Goal: Task Accomplishment & Management: Manage account settings

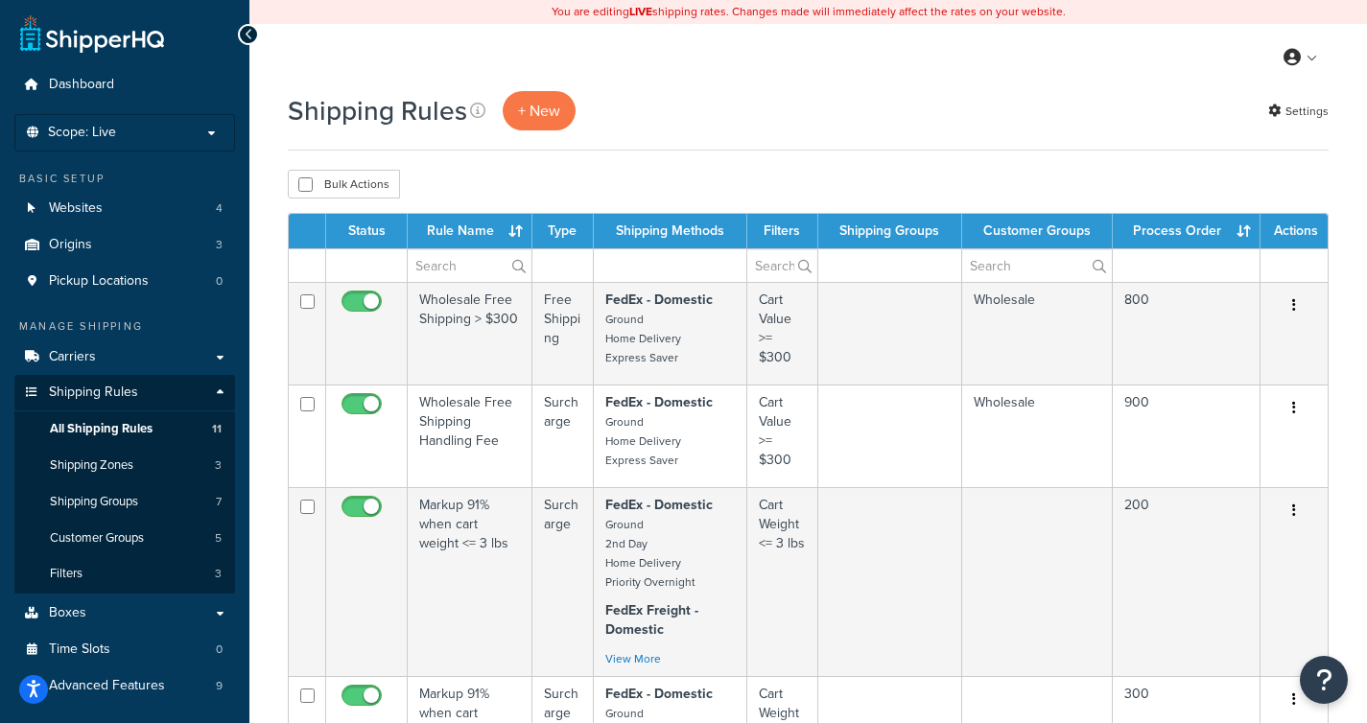
scroll to position [15, 0]
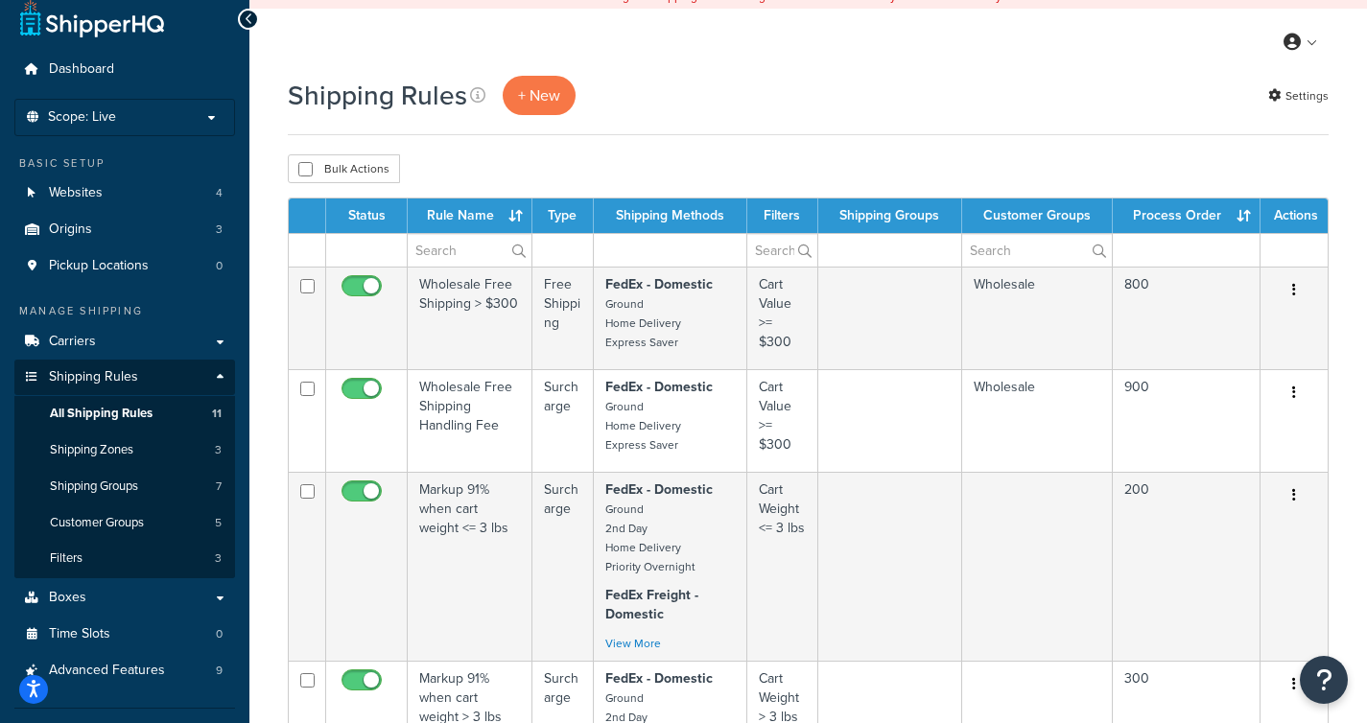
click at [1224, 212] on th "Process Order" at bounding box center [1187, 216] width 148 height 35
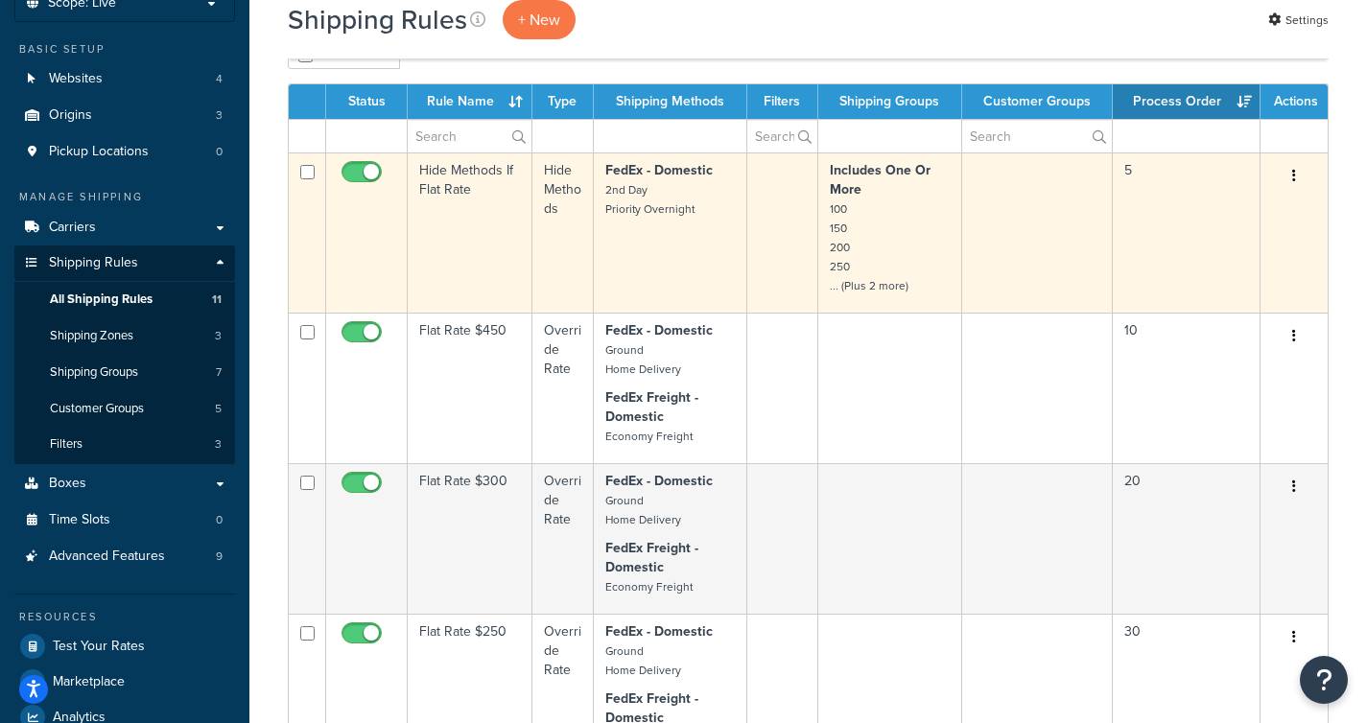
scroll to position [142, 0]
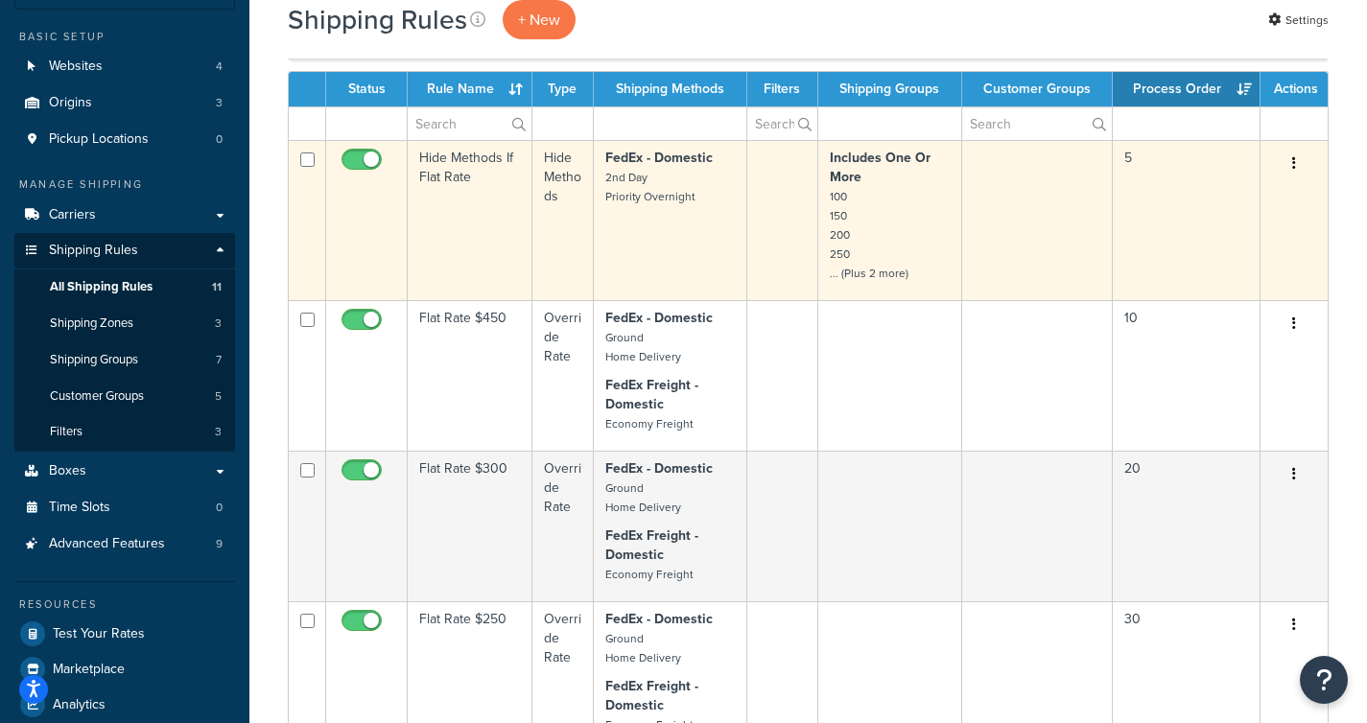
click at [697, 241] on td "FedEx - Domestic 2nd Day Priority Overnight" at bounding box center [670, 220] width 153 height 160
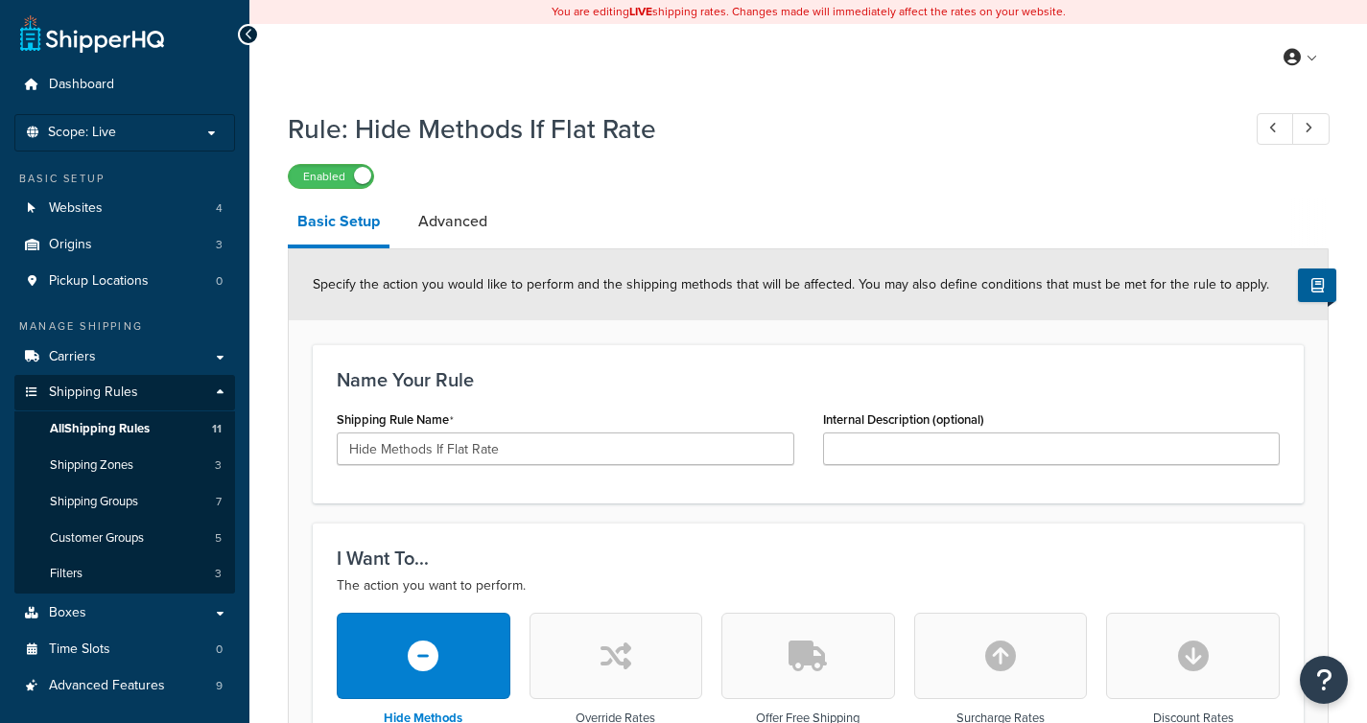
click at [469, 224] on link "Advanced" at bounding box center [453, 222] width 88 height 46
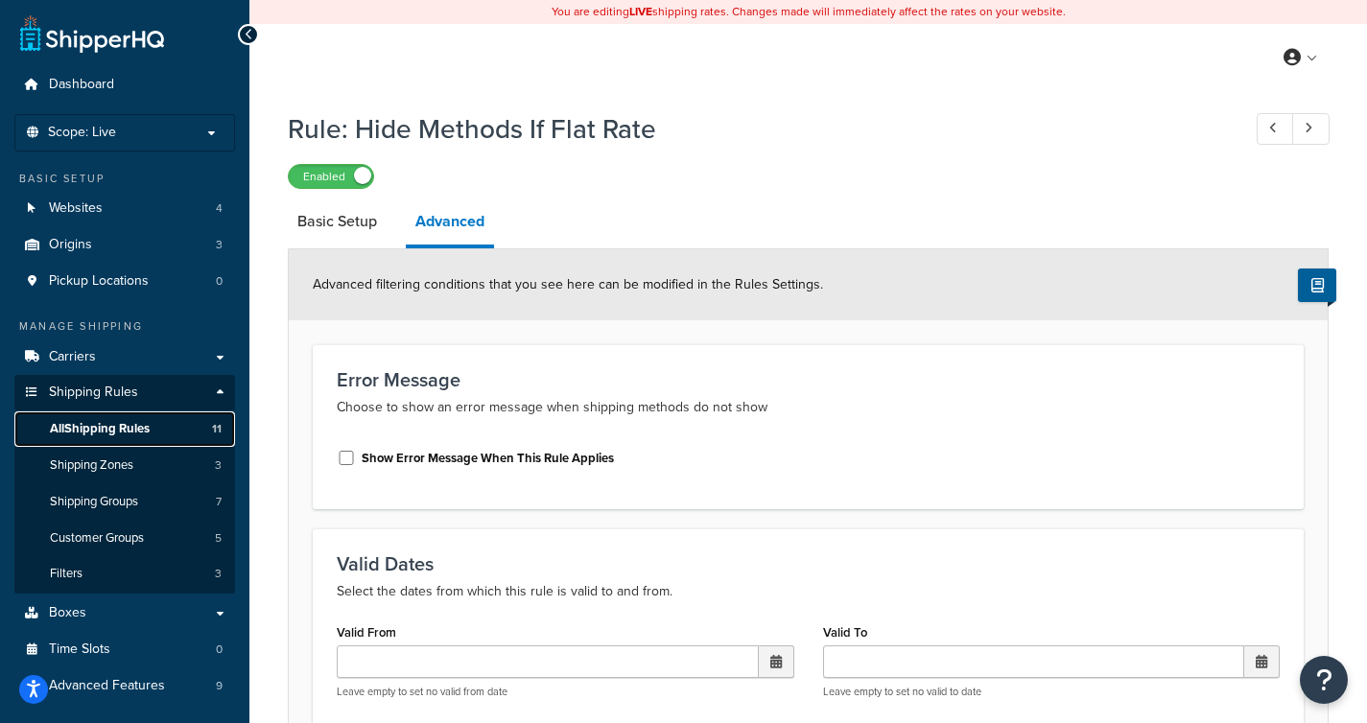
click at [127, 432] on span "All Shipping Rules" at bounding box center [100, 429] width 100 height 16
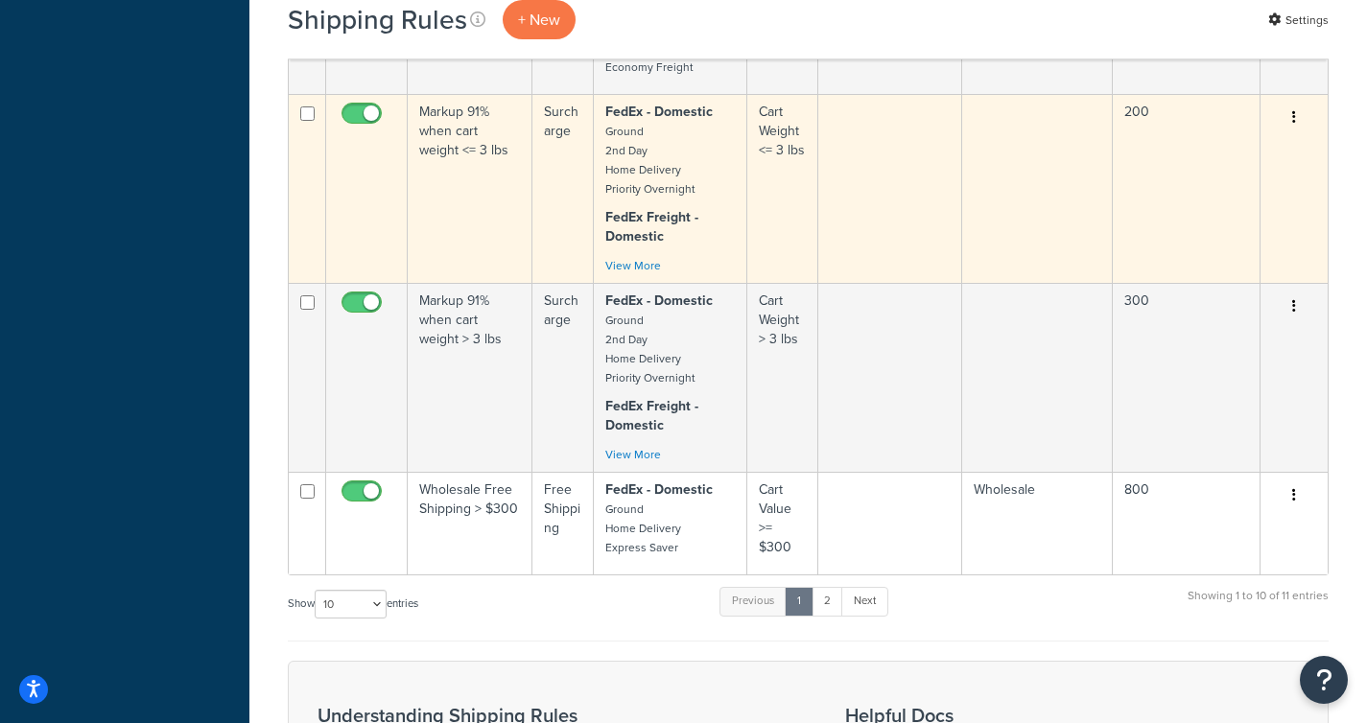
scroll to position [1290, 0]
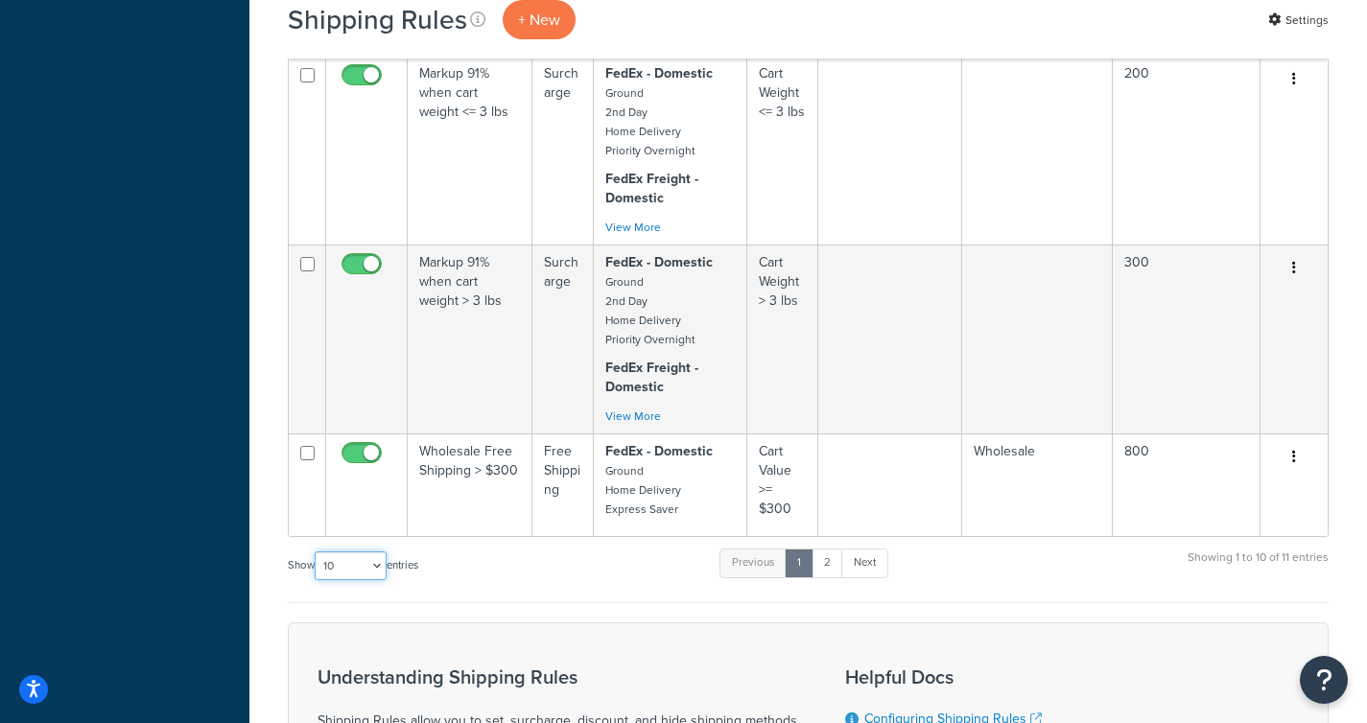
click at [384, 561] on select "10 15 25 50 100 1000" at bounding box center [351, 566] width 72 height 29
select select "15"
click at [317, 552] on select "10 15 25 50 100 1000" at bounding box center [351, 566] width 72 height 29
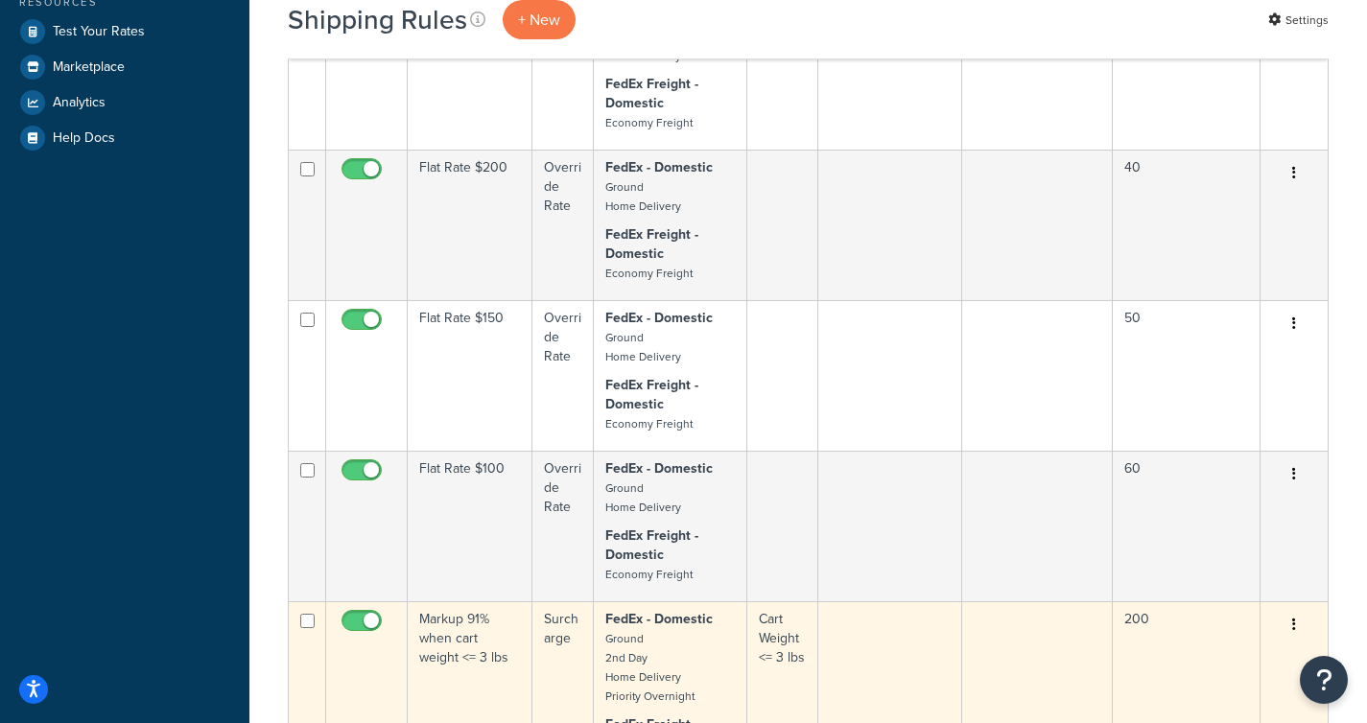
scroll to position [0, 0]
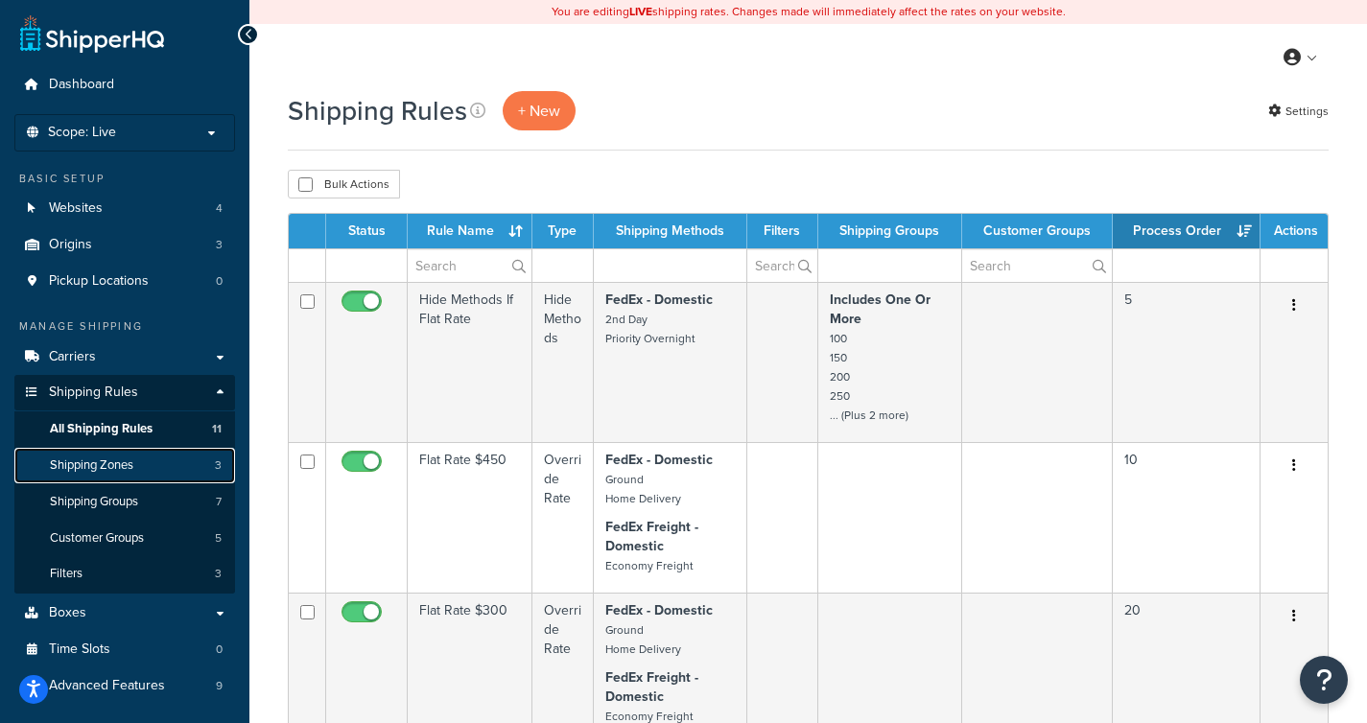
click at [150, 476] on link "Shipping Zones 3" at bounding box center [124, 465] width 221 height 35
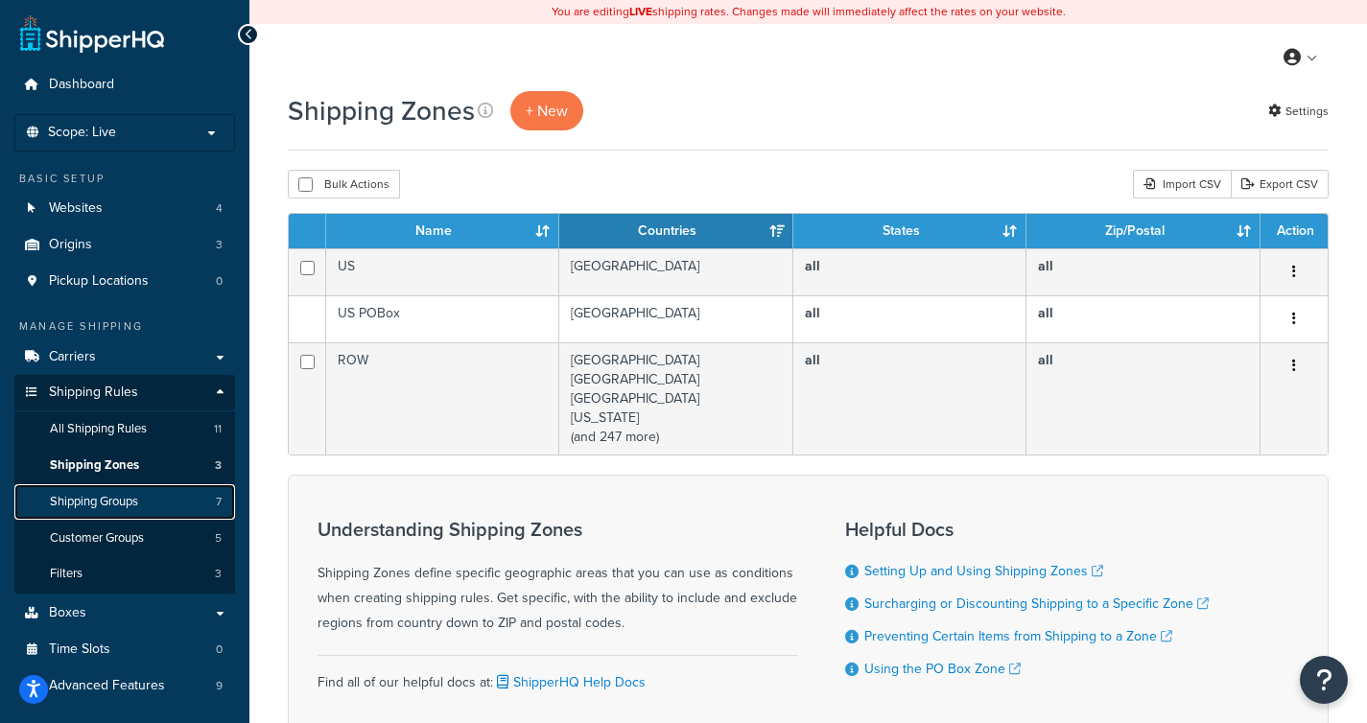
click at [167, 500] on link "Shipping Groups 7" at bounding box center [124, 501] width 221 height 35
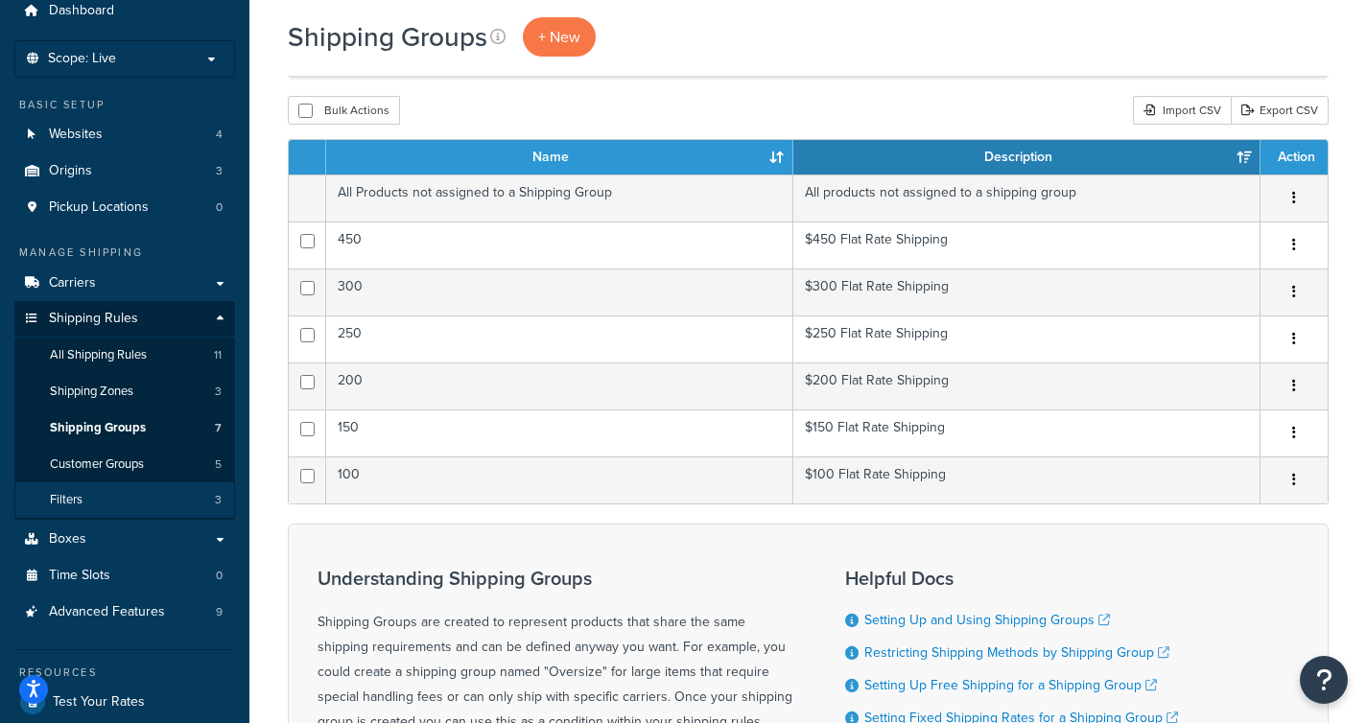
scroll to position [103, 0]
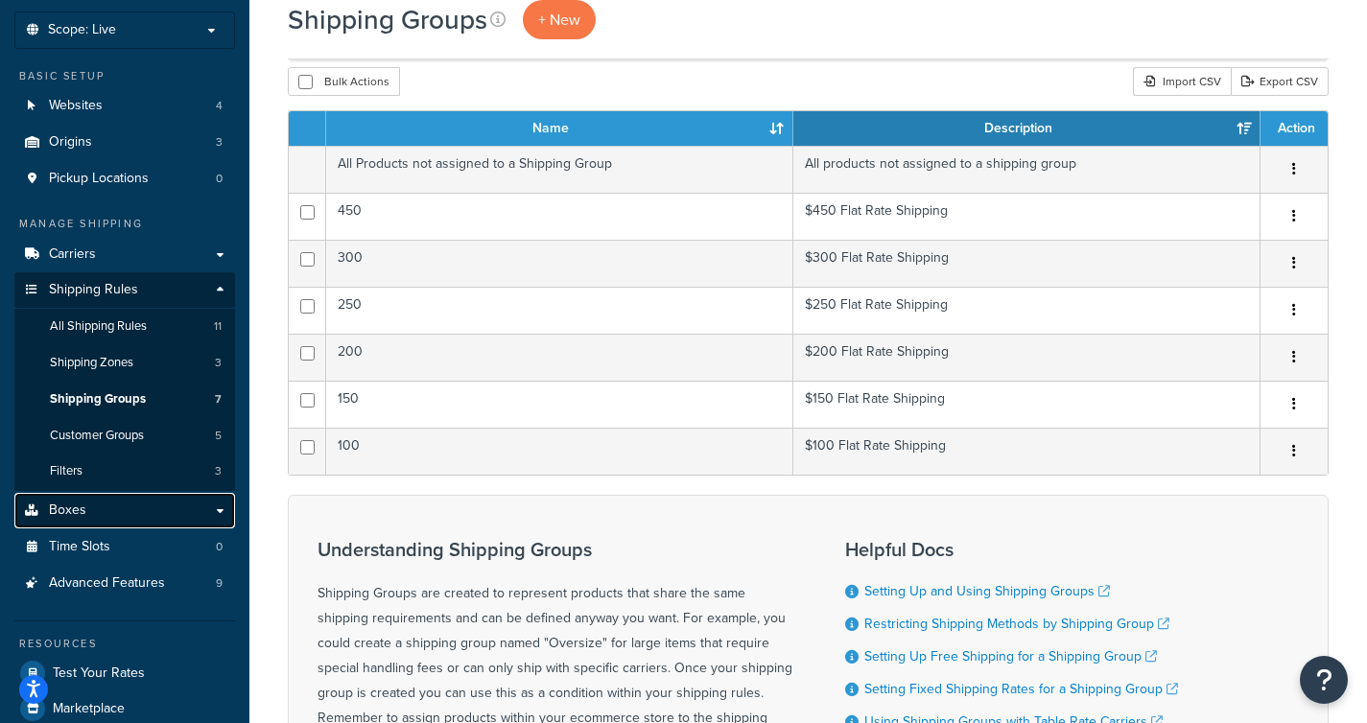
click at [118, 505] on link "Boxes" at bounding box center [124, 510] width 221 height 35
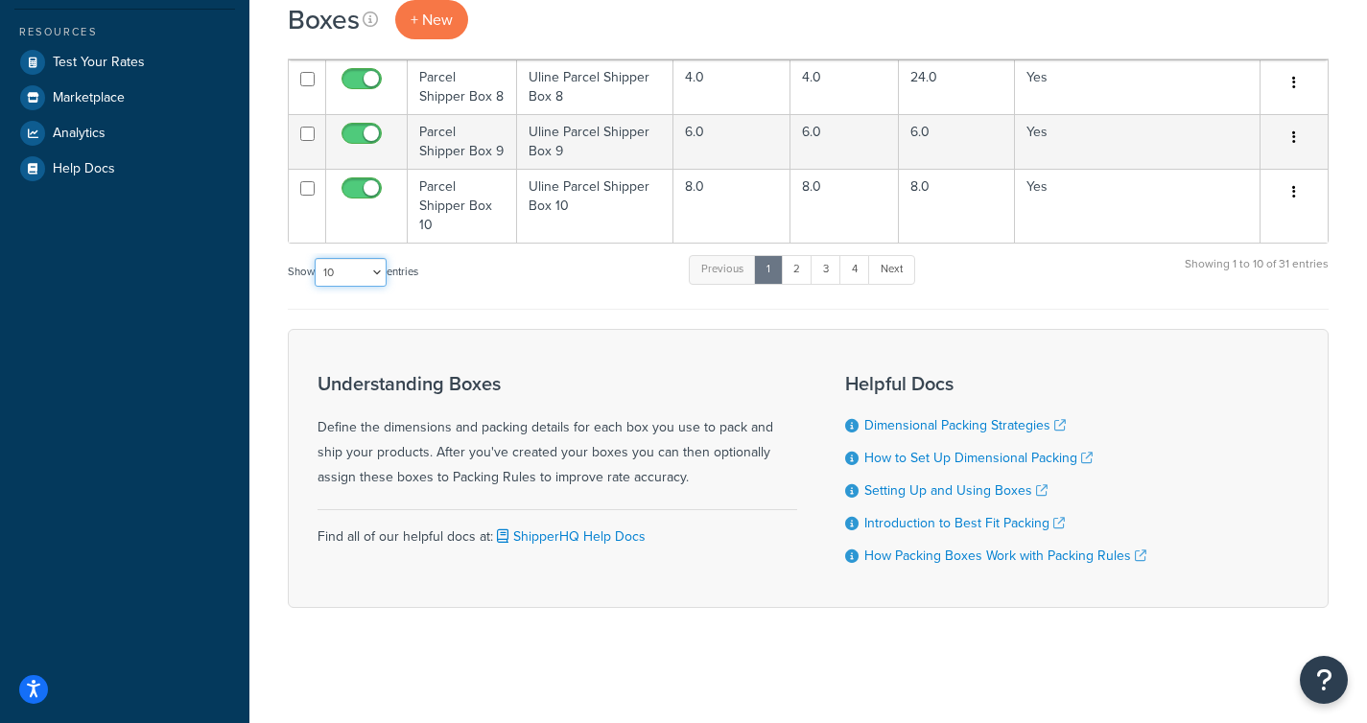
click at [373, 276] on select "10 15 25 50 100 1000" at bounding box center [351, 272] width 72 height 29
select select "1000"
click at [317, 258] on select "10 15 25 50 100 1000" at bounding box center [351, 272] width 72 height 29
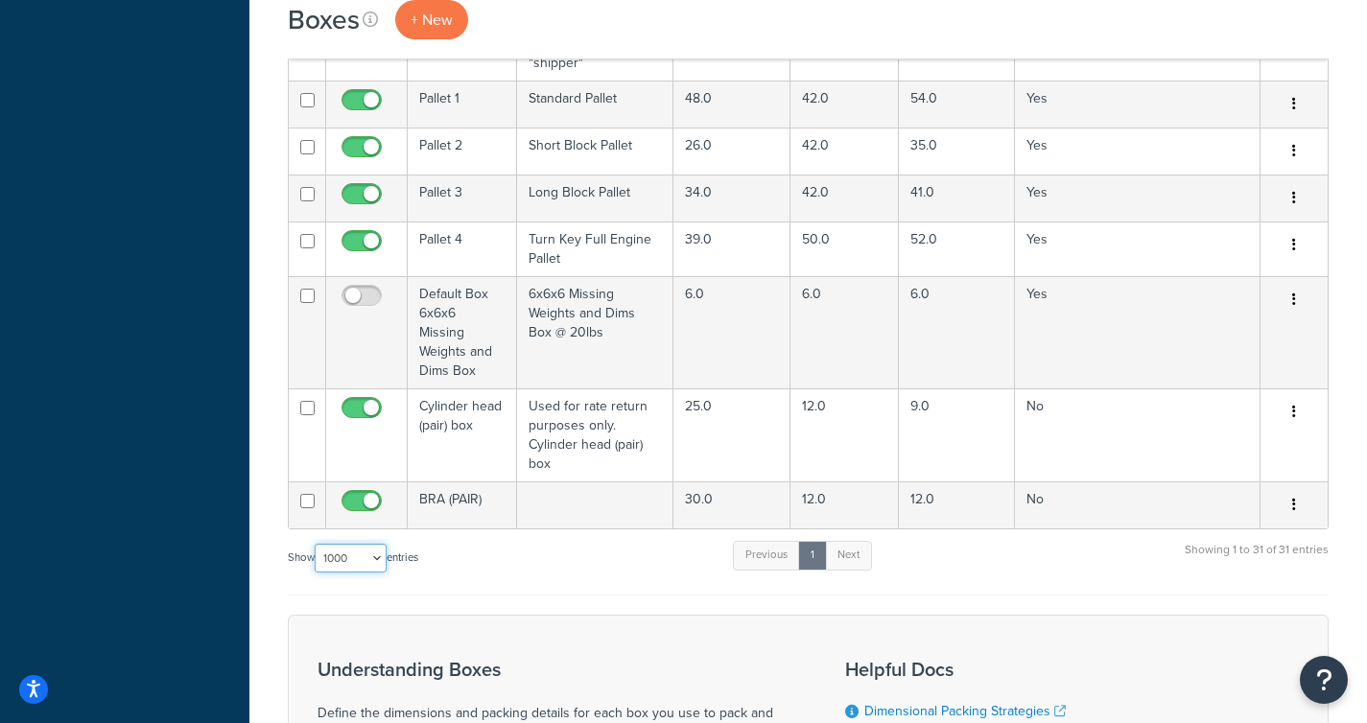
scroll to position [1804, 0]
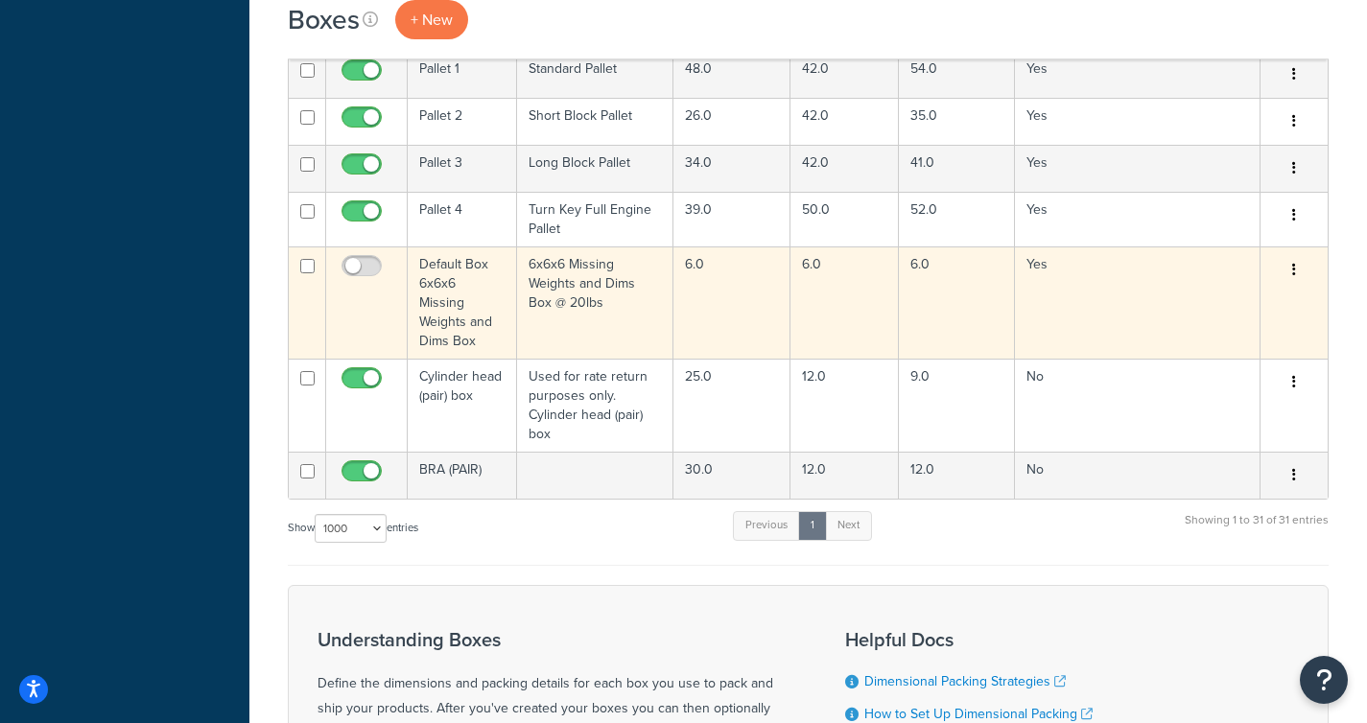
click at [1294, 263] on icon "button" at bounding box center [1294, 269] width 4 height 13
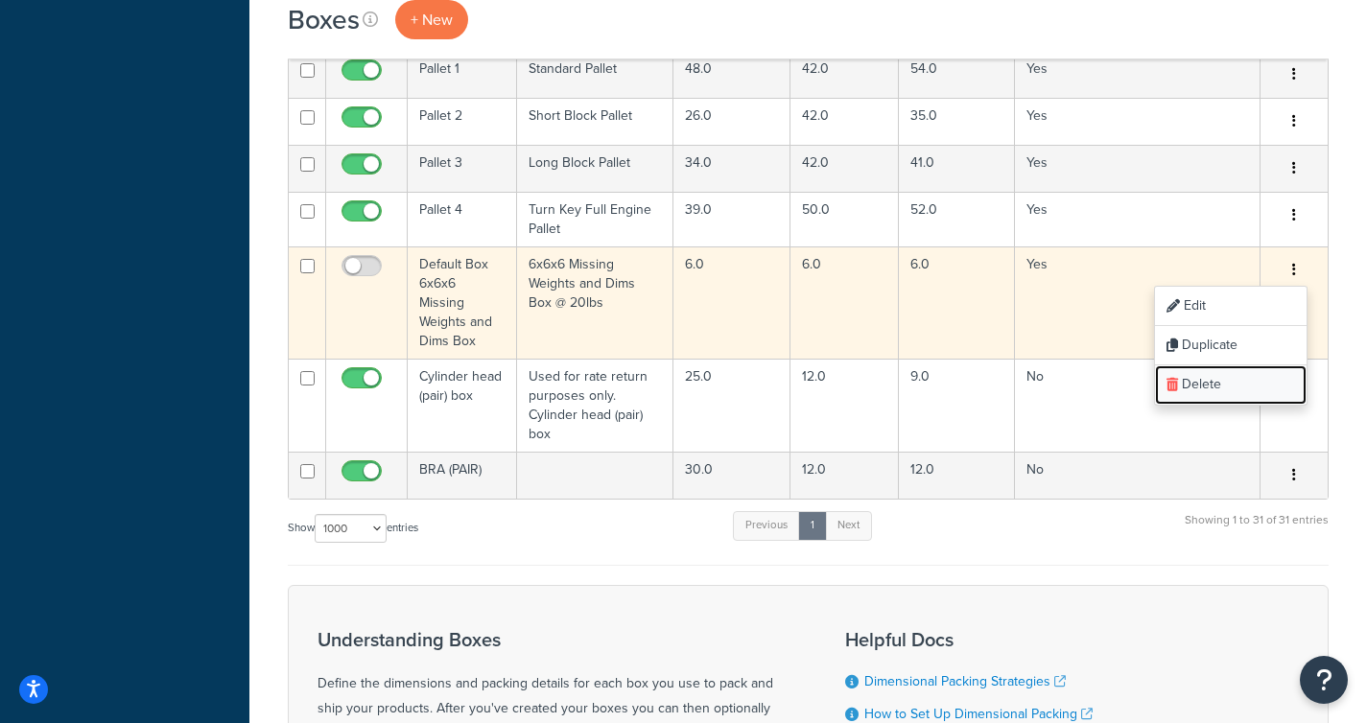
click at [1236, 365] on link "Delete" at bounding box center [1231, 384] width 152 height 39
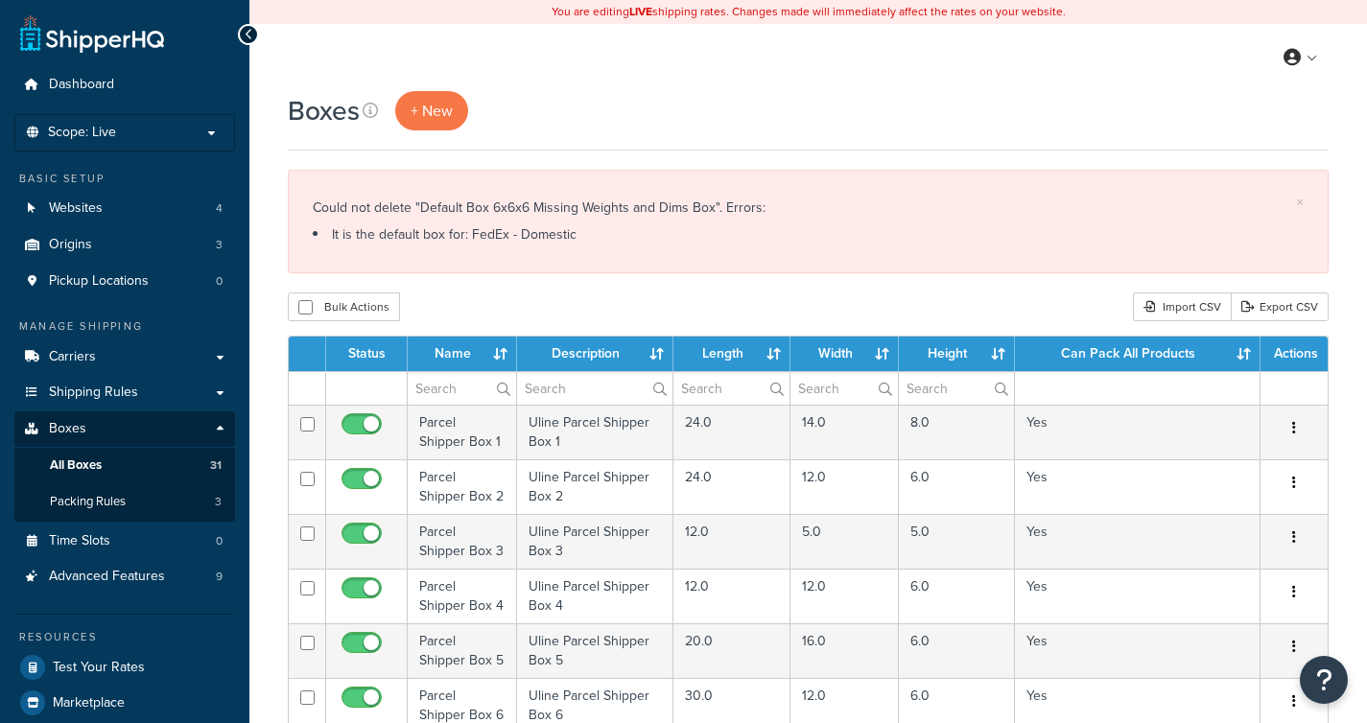
select select "1000"
click at [119, 356] on link "Carriers" at bounding box center [124, 357] width 221 height 35
click at [193, 353] on link "Carriers" at bounding box center [124, 357] width 221 height 35
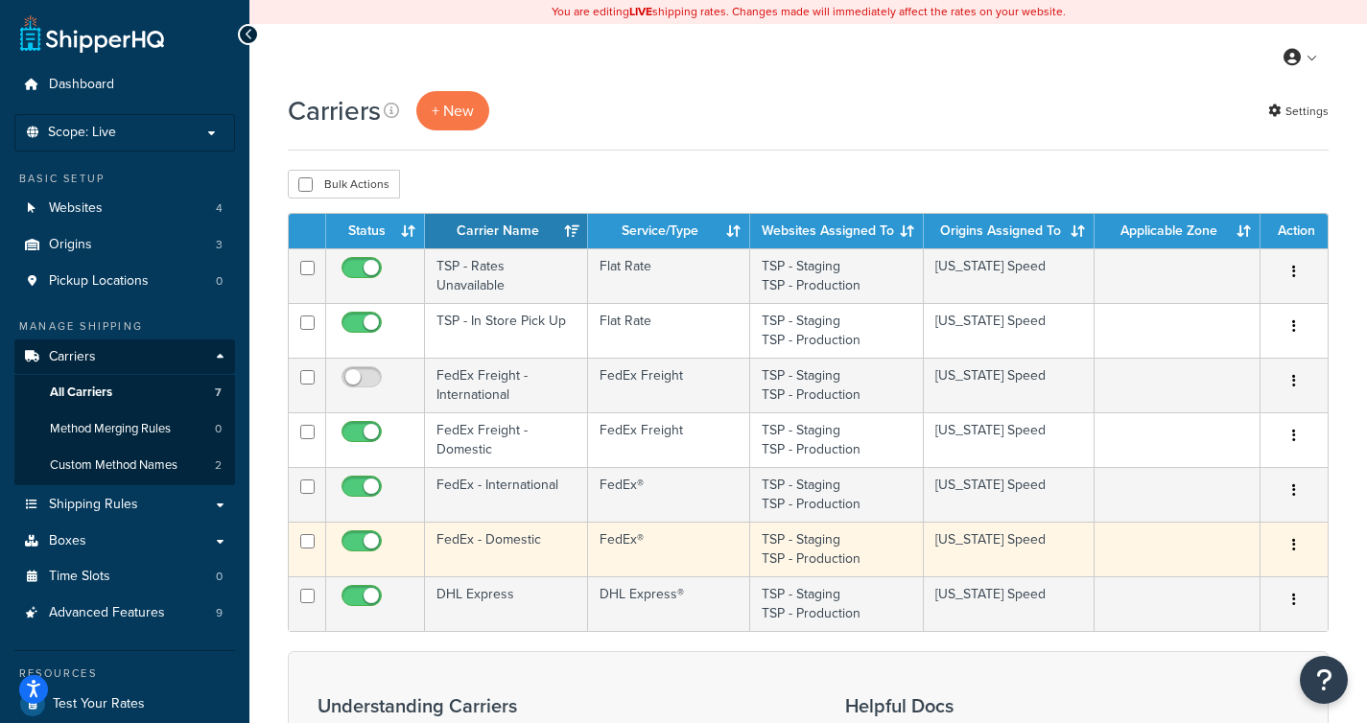
click at [505, 540] on td "FedEx - Domestic" at bounding box center [506, 549] width 163 height 55
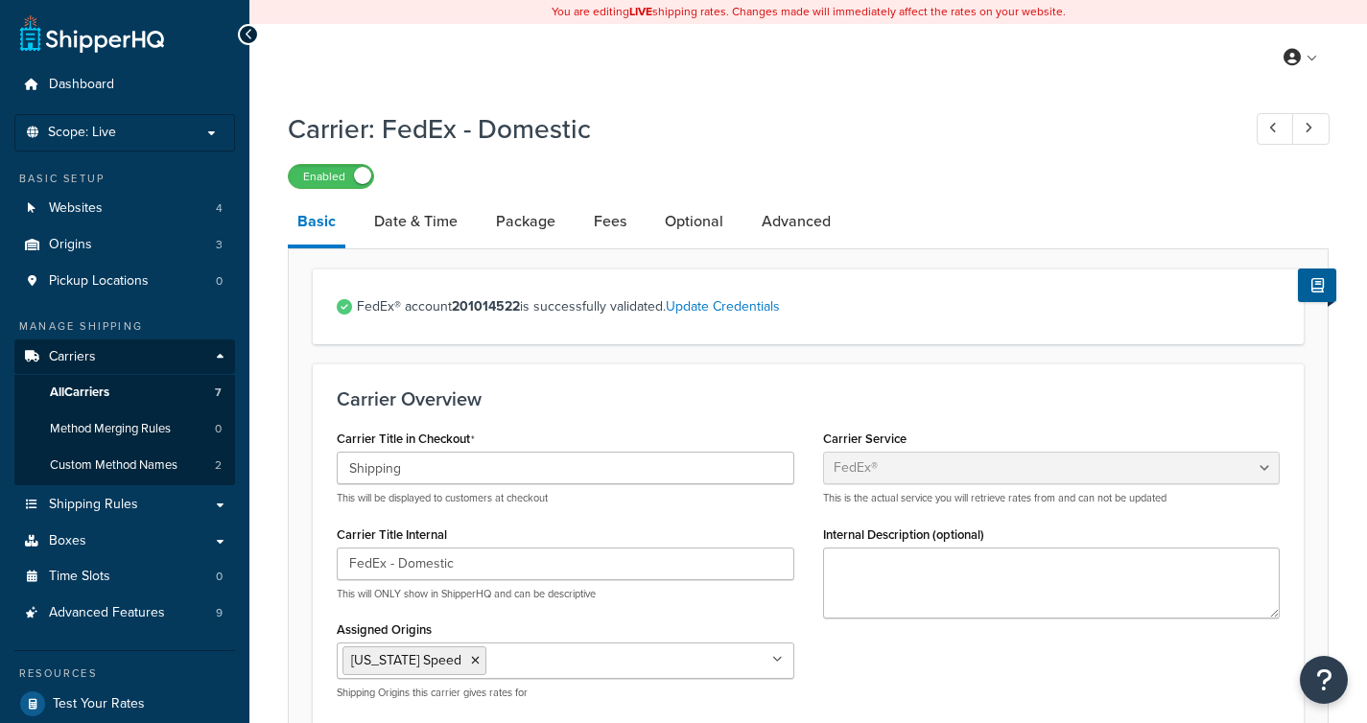
select select "fedEx"
select select "REGULAR_PICKUP"
select select "YOUR_PACKAGING"
click at [515, 221] on link "Package" at bounding box center [525, 222] width 79 height 46
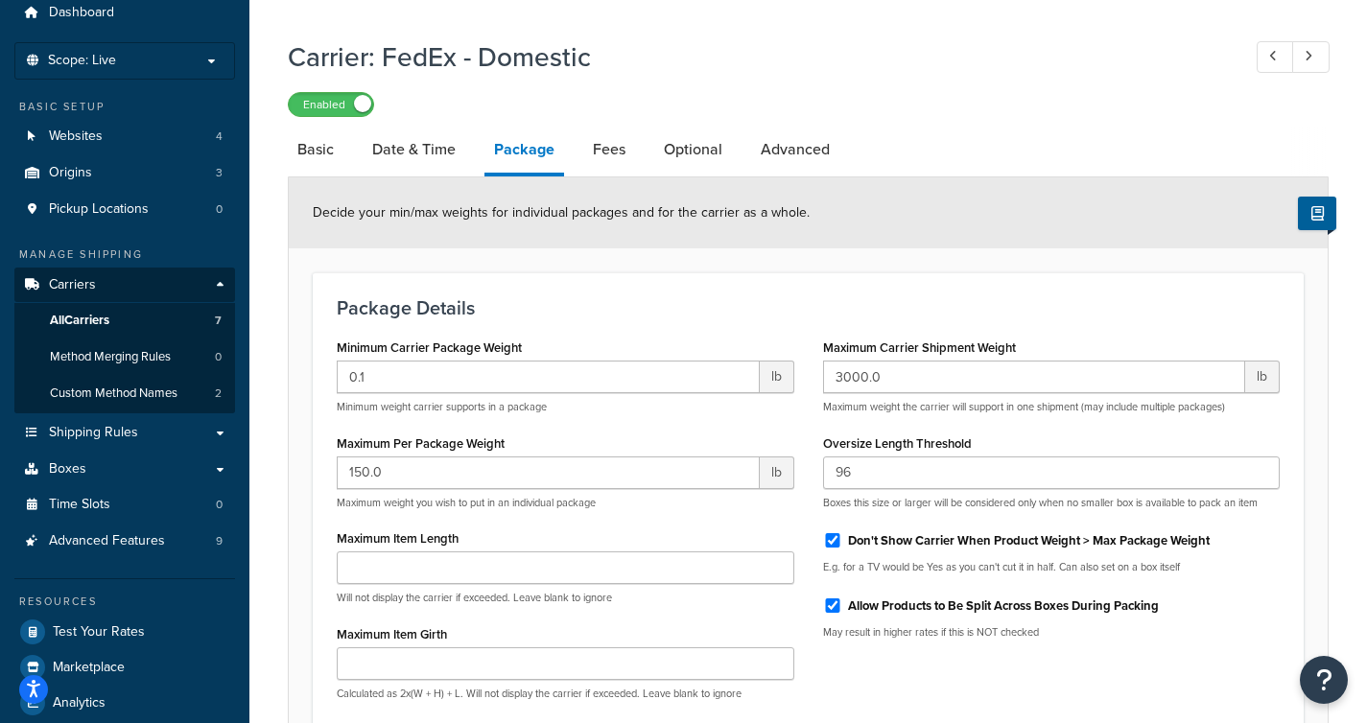
scroll to position [69, 0]
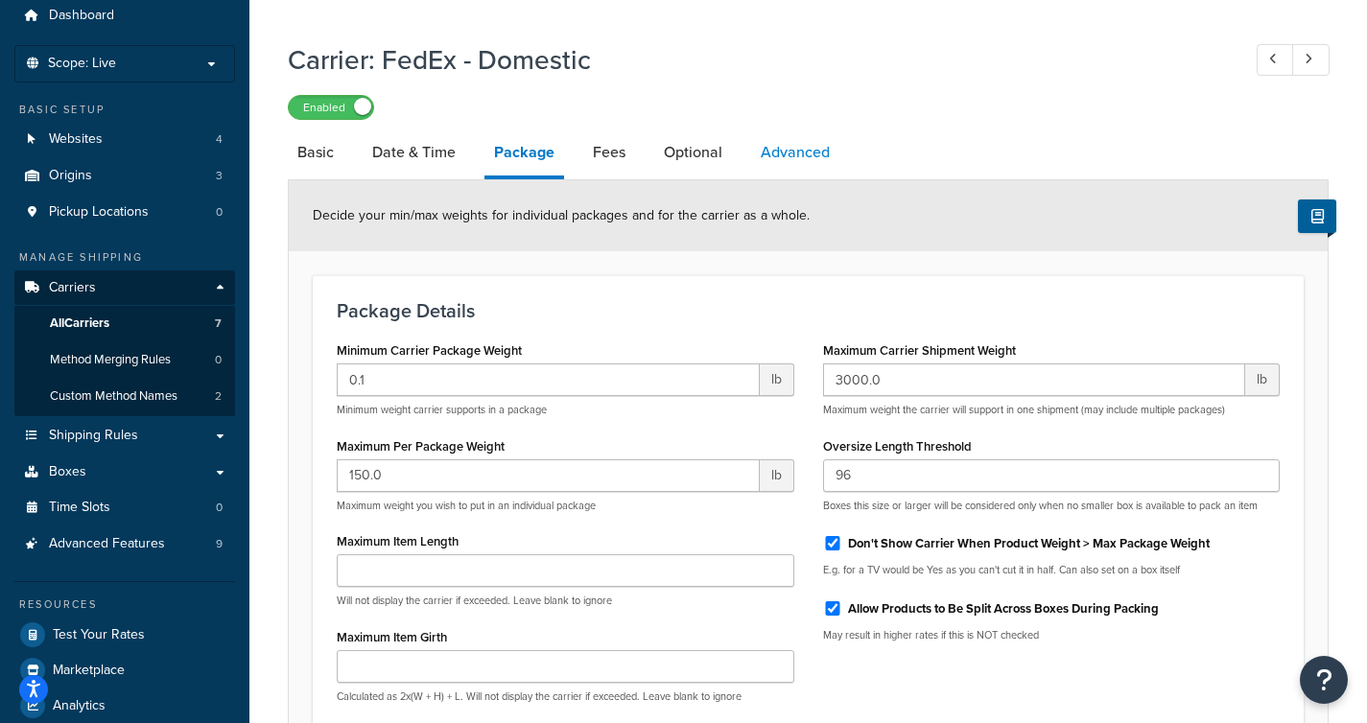
click at [804, 148] on link "Advanced" at bounding box center [795, 153] width 88 height 46
select select "false"
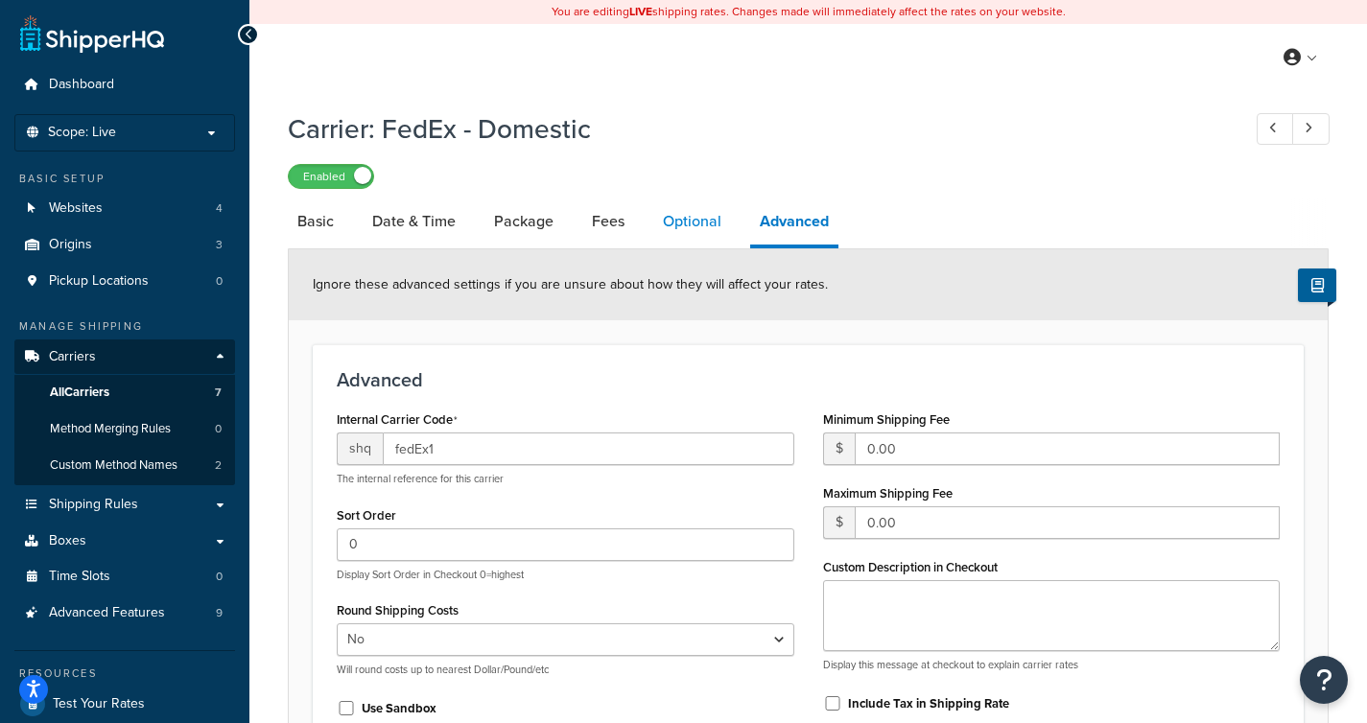
click at [681, 214] on link "Optional" at bounding box center [692, 222] width 78 height 46
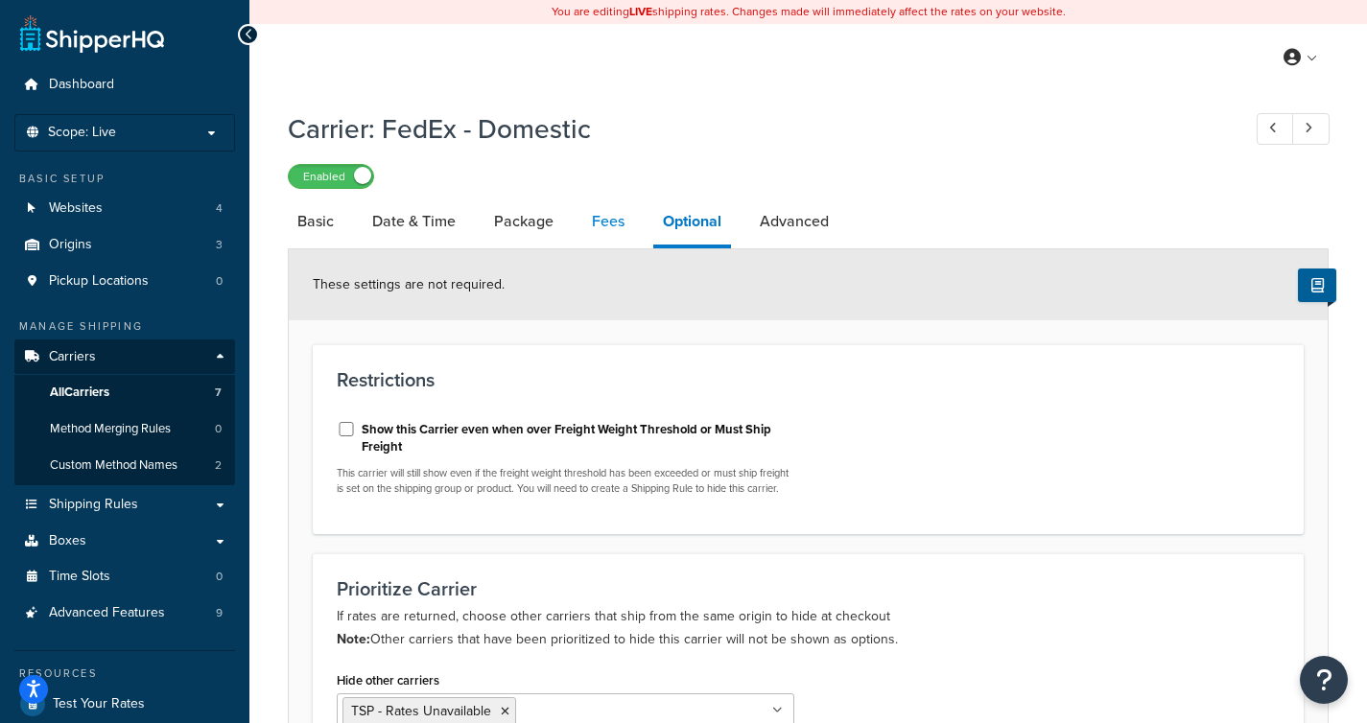
click at [613, 227] on link "Fees" at bounding box center [608, 222] width 52 height 46
select select "AFTER"
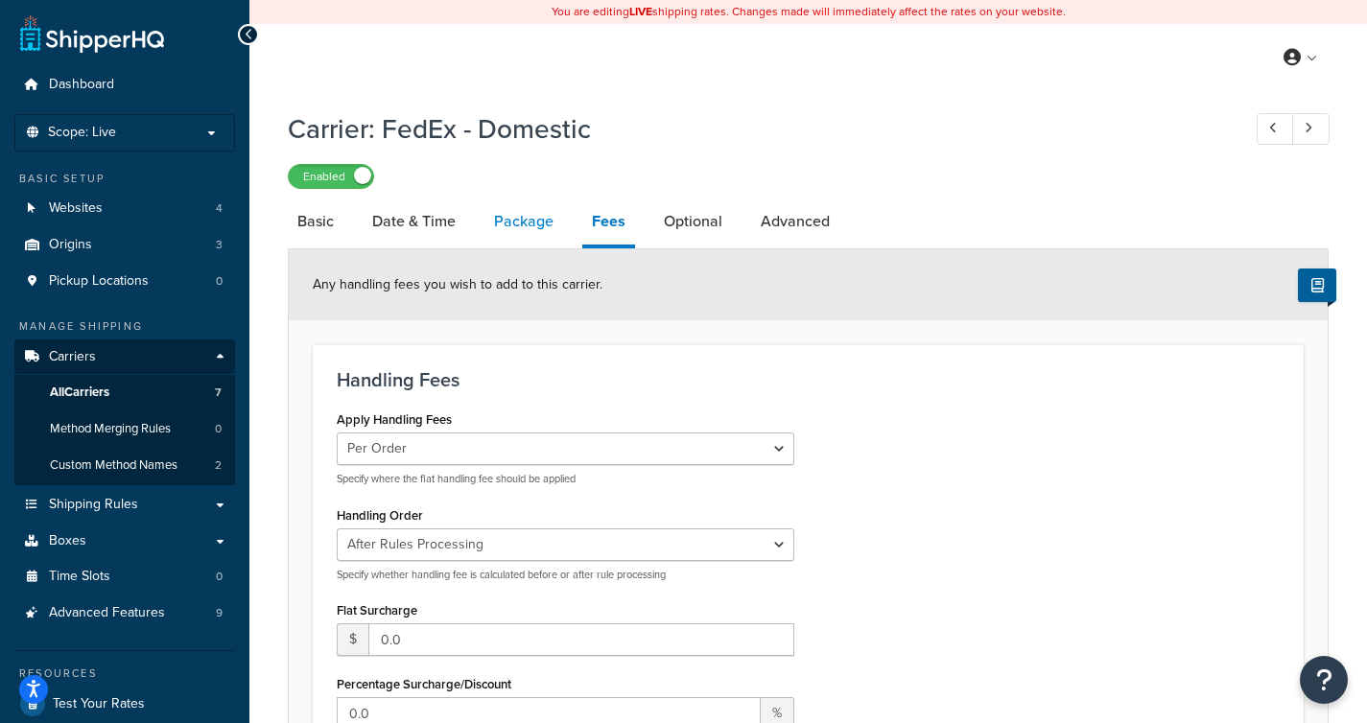
click at [499, 220] on link "Package" at bounding box center [523, 222] width 79 height 46
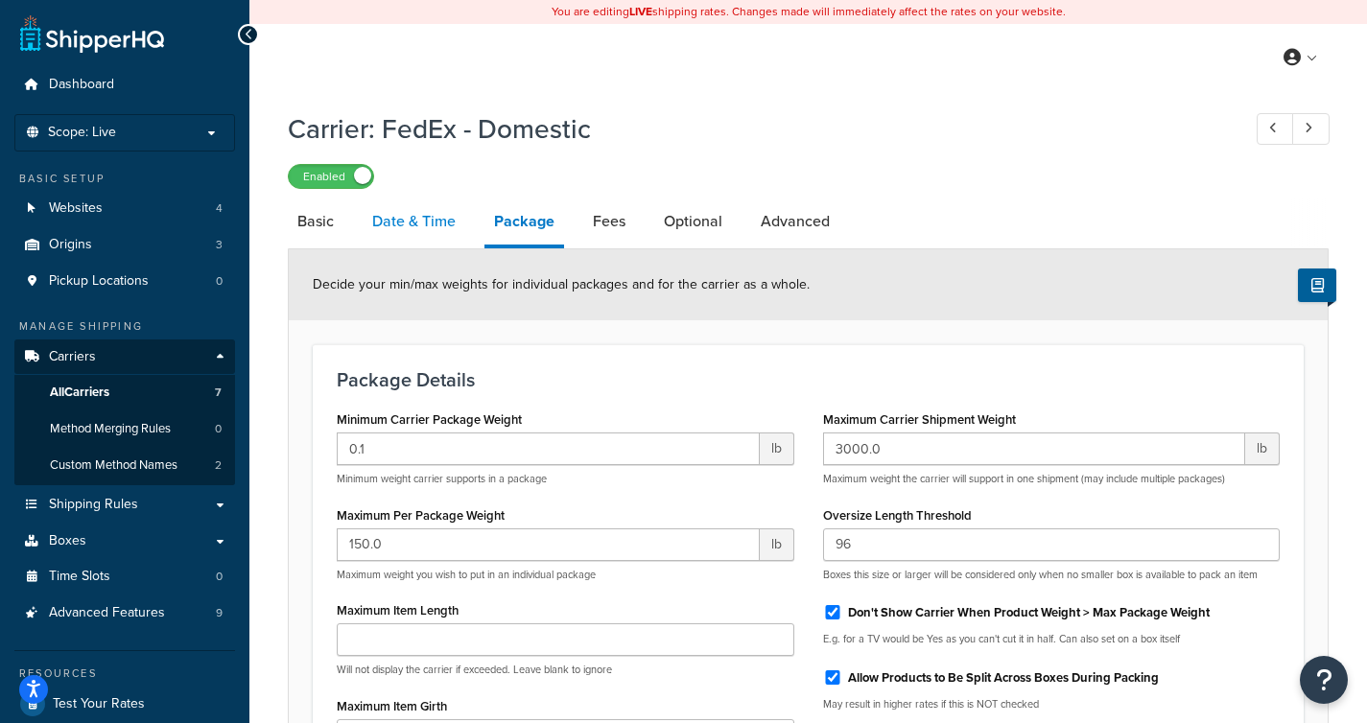
click at [426, 229] on link "Date & Time" at bounding box center [414, 222] width 103 height 46
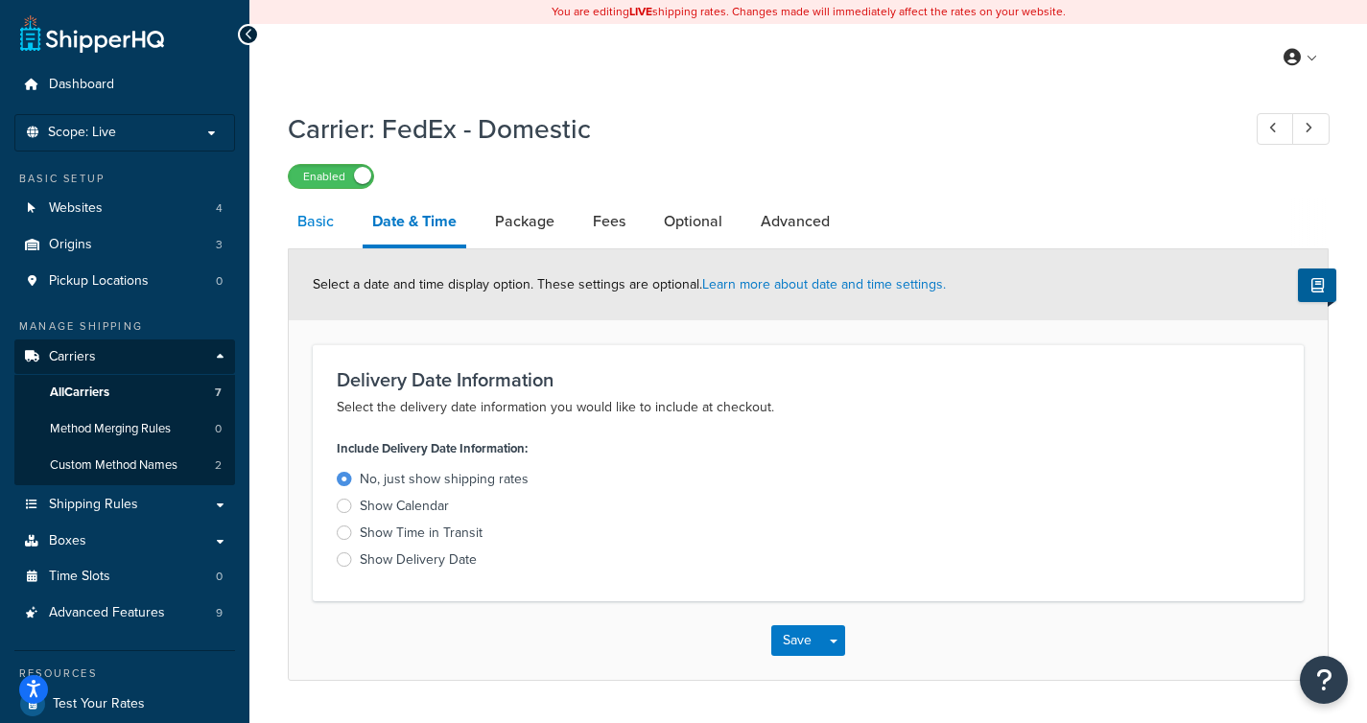
click at [333, 219] on link "Basic" at bounding box center [316, 222] width 56 height 46
select select "fedEx"
select select "REGULAR_PICKUP"
select select "YOUR_PACKAGING"
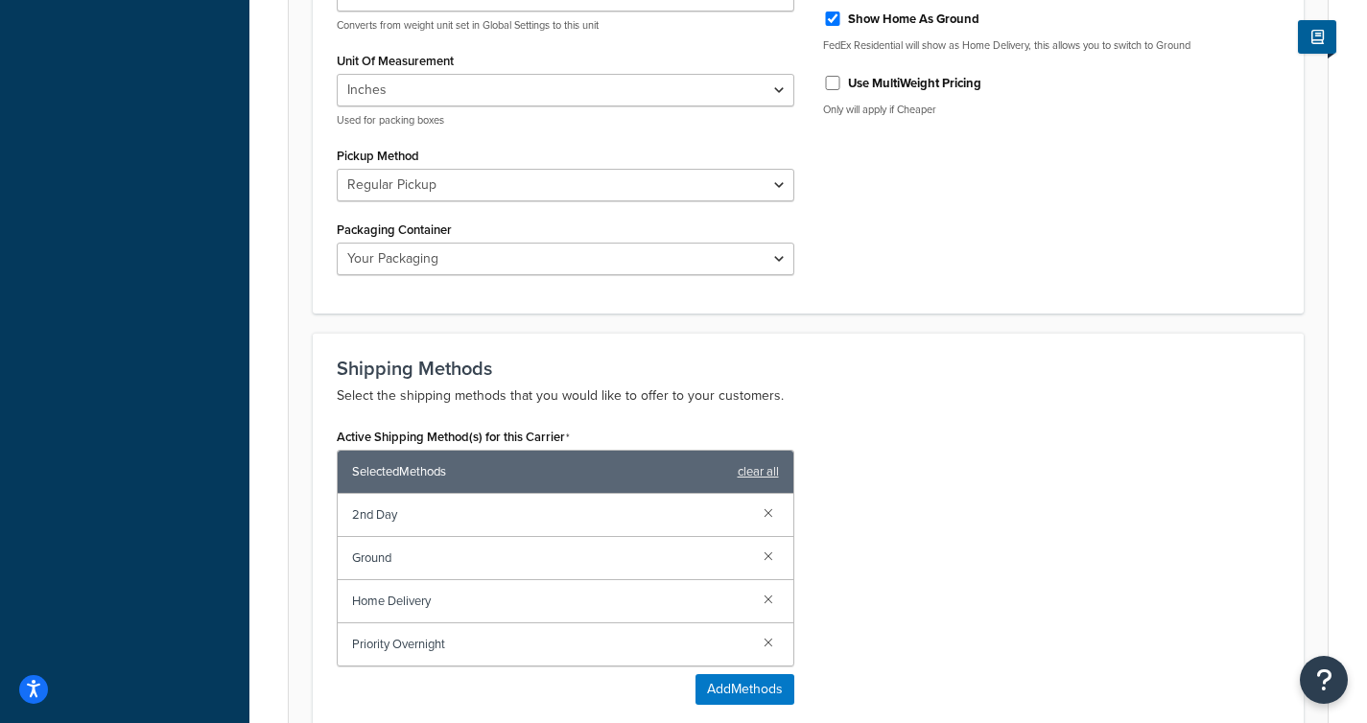
scroll to position [870, 0]
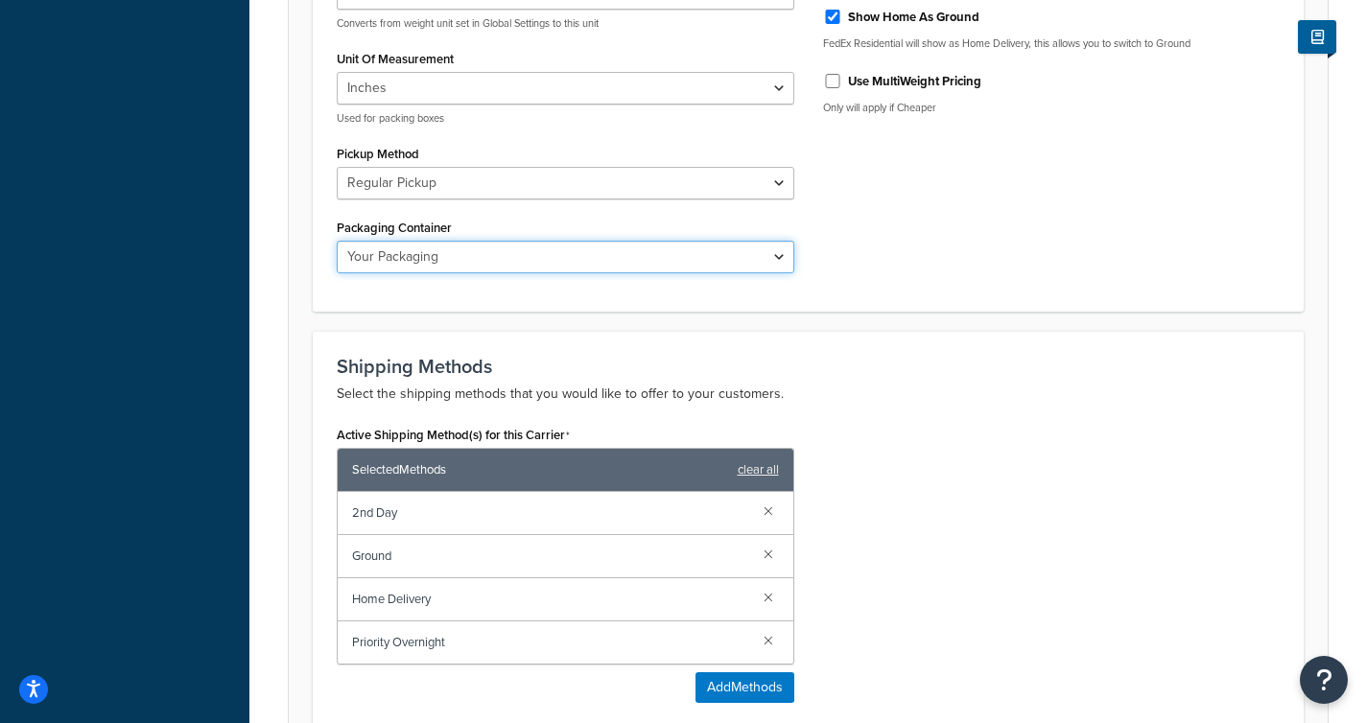
click at [588, 265] on select "FedEx 10kg Box FedEx 25kg Box FedEx Box FedEx Envelope FedEx Pak FedEx Tube You…" at bounding box center [566, 257] width 458 height 33
click at [337, 241] on select "FedEx 10kg Box FedEx 25kg Box FedEx Box FedEx Envelope FedEx Pak FedEx Tube You…" at bounding box center [566, 257] width 458 height 33
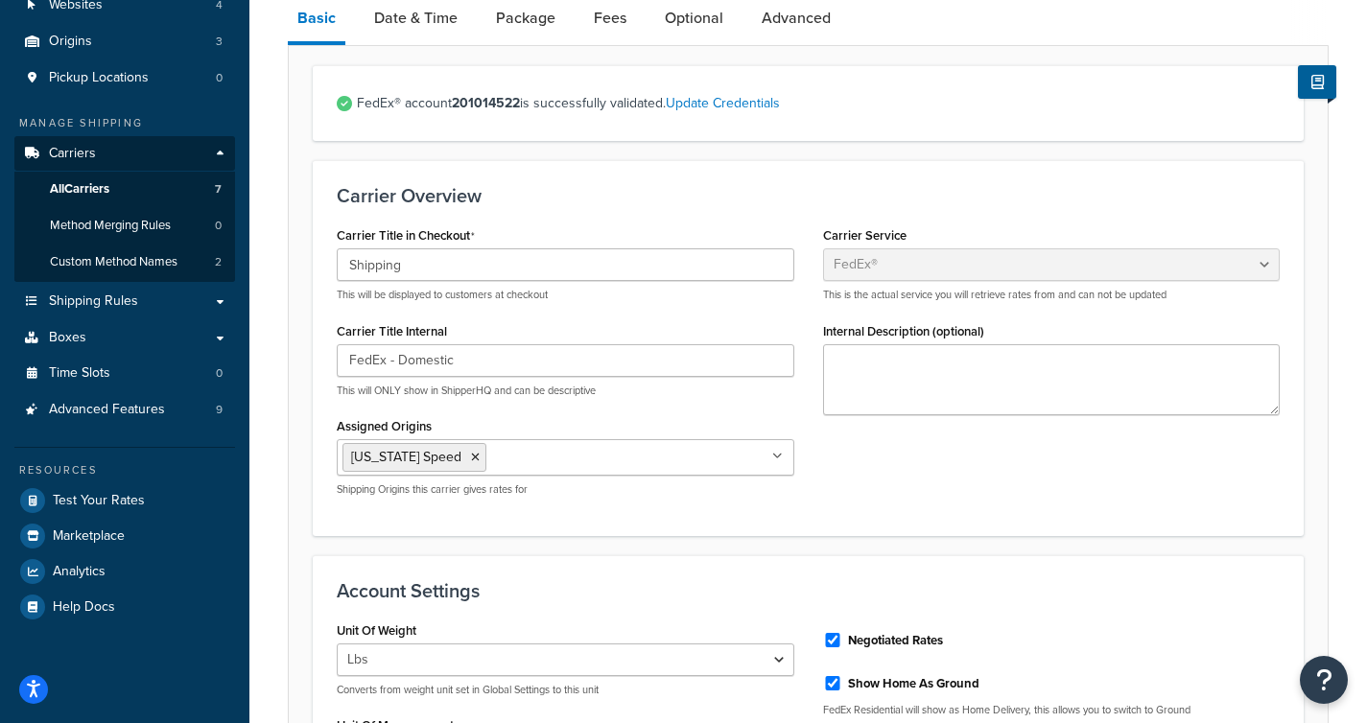
scroll to position [0, 0]
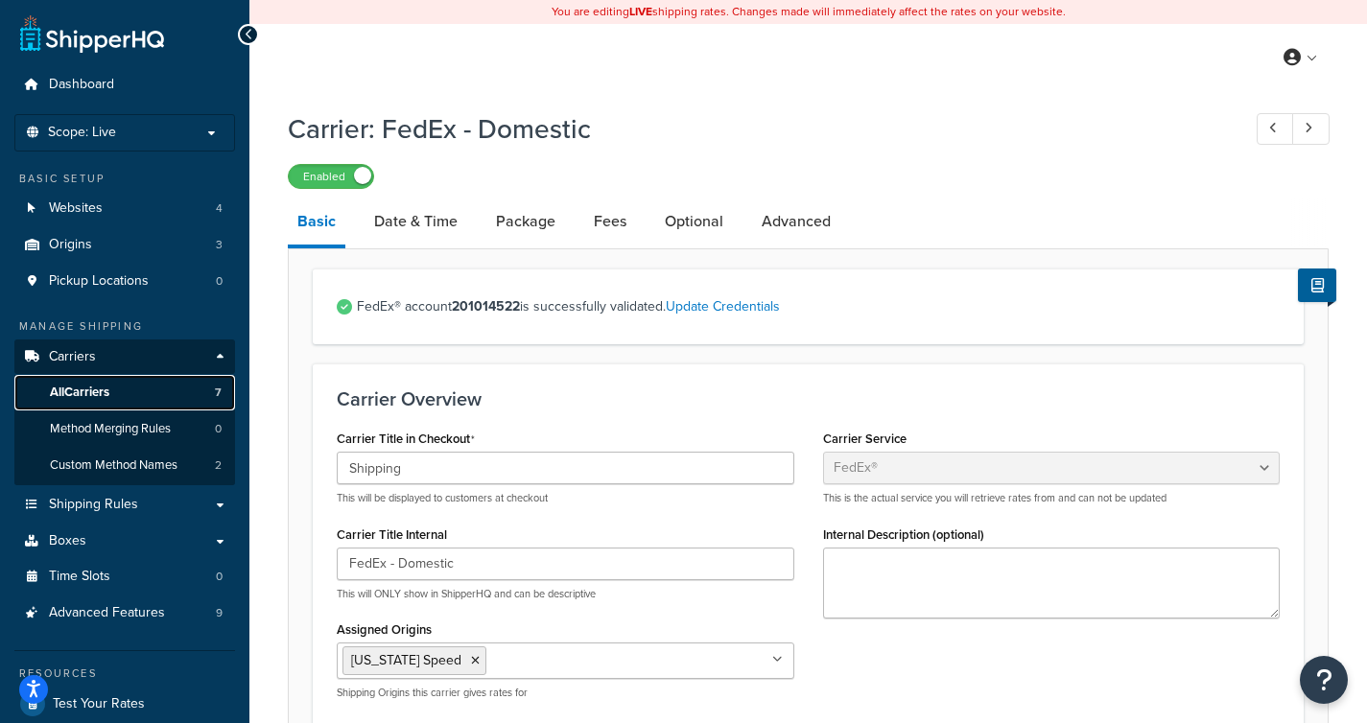
click at [120, 394] on link "All Carriers 7" at bounding box center [124, 392] width 221 height 35
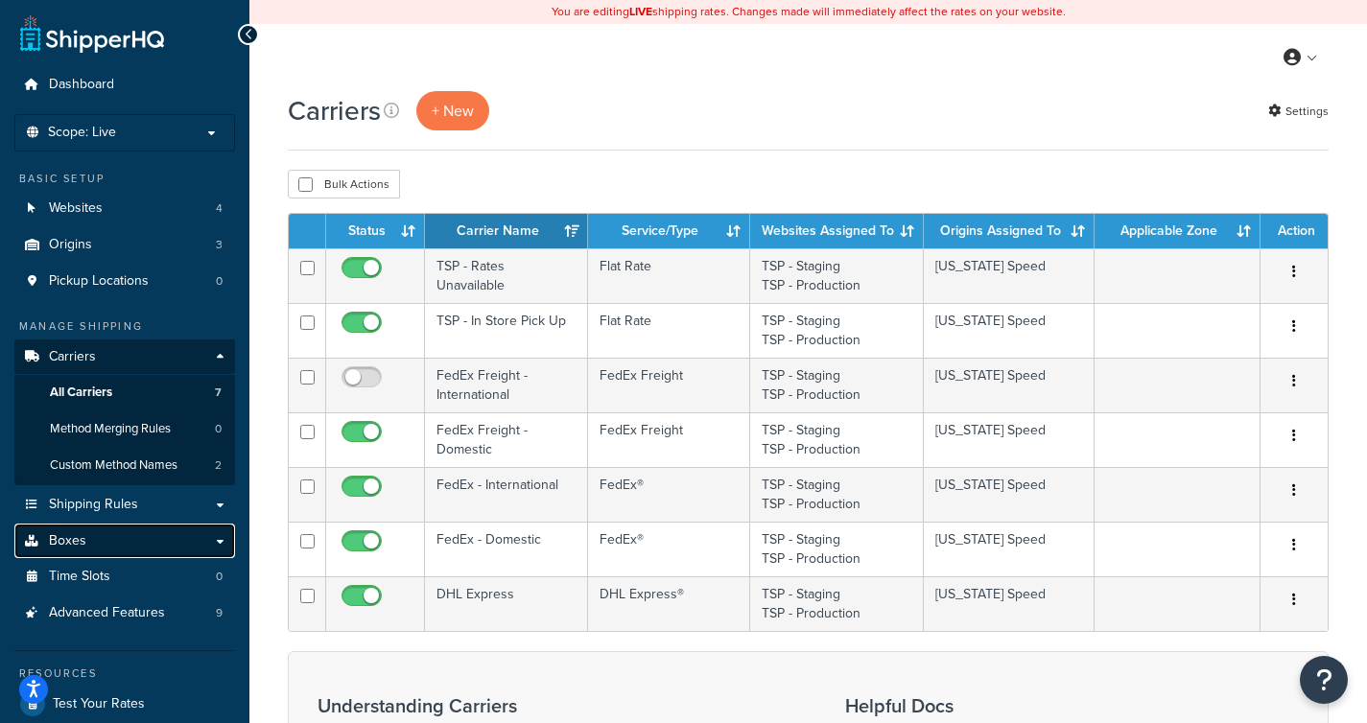
click at [133, 533] on link "Boxes" at bounding box center [124, 541] width 221 height 35
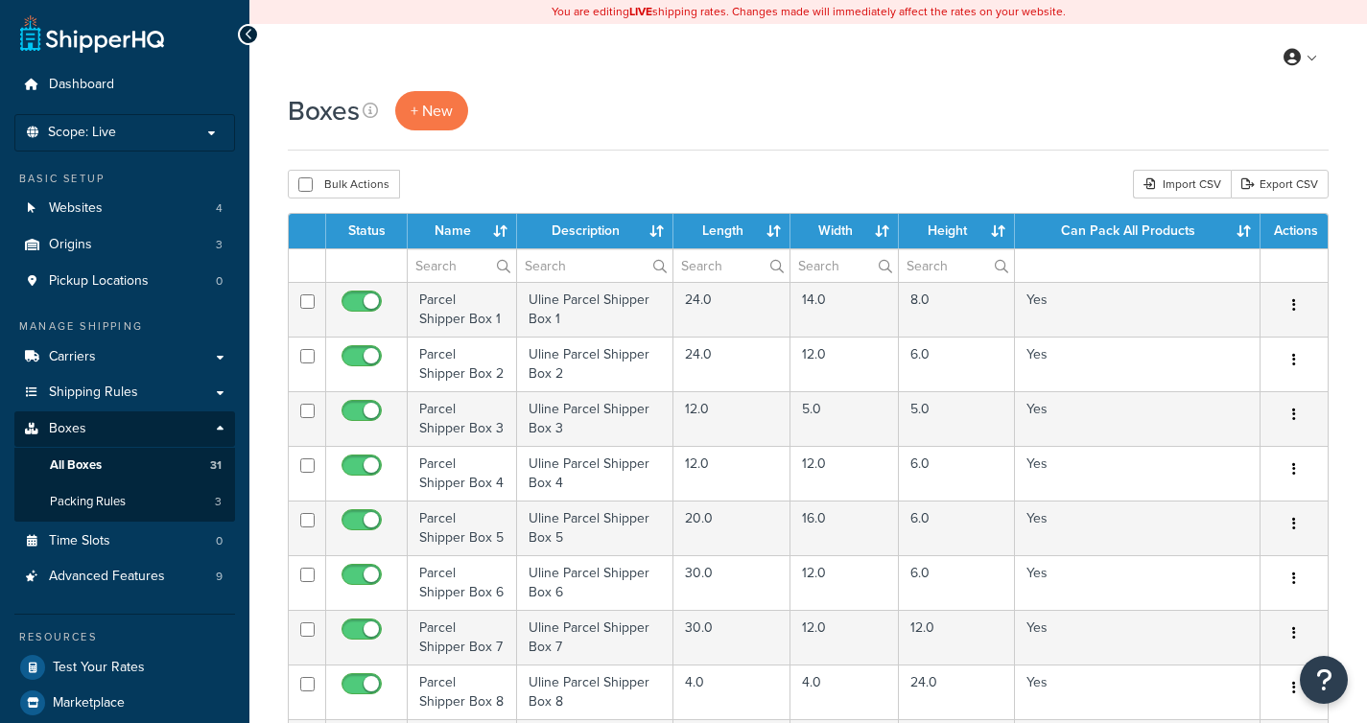
select select "1000"
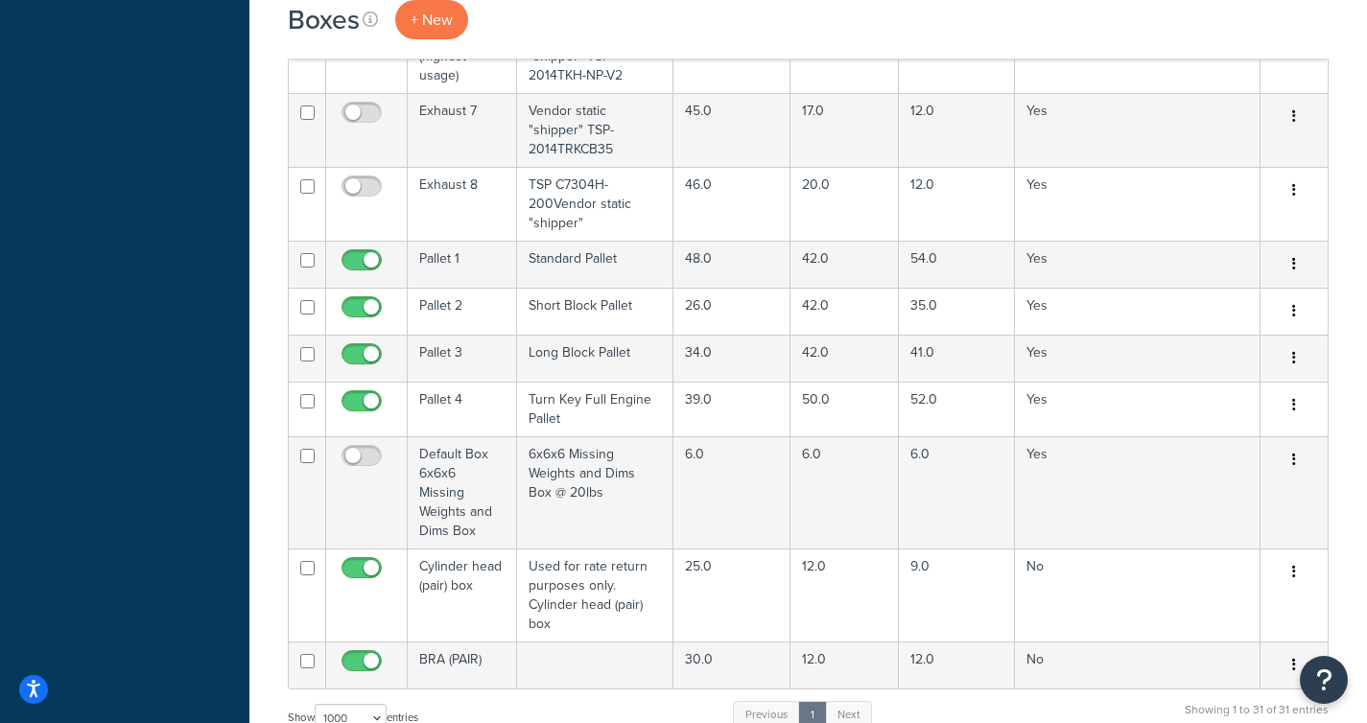
scroll to position [1618, 0]
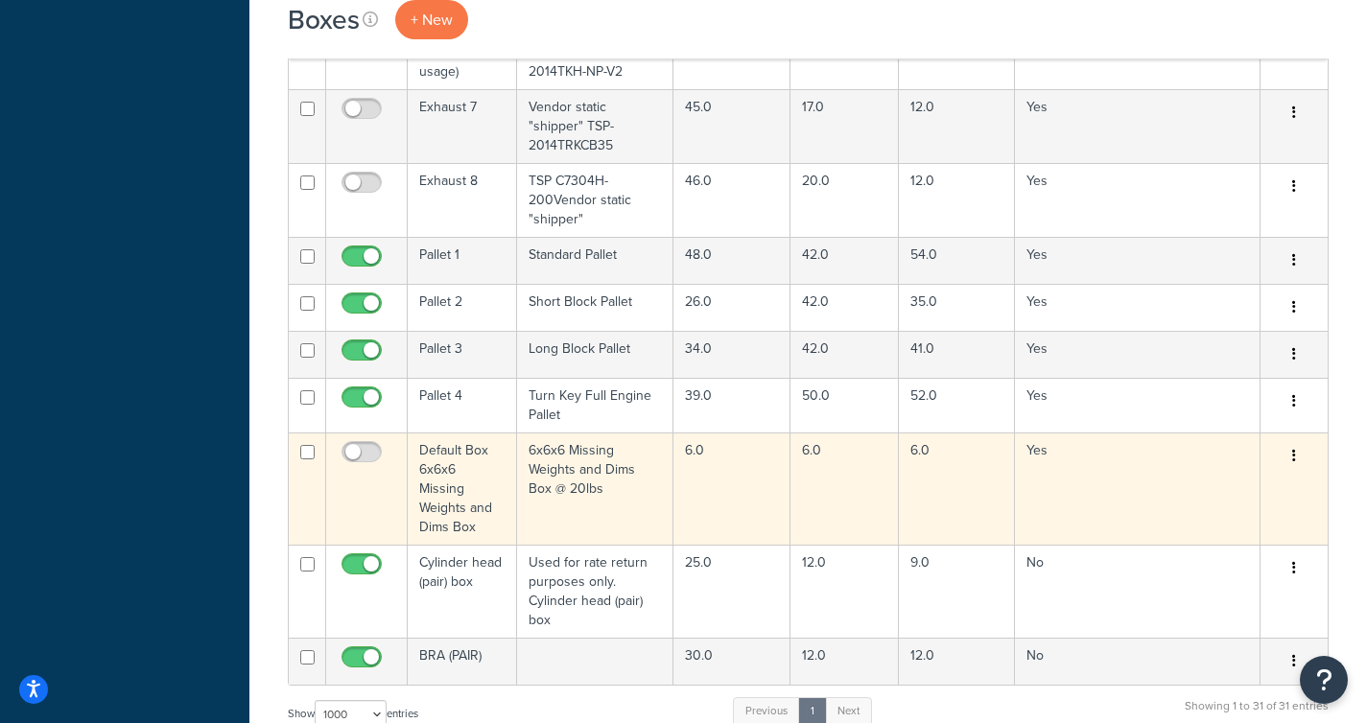
click at [1295, 449] on icon "button" at bounding box center [1294, 455] width 4 height 13
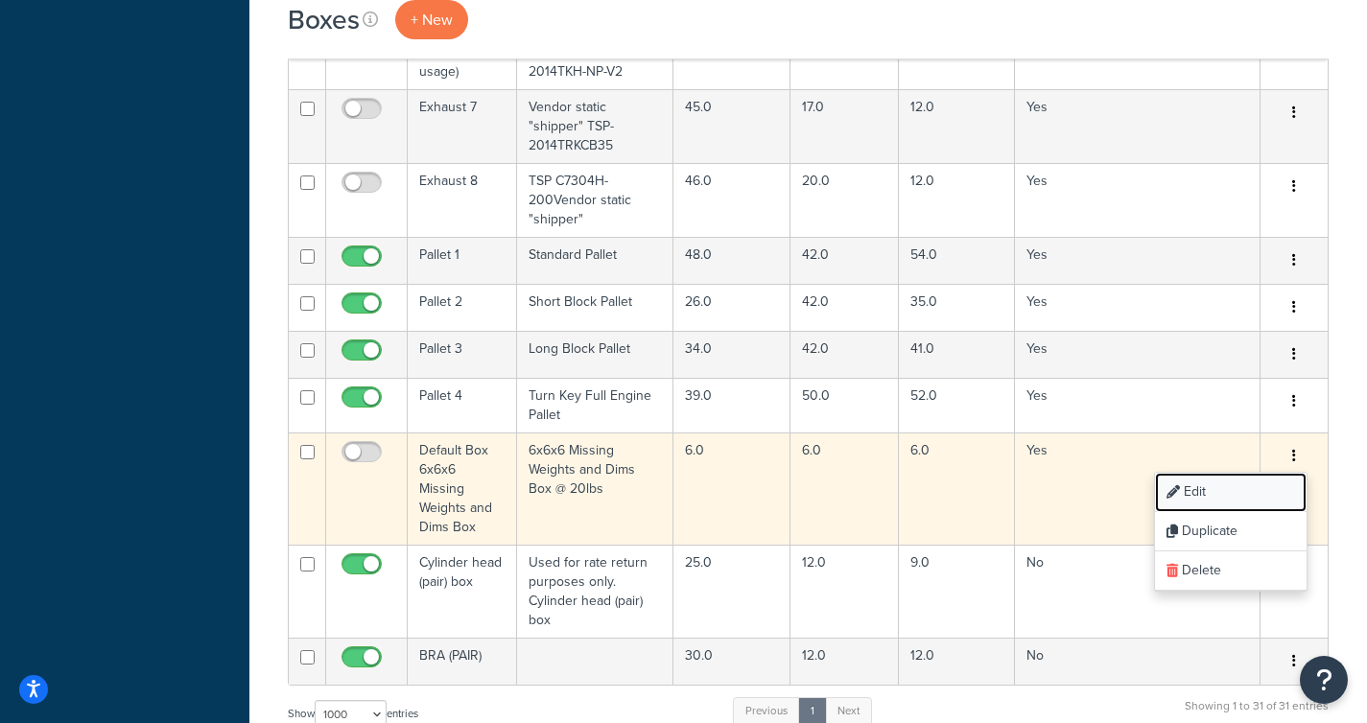
click at [1230, 473] on link "Edit" at bounding box center [1231, 492] width 152 height 39
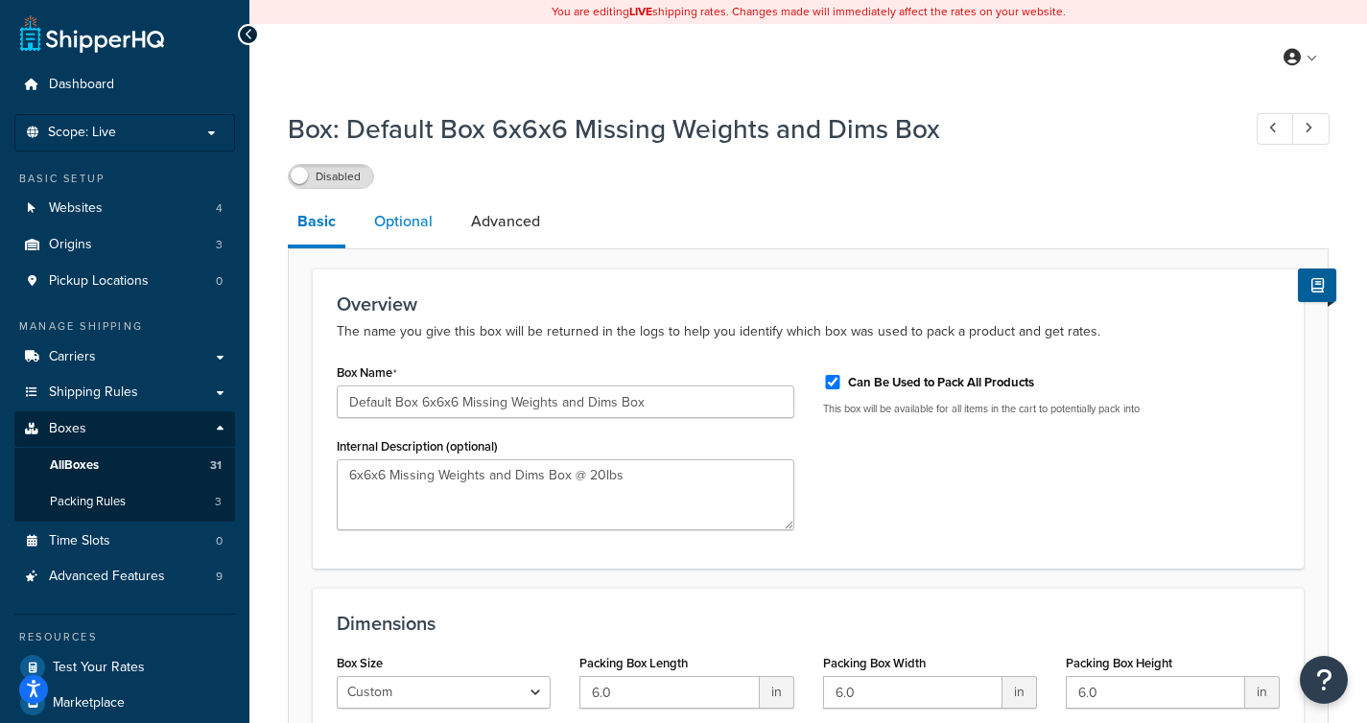
click at [378, 206] on link "Optional" at bounding box center [404, 222] width 78 height 46
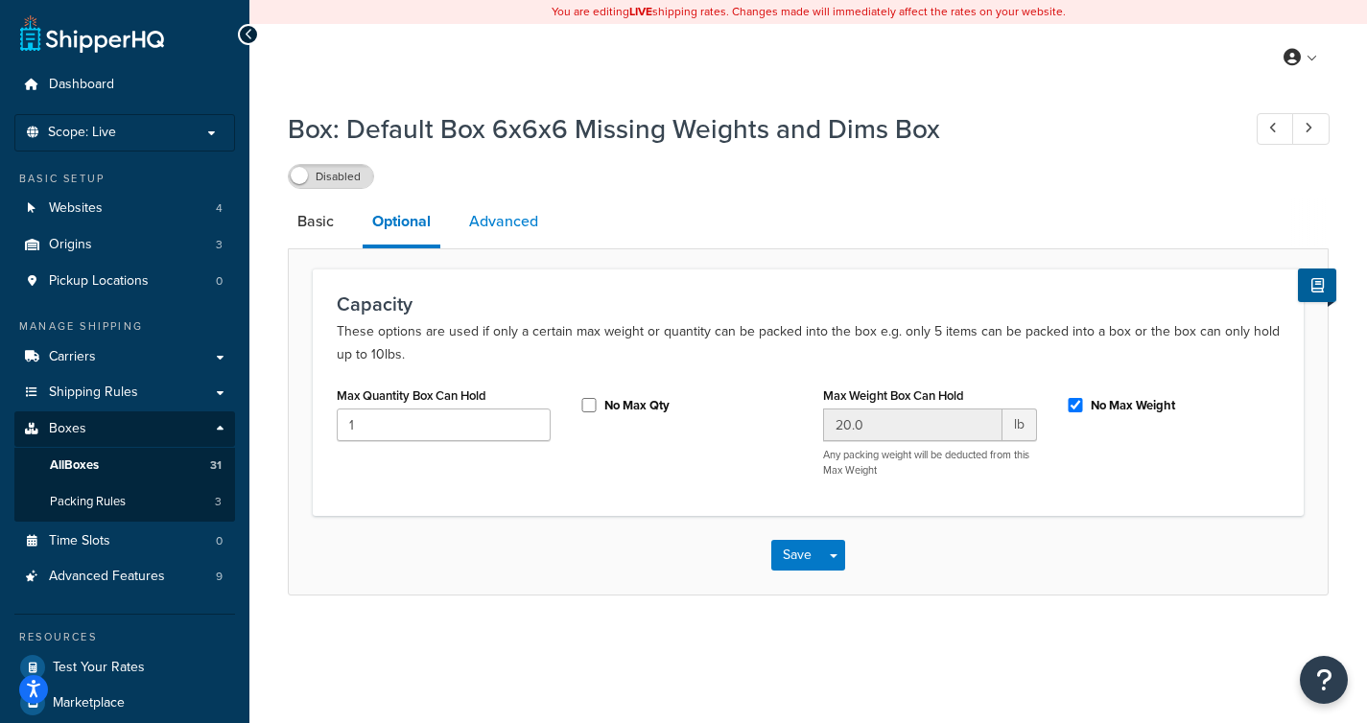
click at [495, 219] on link "Advanced" at bounding box center [503, 222] width 88 height 46
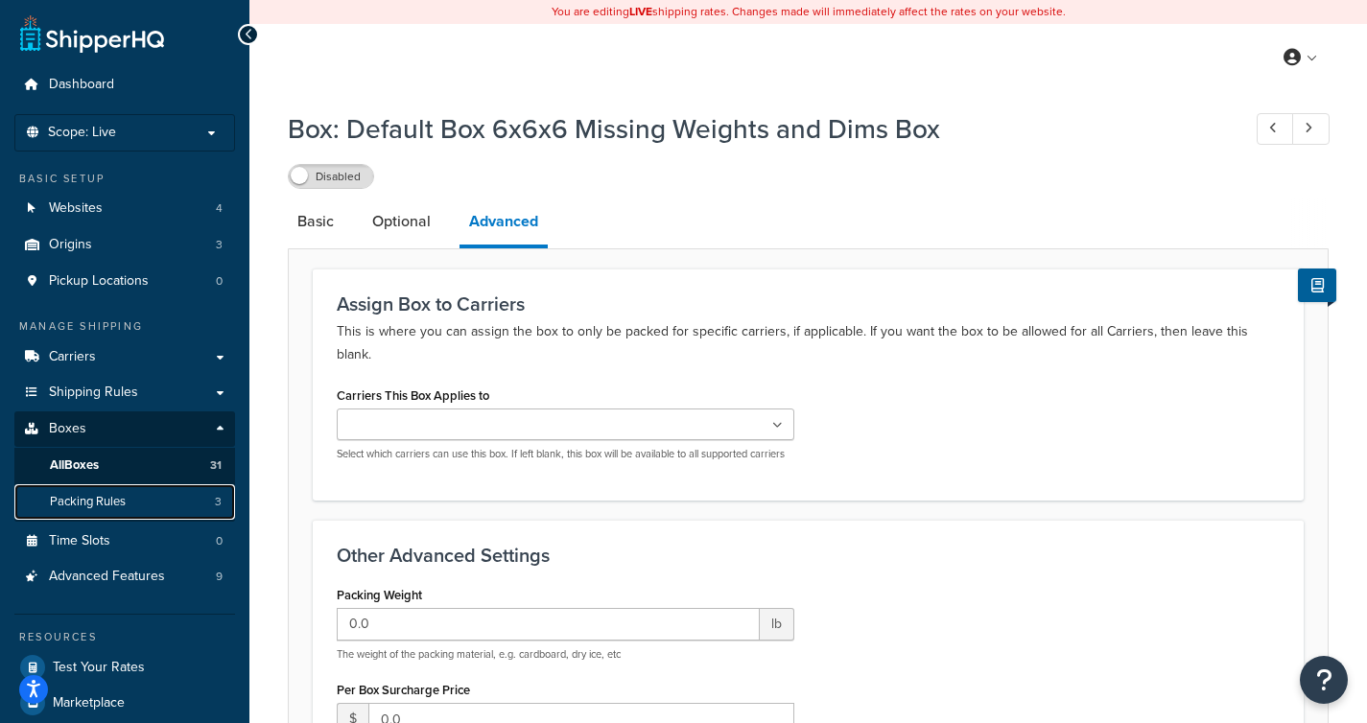
click at [143, 506] on link "Packing Rules 3" at bounding box center [124, 501] width 221 height 35
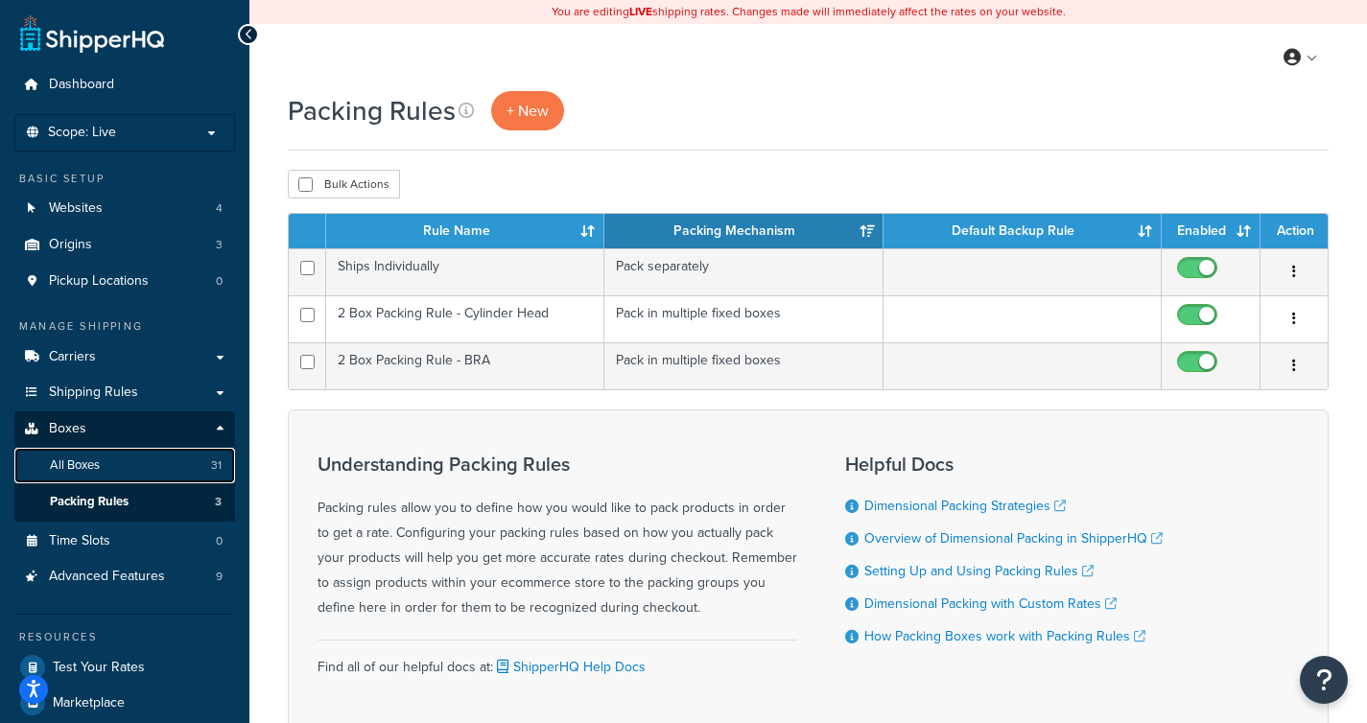
click at [110, 461] on link "All Boxes 31" at bounding box center [124, 465] width 221 height 35
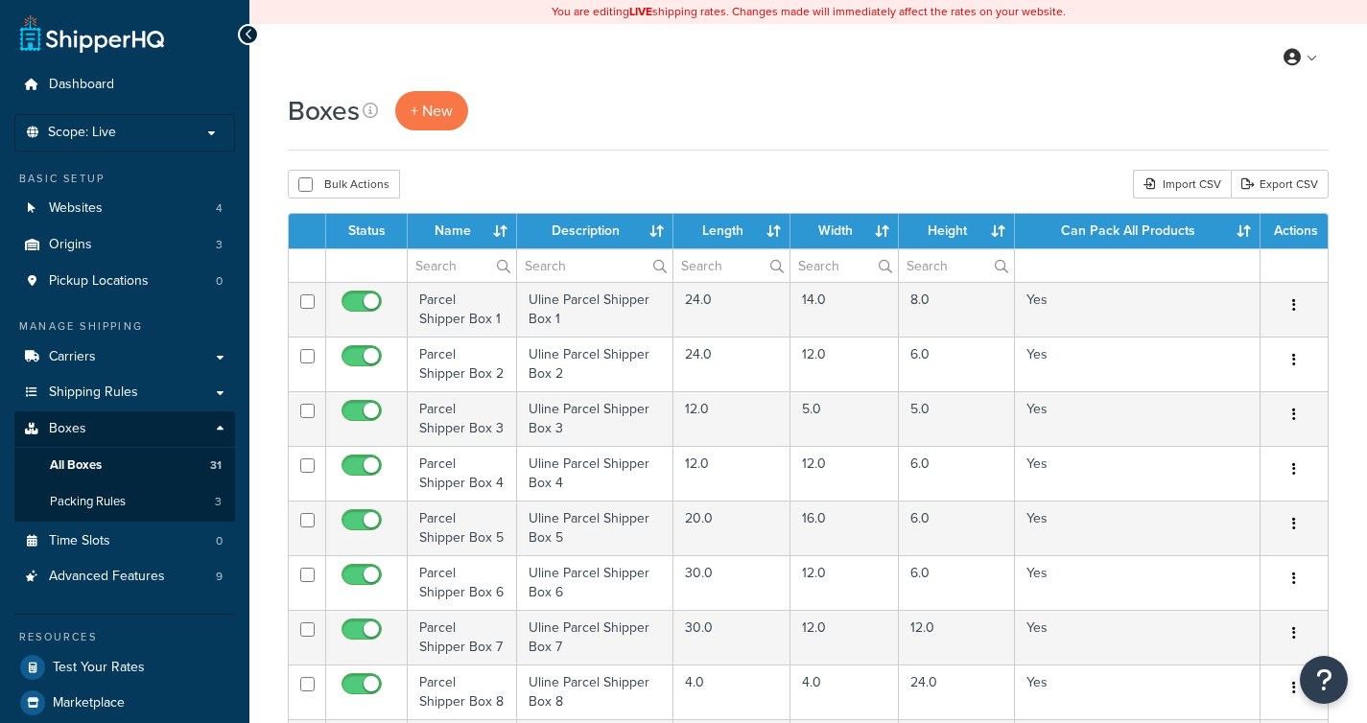
select select "1000"
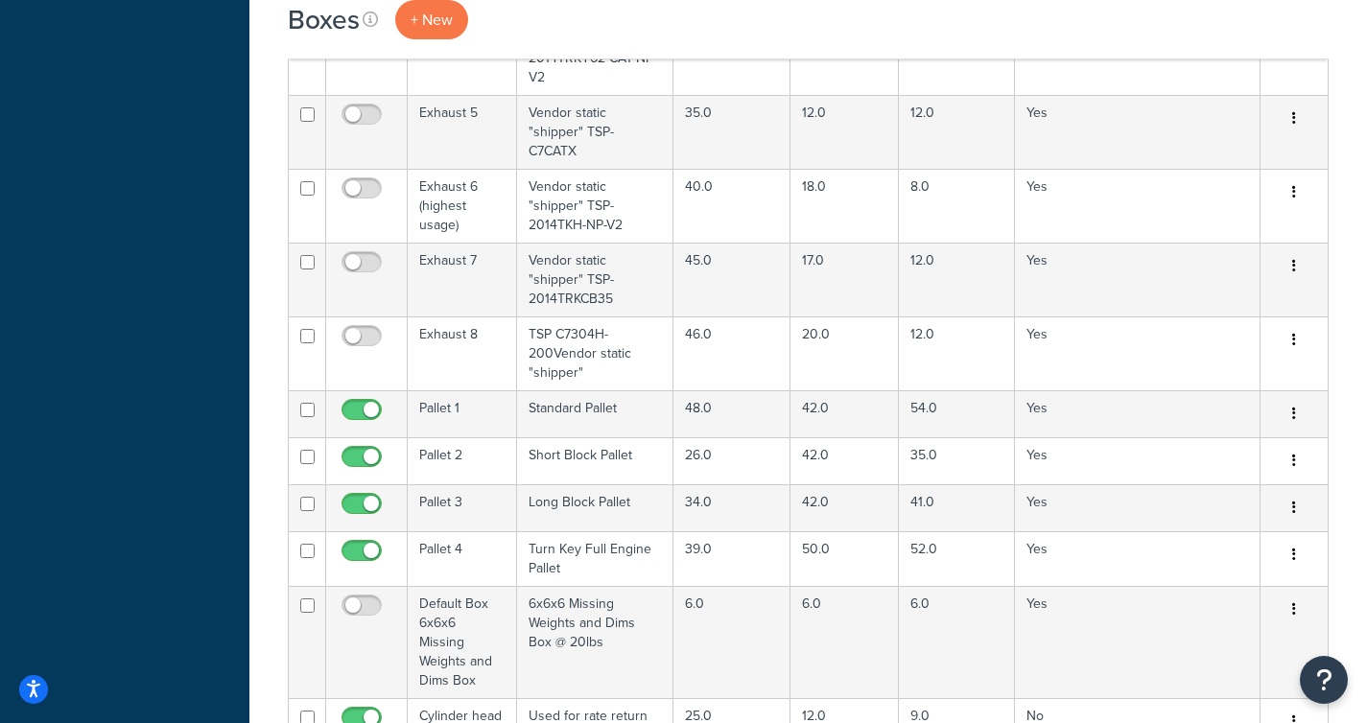
scroll to position [1680, 0]
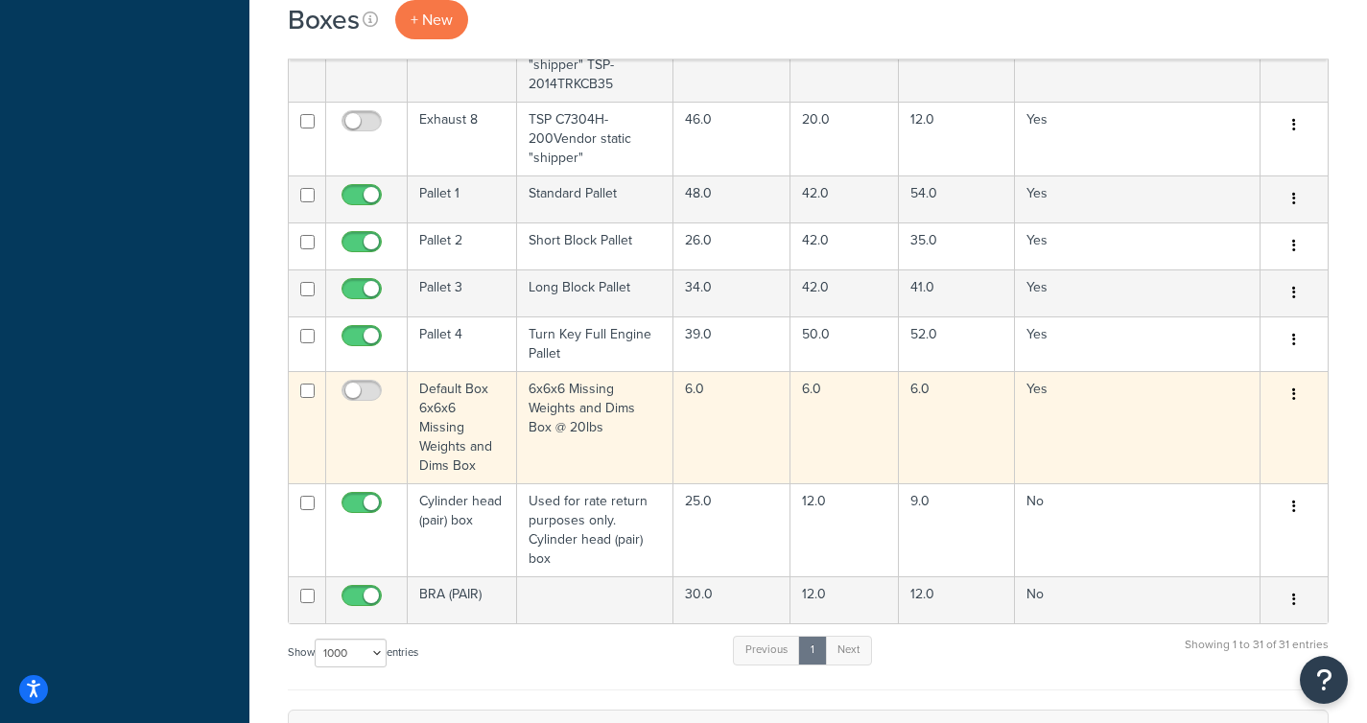
click at [1297, 380] on button "button" at bounding box center [1294, 395] width 27 height 31
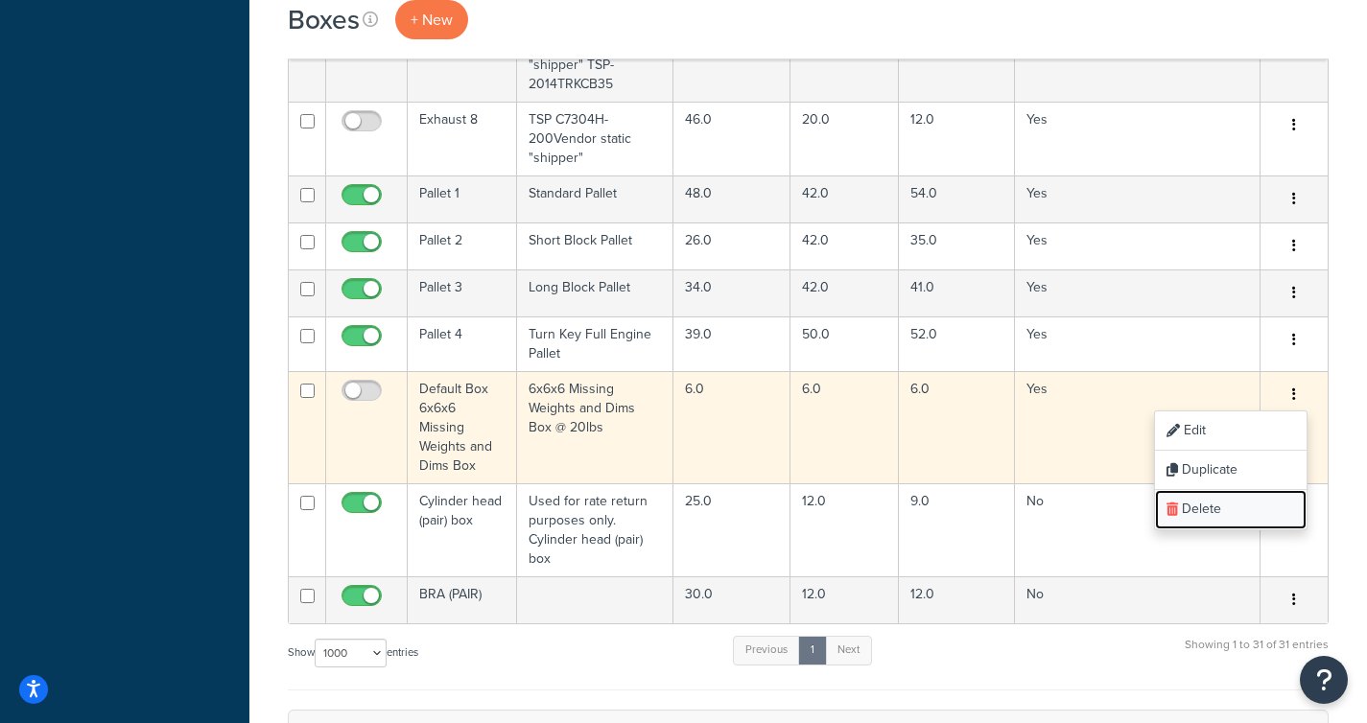
click at [1233, 490] on link "Delete" at bounding box center [1231, 509] width 152 height 39
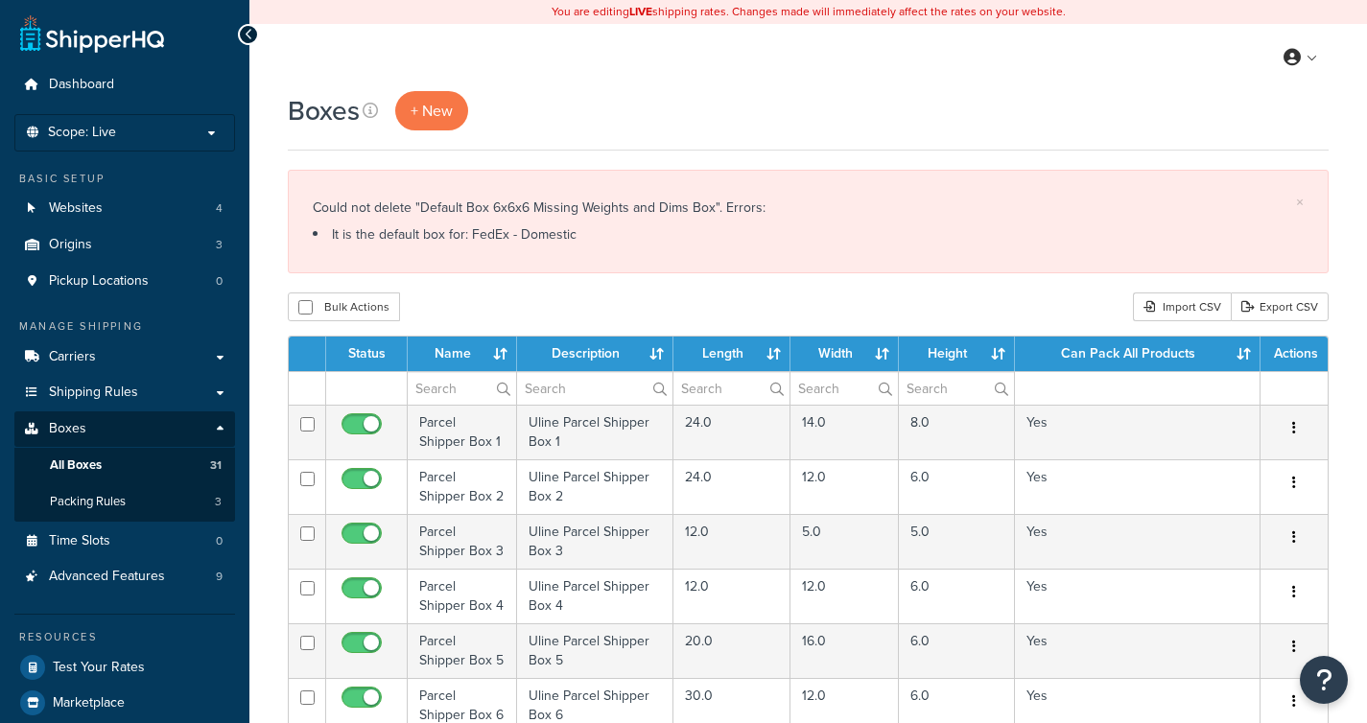
select select "1000"
click at [104, 357] on link "Carriers" at bounding box center [124, 357] width 221 height 35
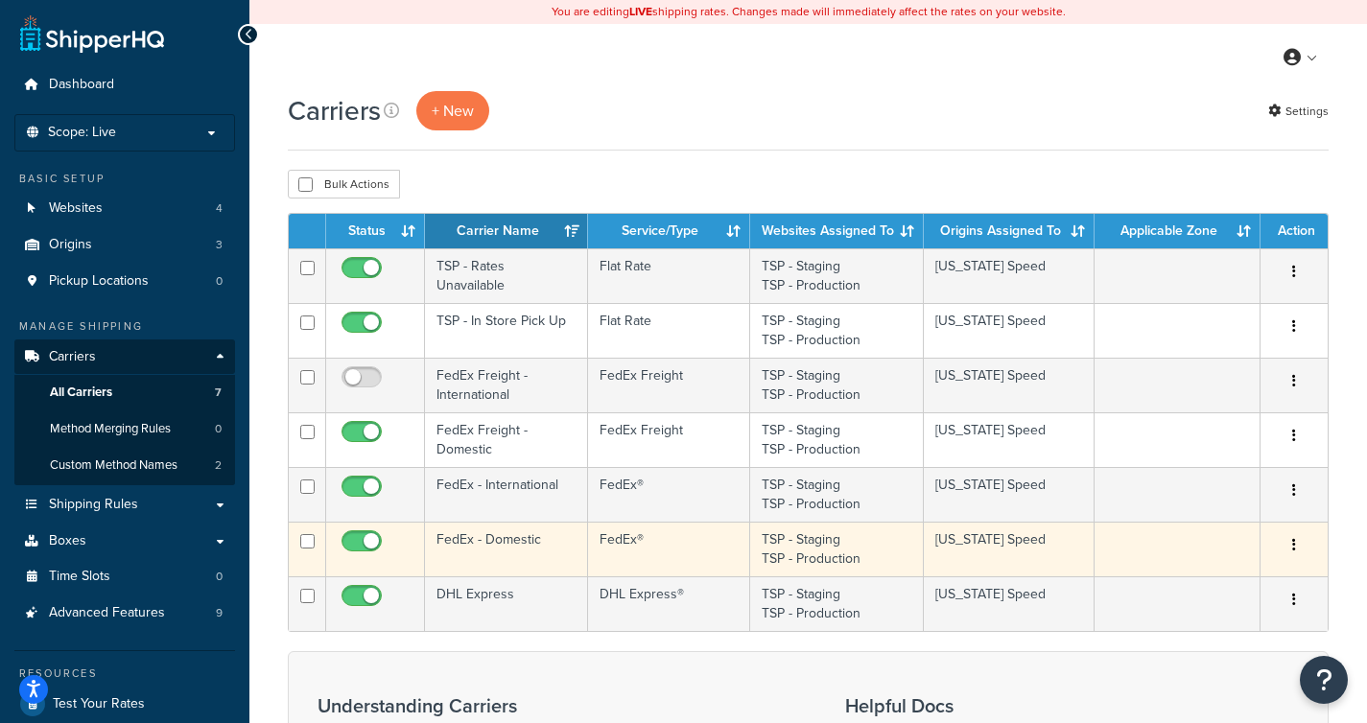
click at [487, 552] on td "FedEx - Domestic" at bounding box center [506, 549] width 163 height 55
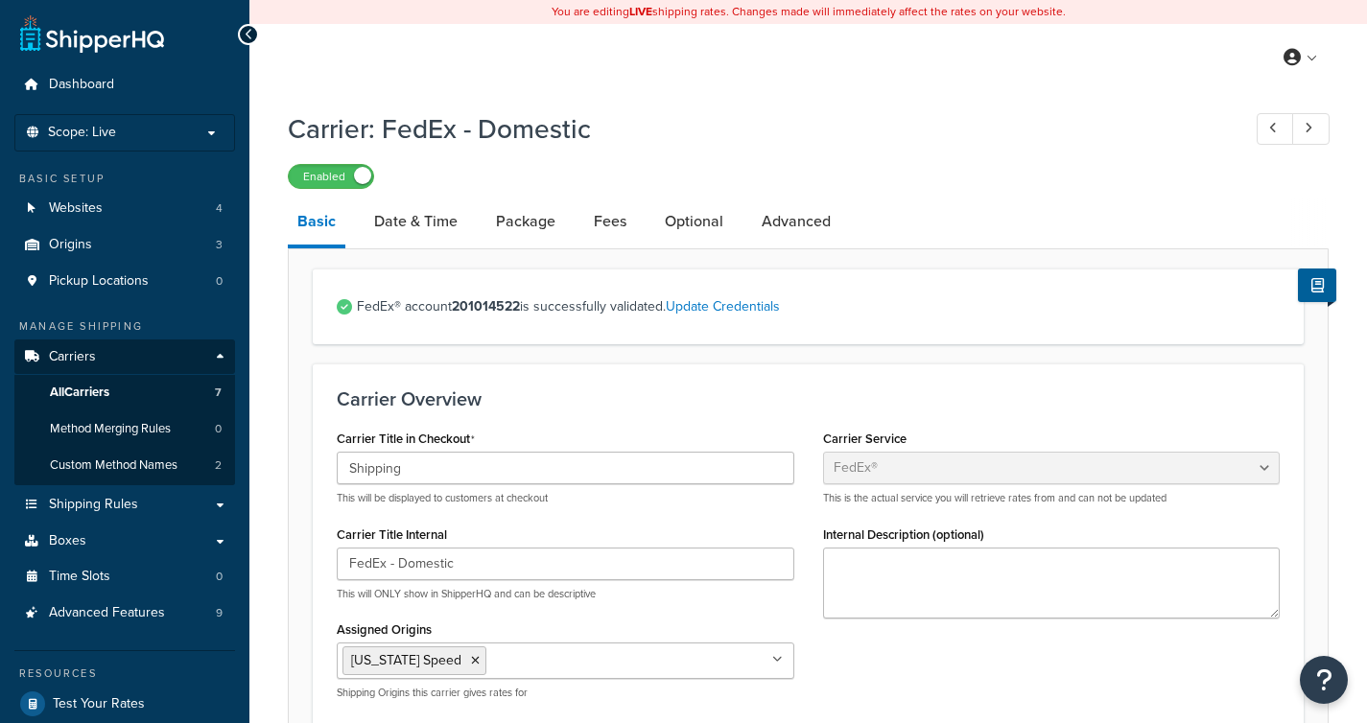
select select "fedEx"
select select "REGULAR_PICKUP"
select select "YOUR_PACKAGING"
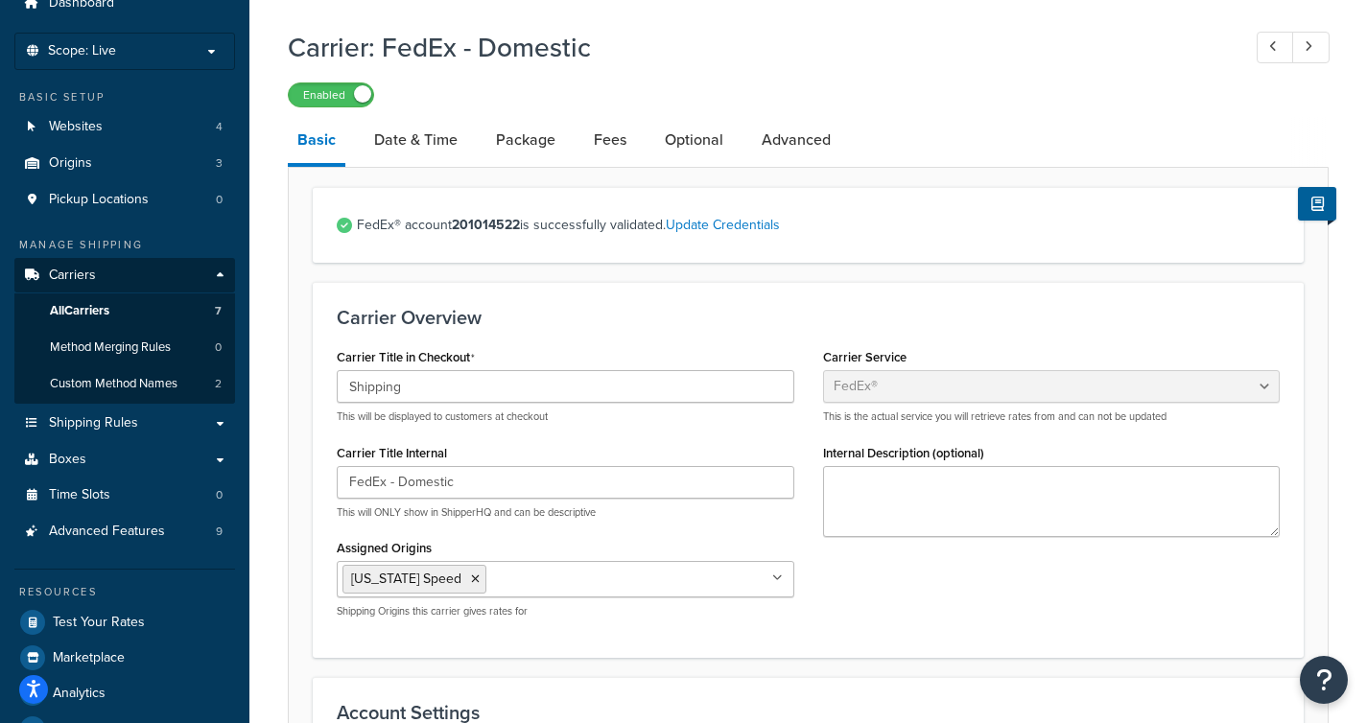
scroll to position [80, 0]
click at [453, 147] on link "Date & Time" at bounding box center [416, 142] width 103 height 46
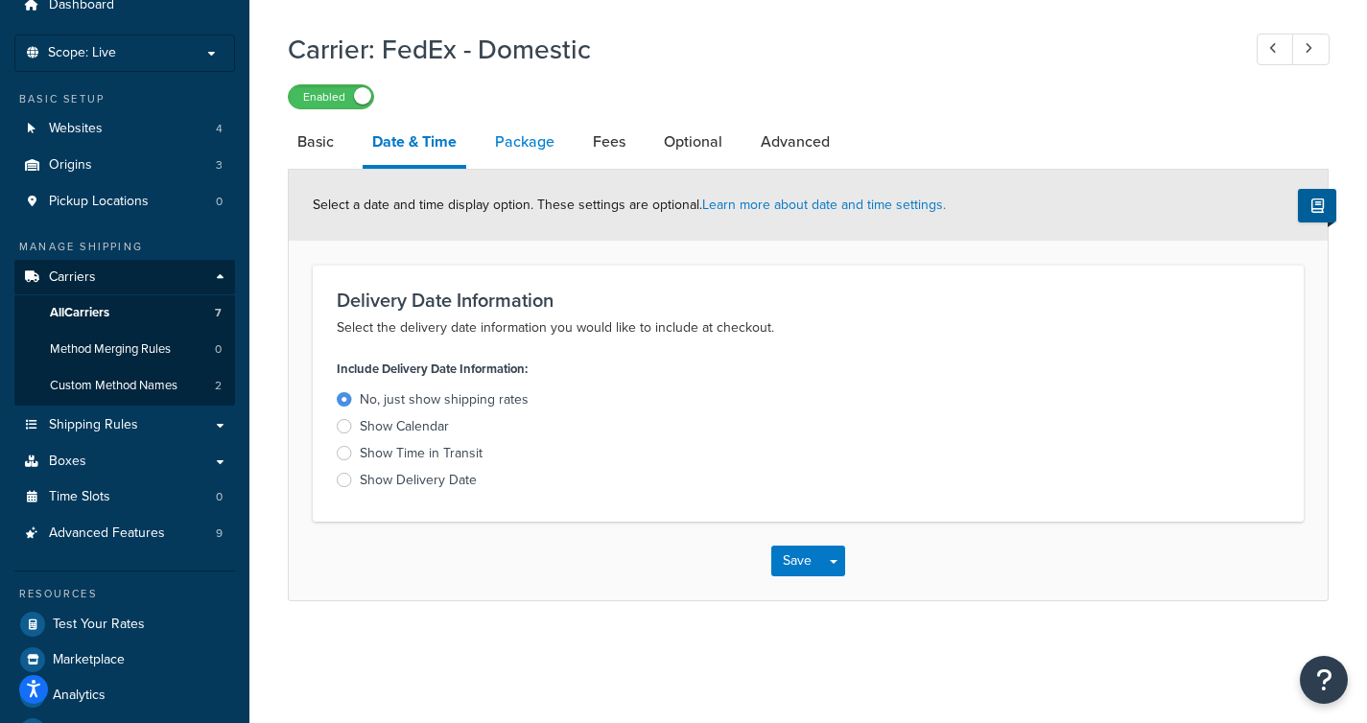
click at [508, 146] on link "Package" at bounding box center [524, 142] width 79 height 46
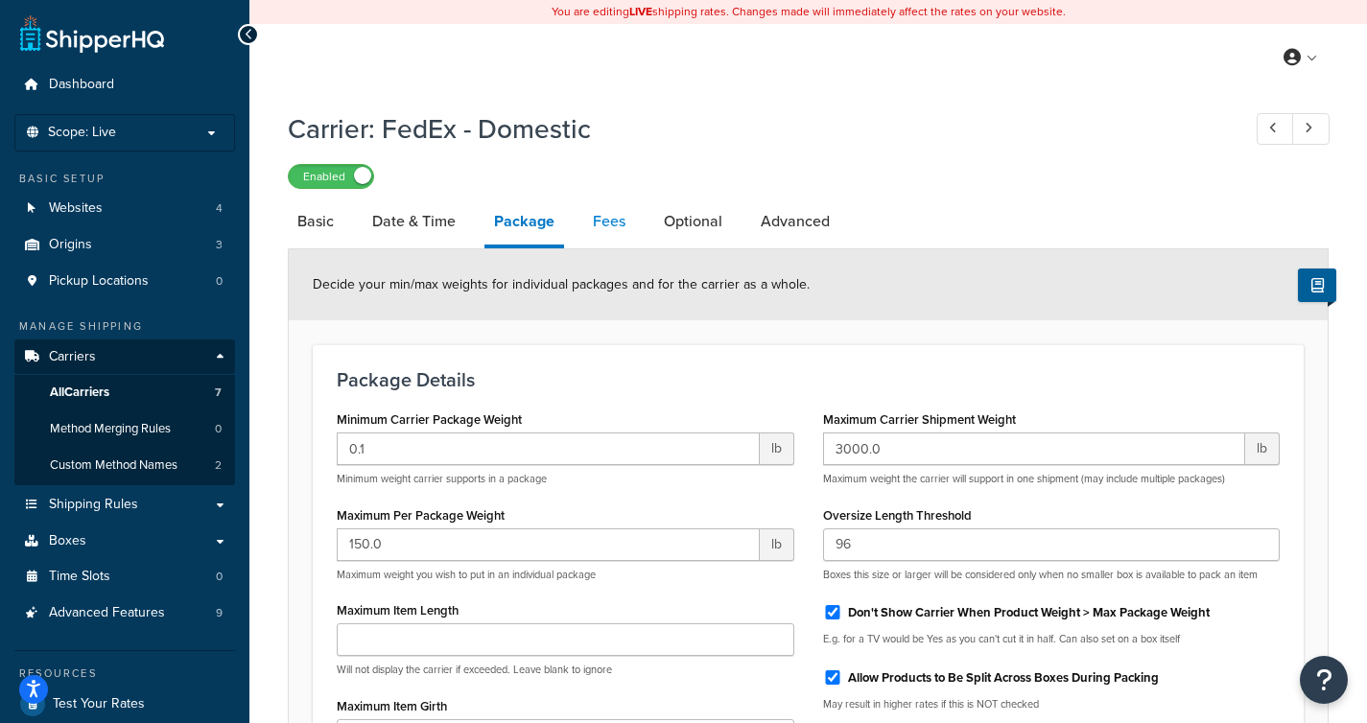
click at [621, 227] on link "Fees" at bounding box center [609, 222] width 52 height 46
select select "AFTER"
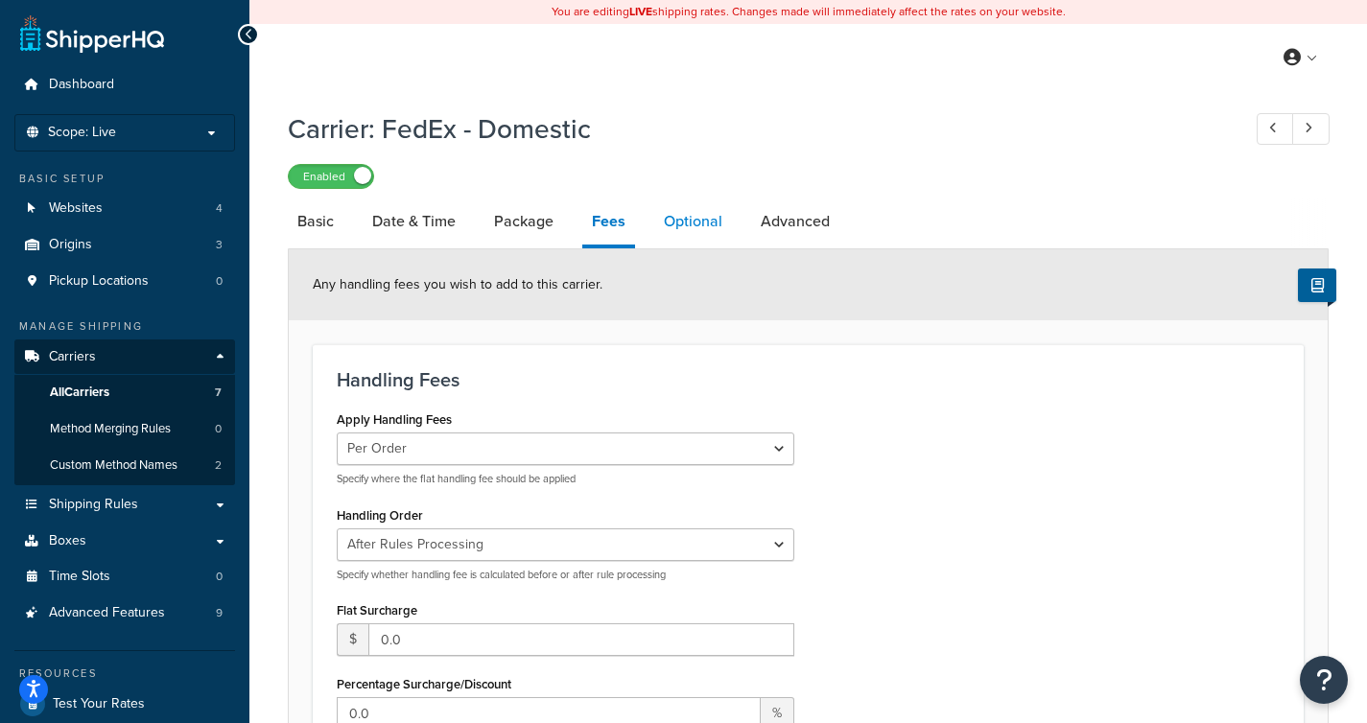
click at [668, 226] on link "Optional" at bounding box center [693, 222] width 78 height 46
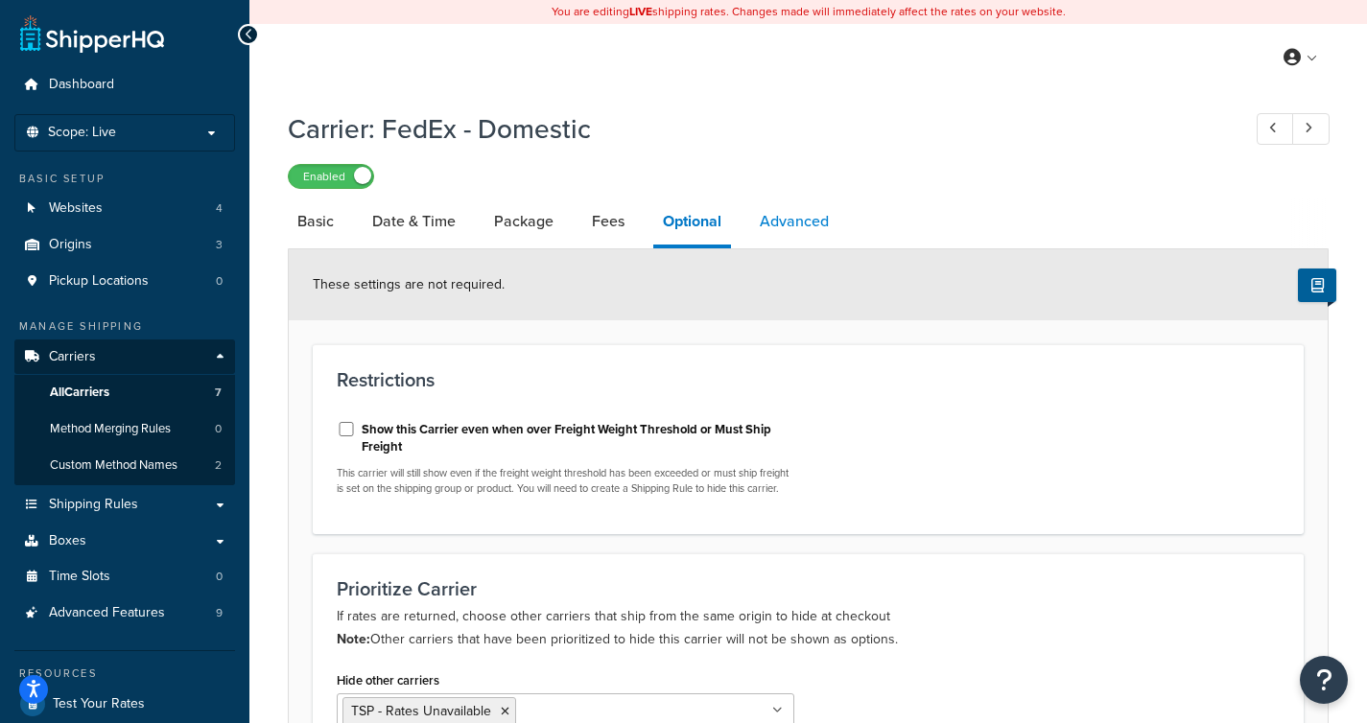
click at [788, 224] on link "Advanced" at bounding box center [794, 222] width 88 height 46
select select "false"
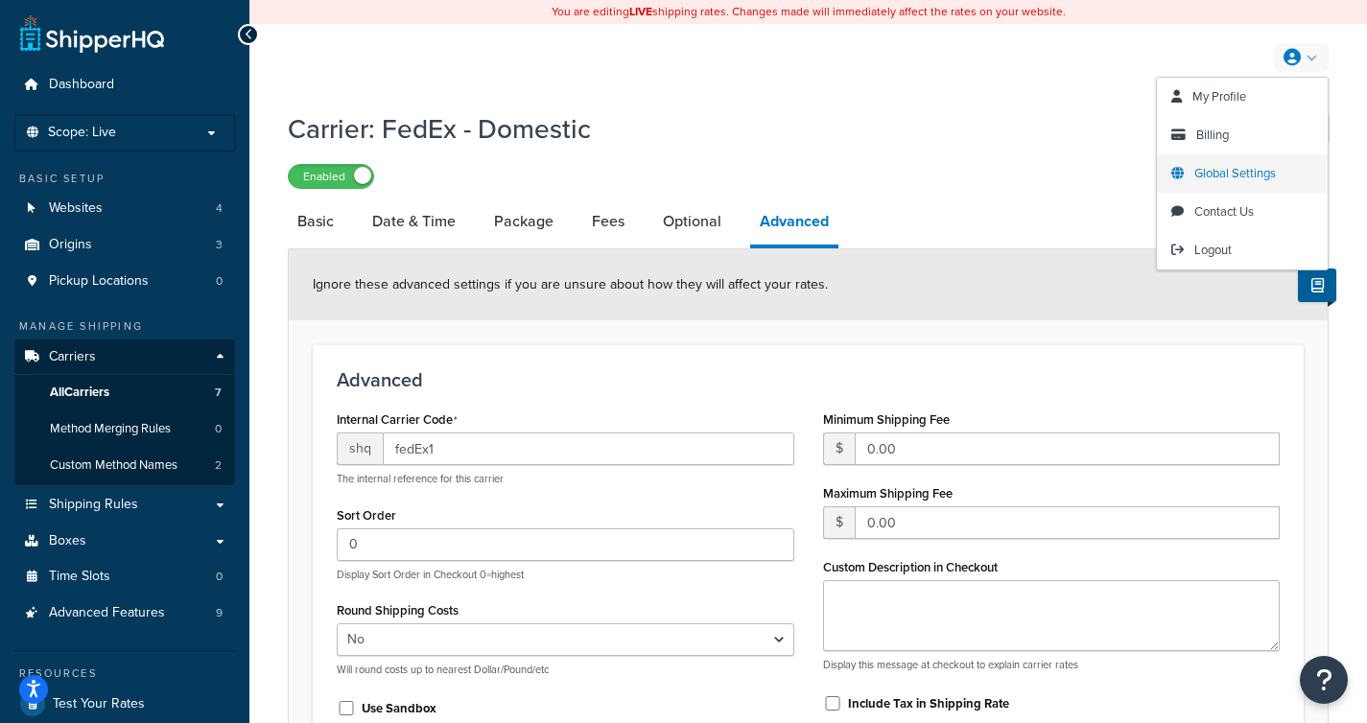
click at [1247, 164] on span "Global Settings" at bounding box center [1235, 173] width 82 height 18
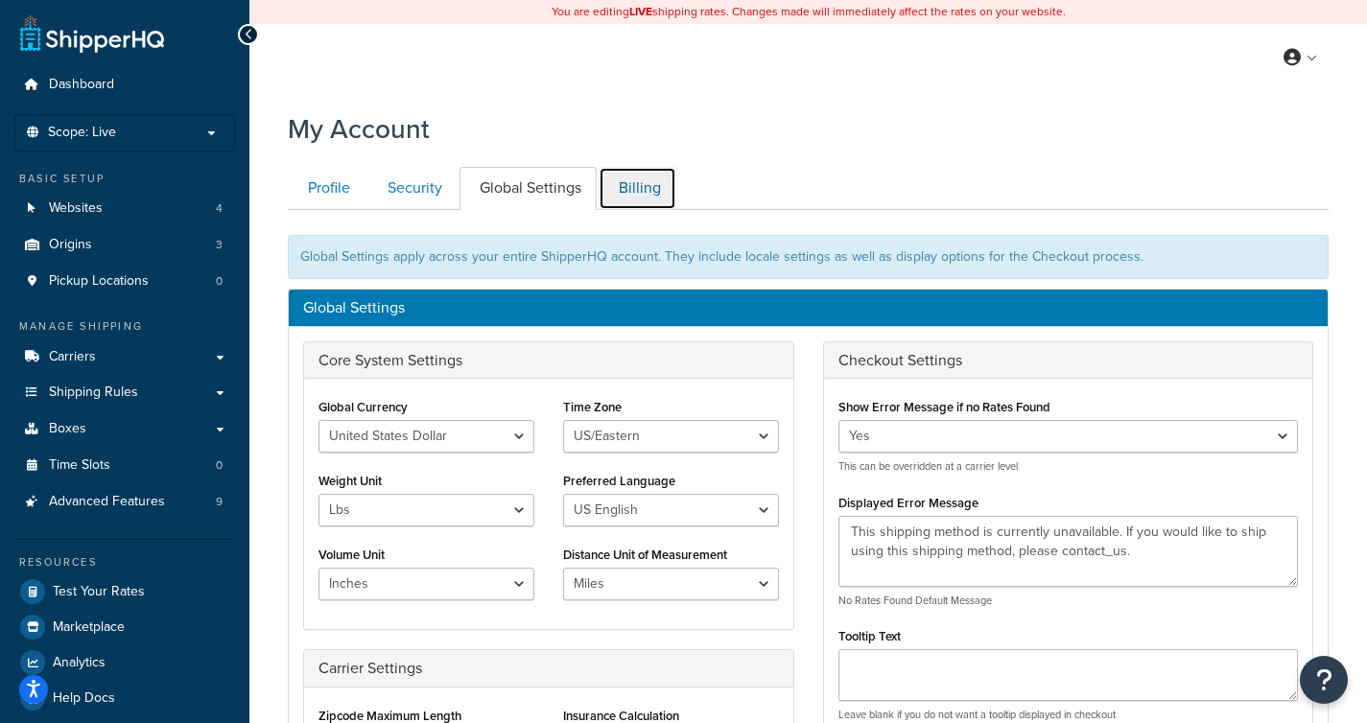
click at [642, 199] on link "Billing" at bounding box center [638, 188] width 78 height 43
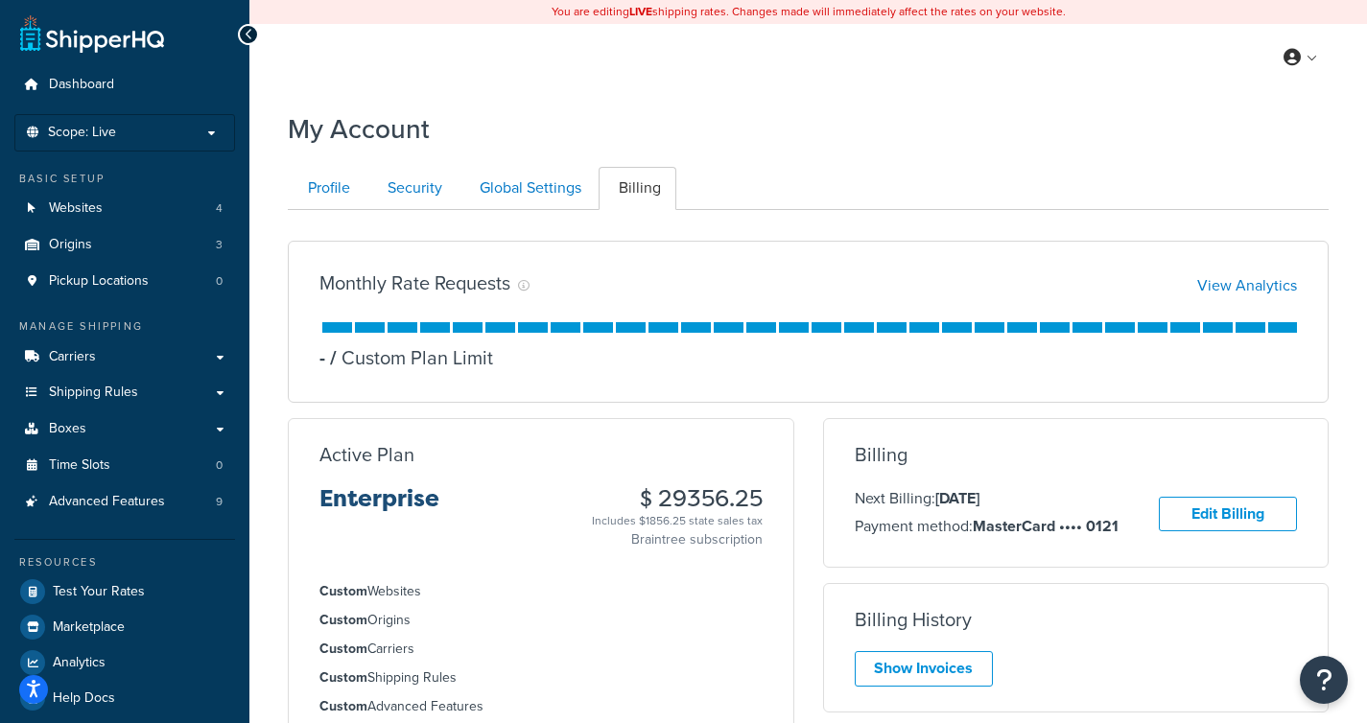
scroll to position [210, 0]
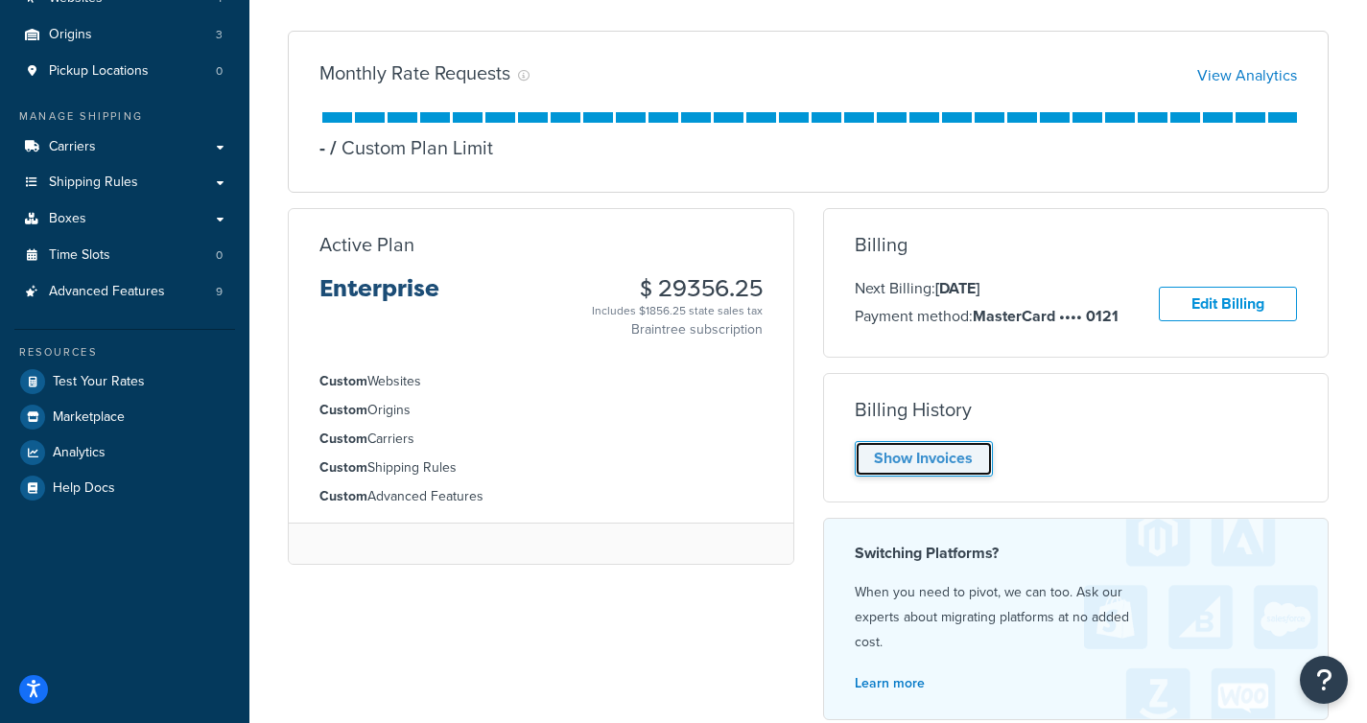
click at [909, 468] on link "Show Invoices" at bounding box center [924, 458] width 138 height 35
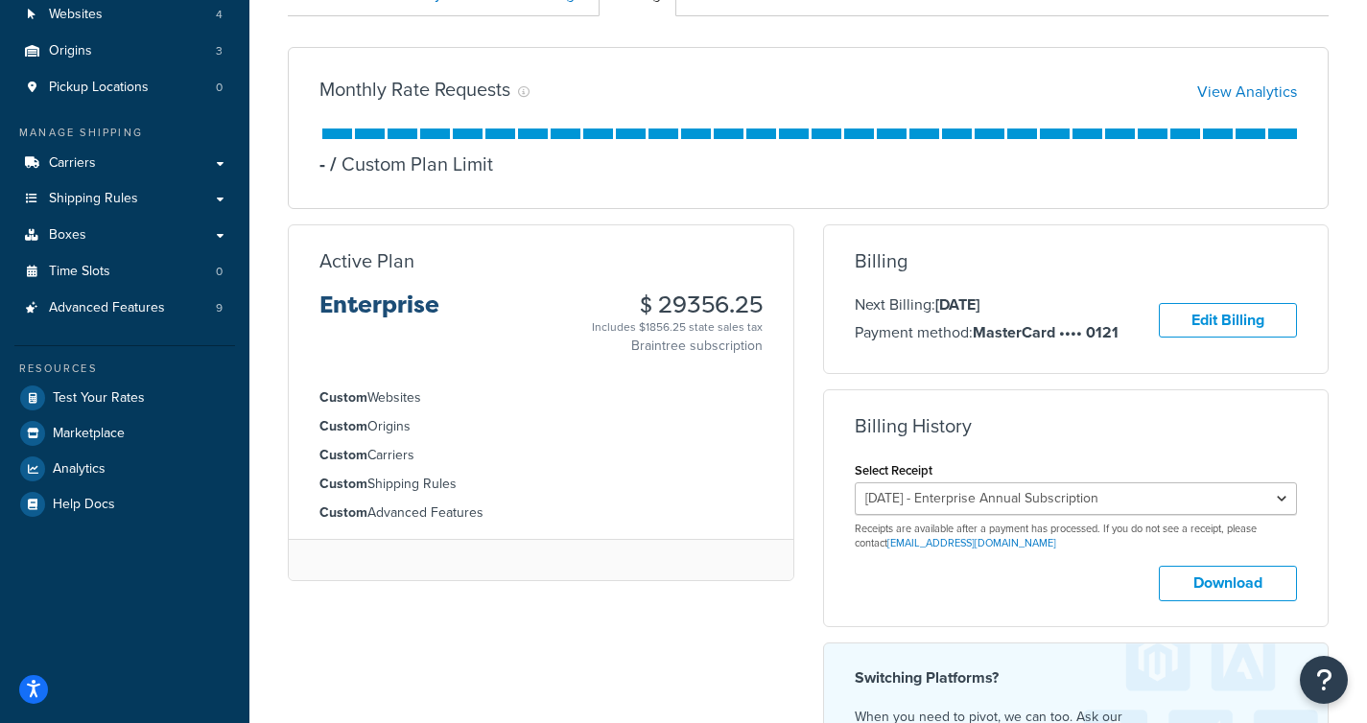
scroll to position [183, 0]
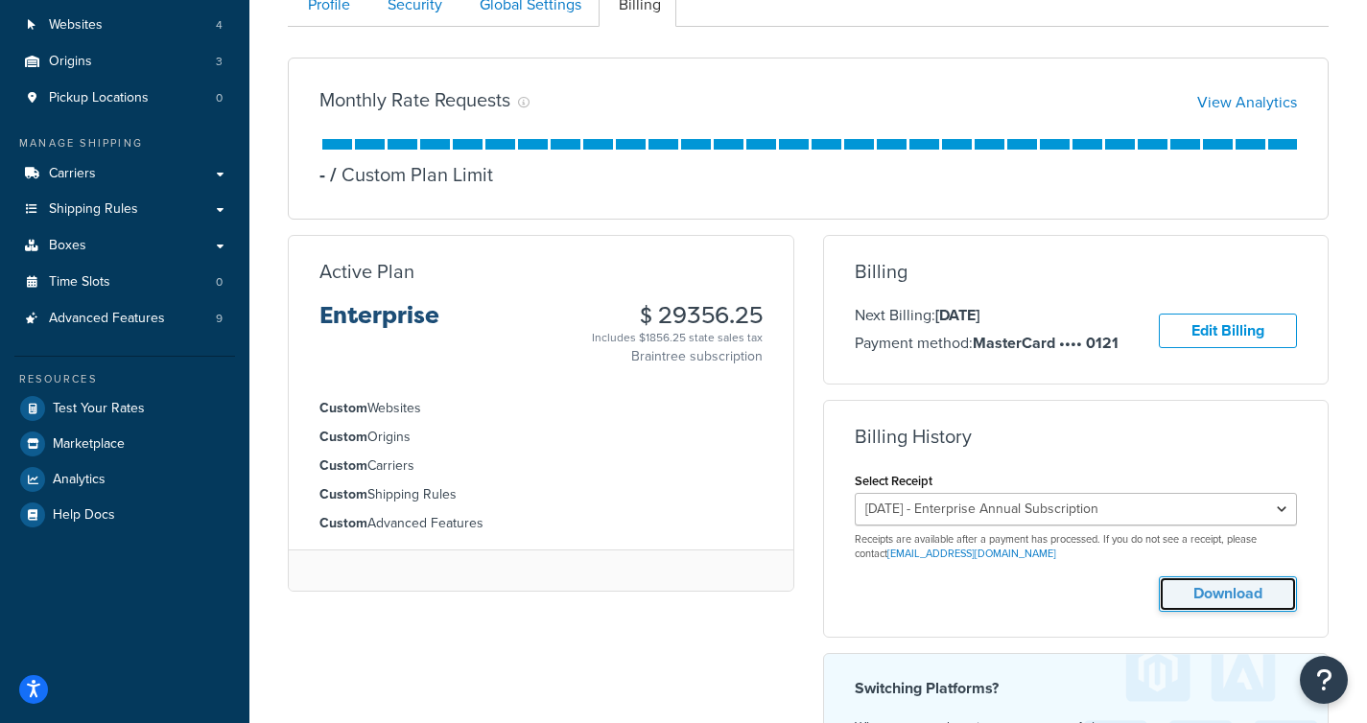
click at [1213, 588] on button "Download" at bounding box center [1228, 594] width 138 height 35
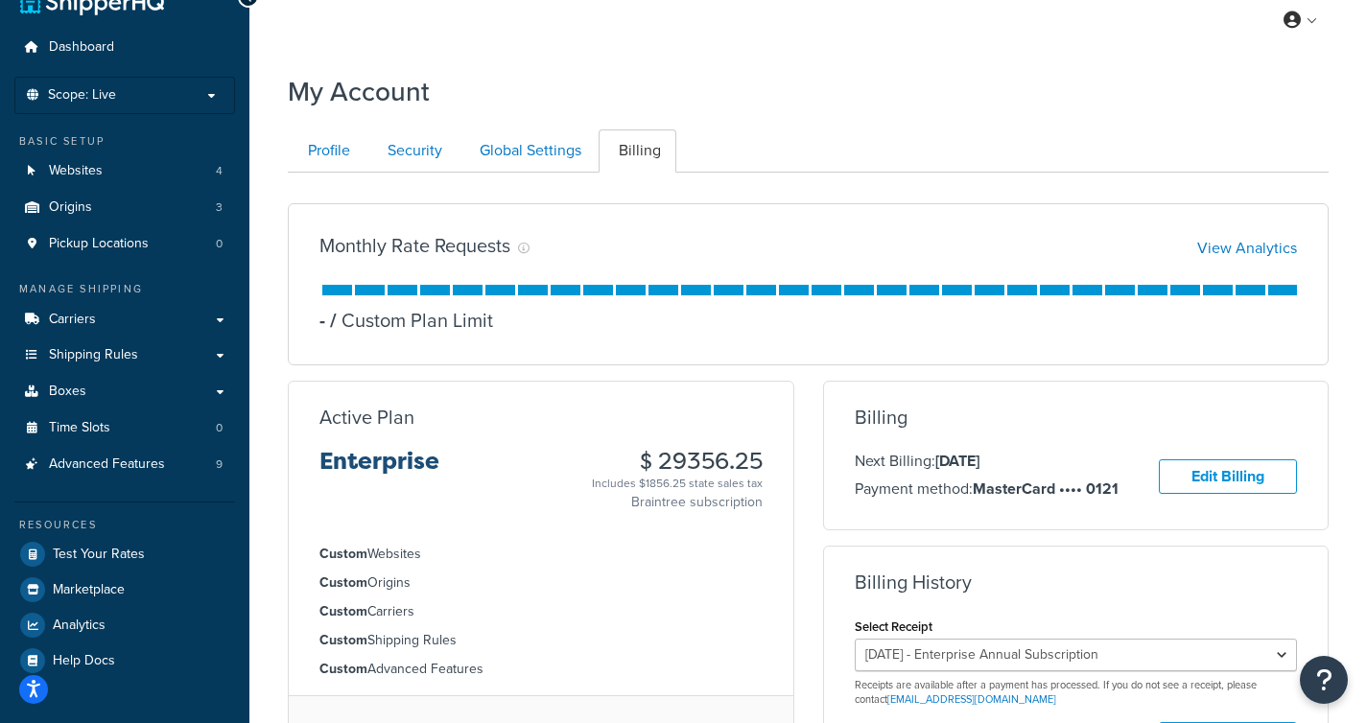
scroll to position [0, 0]
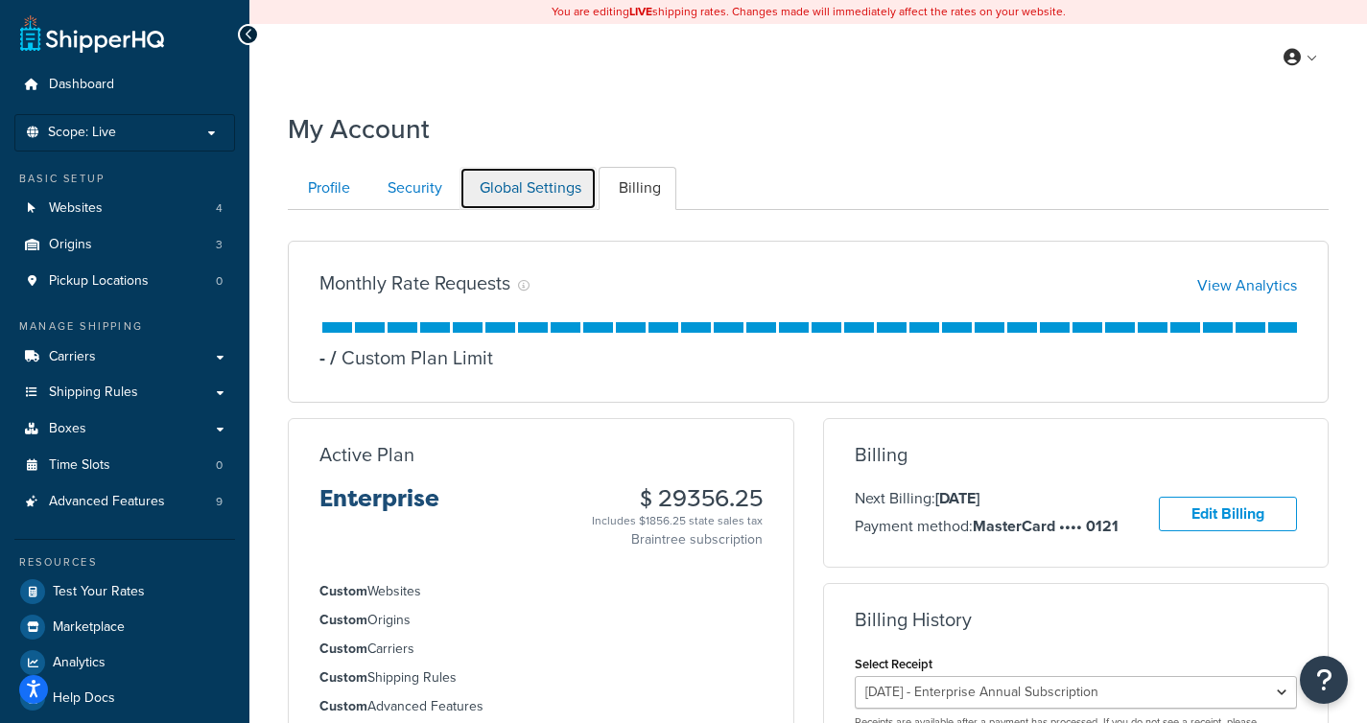
click at [560, 186] on link "Global Settings" at bounding box center [527, 188] width 137 height 43
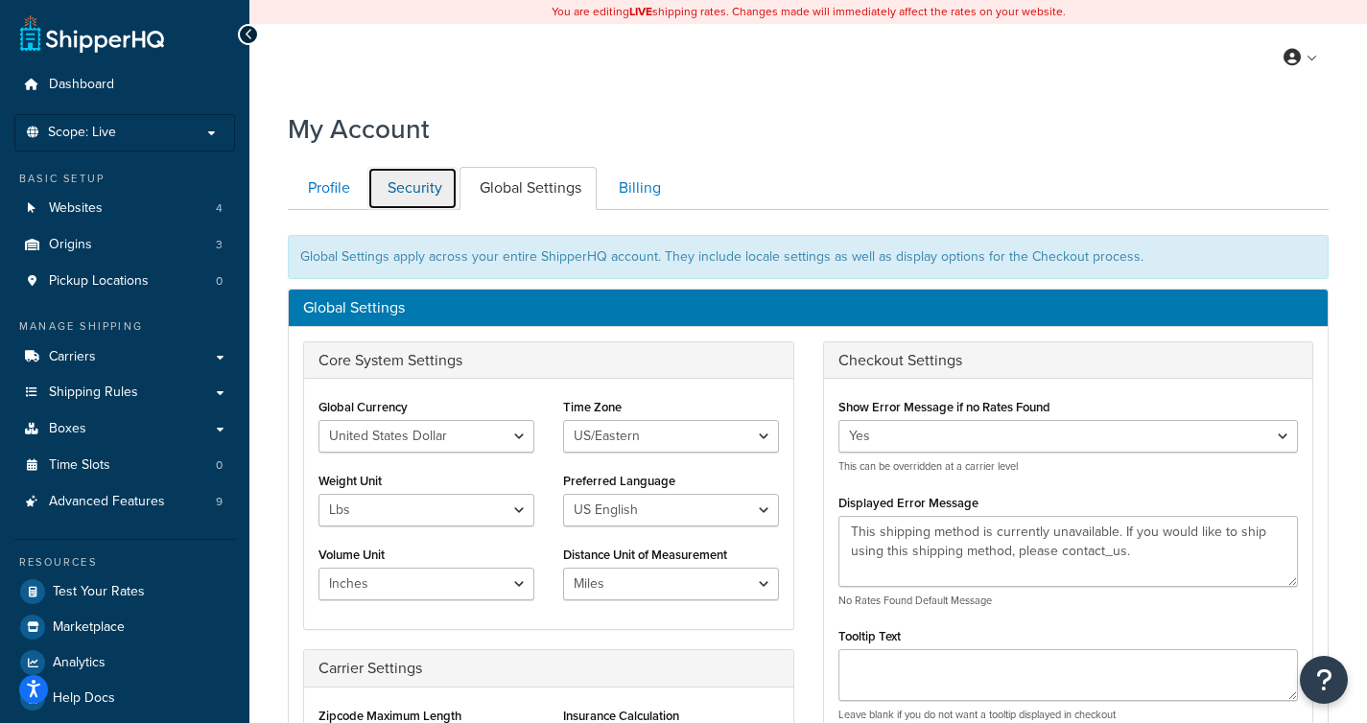
click at [404, 173] on link "Security" at bounding box center [412, 188] width 90 height 43
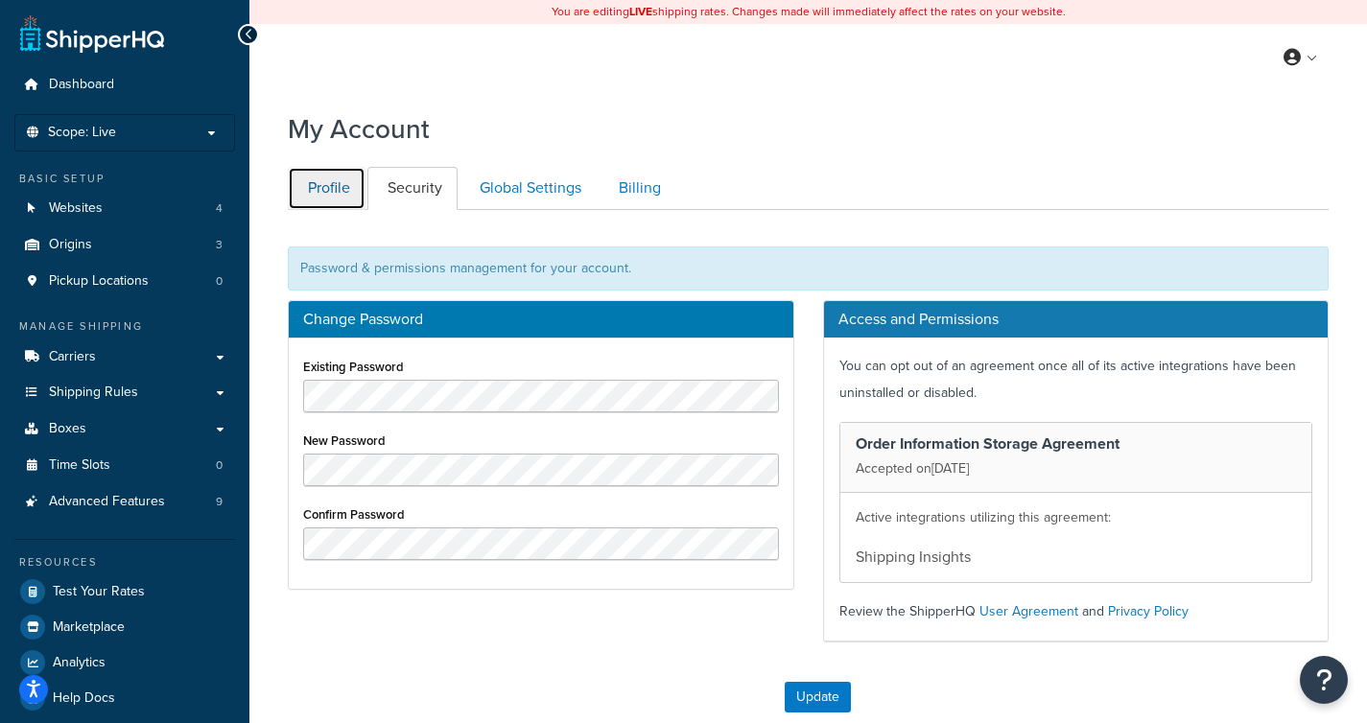
click at [336, 184] on link "Profile" at bounding box center [327, 188] width 78 height 43
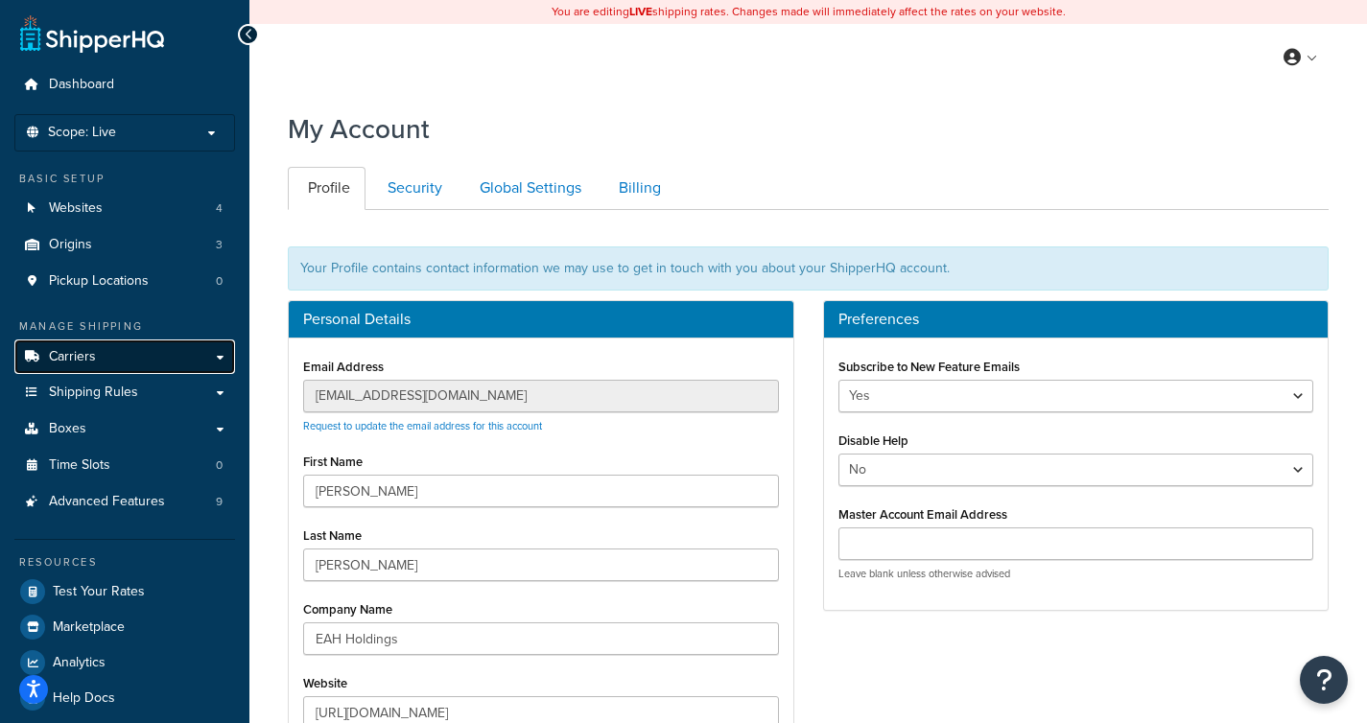
click at [104, 355] on link "Carriers" at bounding box center [124, 357] width 221 height 35
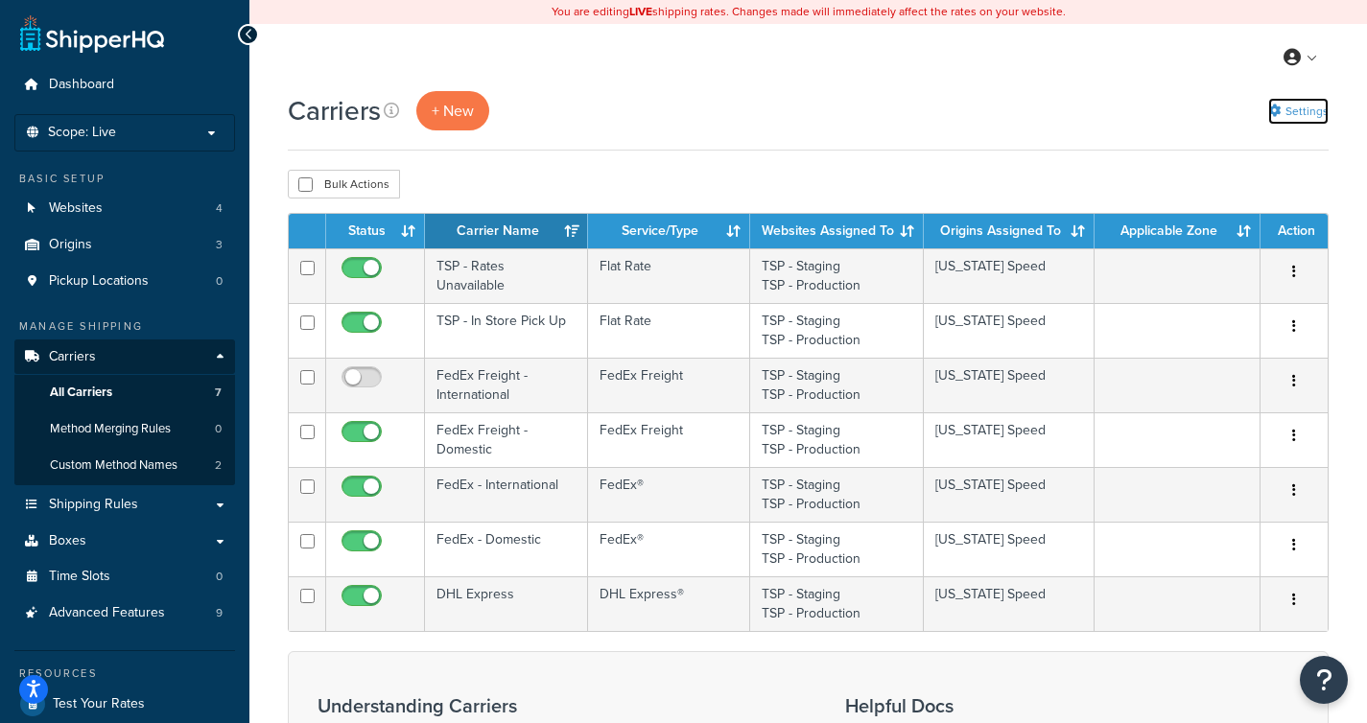
click at [1302, 111] on link "Settings" at bounding box center [1298, 111] width 60 height 27
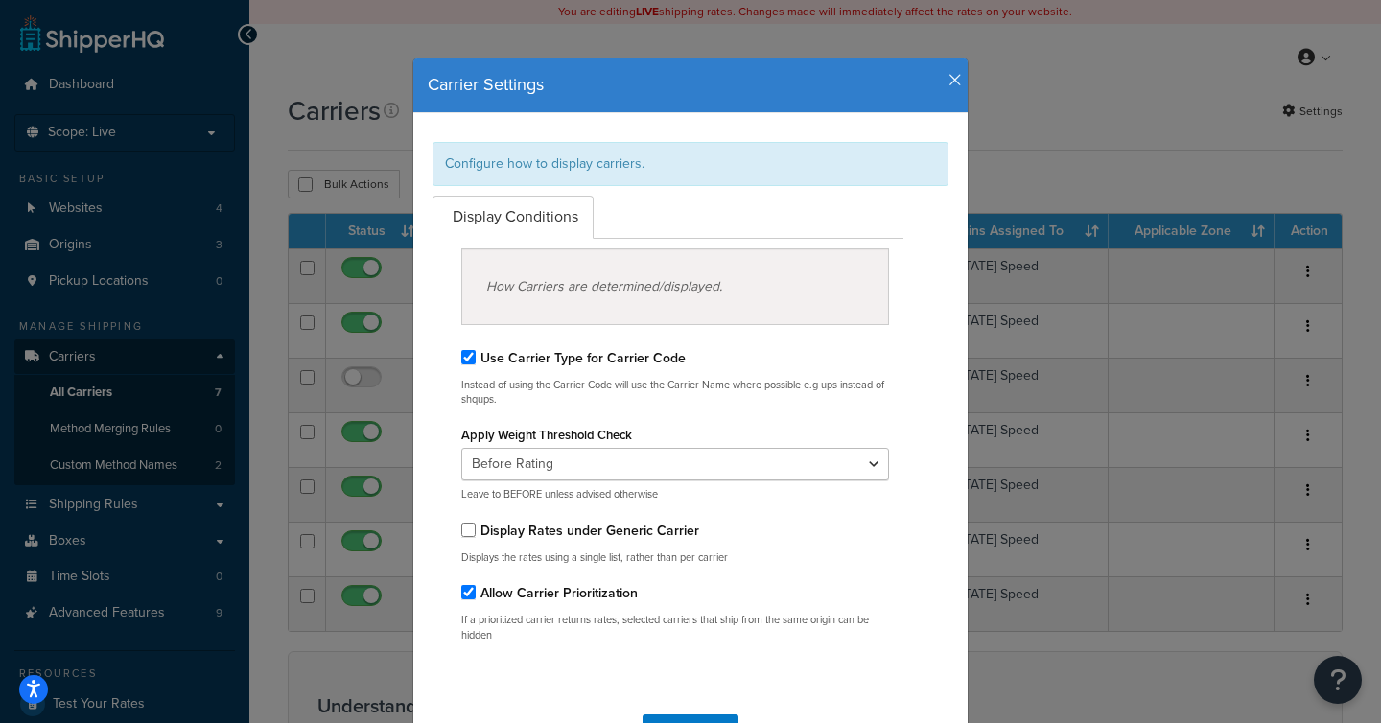
click at [953, 81] on icon "button" at bounding box center [955, 80] width 13 height 17
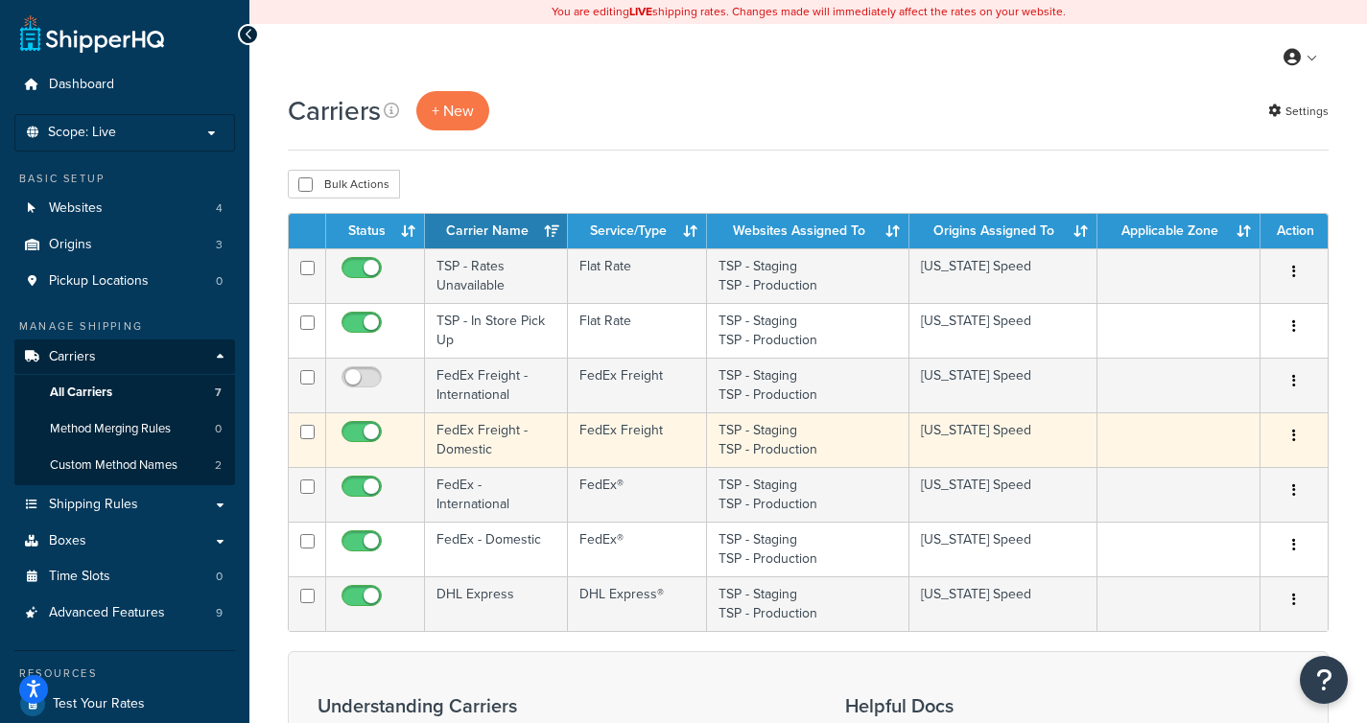
click at [515, 429] on td "FedEx Freight - Domestic" at bounding box center [496, 439] width 143 height 55
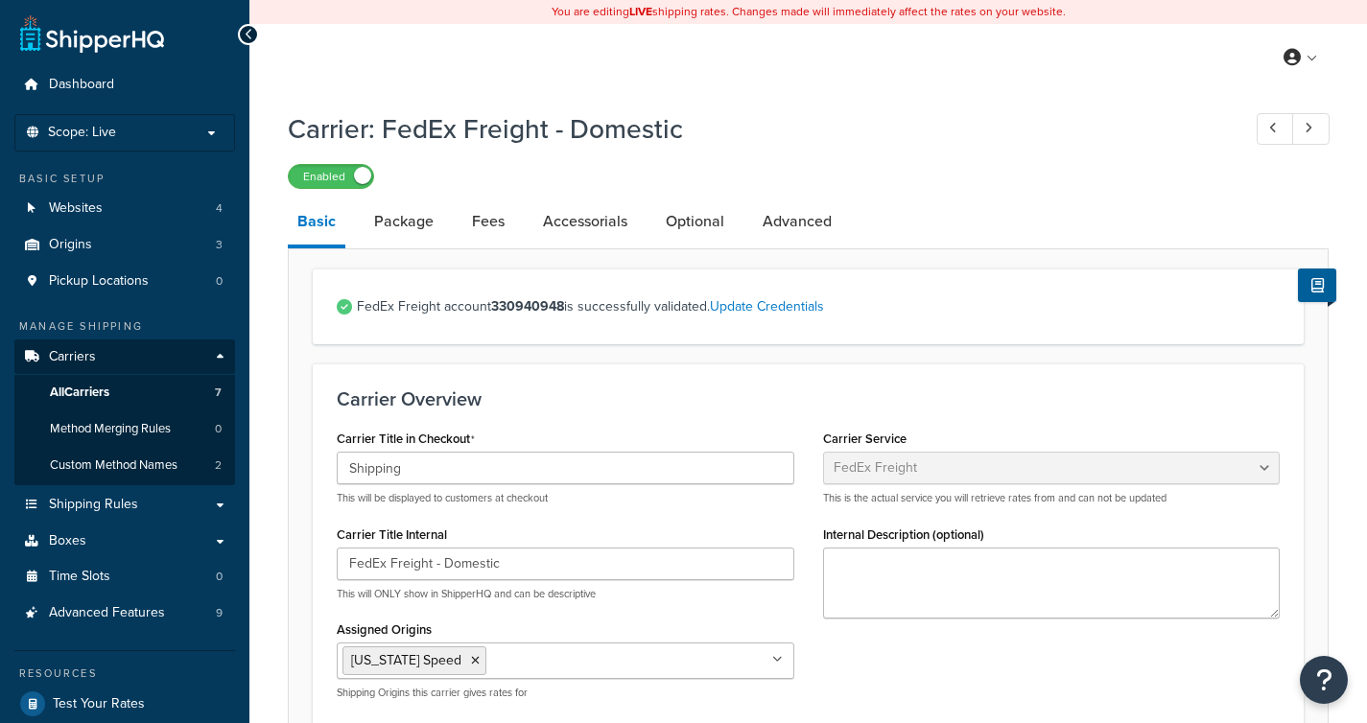
select select "fedExFreight"
click at [423, 226] on link "Package" at bounding box center [404, 222] width 79 height 46
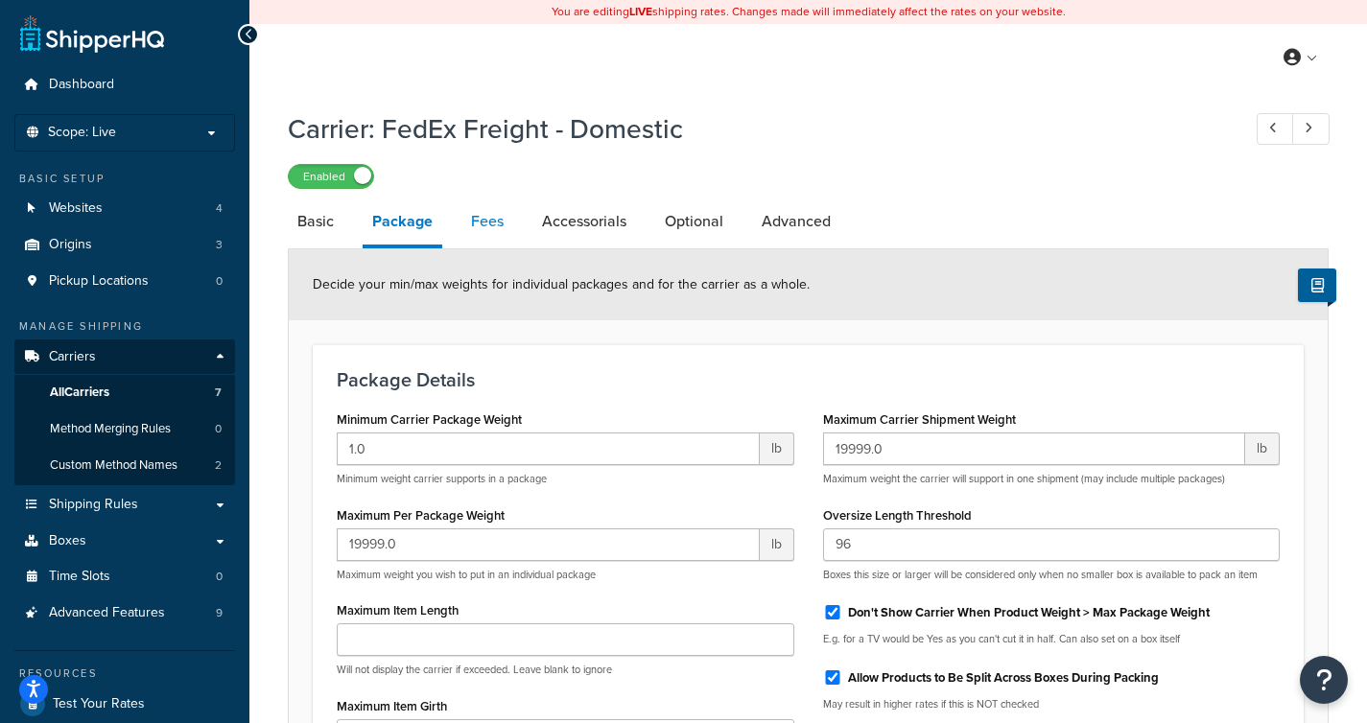
click at [501, 216] on link "Fees" at bounding box center [487, 222] width 52 height 46
select select "AFTER"
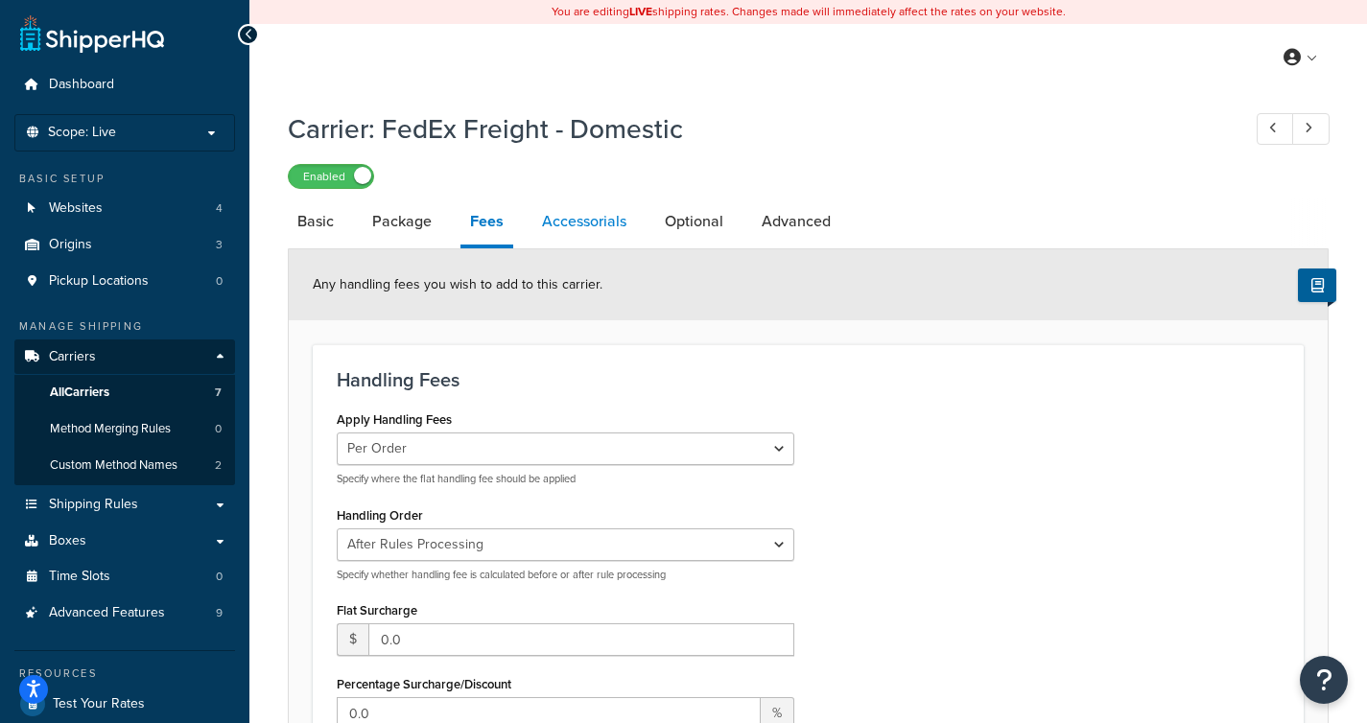
click at [561, 231] on link "Accessorials" at bounding box center [584, 222] width 104 height 46
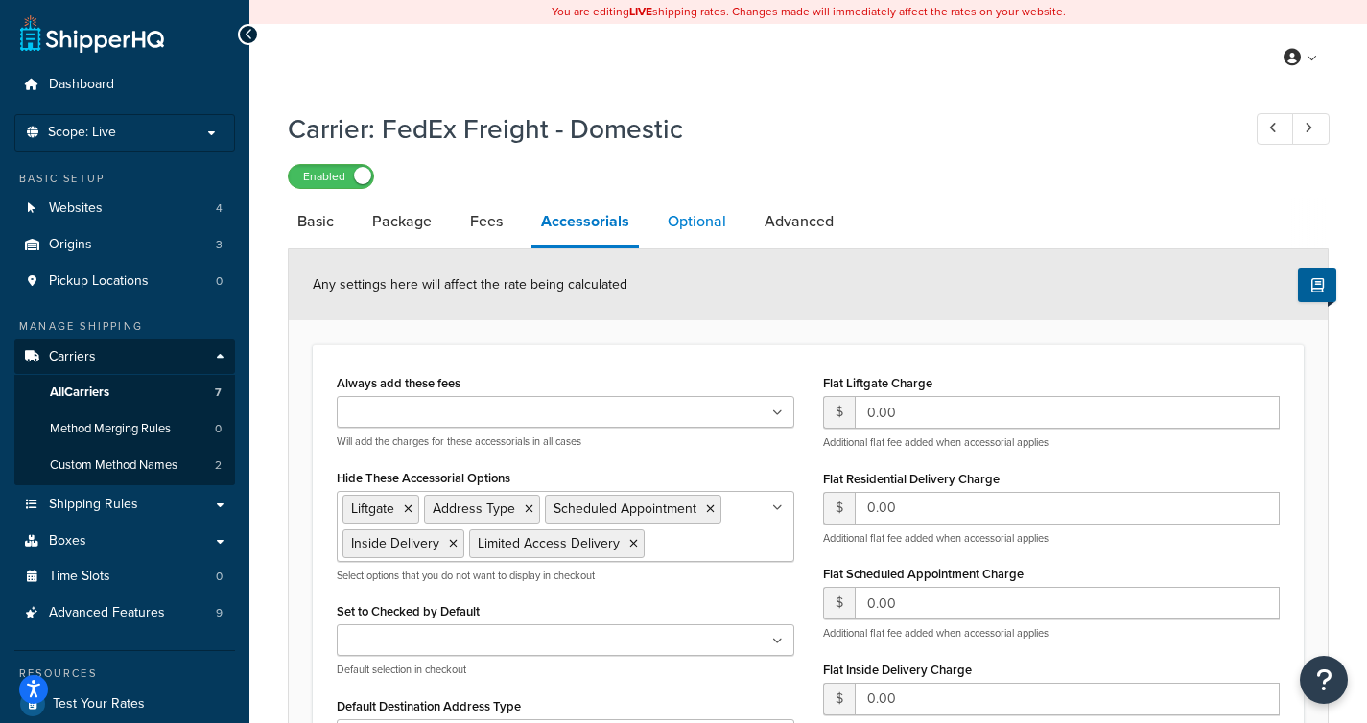
click at [684, 224] on link "Optional" at bounding box center [697, 222] width 78 height 46
select select "55"
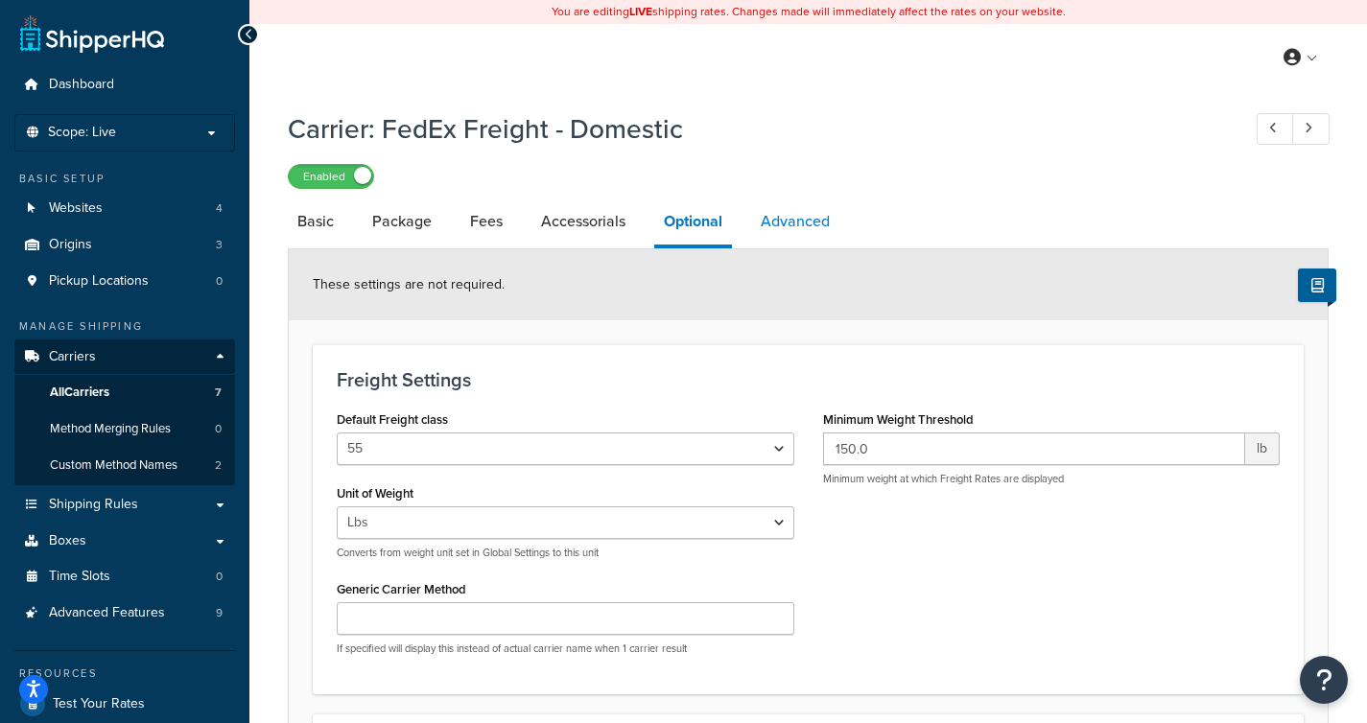
click at [804, 236] on link "Advanced" at bounding box center [795, 222] width 88 height 46
select select "false"
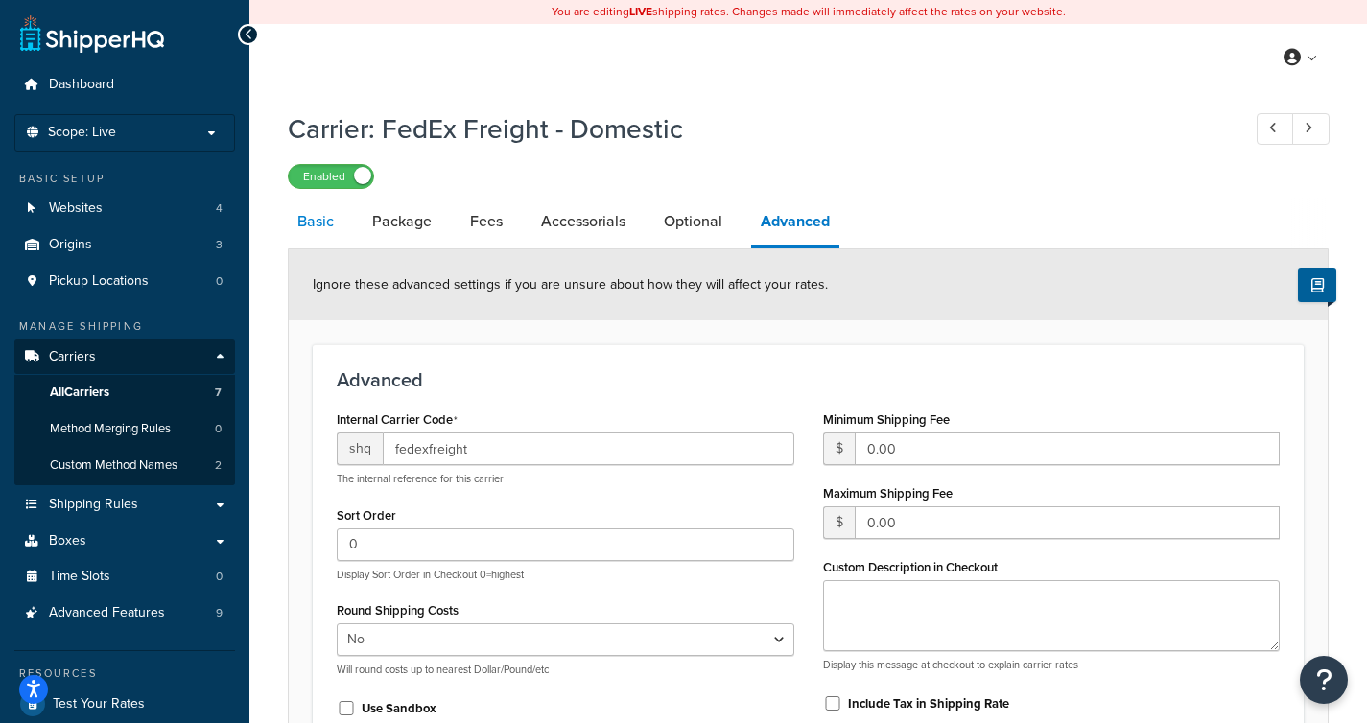
click at [312, 220] on link "Basic" at bounding box center [316, 222] width 56 height 46
select select "fedExFreight"
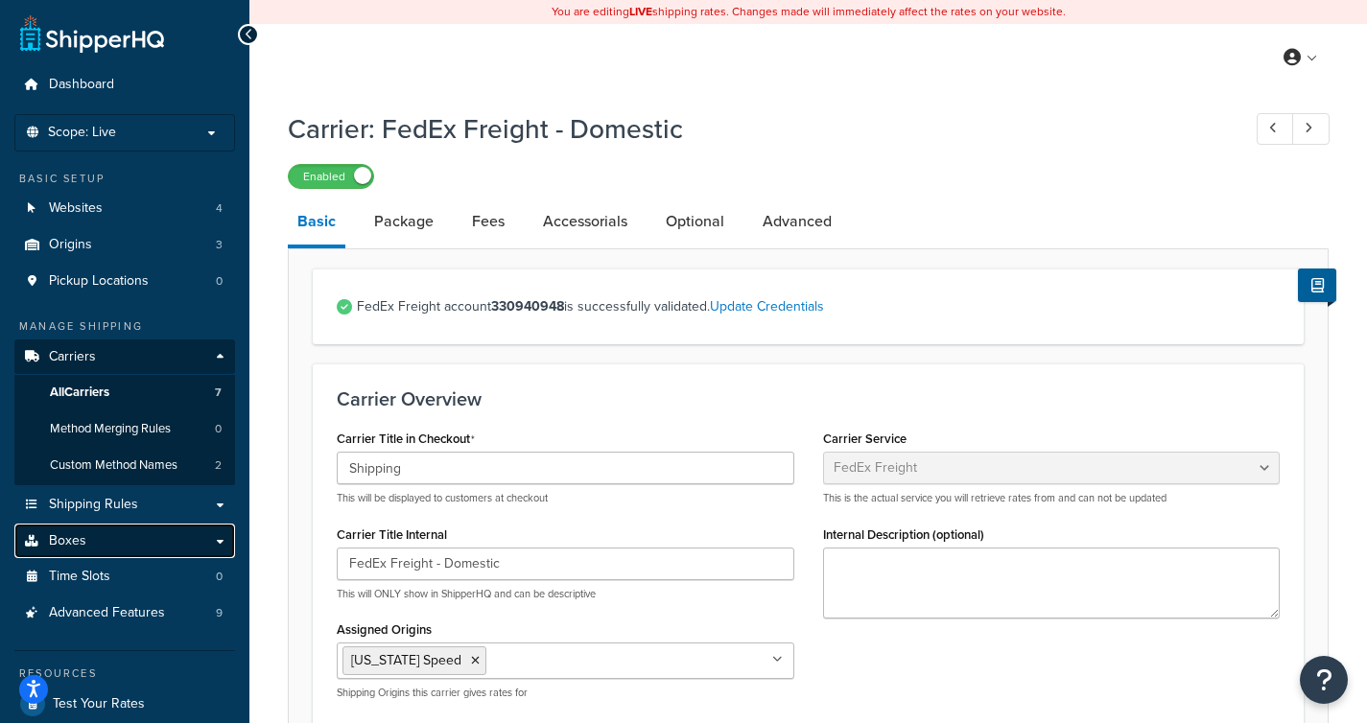
click at [112, 549] on link "Boxes" at bounding box center [124, 541] width 221 height 35
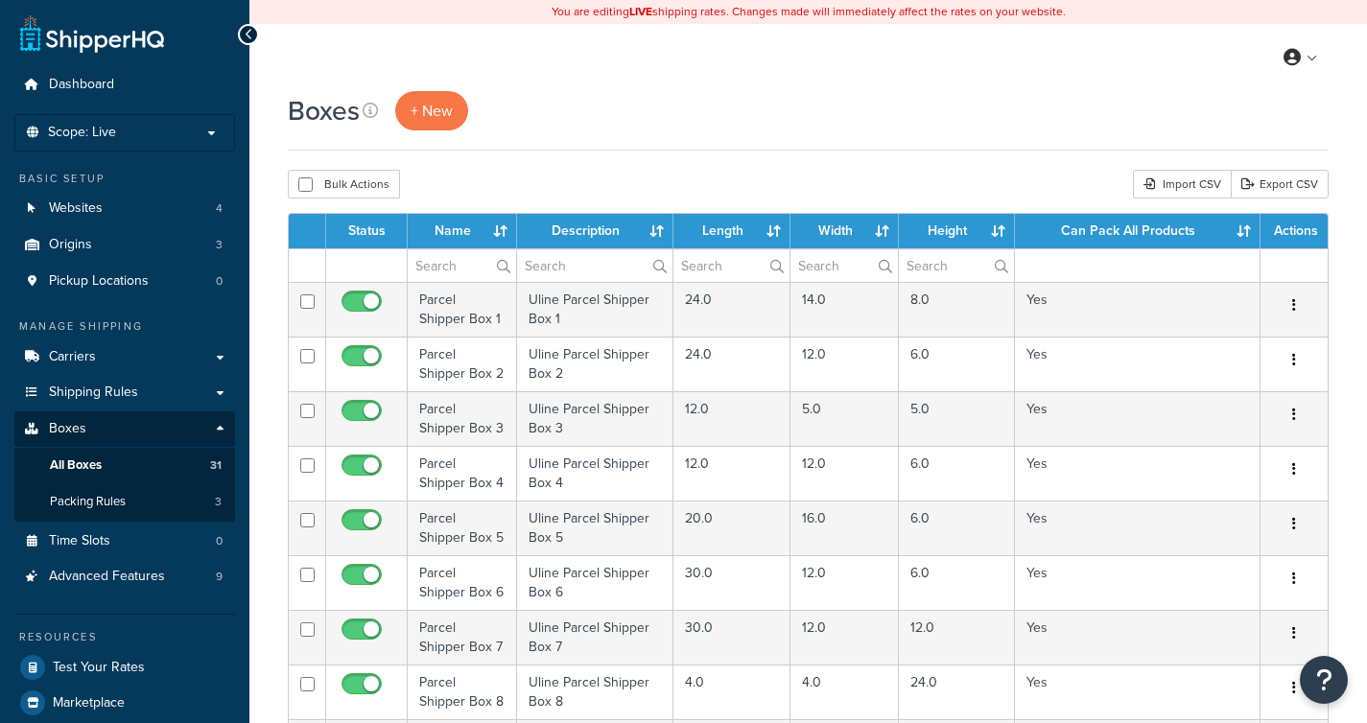
select select "1000"
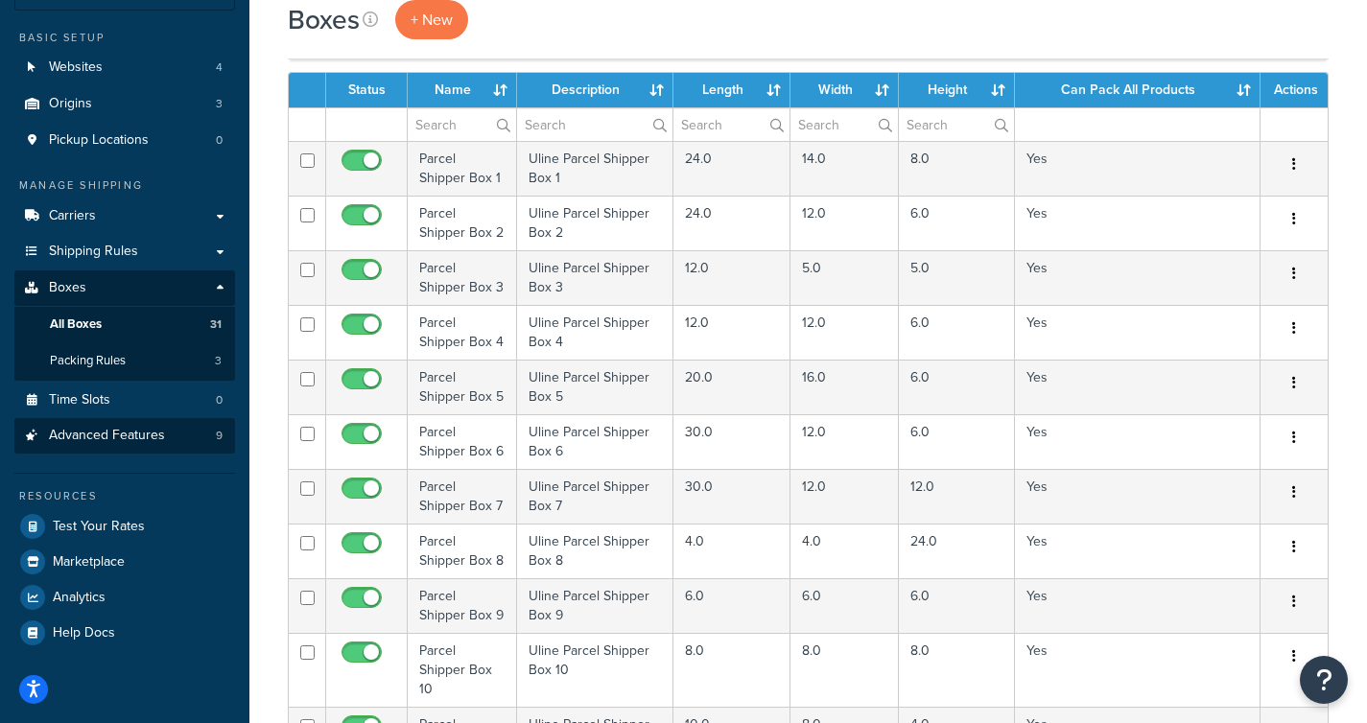
scroll to position [143, 0]
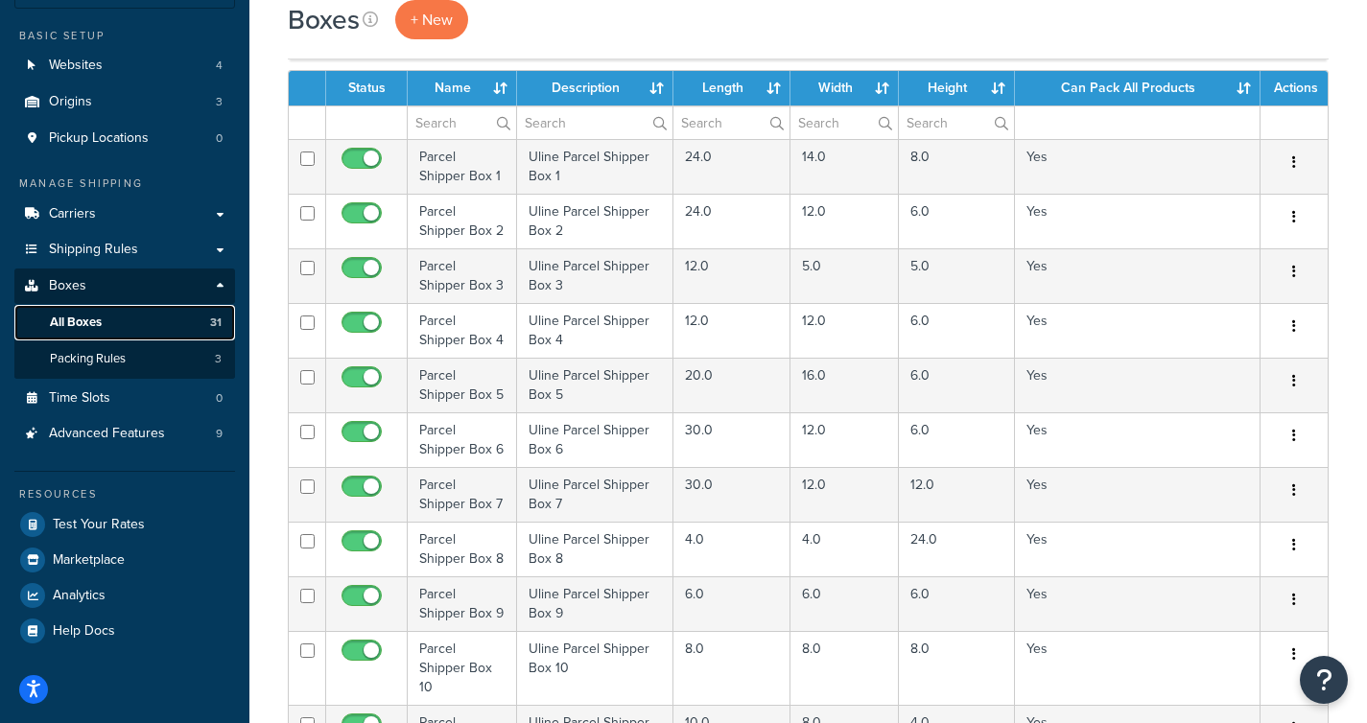
click at [96, 320] on span "All Boxes" at bounding box center [76, 323] width 52 height 16
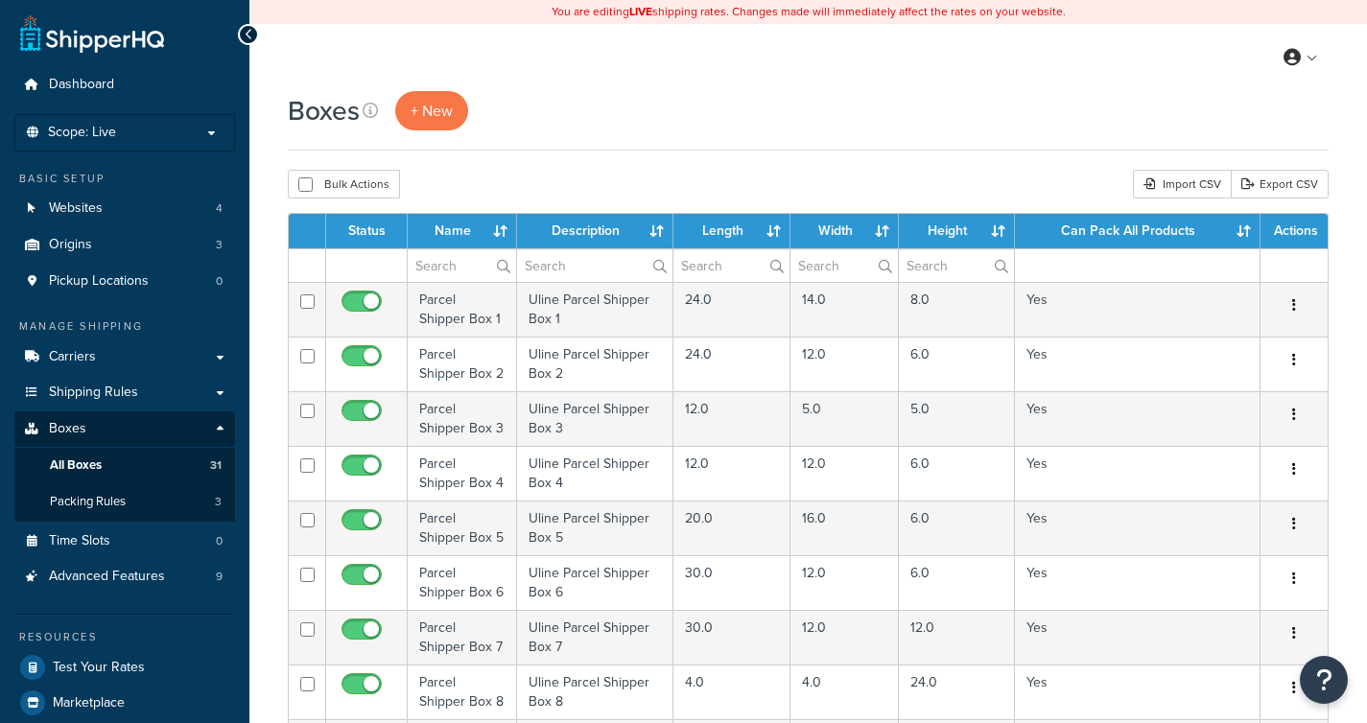
select select "1000"
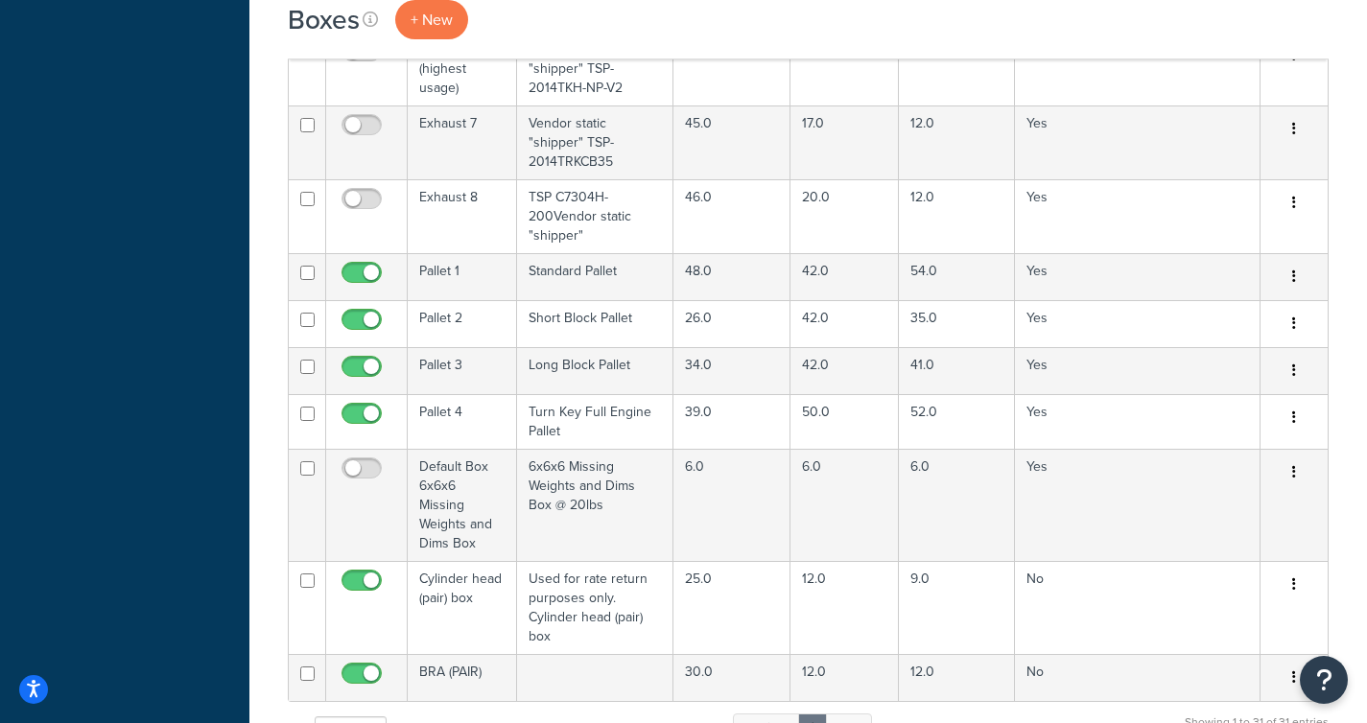
scroll to position [1603, 0]
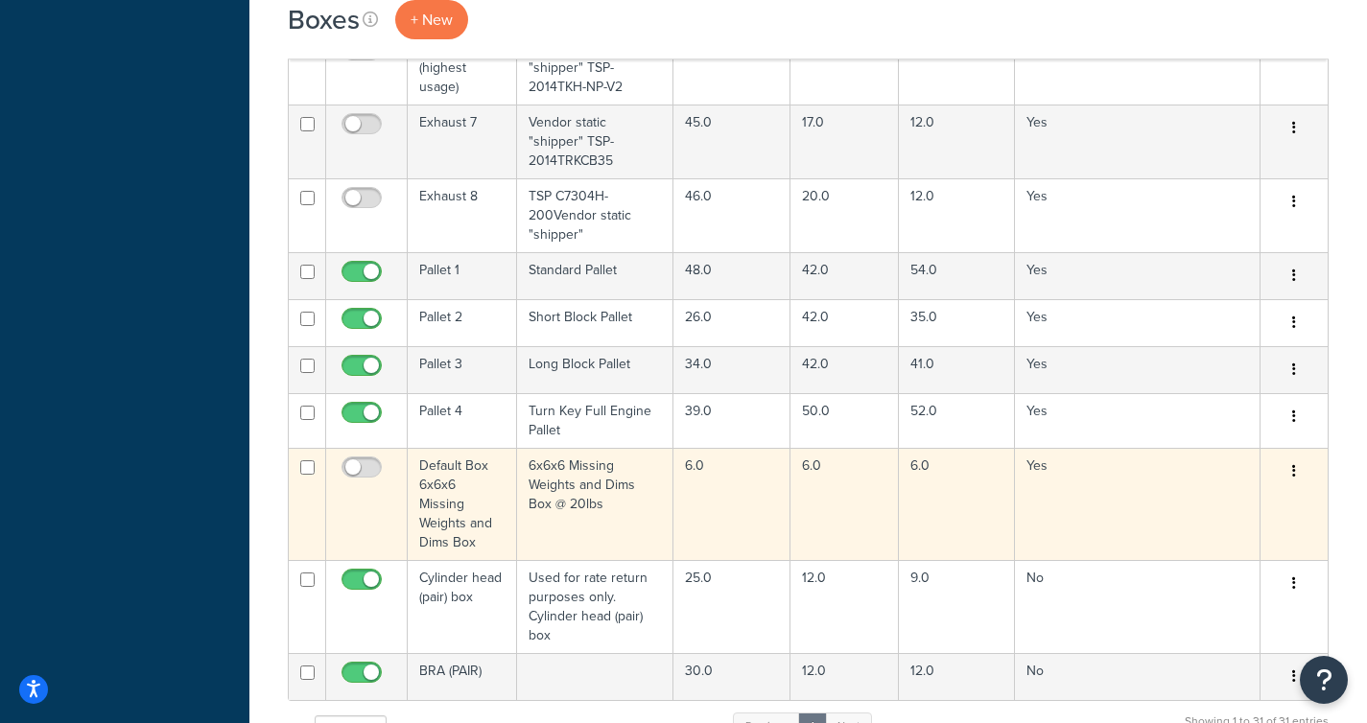
click at [444, 469] on td "Default Box 6x6x6 Missing Weights and Dims Box" at bounding box center [462, 504] width 109 height 112
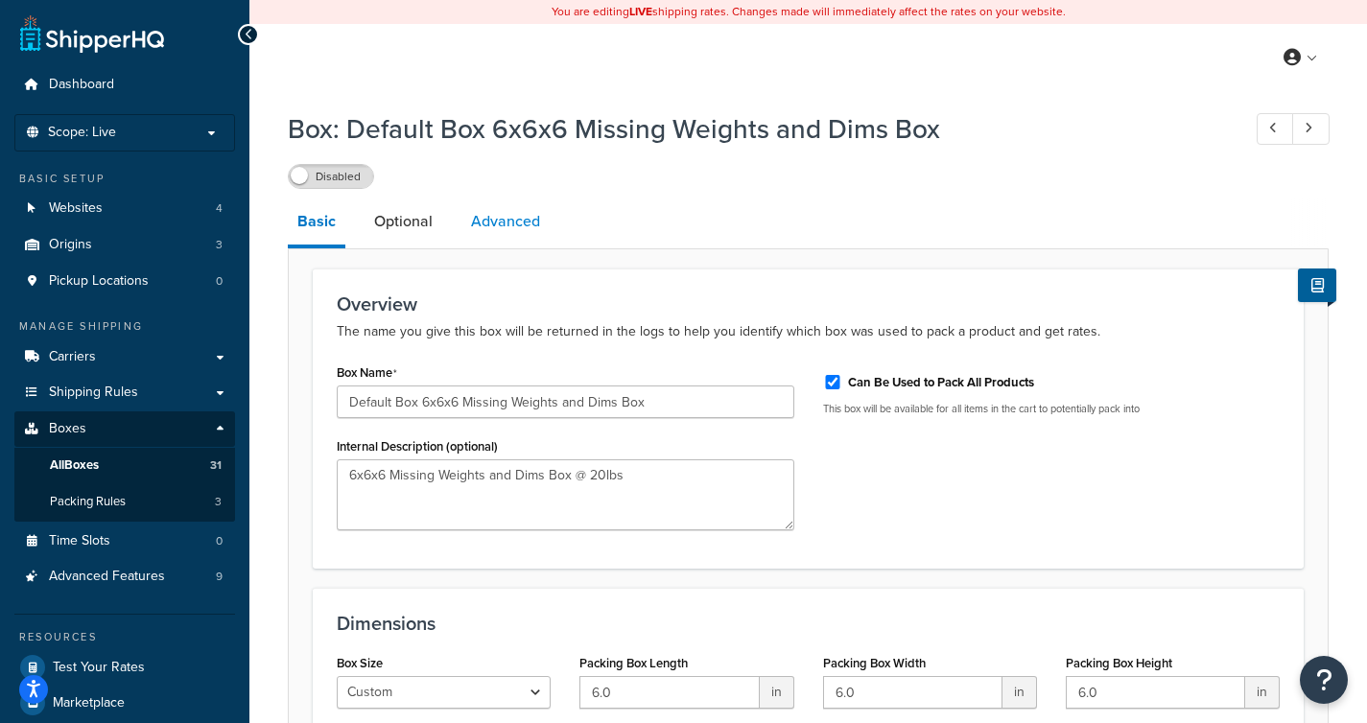
click at [506, 217] on link "Advanced" at bounding box center [505, 222] width 88 height 46
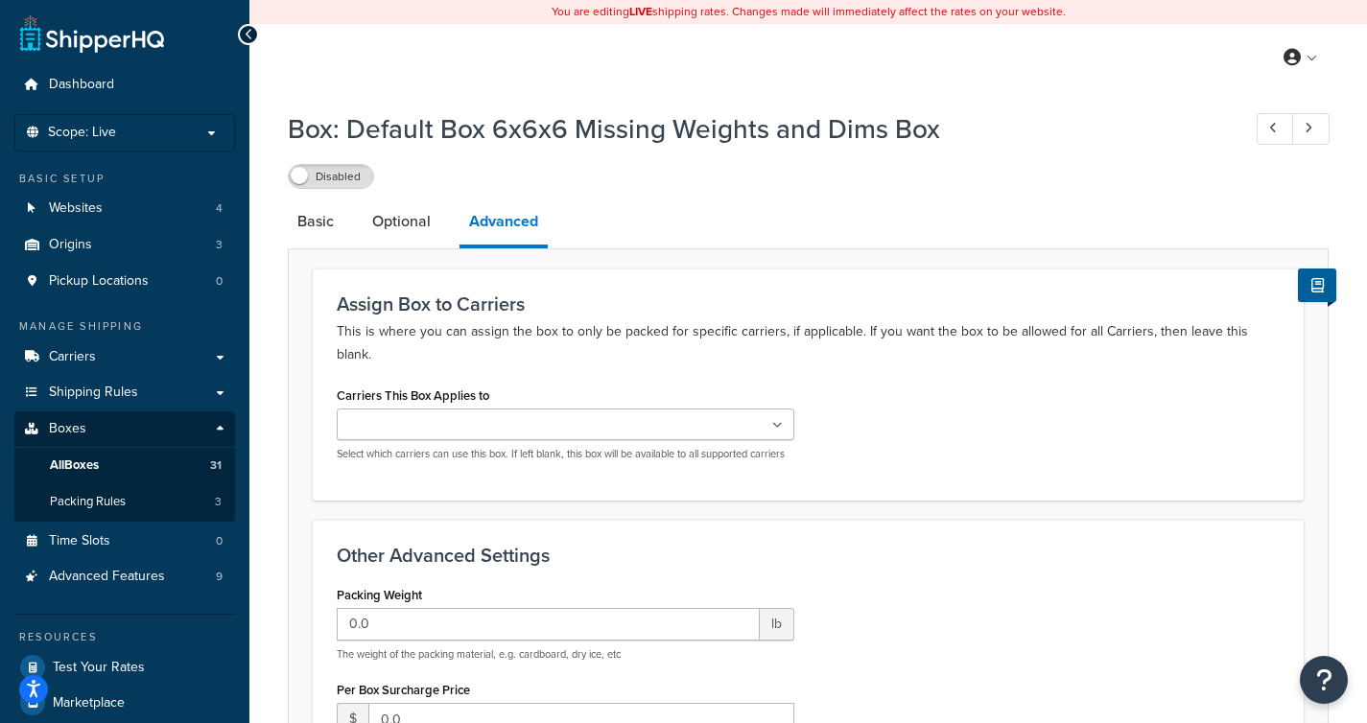
click at [775, 420] on icon at bounding box center [777, 426] width 11 height 12
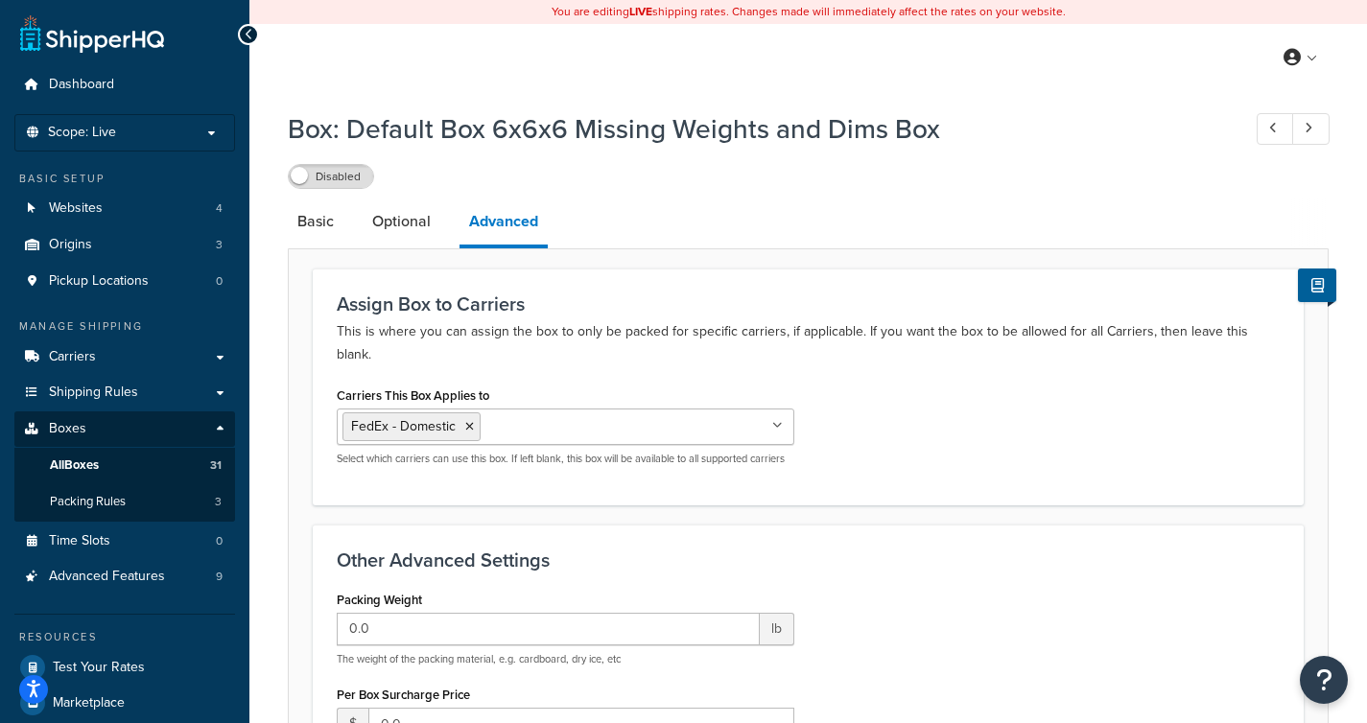
click at [818, 382] on div "Carriers This Box Applies to FedEx - Domestic FedEx Freight - Domestic FedEx Fr…" at bounding box center [808, 431] width 972 height 99
click at [470, 421] on icon at bounding box center [469, 427] width 9 height 12
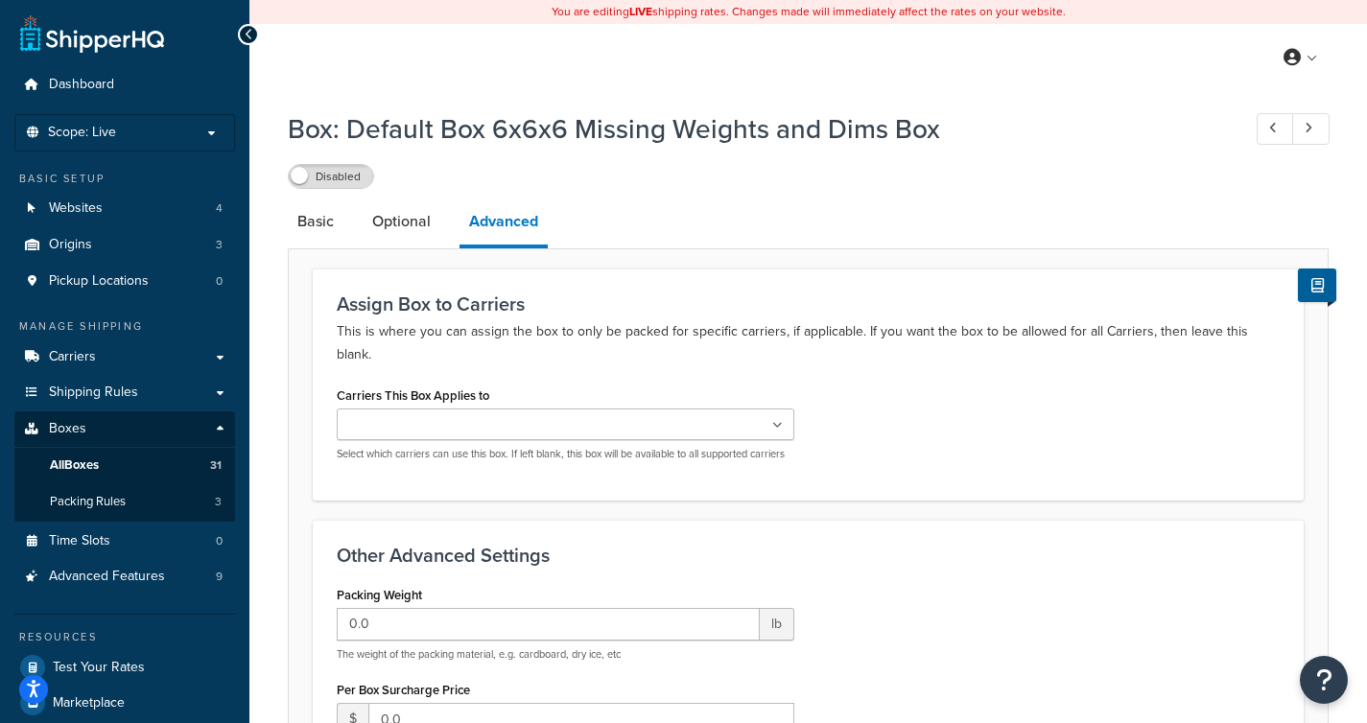
click at [919, 406] on div "Carriers This Box Applies to FedEx - Domestic FedEx Freight - Domestic FedEx Fr…" at bounding box center [808, 429] width 972 height 94
click at [125, 363] on link "Carriers" at bounding box center [124, 357] width 221 height 35
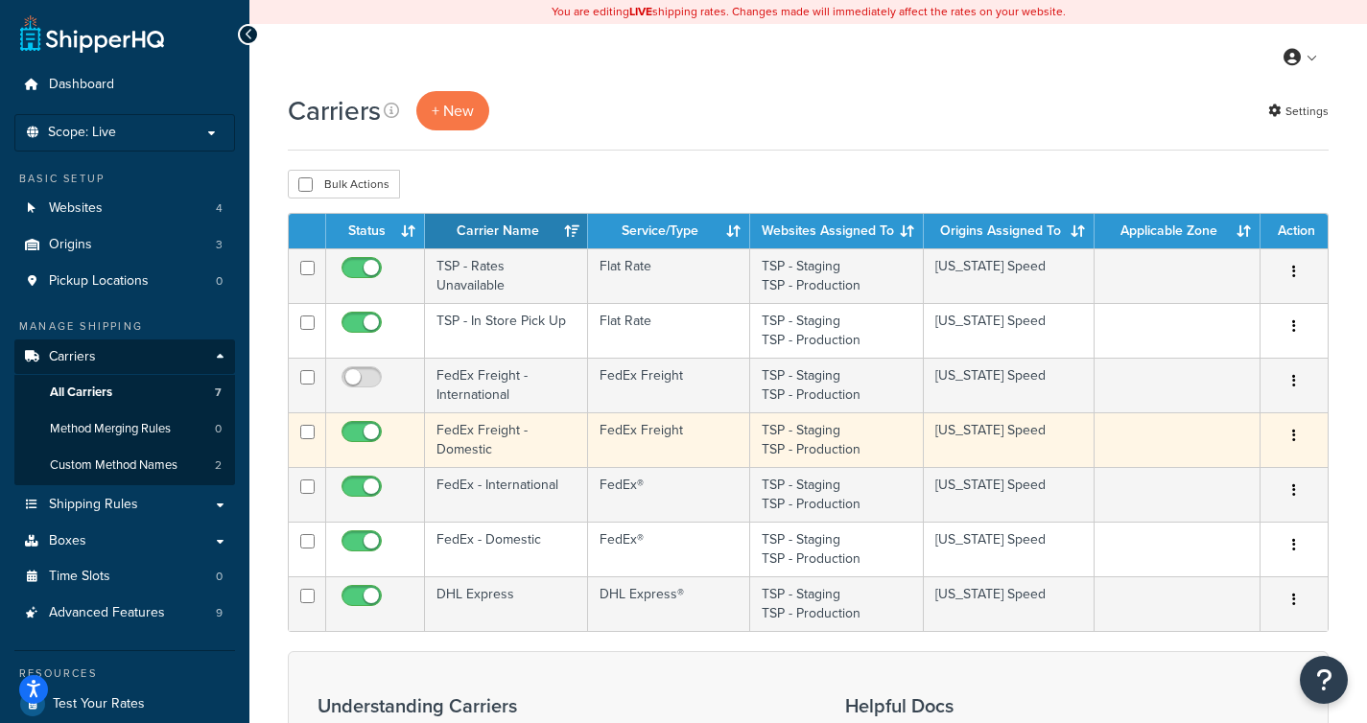
click at [553, 442] on td "FedEx Freight - Domestic" at bounding box center [506, 439] width 163 height 55
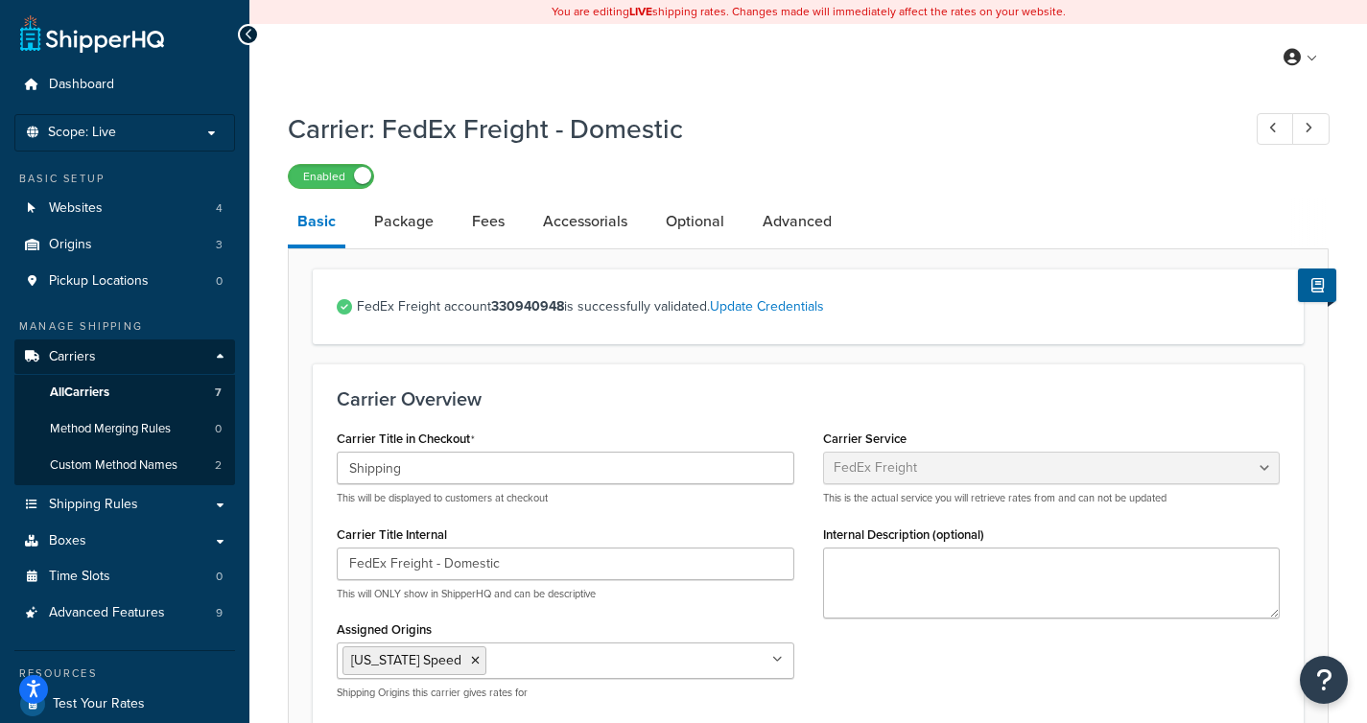
select select "fedExFreight"
click at [819, 228] on link "Advanced" at bounding box center [797, 222] width 88 height 46
select select "false"
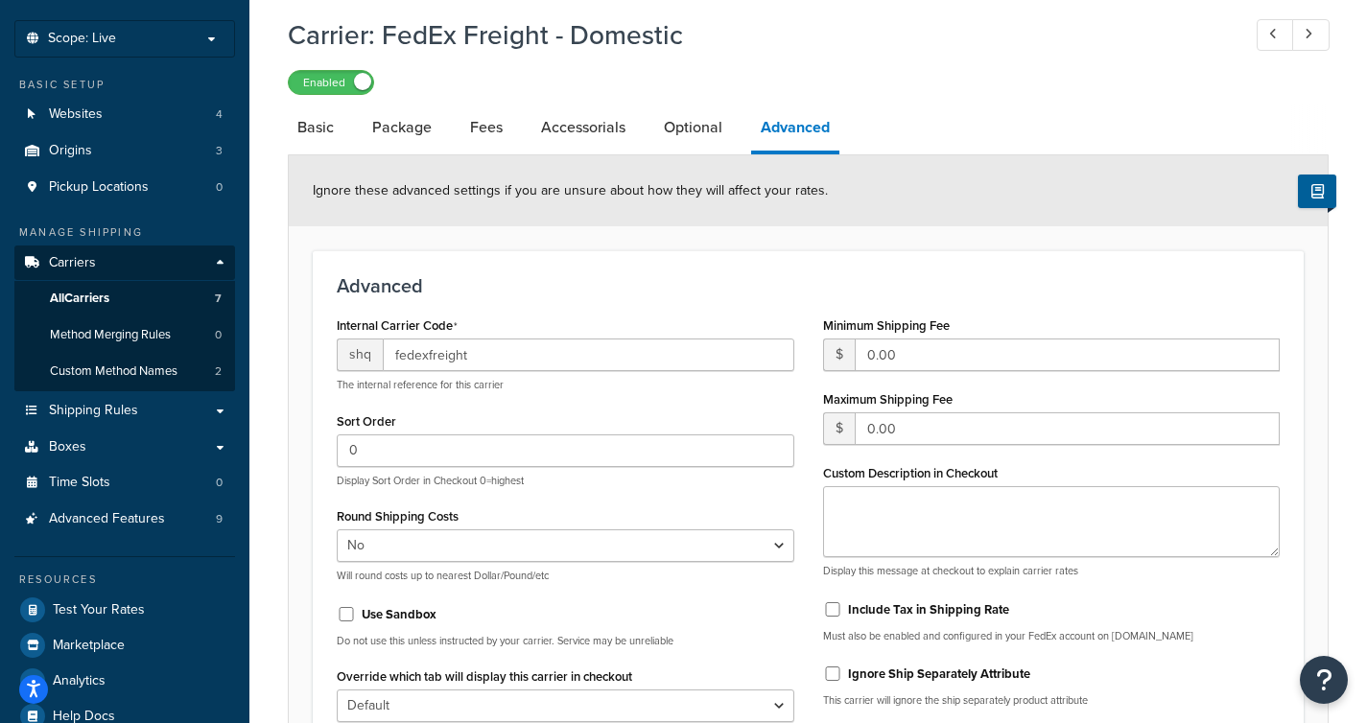
scroll to position [93, 0]
click at [433, 139] on link "Package" at bounding box center [402, 129] width 79 height 46
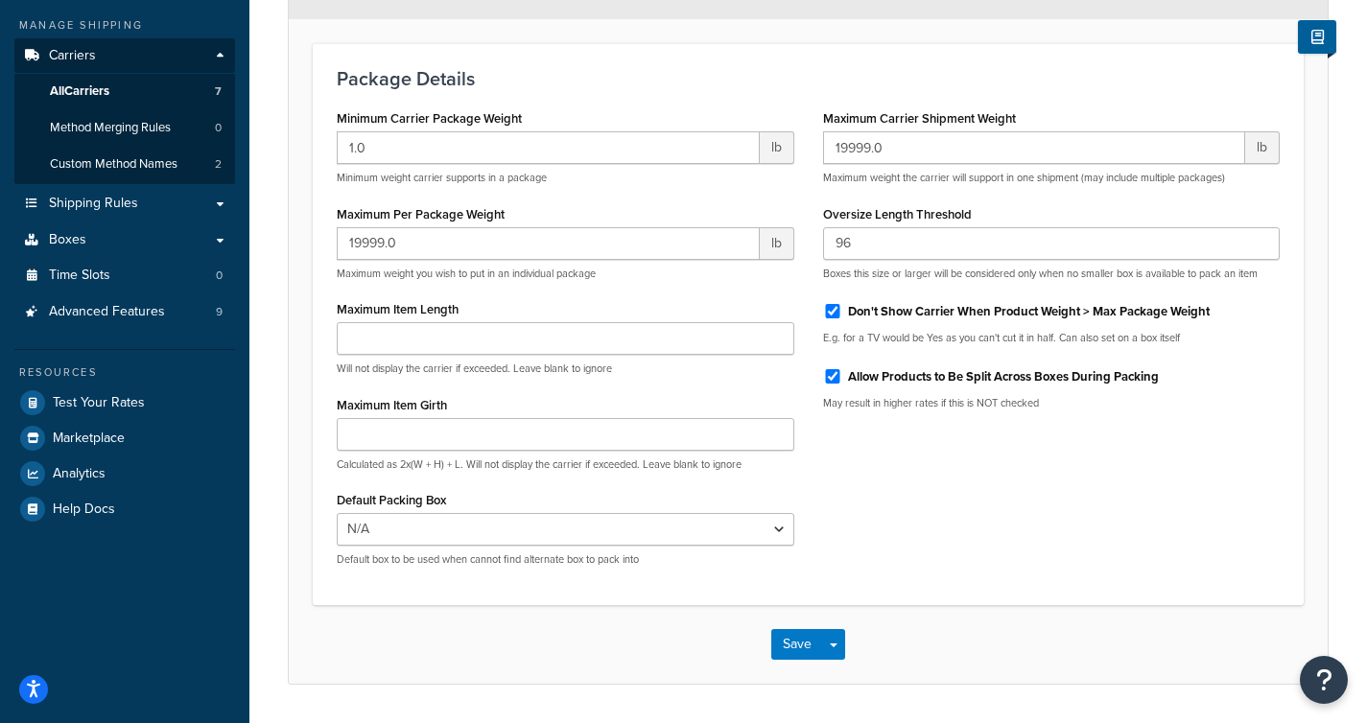
scroll to position [310, 0]
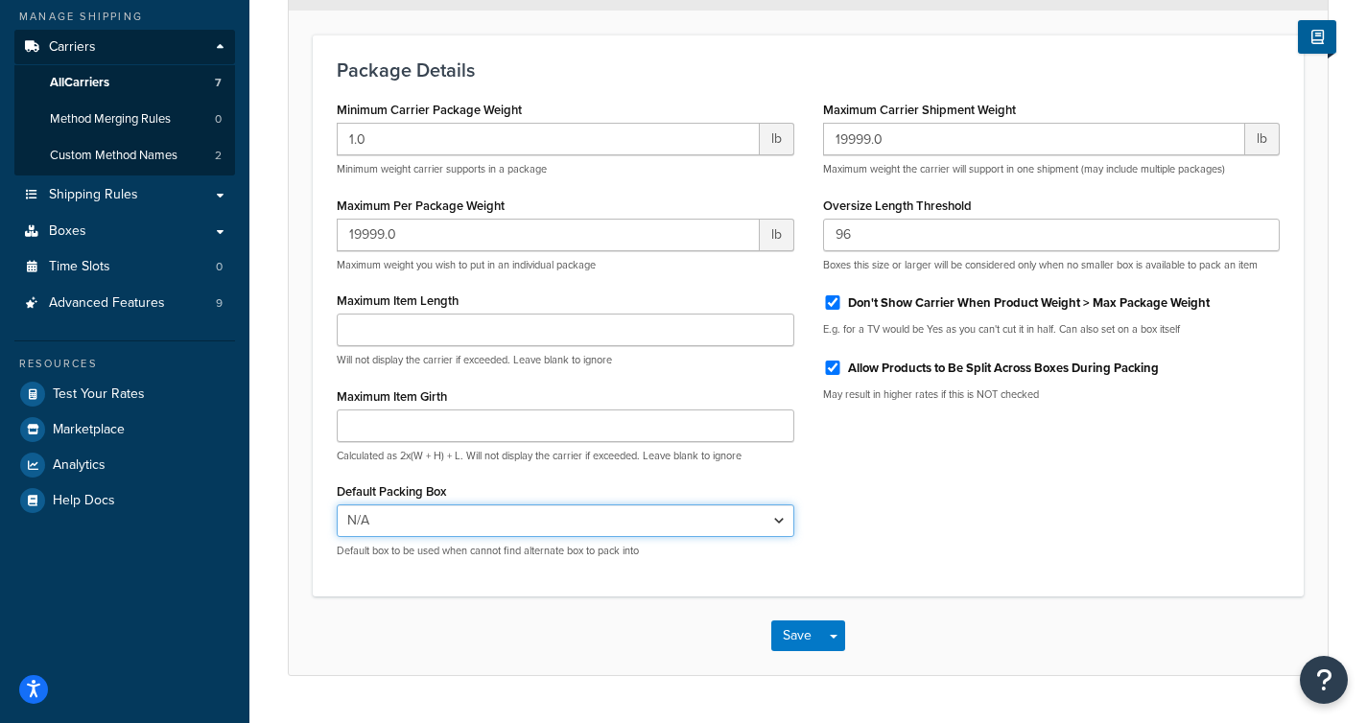
click at [779, 523] on select "N/A Cylinder head (pair) box BRA (PAIR)" at bounding box center [566, 521] width 458 height 33
click at [778, 525] on select "N/A Cylinder head (pair) box BRA (PAIR)" at bounding box center [566, 521] width 458 height 33
click at [337, 505] on select "N/A Cylinder head (pair) box BRA (PAIR)" at bounding box center [566, 521] width 458 height 33
click at [778, 525] on select "N/A Cylinder head (pair) box BRA (PAIR)" at bounding box center [566, 521] width 458 height 33
select select "734720"
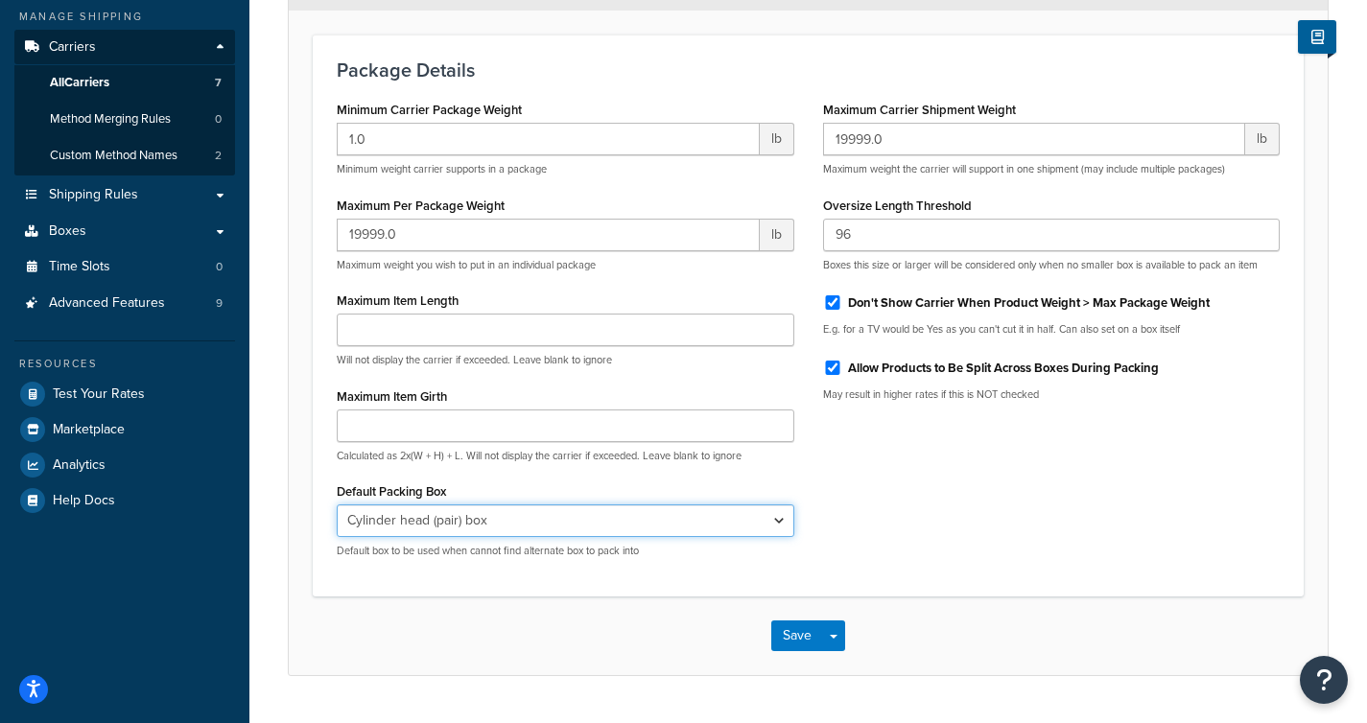
click at [337, 505] on select "N/A Cylinder head (pair) box BRA (PAIR)" at bounding box center [566, 521] width 458 height 33
click at [779, 522] on select "N/A Cylinder head (pair) box BRA (PAIR)" at bounding box center [566, 521] width 458 height 33
select select
click at [337, 505] on select "N/A Cylinder head (pair) box BRA (PAIR)" at bounding box center [566, 521] width 458 height 33
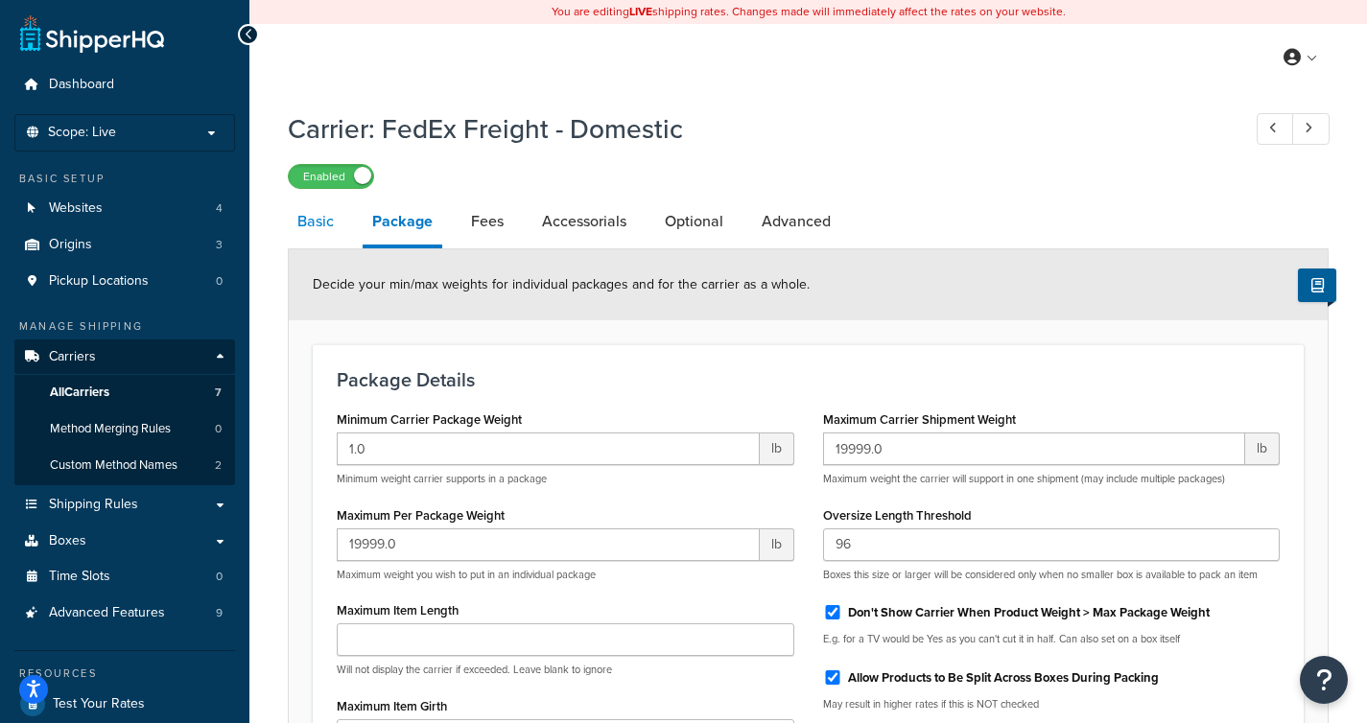
click at [318, 224] on link "Basic" at bounding box center [316, 222] width 56 height 46
select select "fedExFreight"
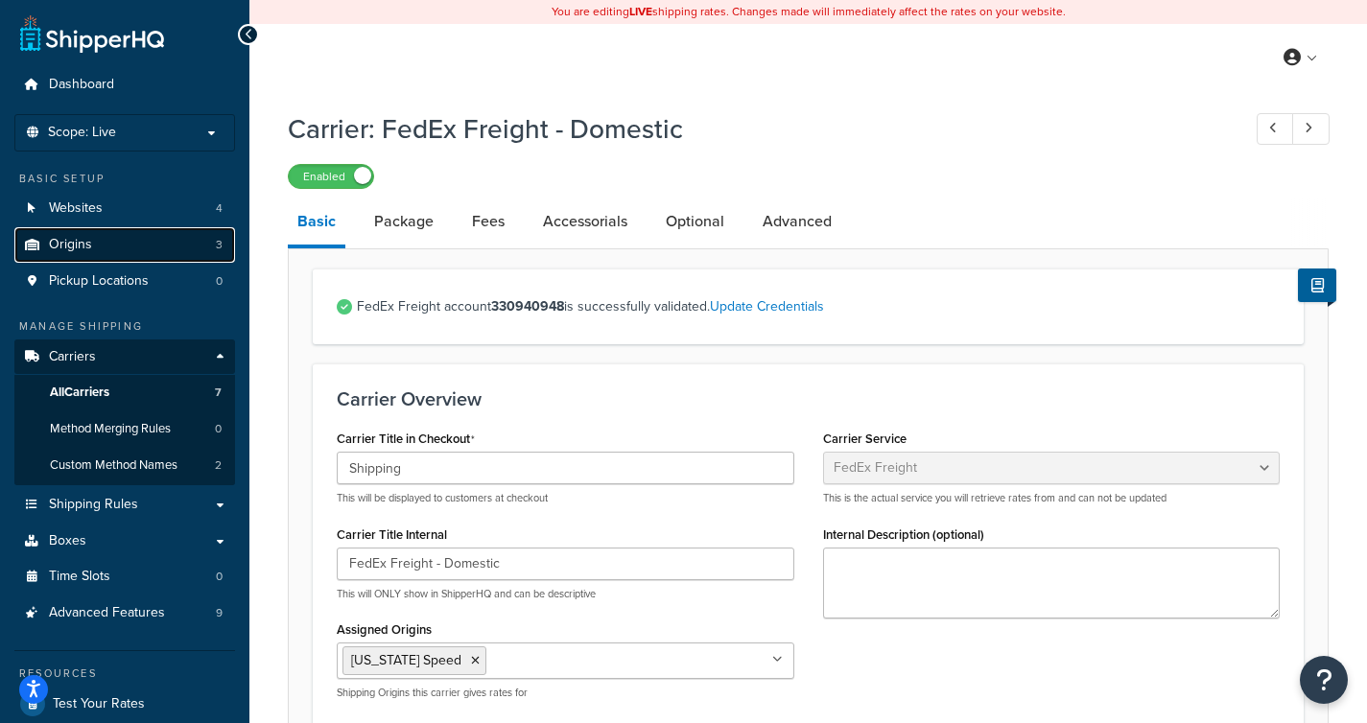
click at [139, 240] on link "Origins 3" at bounding box center [124, 244] width 221 height 35
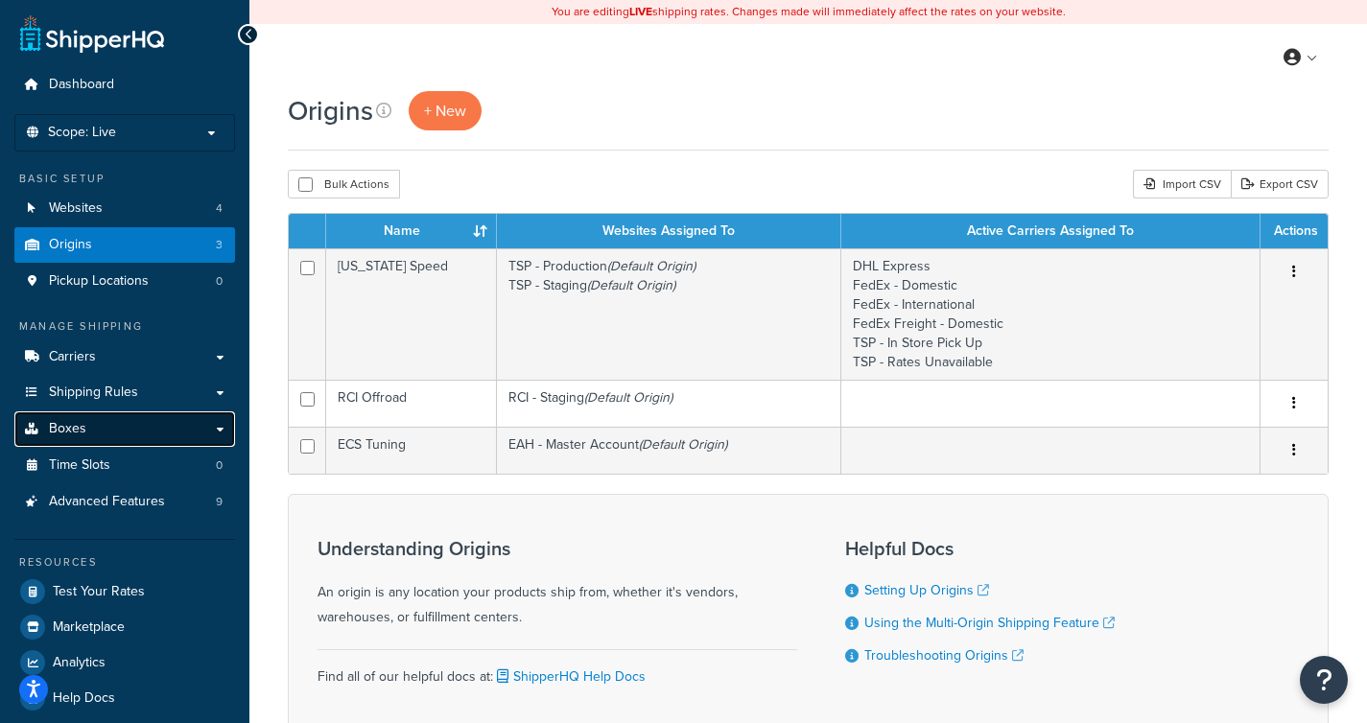
click at [160, 443] on link "Boxes" at bounding box center [124, 429] width 221 height 35
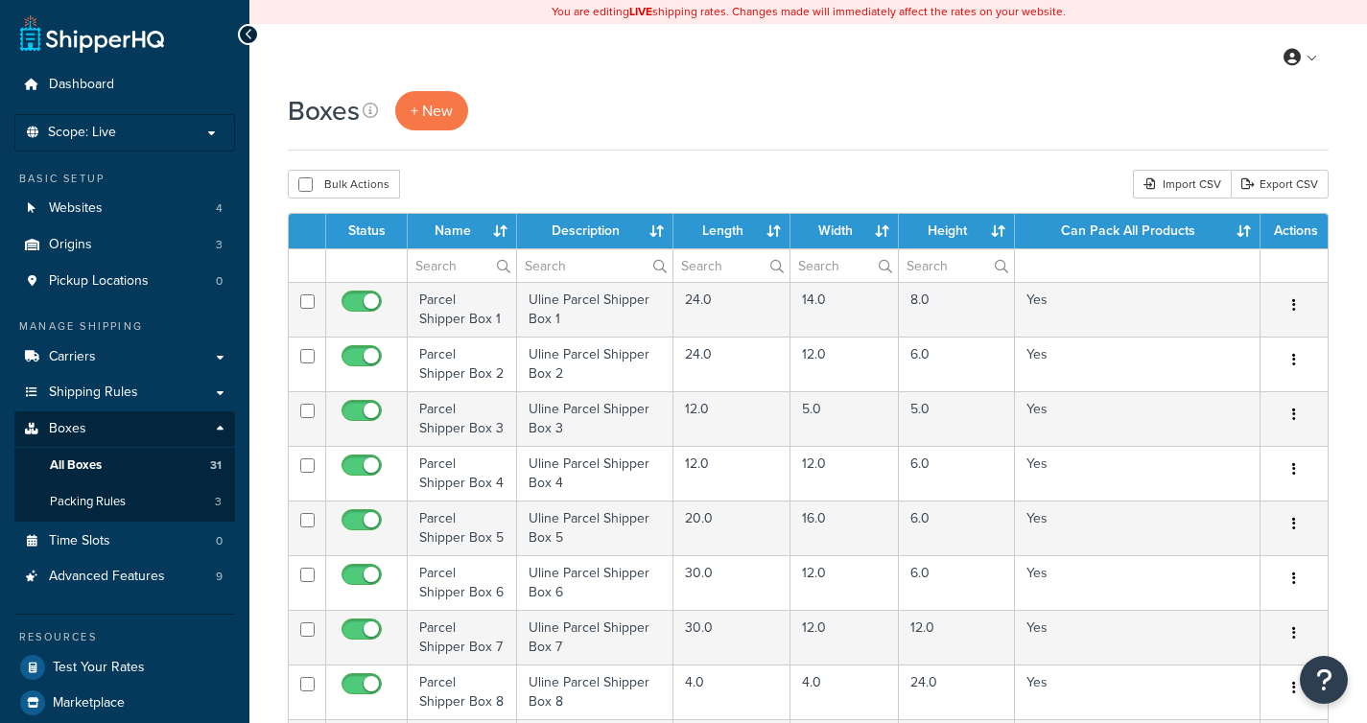
select select "1000"
click at [151, 469] on link "All Boxes 31" at bounding box center [124, 465] width 221 height 35
select select "1000"
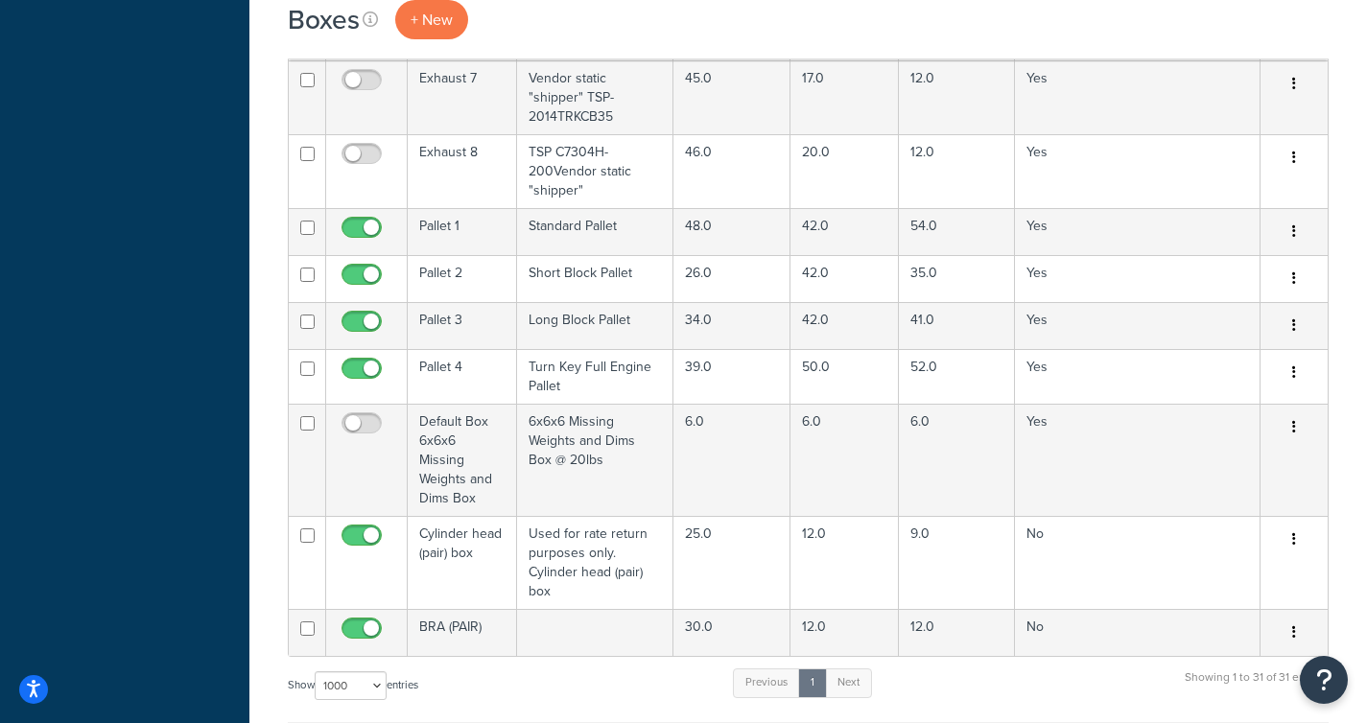
scroll to position [1650, 0]
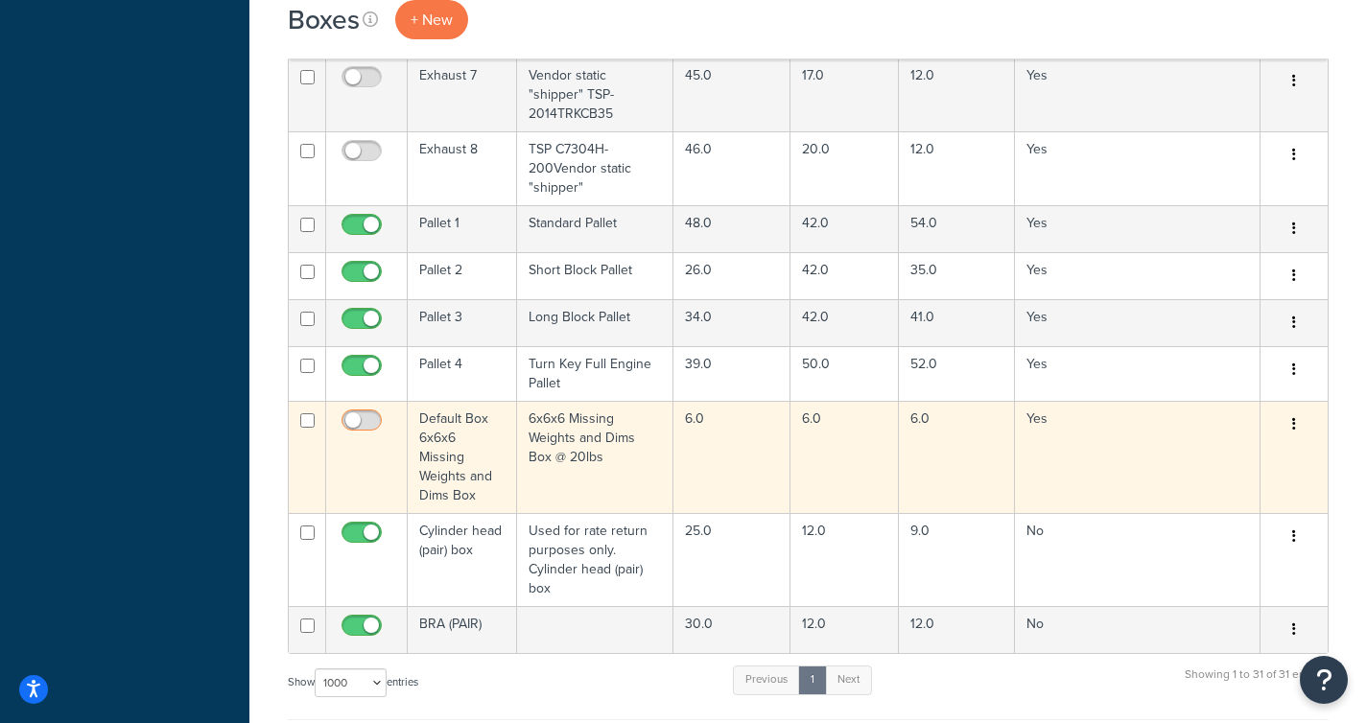
click at [360, 413] on input "checkbox" at bounding box center [364, 425] width 53 height 24
click at [358, 413] on input "checkbox" at bounding box center [364, 425] width 53 height 24
checkbox input "false"
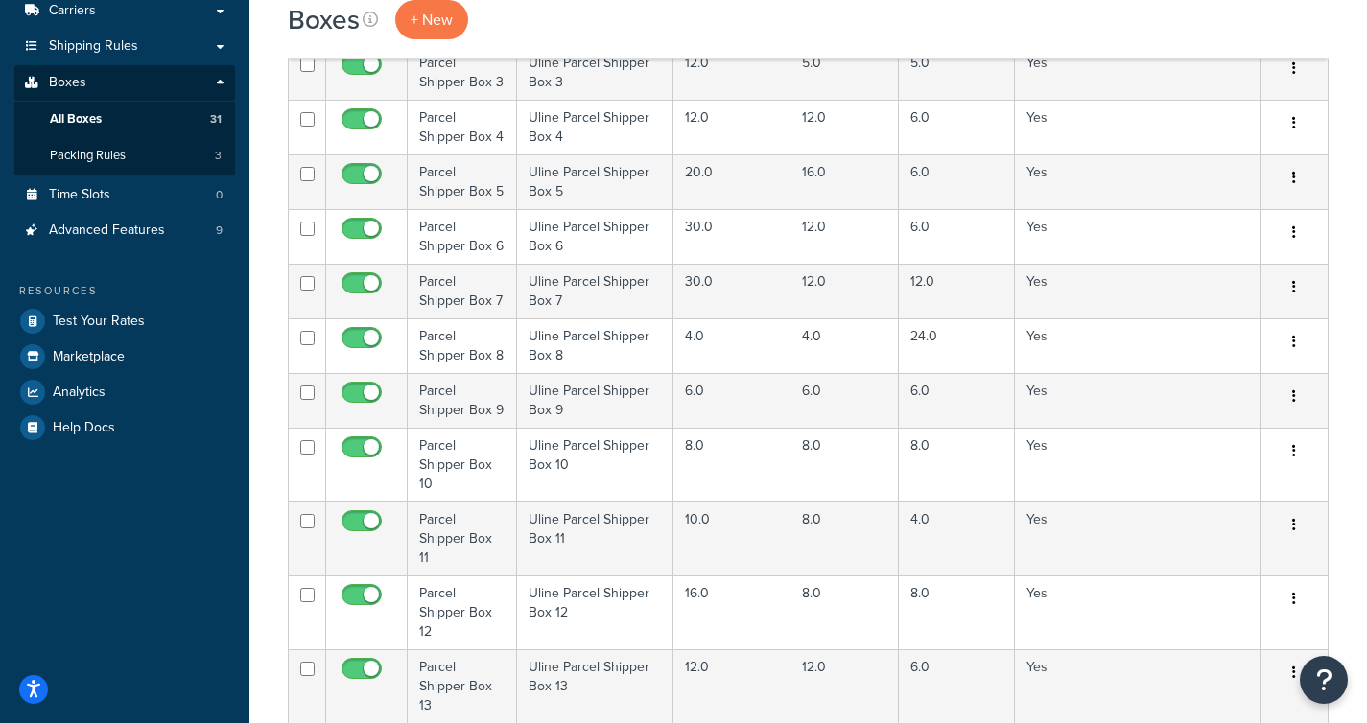
scroll to position [0, 0]
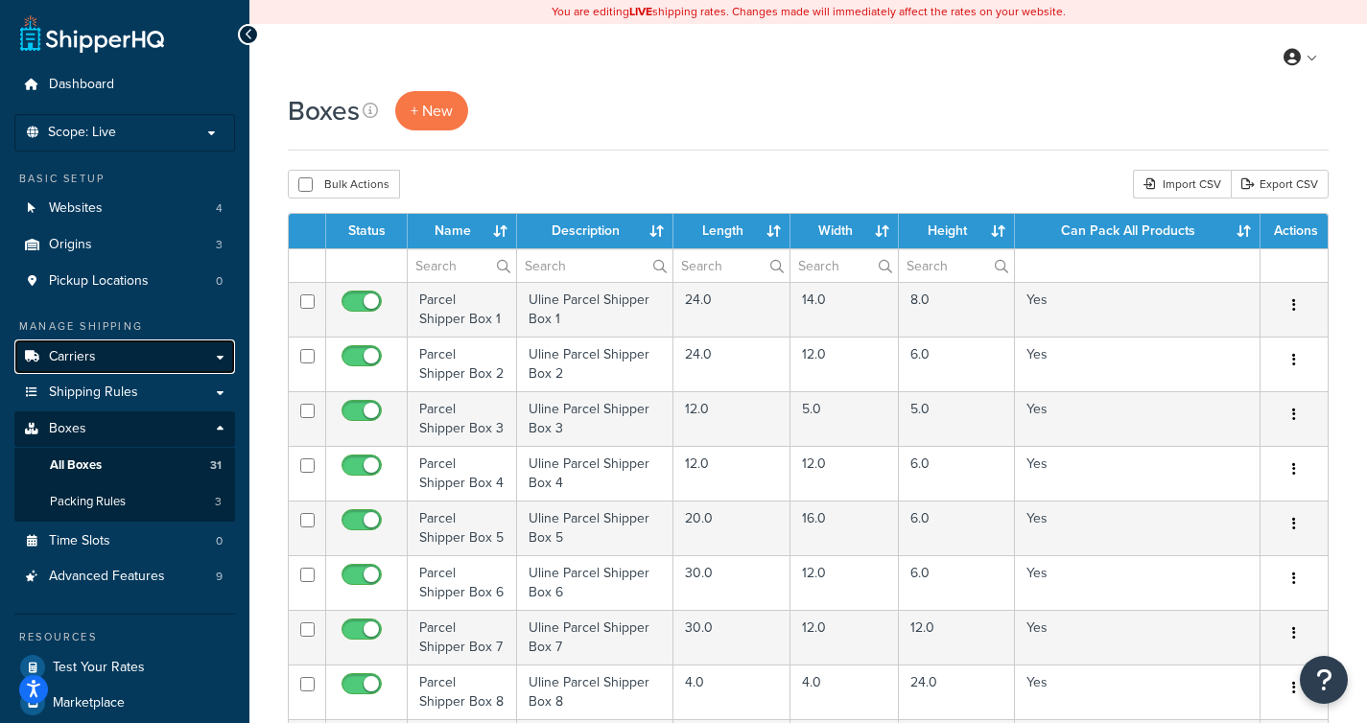
click at [160, 342] on link "Carriers" at bounding box center [124, 357] width 221 height 35
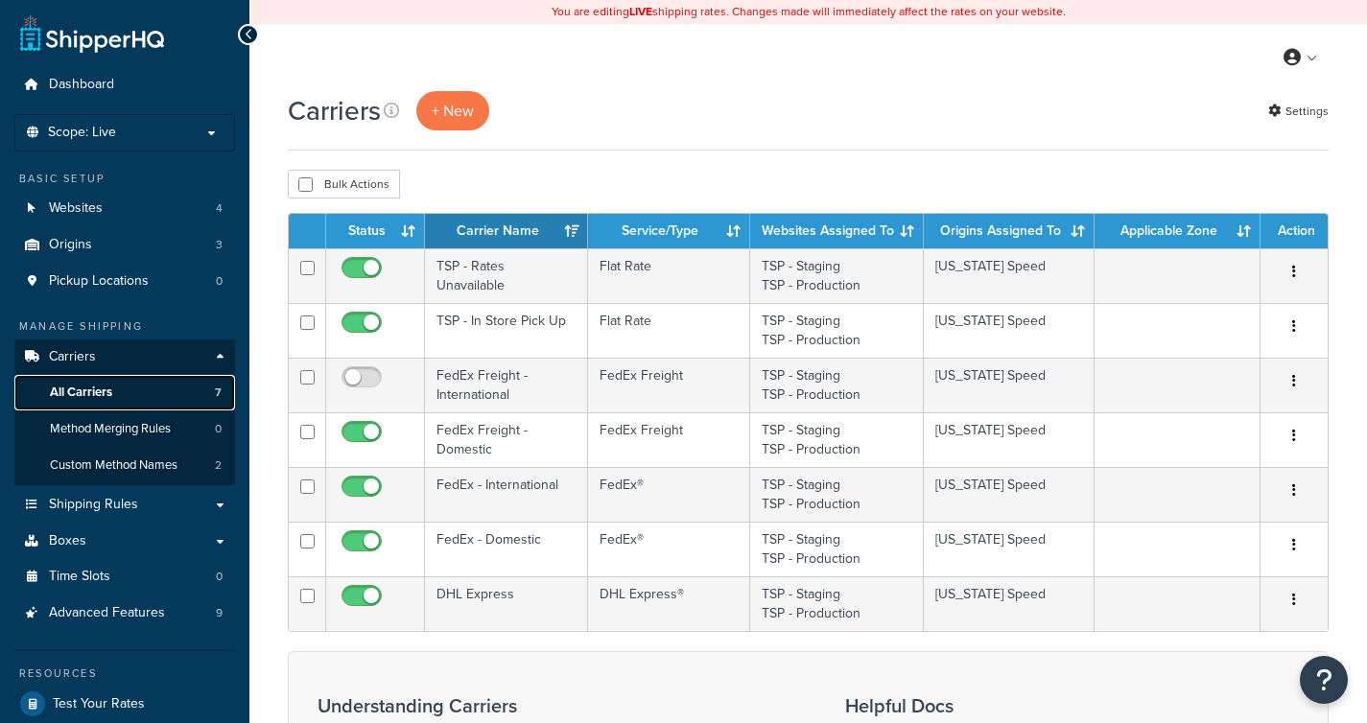
click at [146, 395] on link "All Carriers 7" at bounding box center [124, 392] width 221 height 35
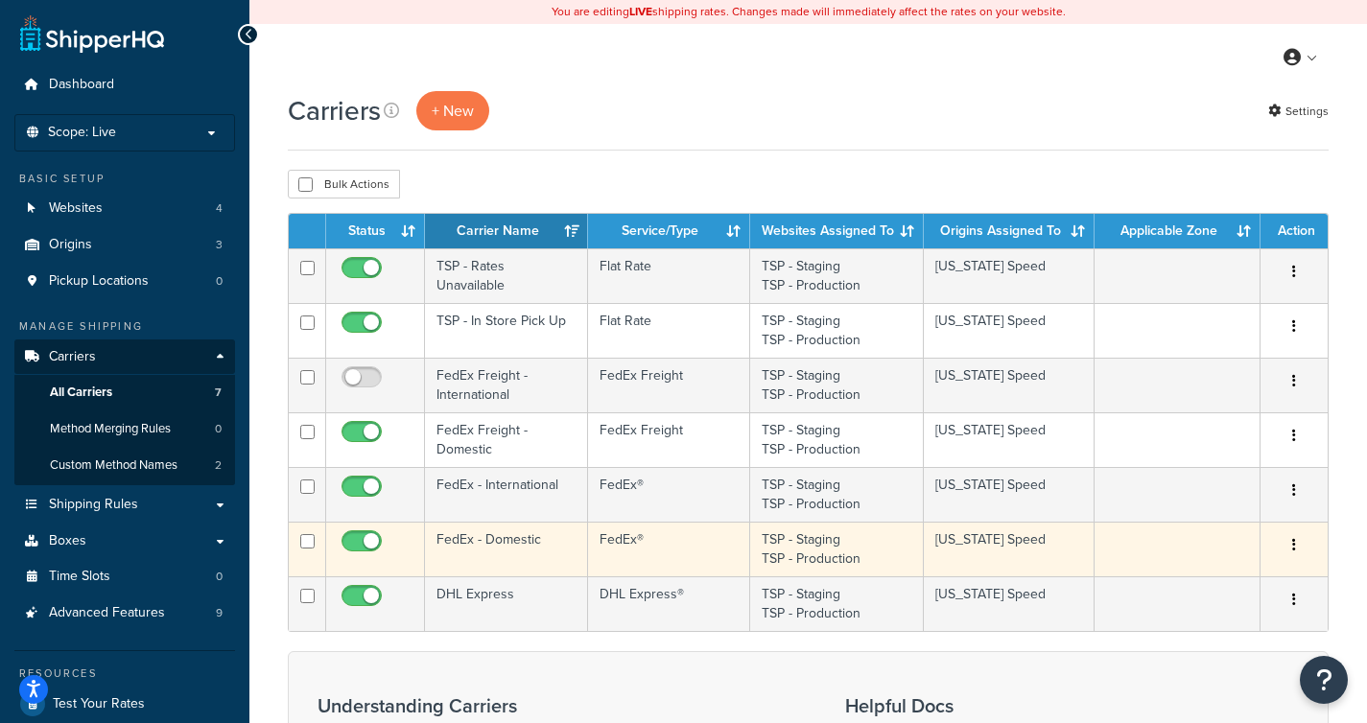
click at [516, 533] on td "FedEx - Domestic" at bounding box center [506, 549] width 163 height 55
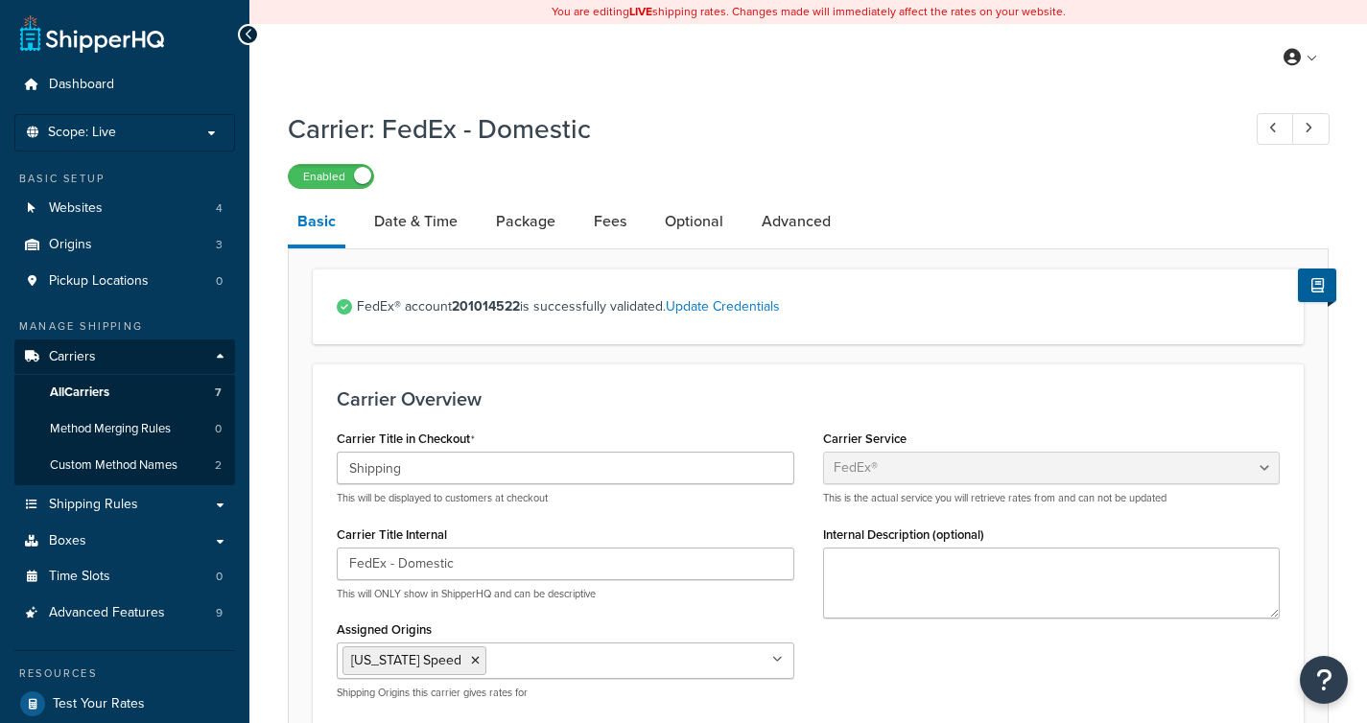
select select "fedEx"
select select "REGULAR_PICKUP"
select select "YOUR_PACKAGING"
click at [528, 226] on link "Package" at bounding box center [525, 222] width 79 height 46
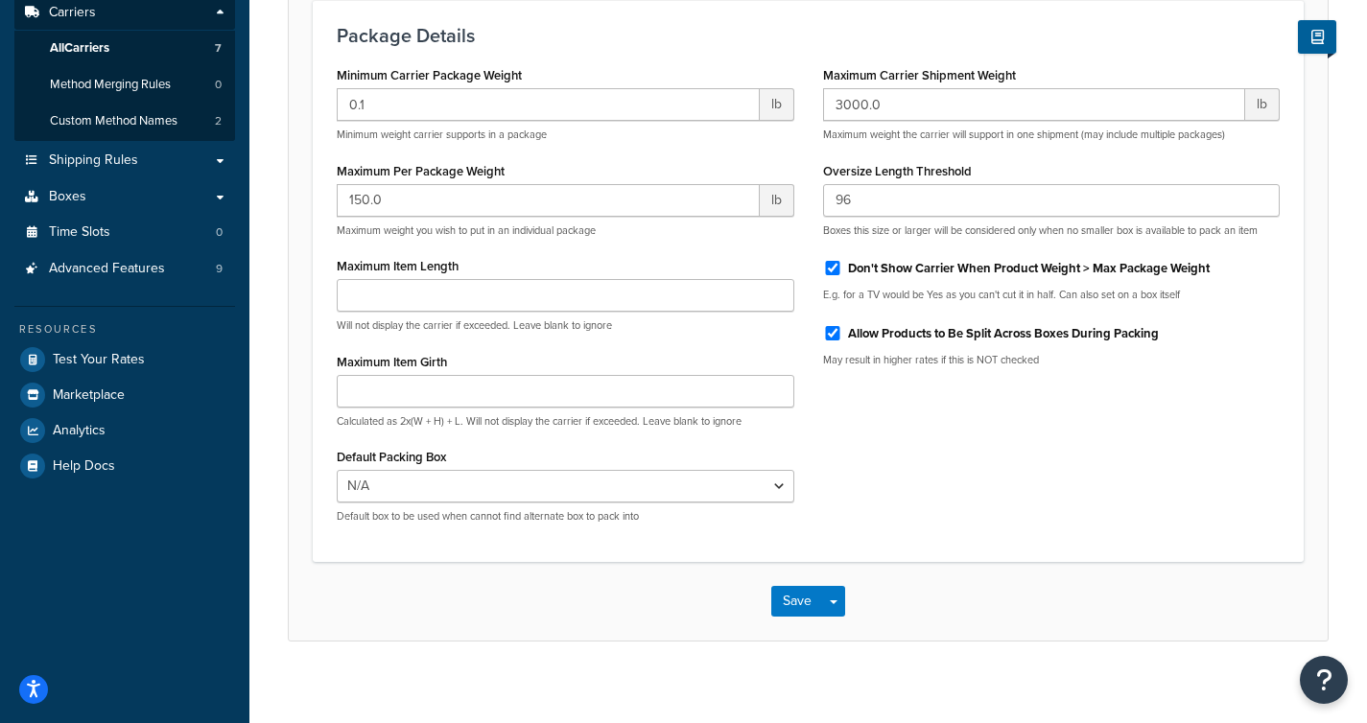
scroll to position [359, 0]
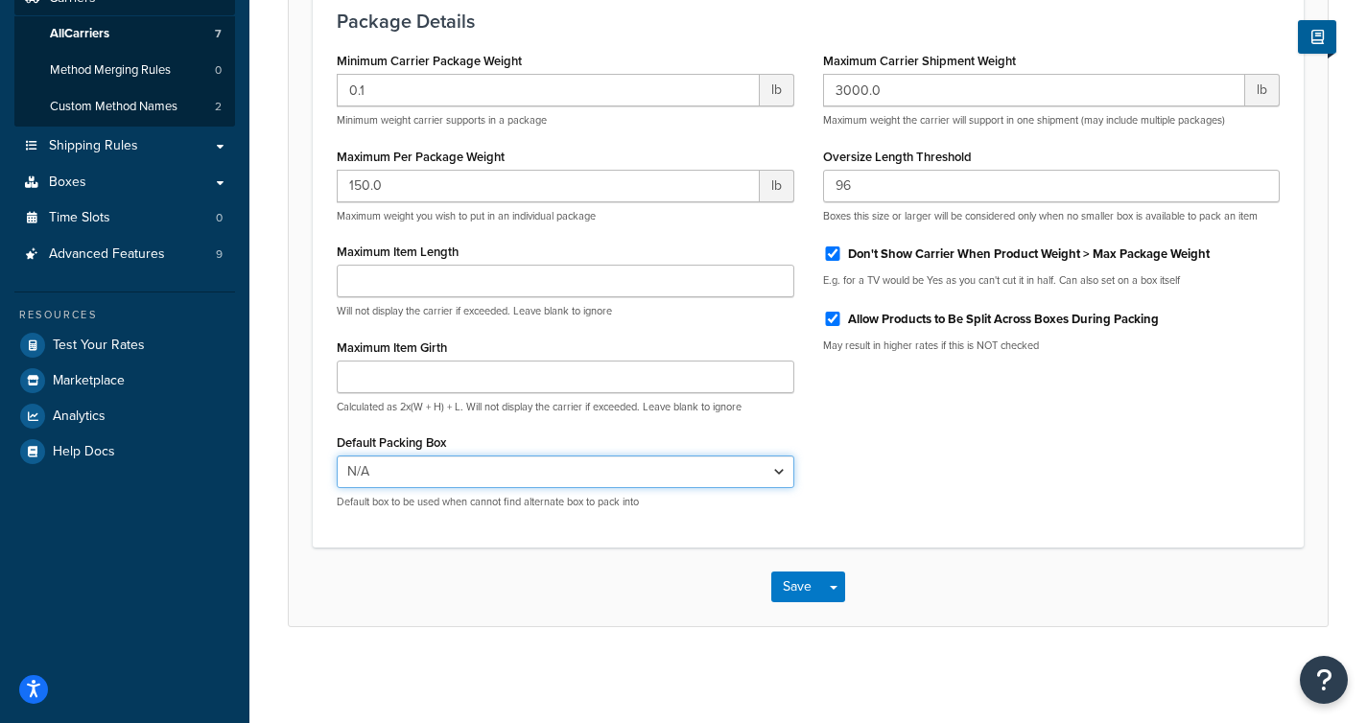
click at [535, 471] on select "N/A Cylinder head (pair) box BRA (PAIR)" at bounding box center [566, 472] width 458 height 33
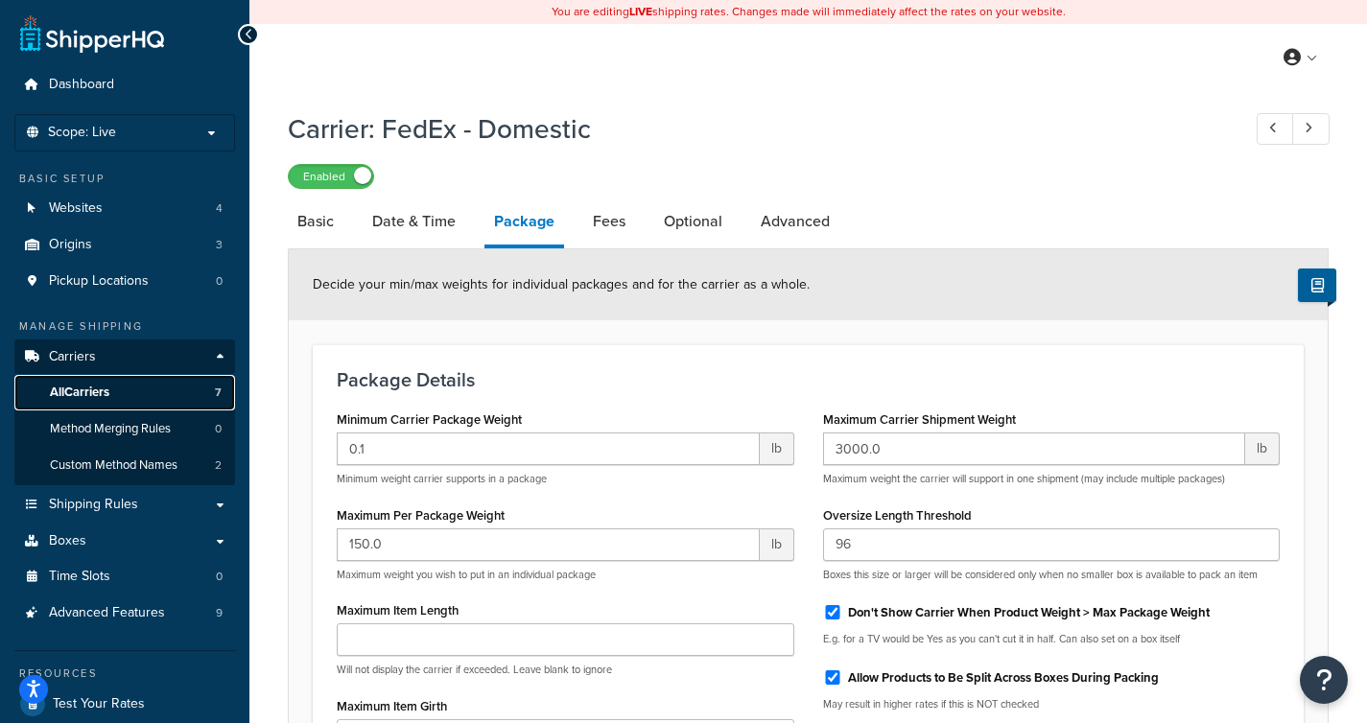
click at [149, 389] on link "All Carriers 7" at bounding box center [124, 392] width 221 height 35
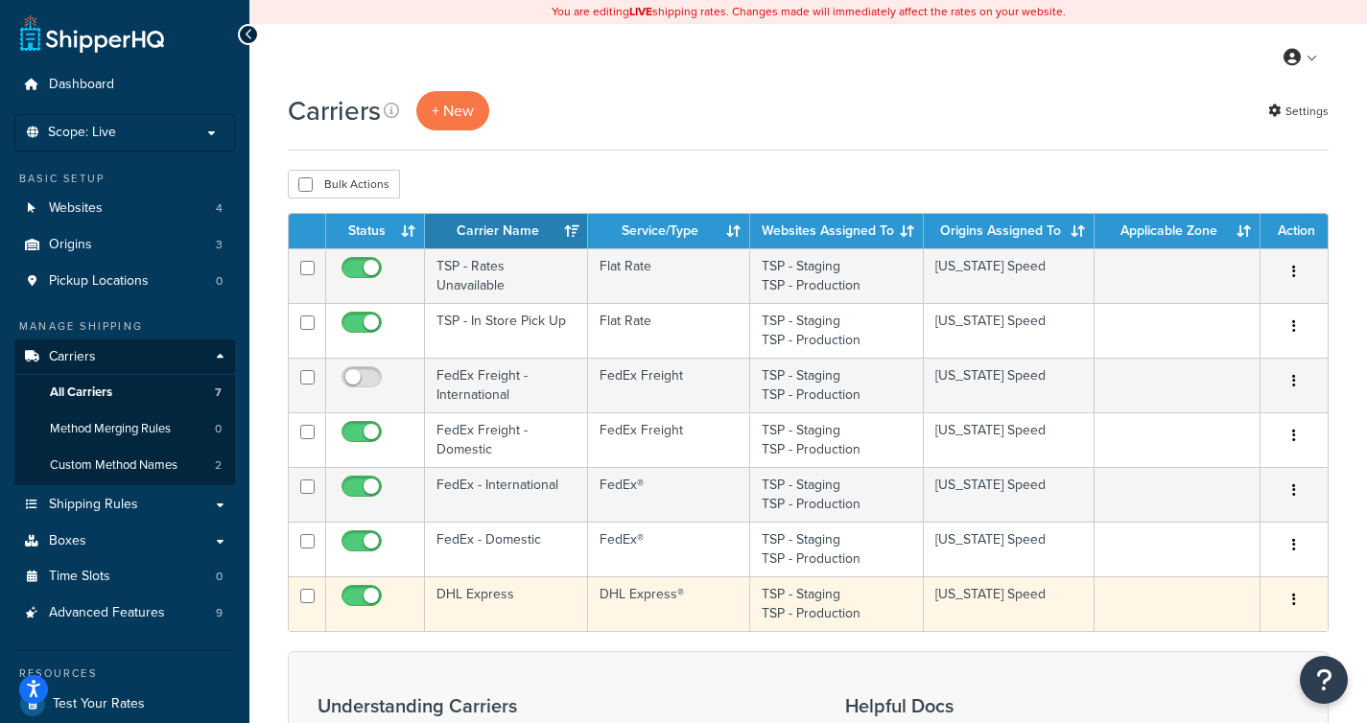
click at [499, 599] on td "DHL Express" at bounding box center [506, 604] width 163 height 55
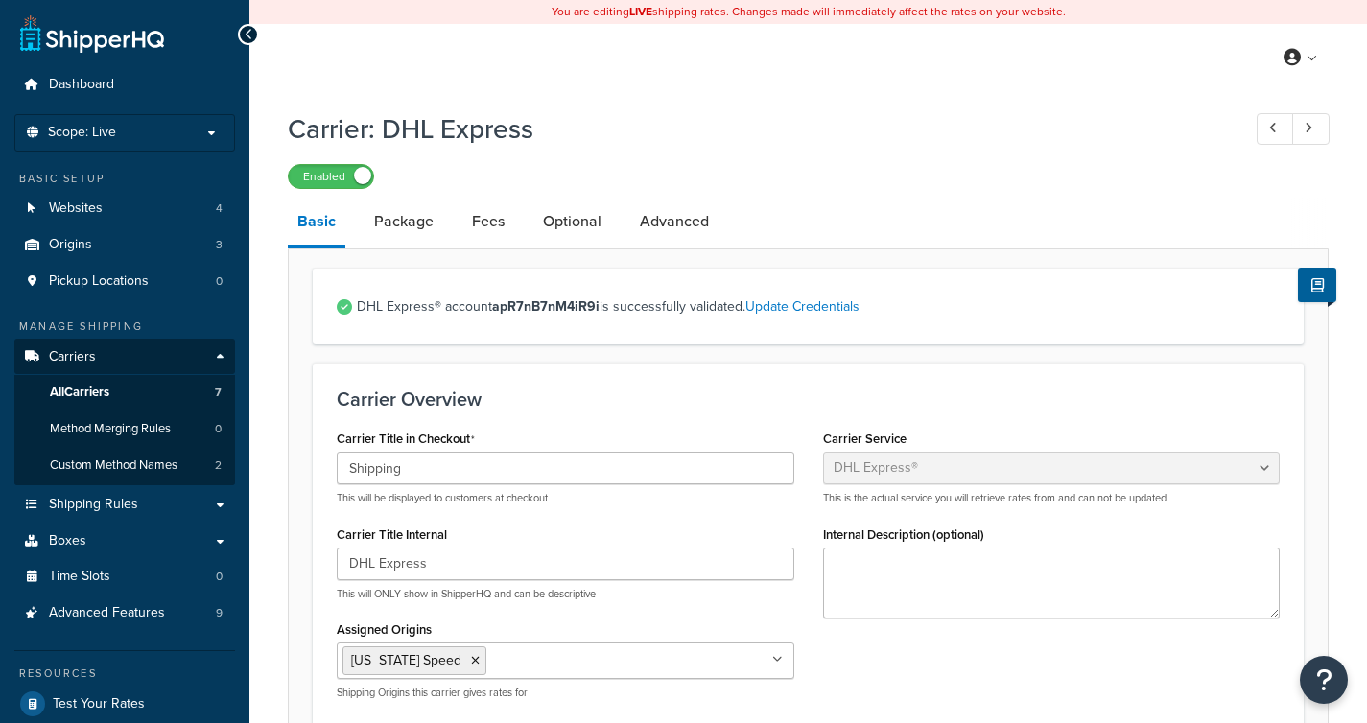
select select "dhl"
click at [418, 224] on link "Package" at bounding box center [404, 222] width 79 height 46
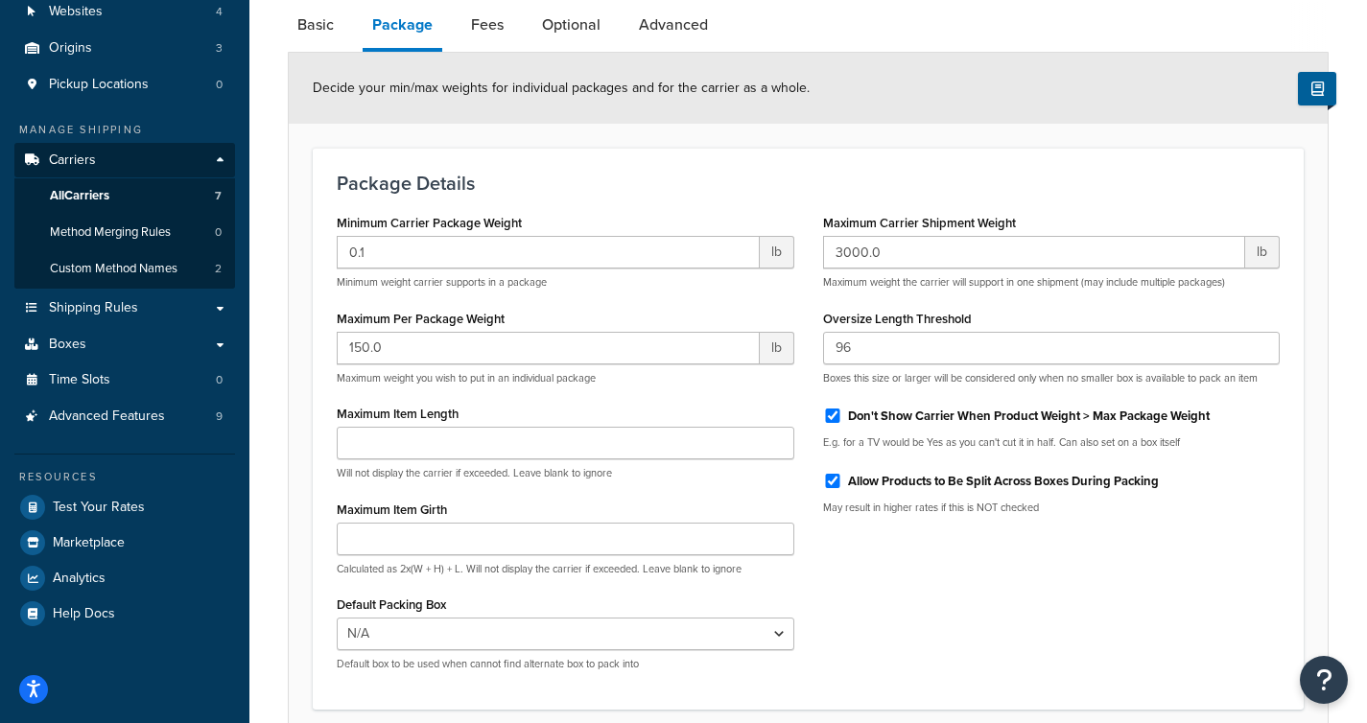
scroll to position [359, 0]
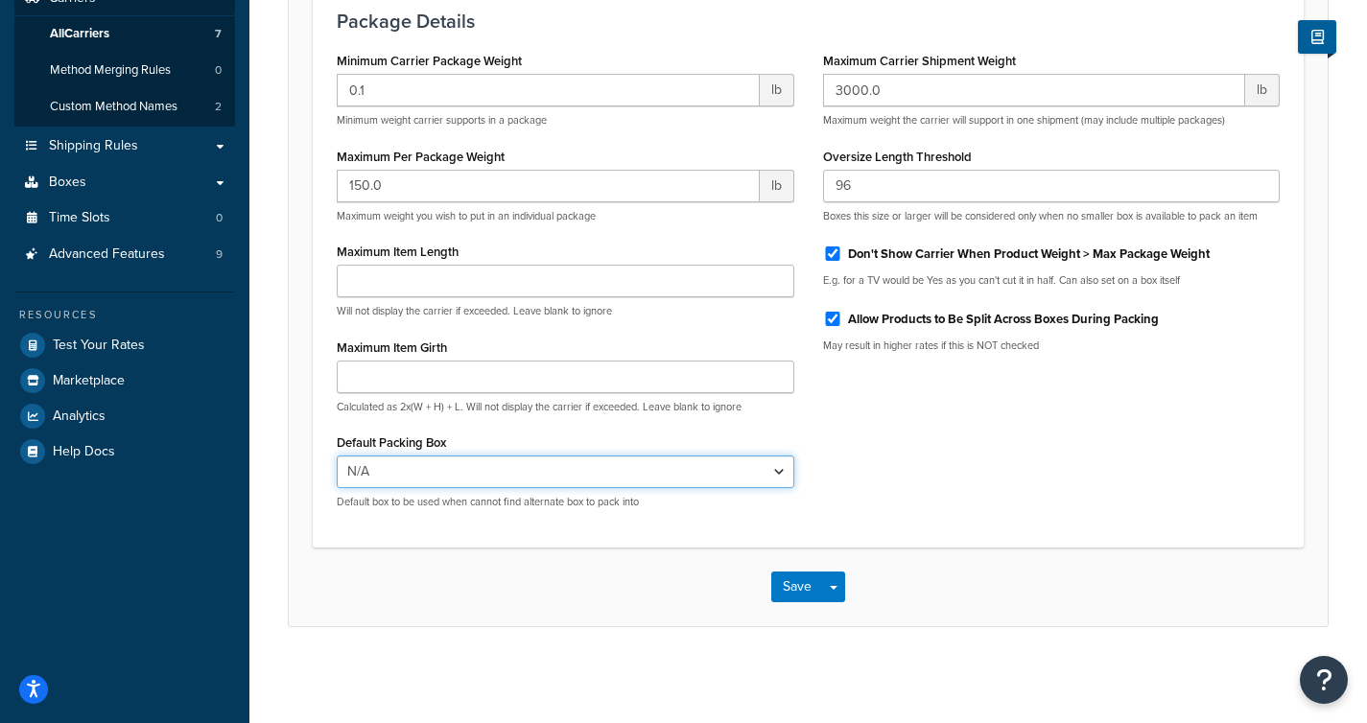
click at [476, 475] on select "N/A Cylinder head (pair) box BRA (PAIR)" at bounding box center [566, 472] width 458 height 33
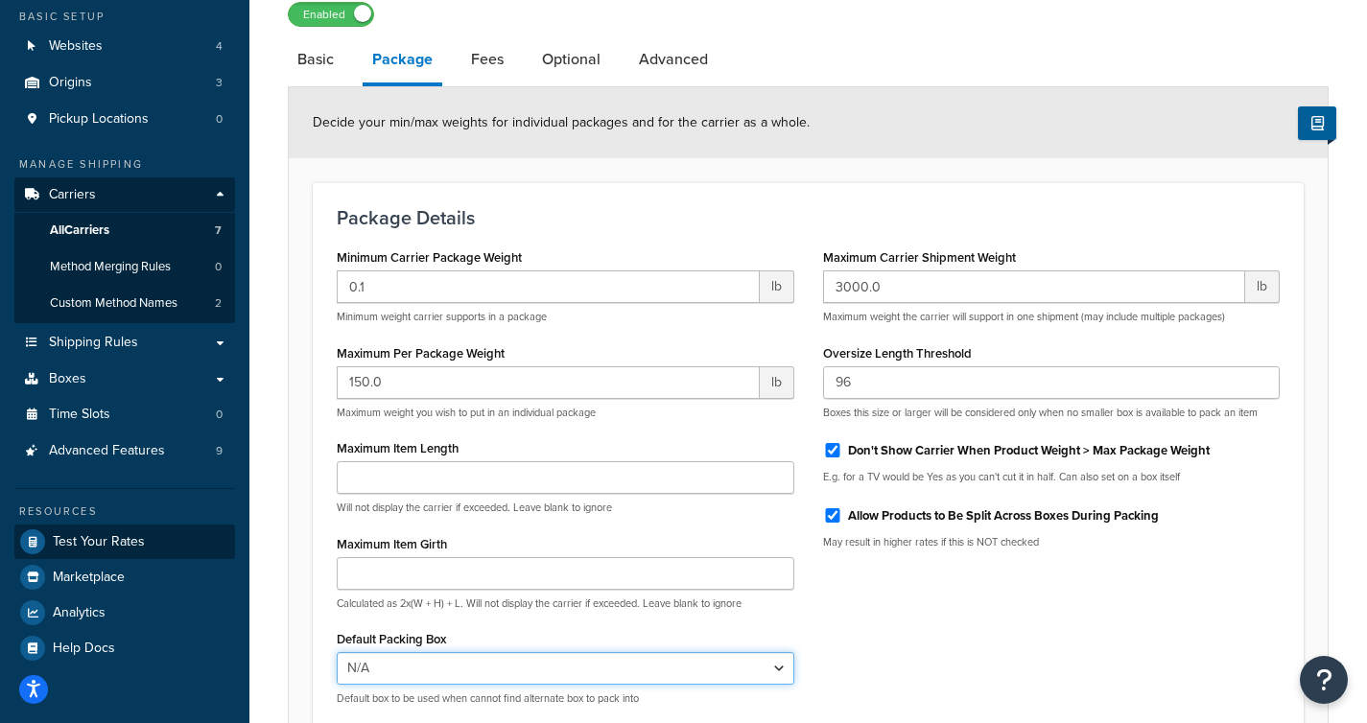
scroll to position [97, 0]
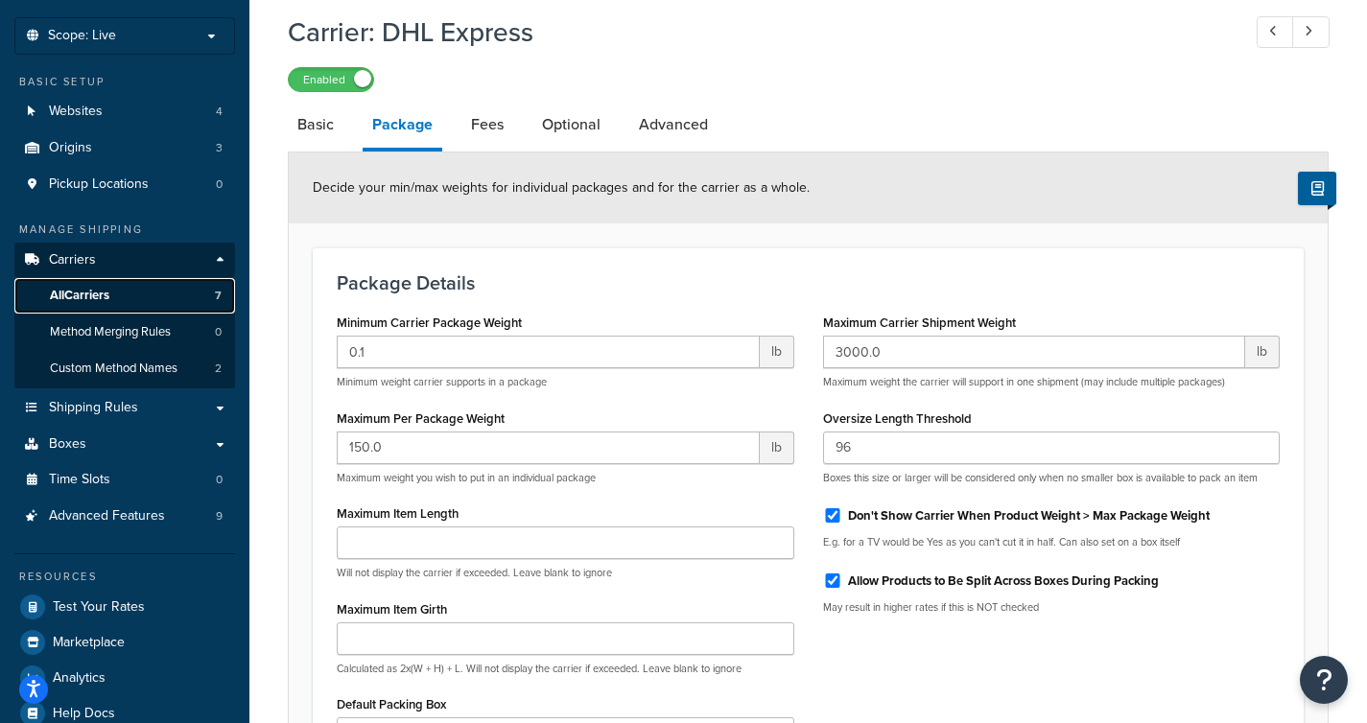
click at [135, 300] on link "All Carriers 7" at bounding box center [124, 295] width 221 height 35
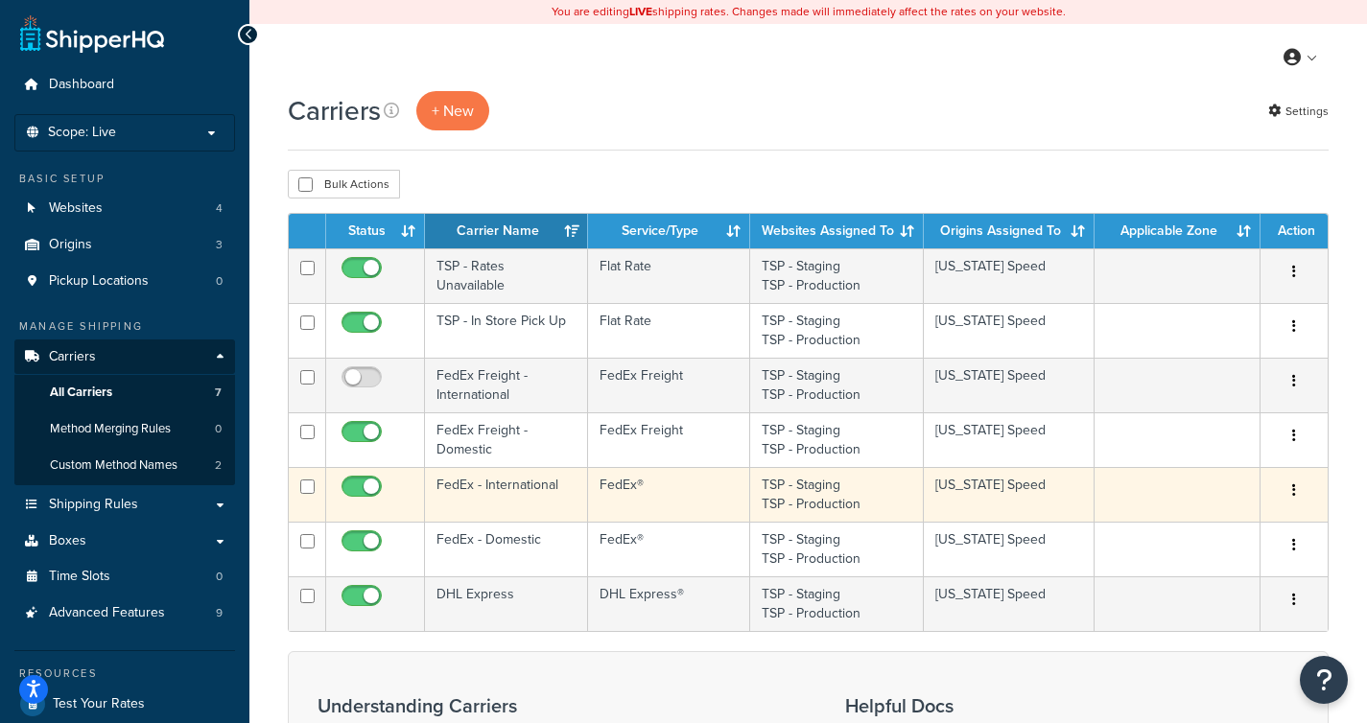
click at [455, 501] on td "FedEx - International" at bounding box center [506, 494] width 163 height 55
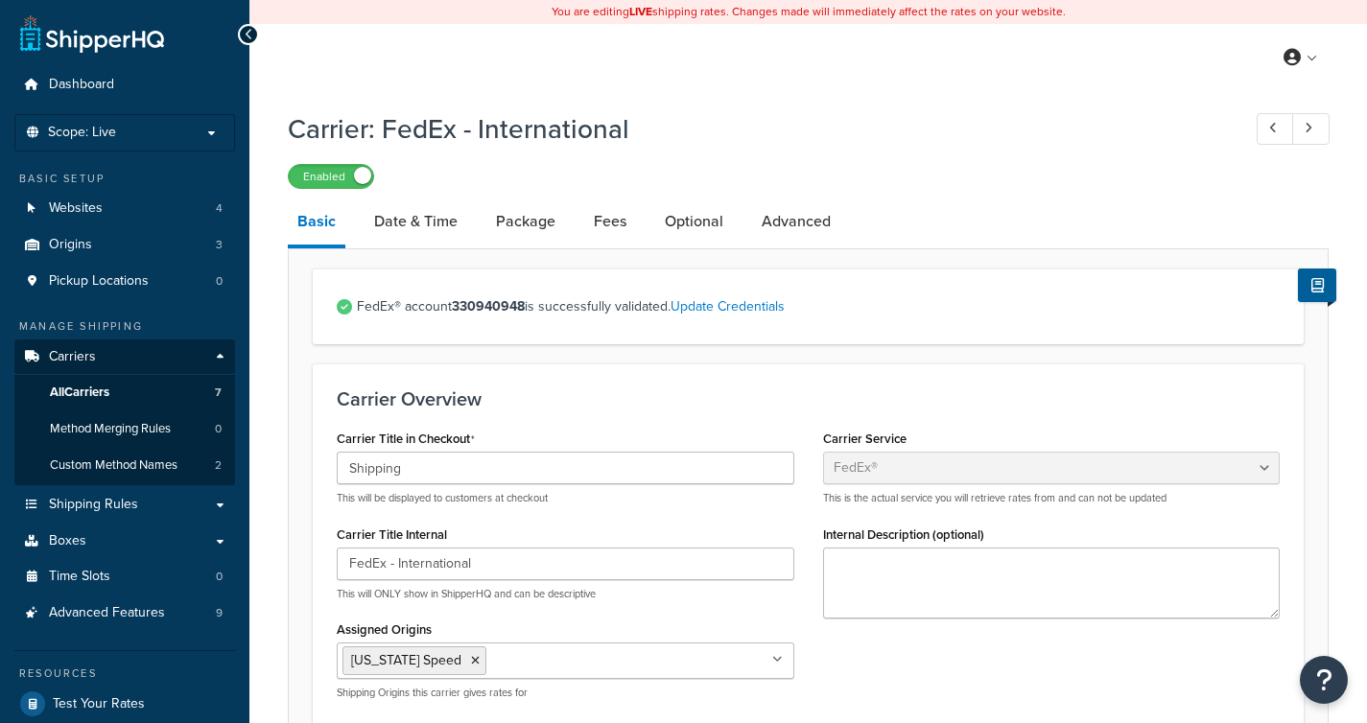
select select "fedEx"
select select "REGULAR_PICKUP"
select select "YOUR_PACKAGING"
click at [523, 213] on link "Package" at bounding box center [525, 222] width 79 height 46
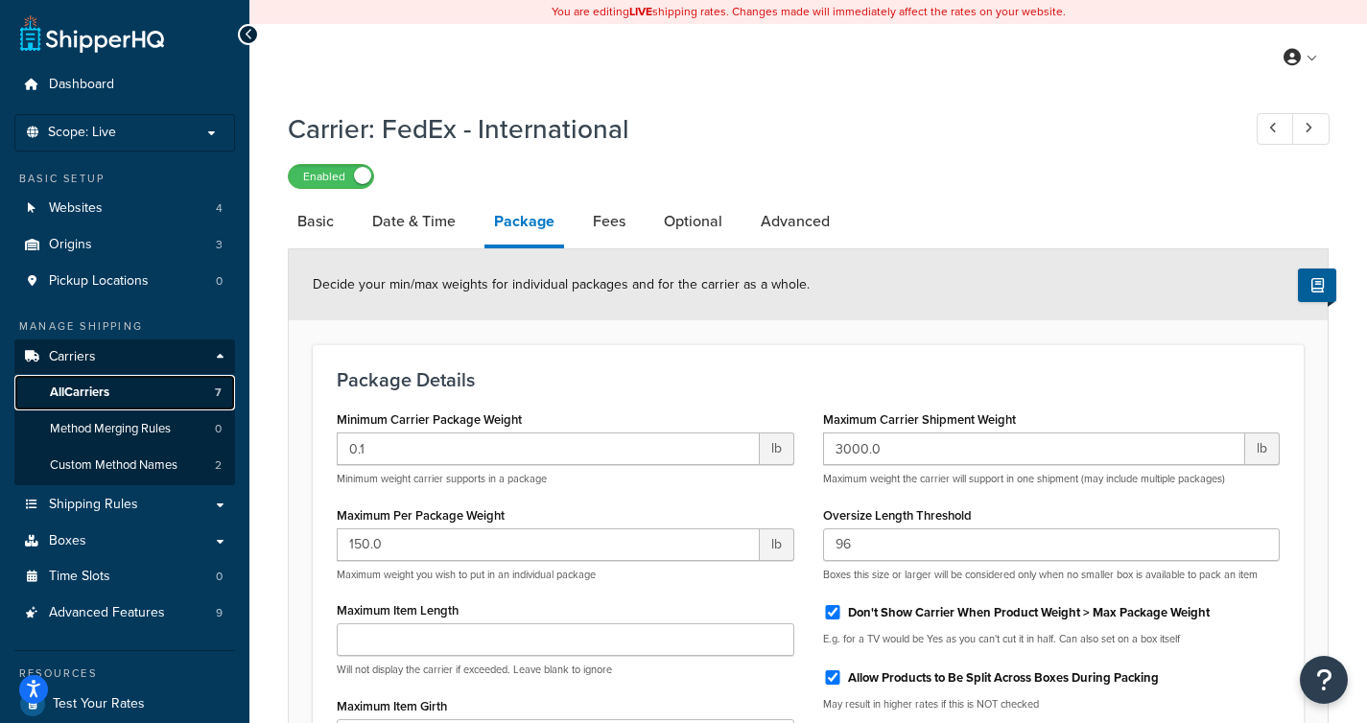
click at [141, 388] on link "All Carriers 7" at bounding box center [124, 392] width 221 height 35
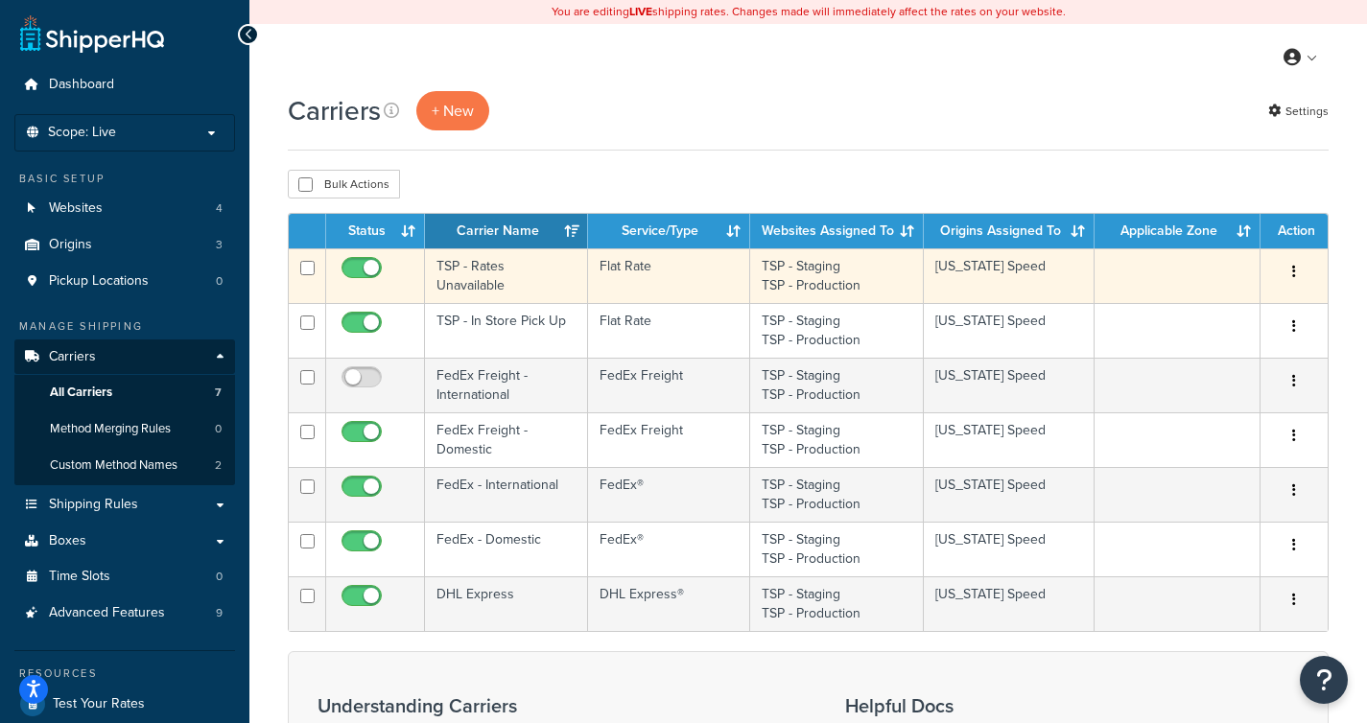
click at [404, 268] on td at bounding box center [375, 275] width 99 height 55
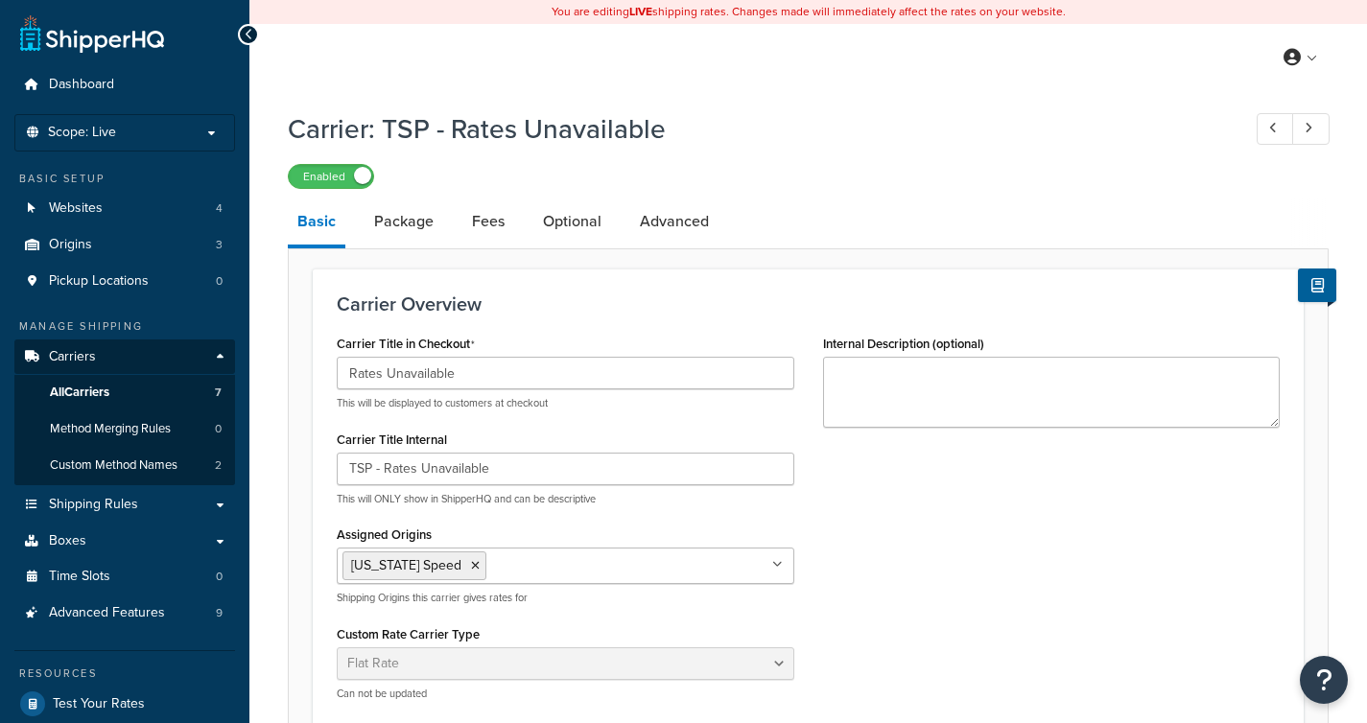
select select "flat"
click at [412, 218] on link "Package" at bounding box center [404, 222] width 79 height 46
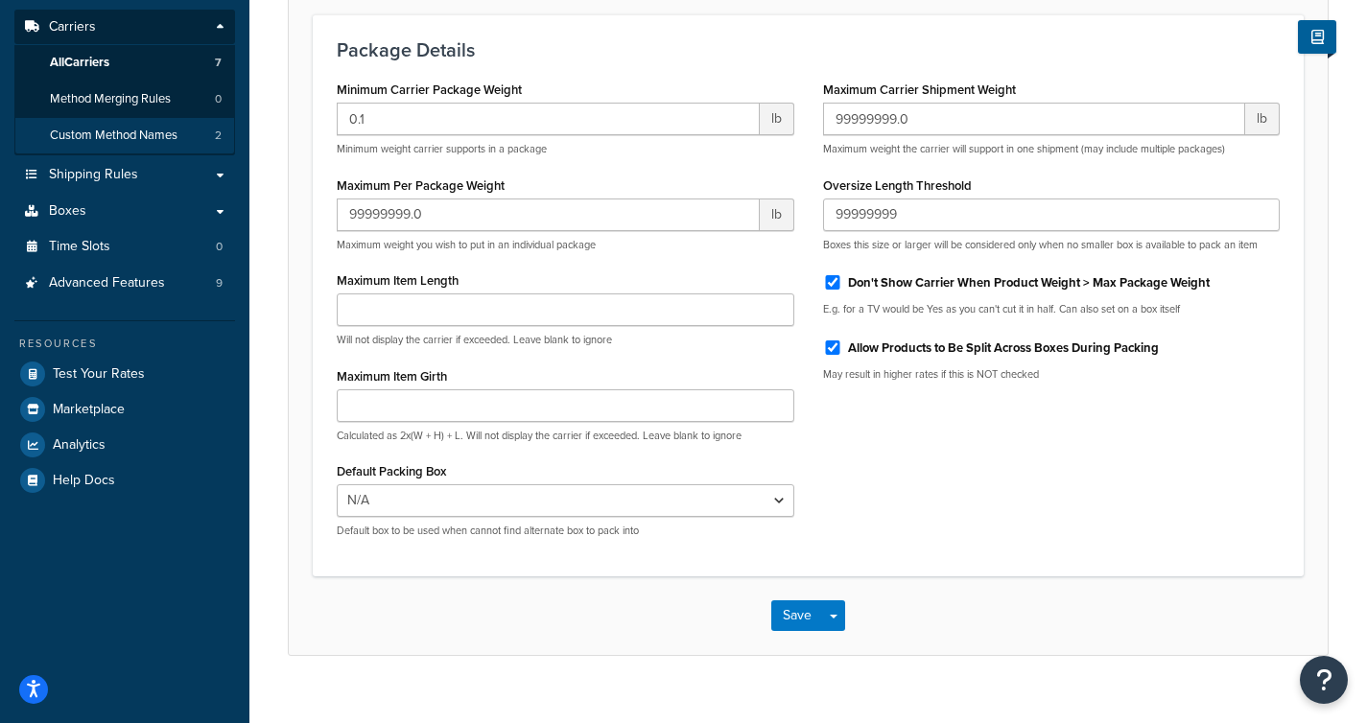
scroll to position [359, 0]
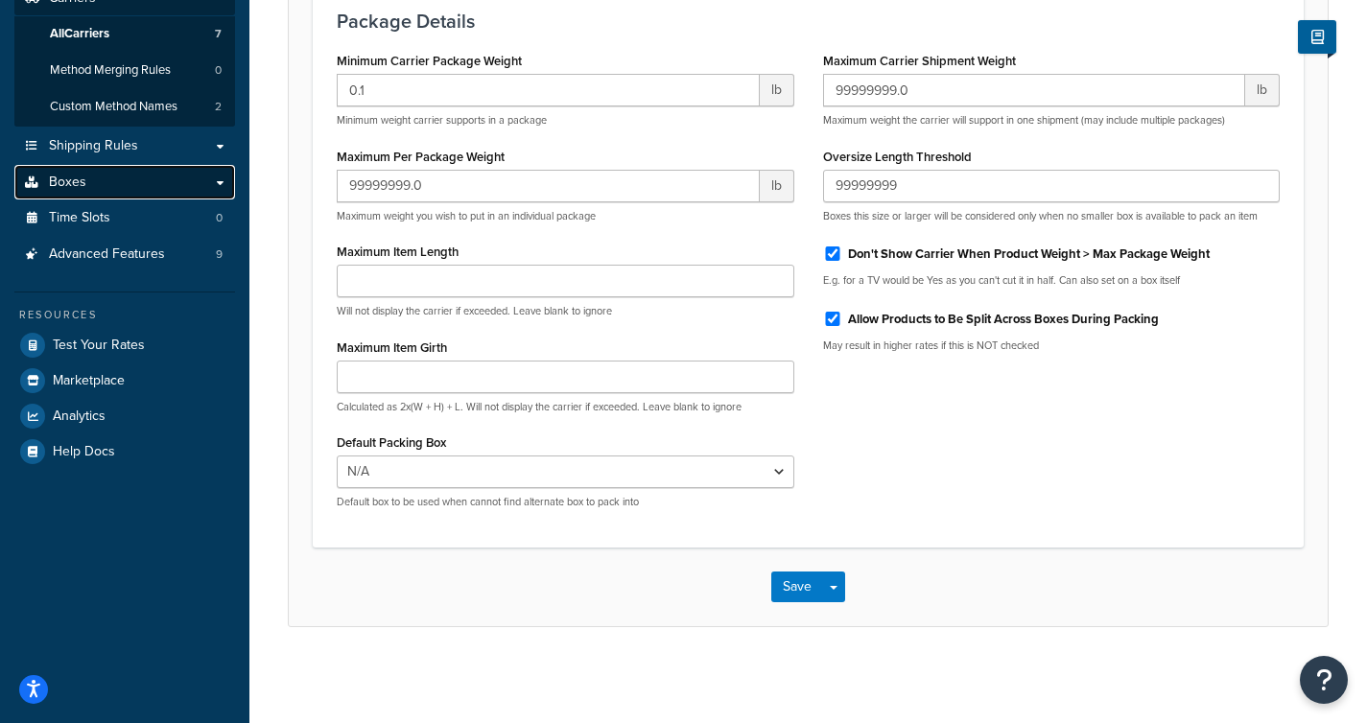
click at [125, 182] on link "Boxes" at bounding box center [124, 182] width 221 height 35
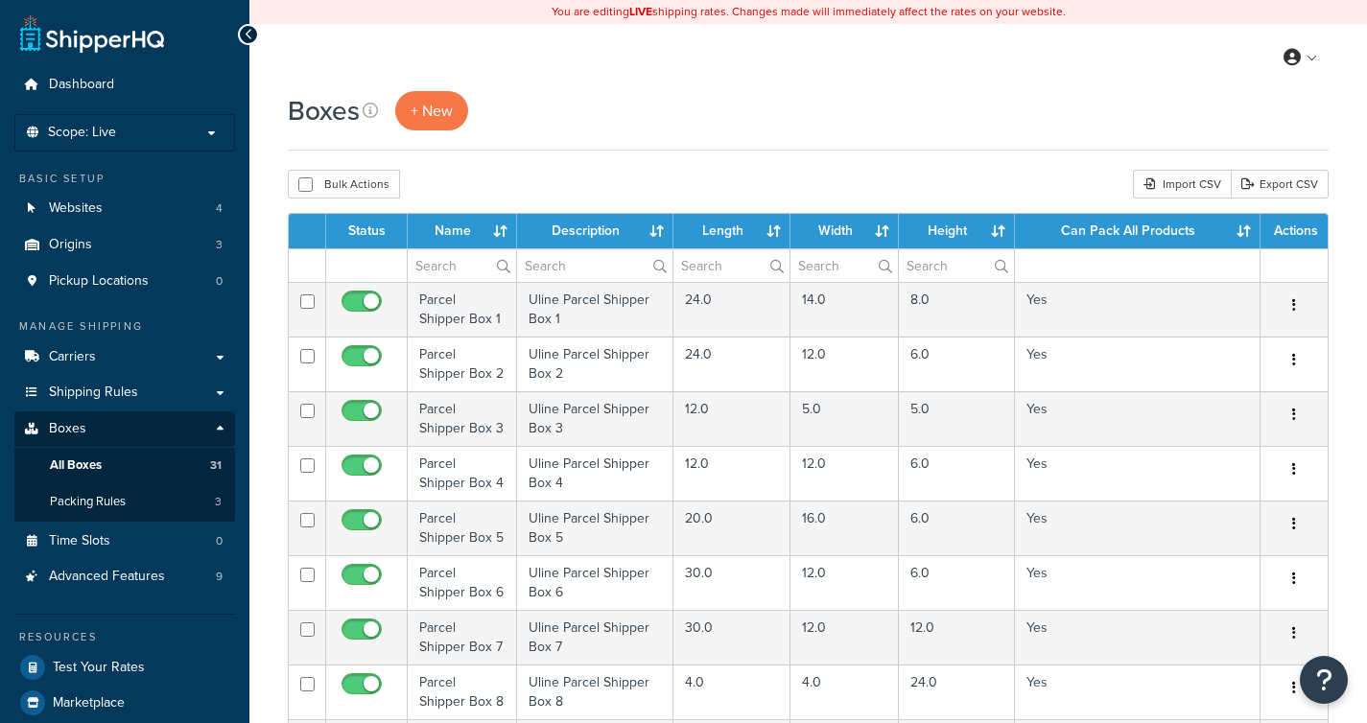
select select "1000"
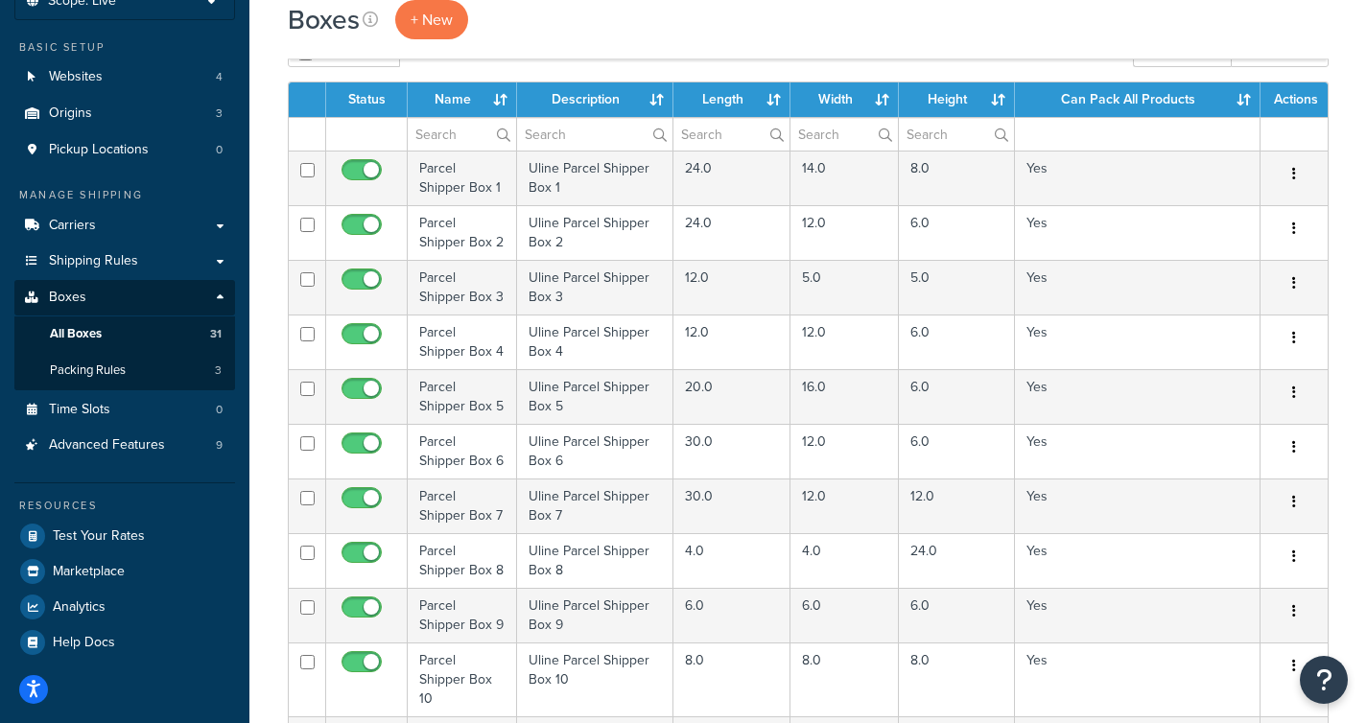
scroll to position [50, 0]
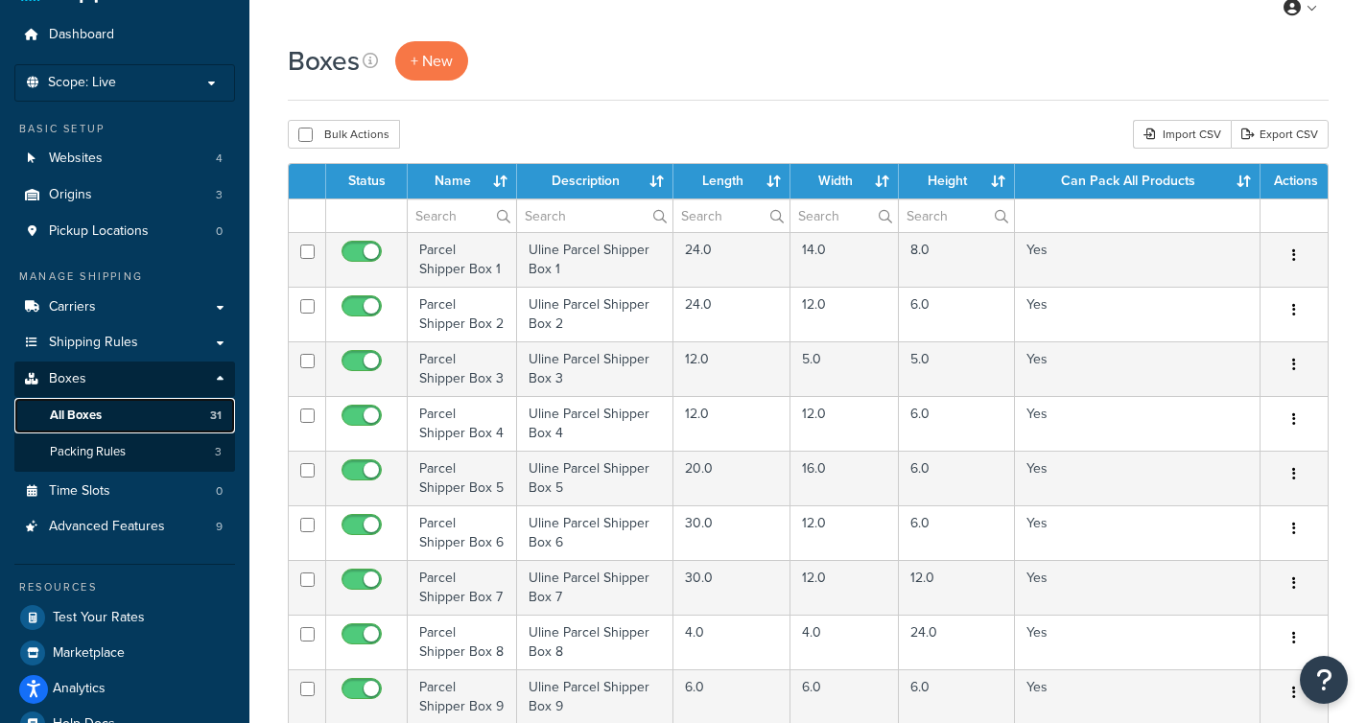
click at [119, 420] on link "All Boxes 31" at bounding box center [124, 415] width 221 height 35
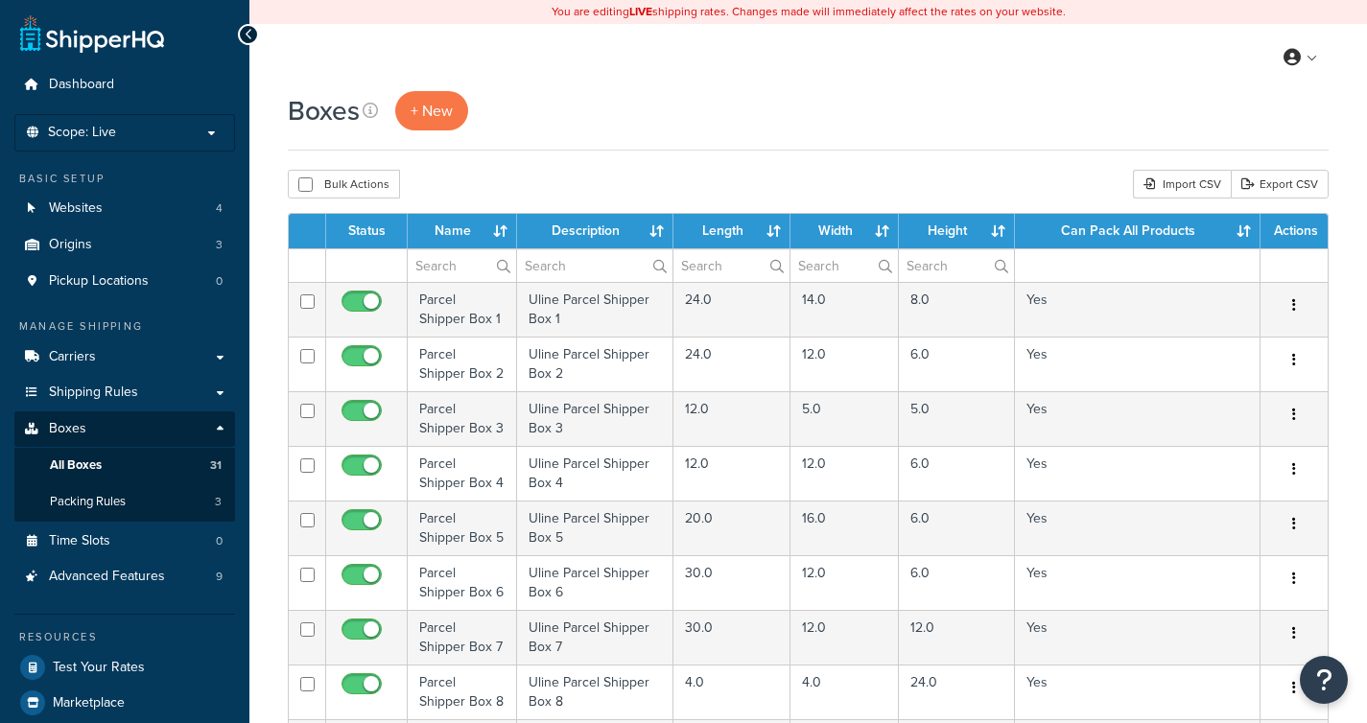
select select "1000"
click at [180, 503] on link "Packing Rules 3" at bounding box center [124, 501] width 221 height 35
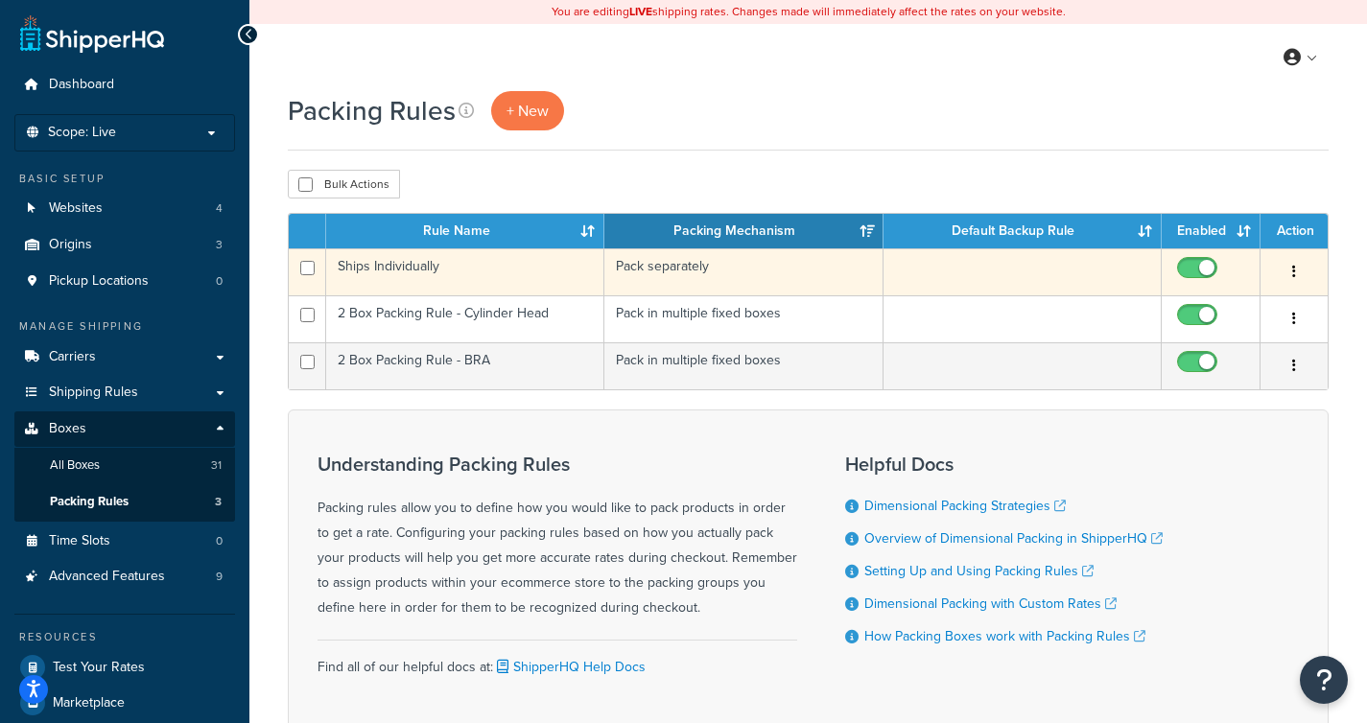
click at [505, 268] on td "Ships Individually" at bounding box center [465, 271] width 278 height 47
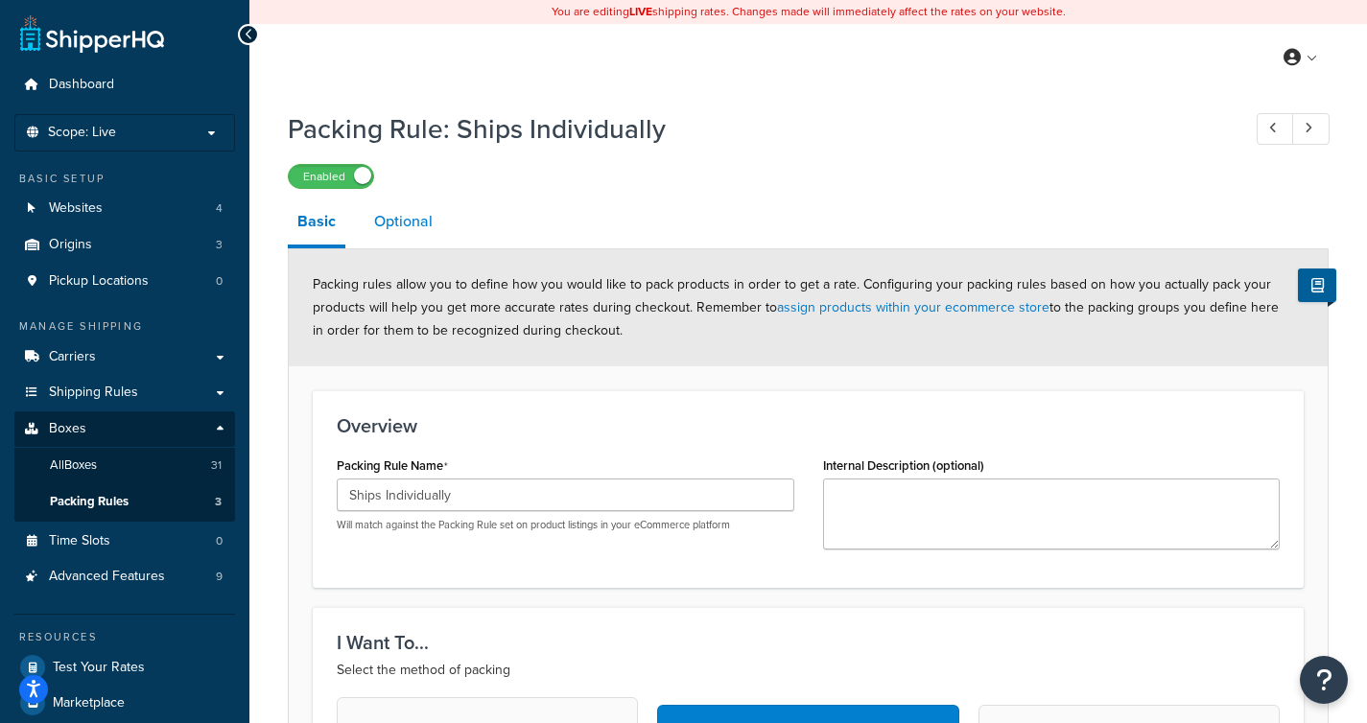
click at [421, 217] on link "Optional" at bounding box center [404, 222] width 78 height 46
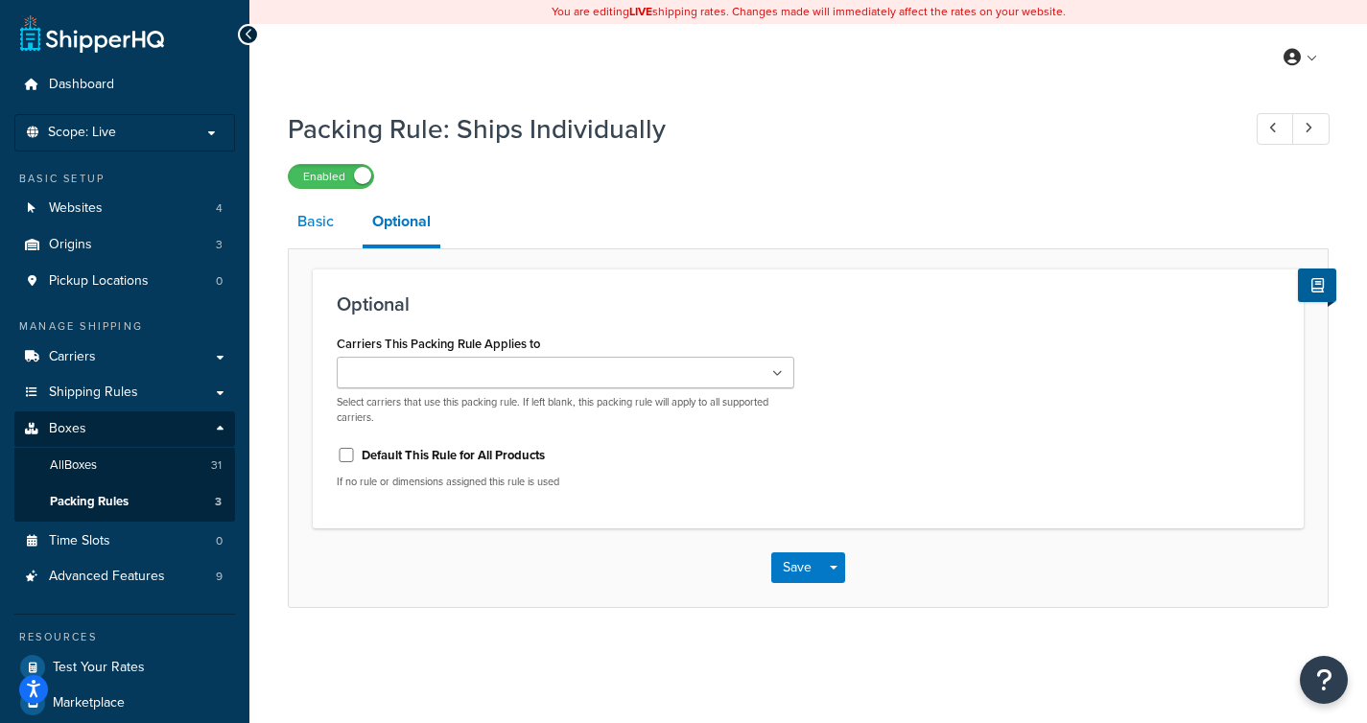
click at [320, 224] on link "Basic" at bounding box center [316, 222] width 56 height 46
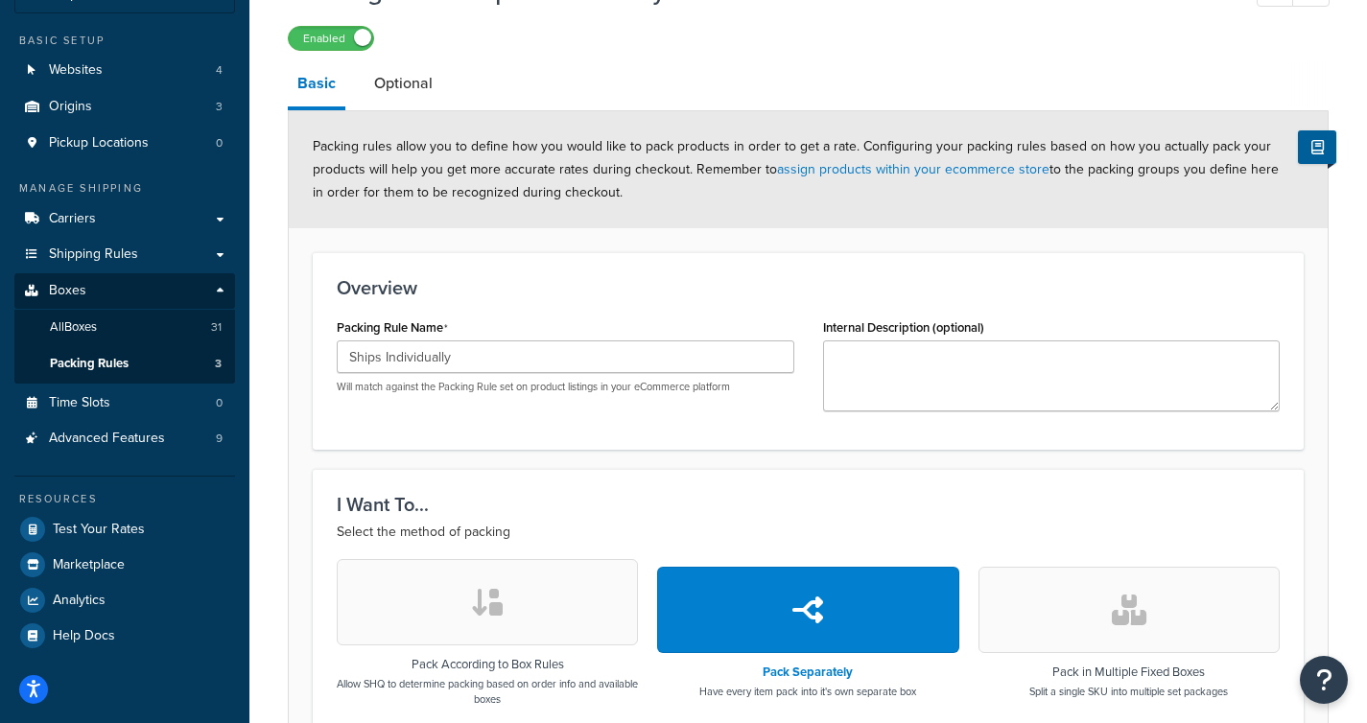
scroll to position [126, 0]
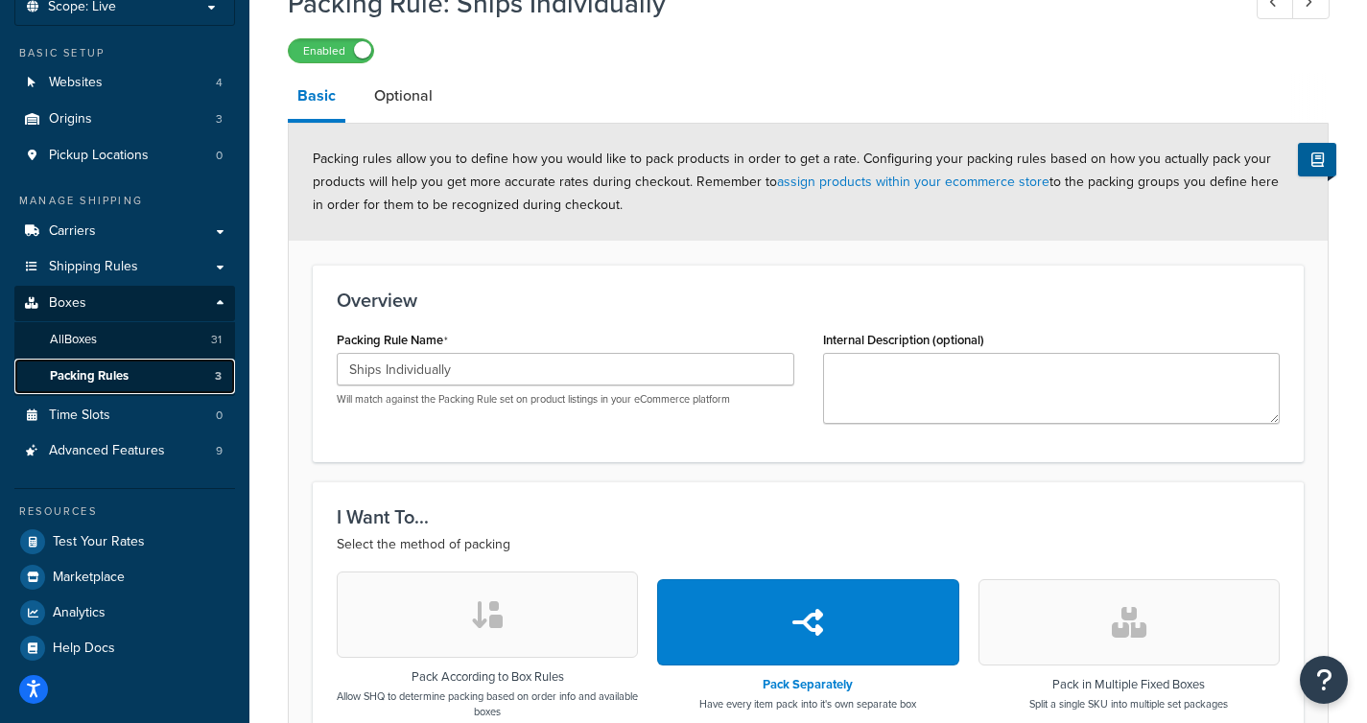
click at [141, 379] on link "Packing Rules 3" at bounding box center [124, 376] width 221 height 35
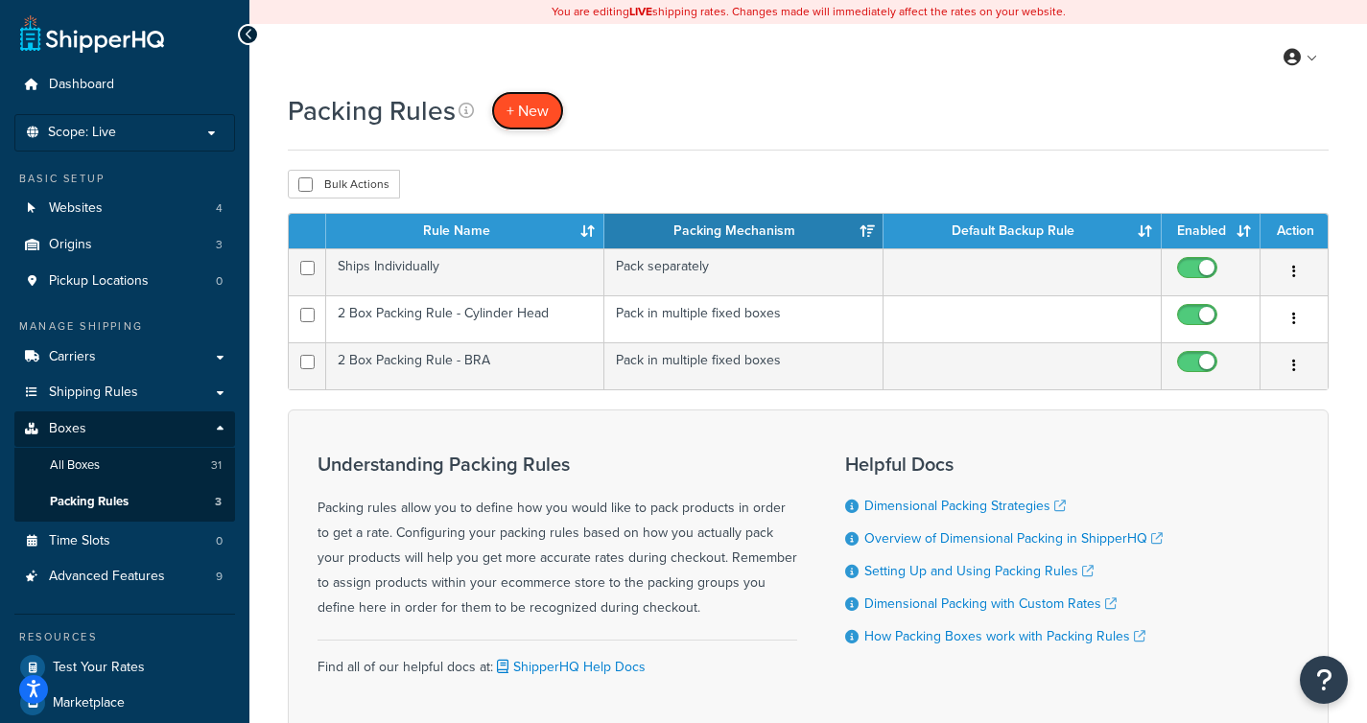
click at [524, 113] on span "+ New" at bounding box center [527, 111] width 42 height 22
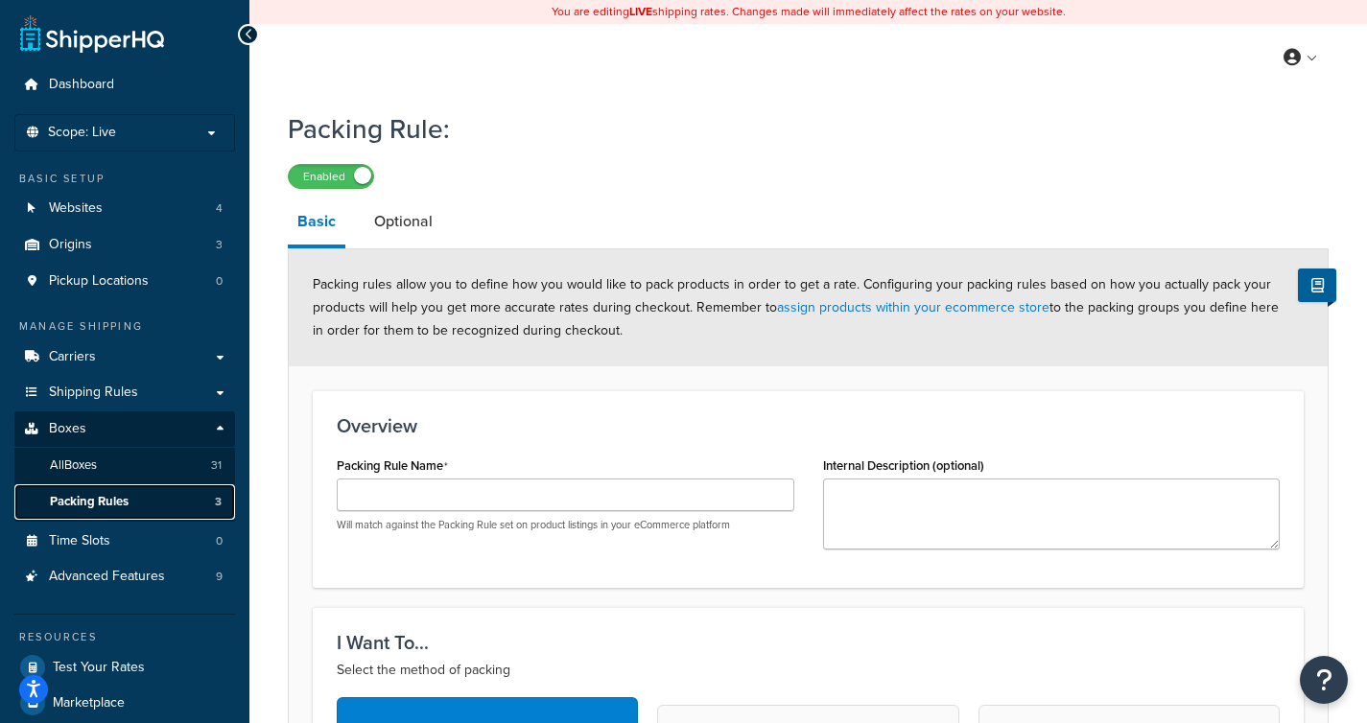
click at [157, 506] on link "Packing Rules 3" at bounding box center [124, 501] width 221 height 35
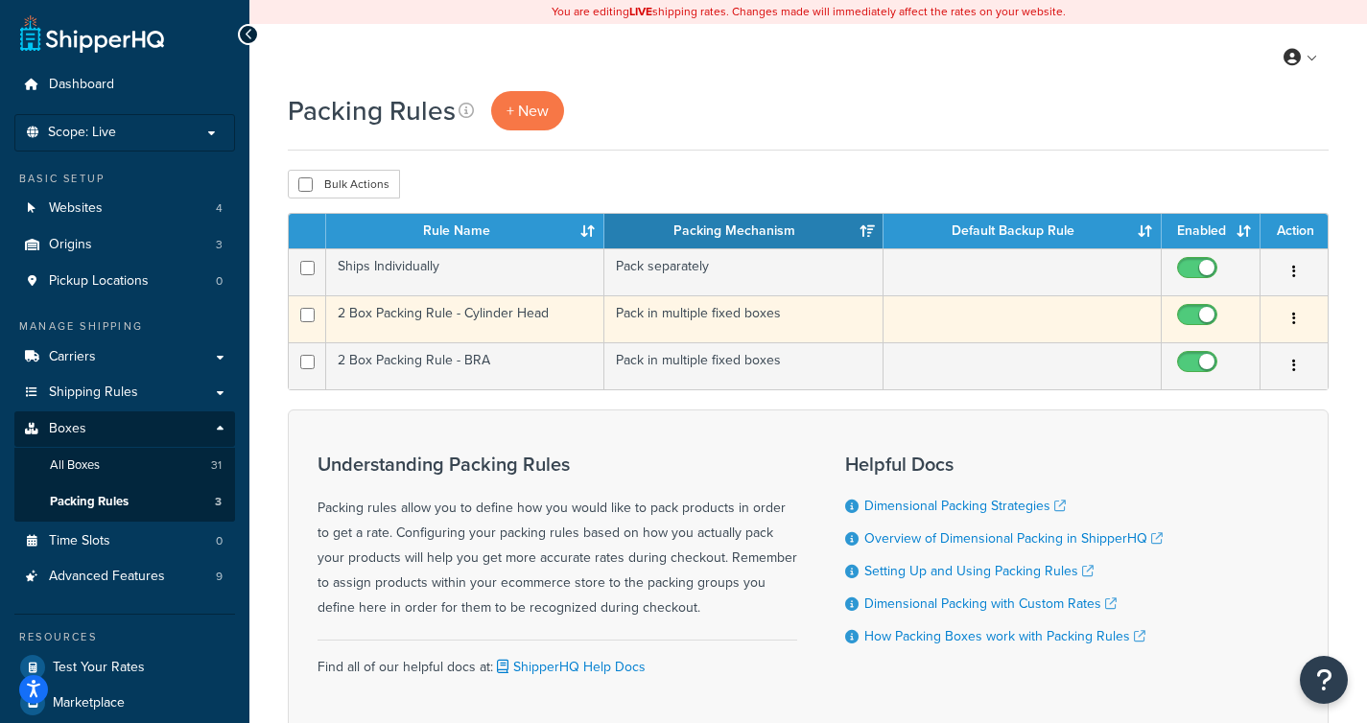
click at [553, 327] on td "2 Box Packing Rule - Cylinder Head" at bounding box center [465, 318] width 278 height 47
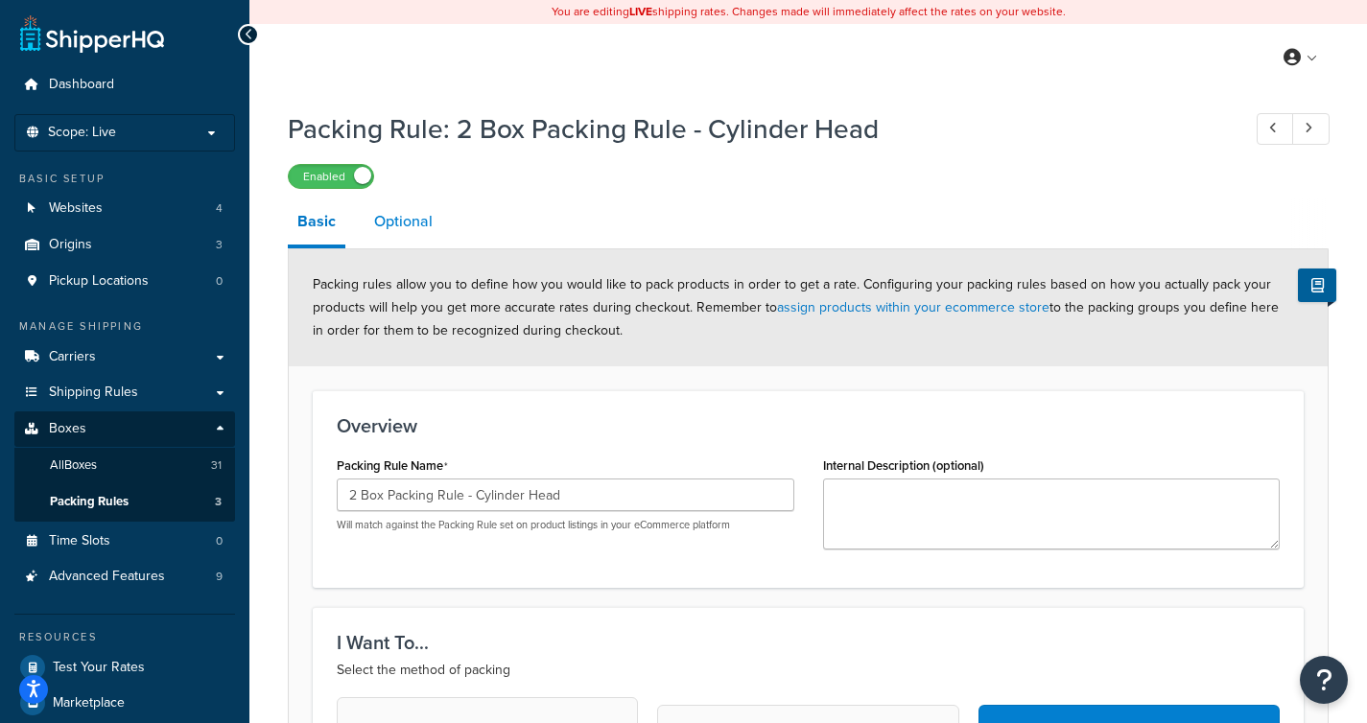
click at [411, 216] on link "Optional" at bounding box center [404, 222] width 78 height 46
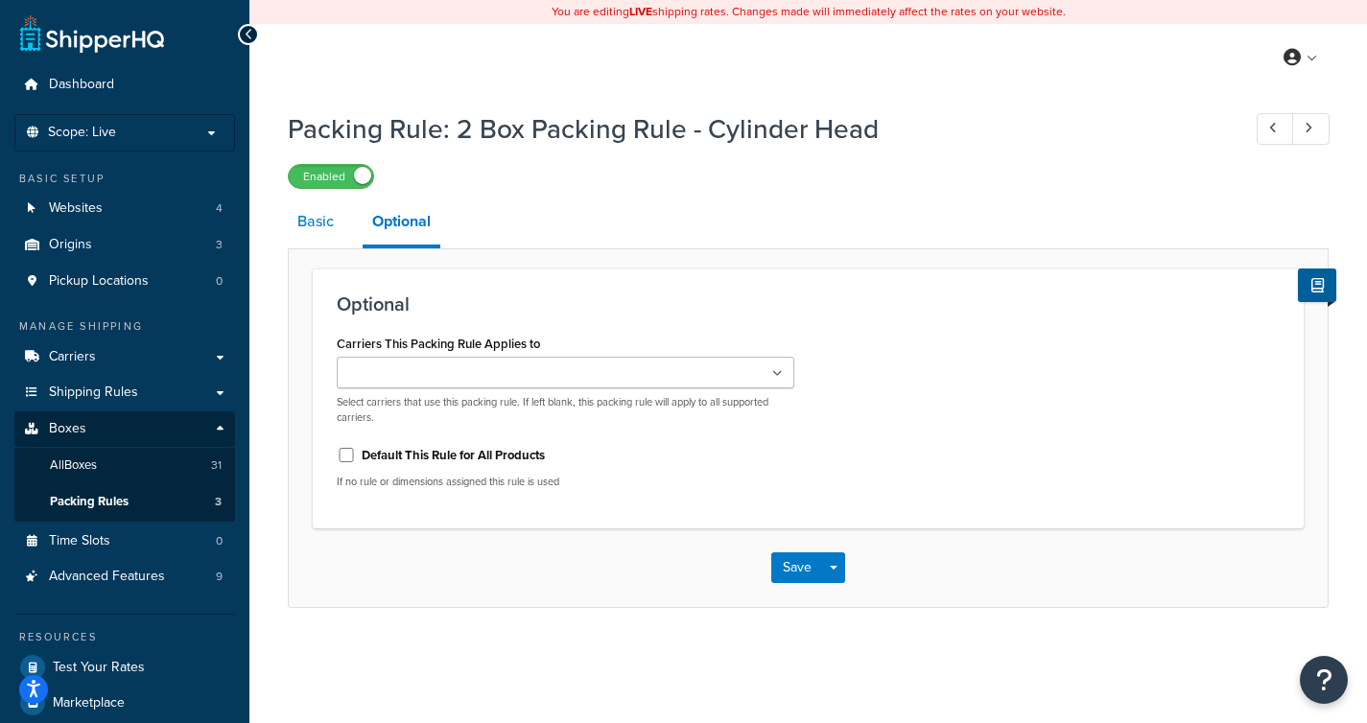
click at [318, 218] on link "Basic" at bounding box center [316, 222] width 56 height 46
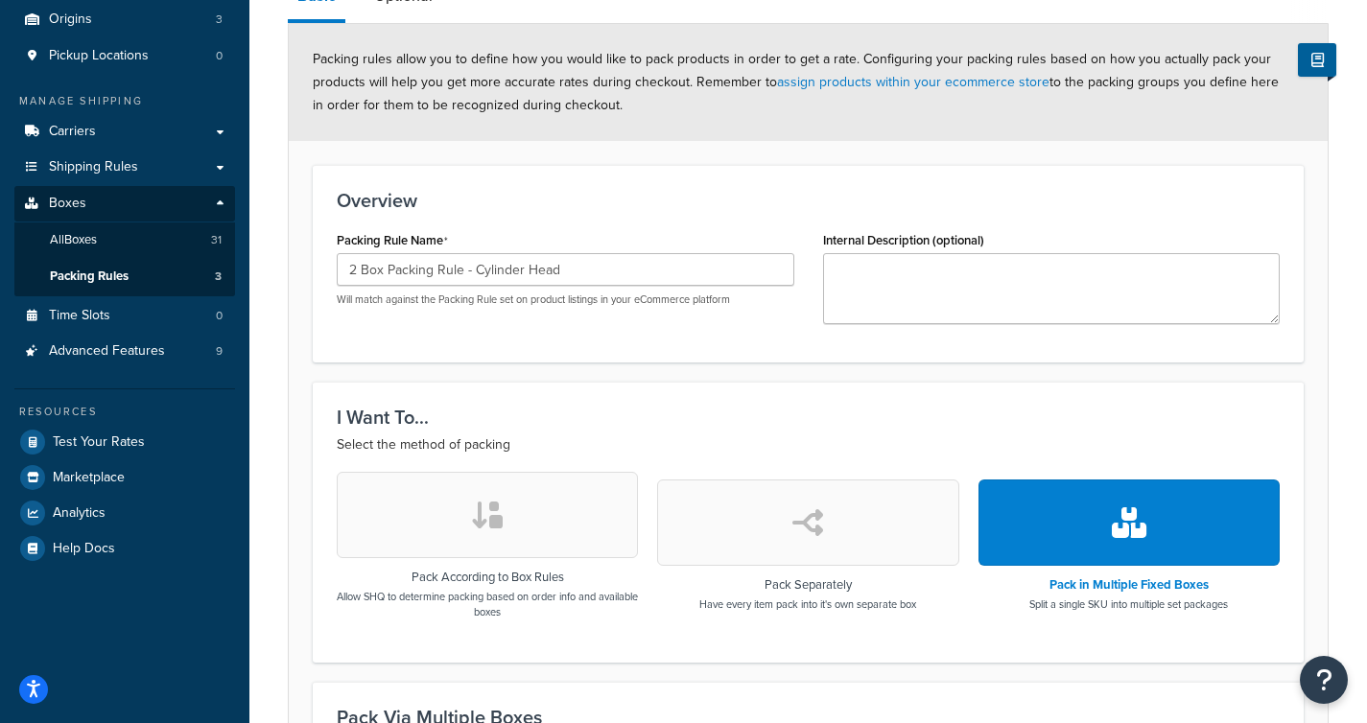
scroll to position [212, 0]
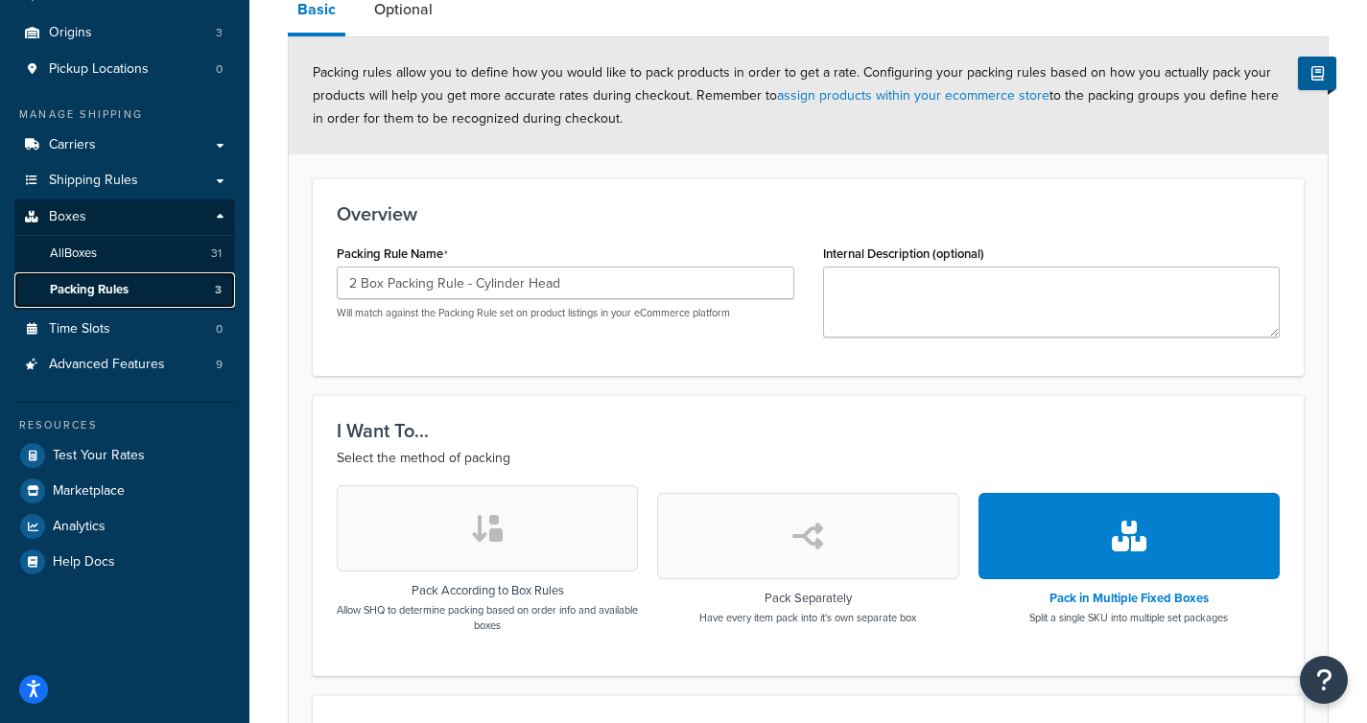
click at [153, 285] on link "Packing Rules 3" at bounding box center [124, 289] width 221 height 35
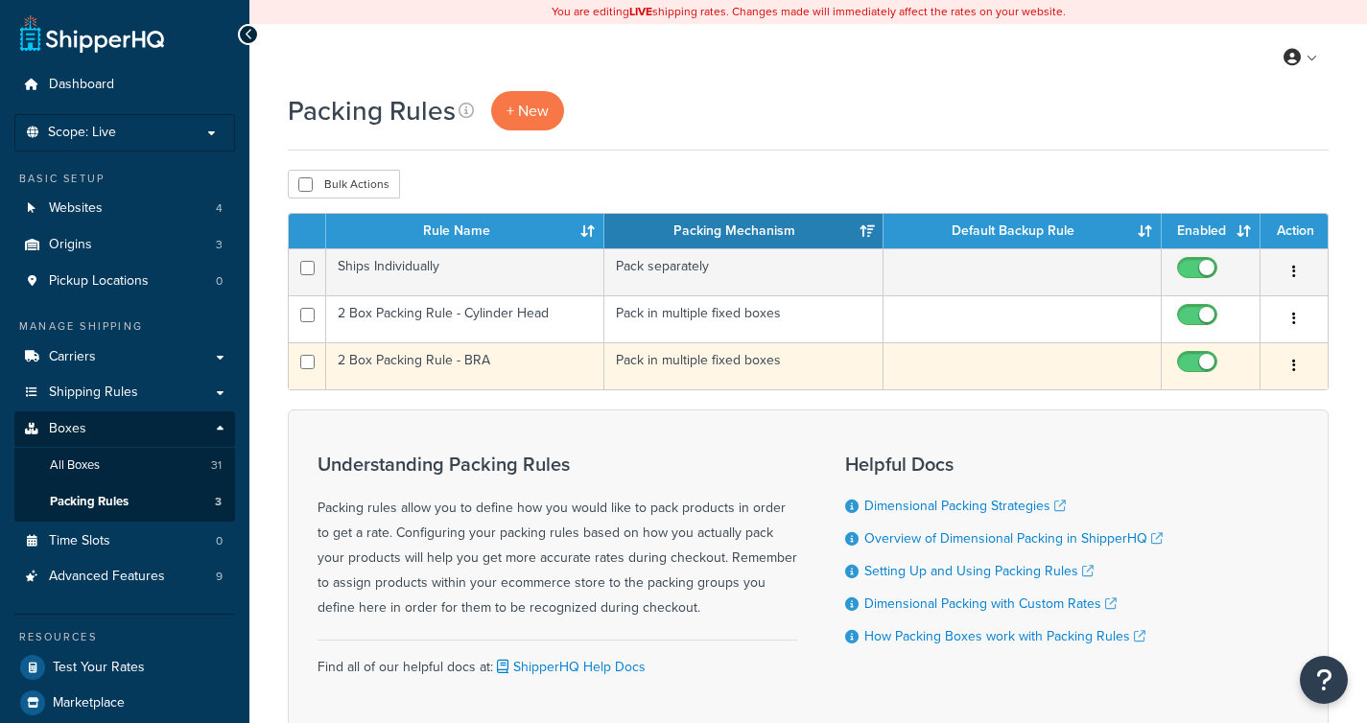
click at [420, 365] on td "2 Box Packing Rule - BRA" at bounding box center [465, 365] width 278 height 47
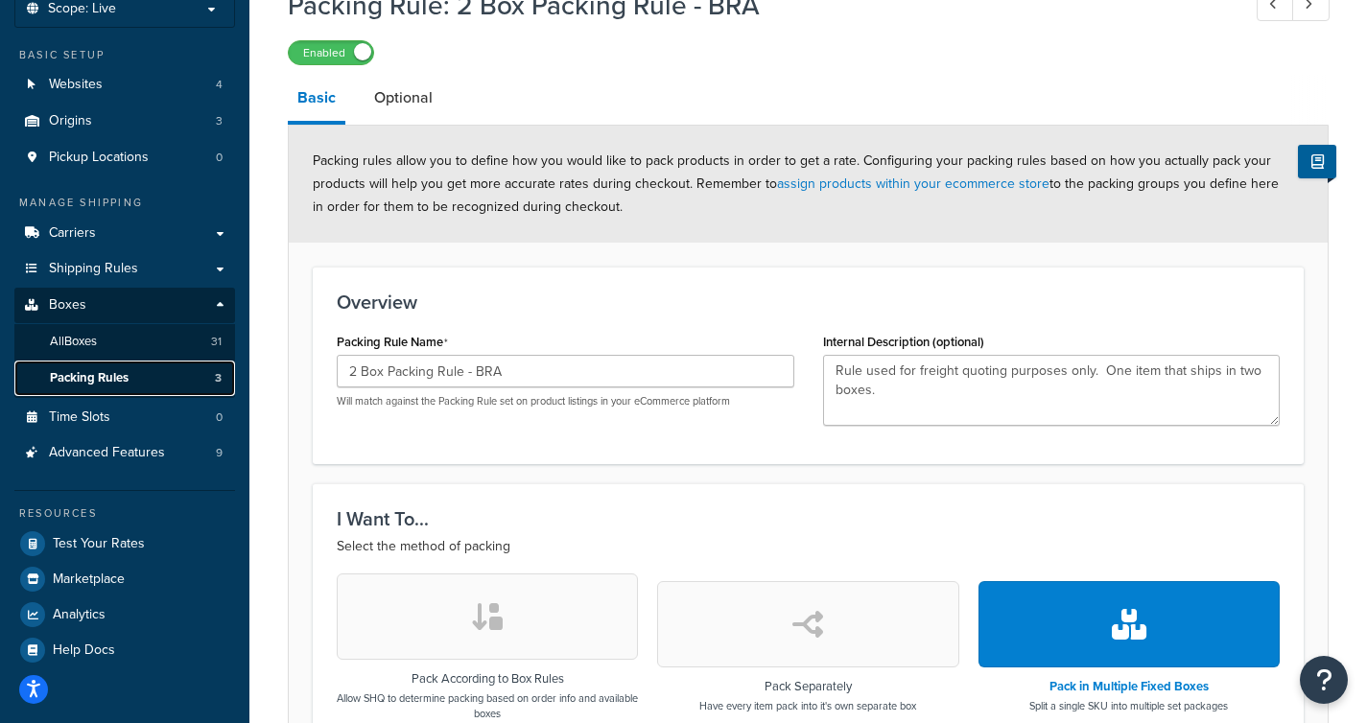
scroll to position [249, 0]
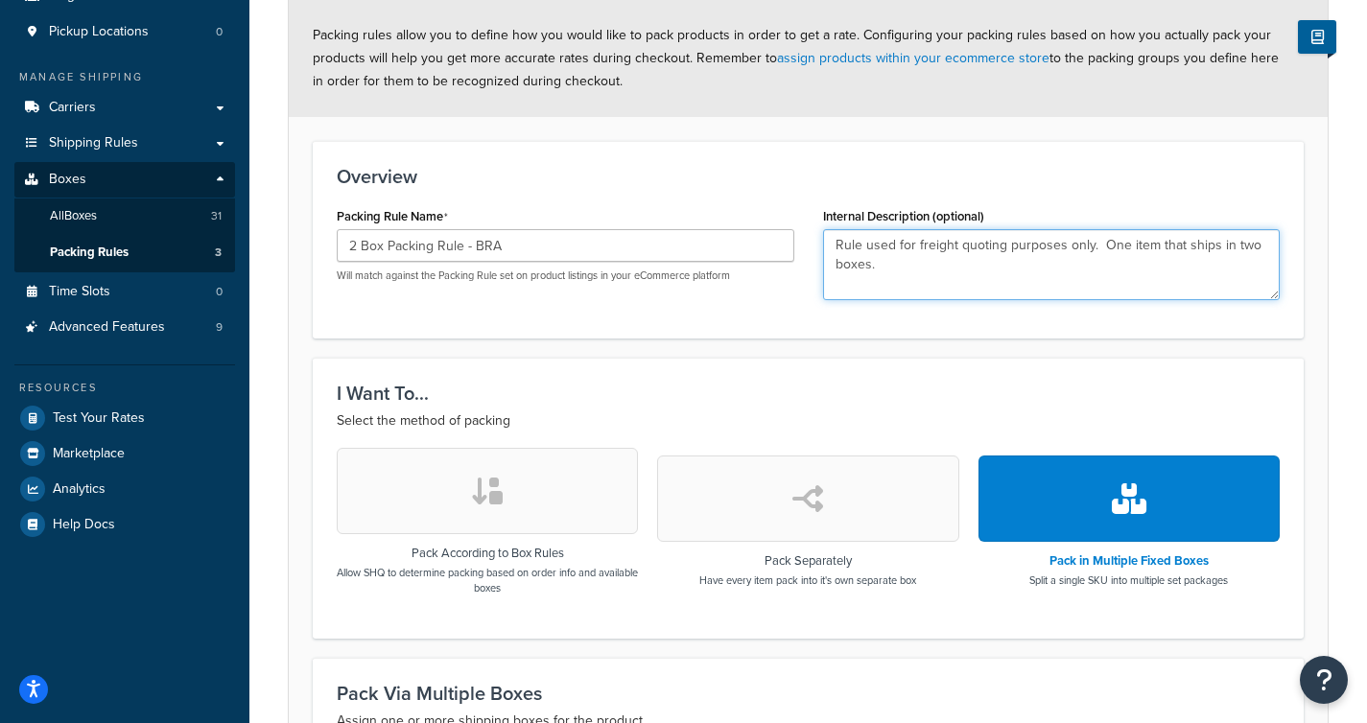
drag, startPoint x: 937, startPoint y: 278, endPoint x: 823, endPoint y: 240, distance: 120.4
click at [823, 240] on textarea "Rule used for freight quoting purposes only. One item that ships in two boxes." at bounding box center [1052, 264] width 458 height 71
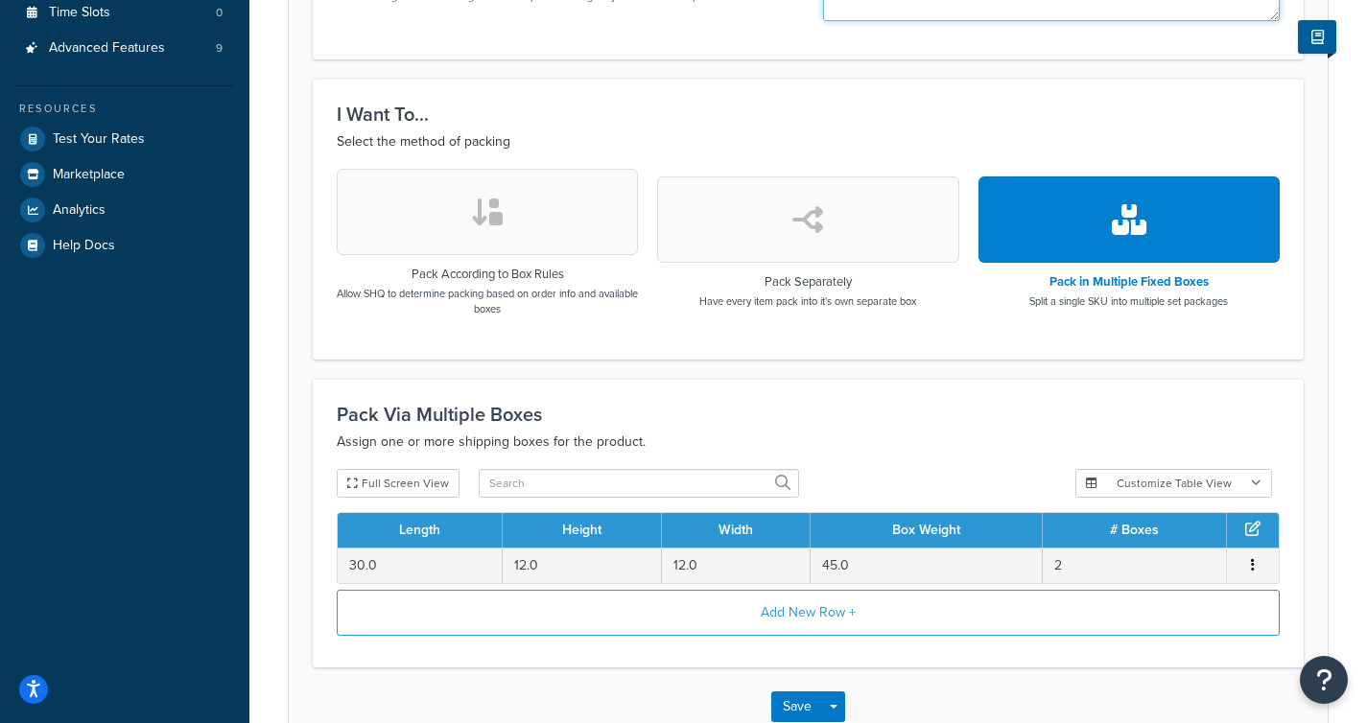
scroll to position [582, 0]
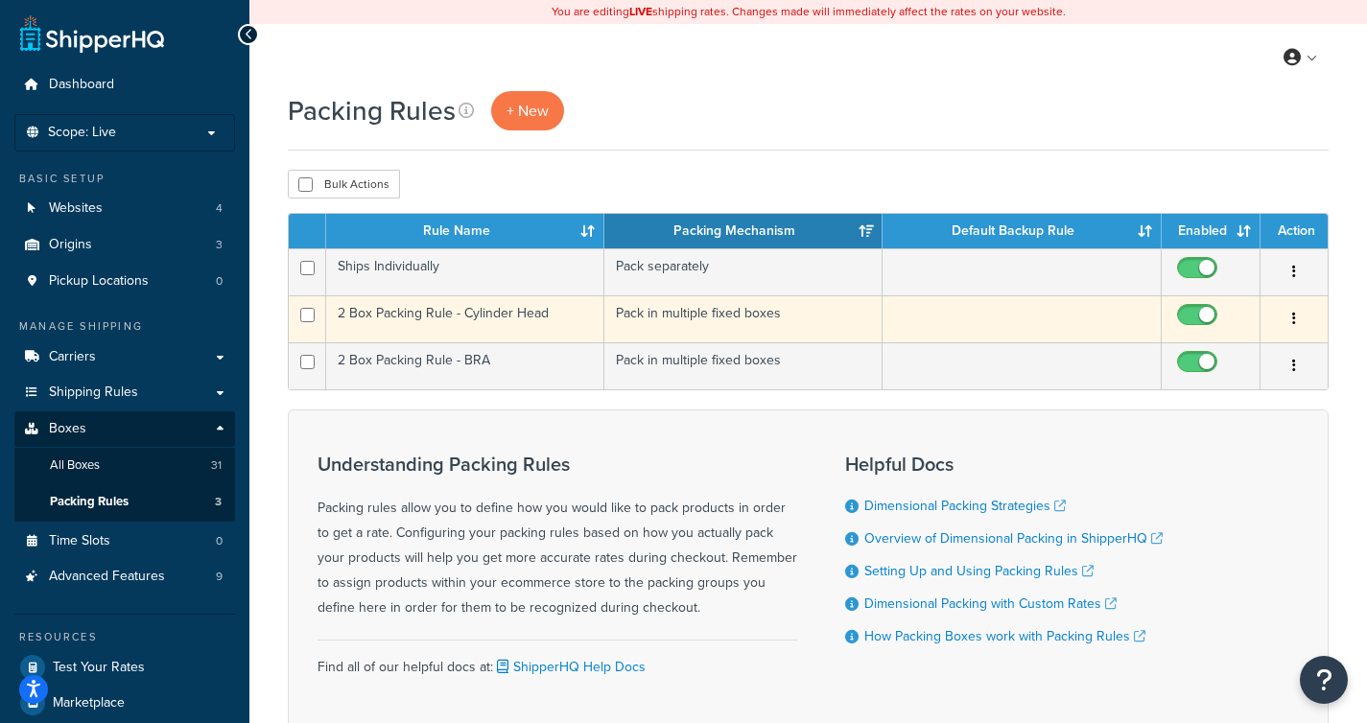
click at [476, 299] on td "2 Box Packing Rule - Cylinder Head" at bounding box center [465, 318] width 278 height 47
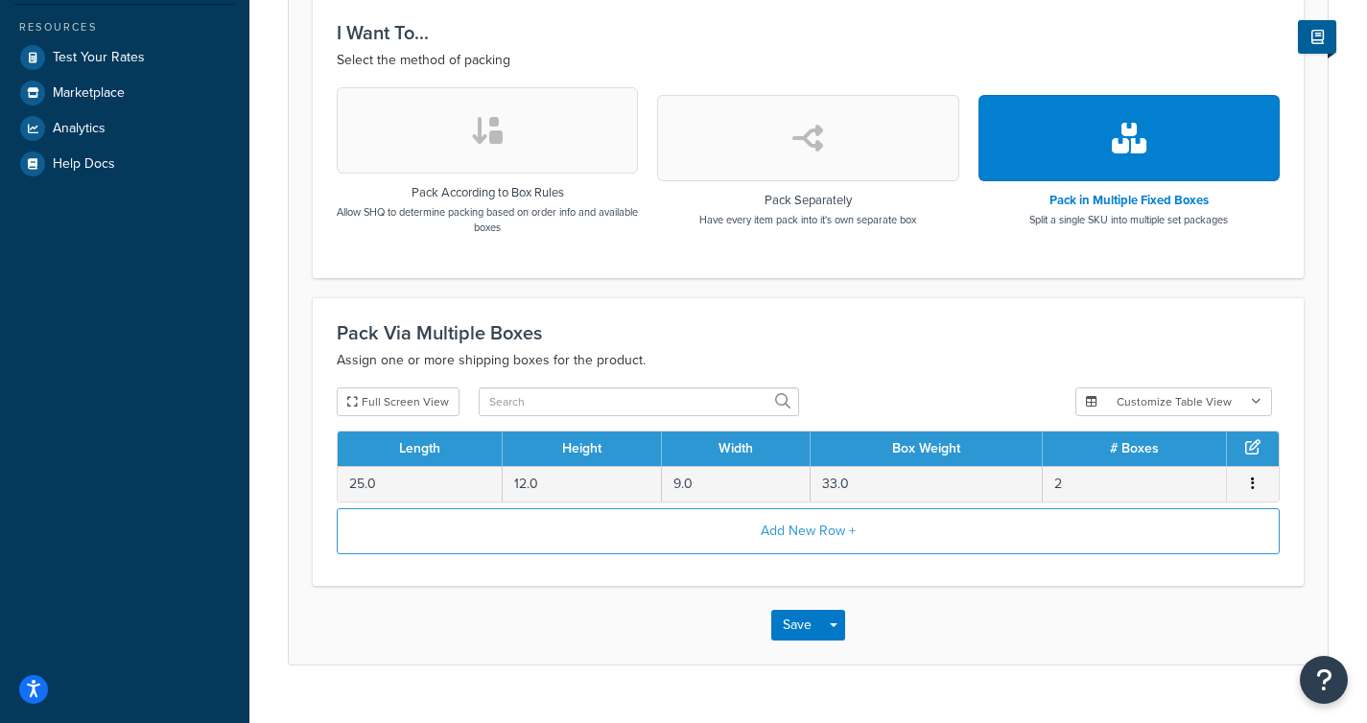
scroll to position [648, 0]
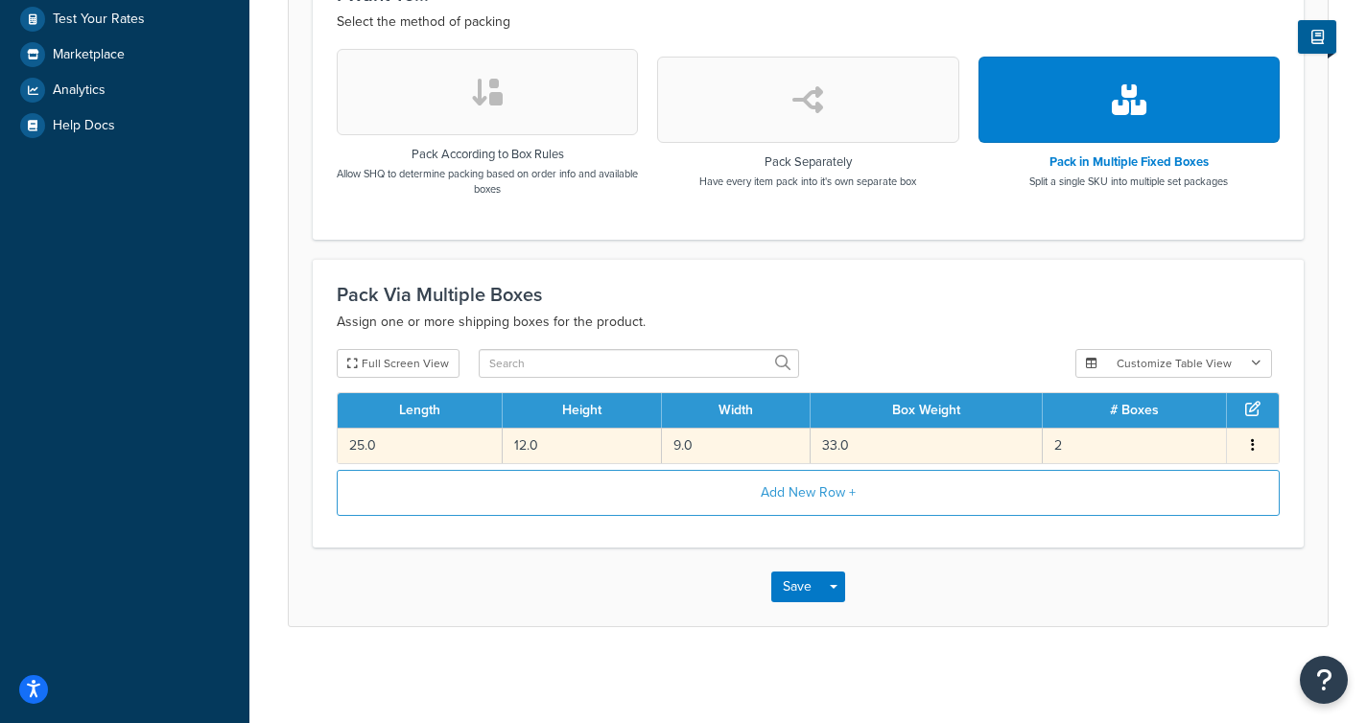
click at [1245, 447] on button "button" at bounding box center [1252, 446] width 15 height 21
click at [1212, 431] on div "Edit" at bounding box center [1155, 426] width 136 height 39
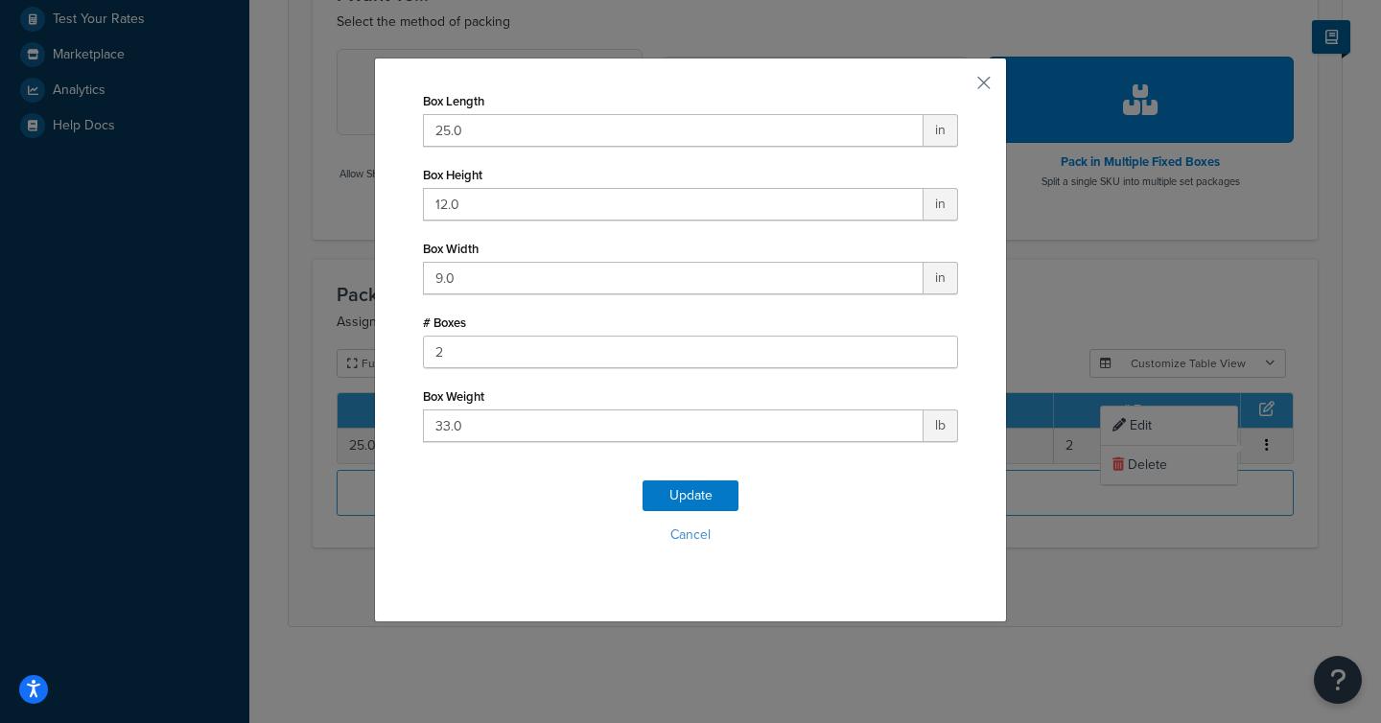
click at [985, 78] on div "Box Length 25.0 in Box Height 12.0 in Box Width 9.0 in # Boxes 2 Box Weight 33.…" at bounding box center [690, 340] width 633 height 565
click at [958, 87] on button "button" at bounding box center [956, 89] width 5 height 5
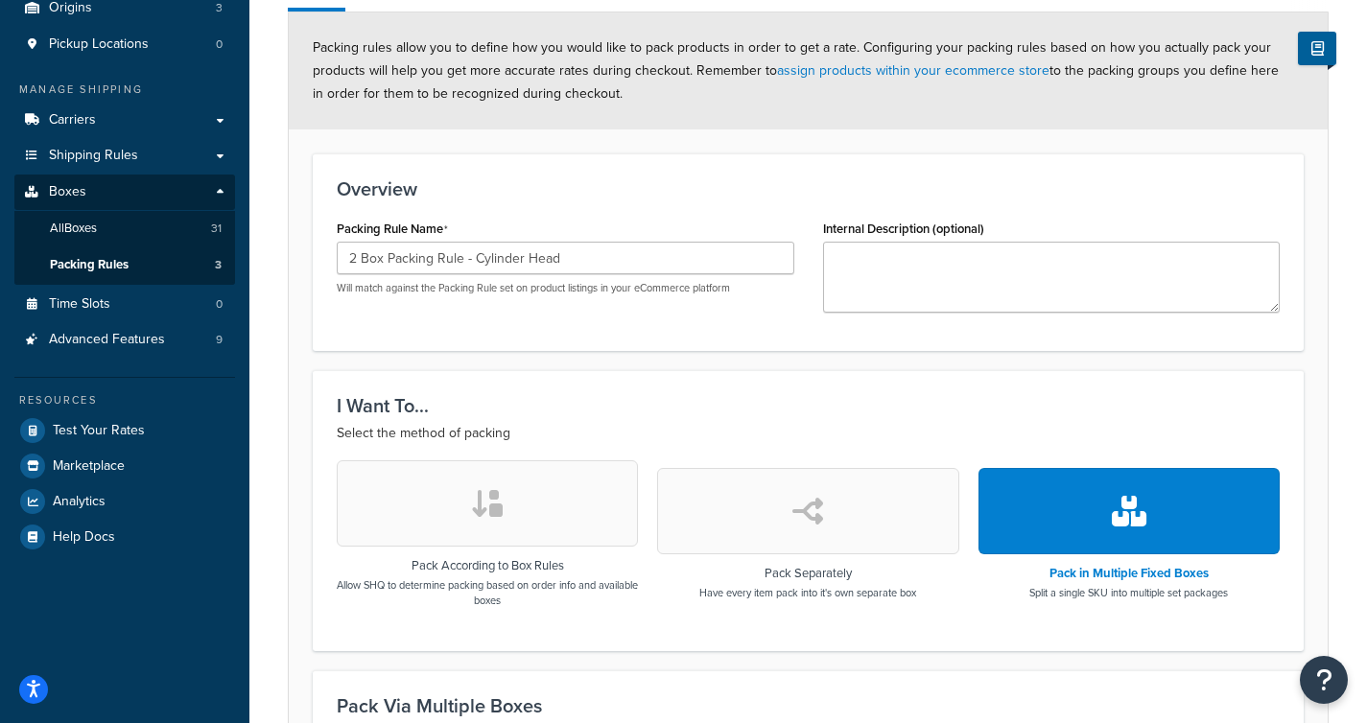
scroll to position [0, 0]
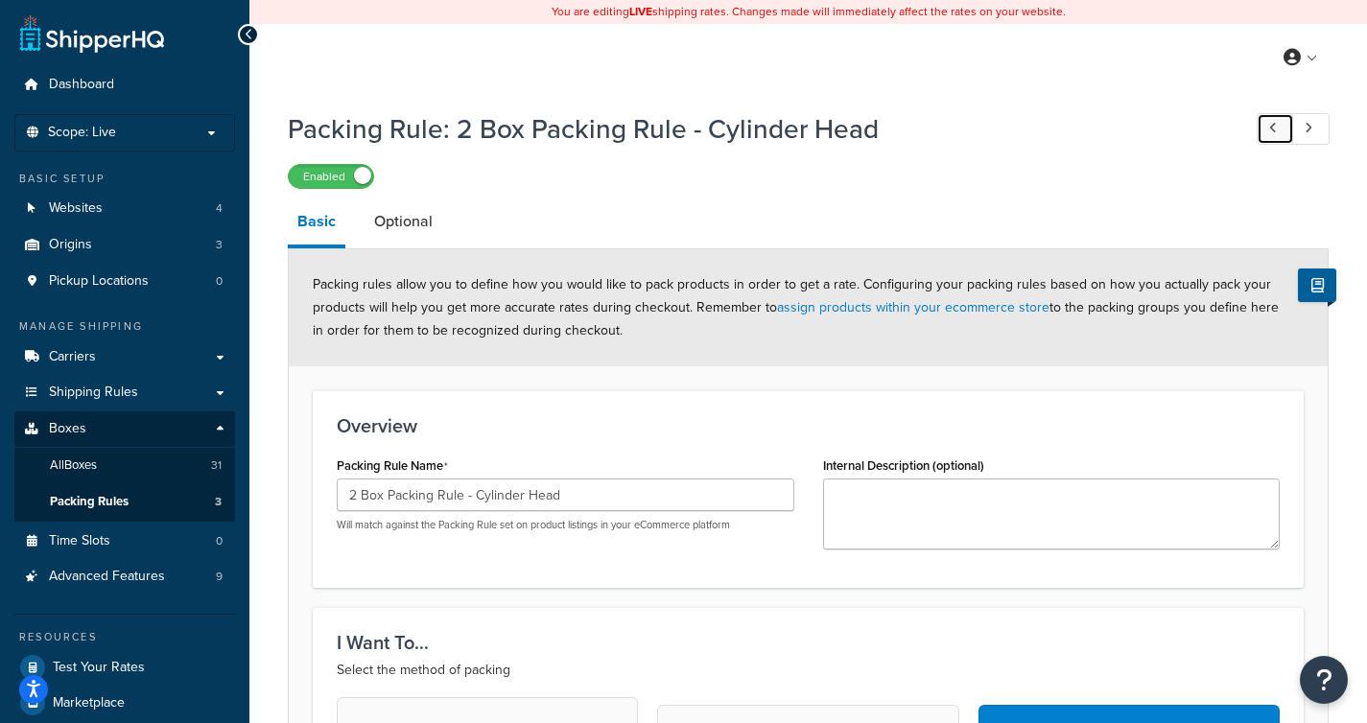
click at [1281, 129] on link at bounding box center [1275, 129] width 37 height 32
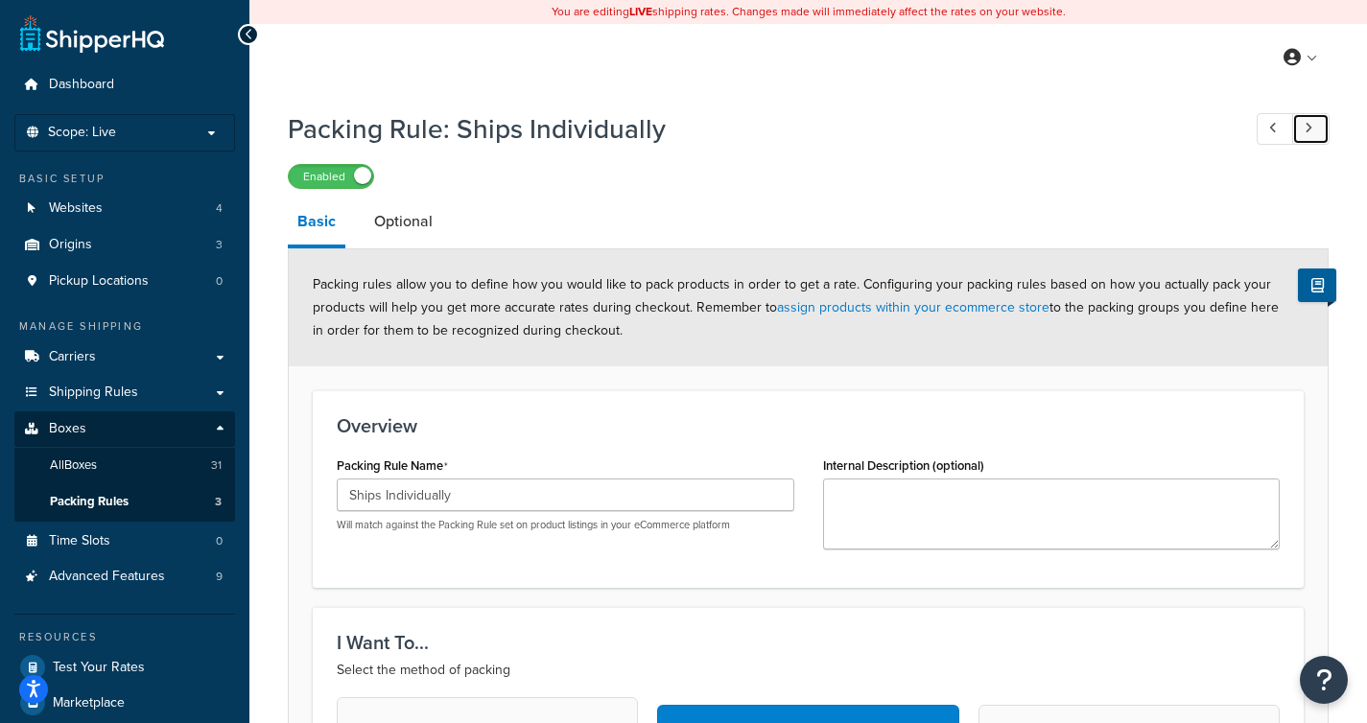
click at [1322, 129] on link at bounding box center [1310, 129] width 37 height 32
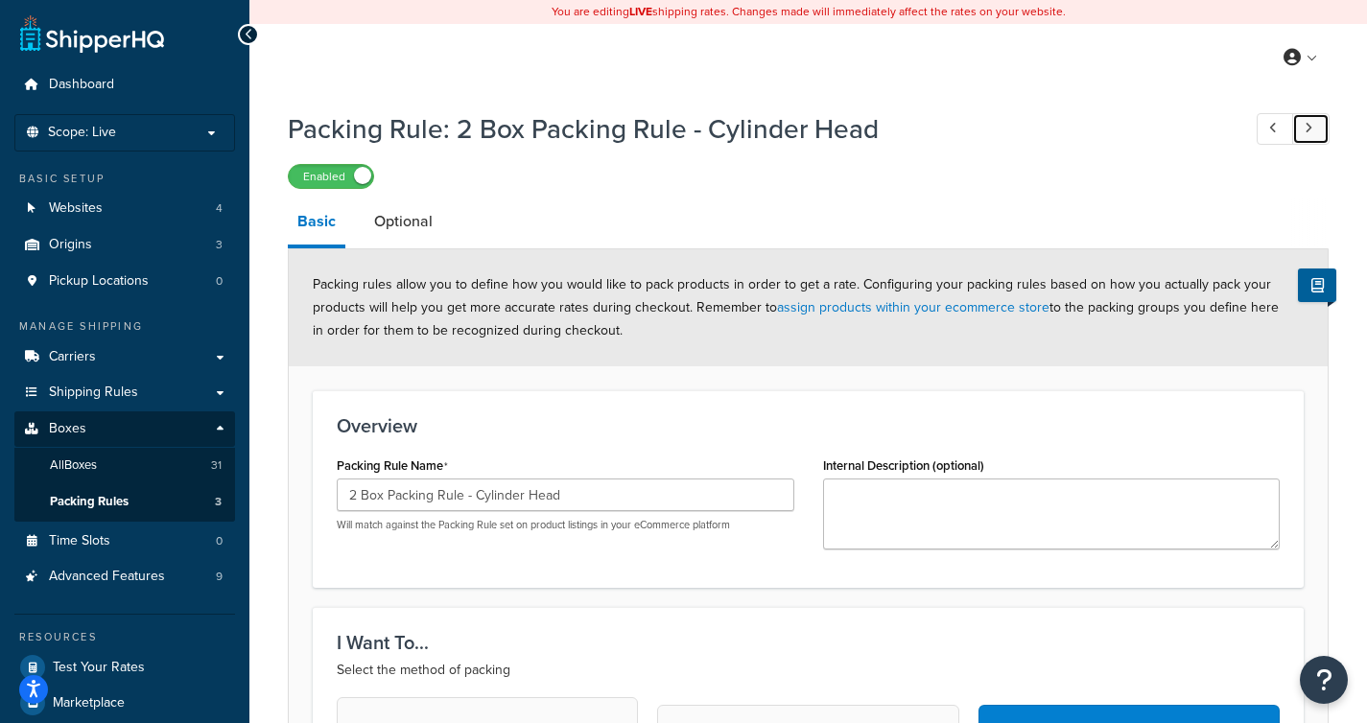
click at [1322, 129] on link at bounding box center [1310, 129] width 37 height 32
type input "2 Box Packing Rule - BRA"
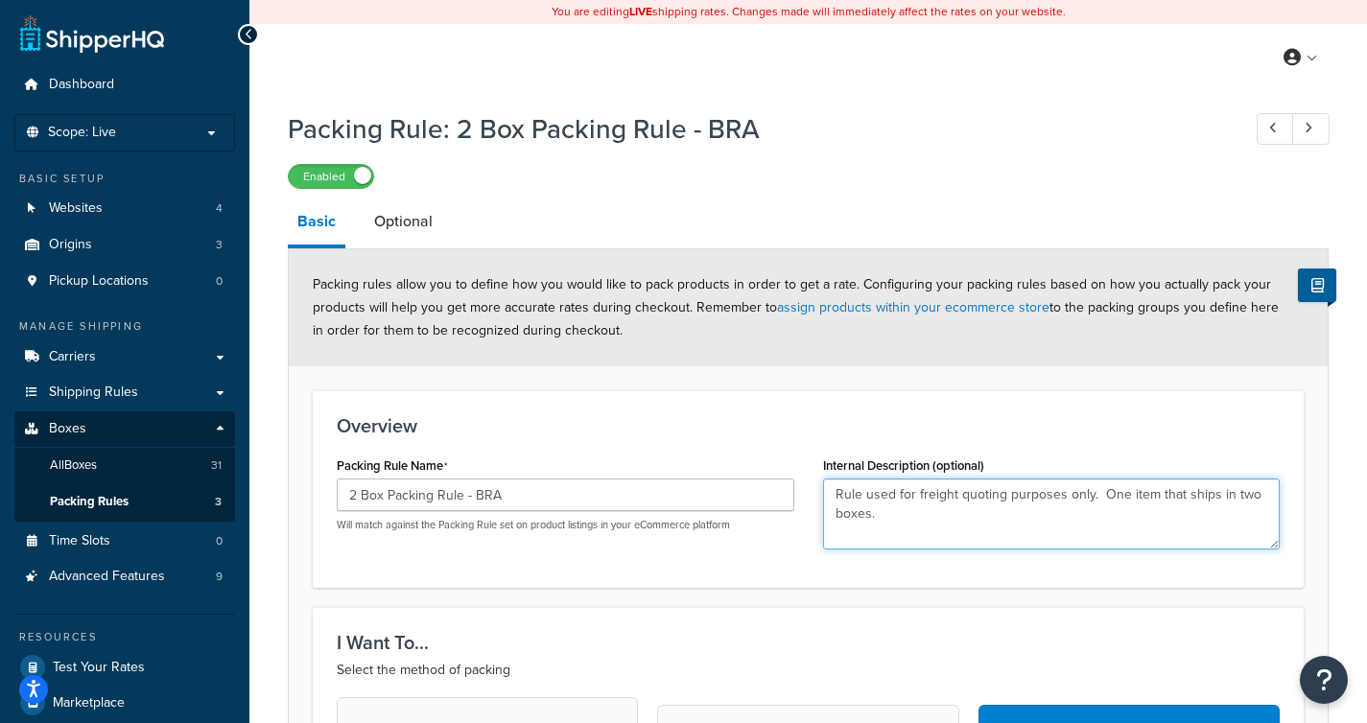
drag, startPoint x: 905, startPoint y: 509, endPoint x: 829, endPoint y: 484, distance: 79.8
click at [829, 484] on textarea "Rule used for freight quoting purposes only. One item that ships in two boxes." at bounding box center [1052, 514] width 458 height 71
type textarea "Rule used for freight quoting purposes only. One item that ships in two boxes."
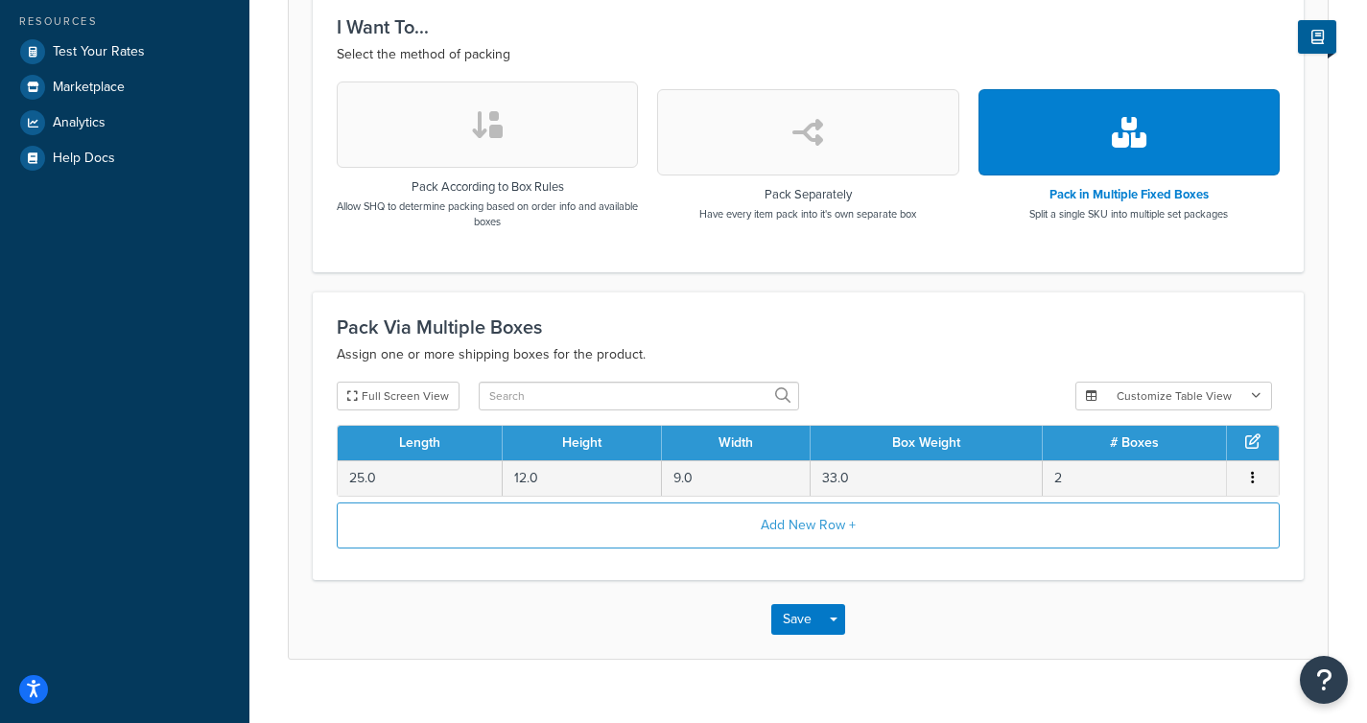
scroll to position [648, 0]
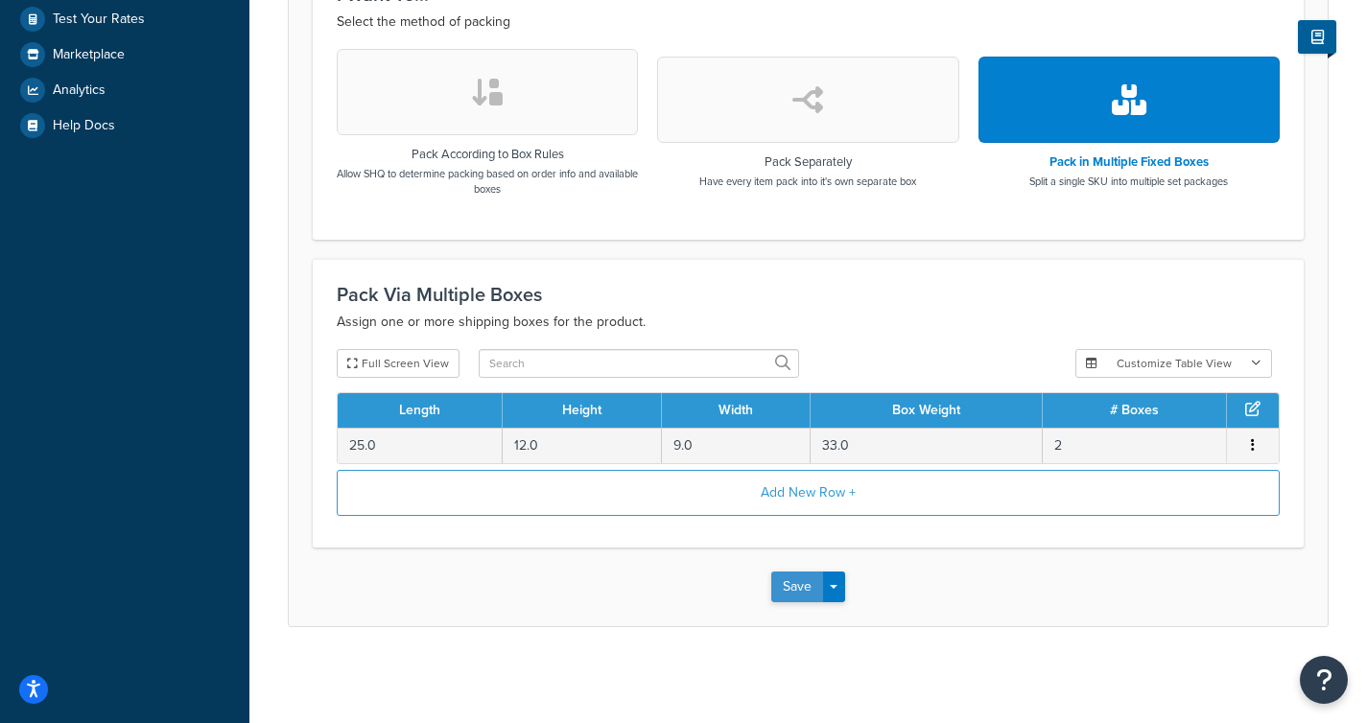
click at [800, 591] on button "Save" at bounding box center [797, 587] width 52 height 31
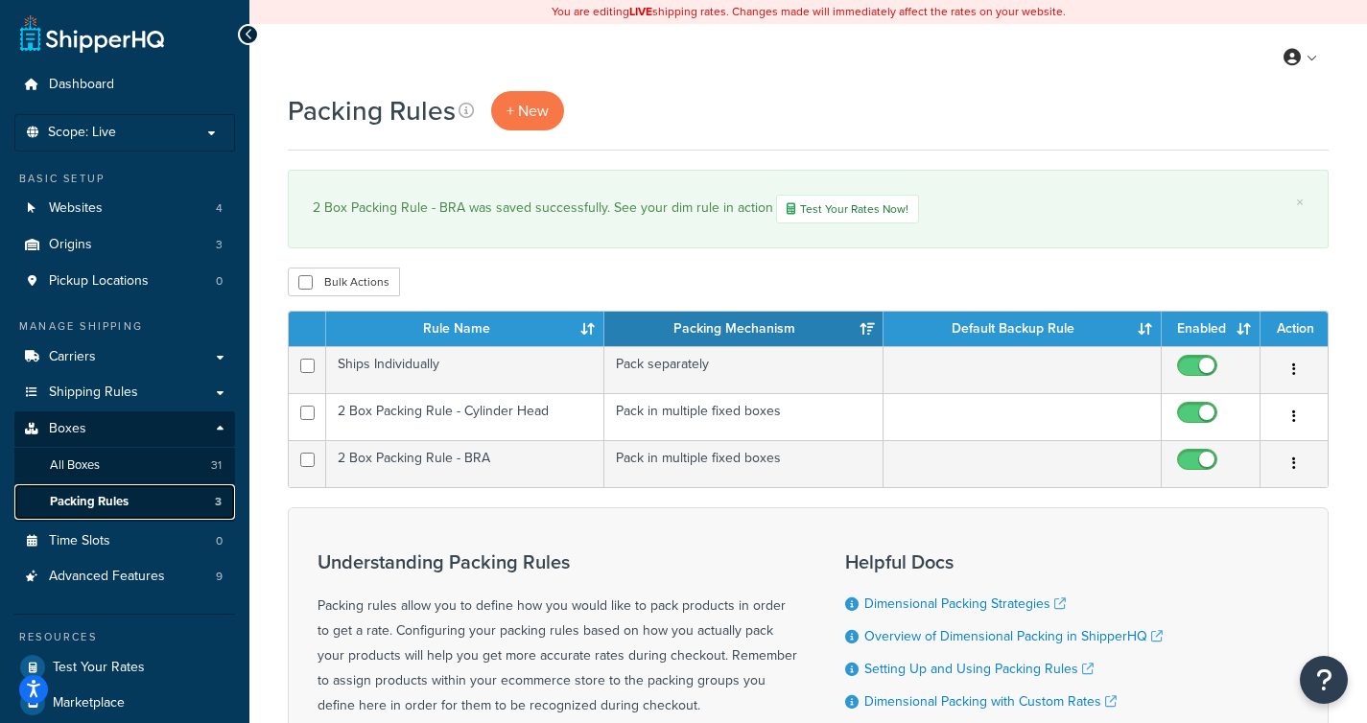
click at [132, 506] on link "Packing Rules 3" at bounding box center [124, 501] width 221 height 35
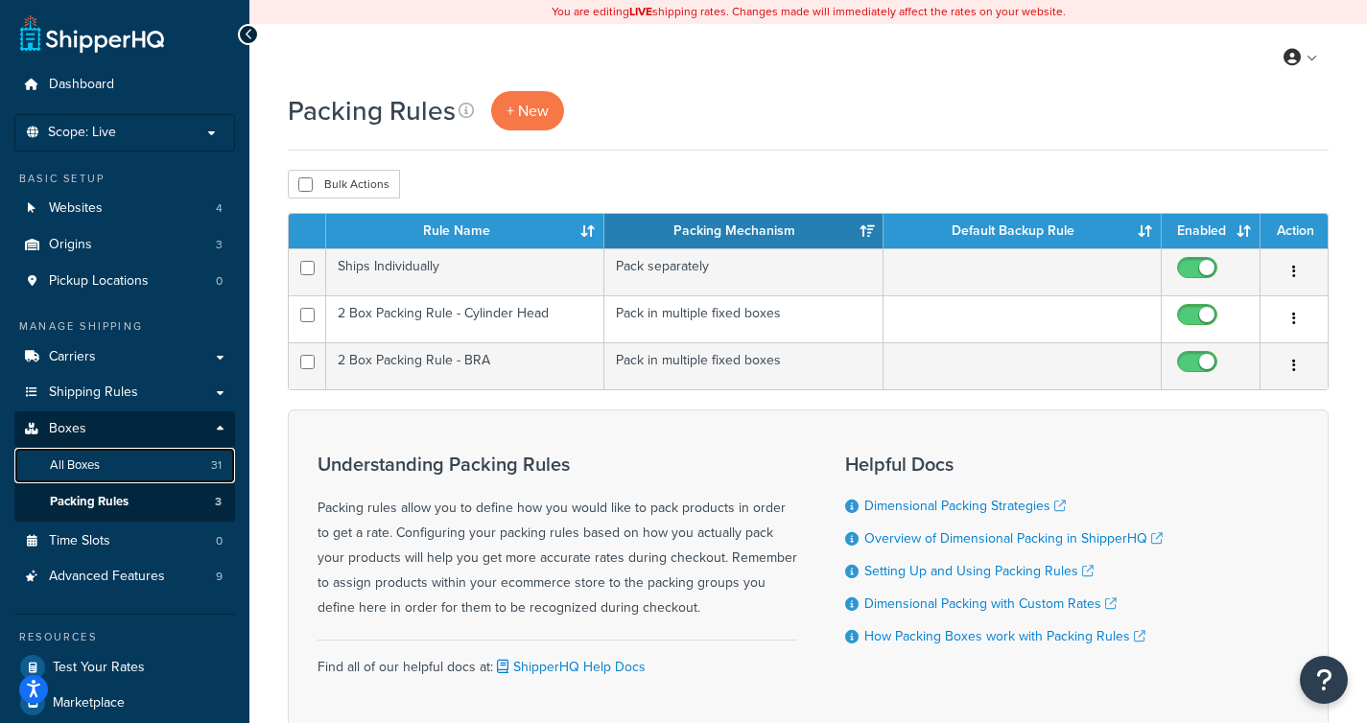
click at [132, 463] on link "All Boxes 31" at bounding box center [124, 465] width 221 height 35
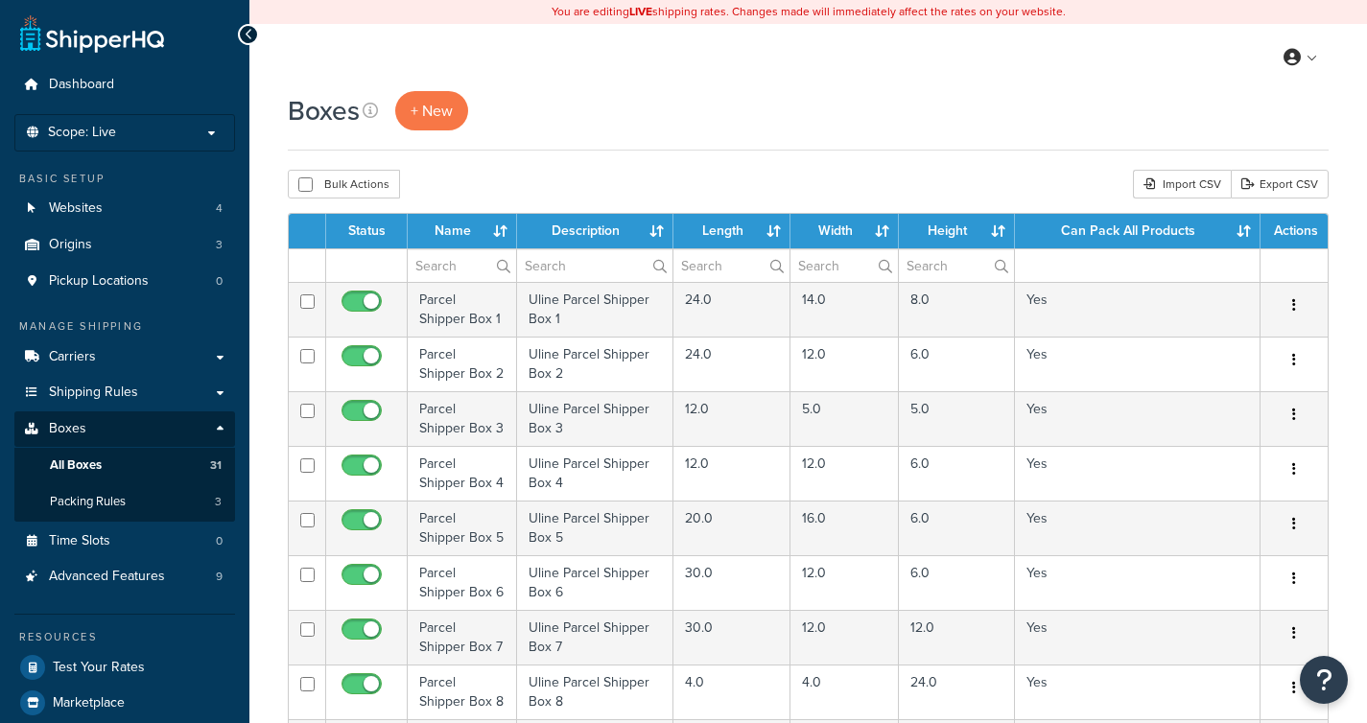
select select "1000"
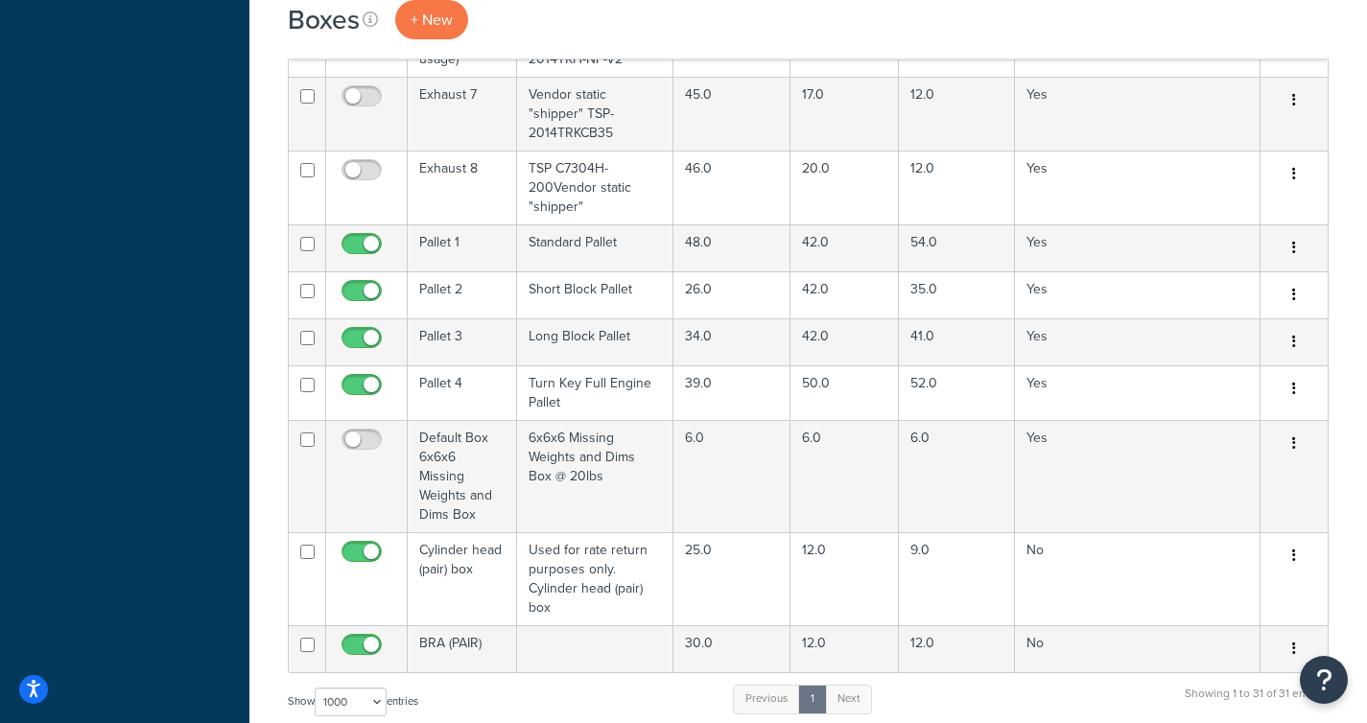
scroll to position [1667, 0]
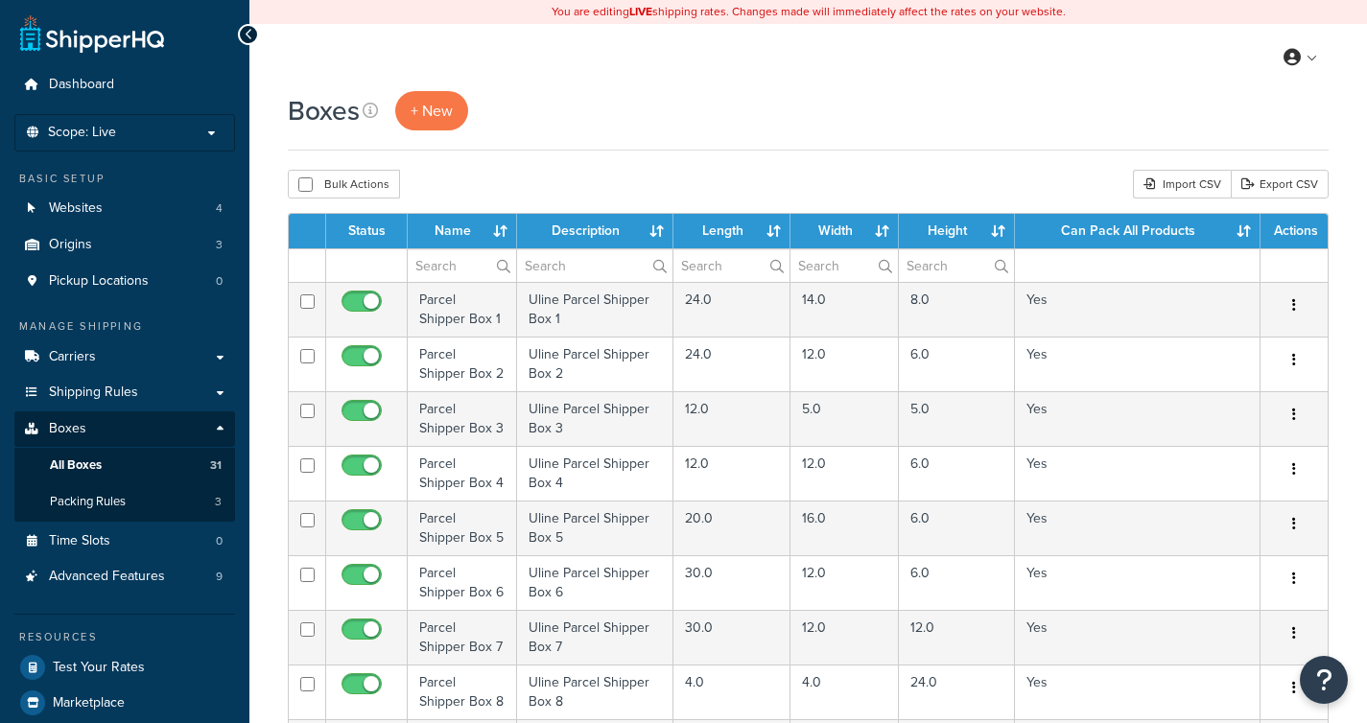
select select "1000"
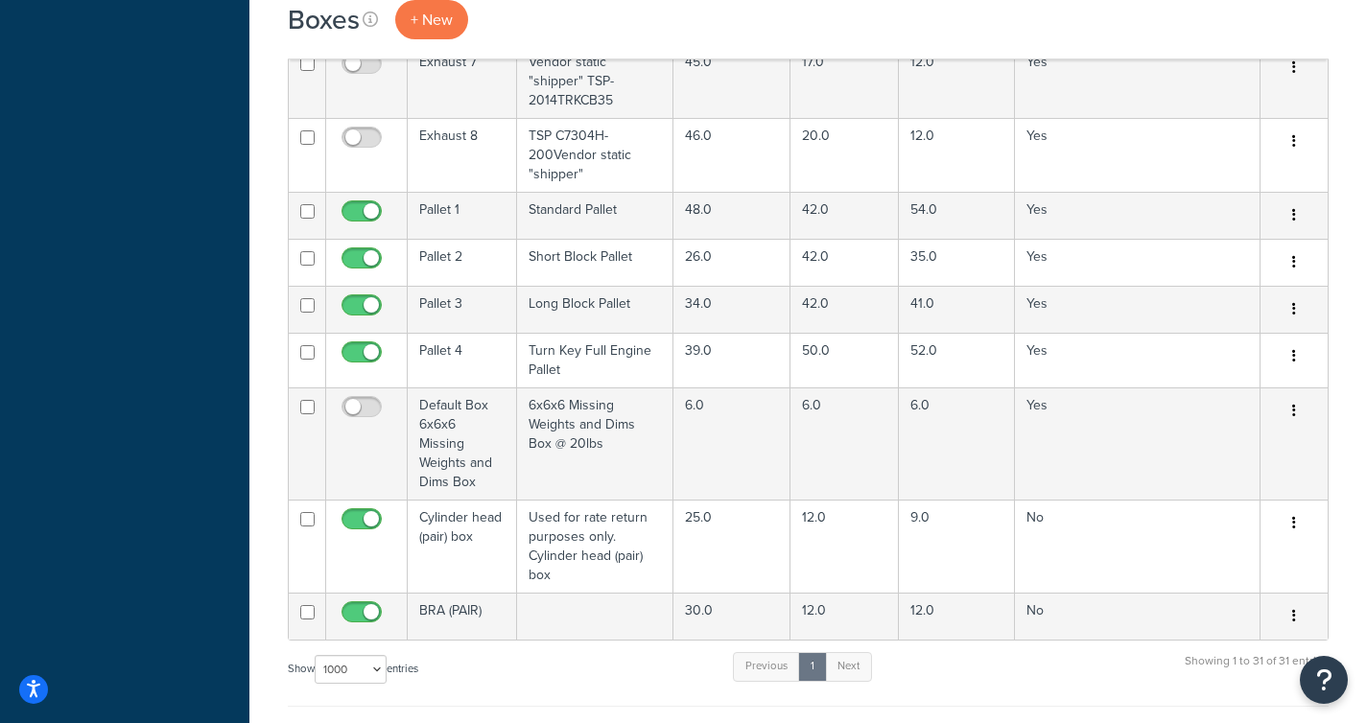
scroll to position [1639, 0]
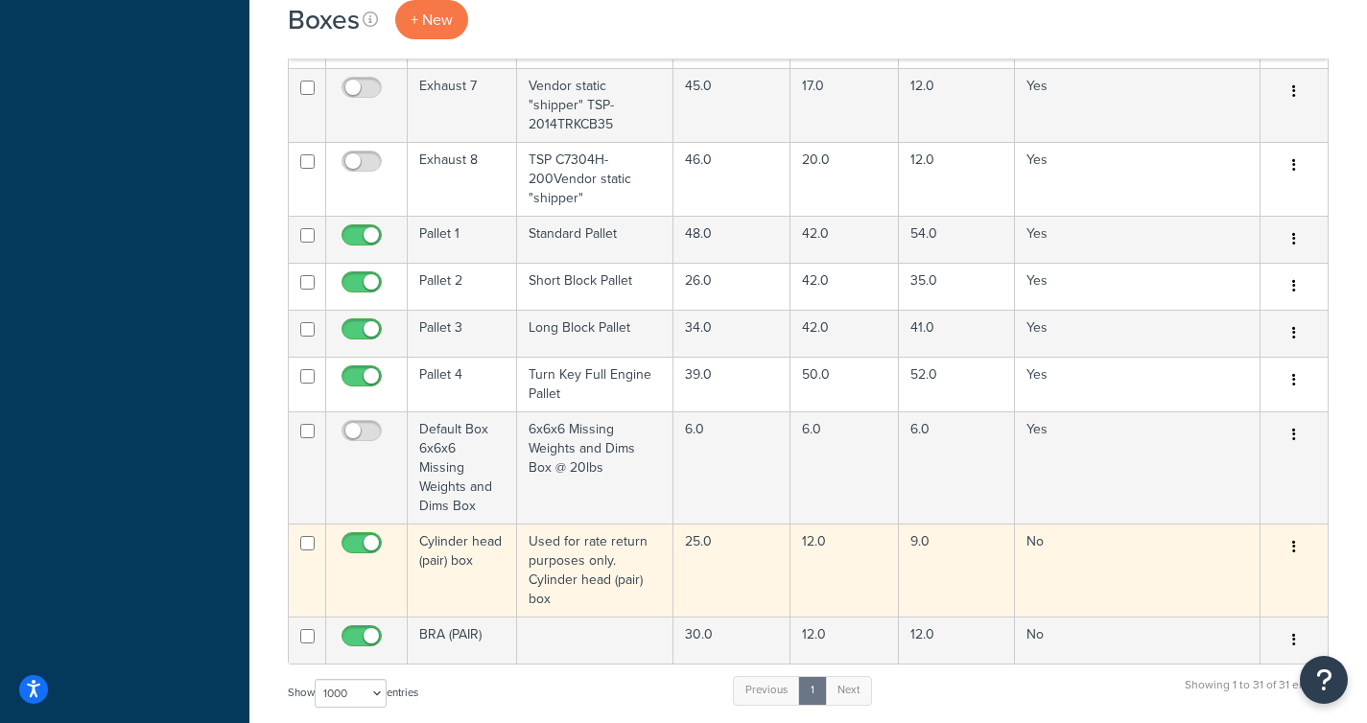
click at [1288, 532] on button "button" at bounding box center [1294, 547] width 27 height 31
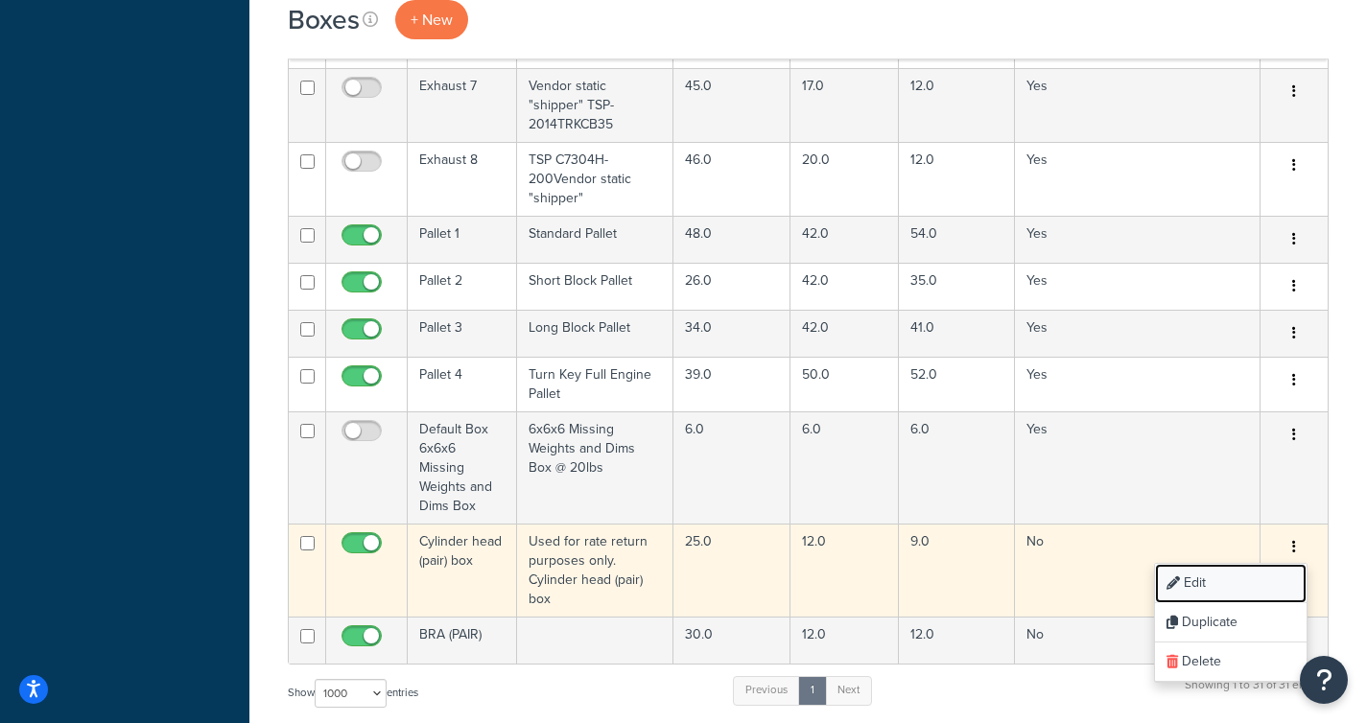
click at [1232, 564] on link "Edit" at bounding box center [1231, 583] width 152 height 39
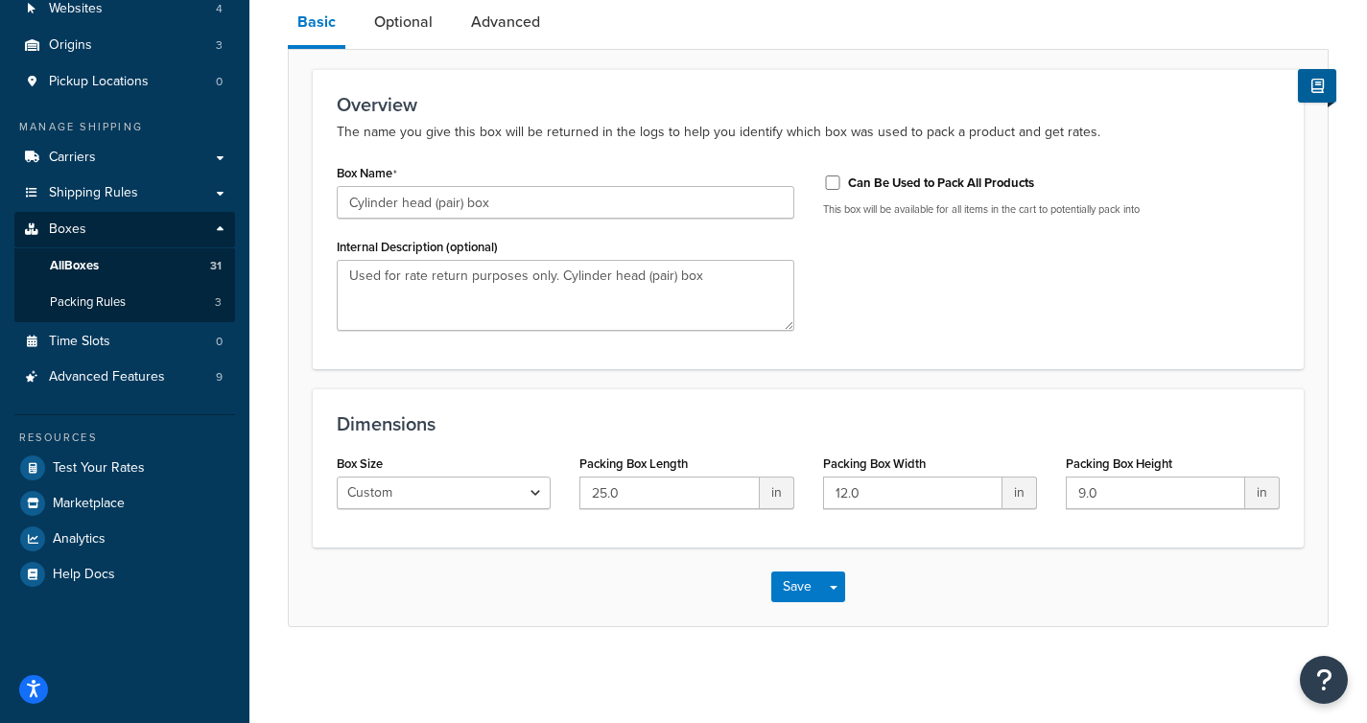
scroll to position [164, 0]
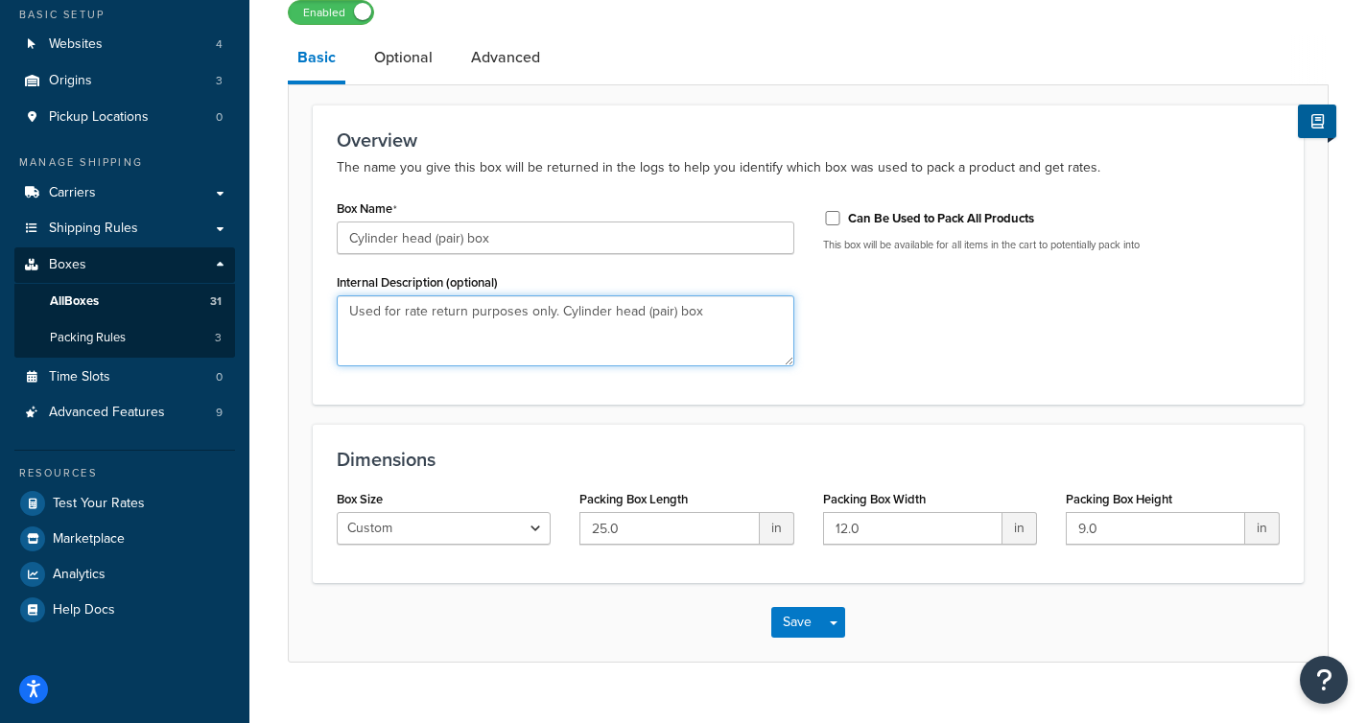
drag, startPoint x: 732, startPoint y: 322, endPoint x: 355, endPoint y: 299, distance: 377.7
click at [355, 298] on textarea "Used for rate return purposes only. Cylinder head (pair) box" at bounding box center [566, 330] width 458 height 71
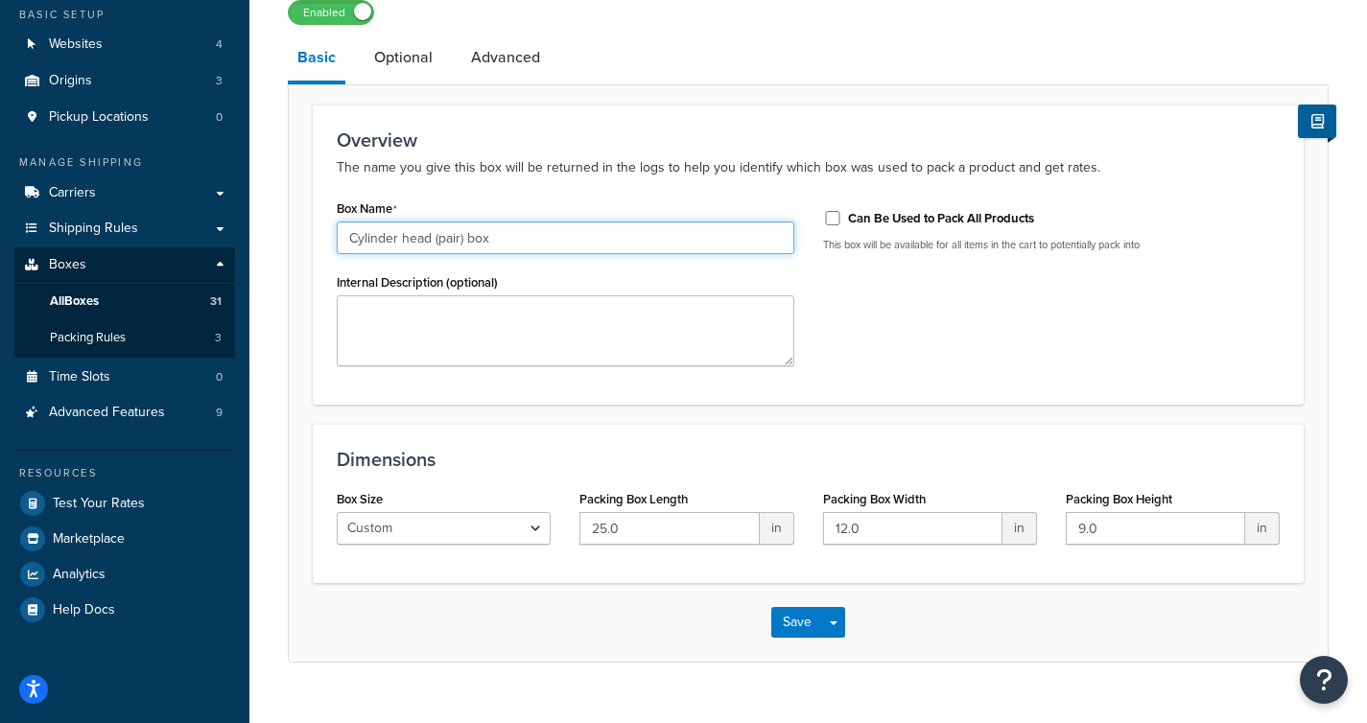
drag, startPoint x: 514, startPoint y: 239, endPoint x: 404, endPoint y: 242, distance: 110.4
click at [404, 242] on input "Cylinder head (pair) box" at bounding box center [566, 238] width 458 height 33
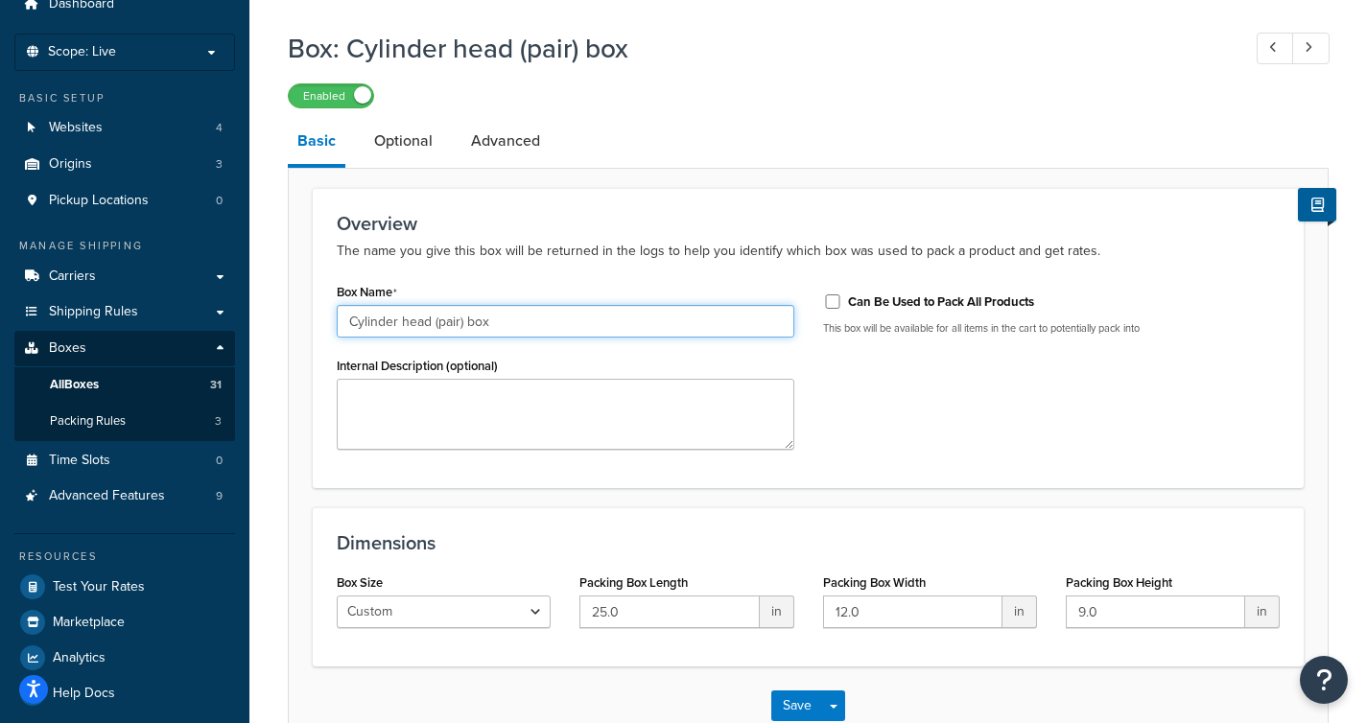
scroll to position [0, 0]
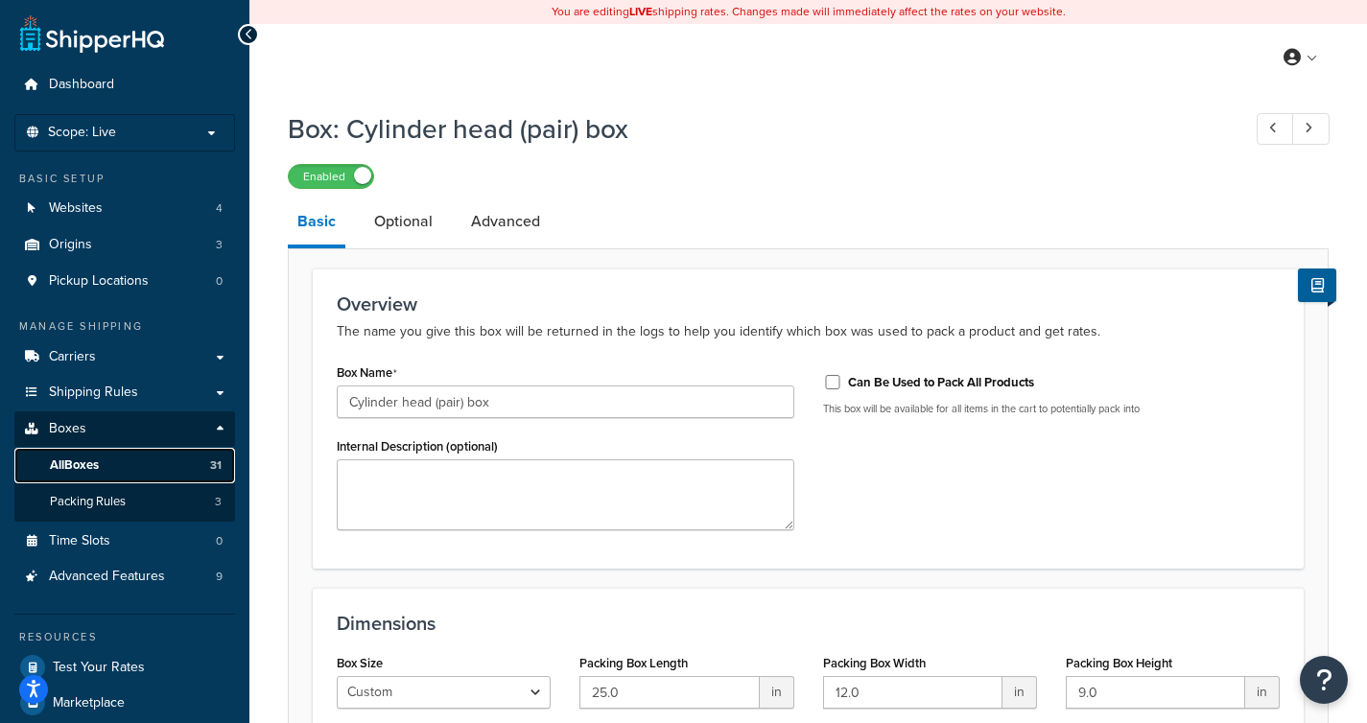
click at [141, 459] on link "All Boxes 31" at bounding box center [124, 465] width 221 height 35
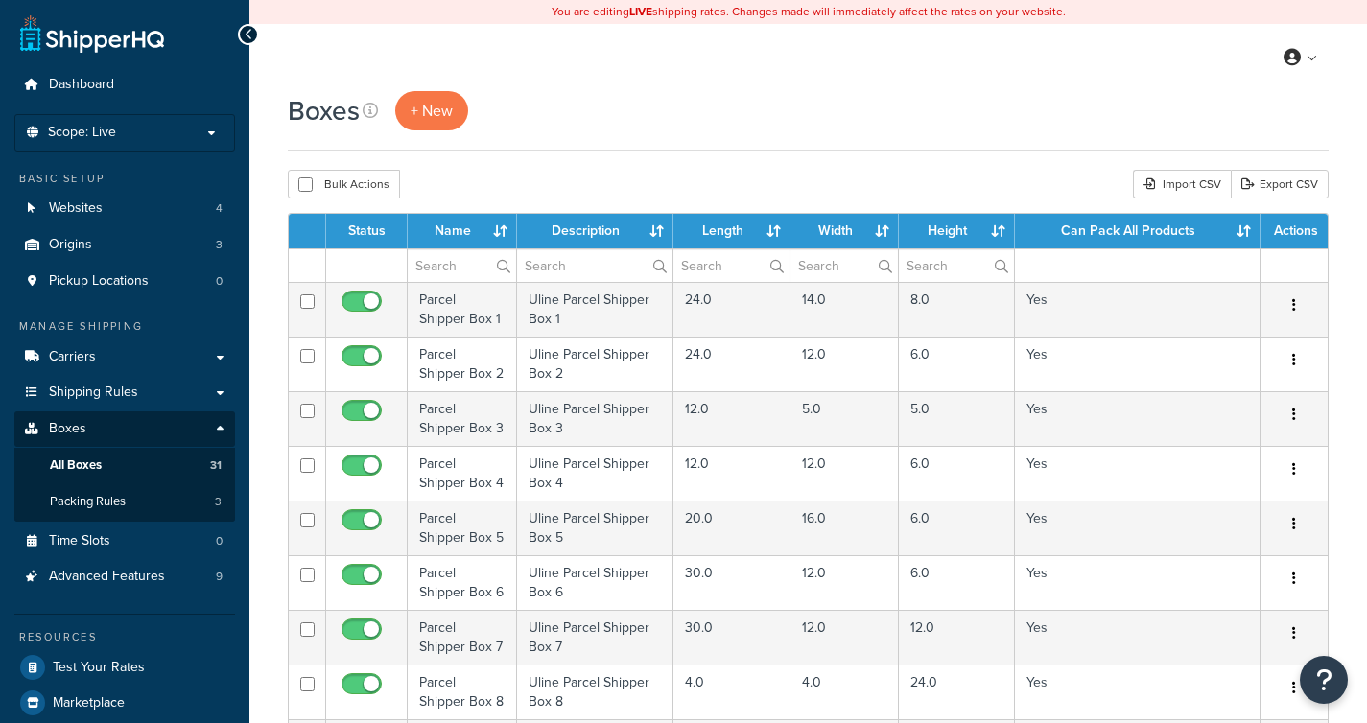
select select "1000"
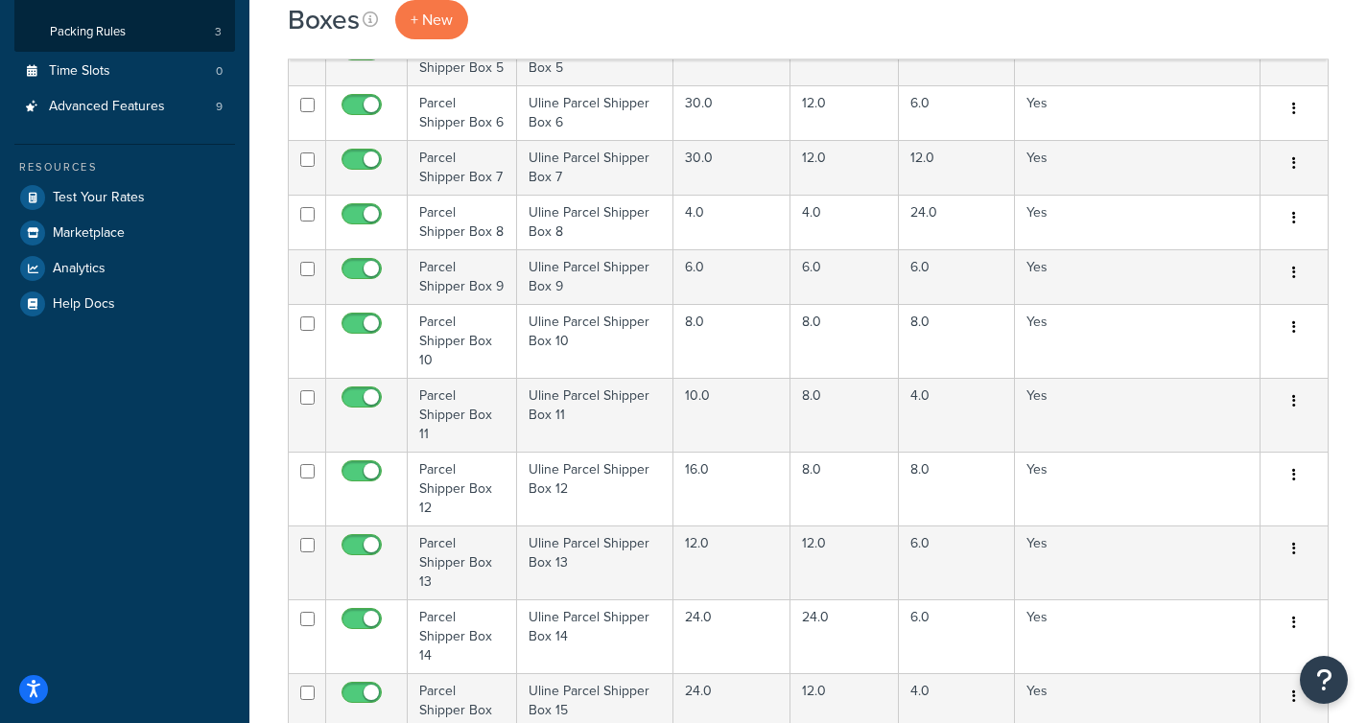
scroll to position [199, 0]
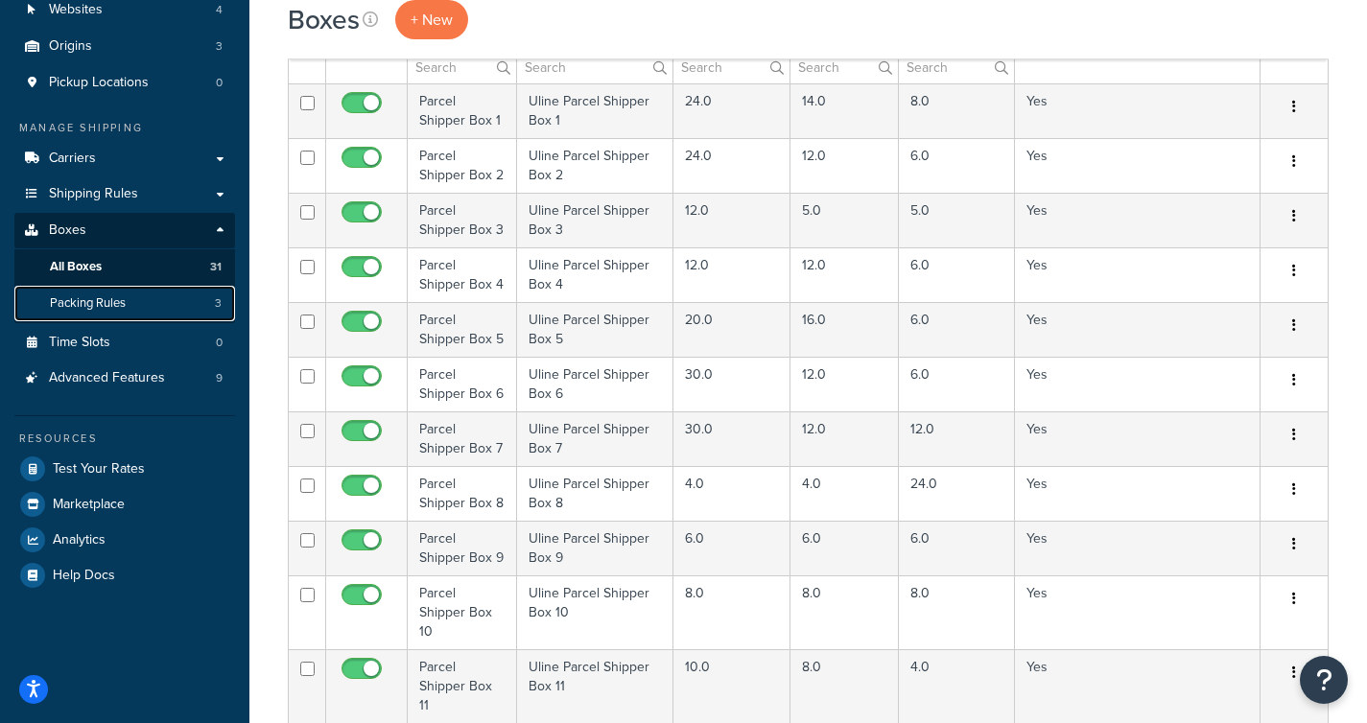
click at [147, 307] on link "Packing Rules 3" at bounding box center [124, 303] width 221 height 35
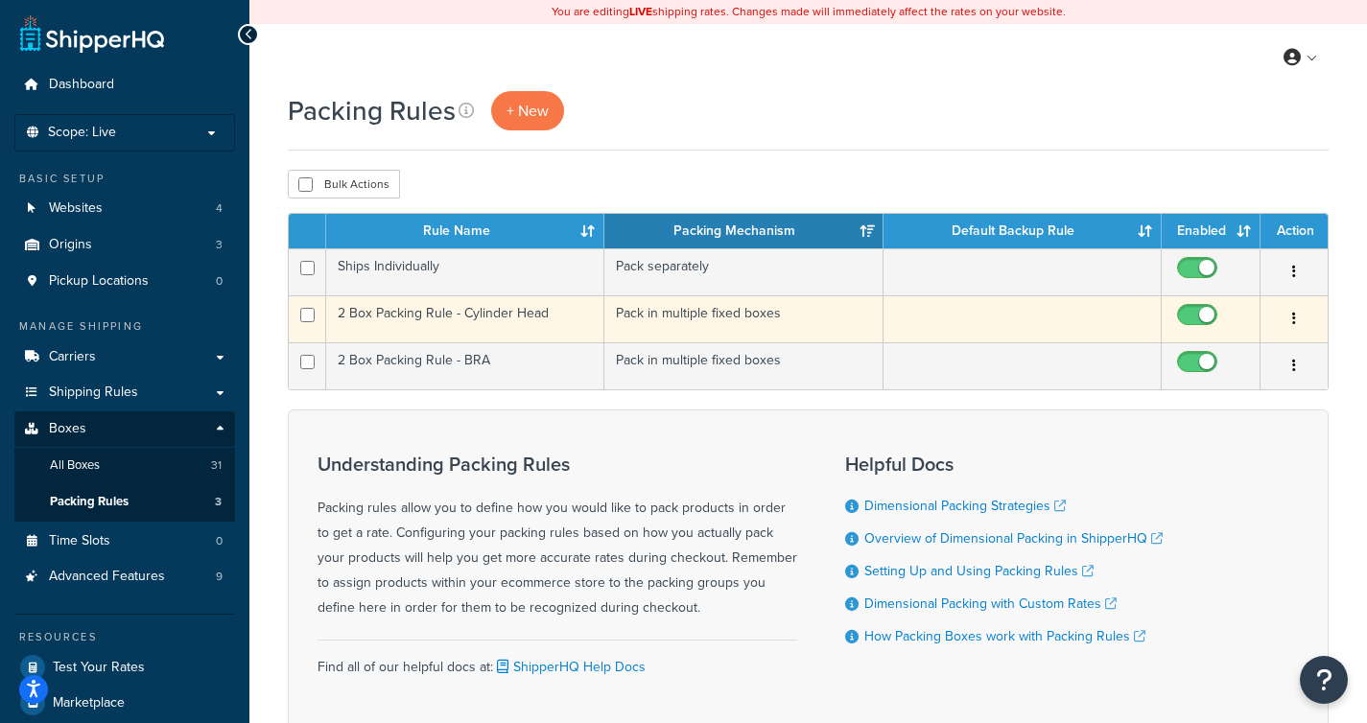
click at [483, 313] on td "2 Box Packing Rule - Cylinder Head" at bounding box center [465, 318] width 278 height 47
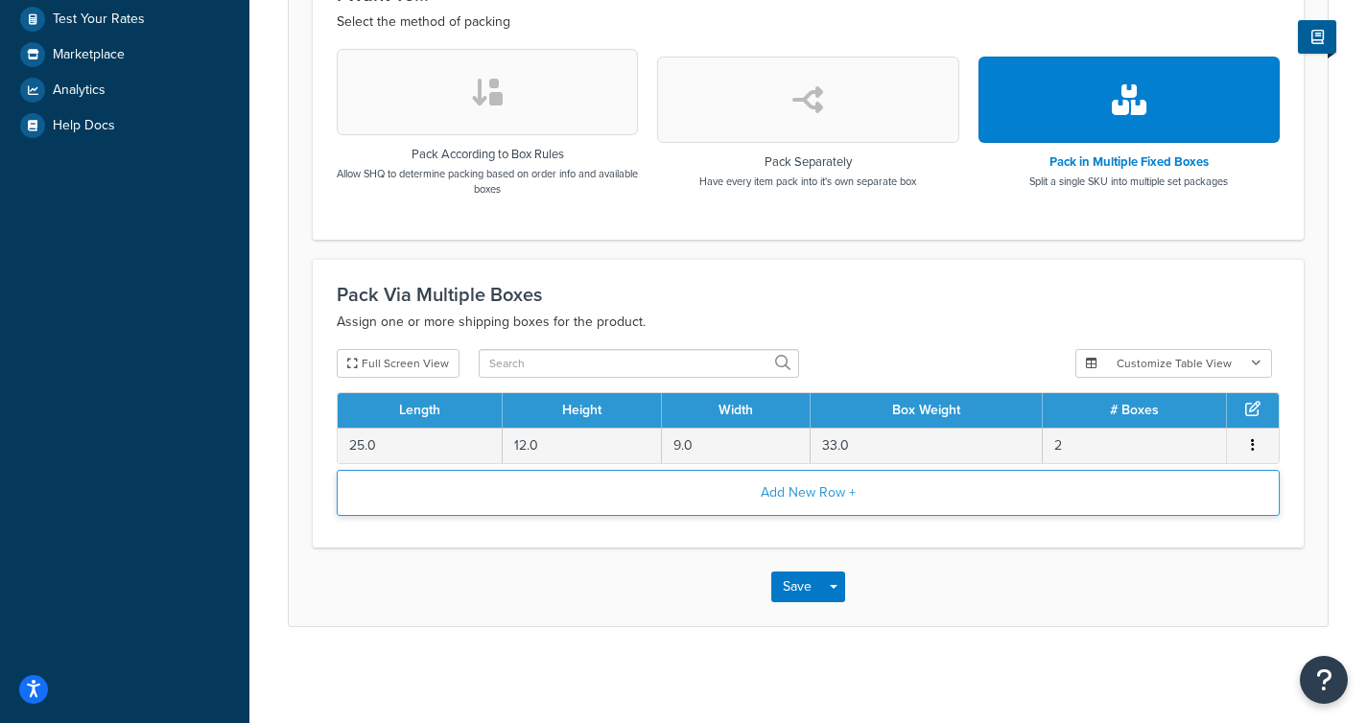
click at [771, 510] on button "Add New Row +" at bounding box center [808, 493] width 943 height 46
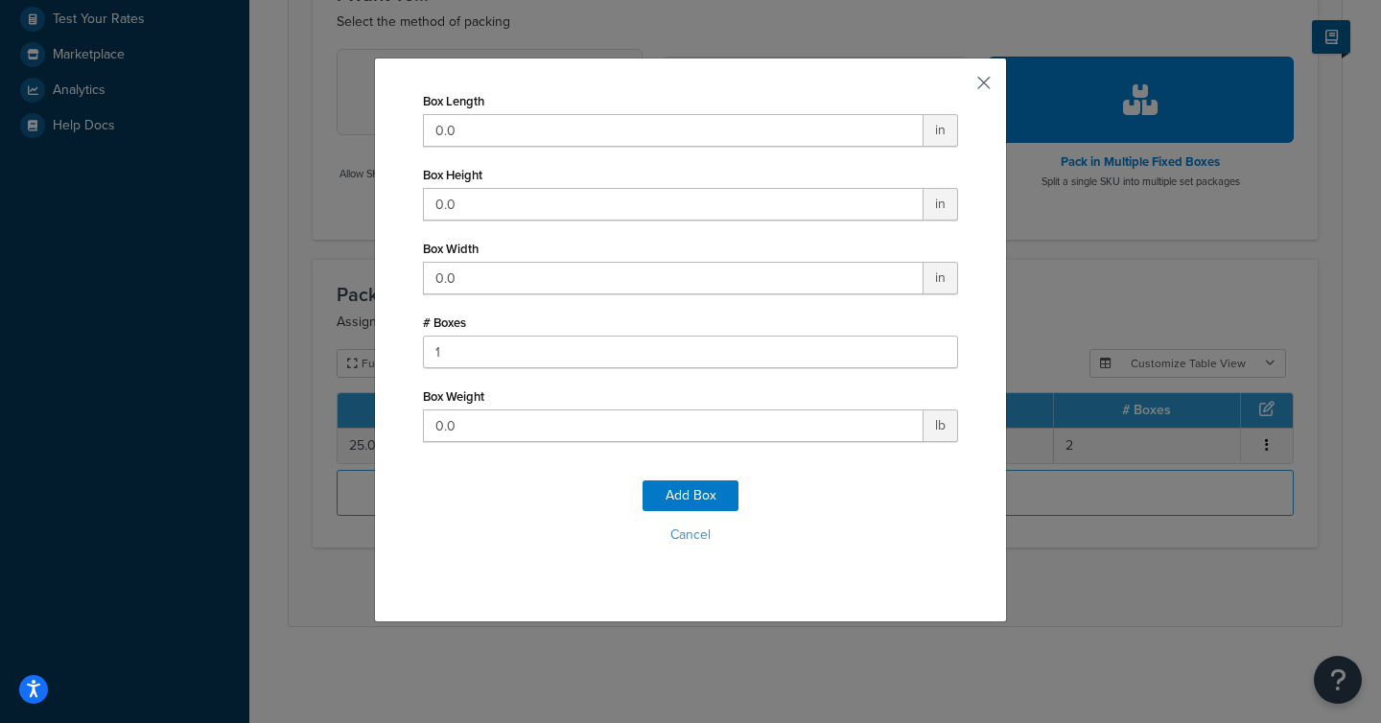
click at [958, 87] on button "button" at bounding box center [956, 89] width 5 height 5
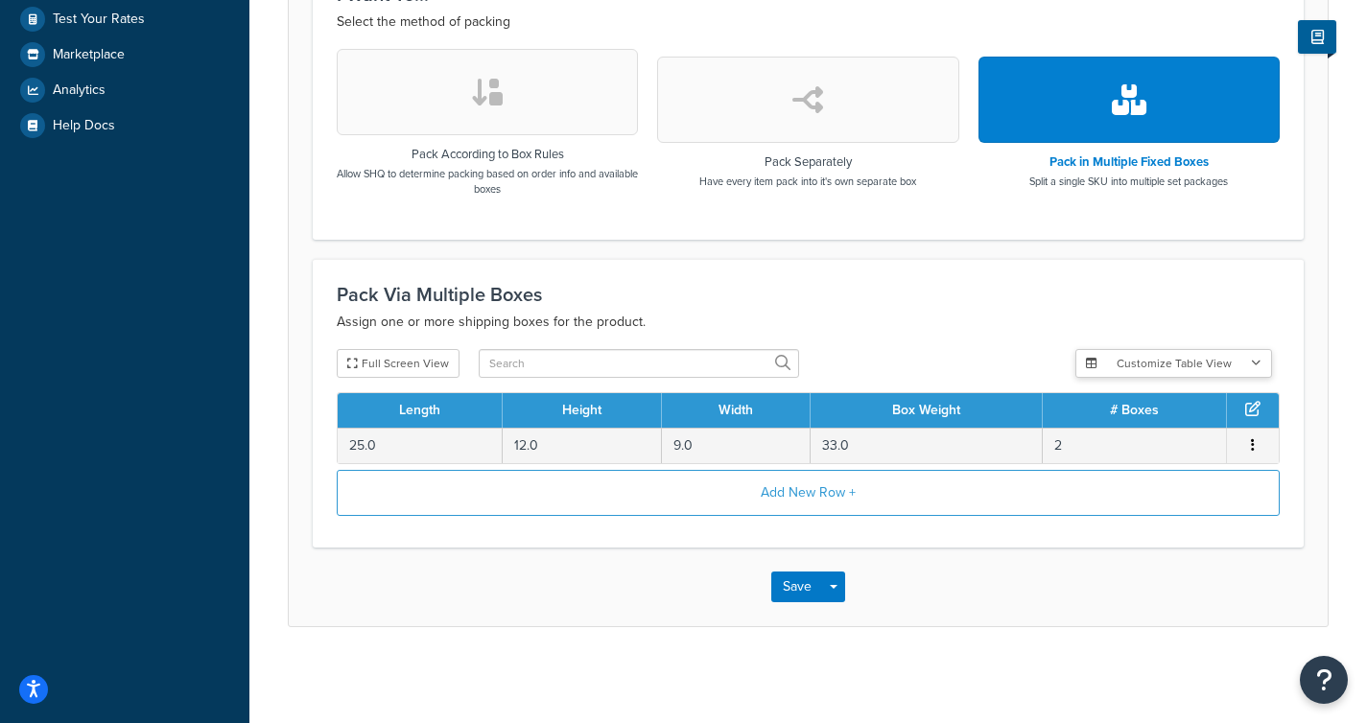
click at [1119, 364] on button "Customize Table View" at bounding box center [1173, 363] width 197 height 29
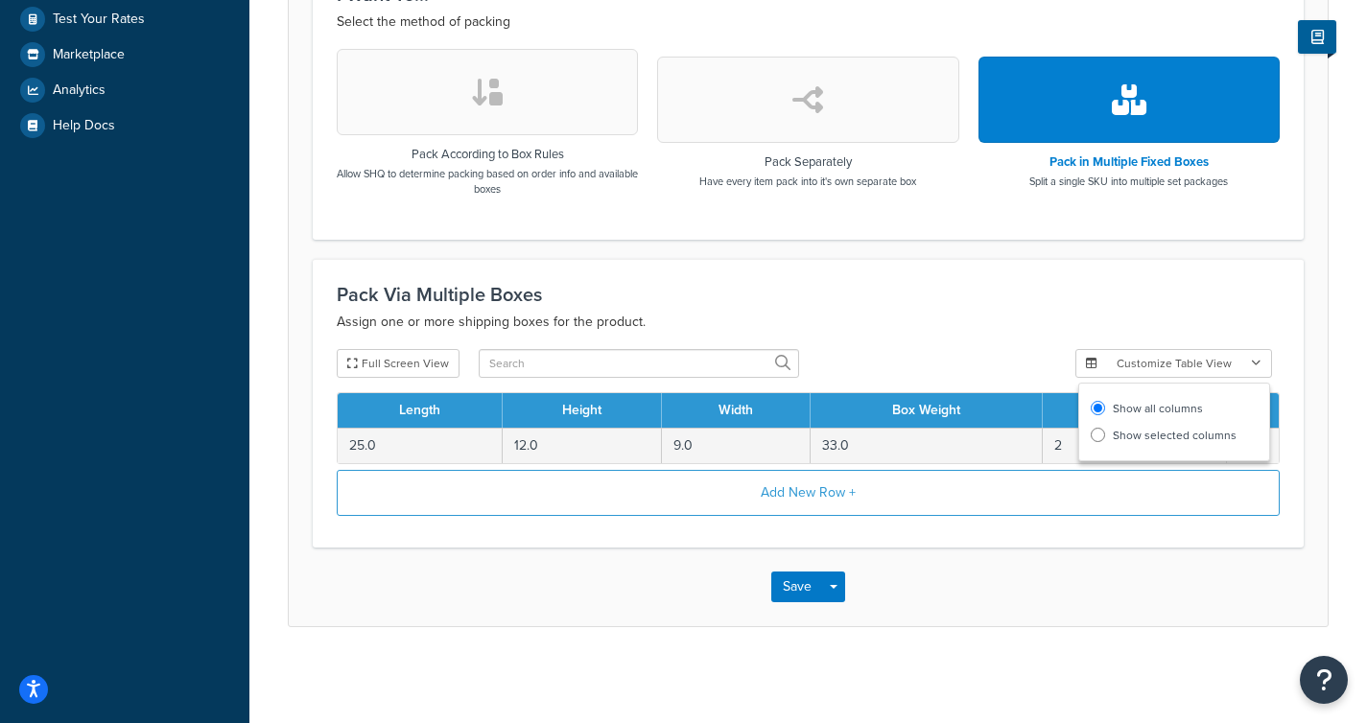
click at [1133, 442] on label "Show selected columns" at bounding box center [1174, 435] width 167 height 27
click at [1105, 442] on input "Show selected columns" at bounding box center [1098, 435] width 14 height 14
radio input "true"
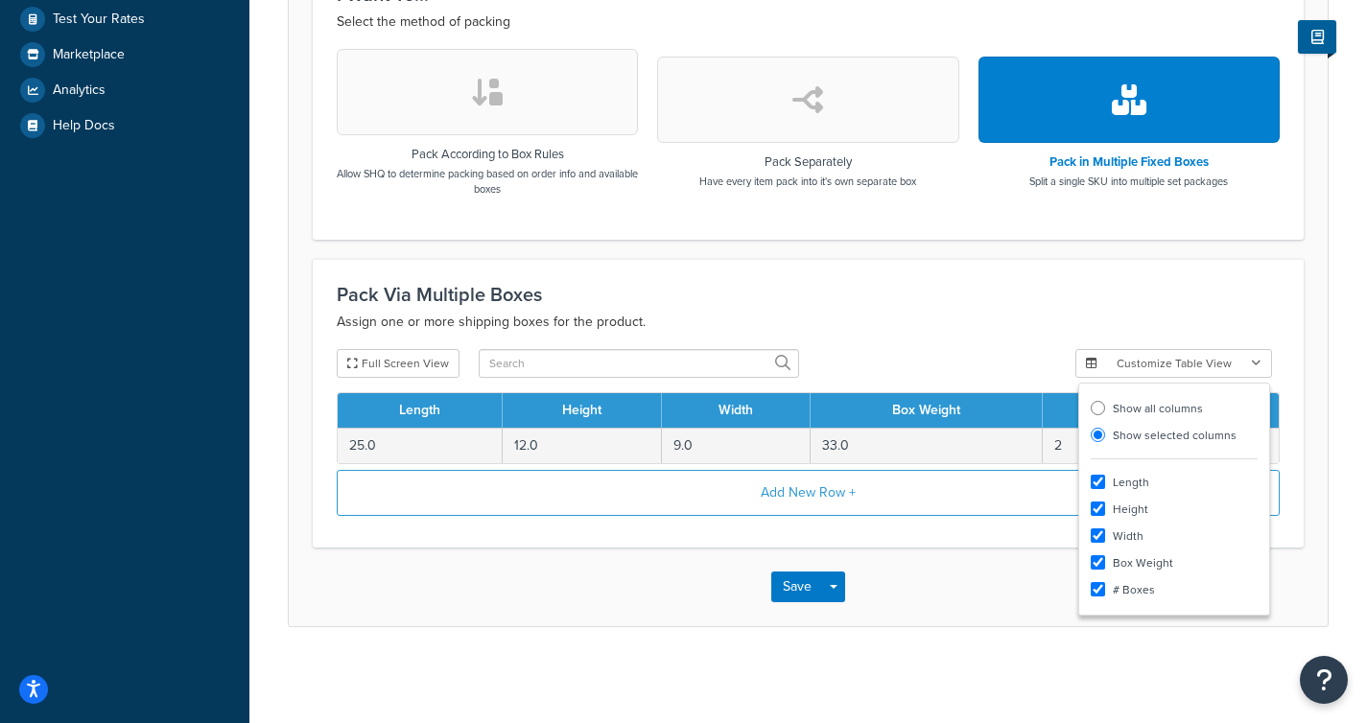
click at [1132, 409] on label "Show all columns" at bounding box center [1174, 408] width 167 height 27
click at [1105, 409] on input "Show all columns" at bounding box center [1098, 408] width 14 height 14
radio input "true"
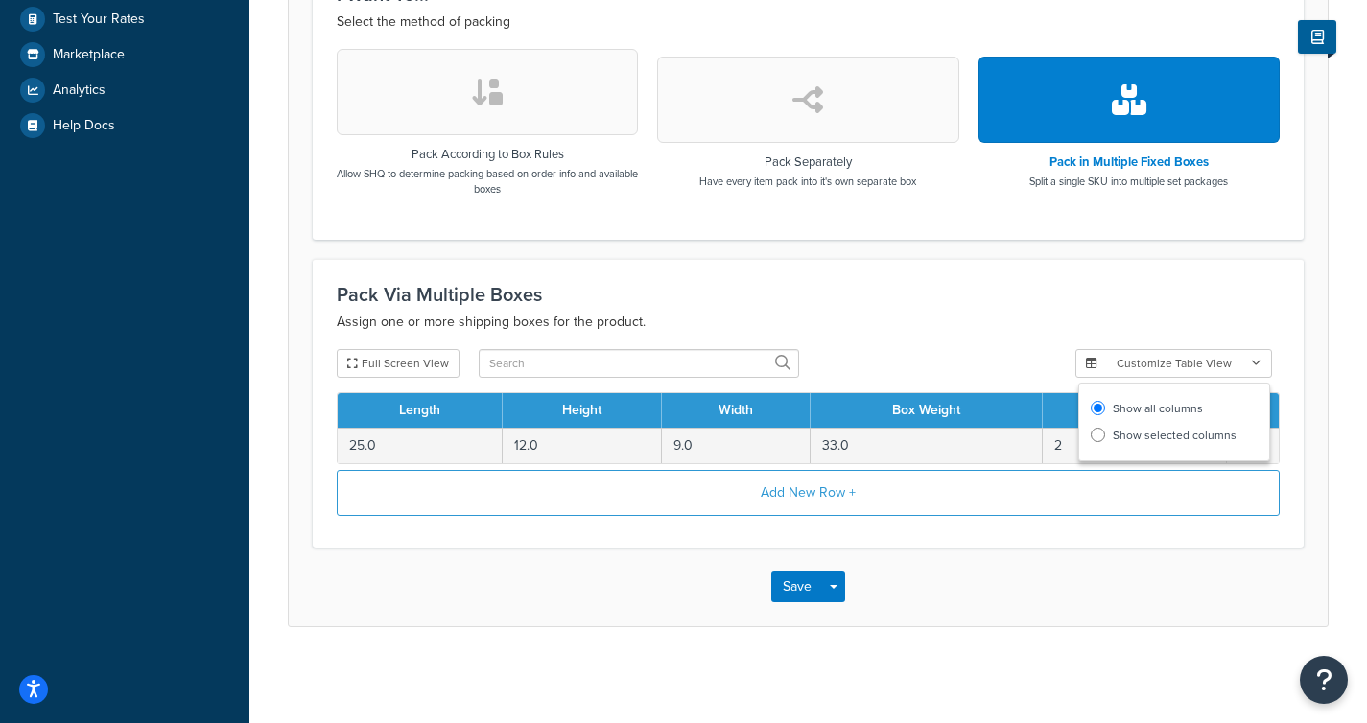
click at [1066, 300] on h3 "Pack Via Multiple Boxes" at bounding box center [808, 294] width 943 height 21
click at [838, 491] on button "Add New Row +" at bounding box center [808, 493] width 943 height 46
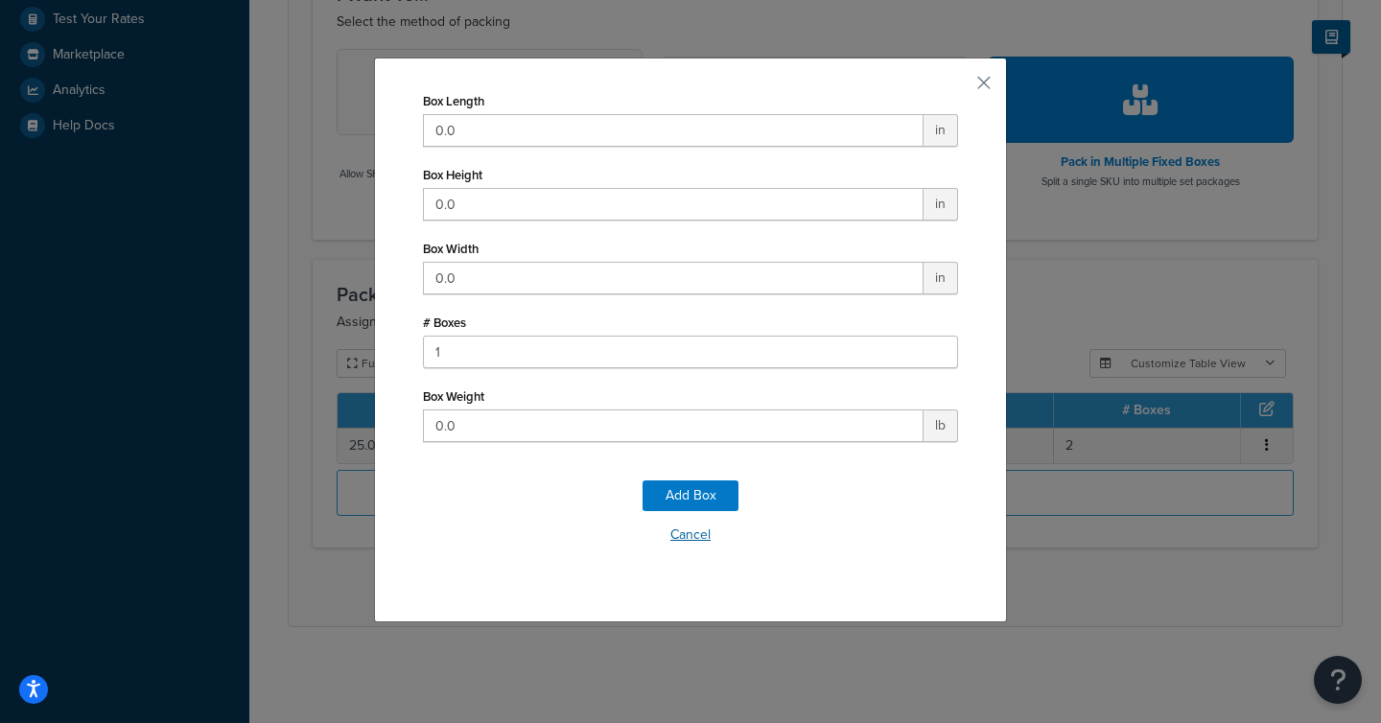
click at [684, 531] on button "Cancel" at bounding box center [690, 535] width 535 height 29
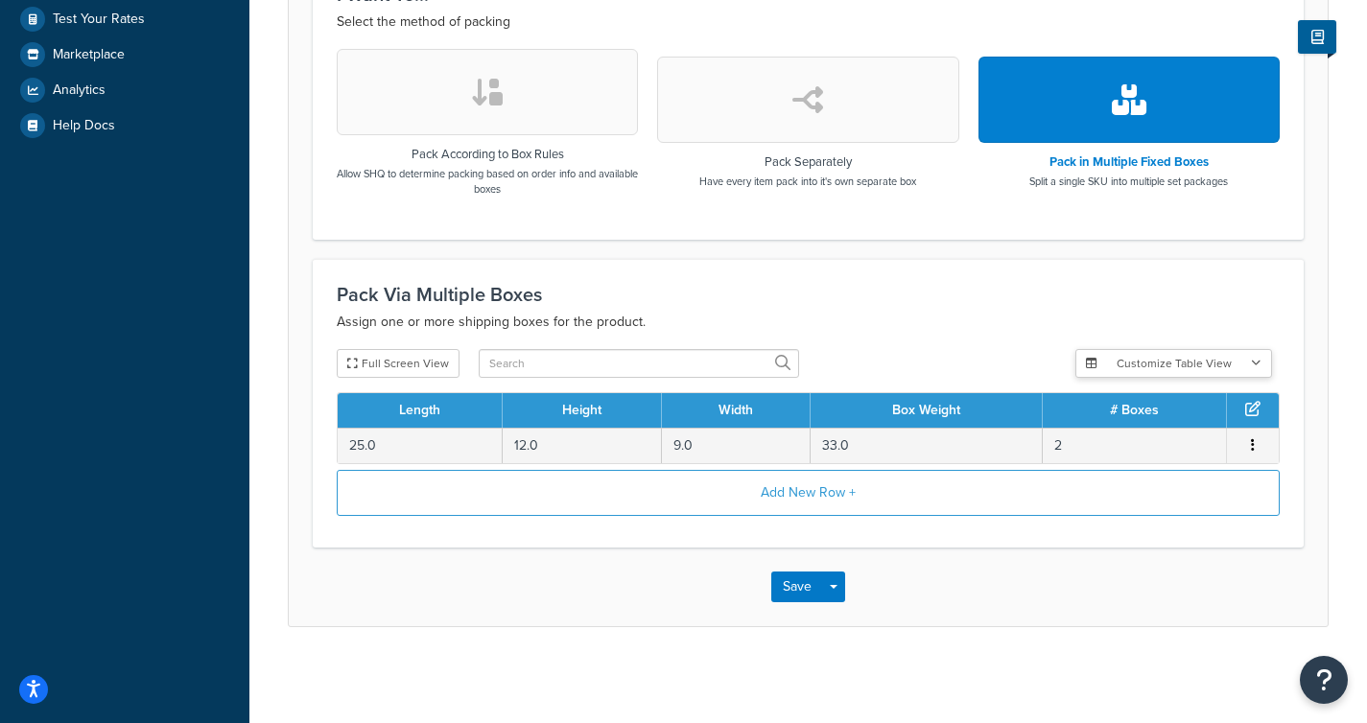
click at [1163, 359] on button "Customize Table View" at bounding box center [1173, 363] width 197 height 29
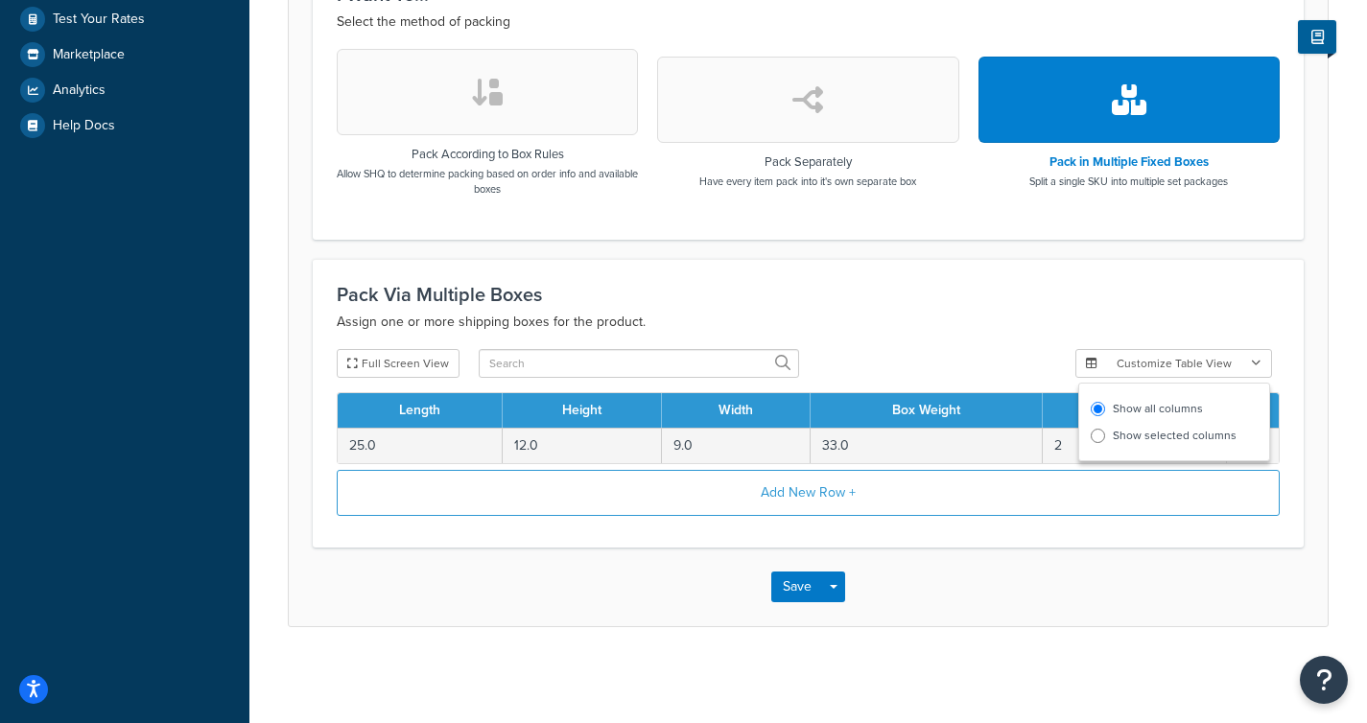
click at [1152, 431] on label "Show selected columns" at bounding box center [1174, 435] width 167 height 27
click at [1105, 431] on input "Show selected columns" at bounding box center [1098, 435] width 14 height 14
radio input "true"
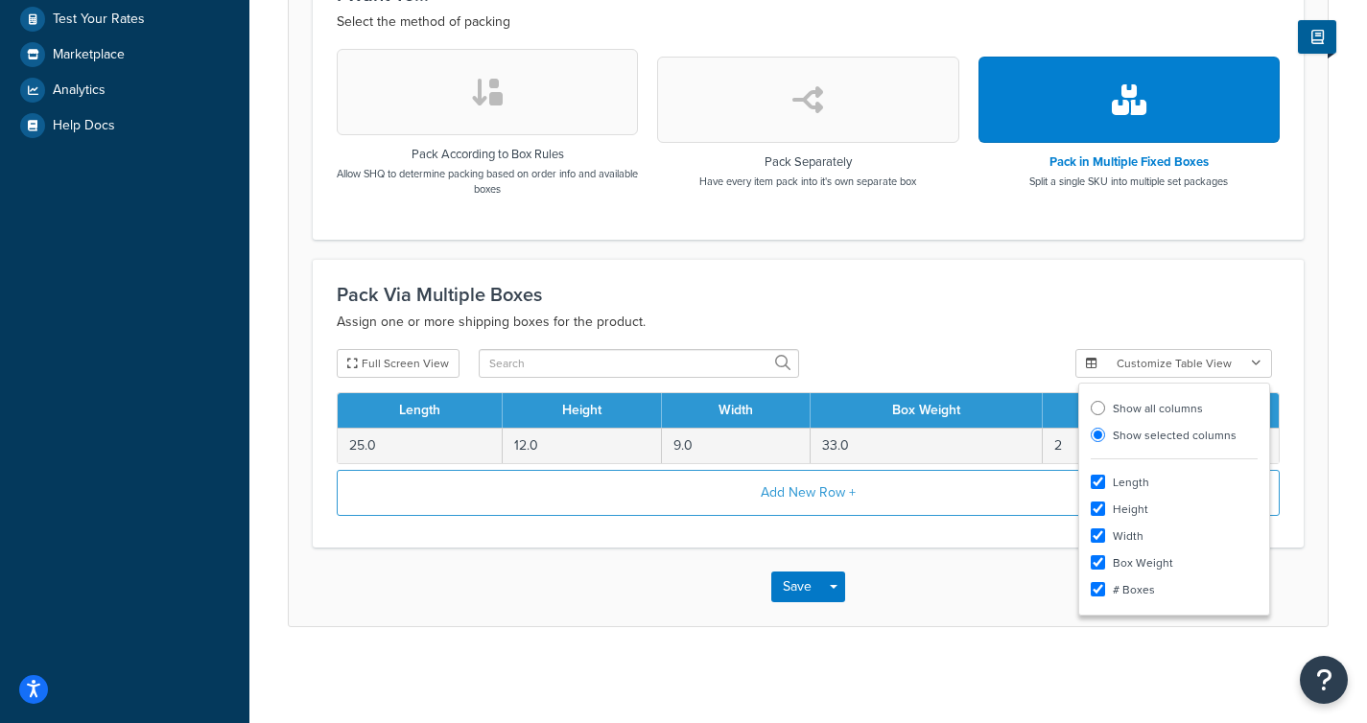
click at [1126, 319] on p "Assign one or more shipping boxes for the product." at bounding box center [808, 322] width 943 height 23
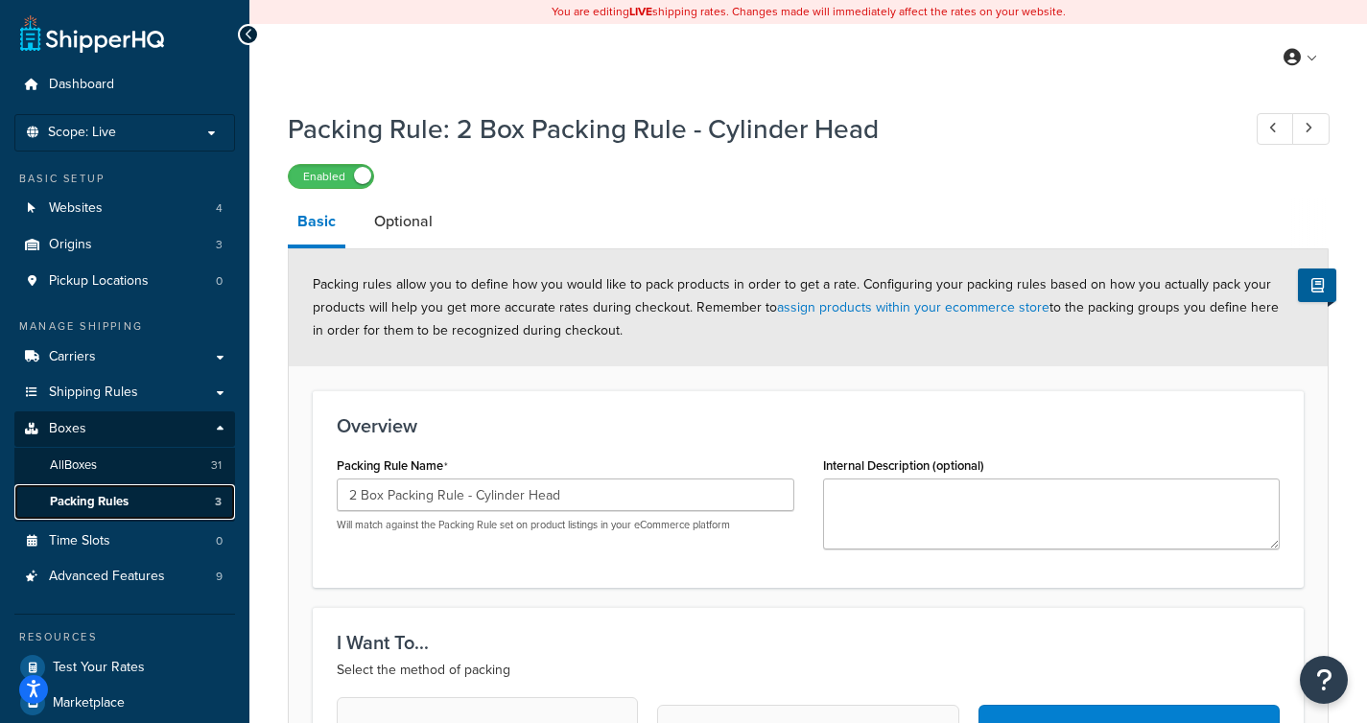
click at [145, 491] on link "Packing Rules 3" at bounding box center [124, 501] width 221 height 35
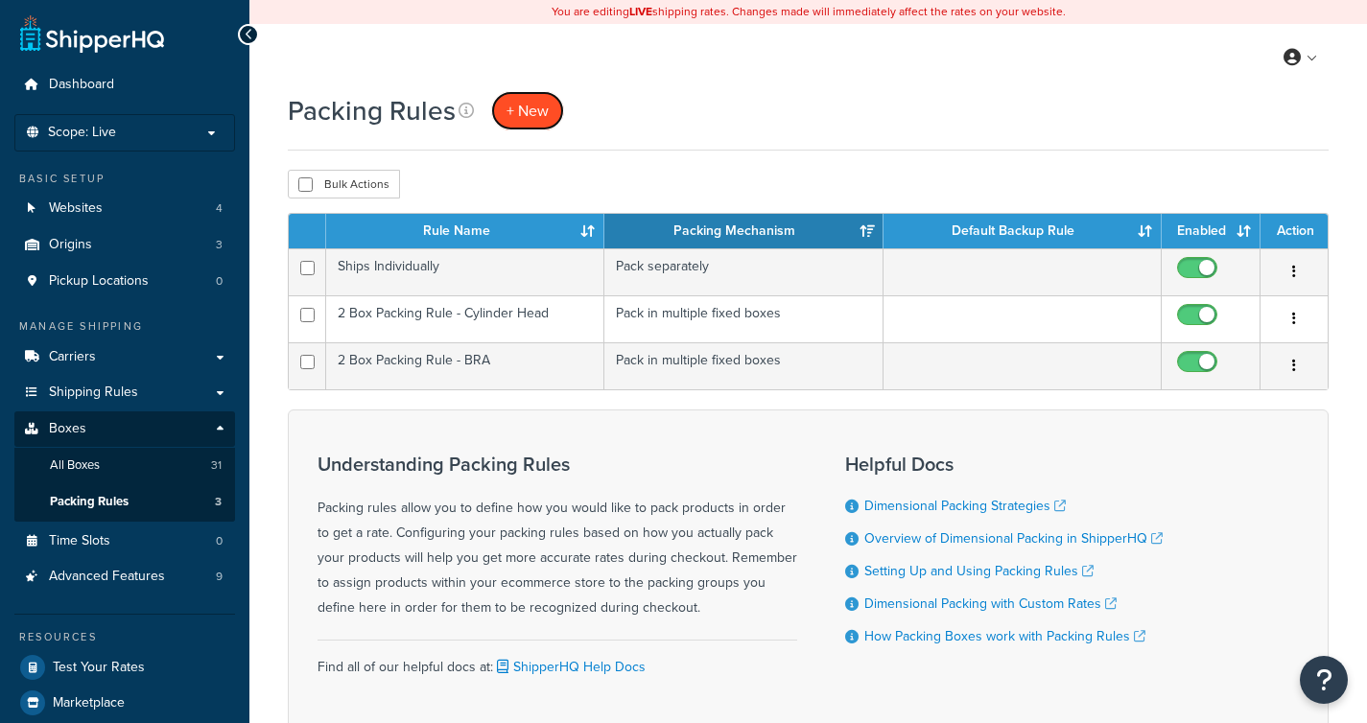
click at [532, 116] on span "+ New" at bounding box center [527, 111] width 42 height 22
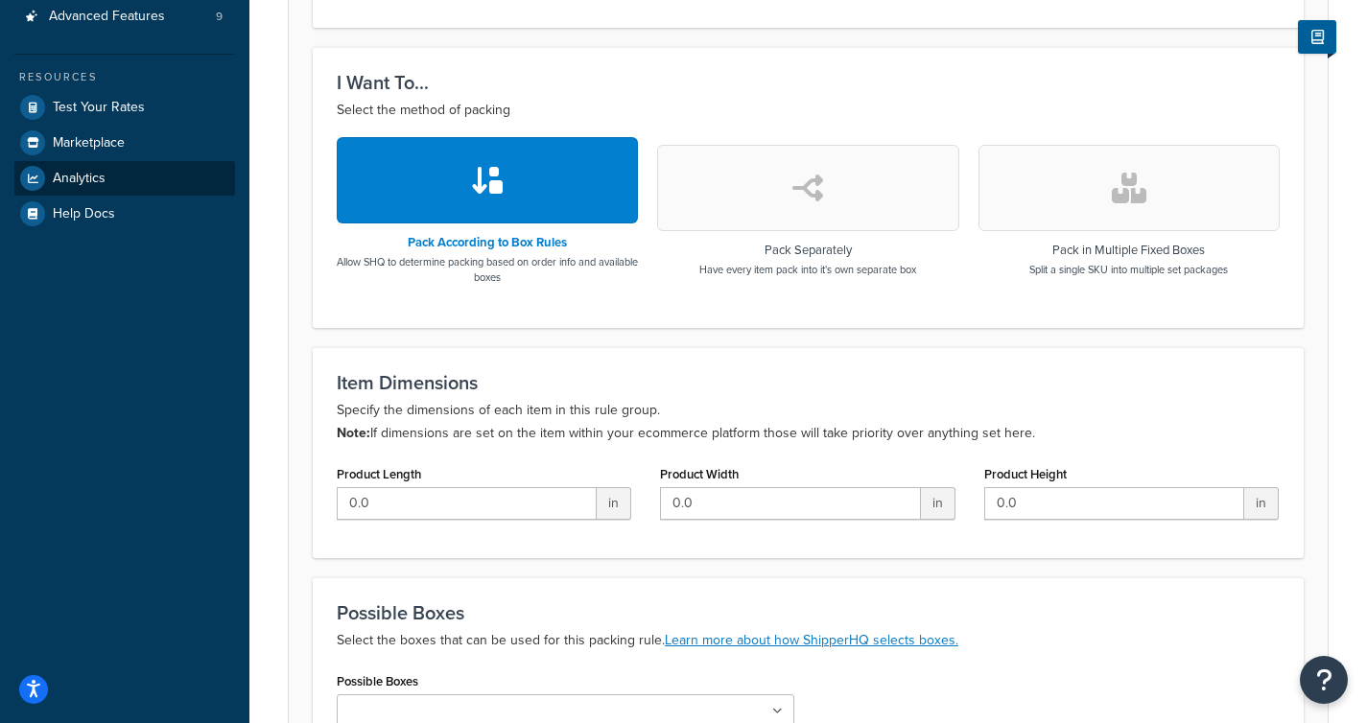
scroll to position [138, 0]
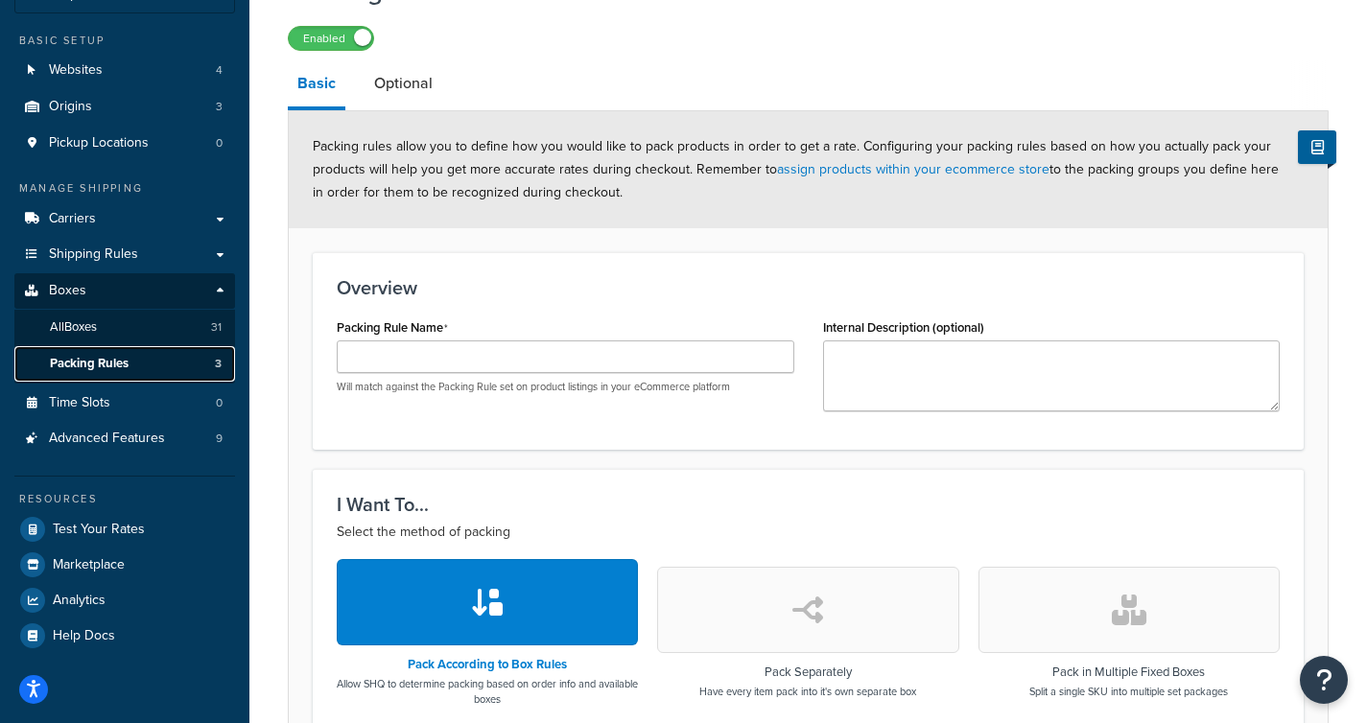
click at [130, 366] on link "Packing Rules 3" at bounding box center [124, 363] width 221 height 35
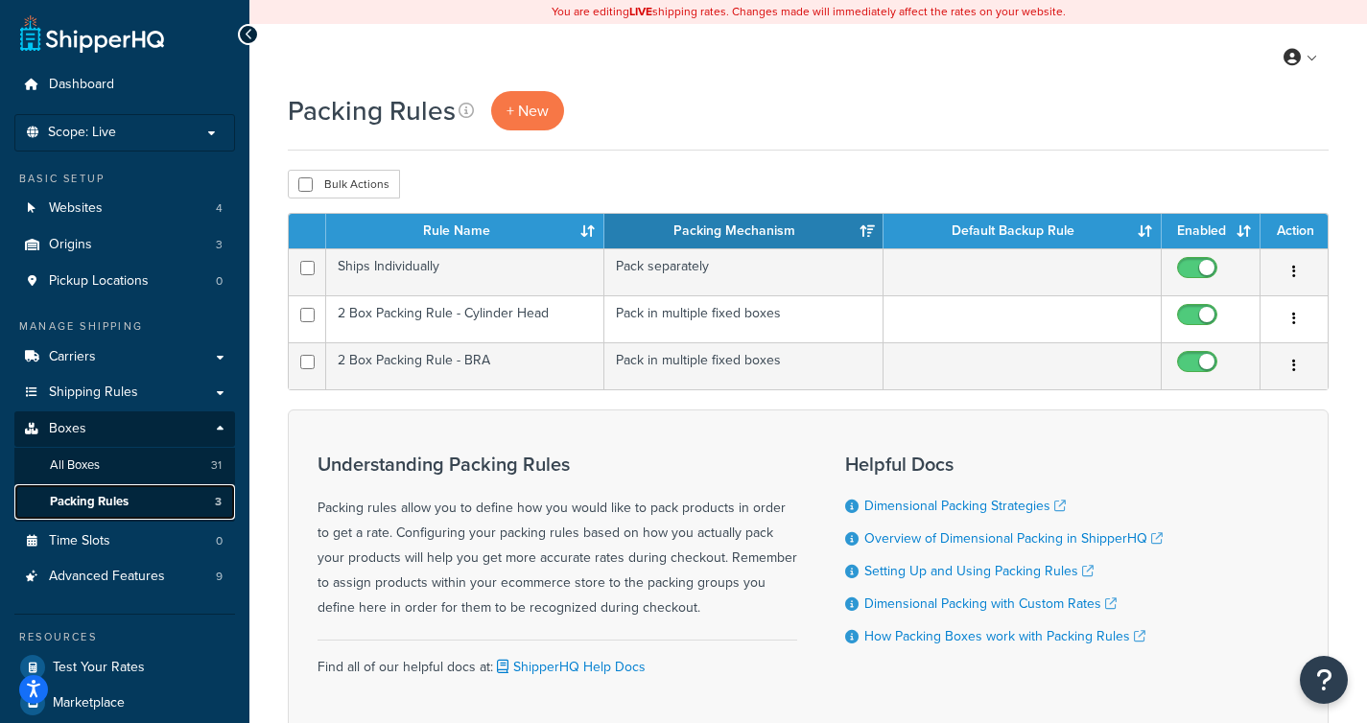
click at [99, 506] on span "Packing Rules" at bounding box center [89, 502] width 79 height 16
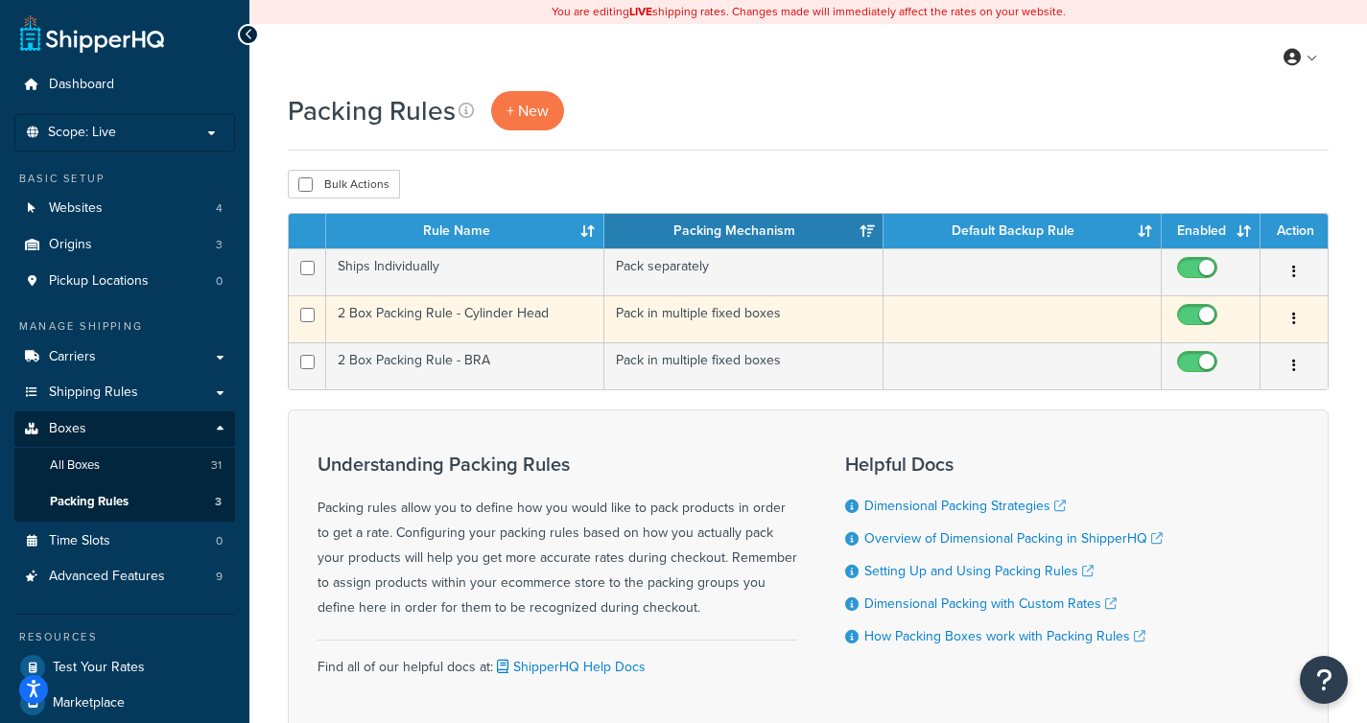
click at [482, 320] on td "2 Box Packing Rule - Cylinder Head" at bounding box center [465, 318] width 278 height 47
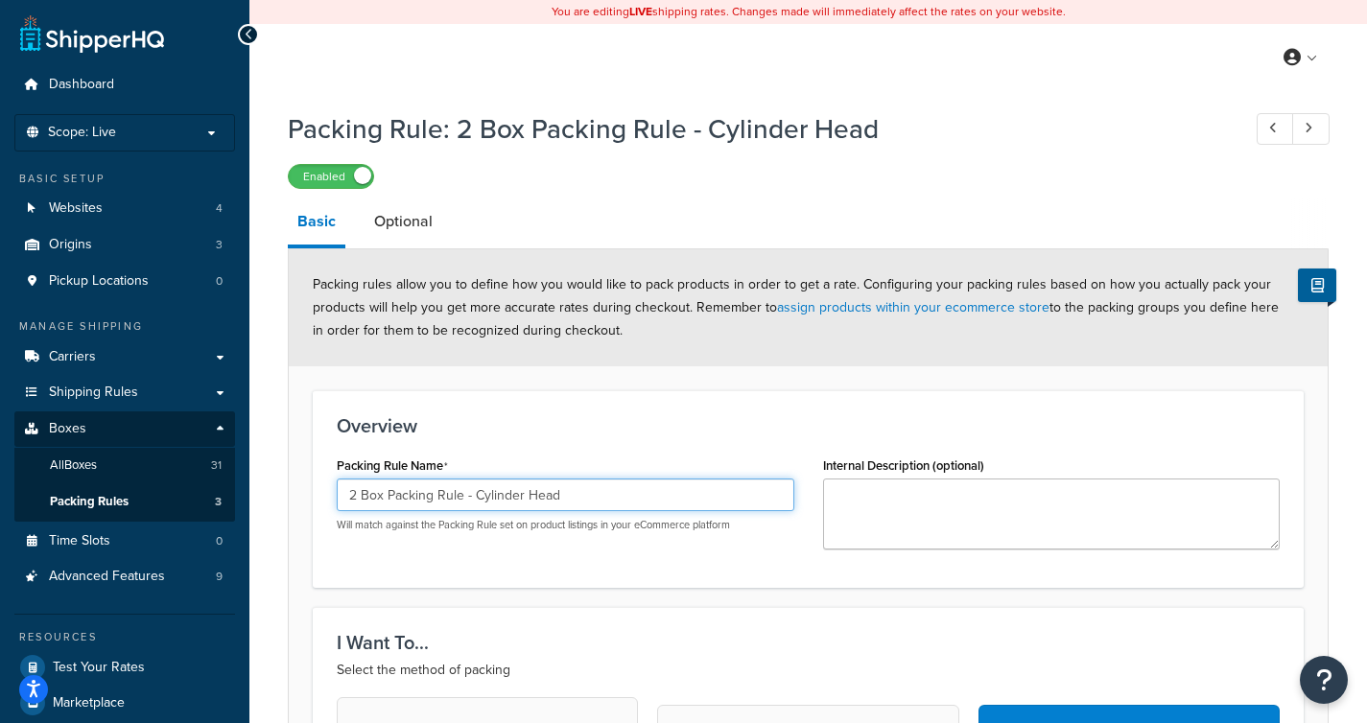
click at [464, 495] on input "2 Box Packing Rule - Cylinder Head" at bounding box center [566, 495] width 458 height 33
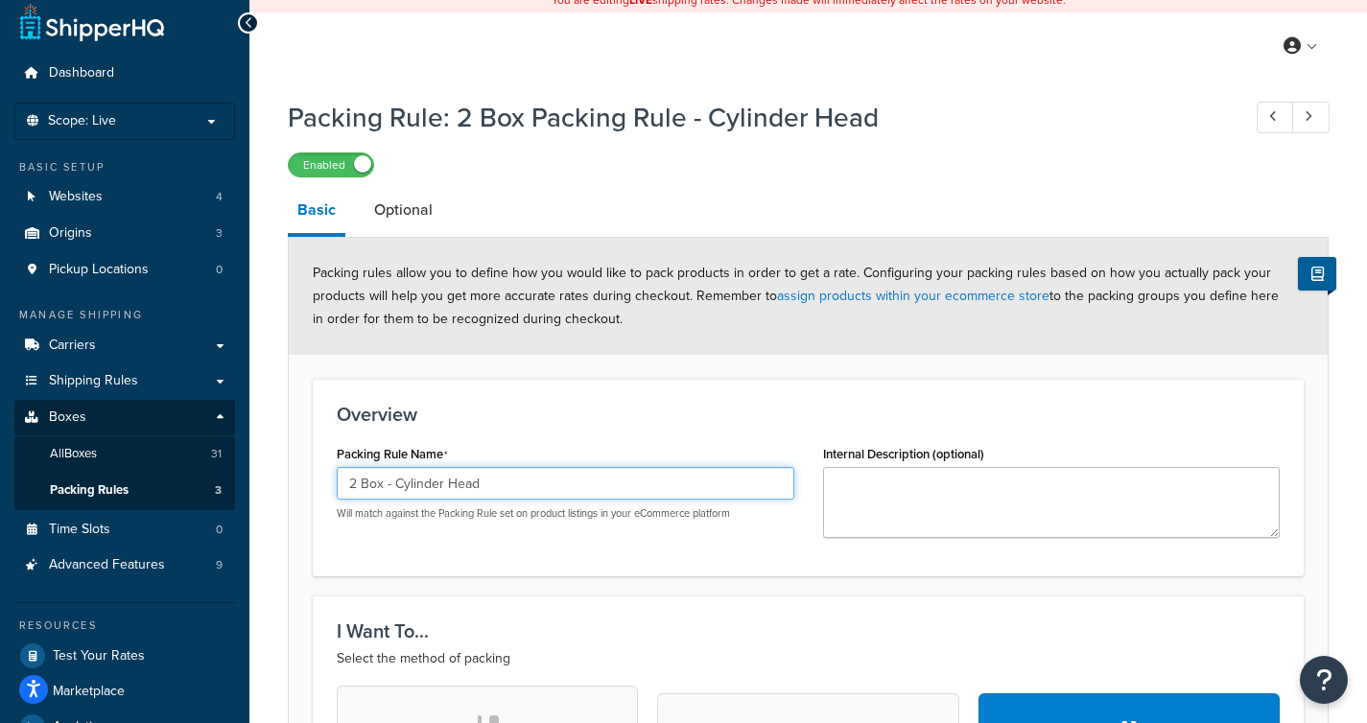
scroll to position [13, 0]
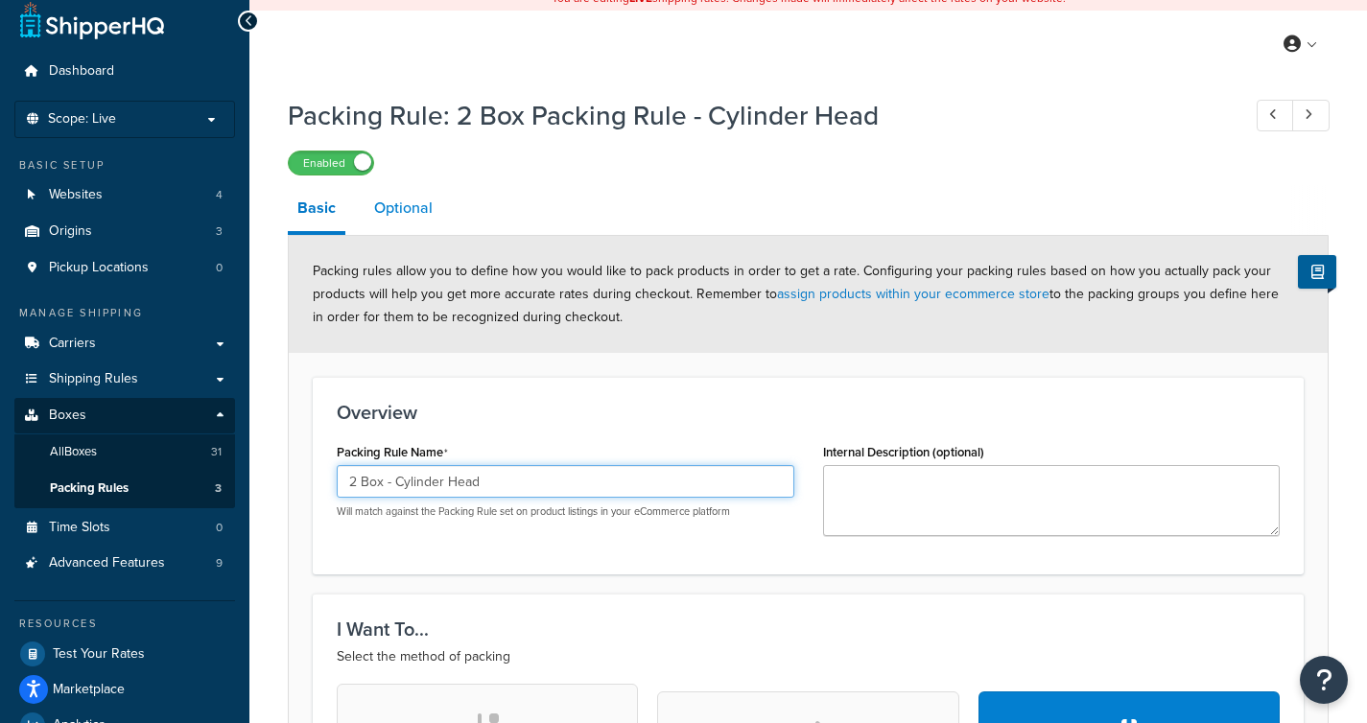
type input "2 Box - Cylinder Head"
click at [412, 212] on link "Optional" at bounding box center [404, 208] width 78 height 46
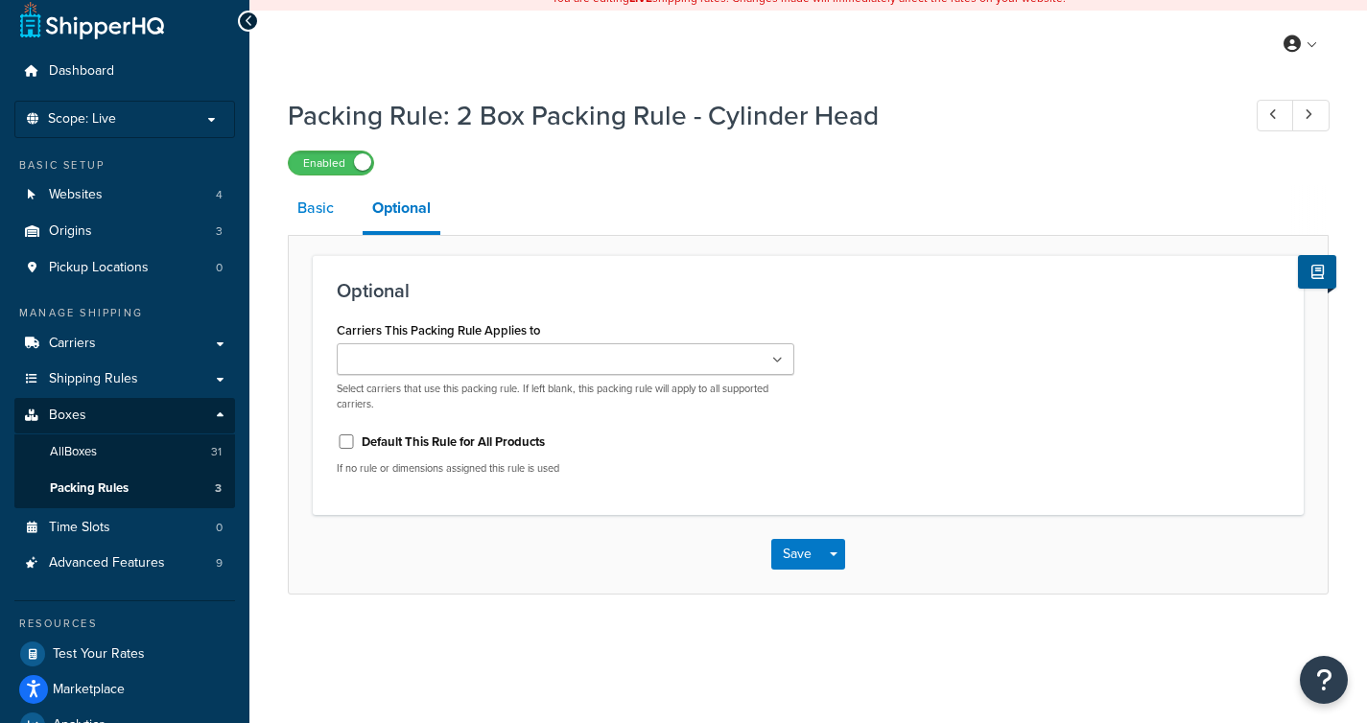
click at [325, 204] on link "Basic" at bounding box center [316, 208] width 56 height 46
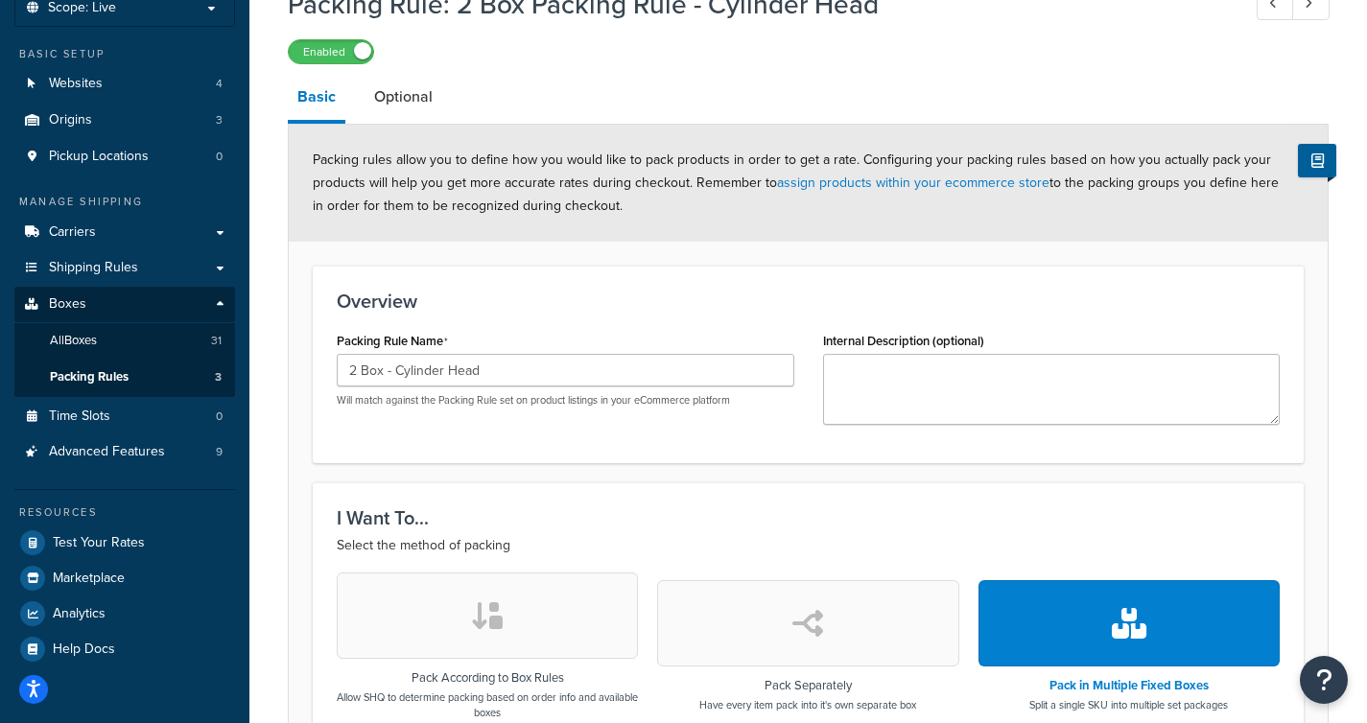
scroll to position [640, 0]
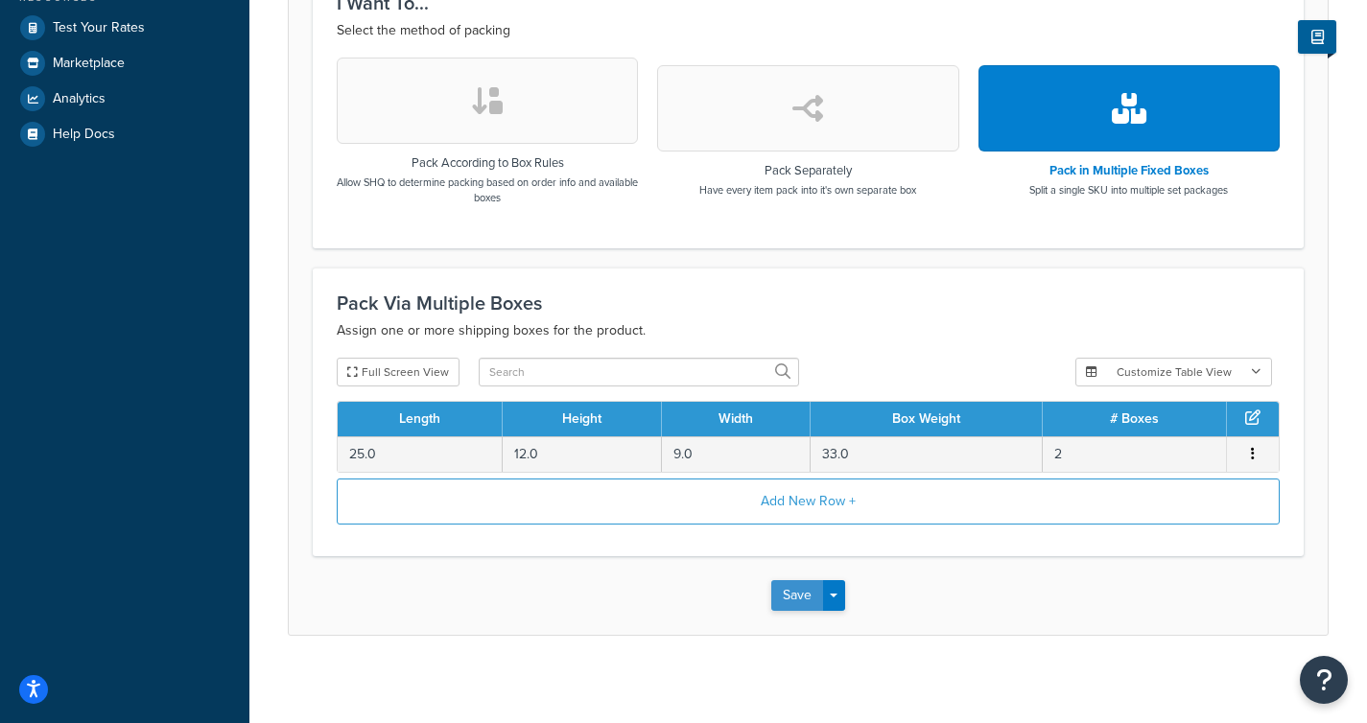
click at [788, 586] on button "Save" at bounding box center [797, 595] width 52 height 31
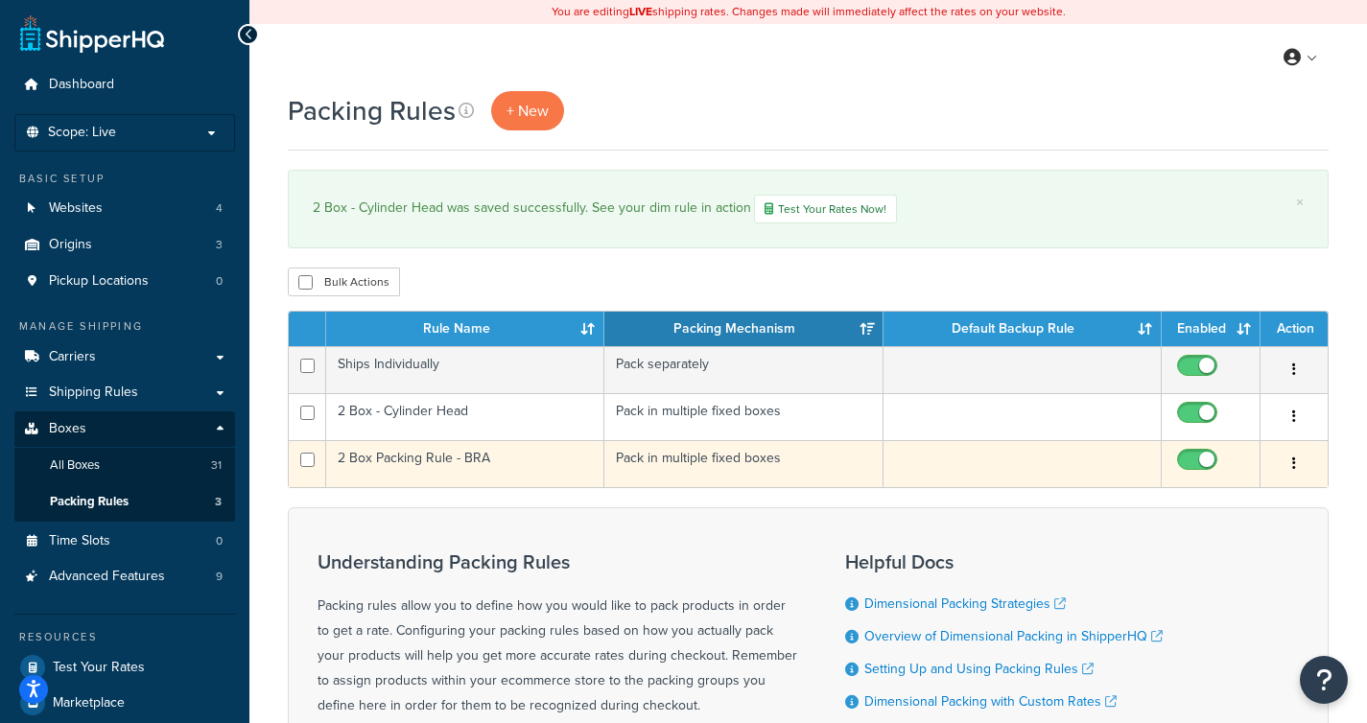
click at [448, 458] on td "2 Box Packing Rule - BRA" at bounding box center [465, 463] width 278 height 47
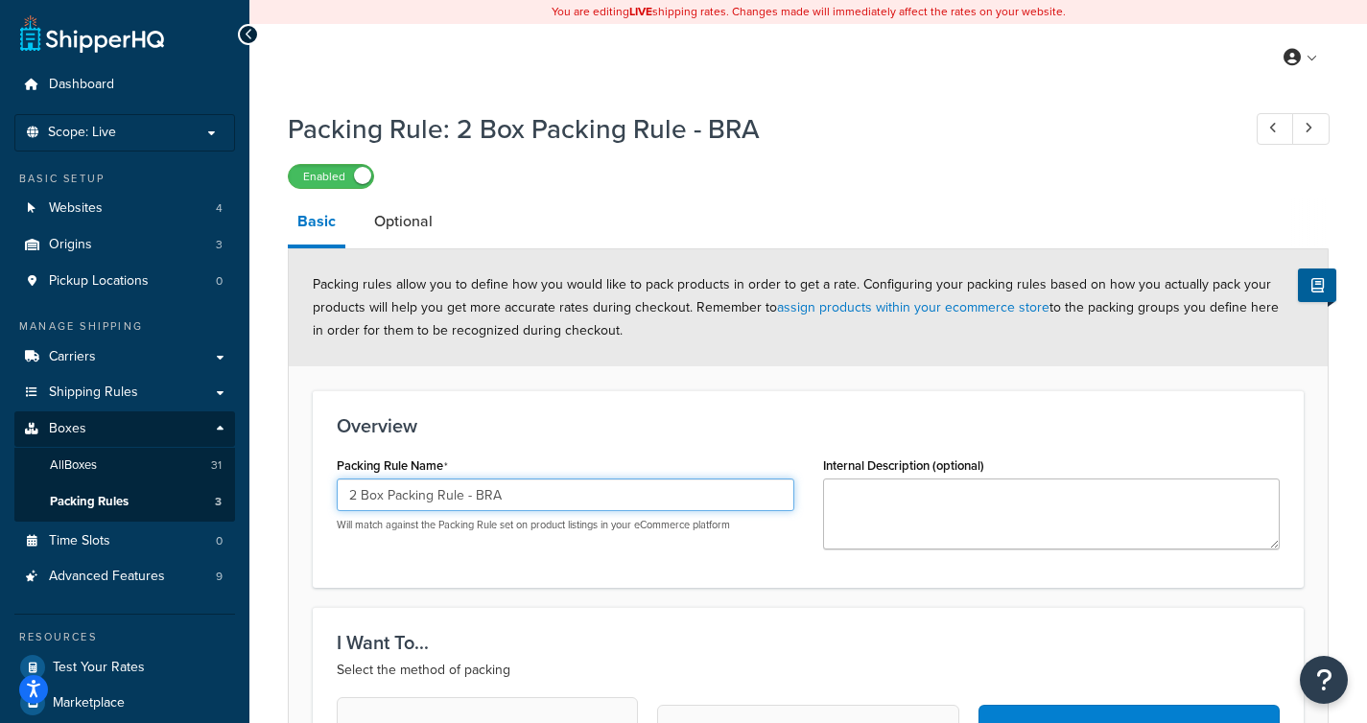
click at [459, 498] on input "2 Box Packing Rule - BRA" at bounding box center [566, 495] width 458 height 33
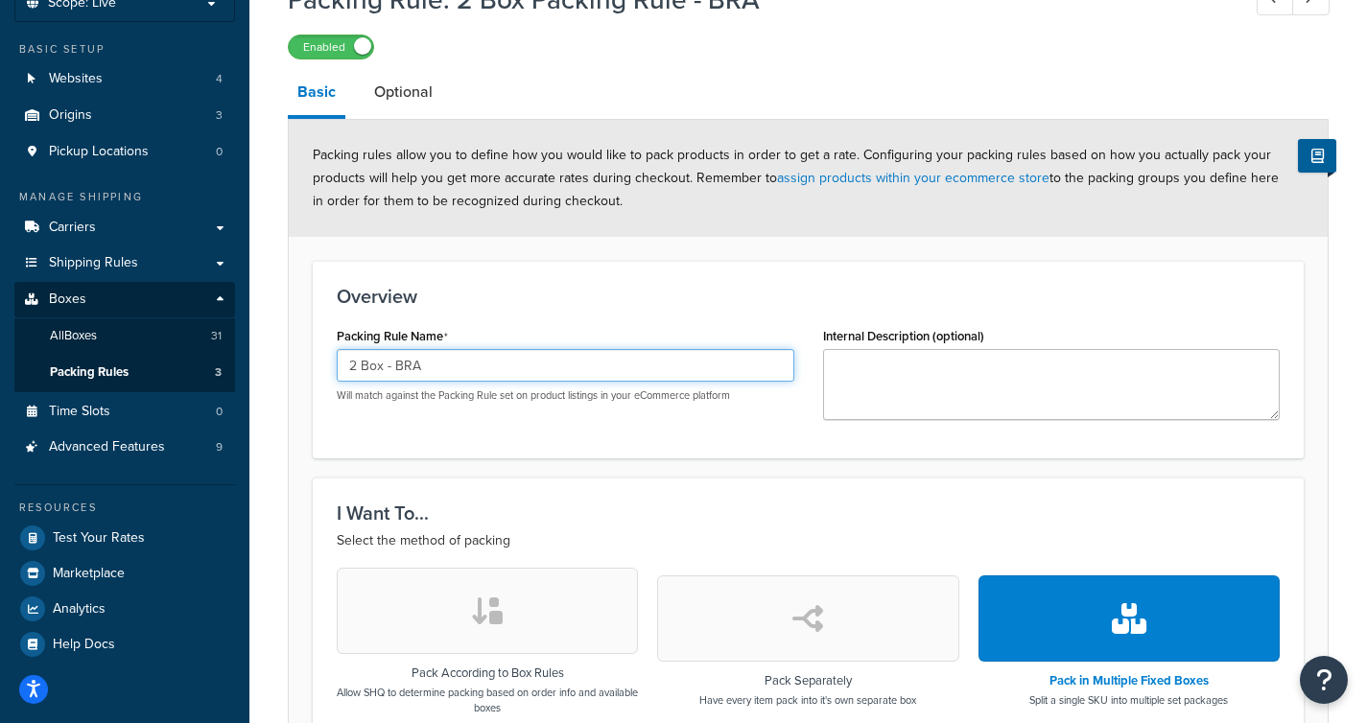
scroll to position [109, 0]
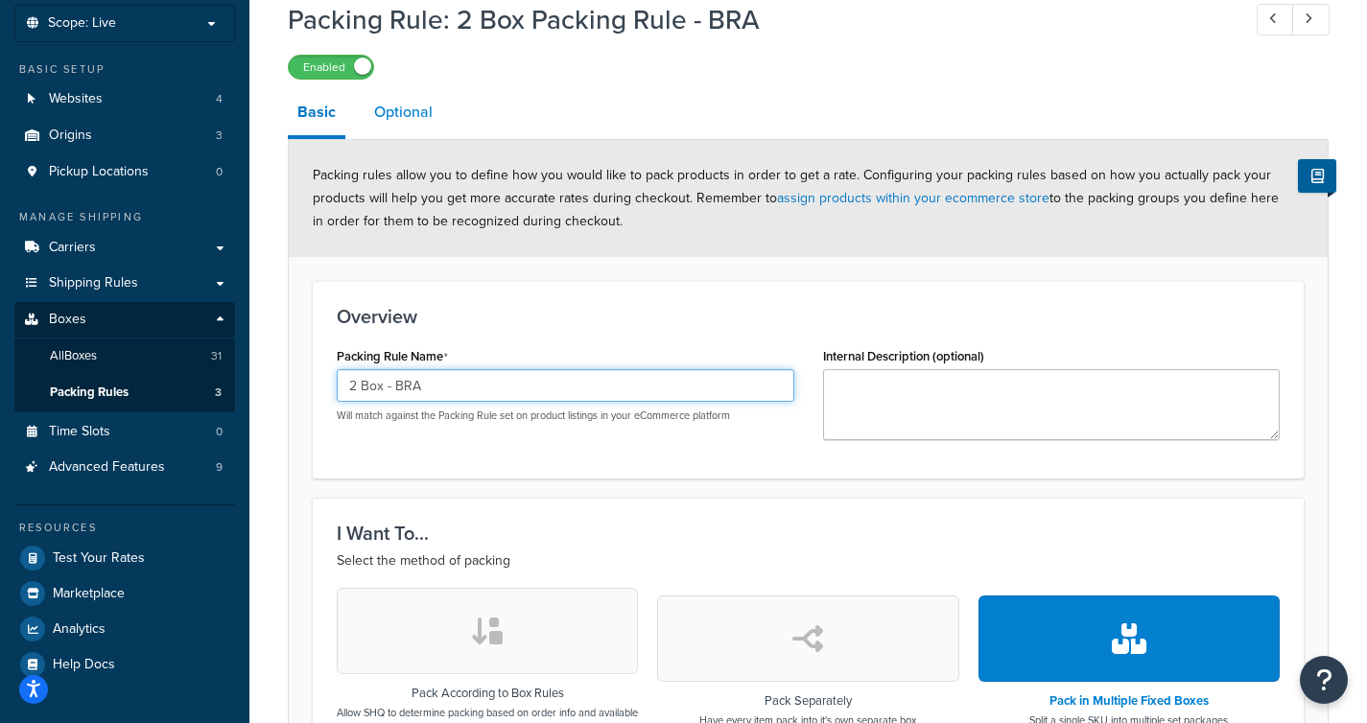
type input "2 Box - BRA"
click at [410, 110] on link "Optional" at bounding box center [404, 112] width 78 height 46
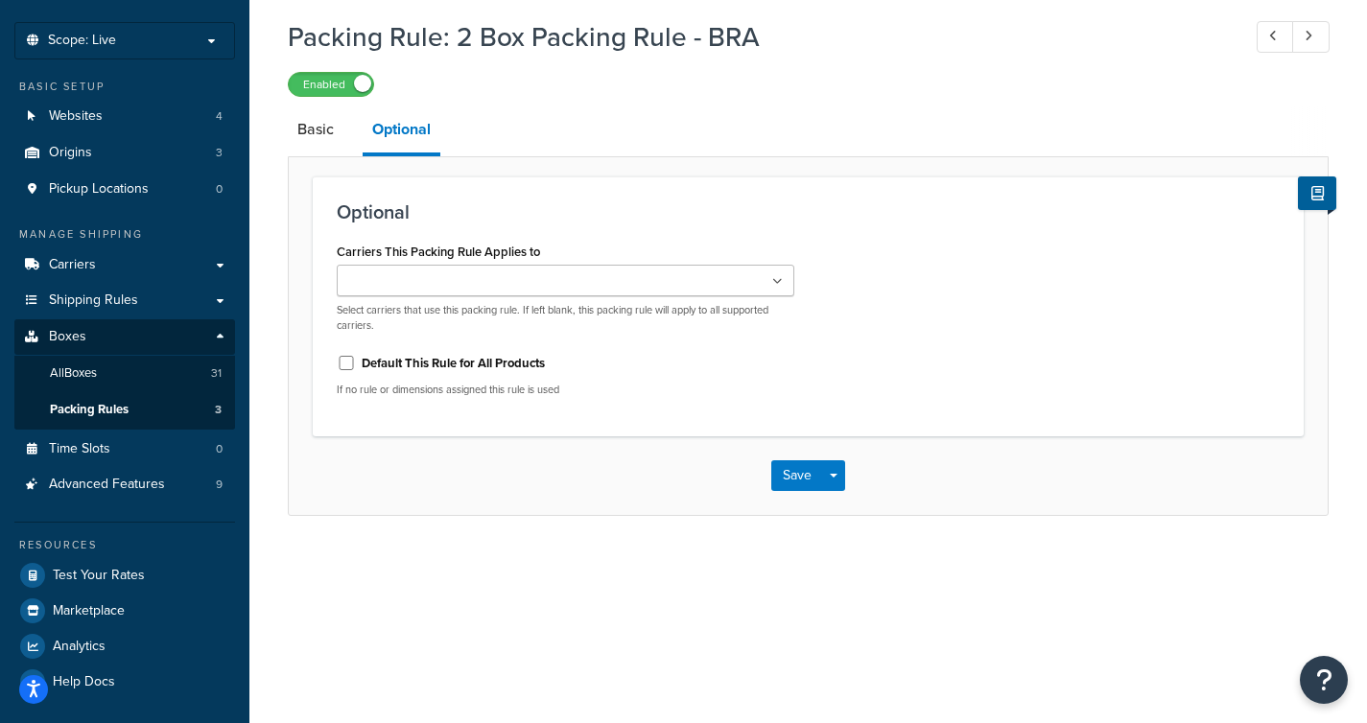
scroll to position [92, 0]
click at [791, 483] on button "Save" at bounding box center [797, 475] width 52 height 31
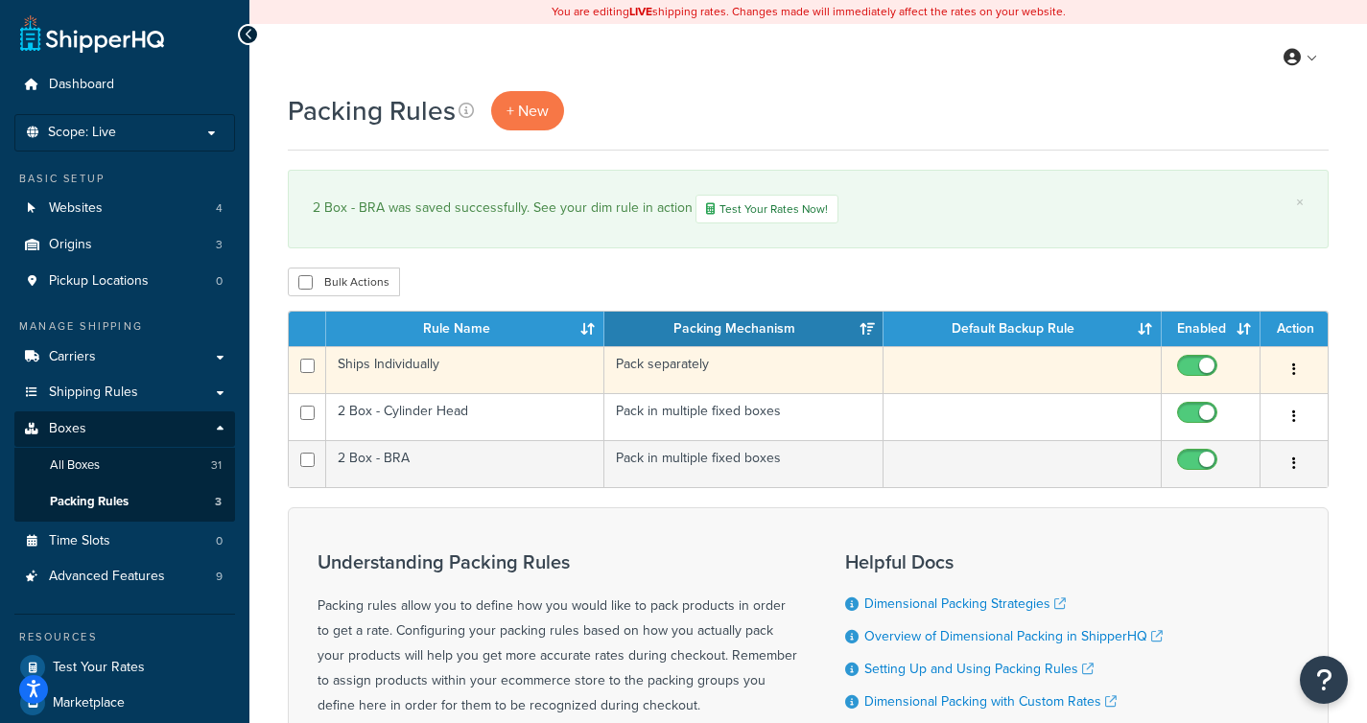
click at [483, 365] on td "Ships Individually" at bounding box center [465, 369] width 278 height 47
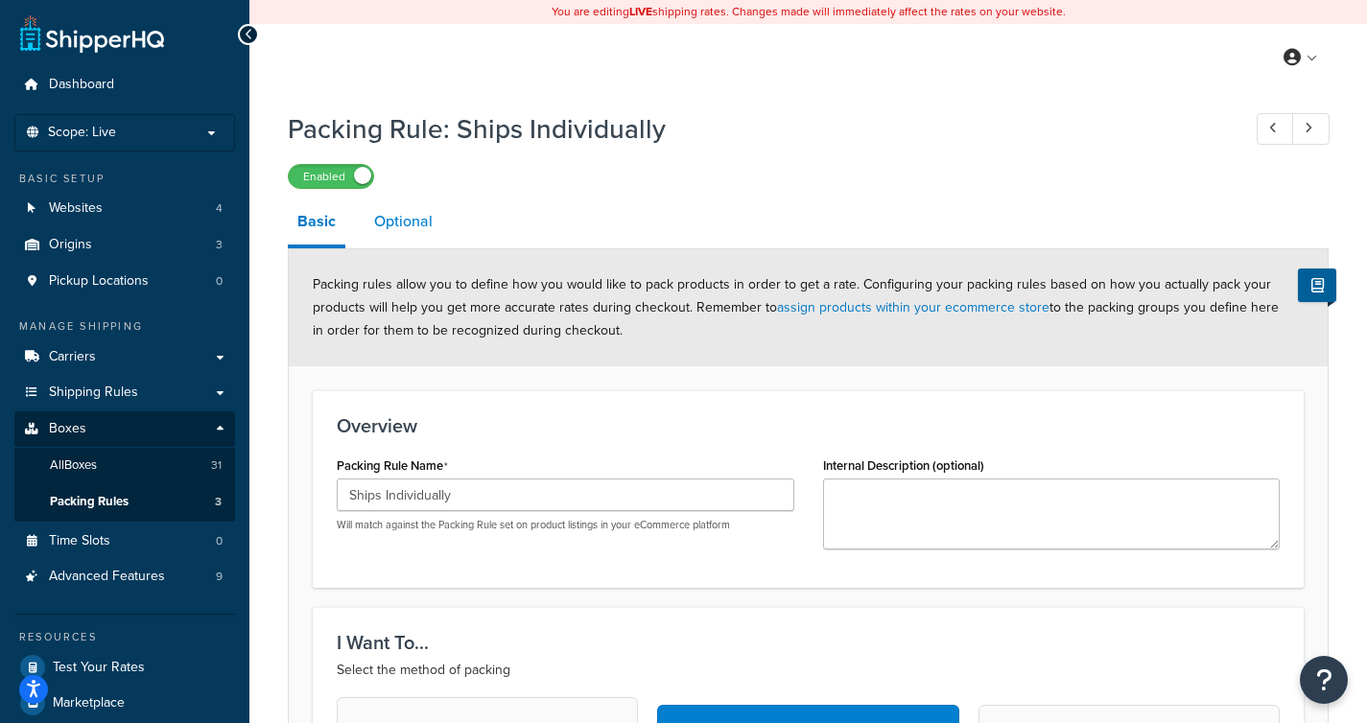
click at [419, 208] on link "Optional" at bounding box center [404, 222] width 78 height 46
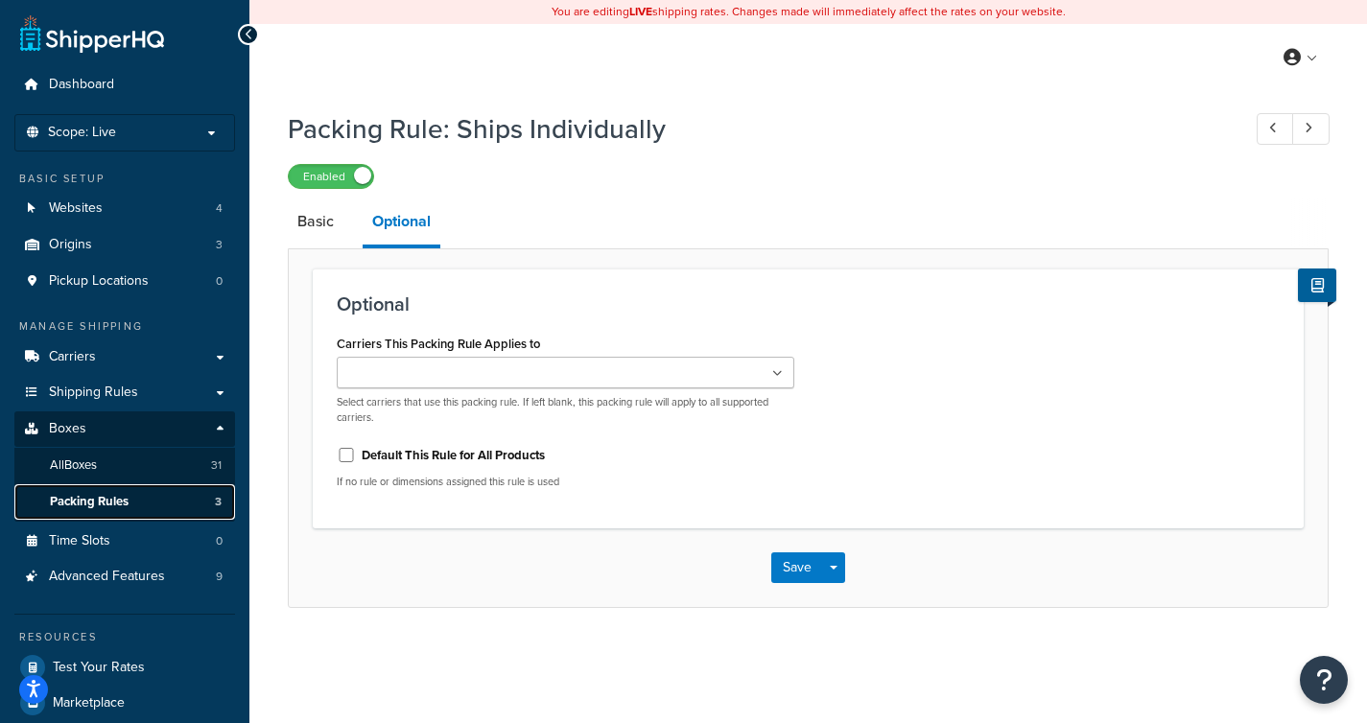
click at [164, 507] on link "Packing Rules 3" at bounding box center [124, 501] width 221 height 35
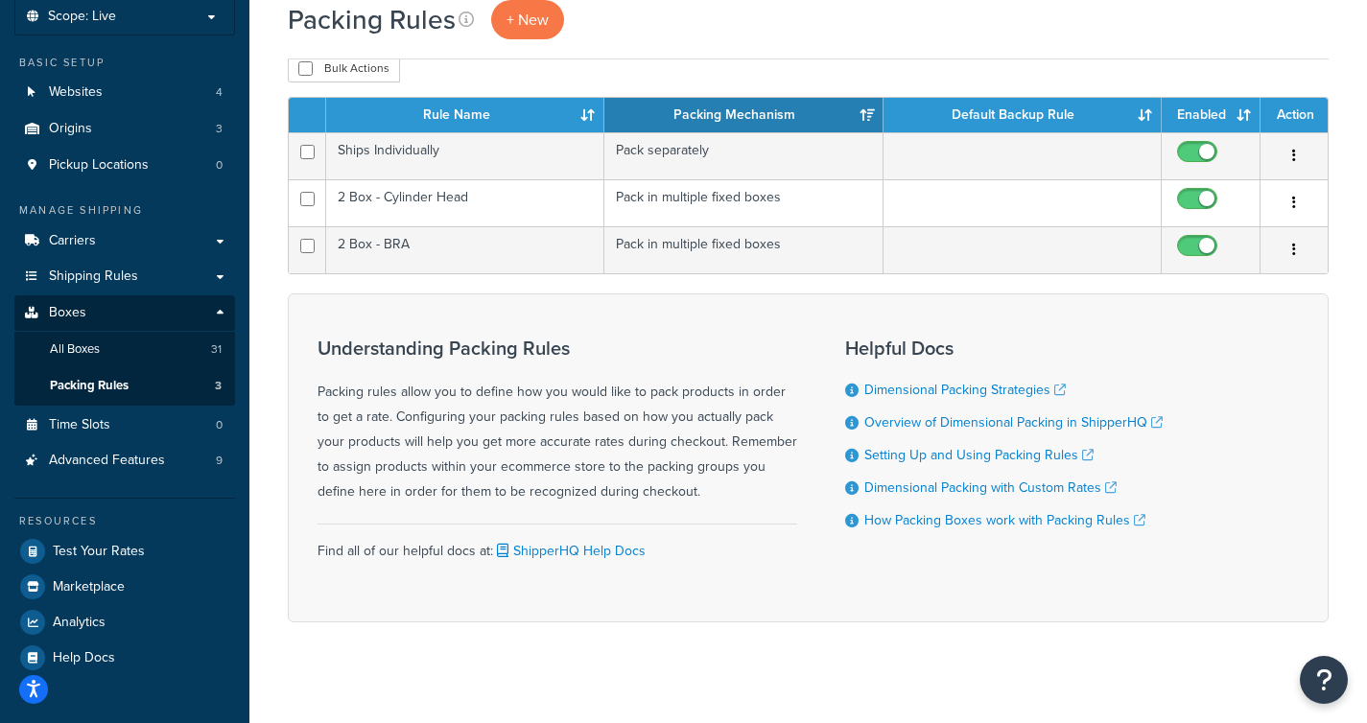
scroll to position [130, 0]
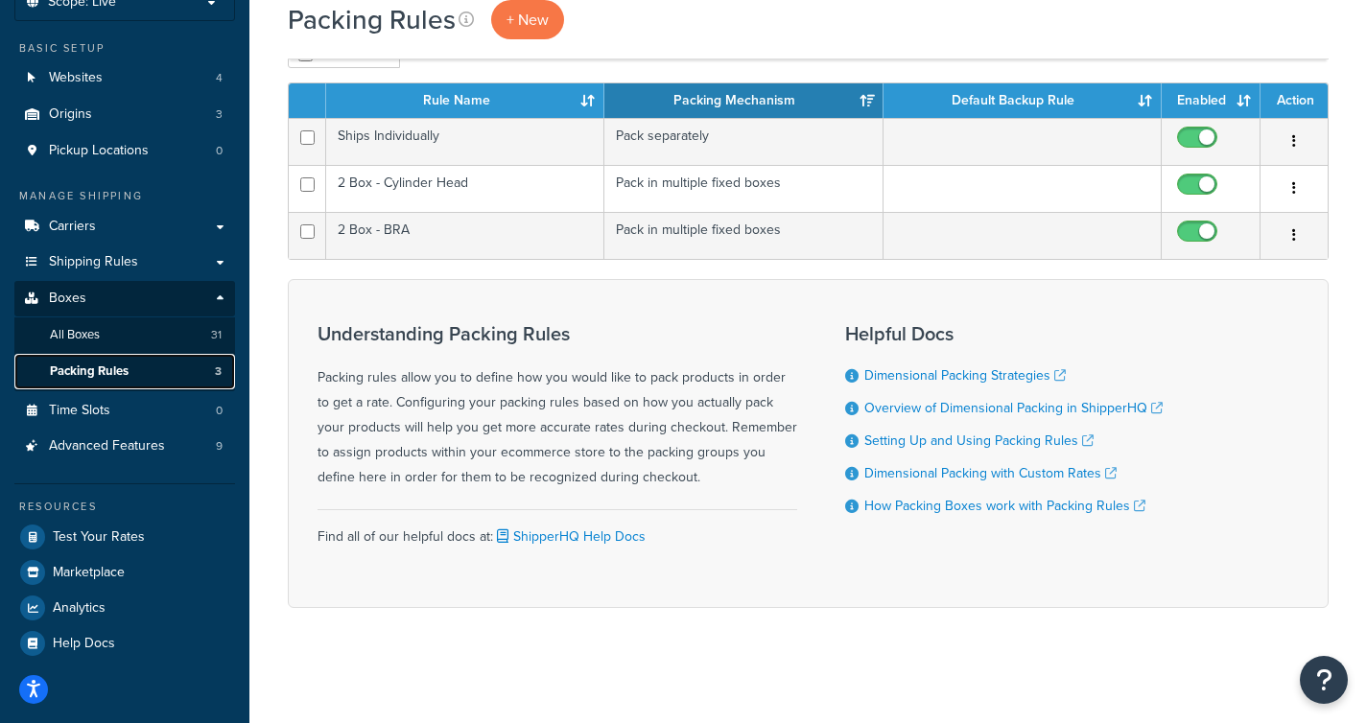
click at [115, 370] on span "Packing Rules" at bounding box center [89, 372] width 79 height 16
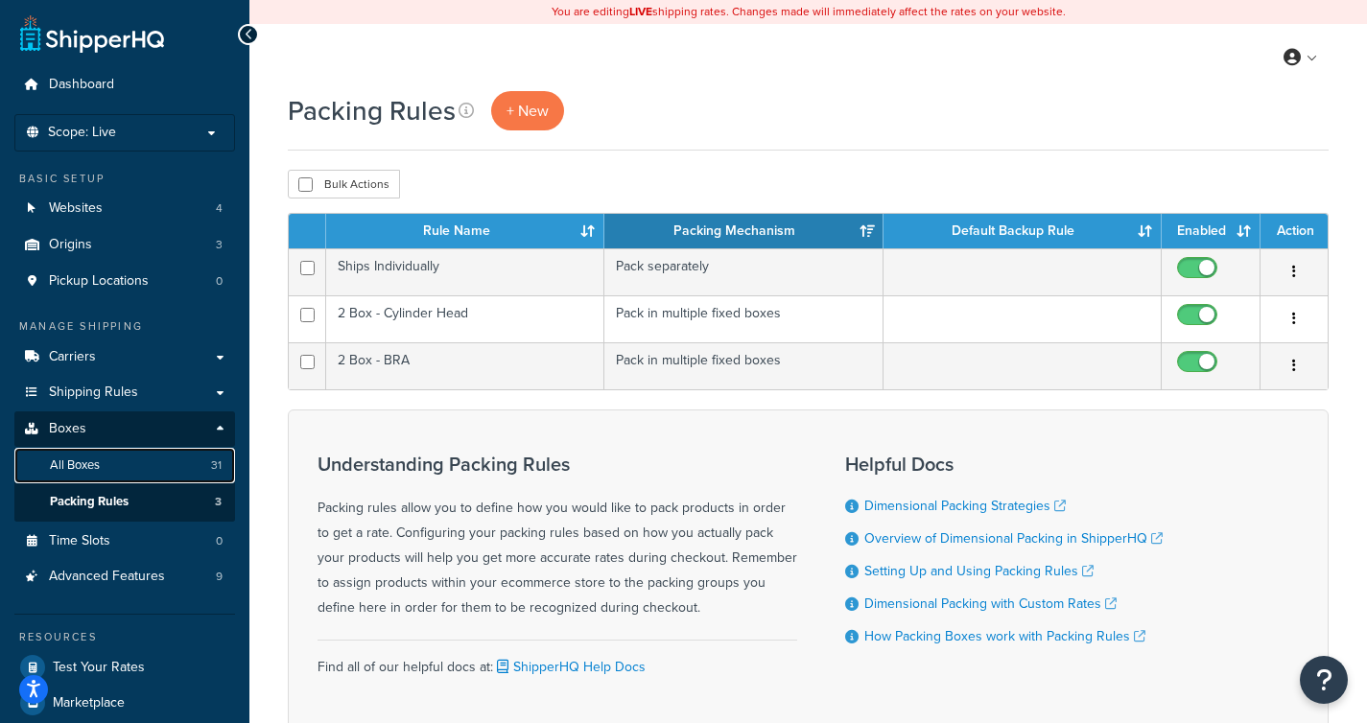
click at [117, 466] on link "All Boxes 31" at bounding box center [124, 465] width 221 height 35
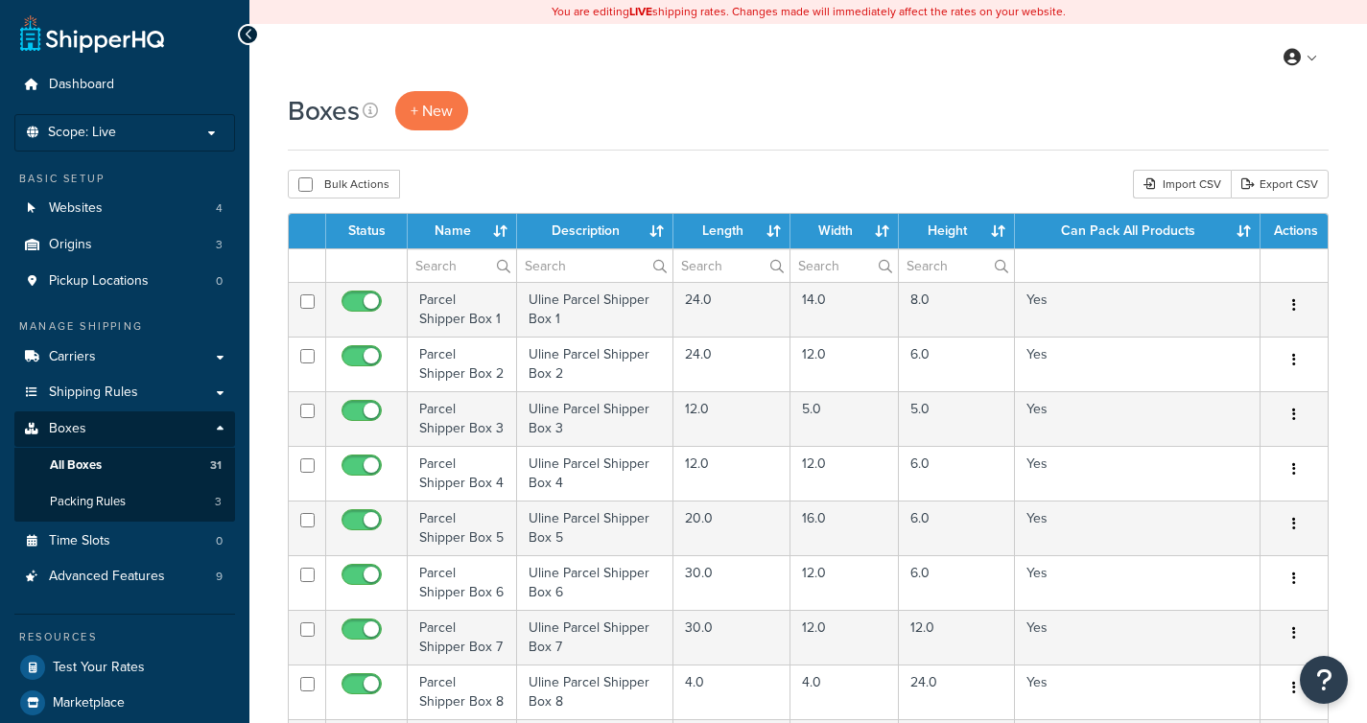
select select "1000"
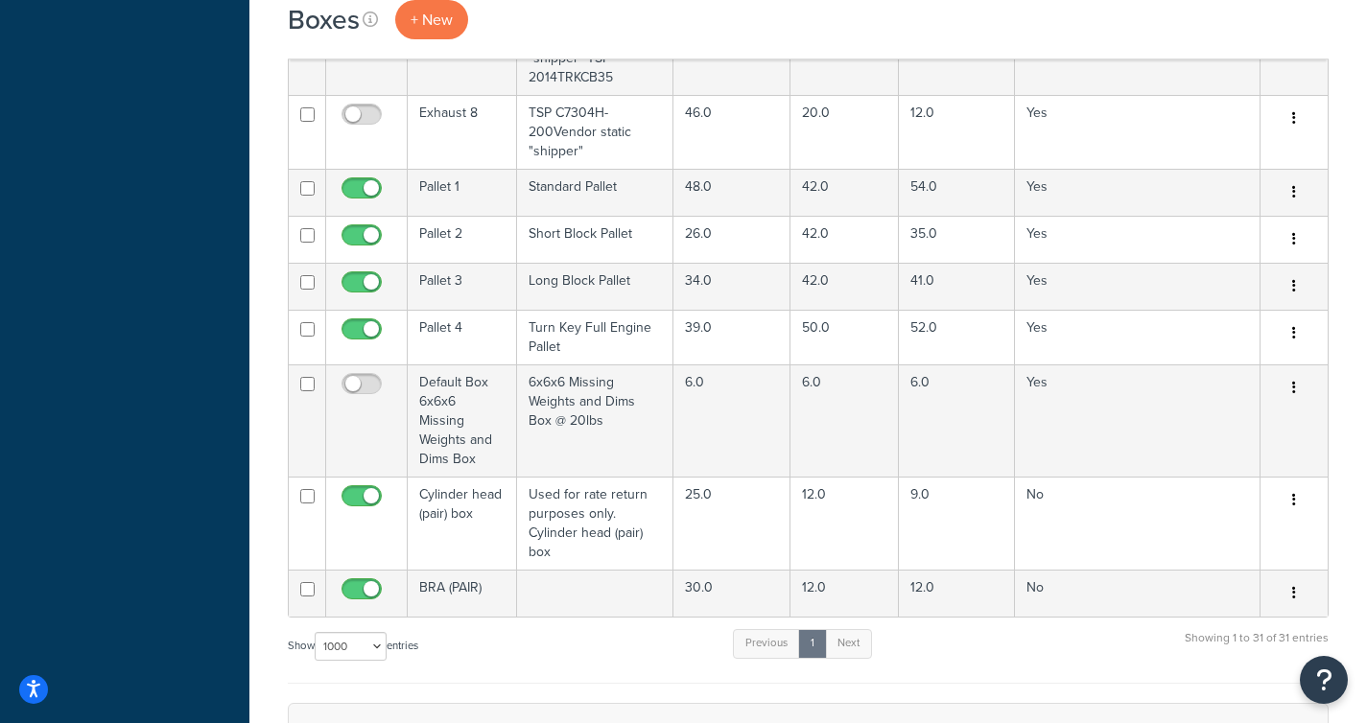
scroll to position [1729, 0]
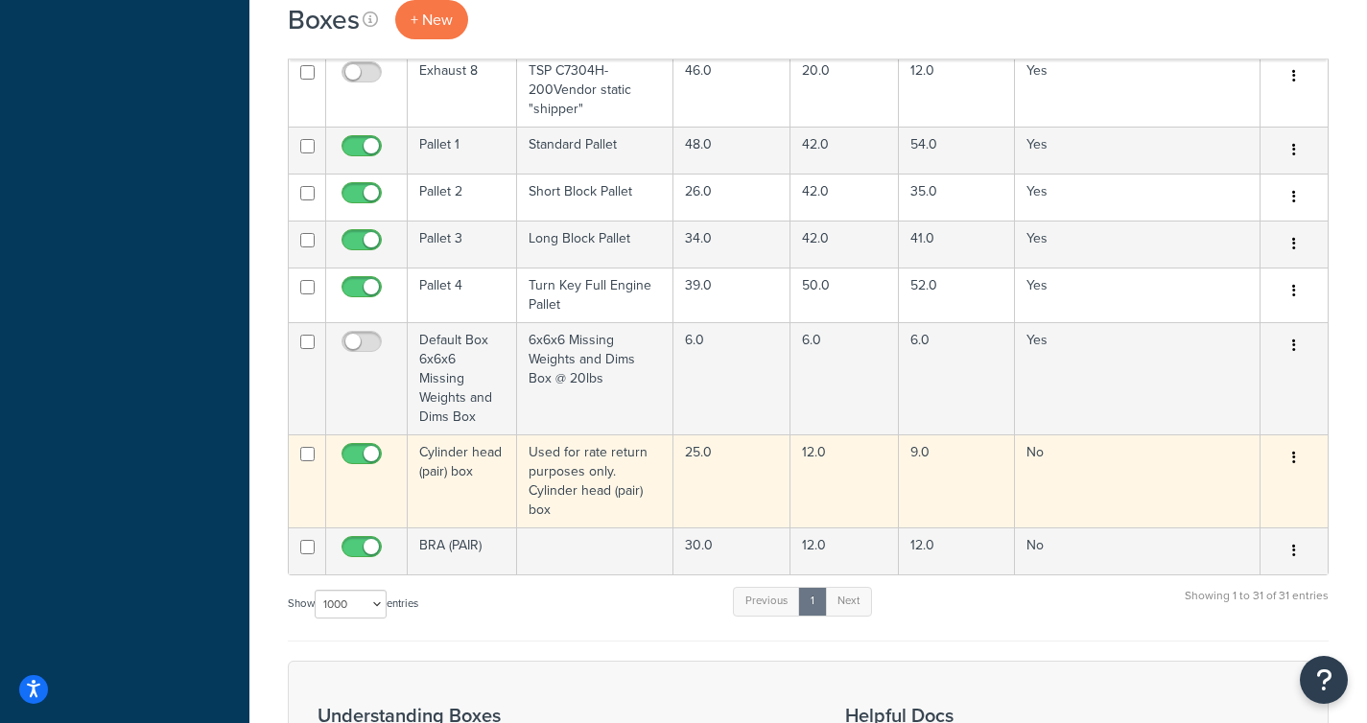
click at [464, 440] on td "Cylinder head (pair) box" at bounding box center [462, 481] width 109 height 93
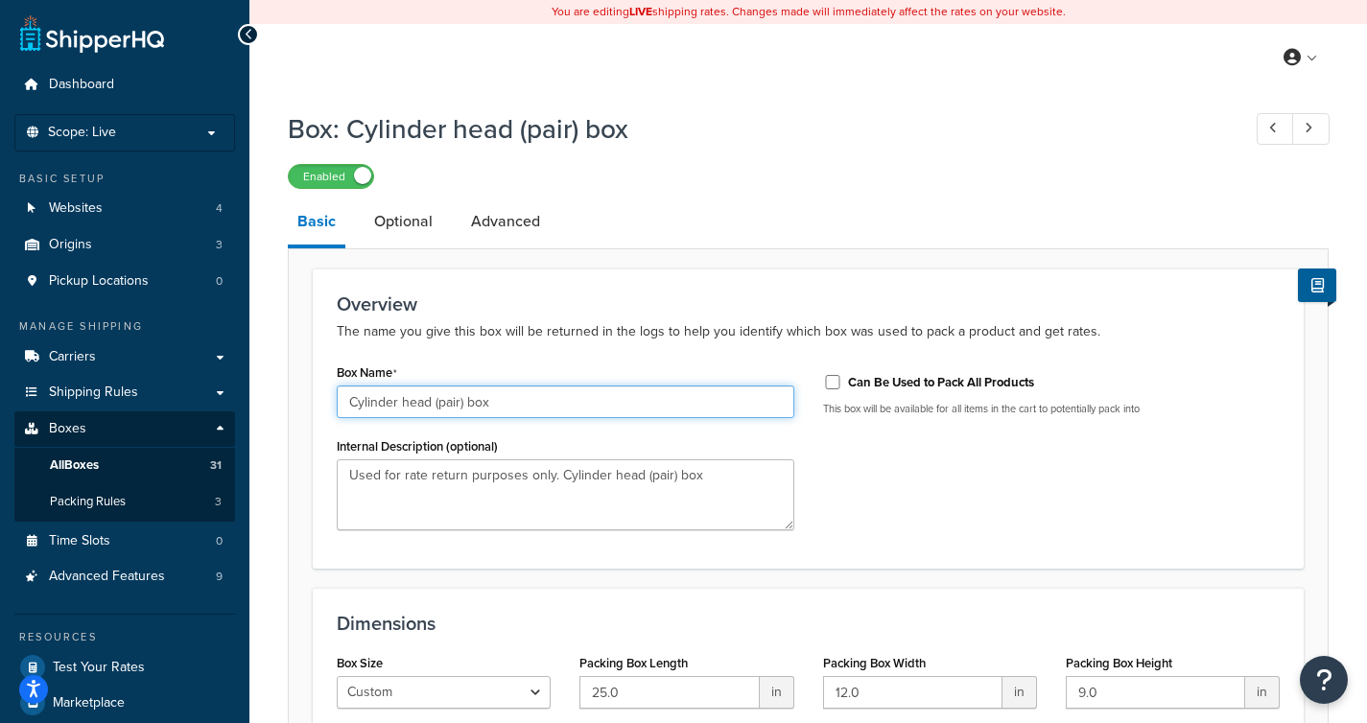
click at [410, 402] on input "Cylinder head (pair) box" at bounding box center [566, 402] width 458 height 33
type input "Cylinder Head (pair) box"
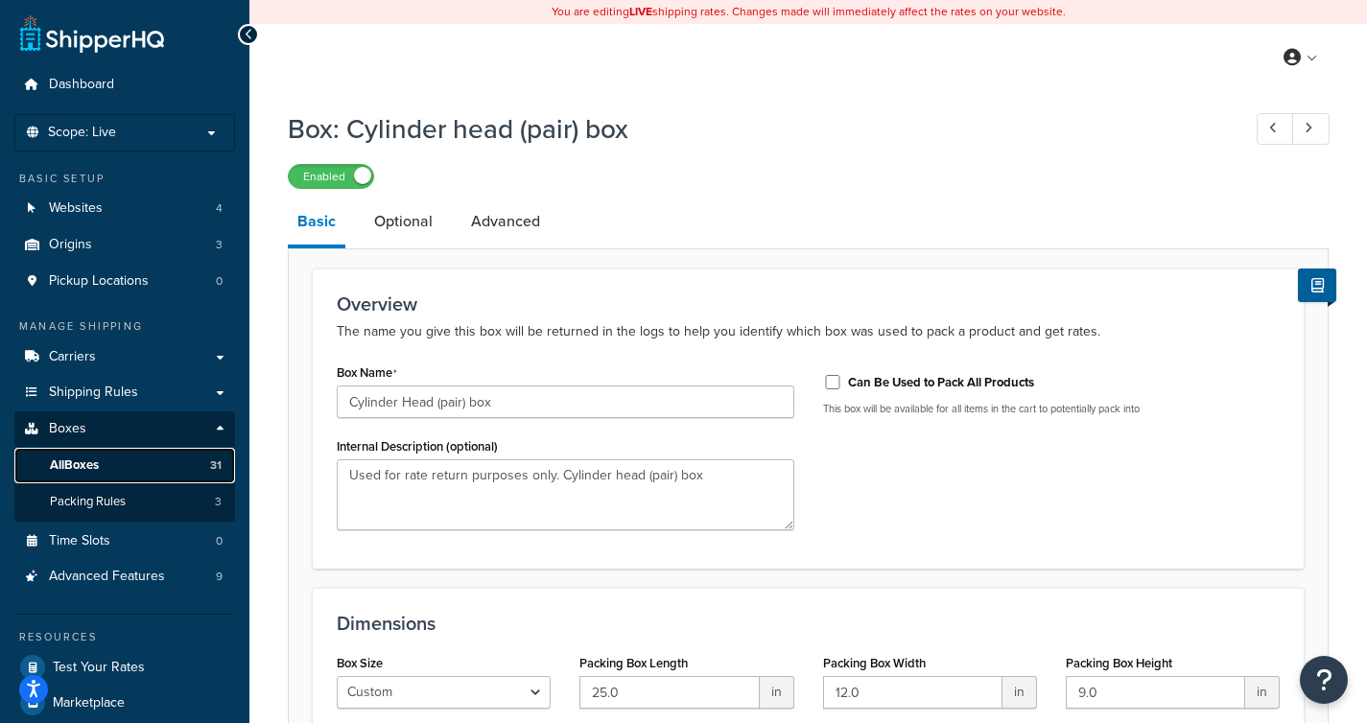
click at [140, 475] on link "All Boxes 31" at bounding box center [124, 465] width 221 height 35
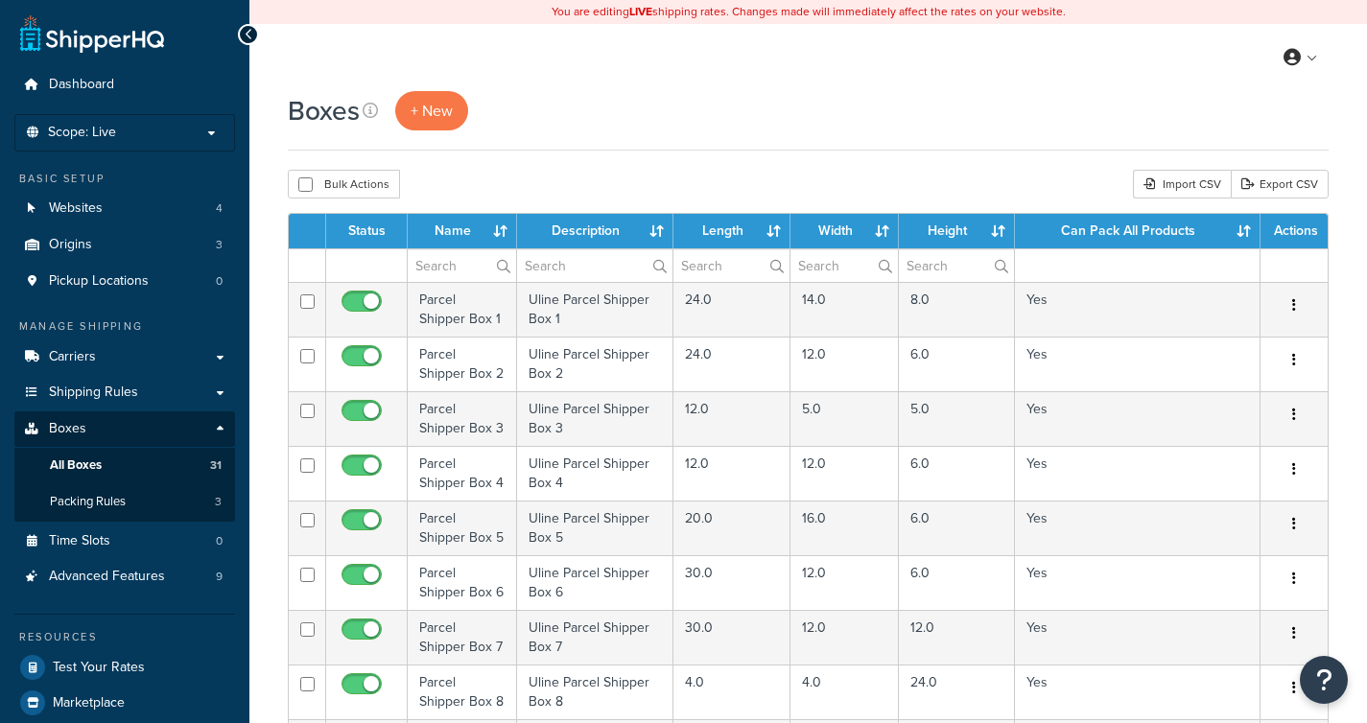
select select "1000"
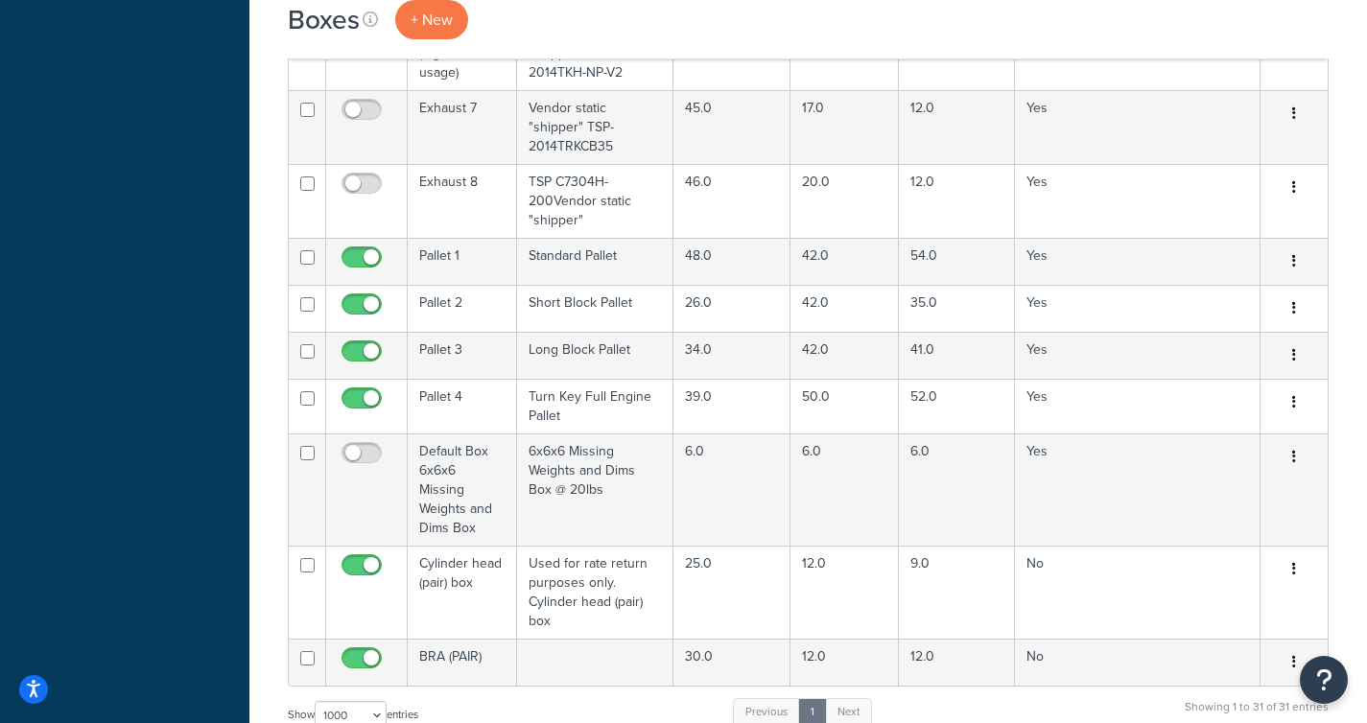
scroll to position [1640, 0]
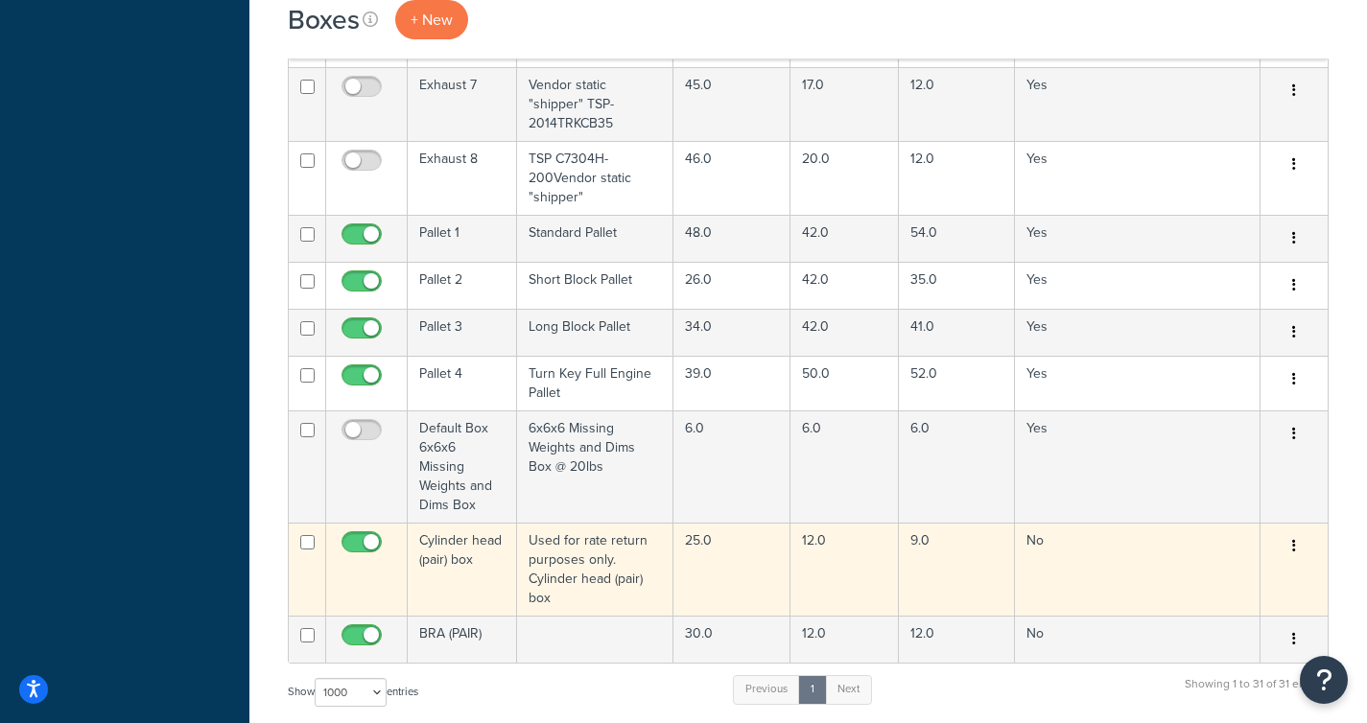
click at [464, 524] on td "Cylinder head (pair) box" at bounding box center [462, 569] width 109 height 93
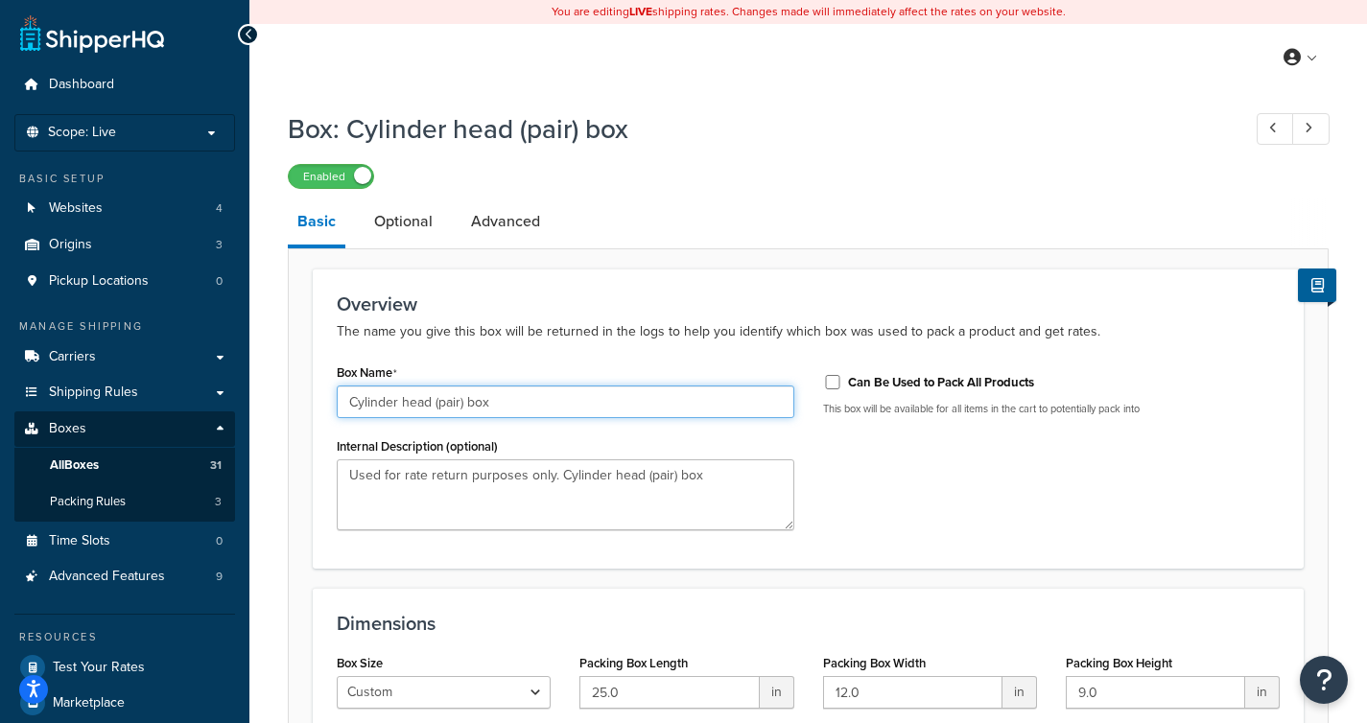
click at [410, 401] on input "Cylinder head (pair) box" at bounding box center [566, 402] width 458 height 33
type input "Cylinder Head Box"
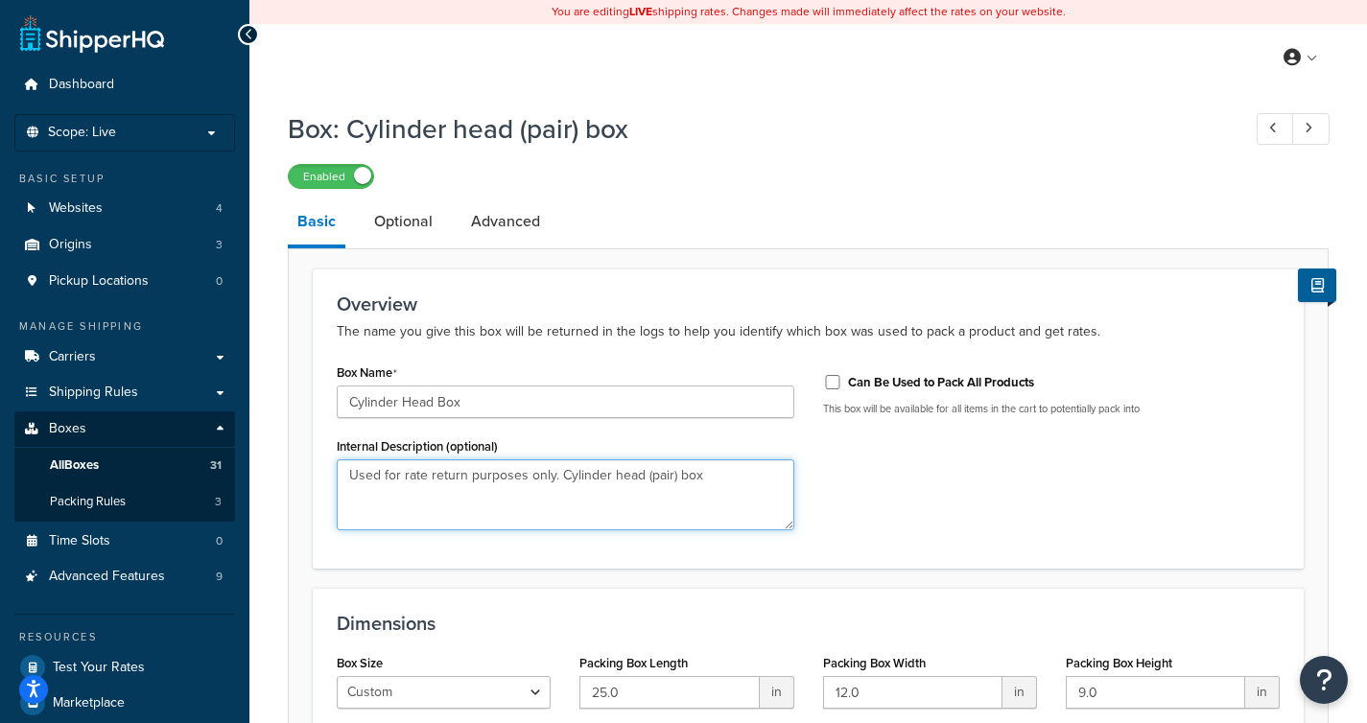
drag, startPoint x: 720, startPoint y: 468, endPoint x: 325, endPoint y: 470, distance: 395.2
click at [325, 470] on div "Box Name Cylinder Head Box Internal Description (optional) Used for rate return…" at bounding box center [565, 452] width 486 height 186
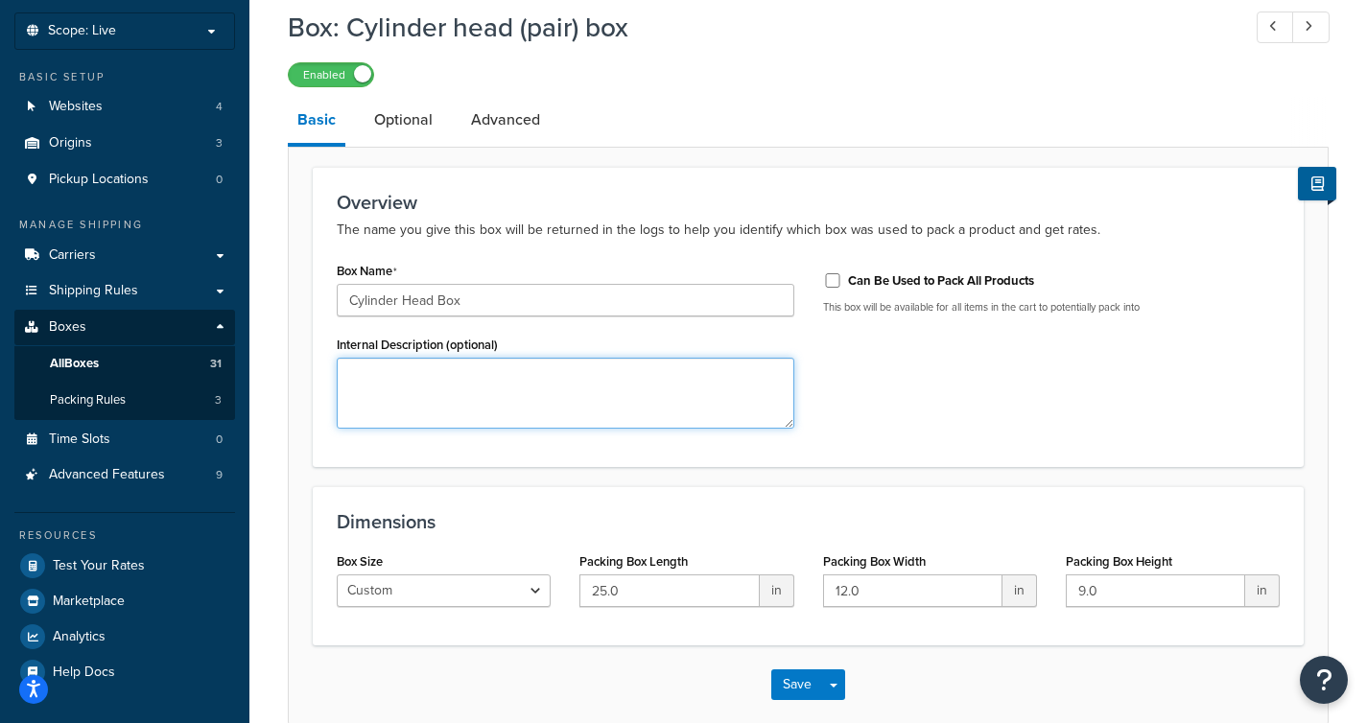
scroll to position [200, 0]
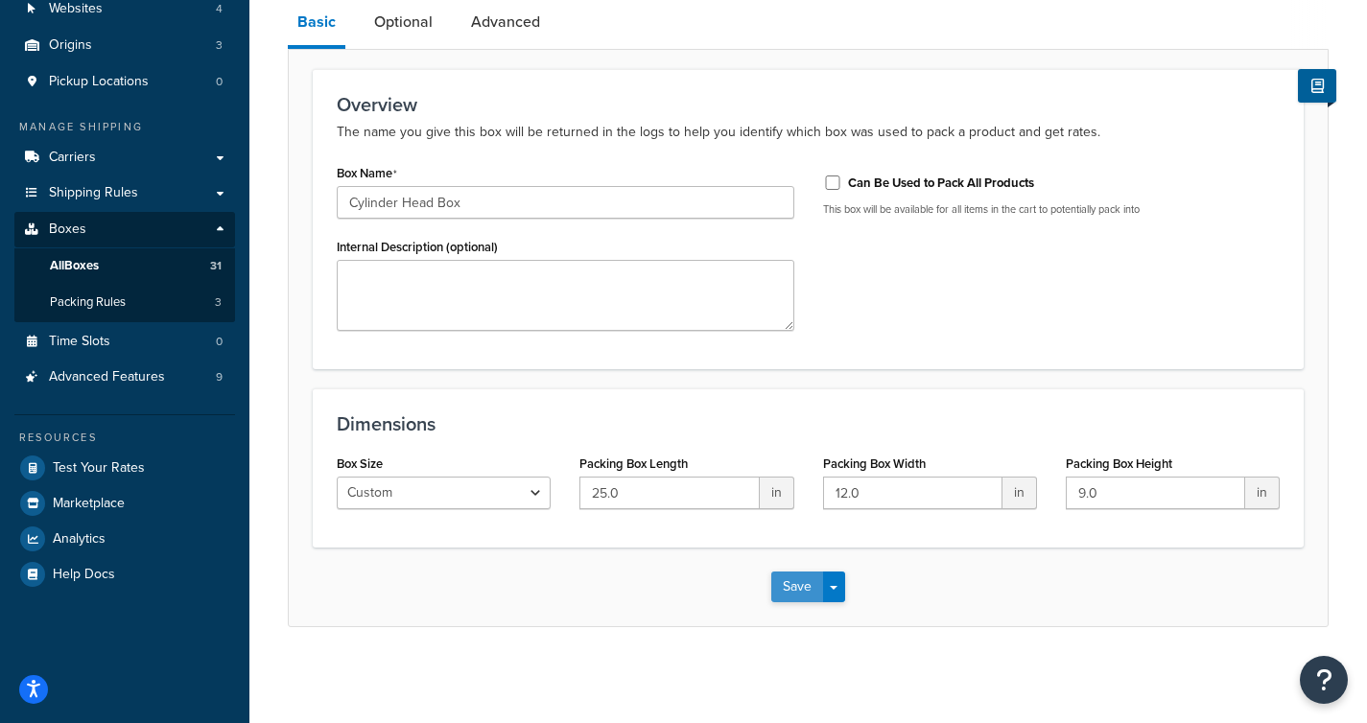
click at [790, 577] on button "Save" at bounding box center [797, 587] width 52 height 31
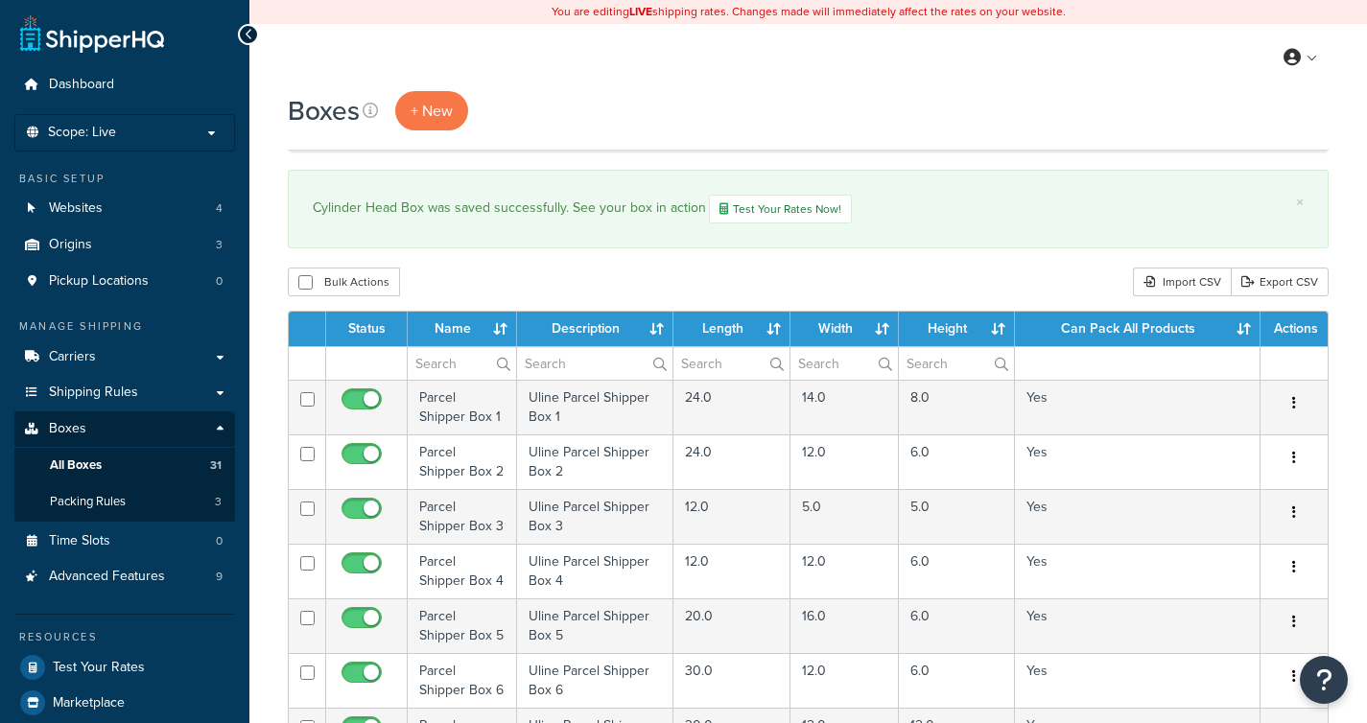
select select "1000"
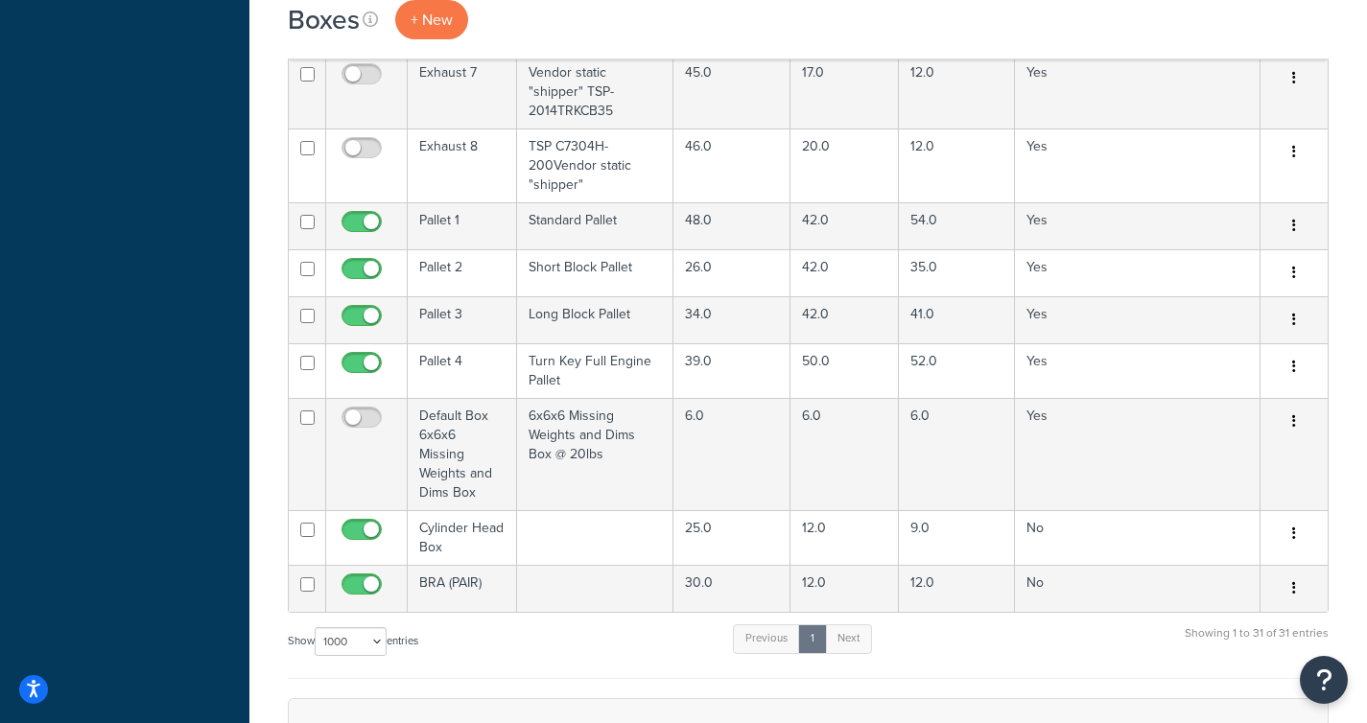
scroll to position [1752, 0]
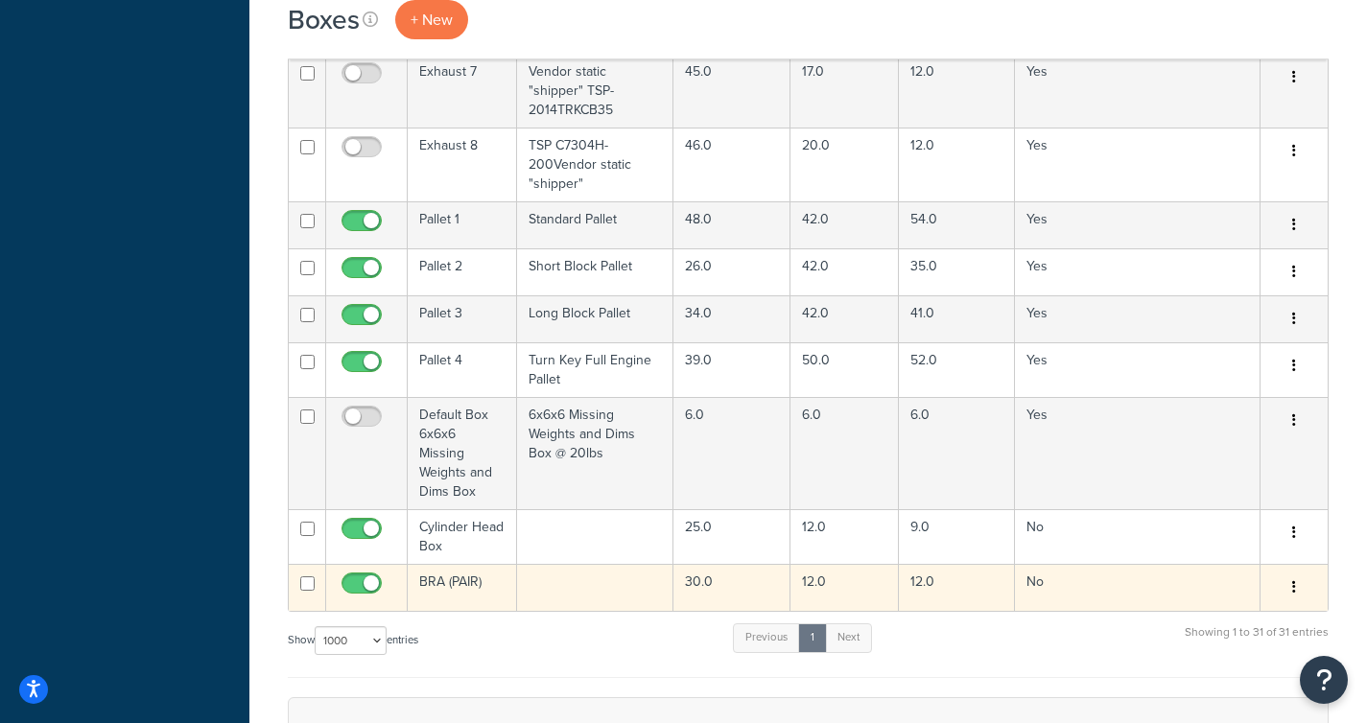
click at [471, 564] on td "BRA (PAIR)" at bounding box center [462, 587] width 109 height 47
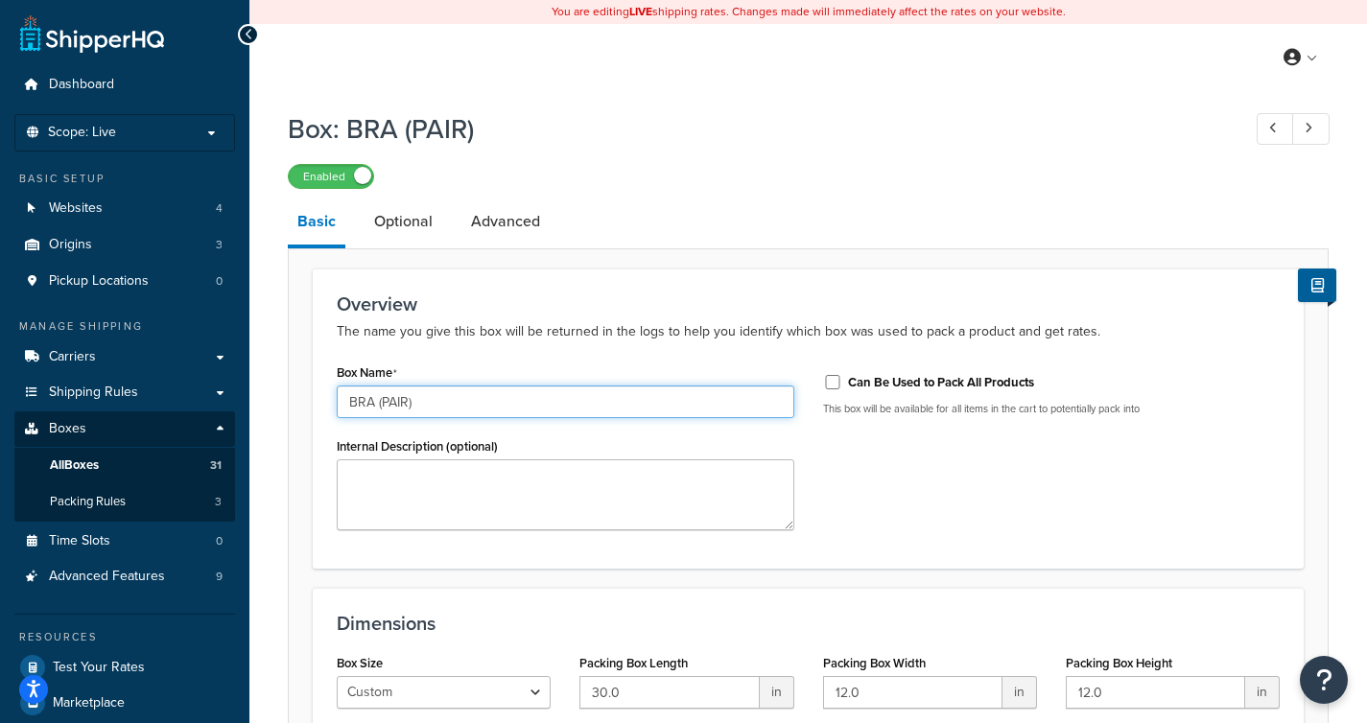
drag, startPoint x: 460, startPoint y: 404, endPoint x: 329, endPoint y: 395, distance: 131.7
click at [329, 395] on div "Box Name BRA (PAIR) Internal Description (optional)" at bounding box center [565, 452] width 486 height 186
drag, startPoint x: 421, startPoint y: 405, endPoint x: 337, endPoint y: 403, distance: 84.4
click at [337, 403] on input "BRA Box" at bounding box center [566, 402] width 458 height 33
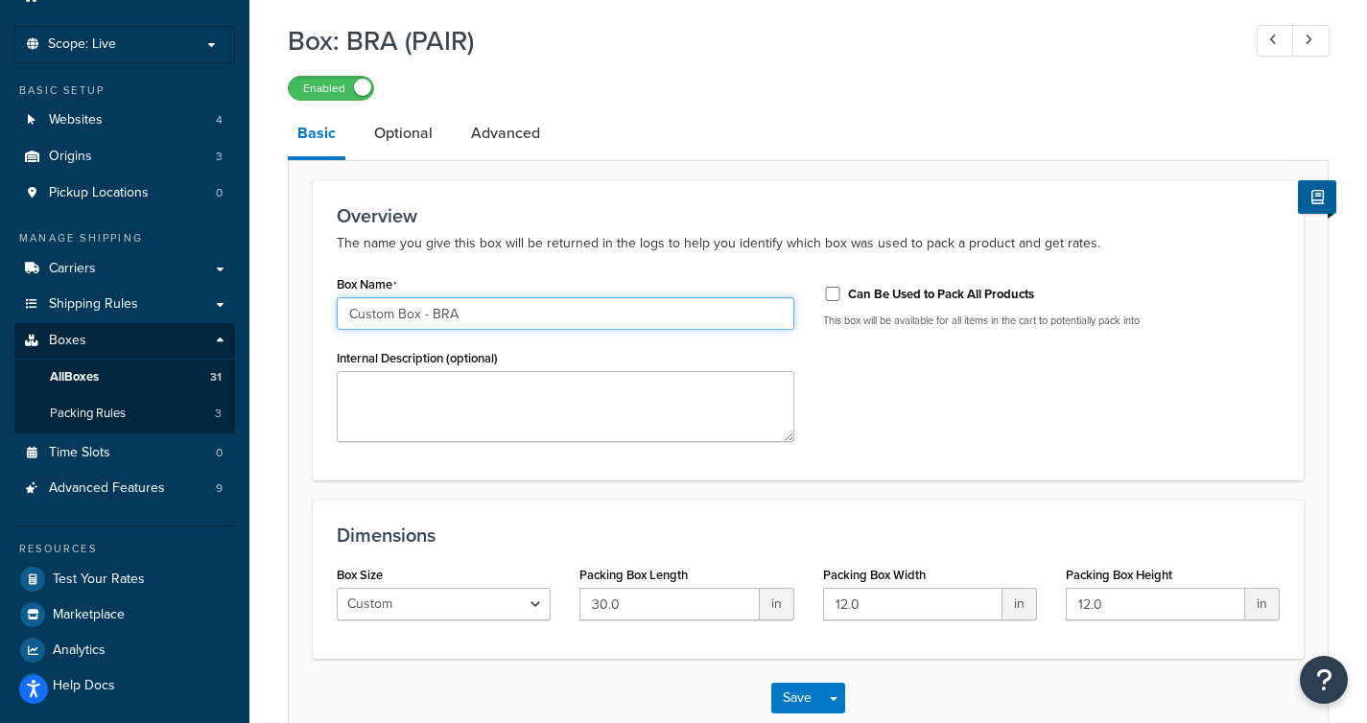
scroll to position [19, 0]
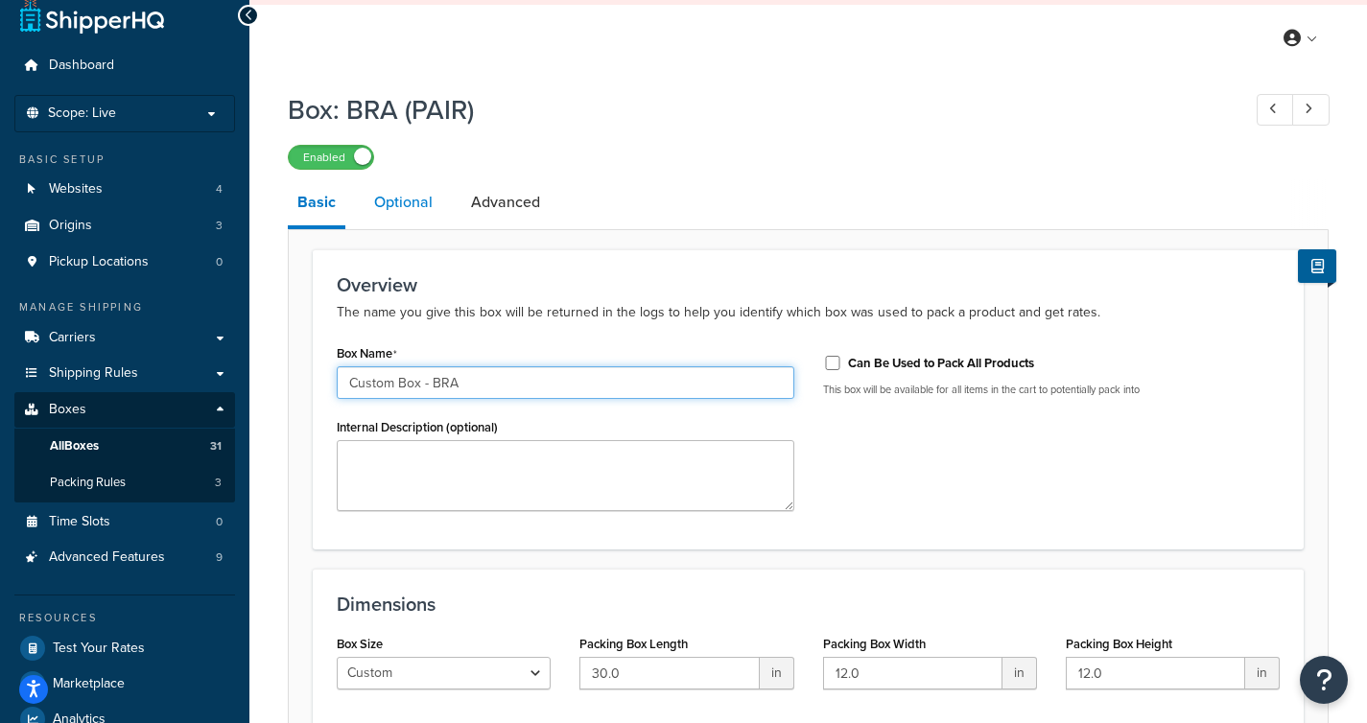
type input "Custom Box - BRA"
click at [399, 200] on link "Optional" at bounding box center [404, 202] width 78 height 46
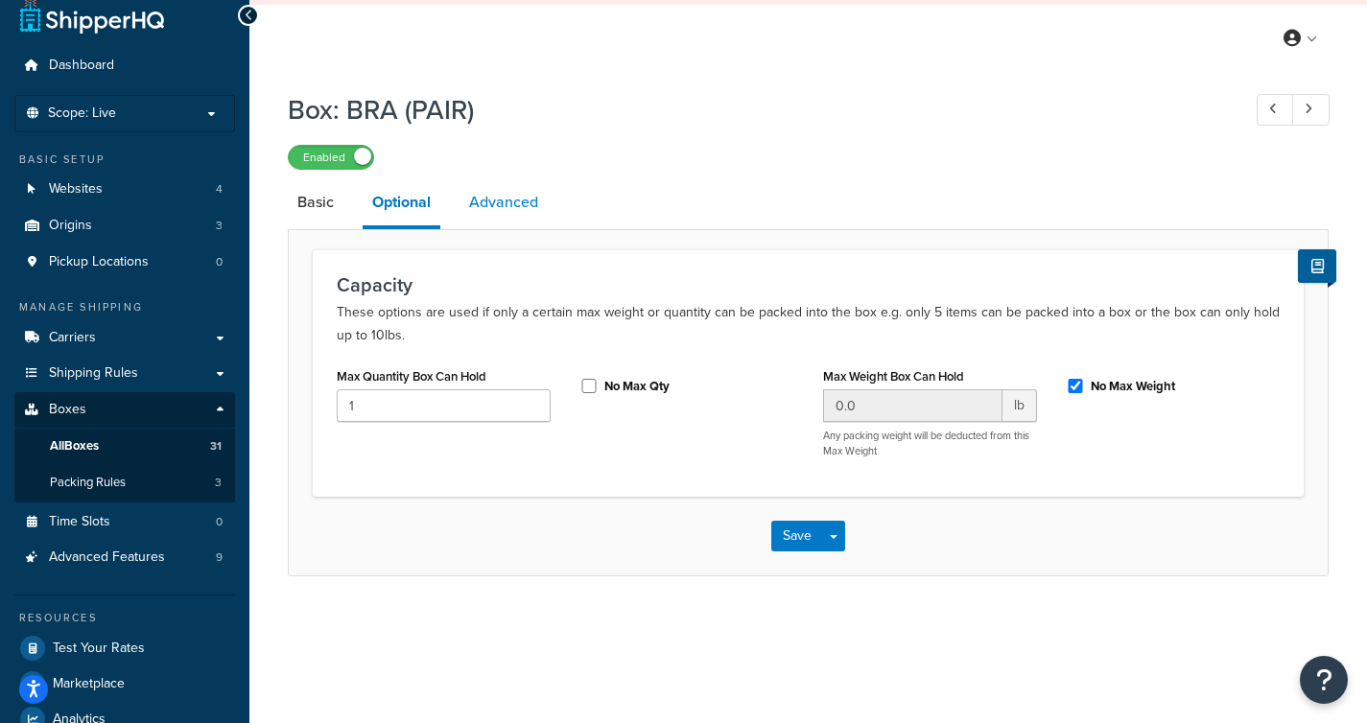
click at [479, 194] on link "Advanced" at bounding box center [503, 202] width 88 height 46
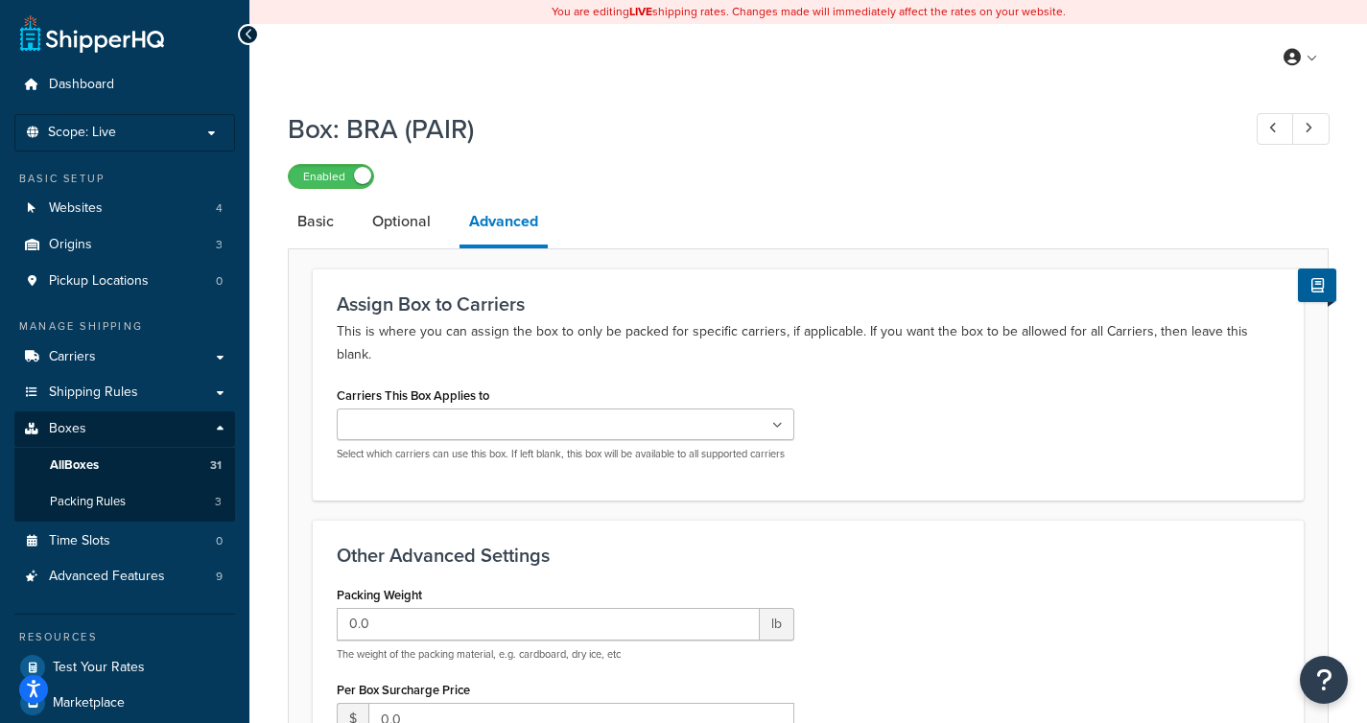
scroll to position [458, 0]
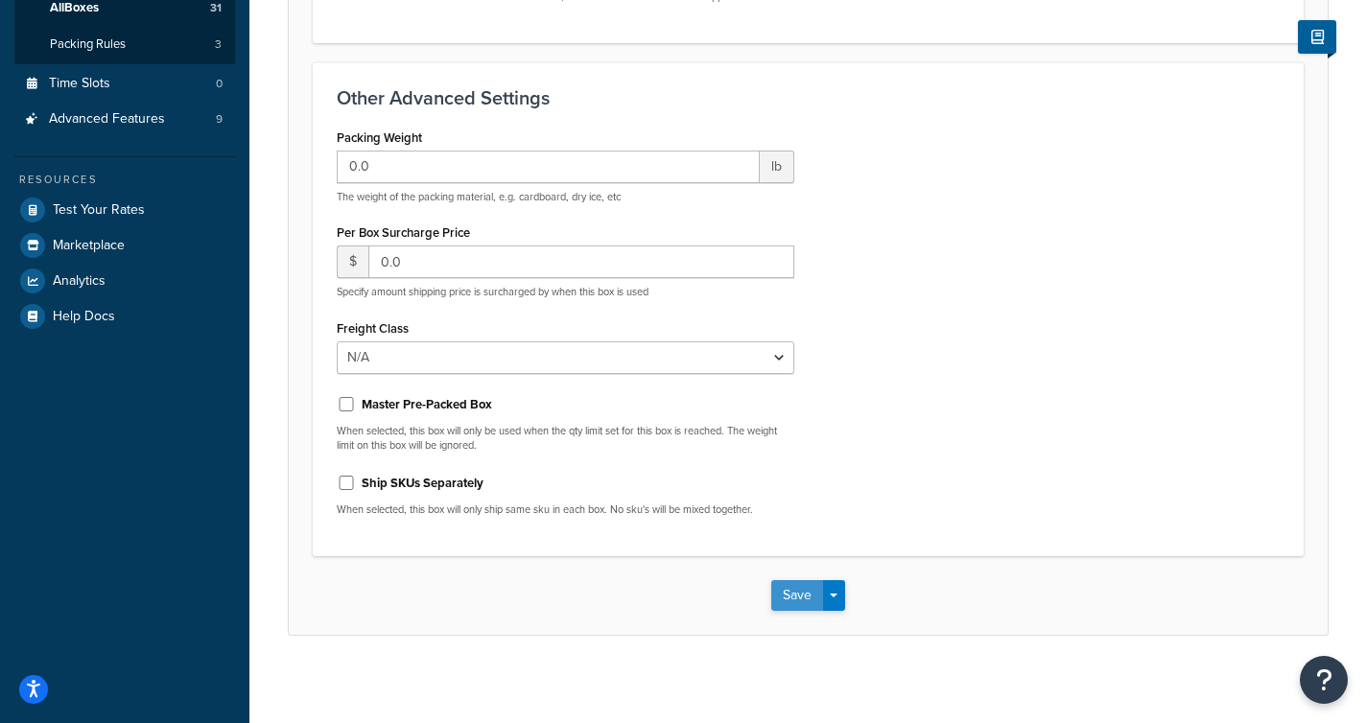
click at [814, 580] on button "Save" at bounding box center [797, 595] width 52 height 31
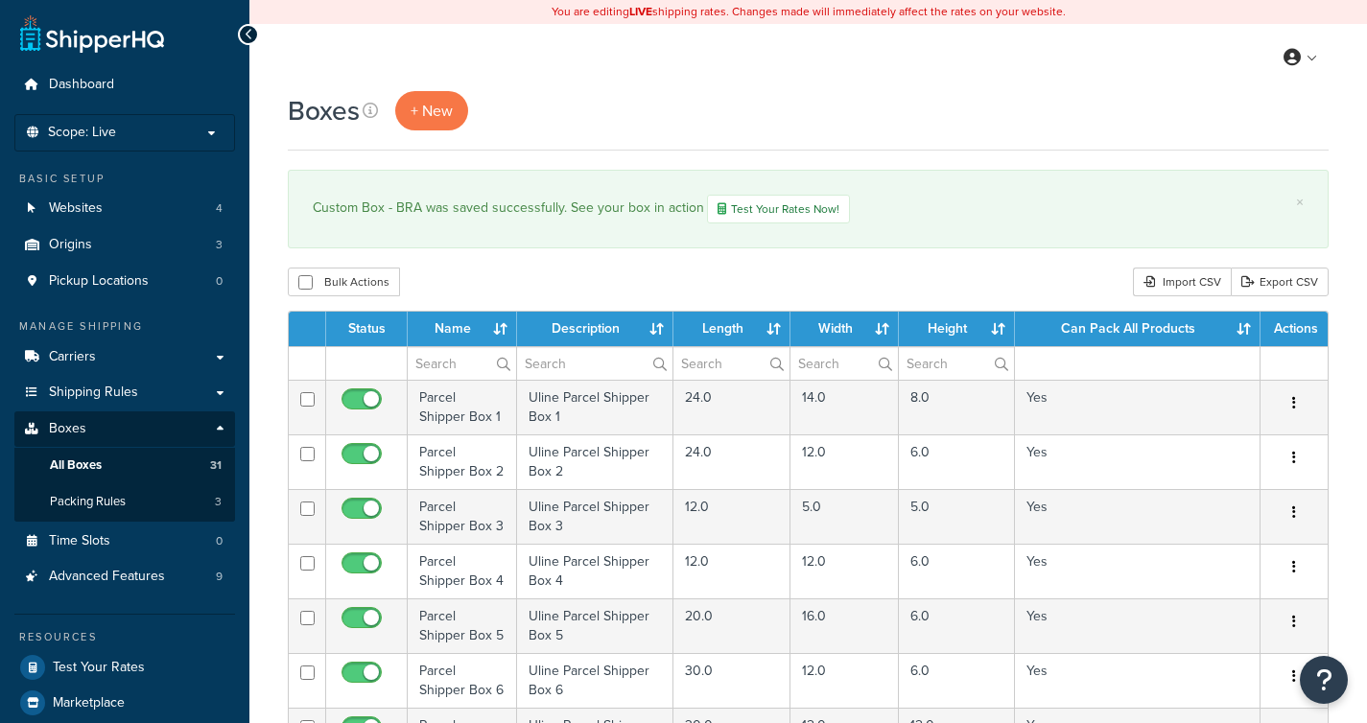
select select "1000"
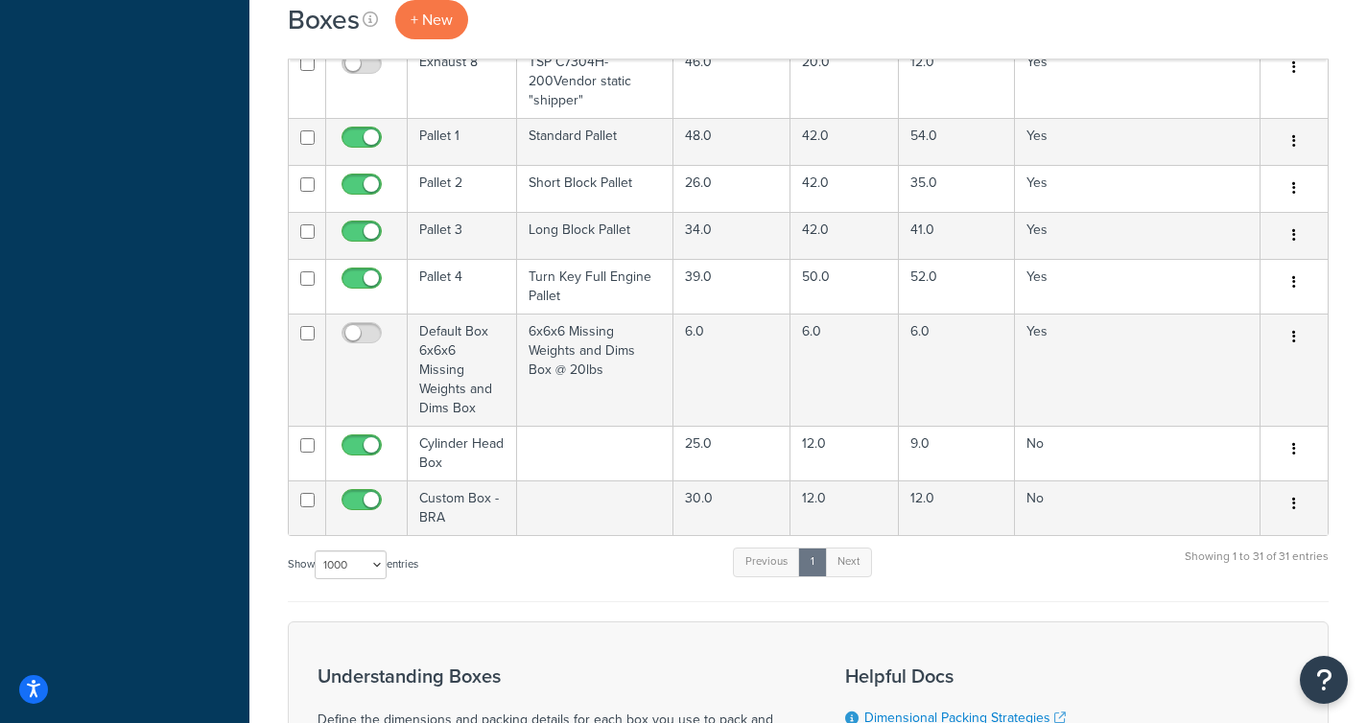
scroll to position [1840, 0]
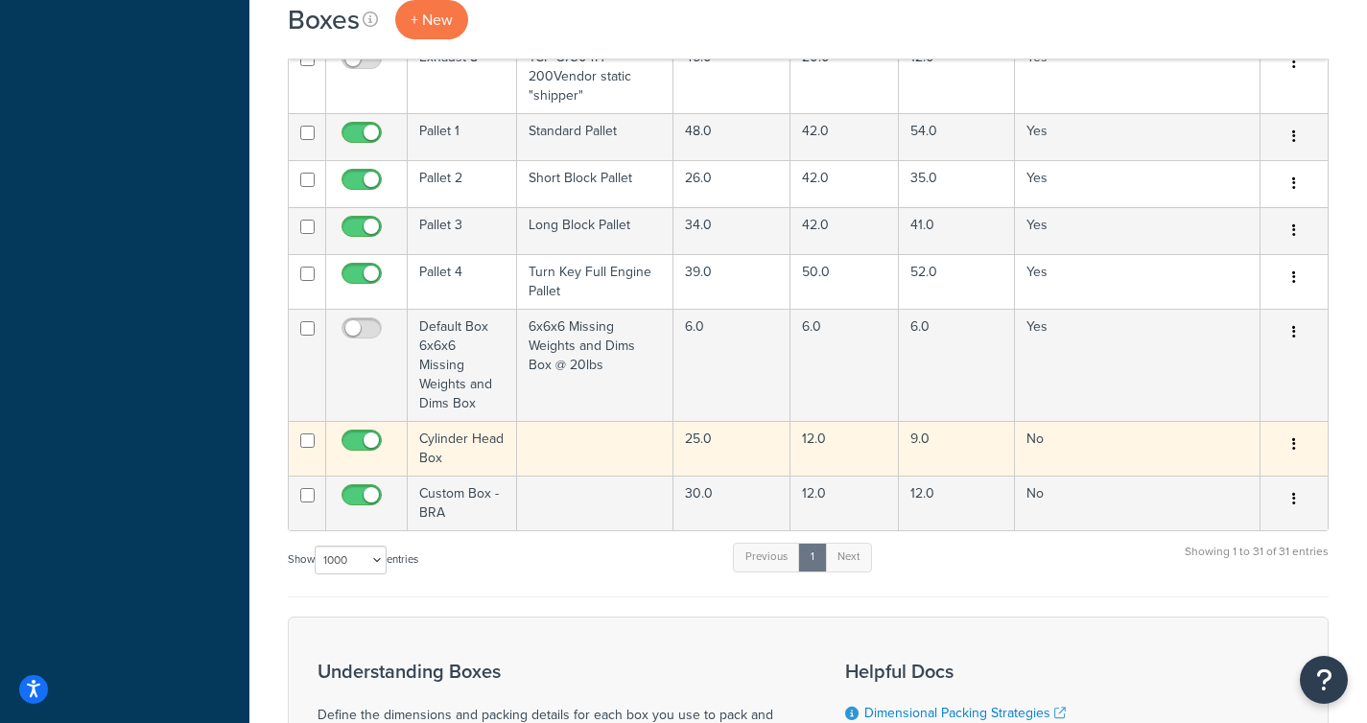
click at [464, 421] on td "Cylinder Head Box" at bounding box center [462, 448] width 109 height 55
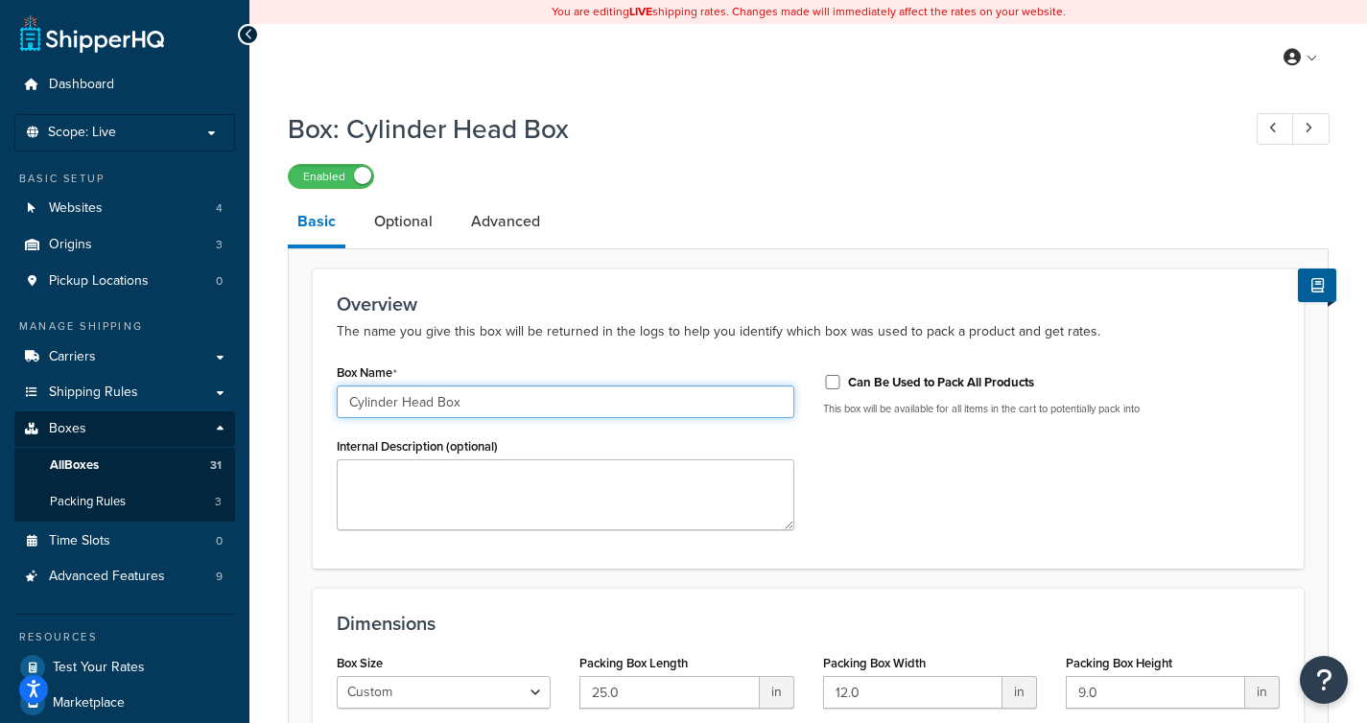
click at [352, 398] on input "Cylinder Head Box" at bounding box center [566, 402] width 458 height 33
click at [548, 404] on input "Custom Box - Cylinder Head Box" at bounding box center [566, 402] width 458 height 33
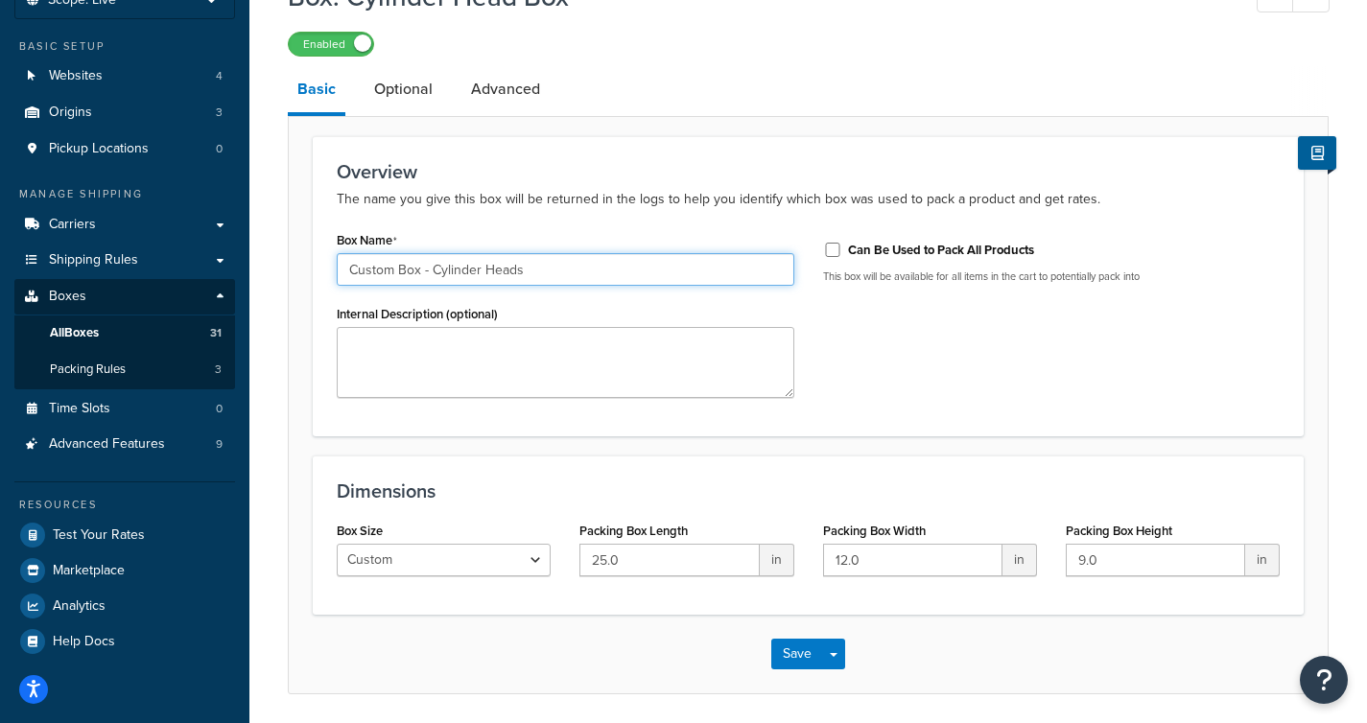
scroll to position [200, 0]
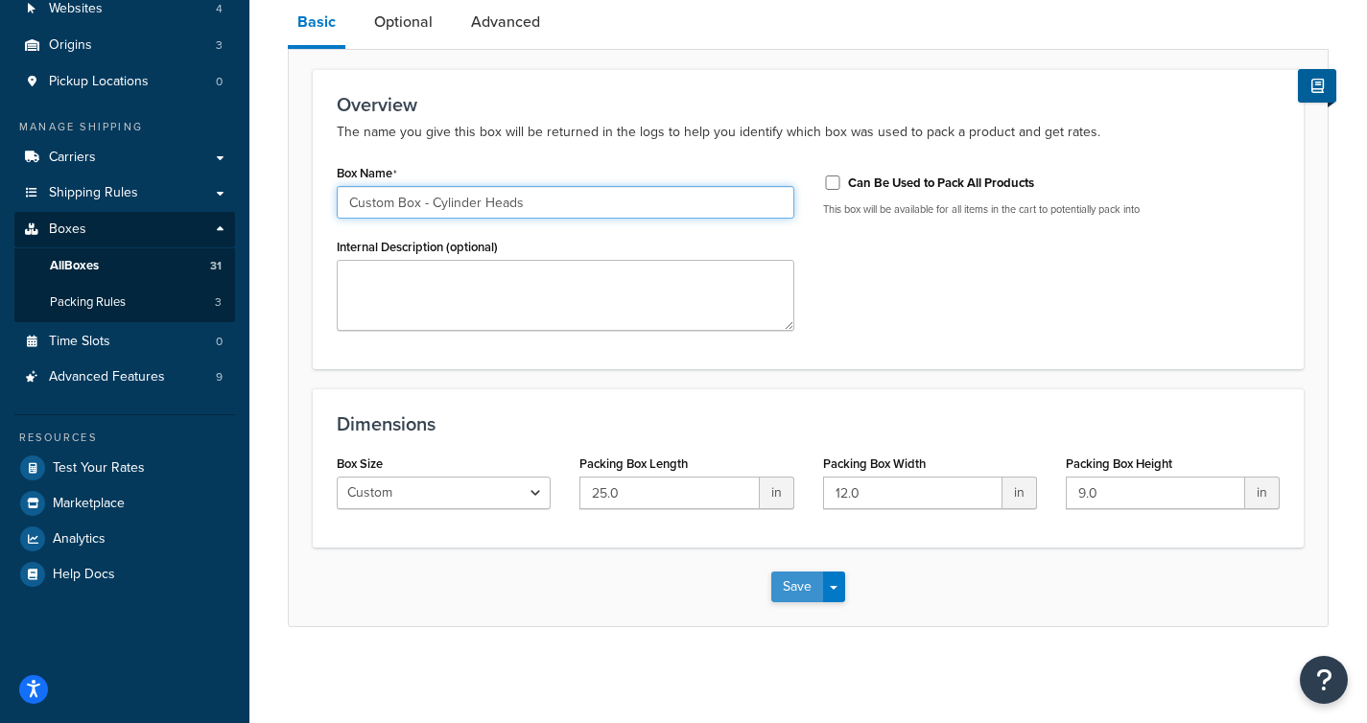
type input "Custom Box - Cylinder Heads"
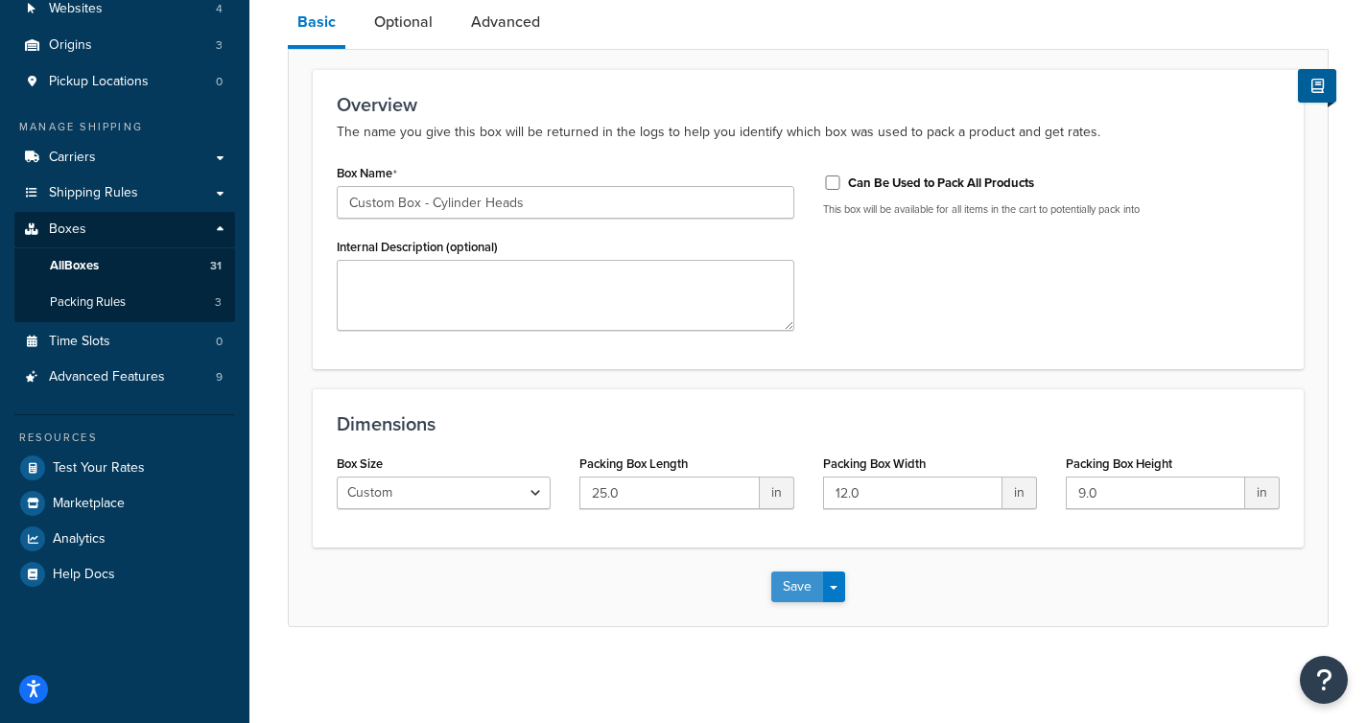
click at [803, 587] on button "Save" at bounding box center [797, 587] width 52 height 31
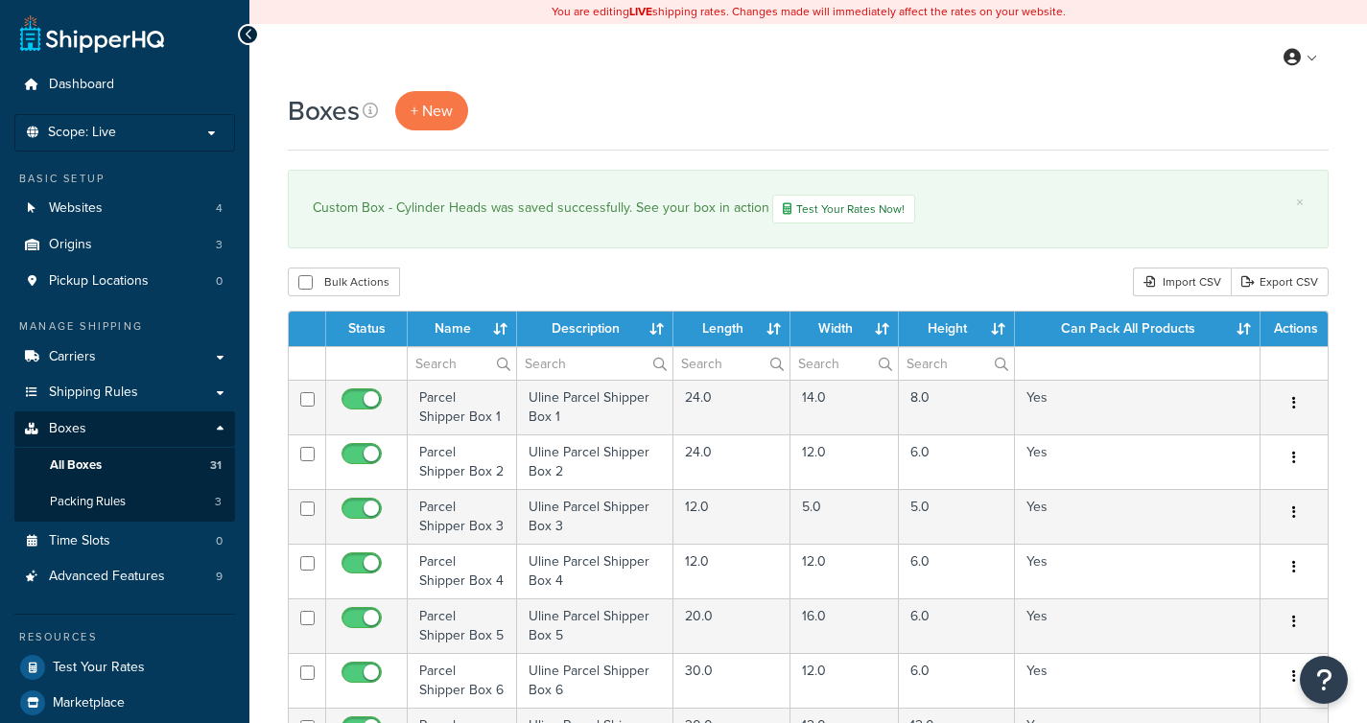
select select "1000"
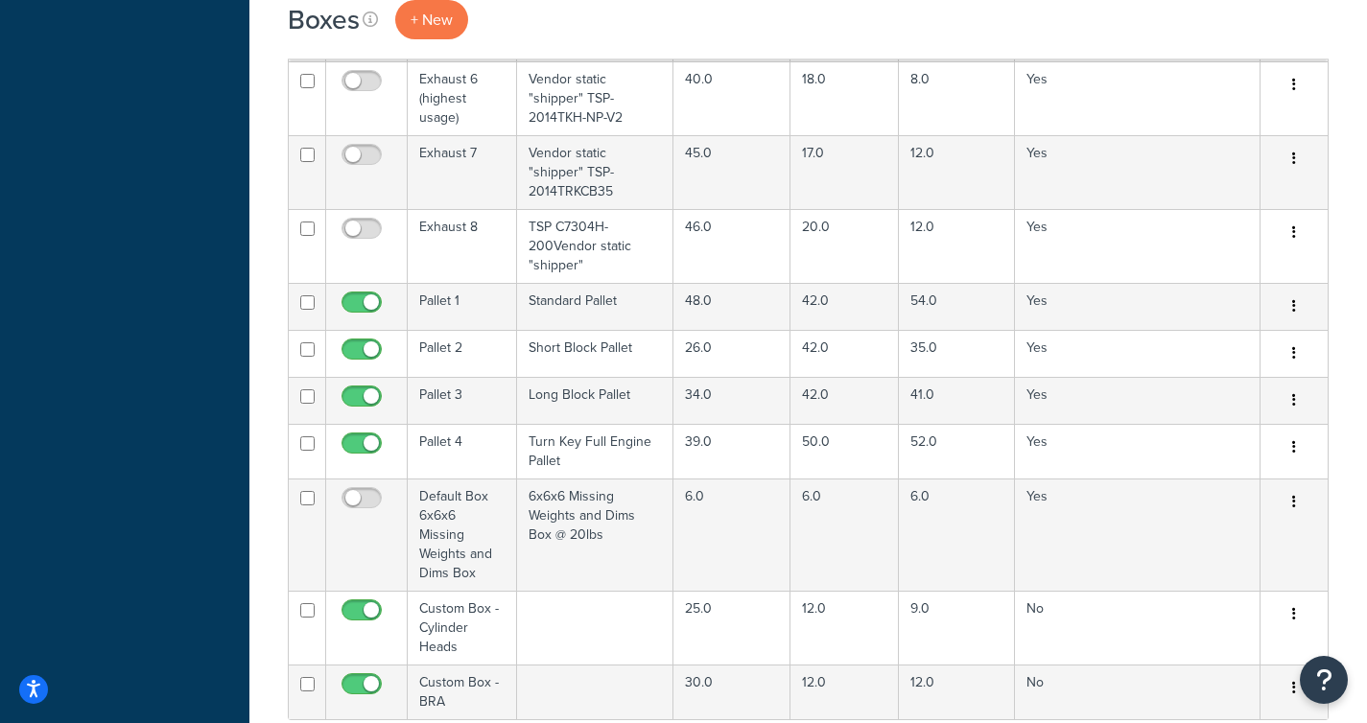
scroll to position [1885, 0]
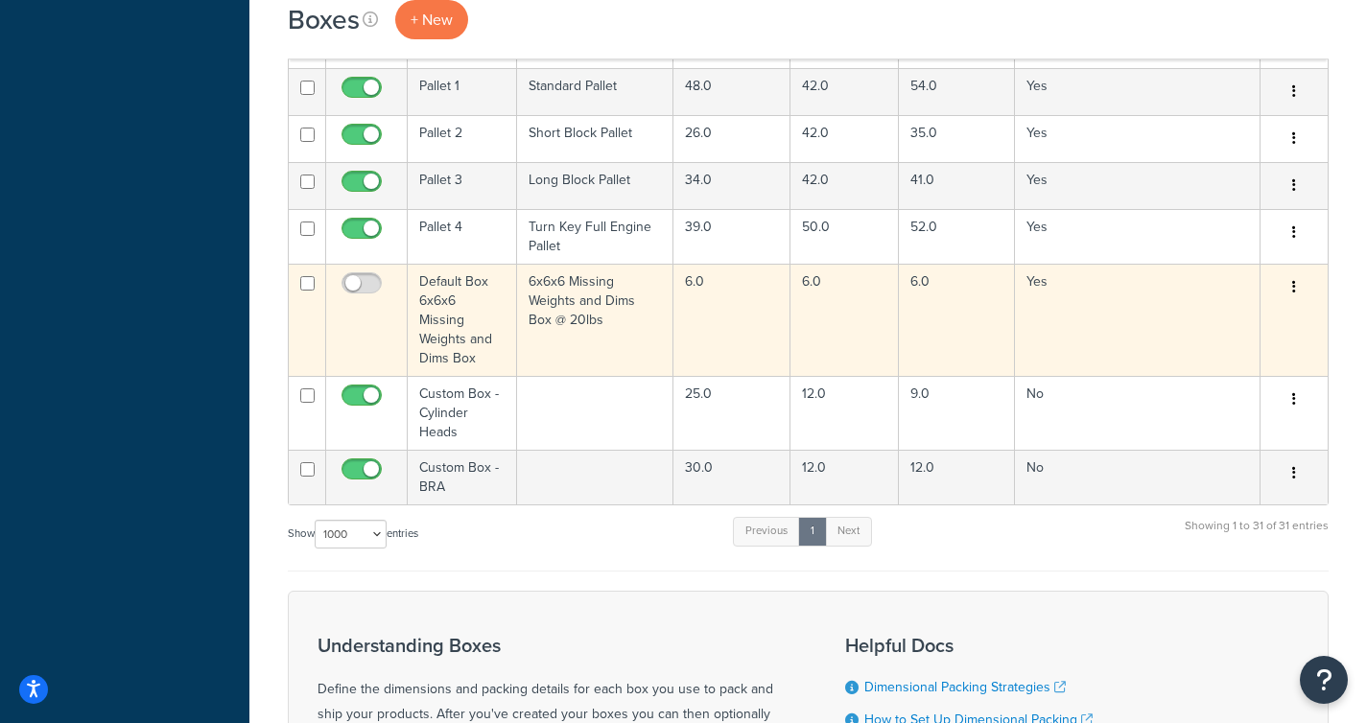
click at [627, 280] on td "6x6x6 Missing Weights and Dims Box @ 20lbs" at bounding box center [595, 320] width 156 height 112
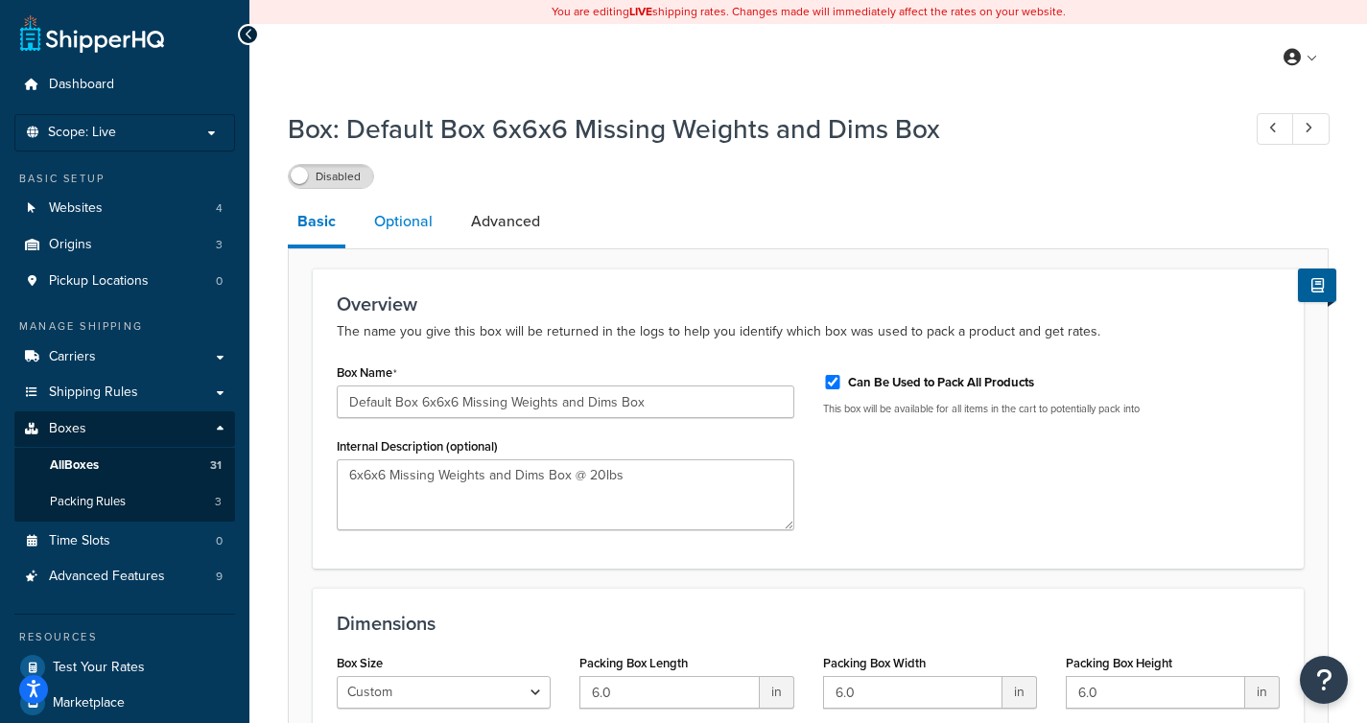
click at [416, 220] on link "Optional" at bounding box center [404, 222] width 78 height 46
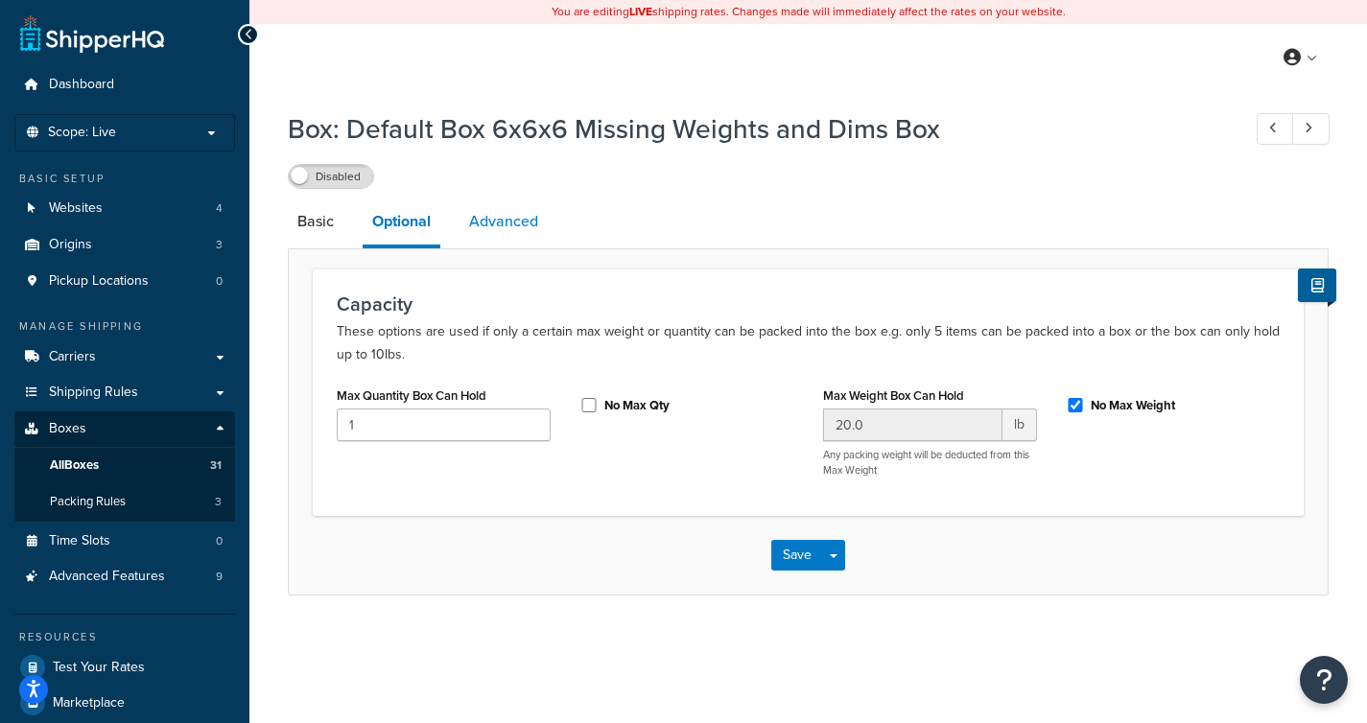
click at [502, 221] on link "Advanced" at bounding box center [503, 222] width 88 height 46
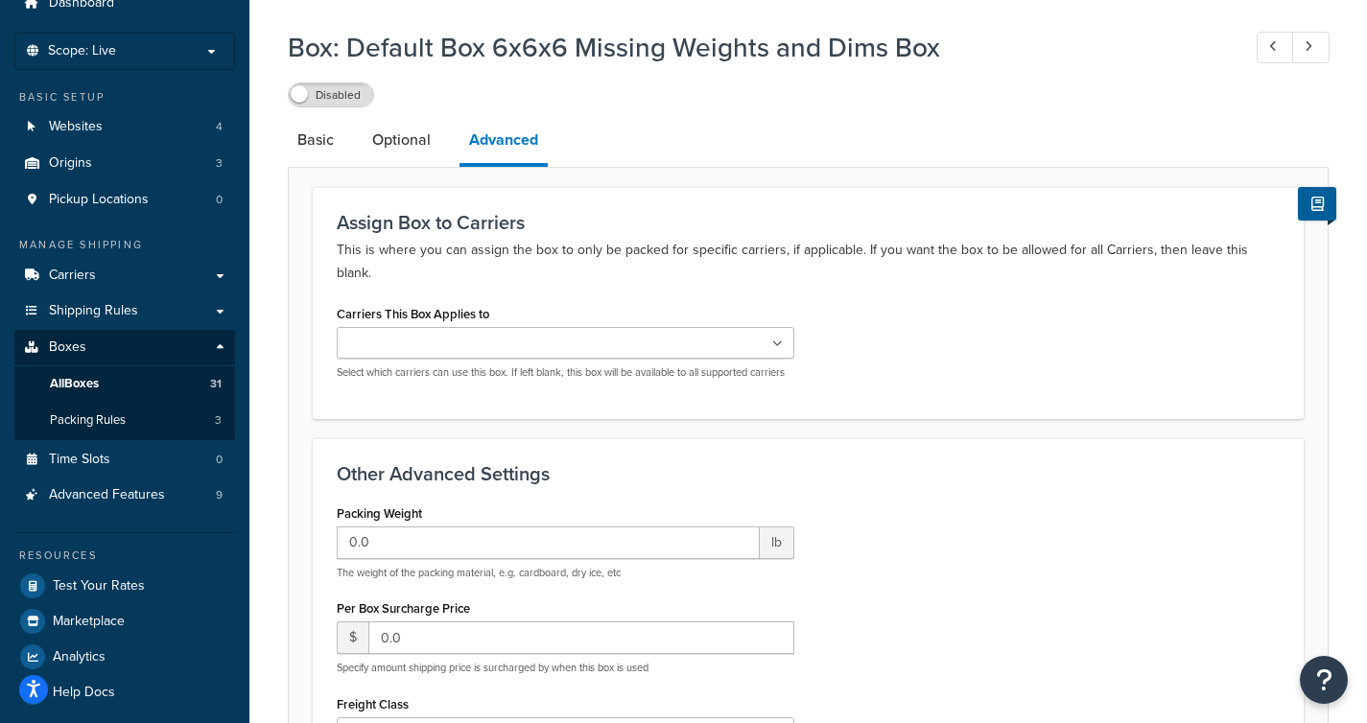
scroll to position [79, 0]
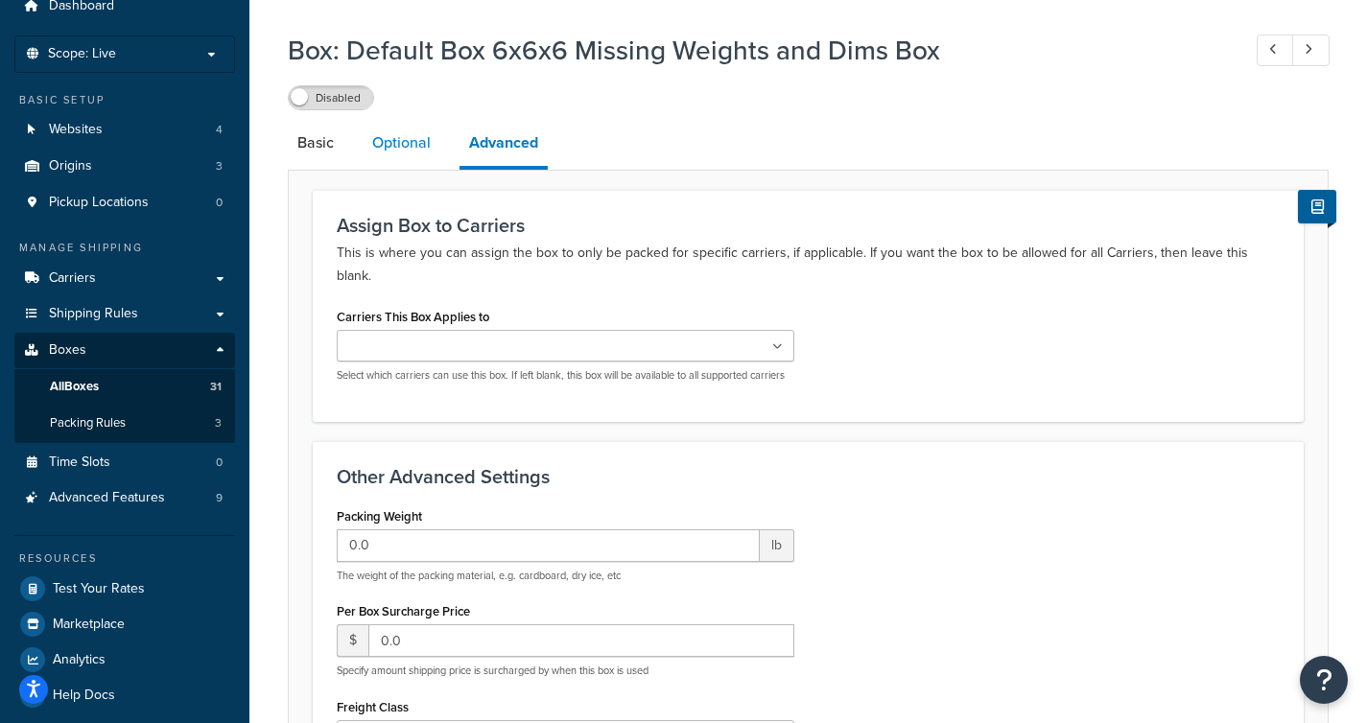
click at [405, 142] on link "Optional" at bounding box center [402, 143] width 78 height 46
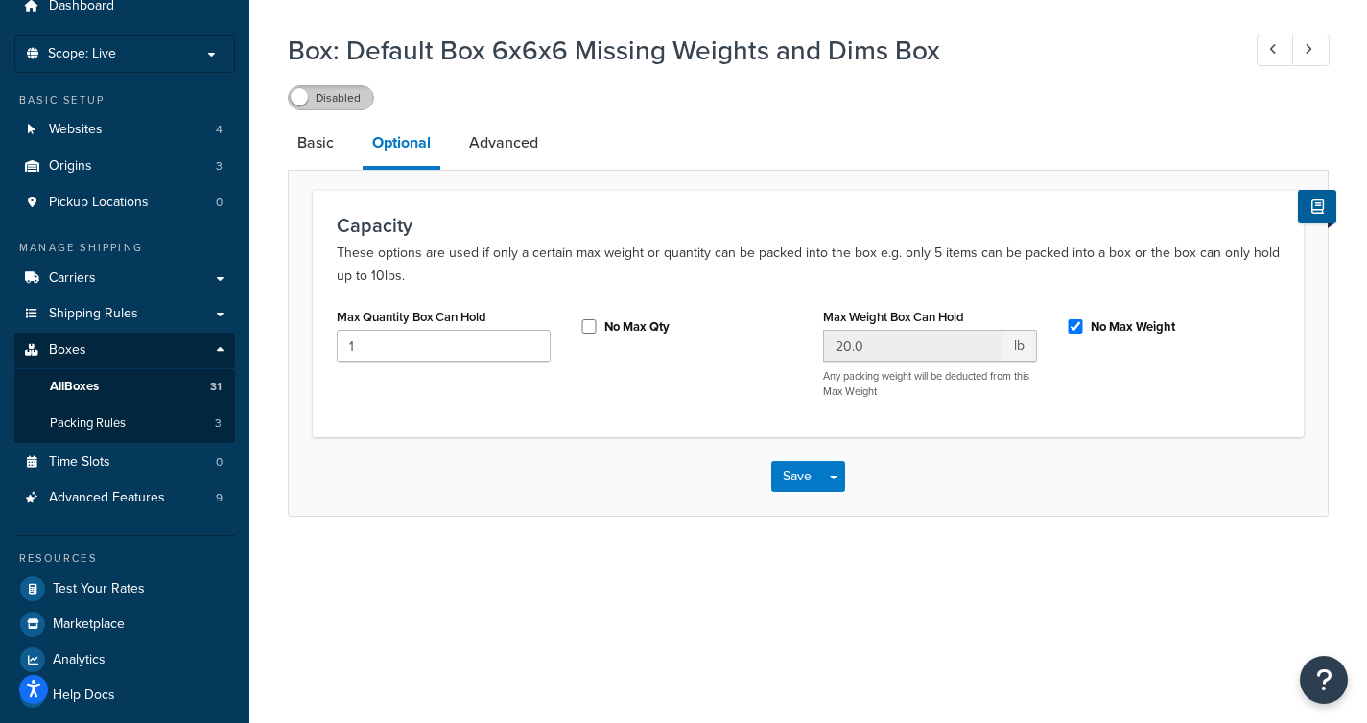
click at [348, 96] on label "Disabled" at bounding box center [331, 97] width 84 height 23
click at [1076, 325] on input "No Max Weight" at bounding box center [1075, 326] width 19 height 14
checkbox input "false"
drag, startPoint x: 895, startPoint y: 343, endPoint x: 774, endPoint y: 341, distance: 120.9
click at [774, 341] on div "Max Quantity Box Can Hold 1 No Max Qty Max Weight Box Can Hold 20.0 lb Any pack…" at bounding box center [808, 358] width 972 height 110
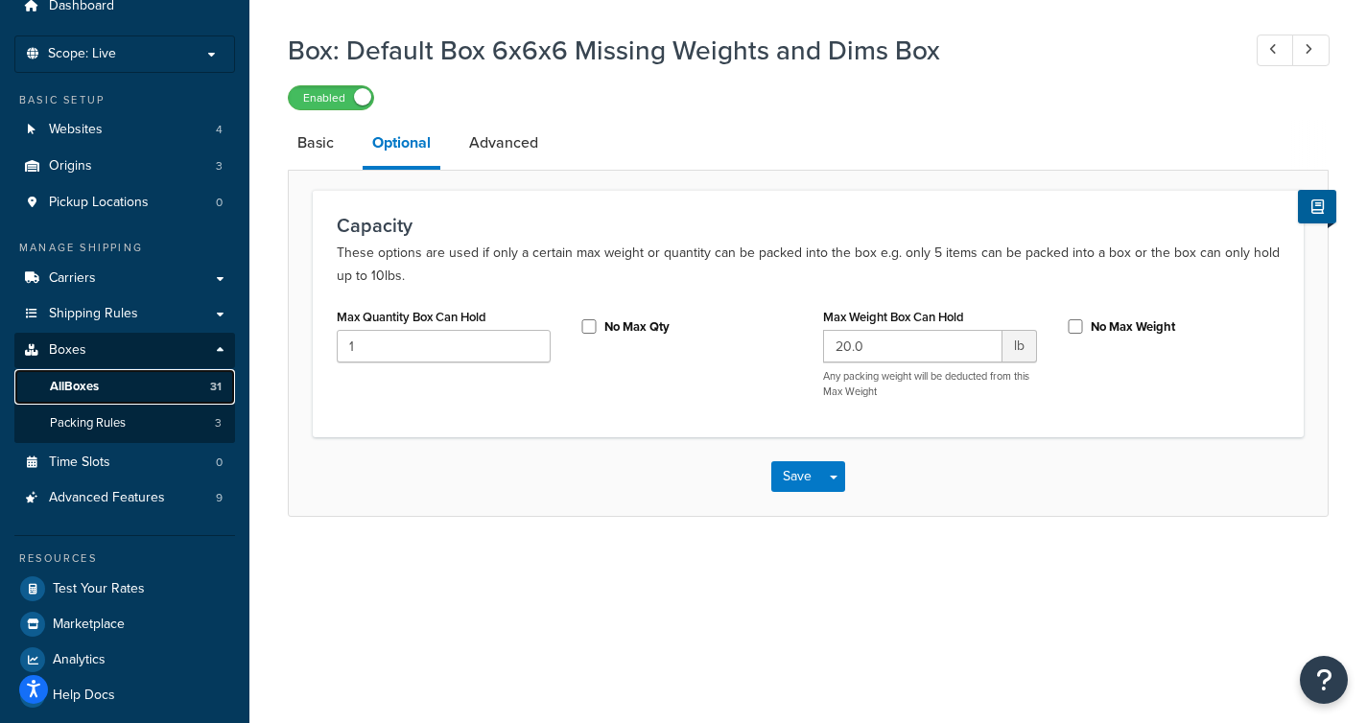
click at [99, 388] on span "All Boxes" at bounding box center [74, 387] width 49 height 16
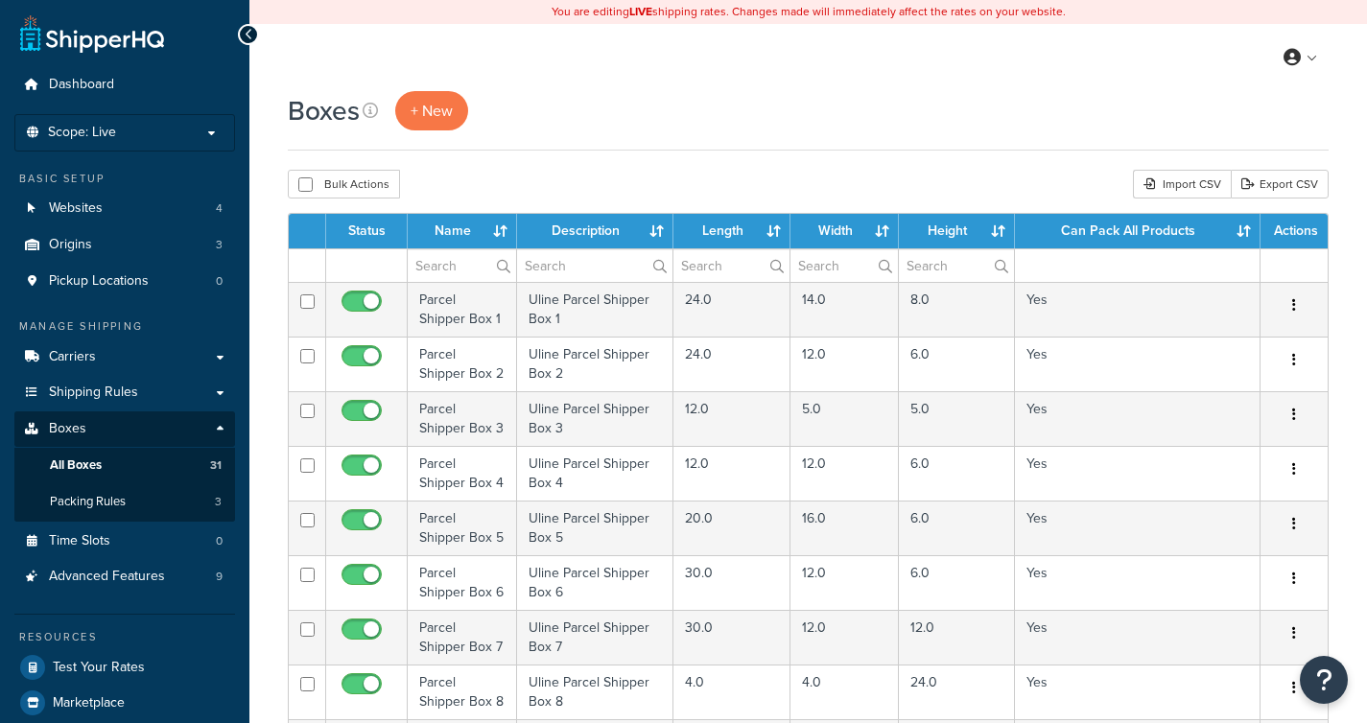
select select "1000"
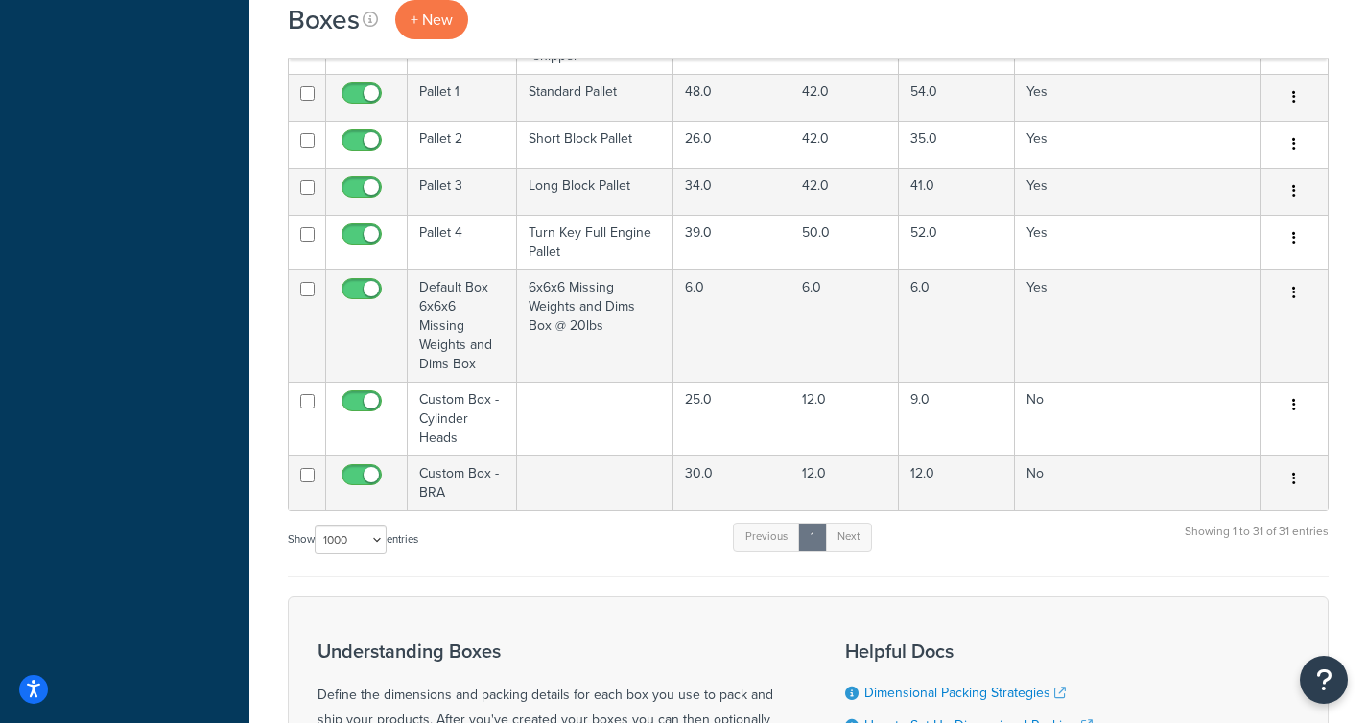
scroll to position [1780, 0]
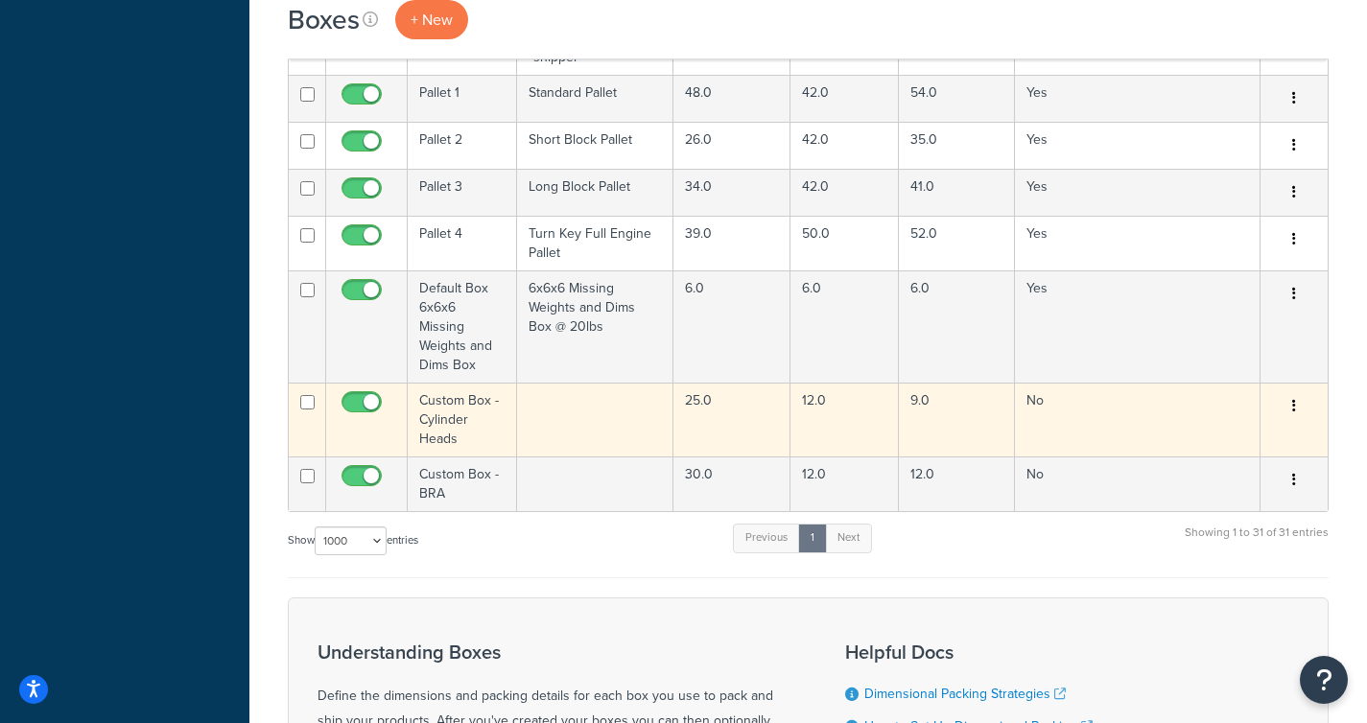
click at [467, 404] on td "Custom Box - Cylinder Heads" at bounding box center [462, 420] width 109 height 74
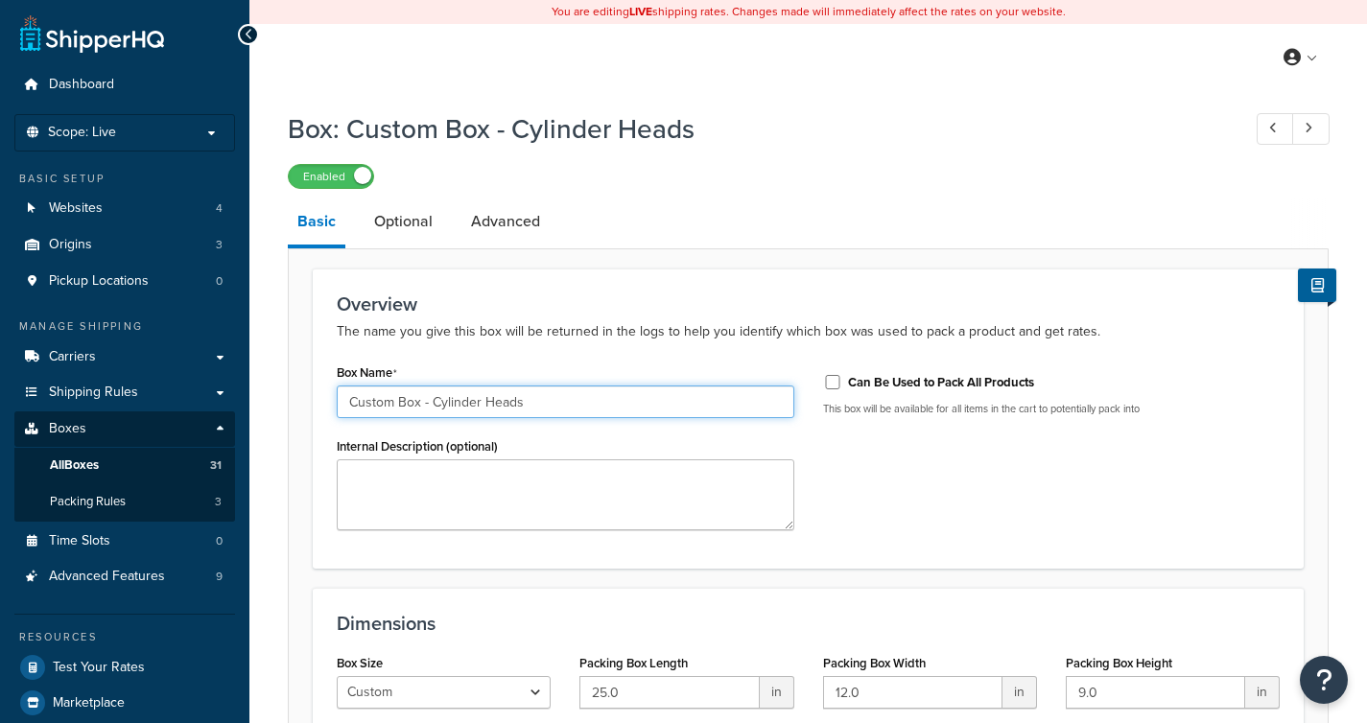
click at [541, 404] on input "Custom Box - Cylinder Heads" at bounding box center [566, 402] width 458 height 33
type input "Custom Box - Cylinder Head"
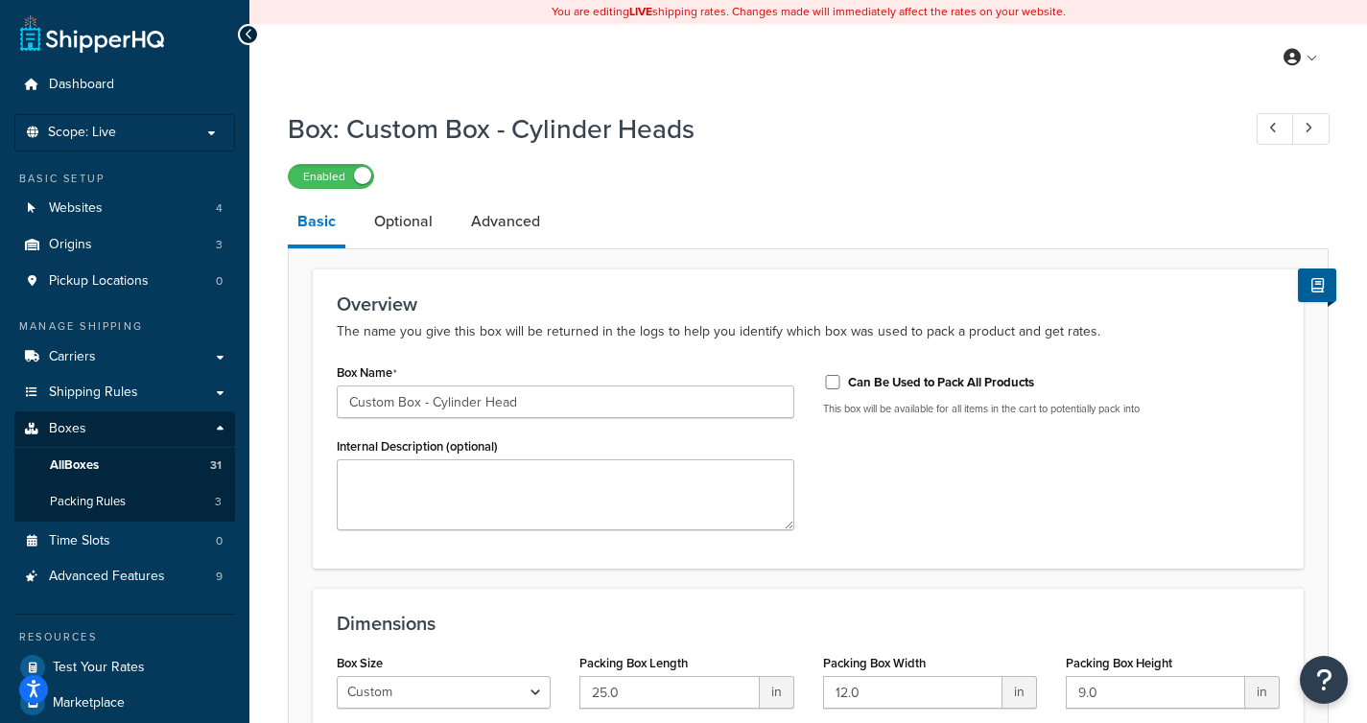
click at [551, 294] on h3 "Overview" at bounding box center [808, 304] width 943 height 21
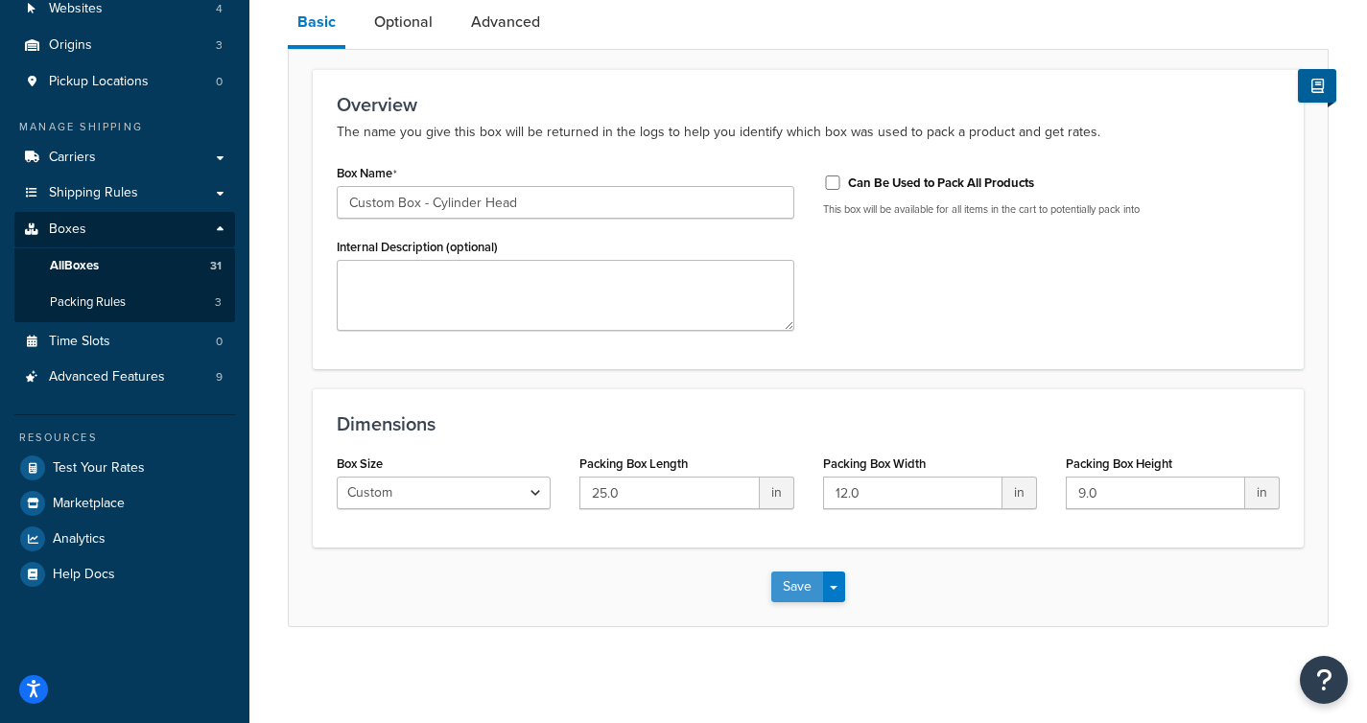
click at [788, 577] on button "Save" at bounding box center [797, 587] width 52 height 31
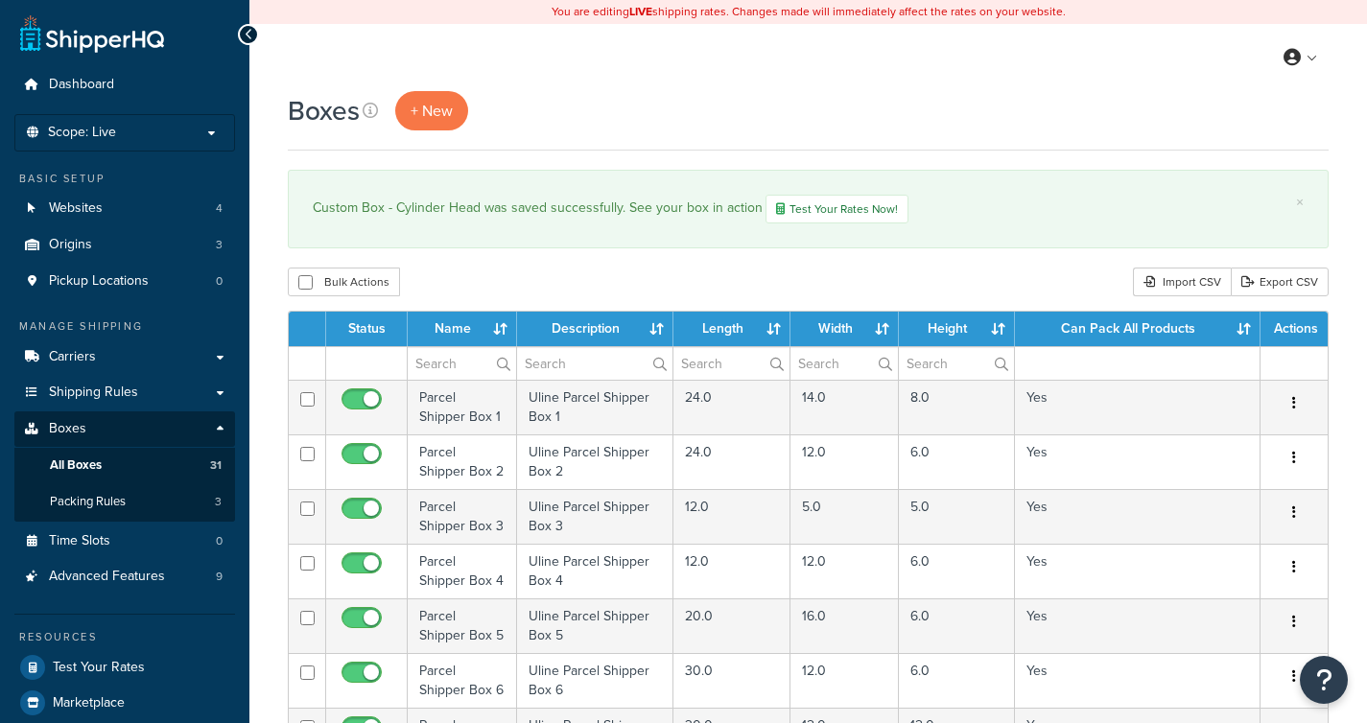
select select "1000"
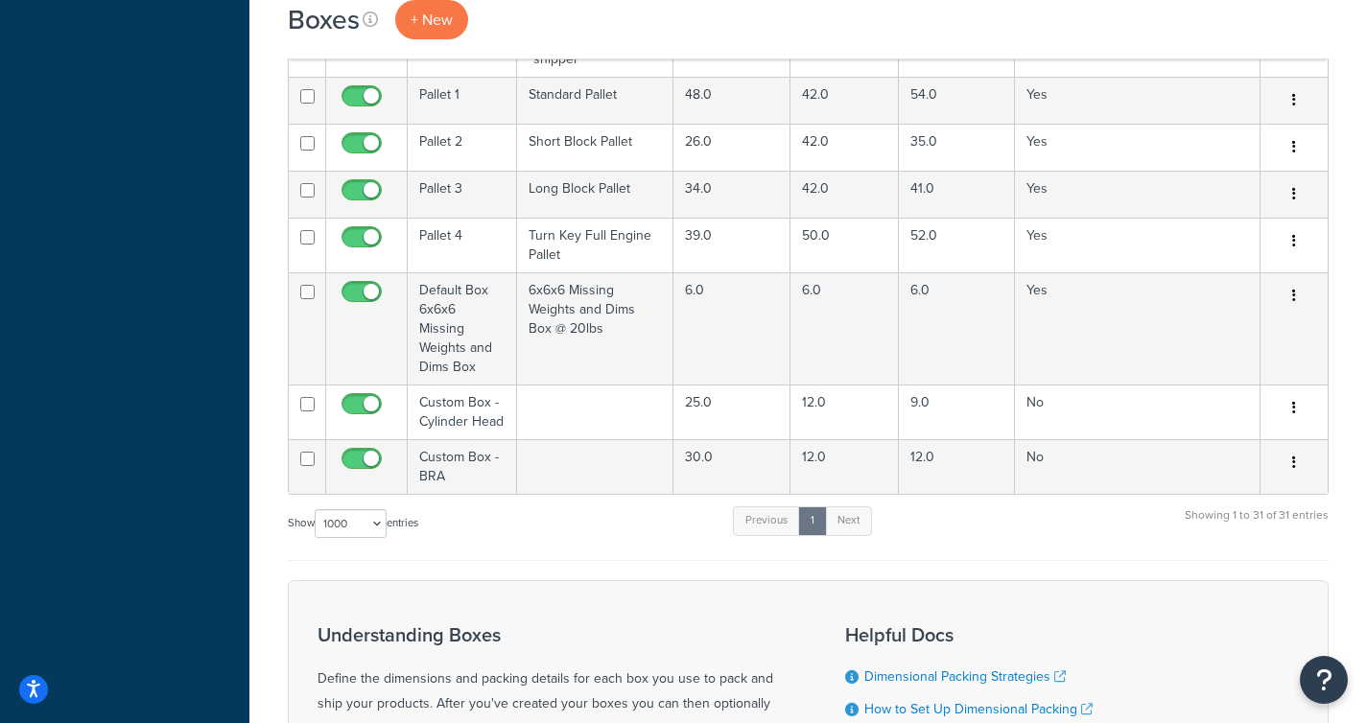
scroll to position [1786, 0]
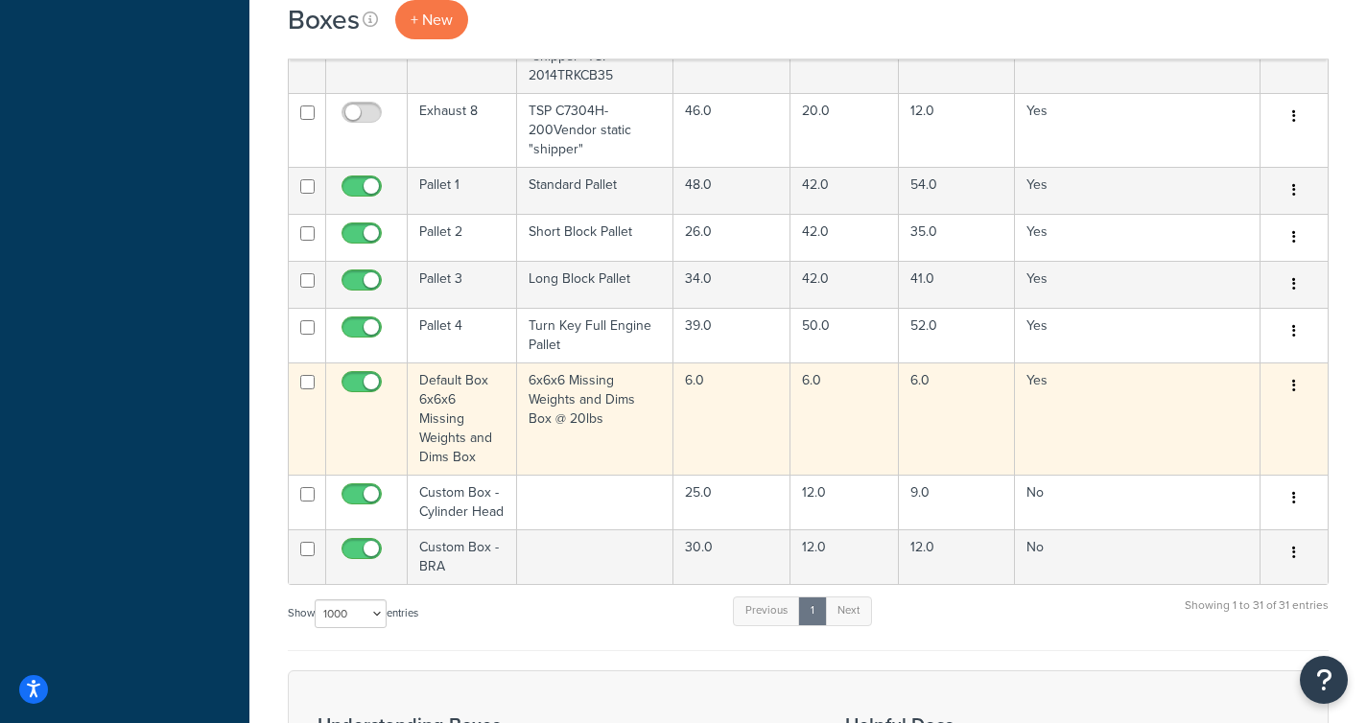
click at [359, 375] on input "checkbox" at bounding box center [364, 387] width 53 height 24
click at [375, 375] on input "checkbox" at bounding box center [364, 387] width 53 height 24
checkbox input "true"
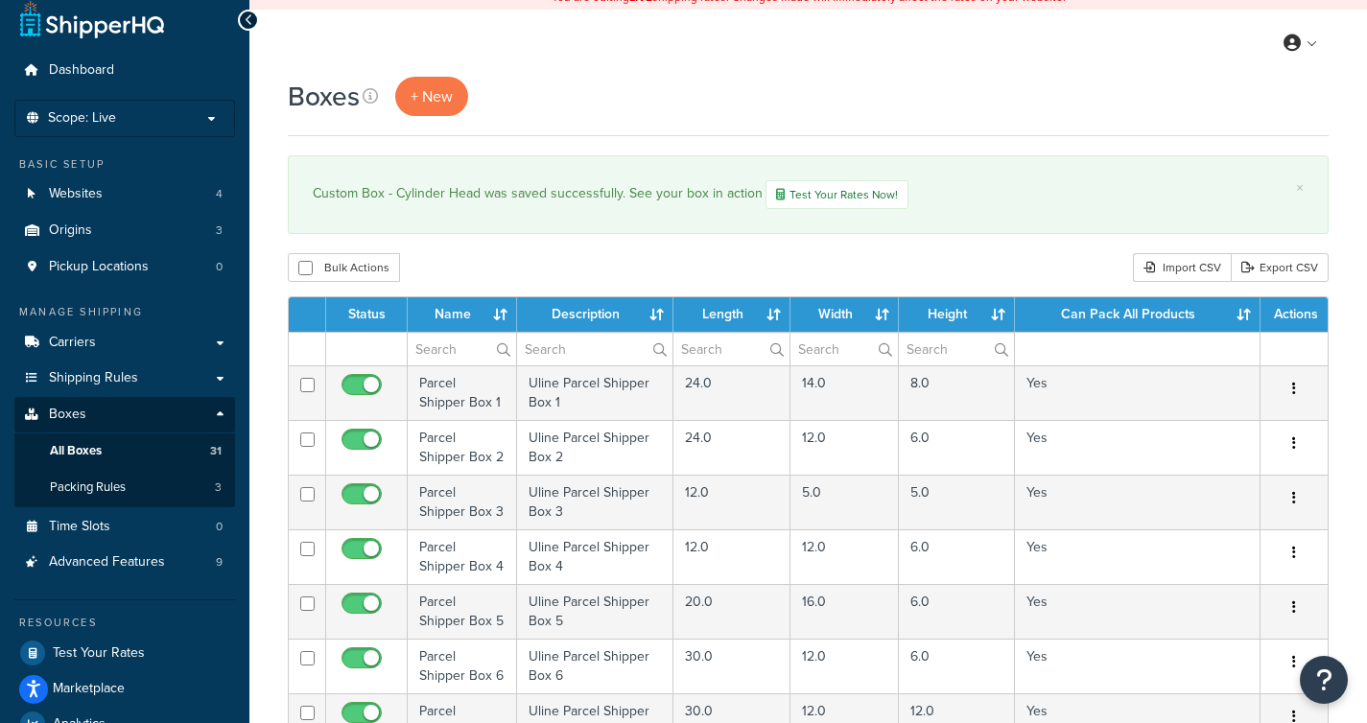
scroll to position [0, 0]
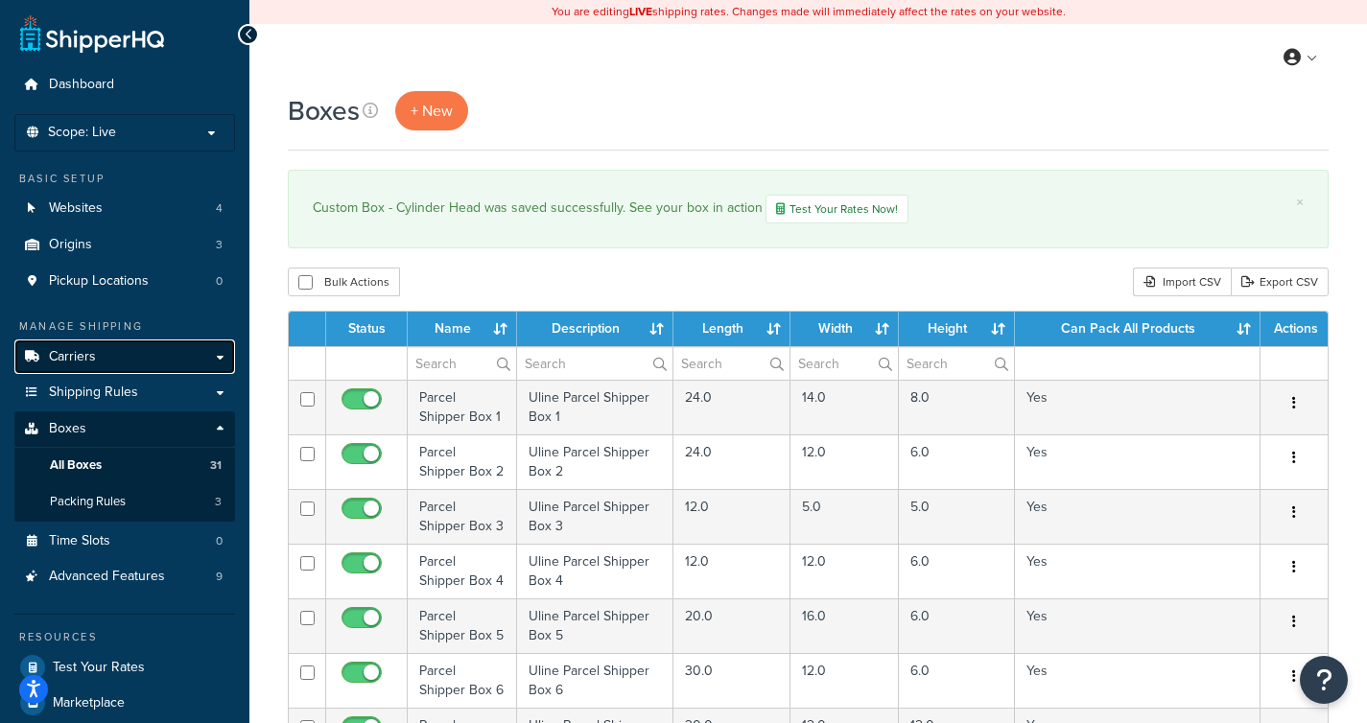
click at [123, 364] on link "Carriers" at bounding box center [124, 357] width 221 height 35
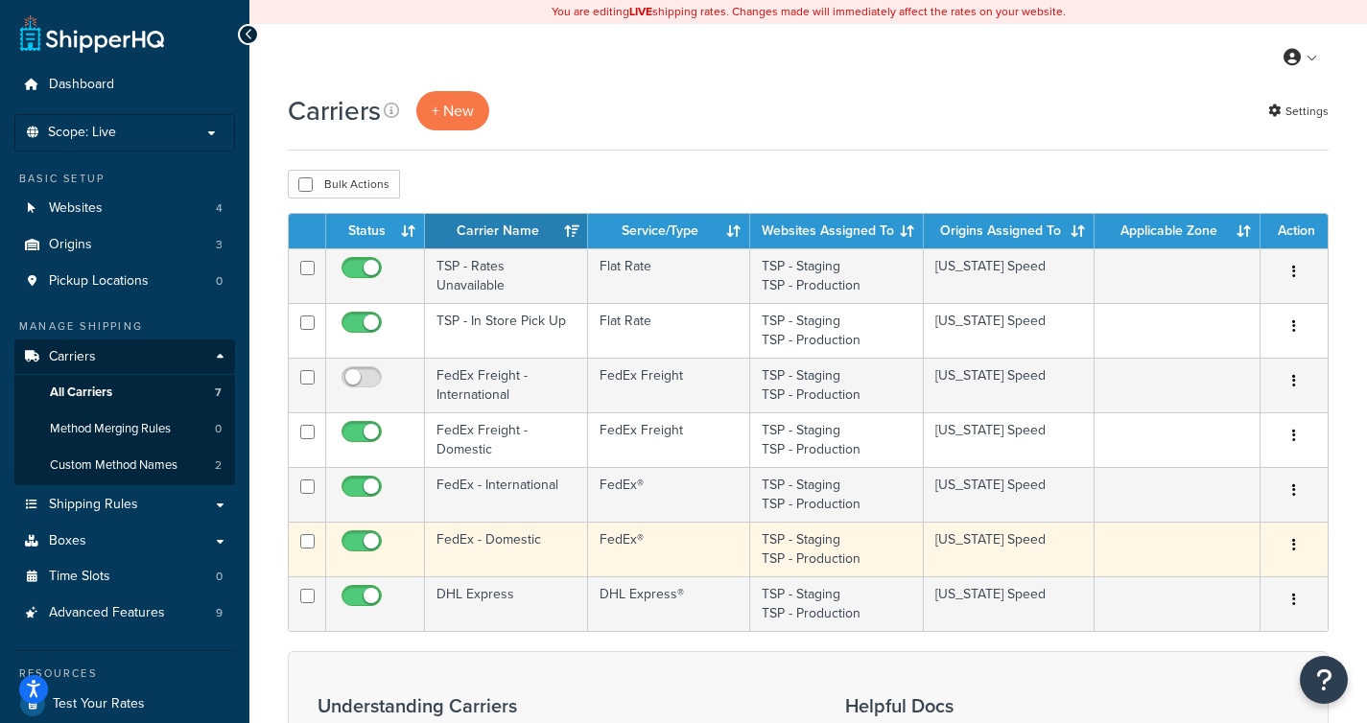
click at [506, 560] on td "FedEx - Domestic" at bounding box center [506, 549] width 163 height 55
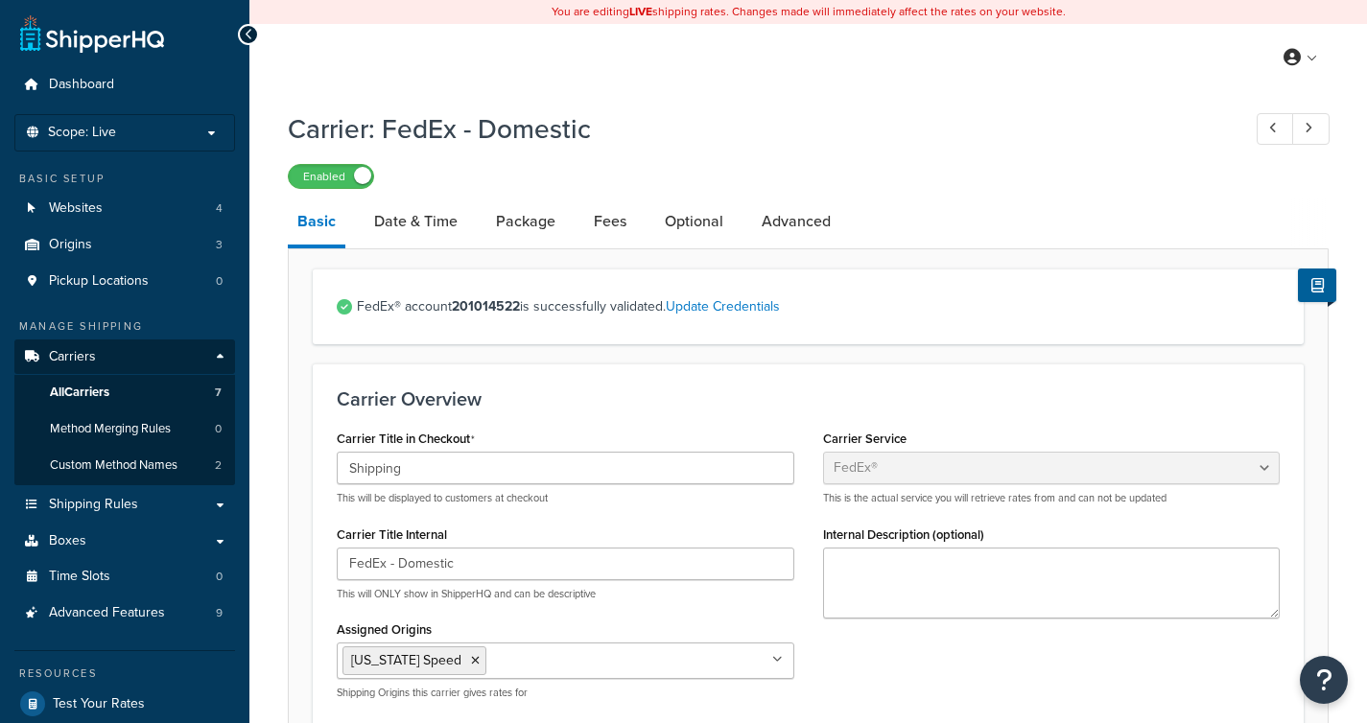
select select "fedEx"
select select "REGULAR_PICKUP"
select select "YOUR_PACKAGING"
click at [532, 226] on link "Package" at bounding box center [525, 222] width 79 height 46
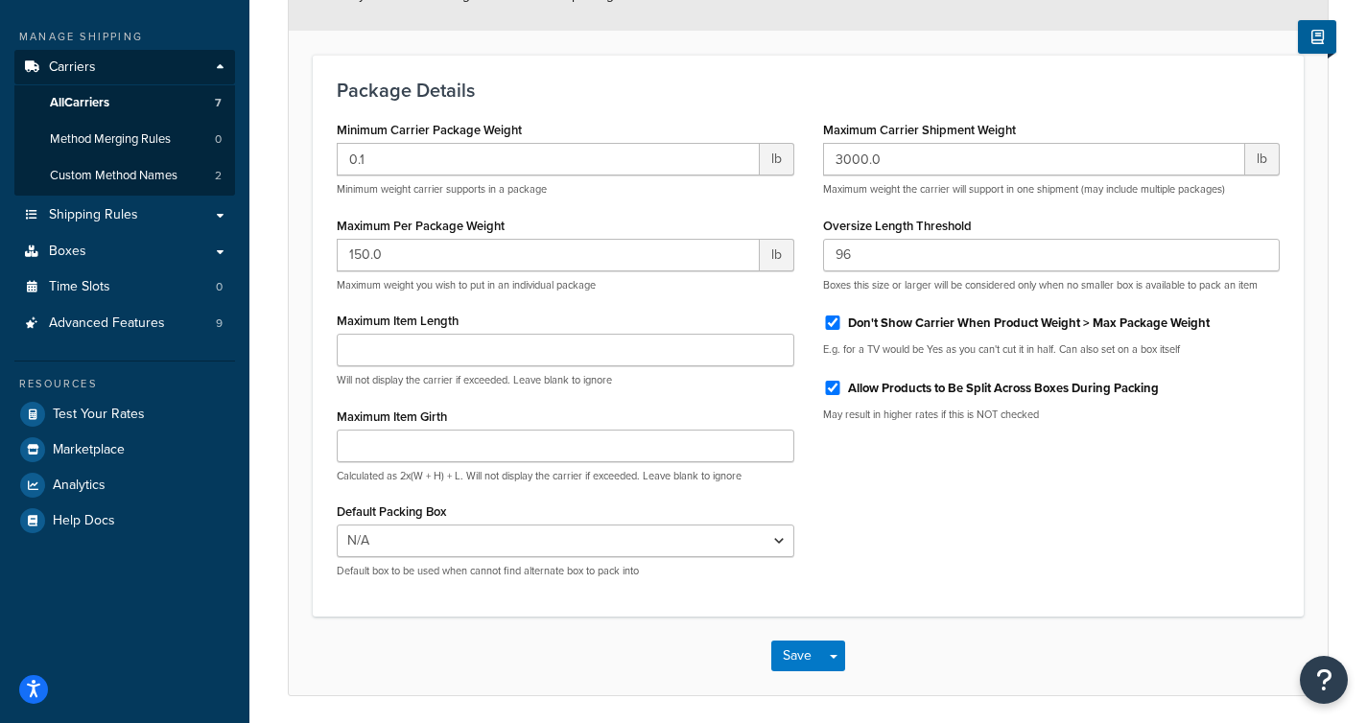
scroll to position [258, 0]
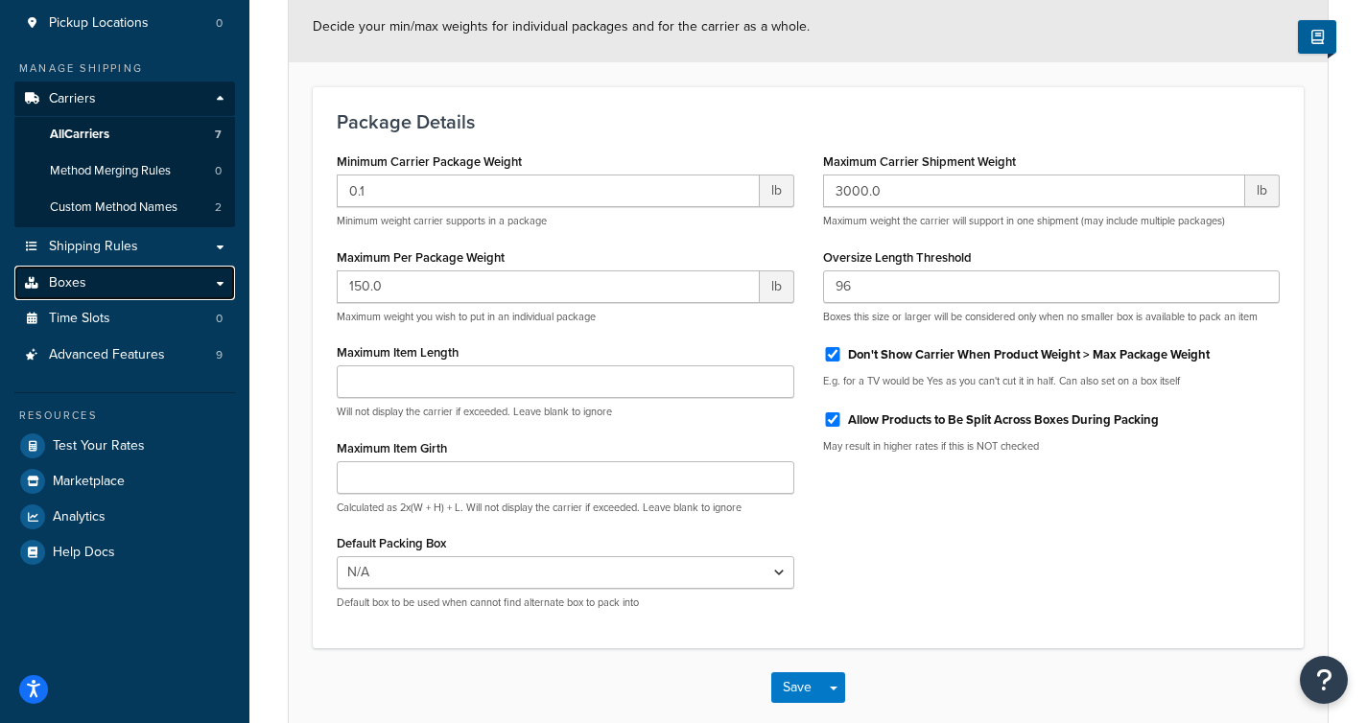
click at [111, 282] on link "Boxes" at bounding box center [124, 283] width 221 height 35
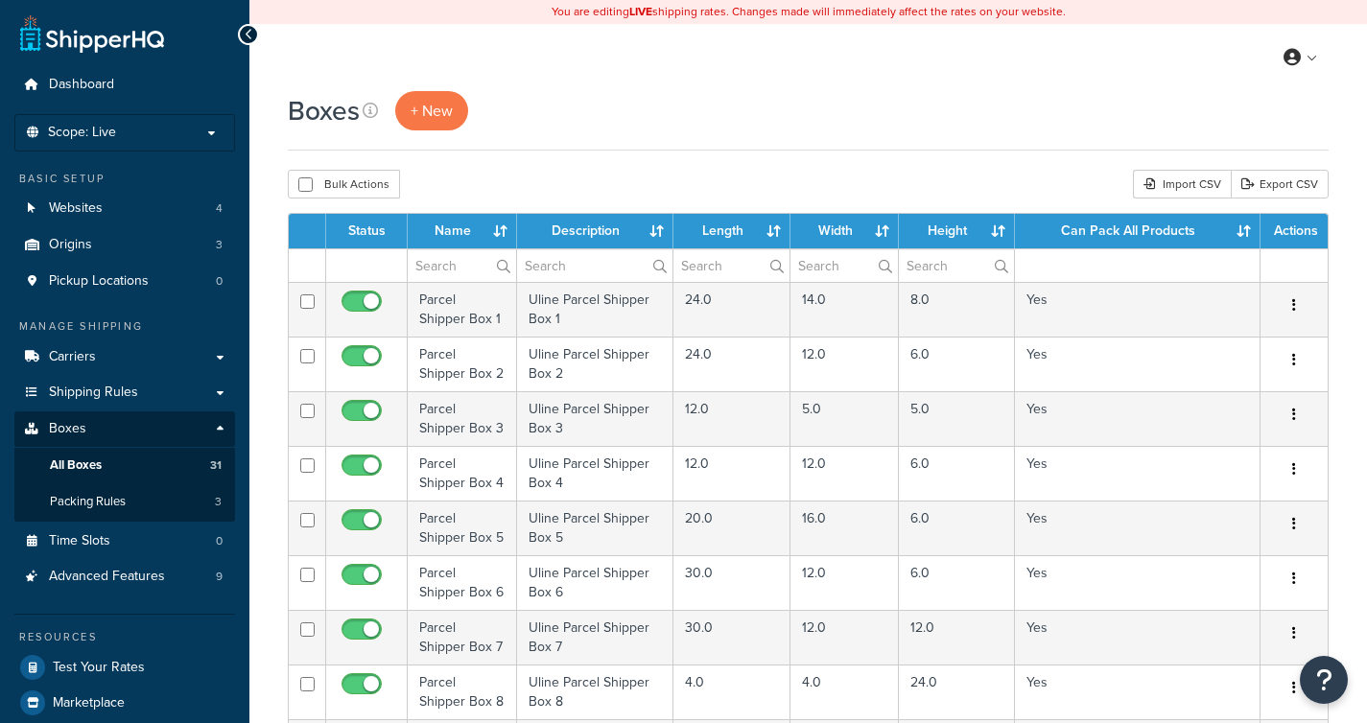
select select "1000"
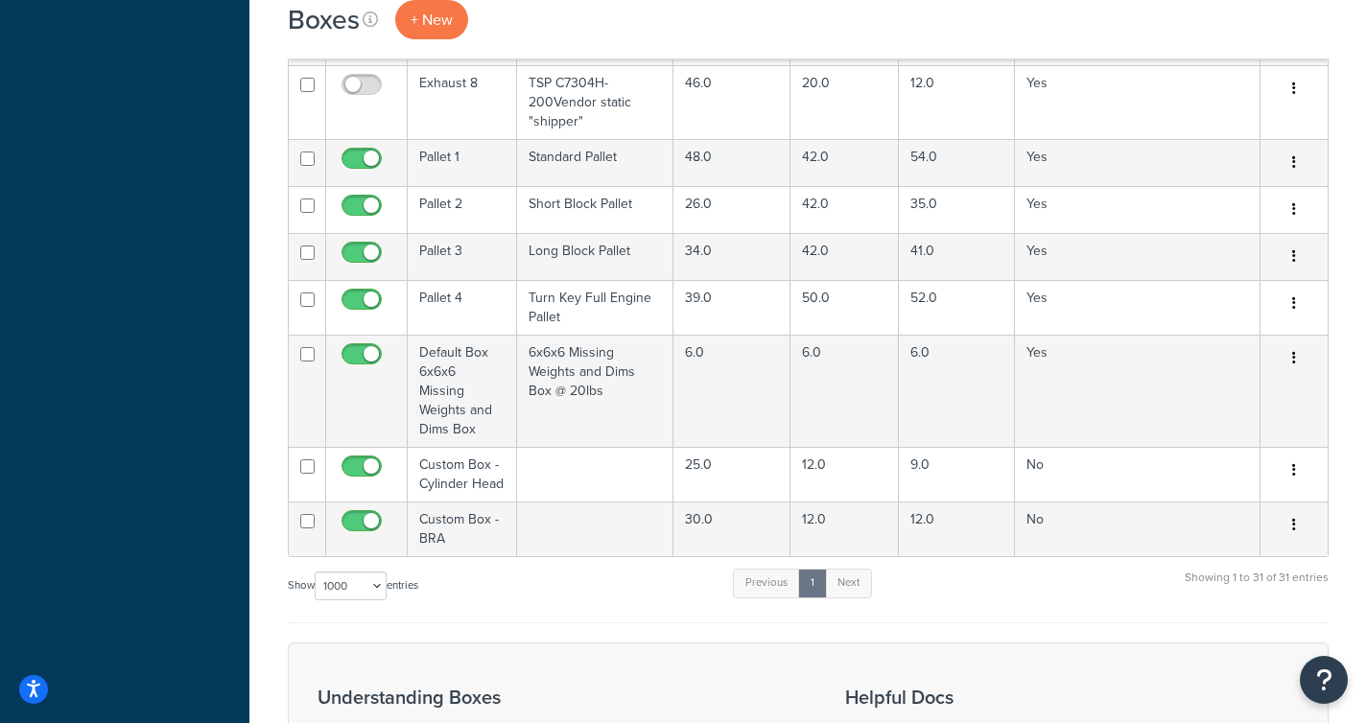
scroll to position [1718, 0]
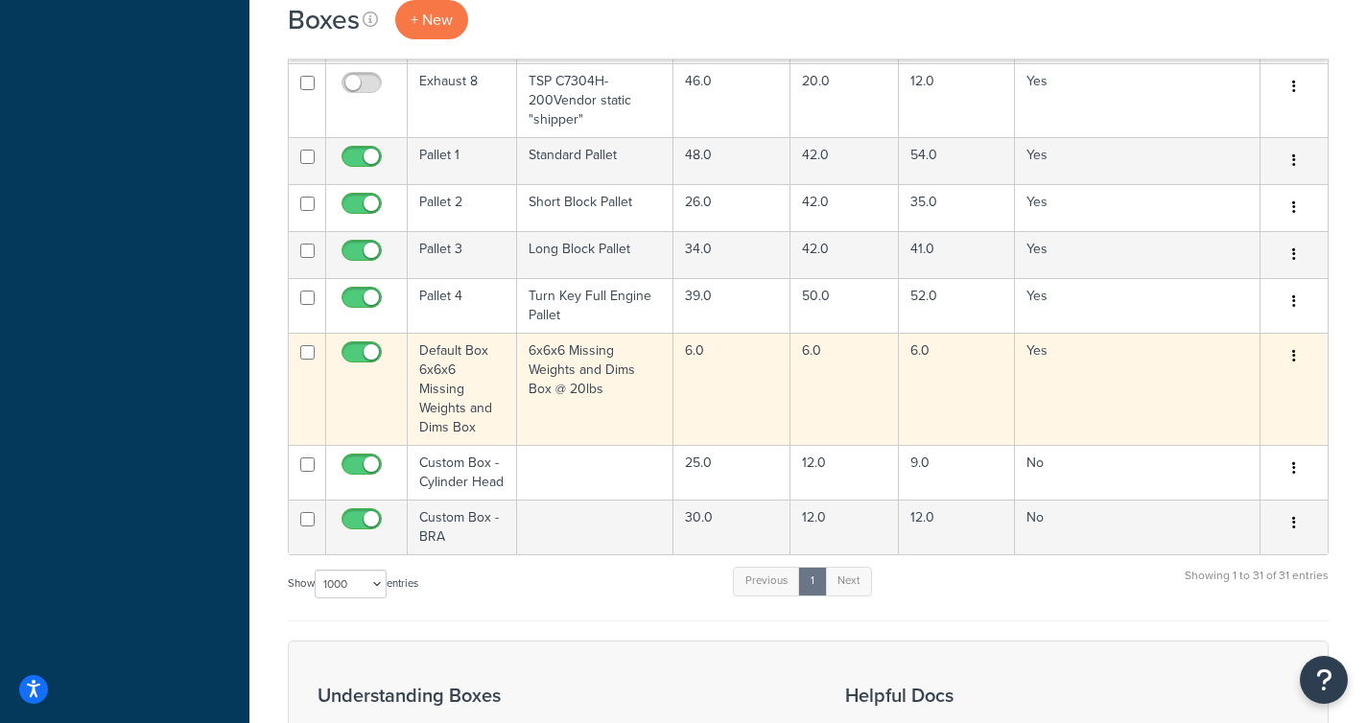
click at [355, 345] on input "checkbox" at bounding box center [364, 357] width 53 height 24
checkbox input "false"
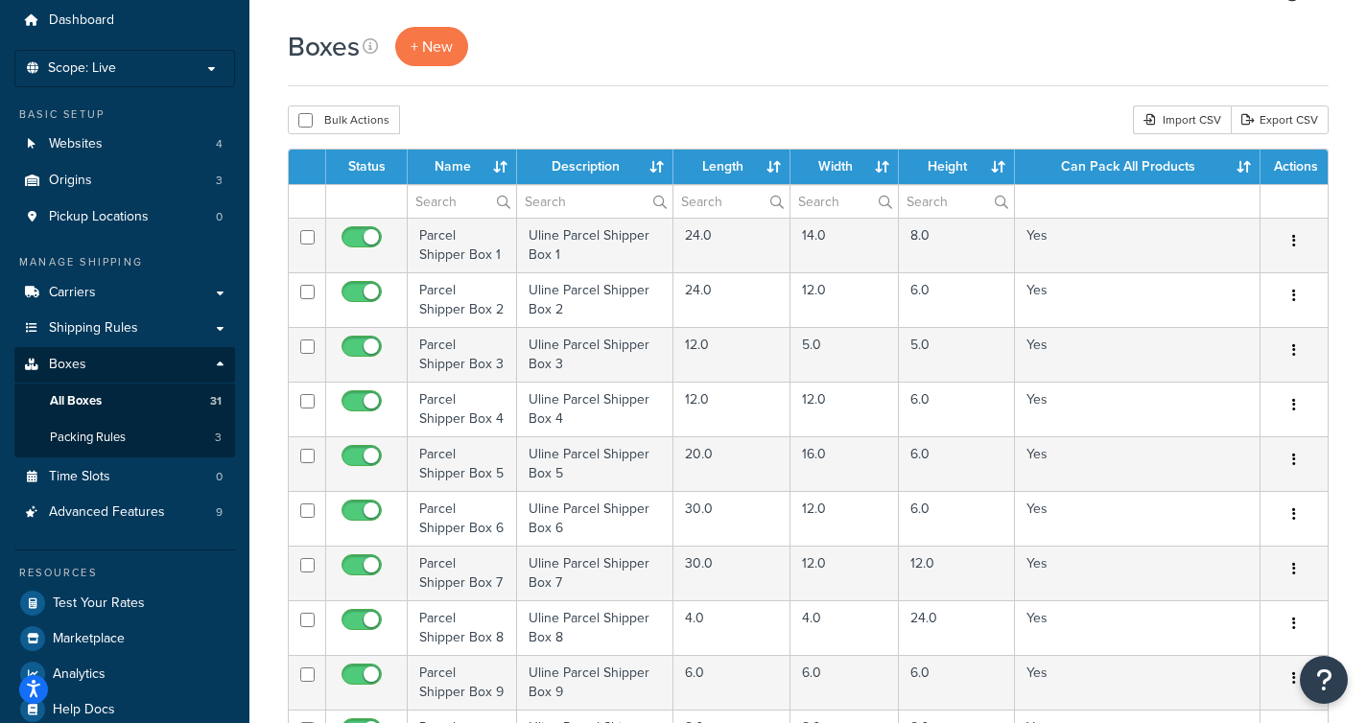
scroll to position [4, 0]
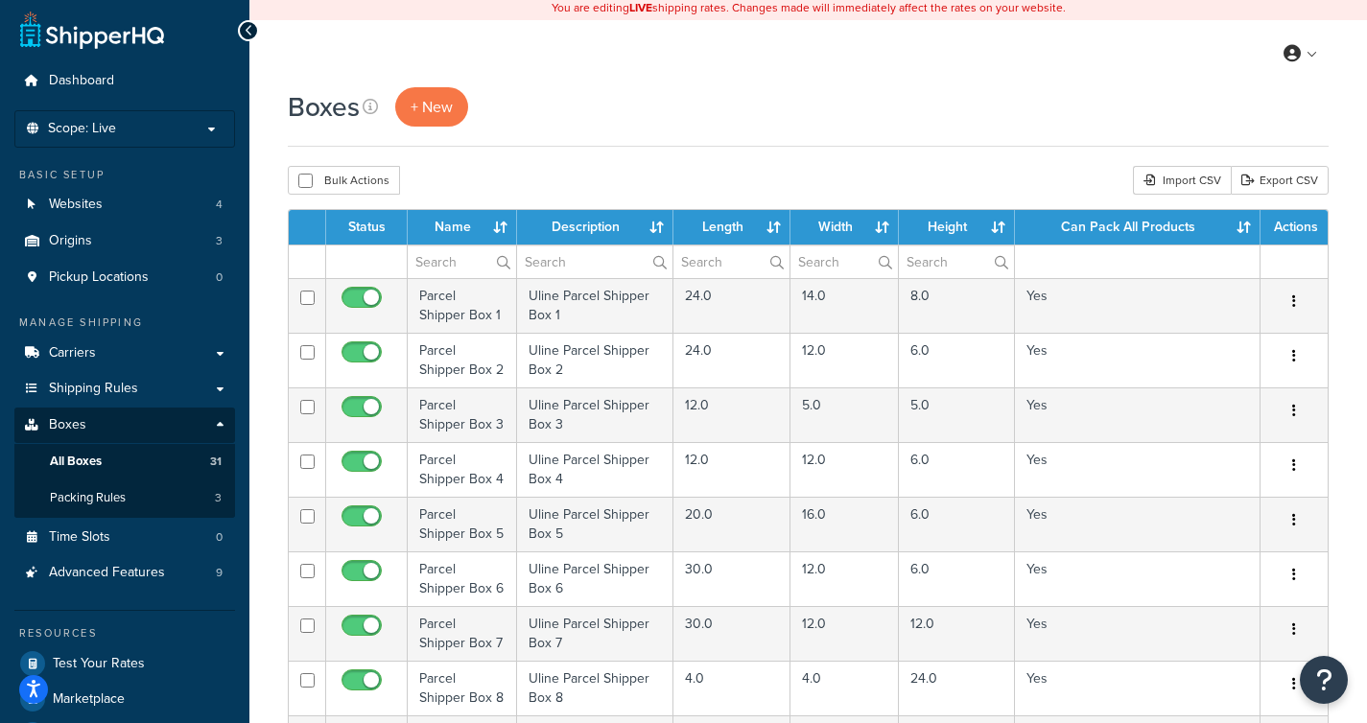
click at [764, 228] on th "Length" at bounding box center [732, 227] width 118 height 35
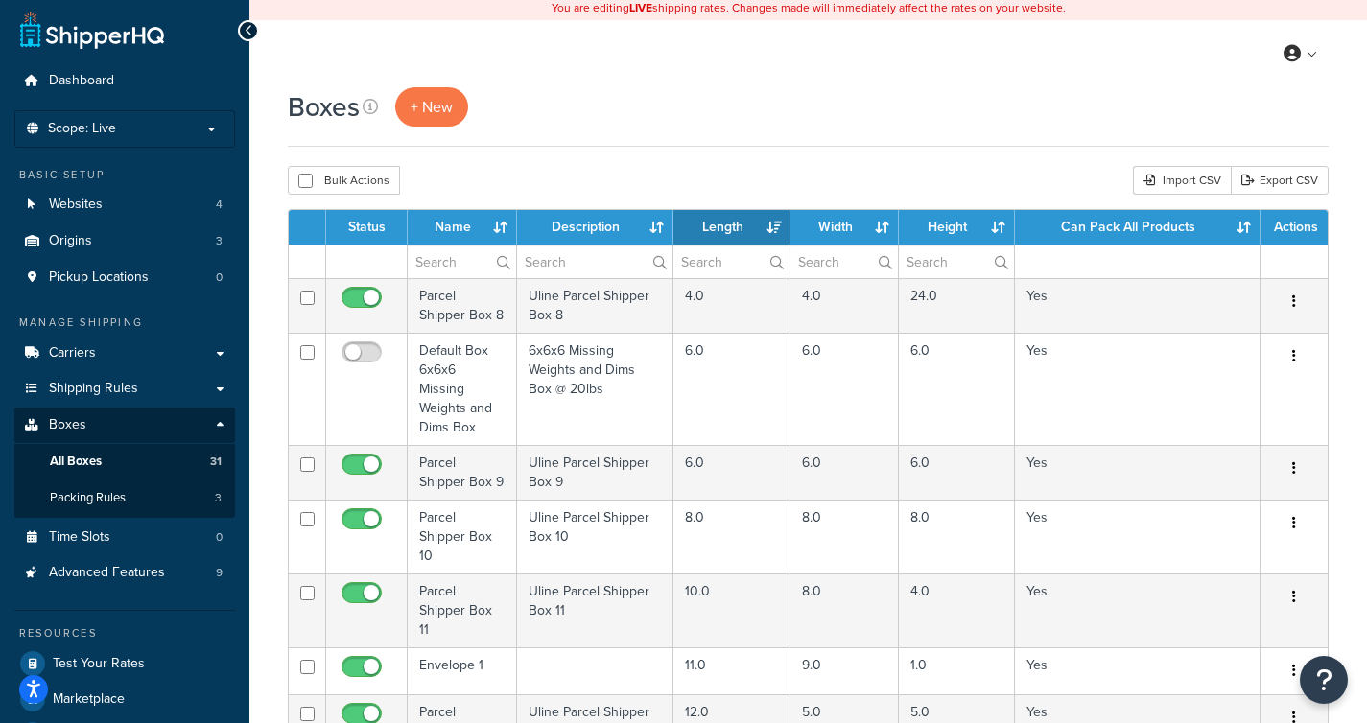
click at [764, 228] on th "Length" at bounding box center [732, 227] width 118 height 35
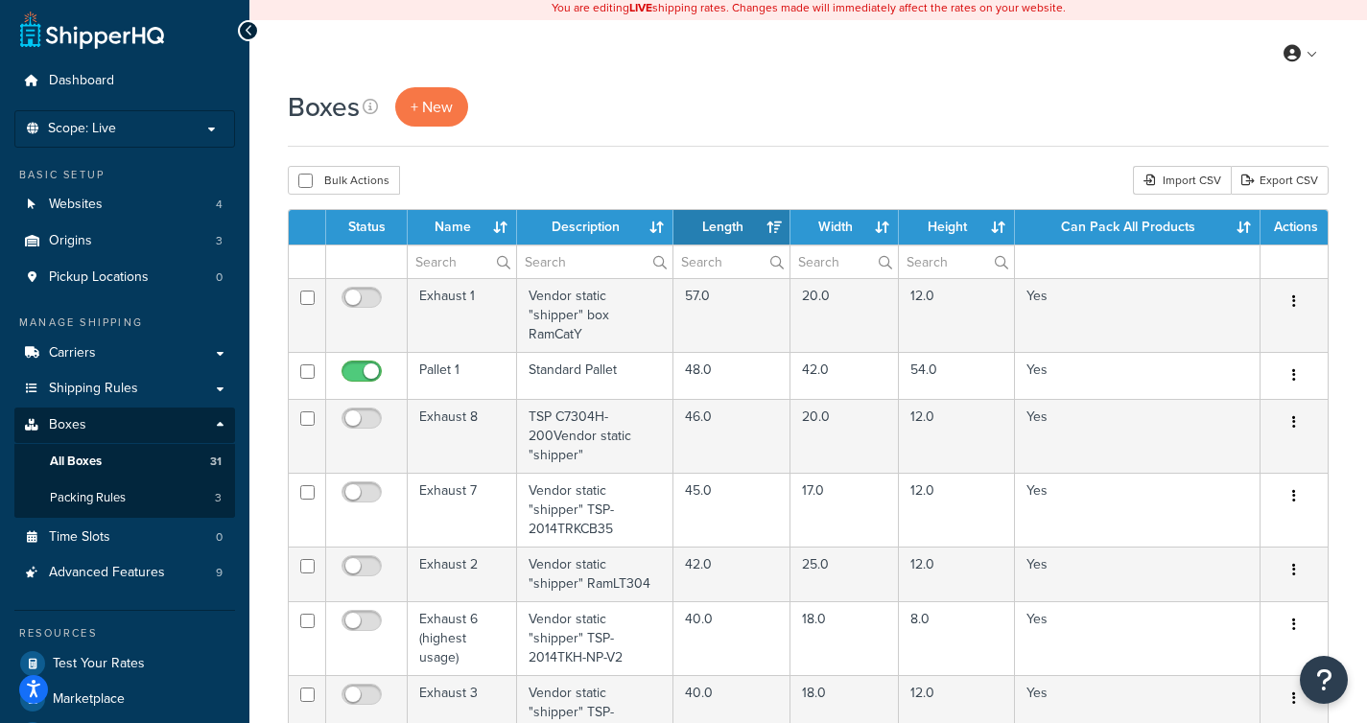
click at [764, 228] on th "Length" at bounding box center [732, 227] width 118 height 35
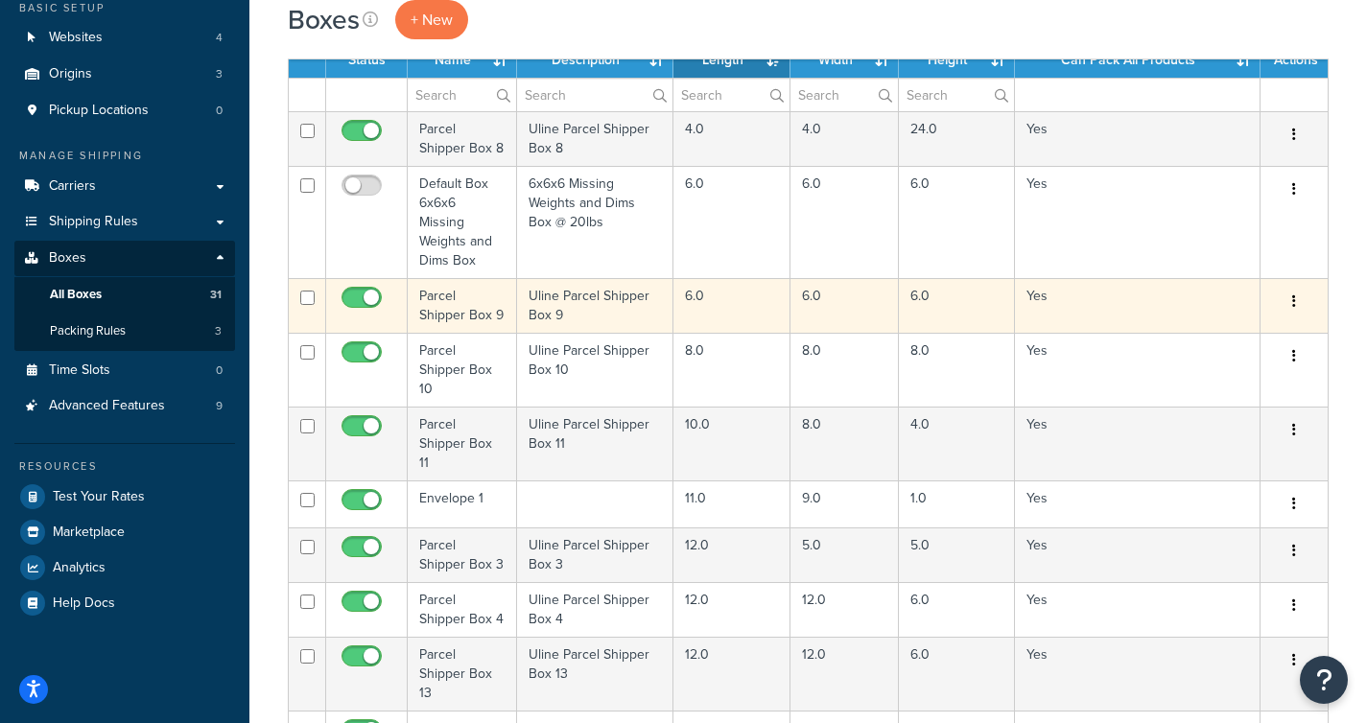
scroll to position [139, 0]
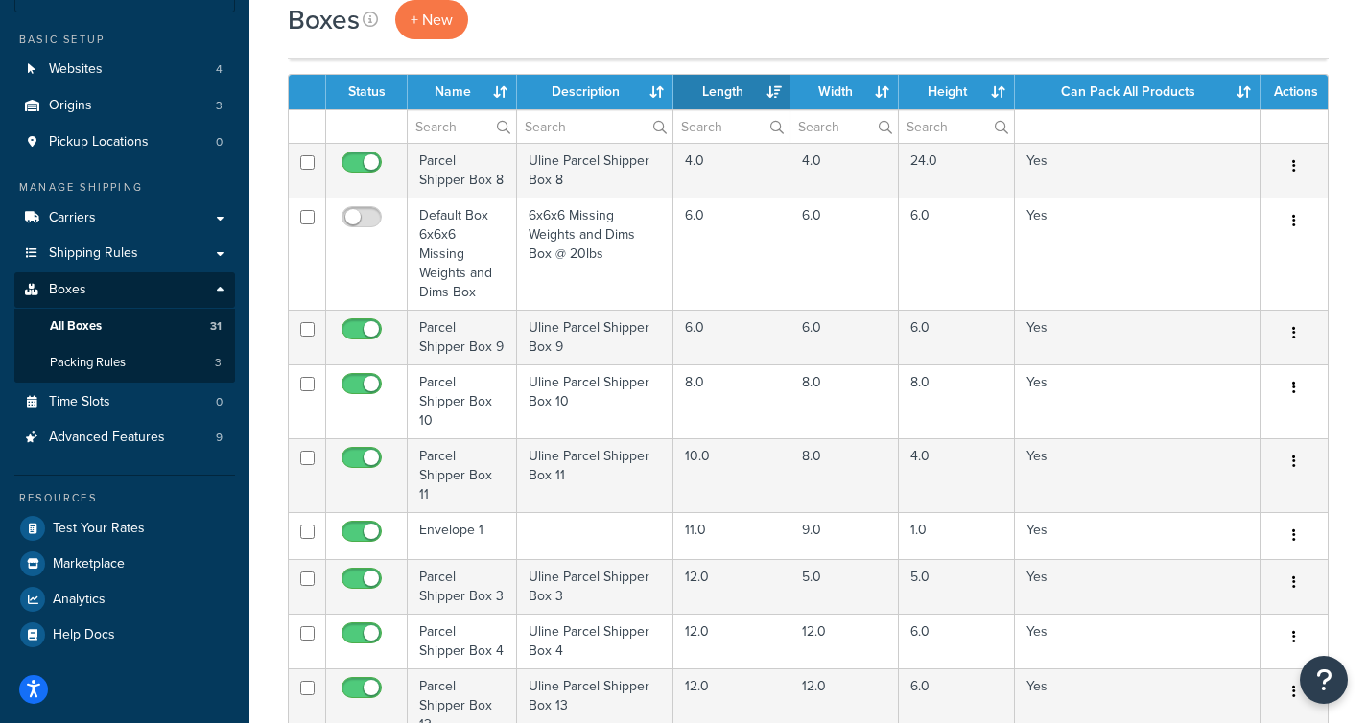
click at [482, 86] on th "Name" at bounding box center [462, 92] width 109 height 35
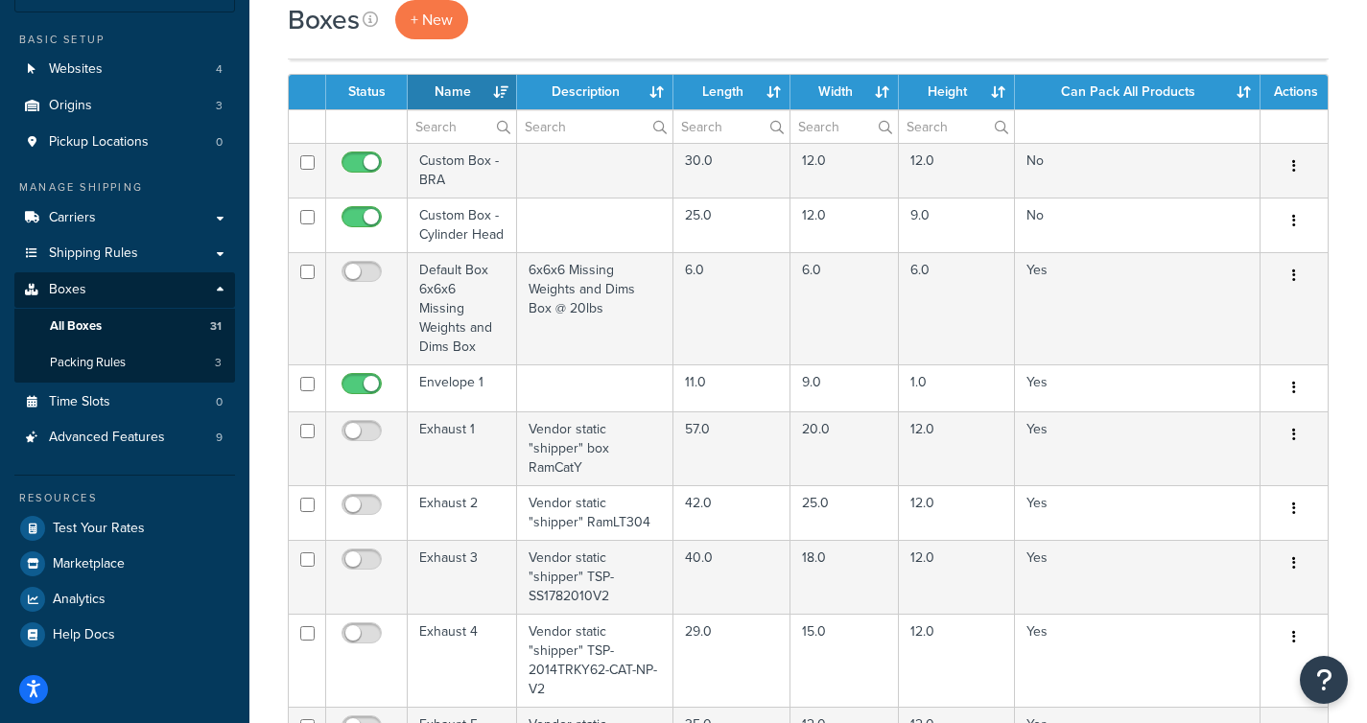
click at [494, 86] on th "Name" at bounding box center [462, 92] width 109 height 35
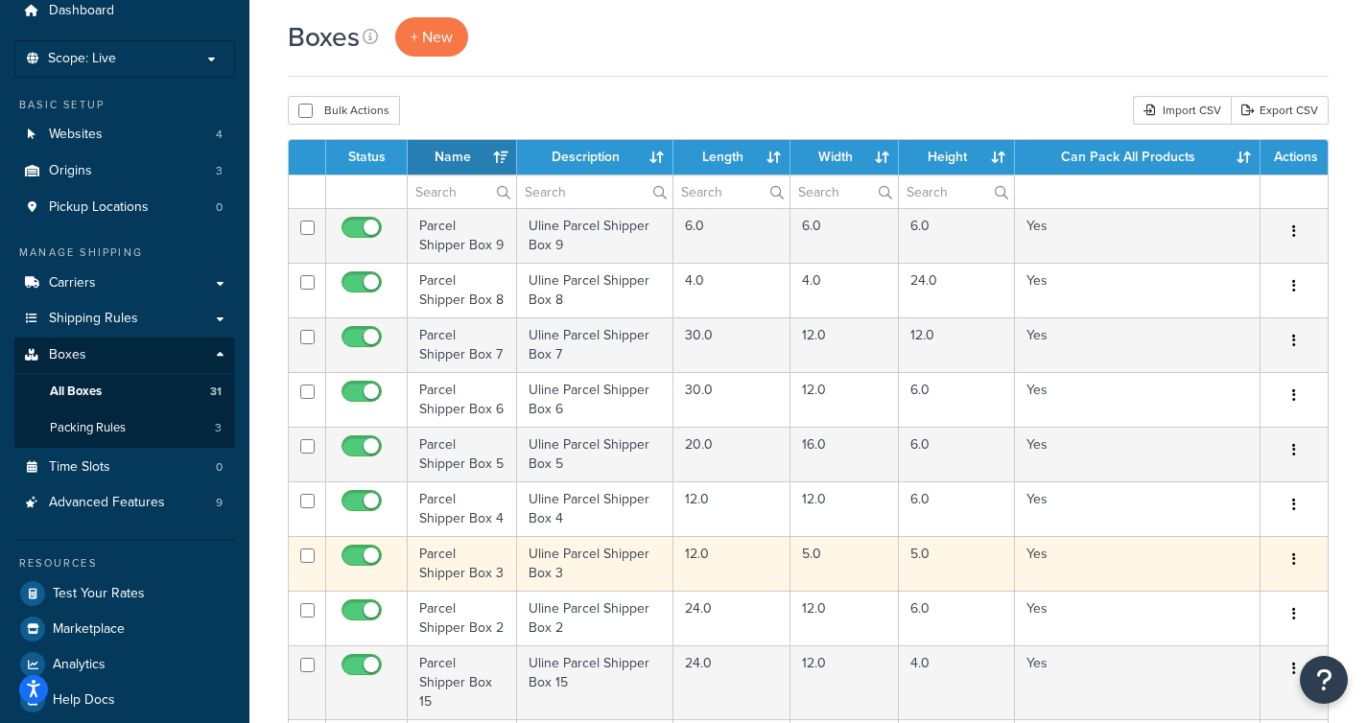
scroll to position [0, 0]
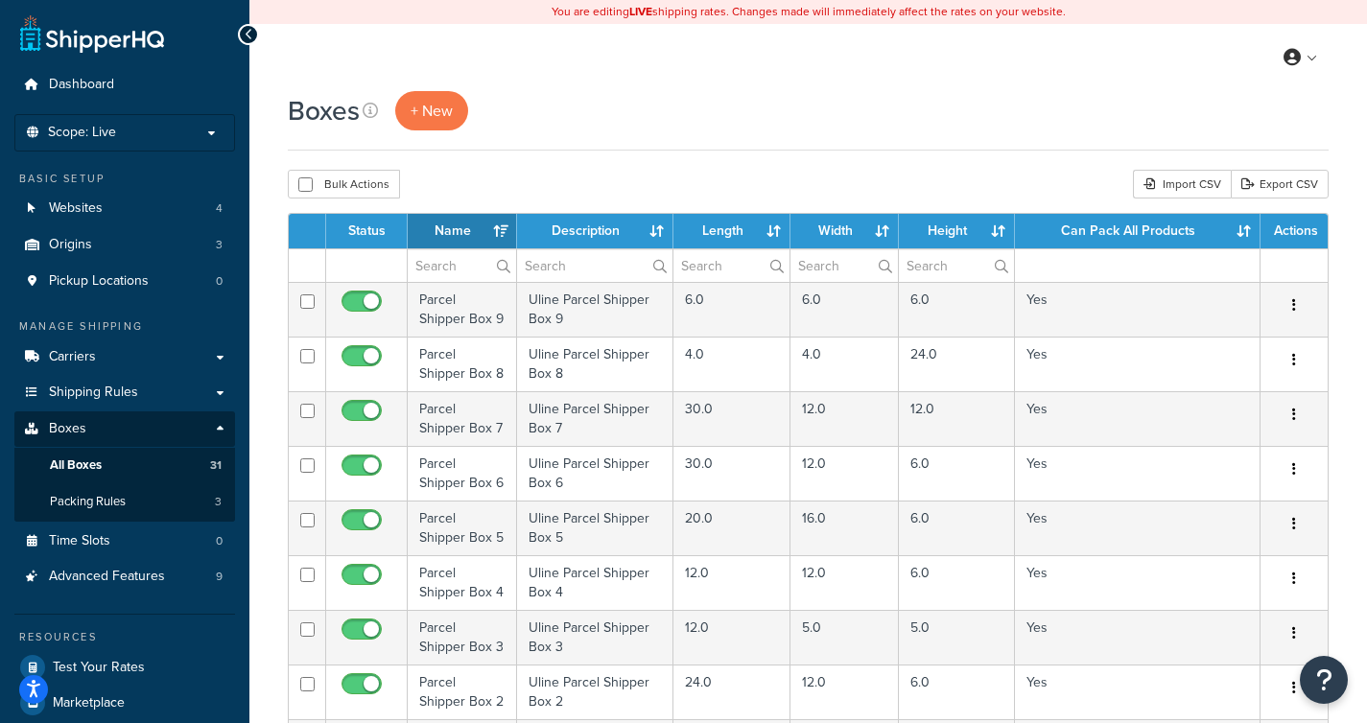
click at [595, 230] on th "Description" at bounding box center [595, 231] width 156 height 35
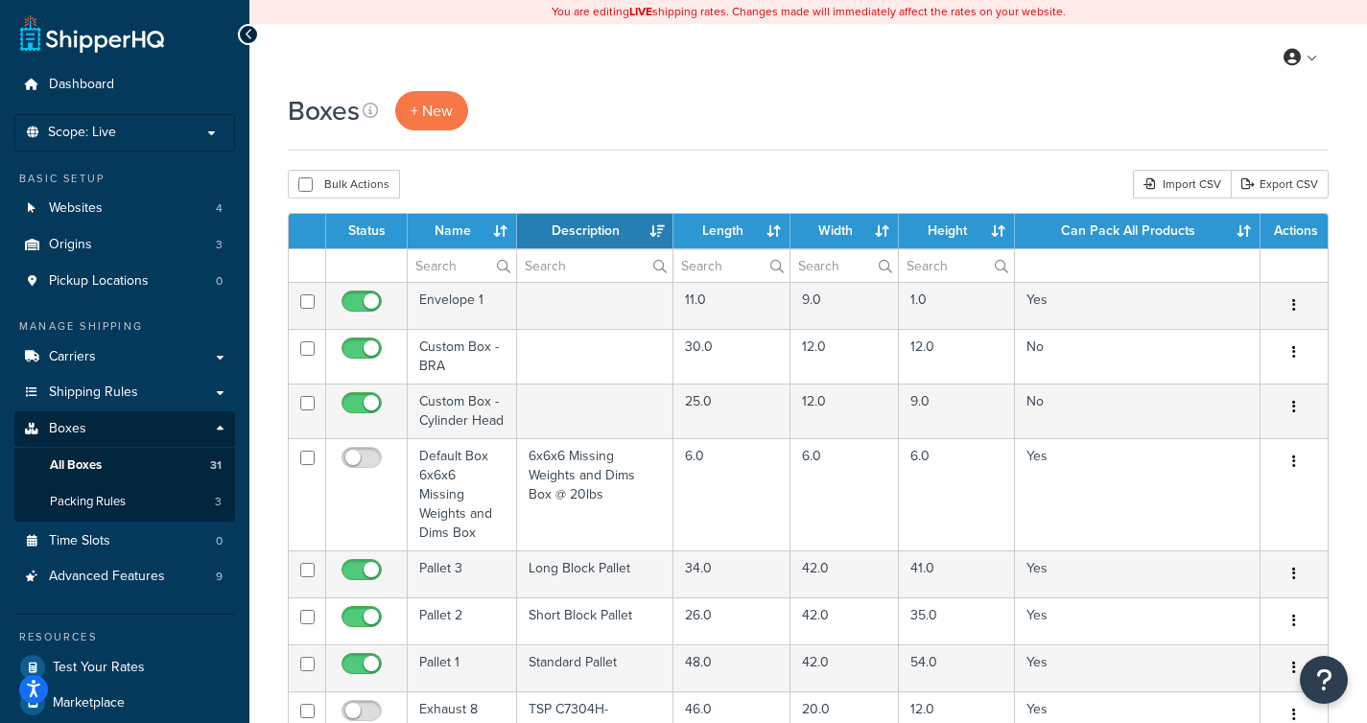
click at [595, 230] on th "Description" at bounding box center [595, 231] width 156 height 35
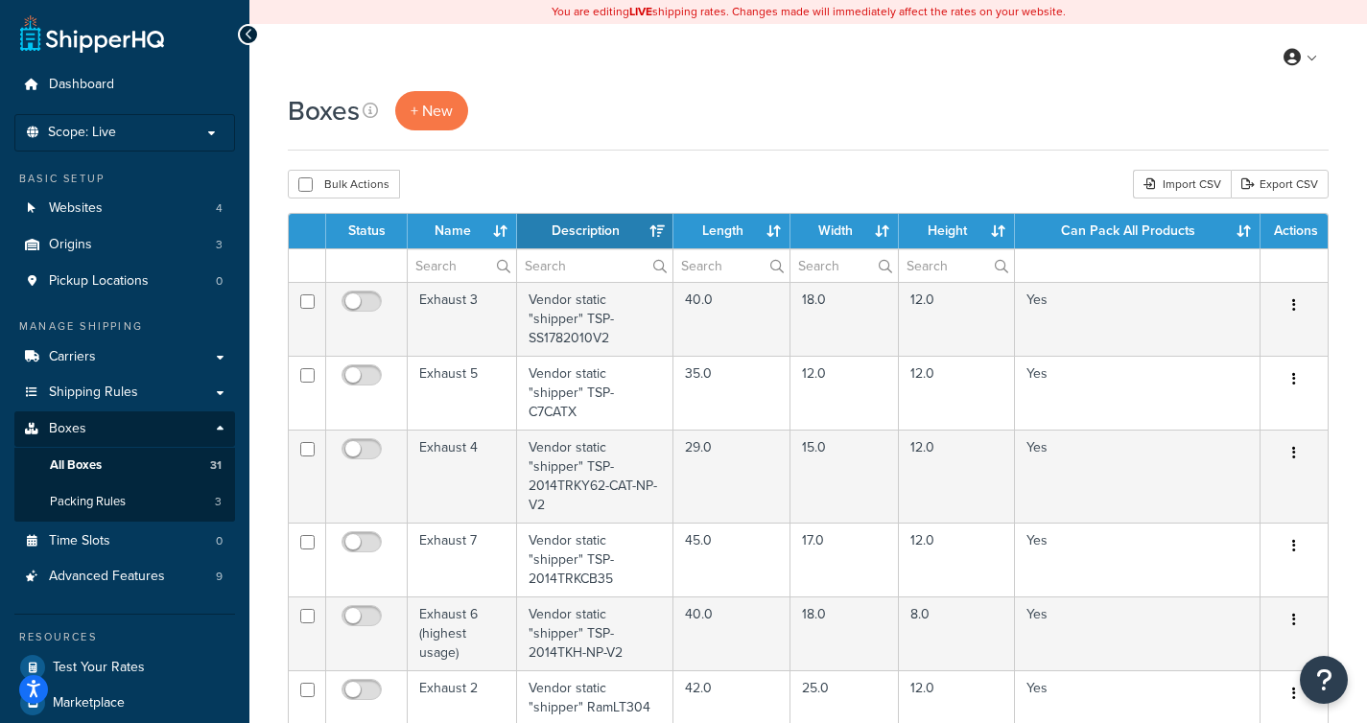
click at [449, 232] on th "Name" at bounding box center [462, 231] width 109 height 35
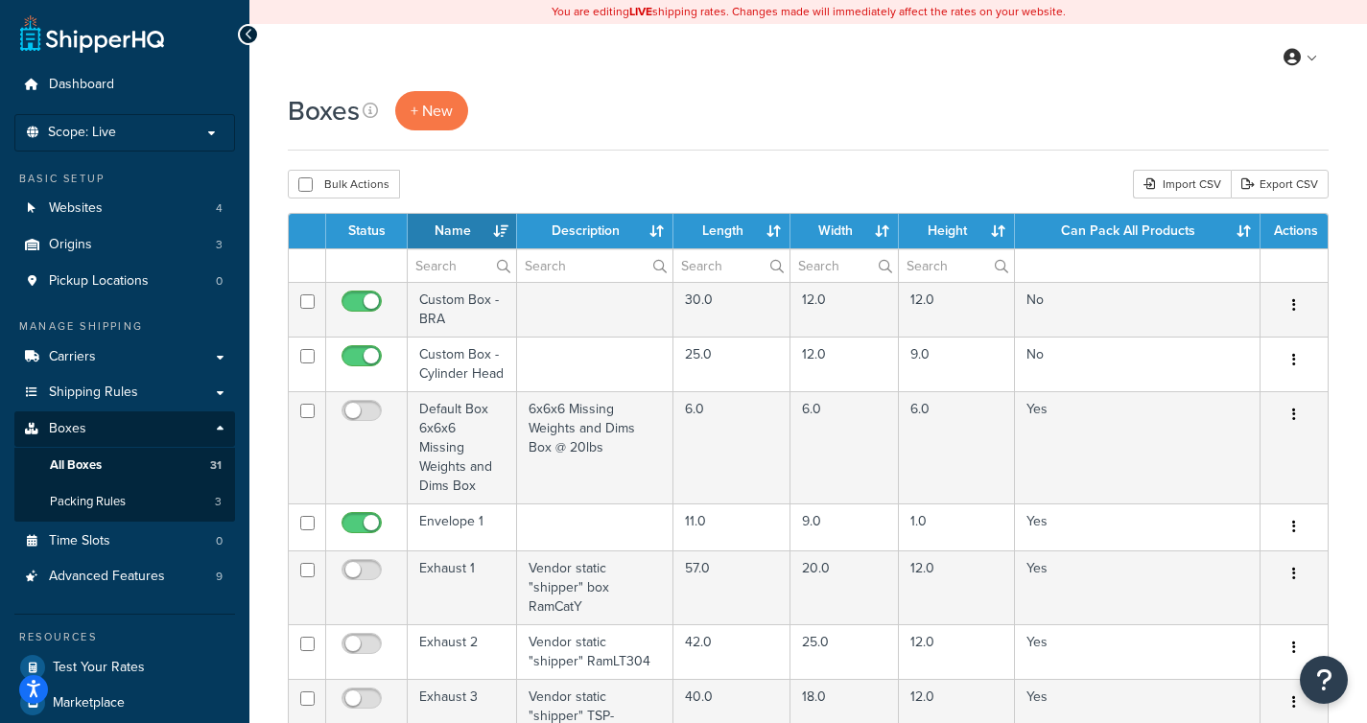
click at [372, 222] on th "Status" at bounding box center [367, 231] width 82 height 35
click at [459, 232] on th "Name" at bounding box center [462, 231] width 109 height 35
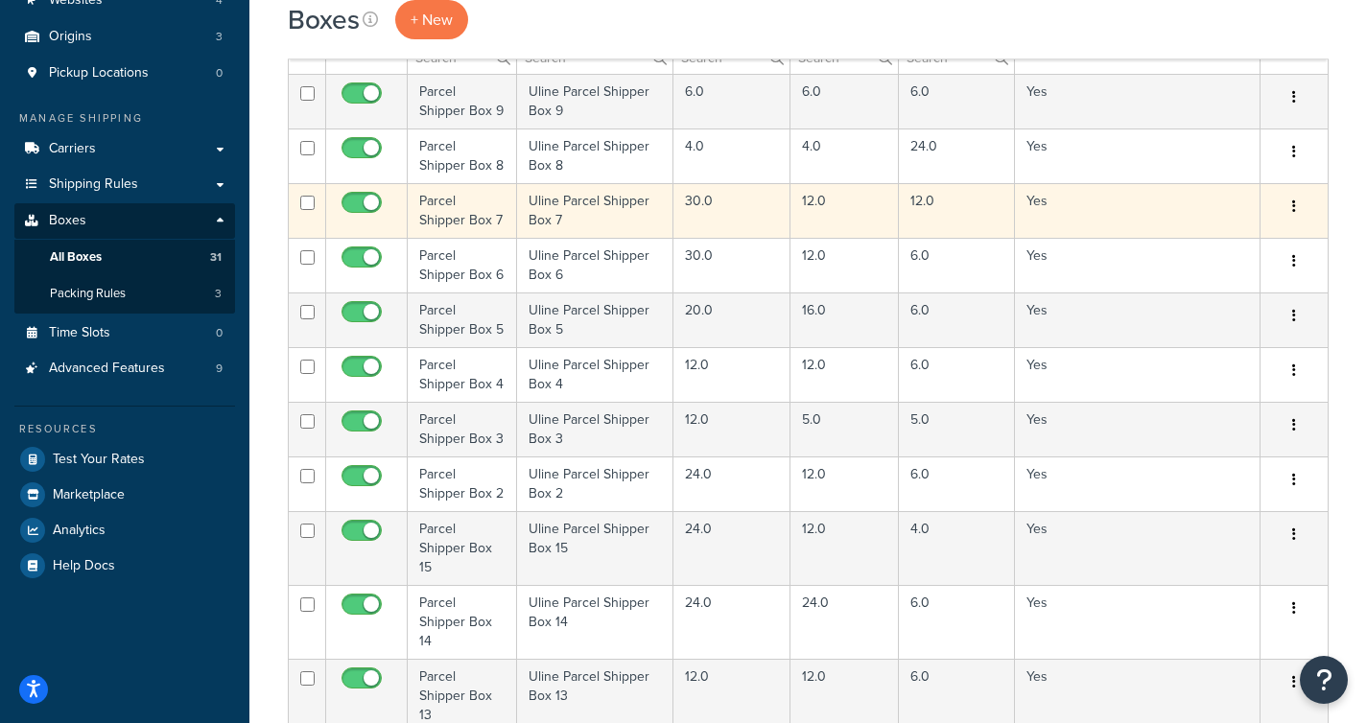
scroll to position [110, 0]
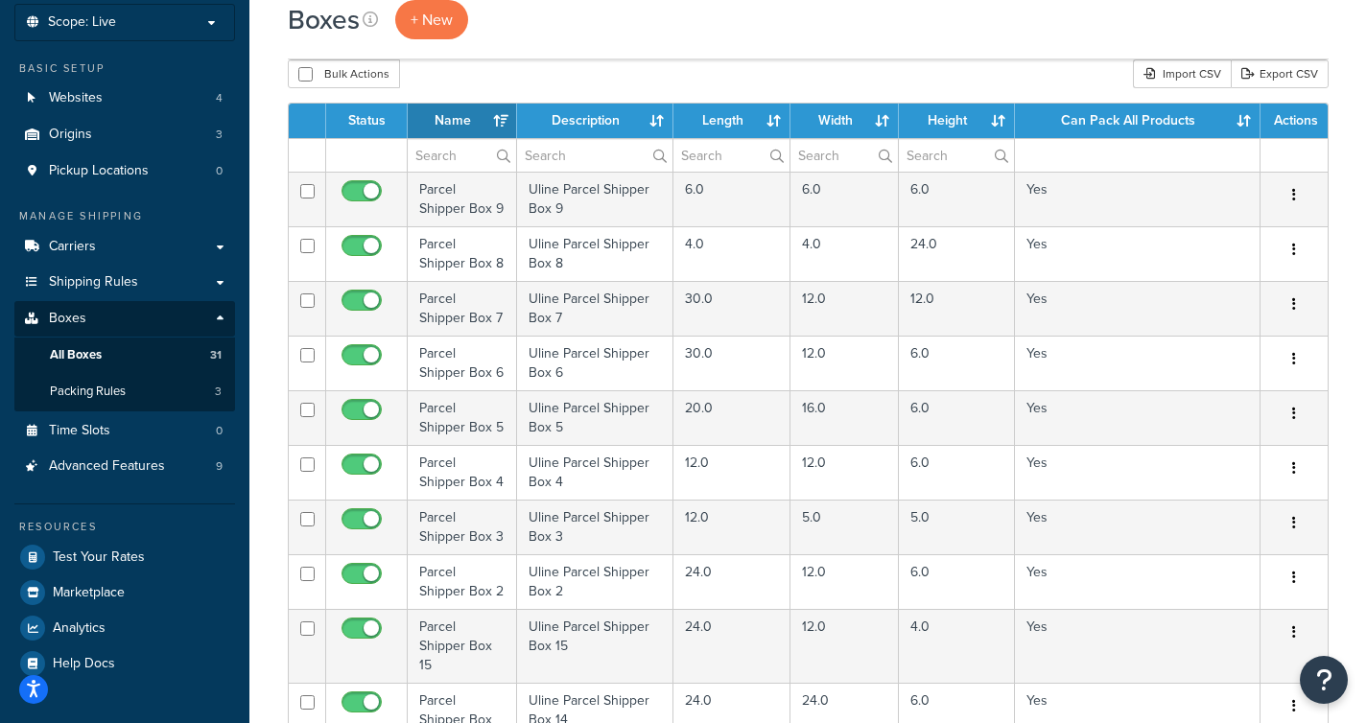
click at [563, 122] on th "Description" at bounding box center [595, 121] width 156 height 35
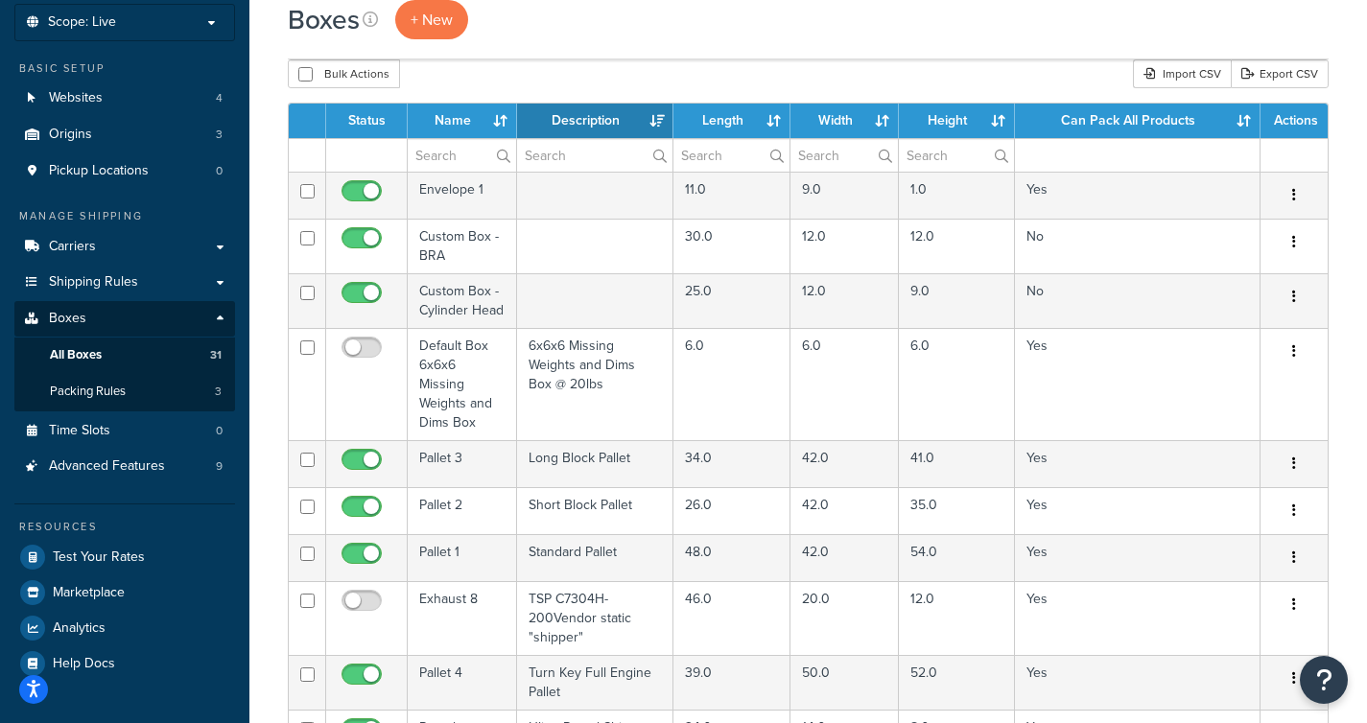
click at [563, 122] on th "Description" at bounding box center [595, 121] width 156 height 35
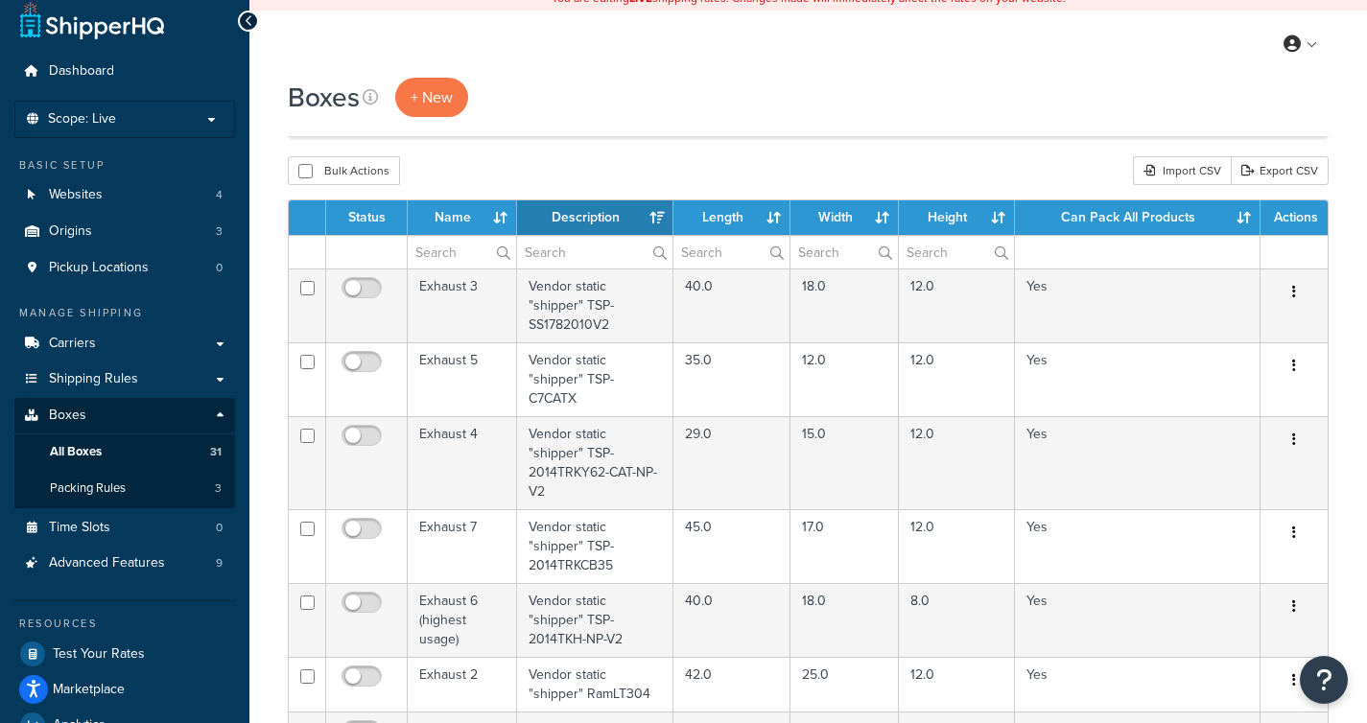
scroll to position [0, 0]
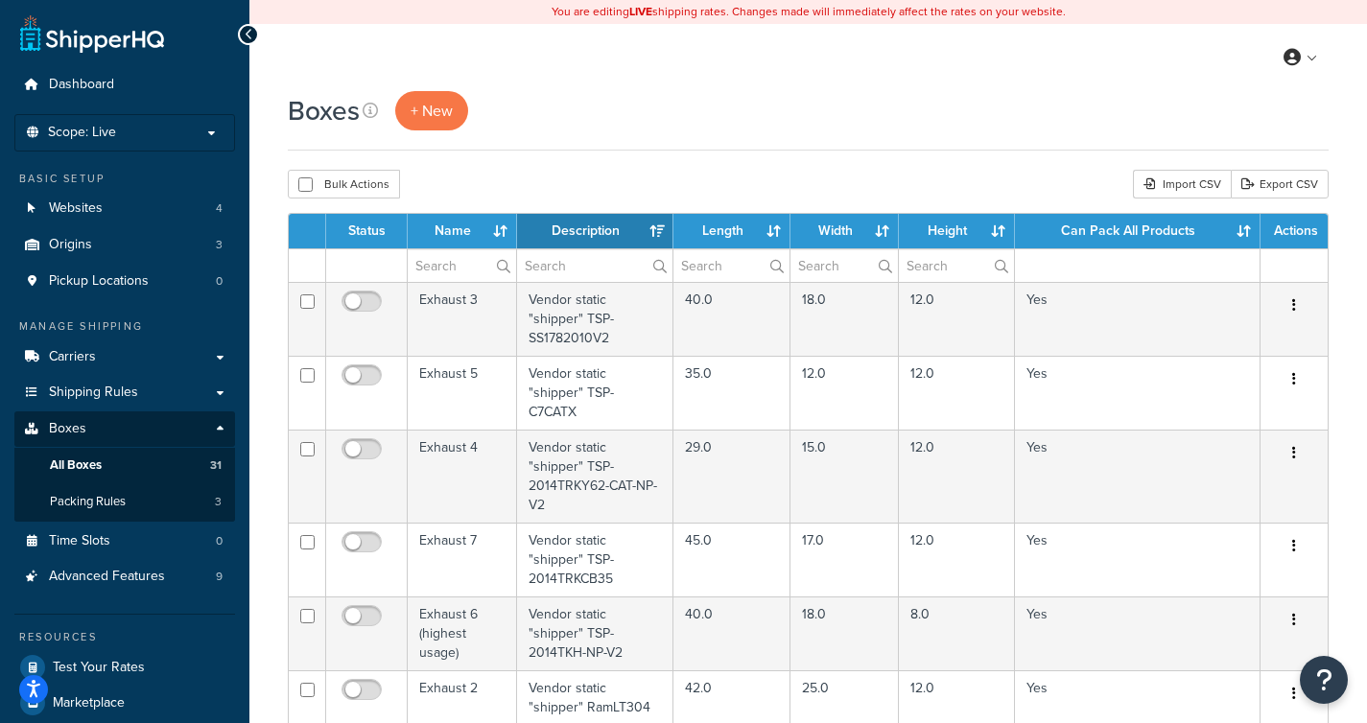
click at [444, 218] on th "Name" at bounding box center [462, 231] width 109 height 35
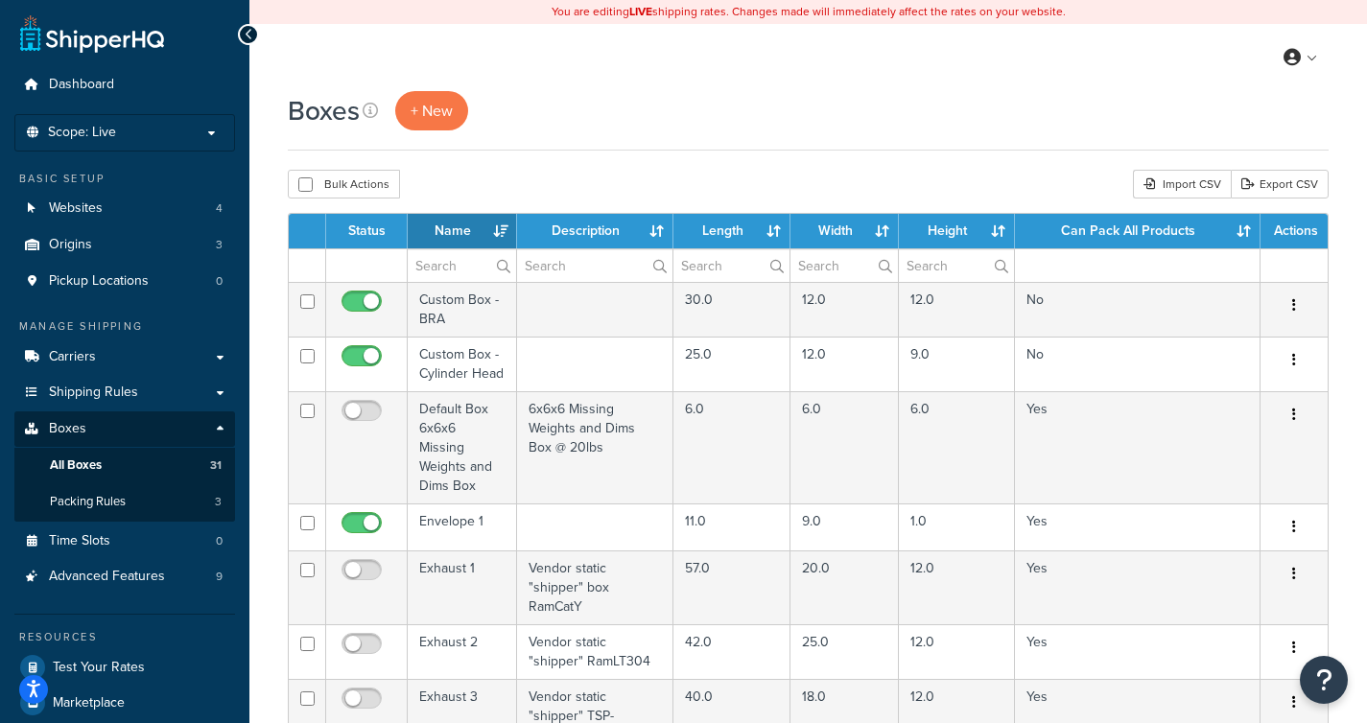
click at [444, 218] on th "Name" at bounding box center [462, 231] width 109 height 35
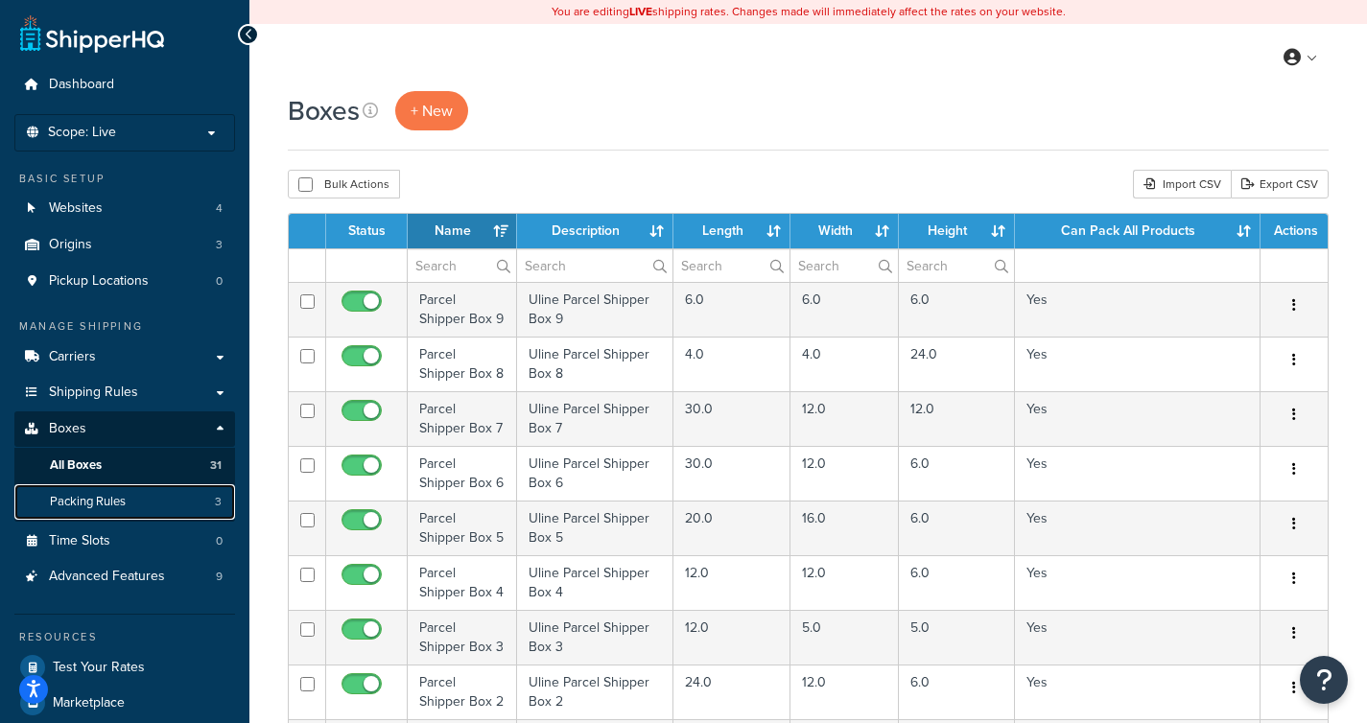
click at [148, 508] on link "Packing Rules 3" at bounding box center [124, 501] width 221 height 35
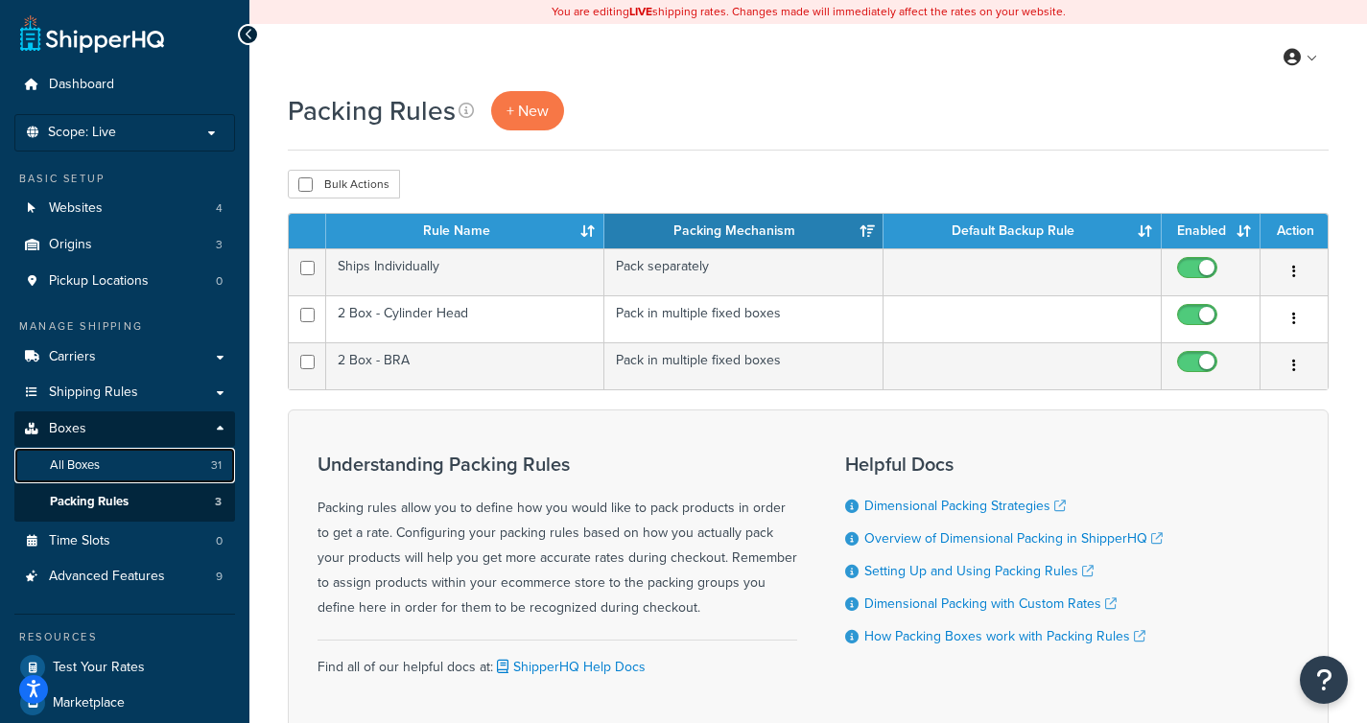
click at [141, 458] on link "All Boxes 31" at bounding box center [124, 465] width 221 height 35
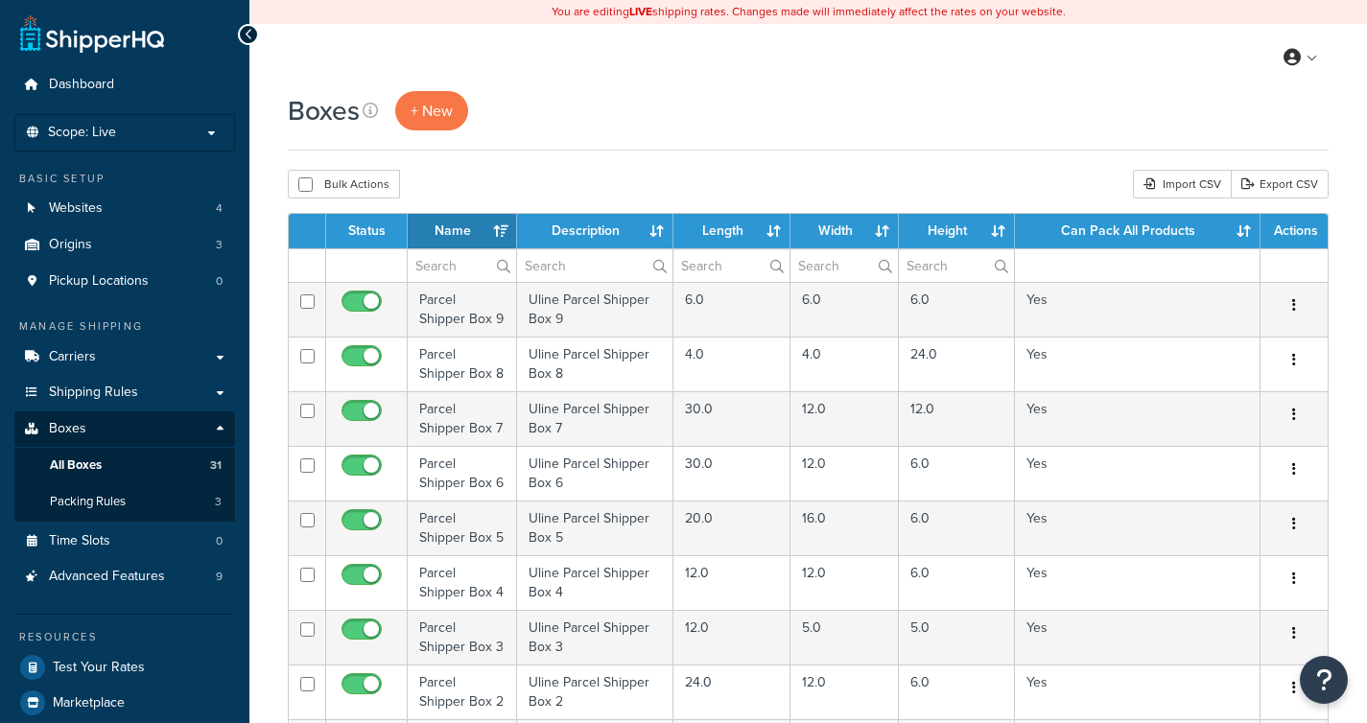
select select "1000"
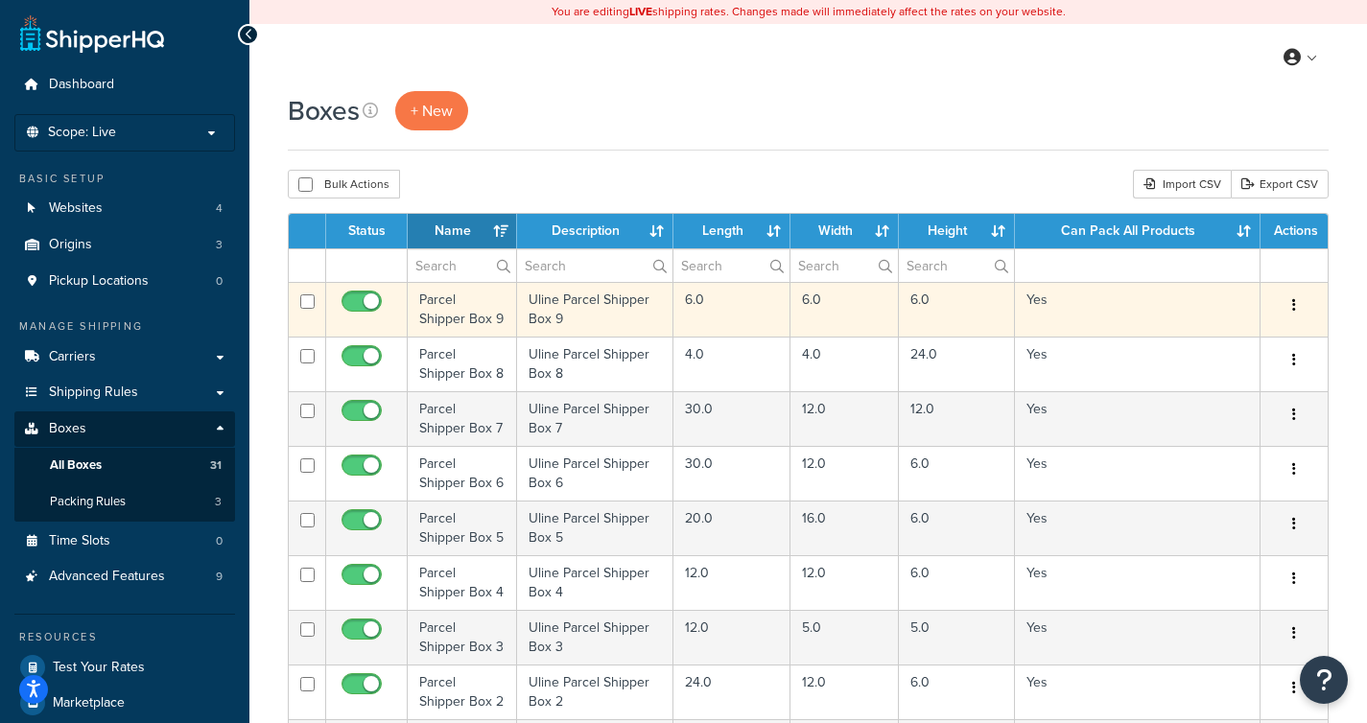
click at [475, 303] on td "Parcel Shipper Box 9" at bounding box center [462, 309] width 109 height 55
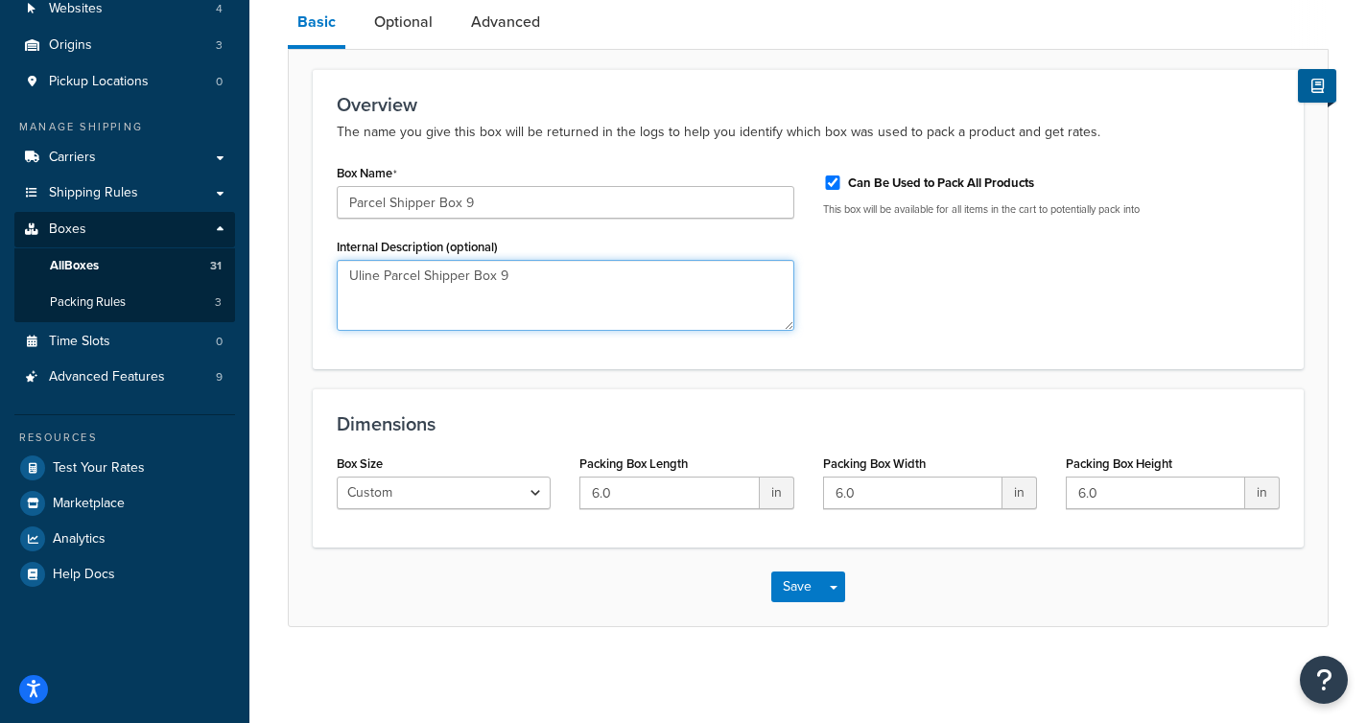
drag, startPoint x: 548, startPoint y: 274, endPoint x: 324, endPoint y: 262, distance: 223.9
click at [324, 262] on div "Box Name Parcel Shipper Box 9 Internal Description (optional) Uline Parcel Ship…" at bounding box center [565, 252] width 486 height 186
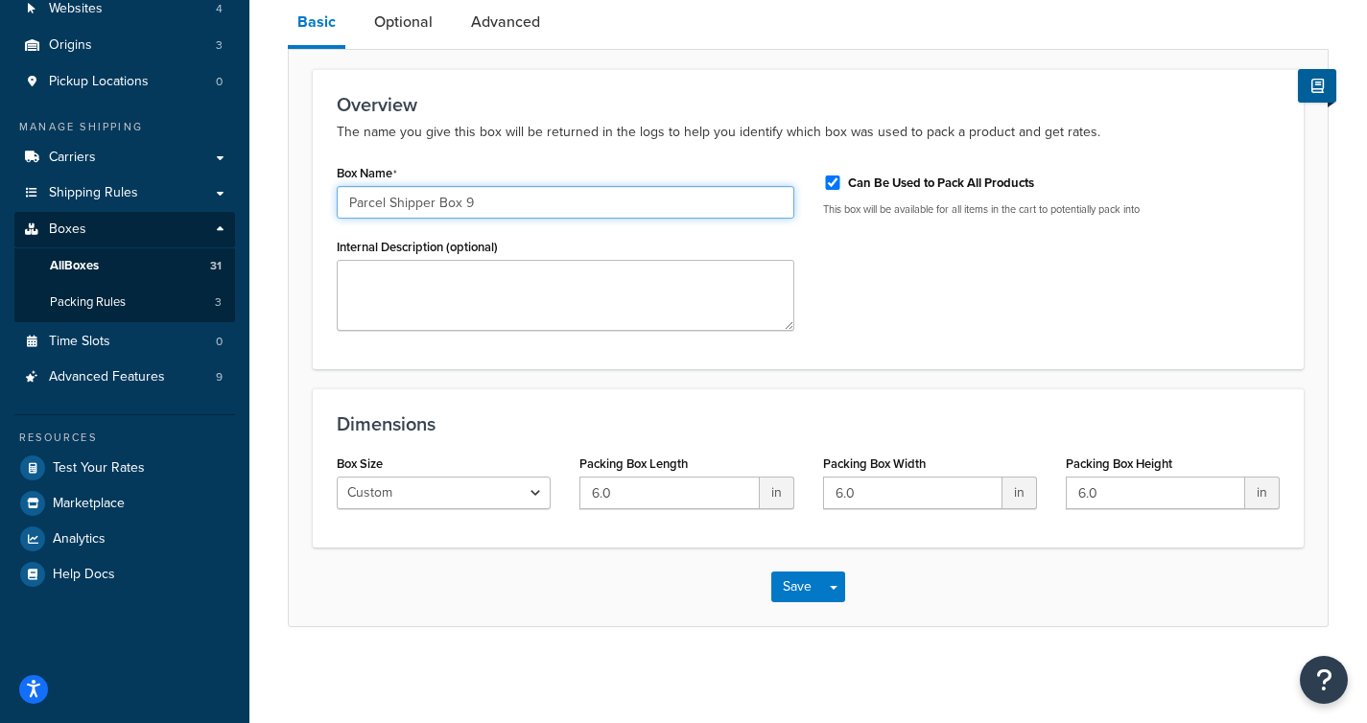
click at [464, 202] on input "Parcel Shipper Box 9" at bounding box center [566, 202] width 458 height 33
type input "Parcel Shipper Box 09"
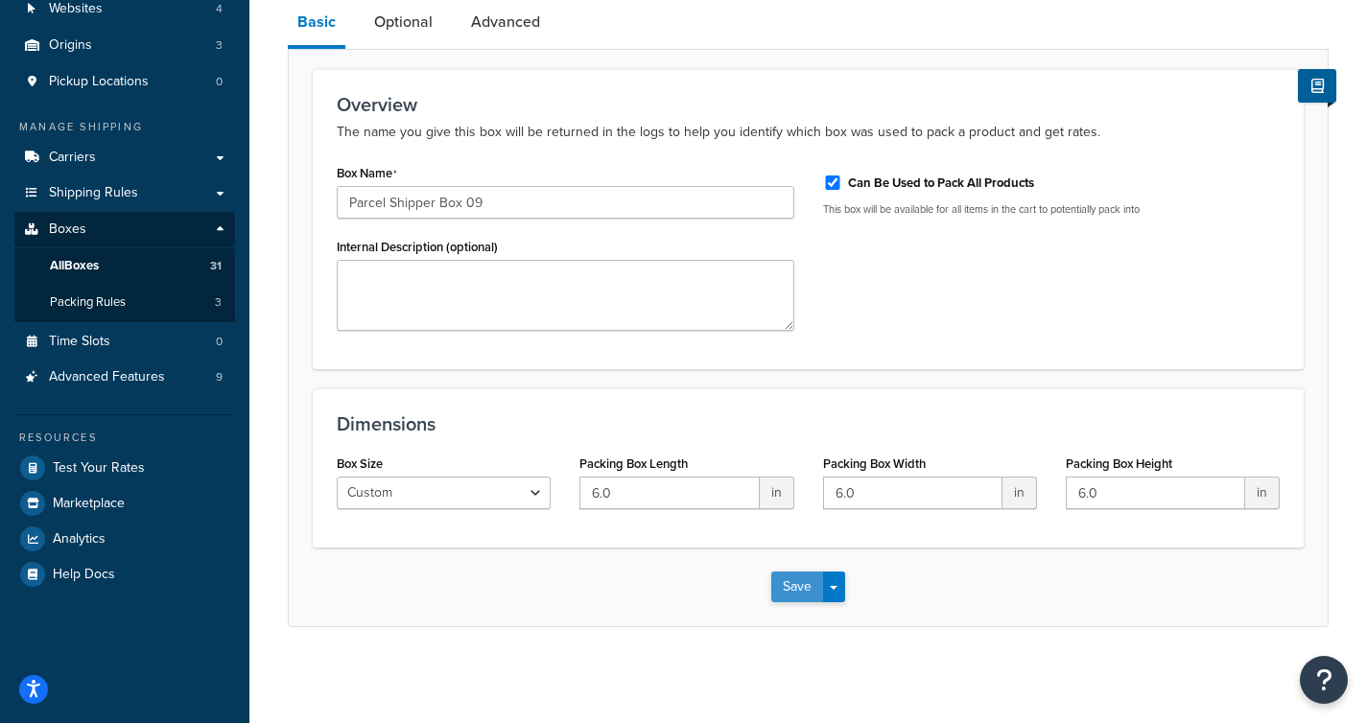
click at [796, 593] on button "Save" at bounding box center [797, 587] width 52 height 31
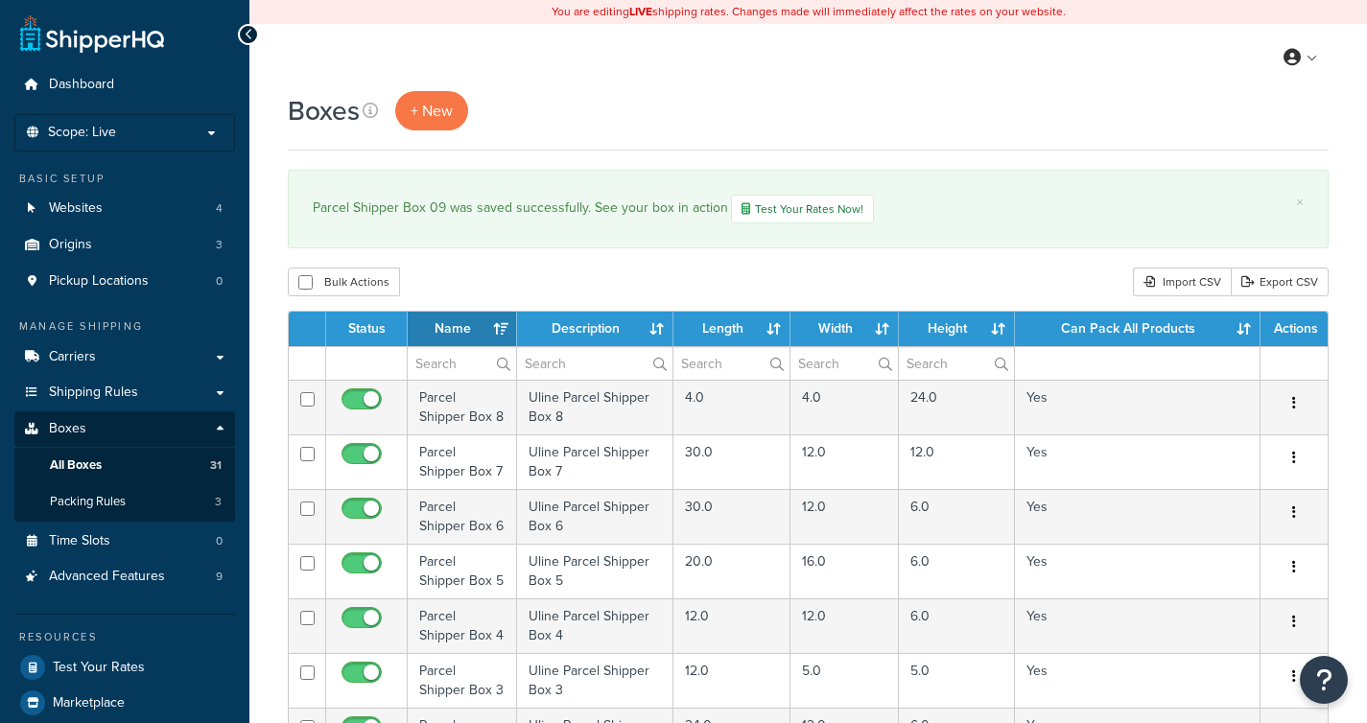
select select "1000"
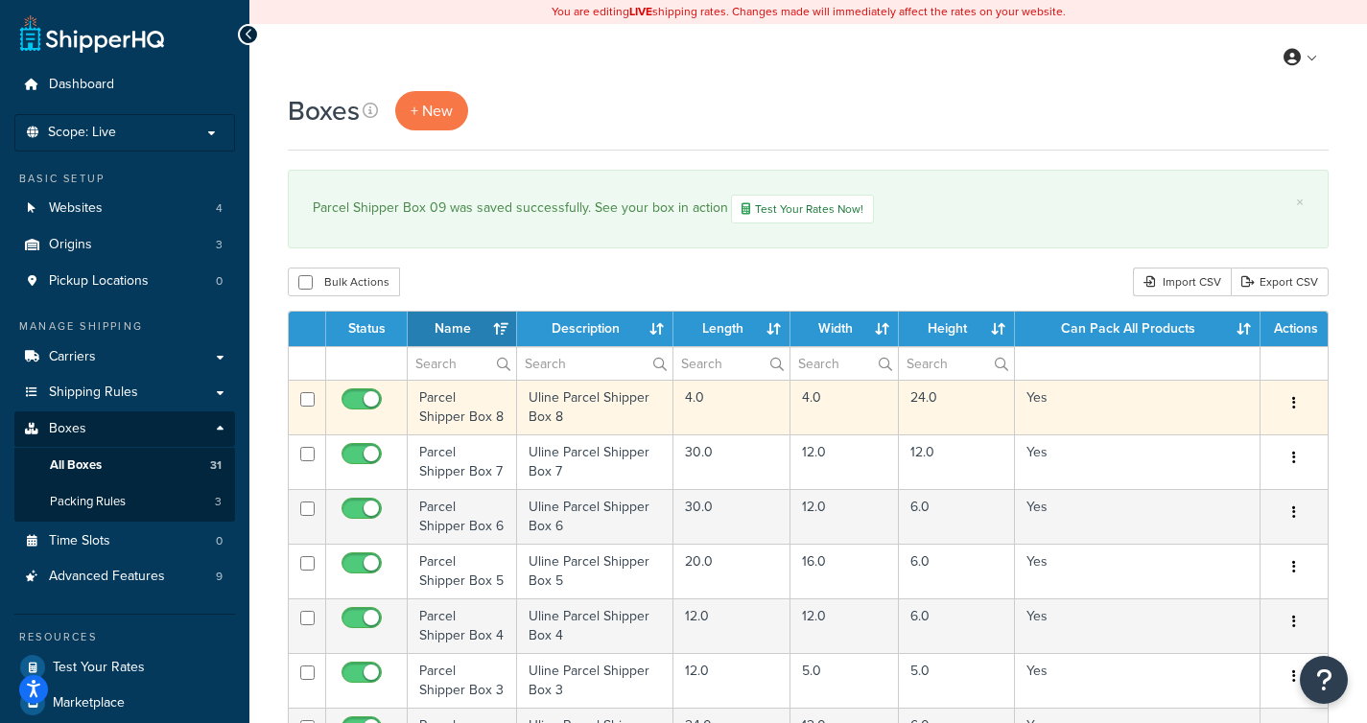
click at [461, 405] on td "Parcel Shipper Box 8" at bounding box center [462, 407] width 109 height 55
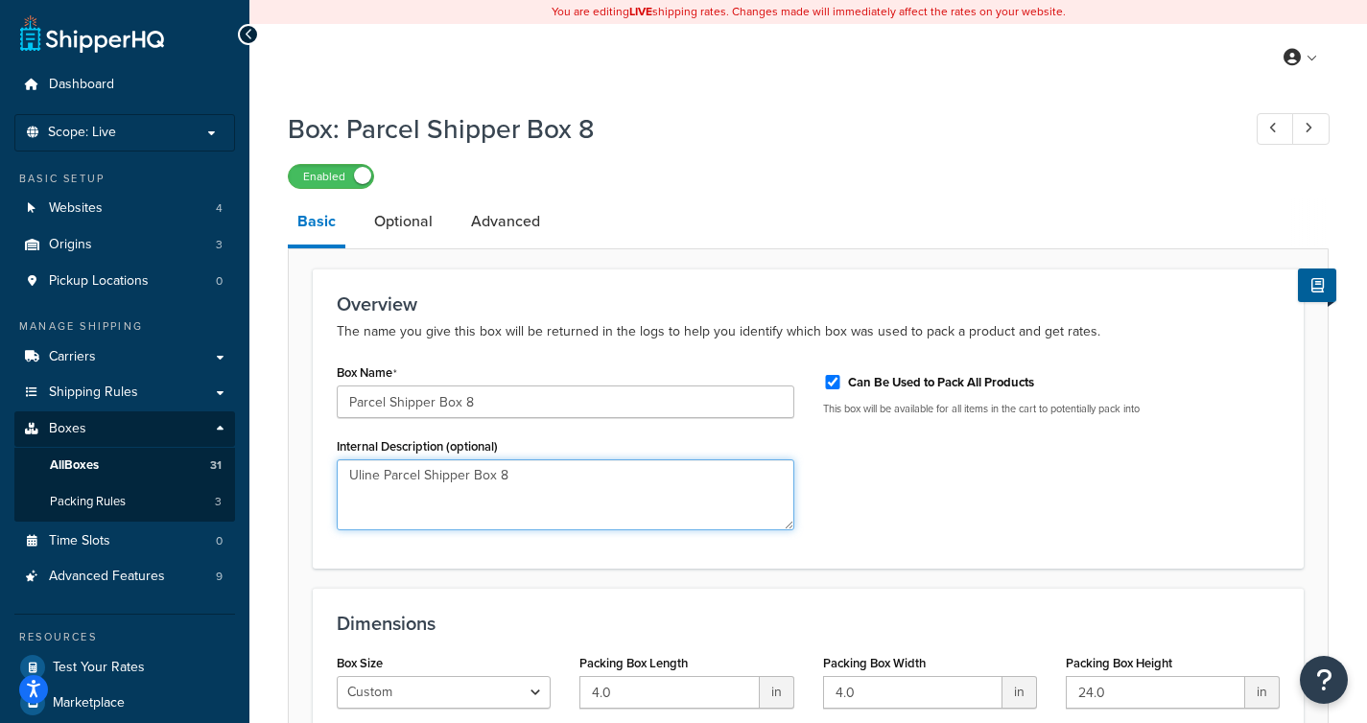
drag, startPoint x: 517, startPoint y: 475, endPoint x: 289, endPoint y: 465, distance: 228.5
click at [290, 465] on form "Overview The name you give this box will be returned in the logs to help you id…" at bounding box center [808, 547] width 1039 height 557
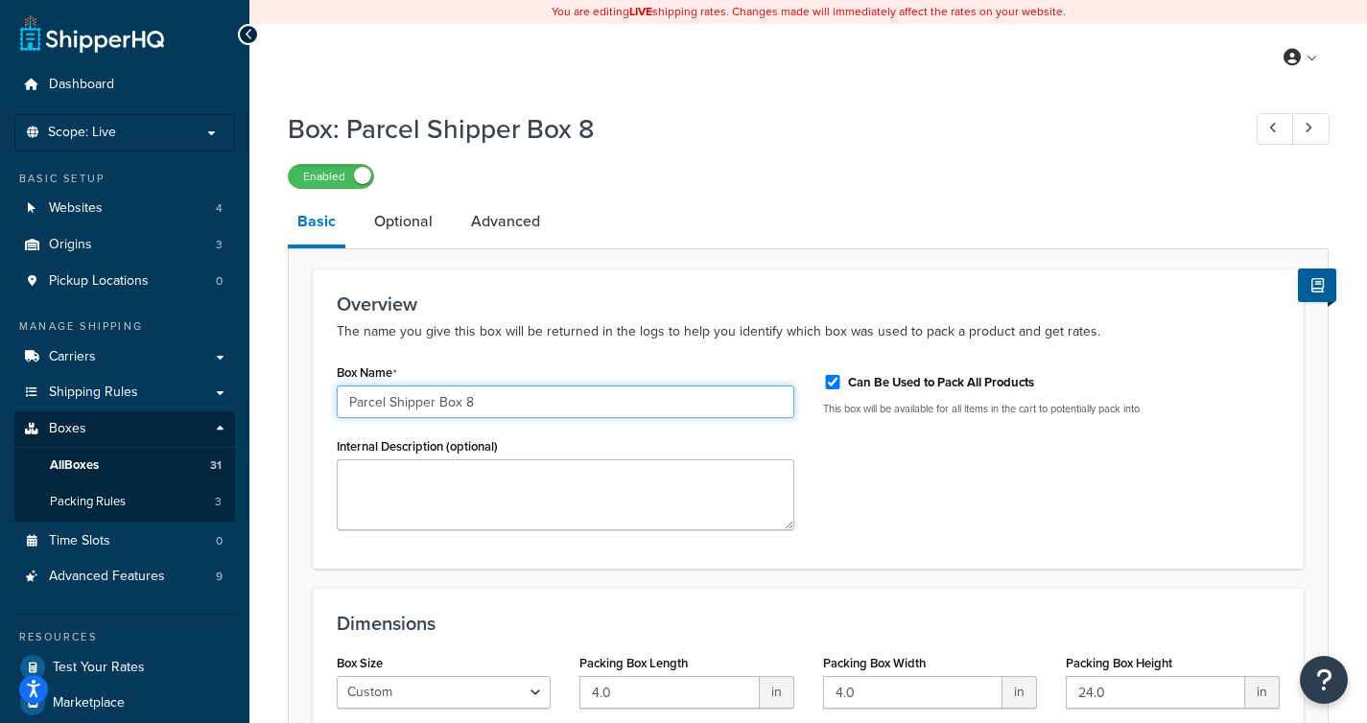
click at [466, 402] on input "Parcel Shipper Box 8" at bounding box center [566, 402] width 458 height 33
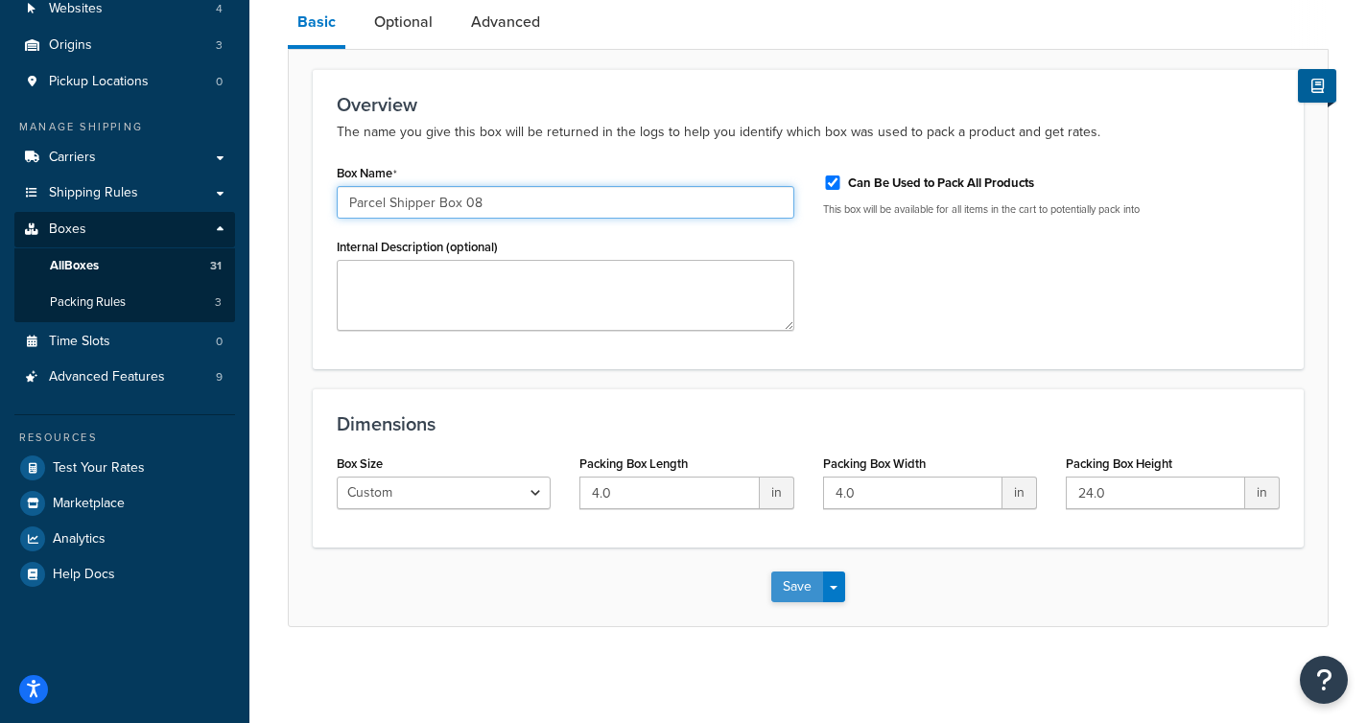
type input "Parcel Shipper Box 08"
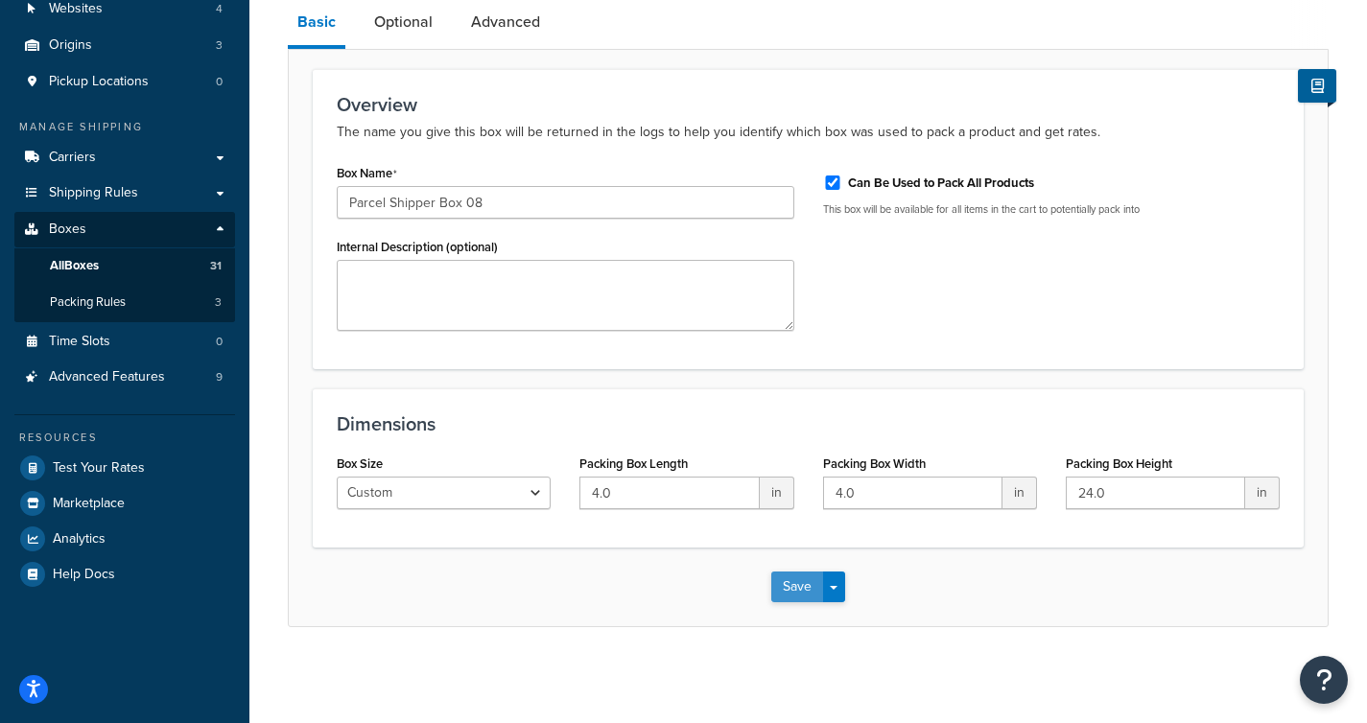
click at [798, 586] on button "Save" at bounding box center [797, 587] width 52 height 31
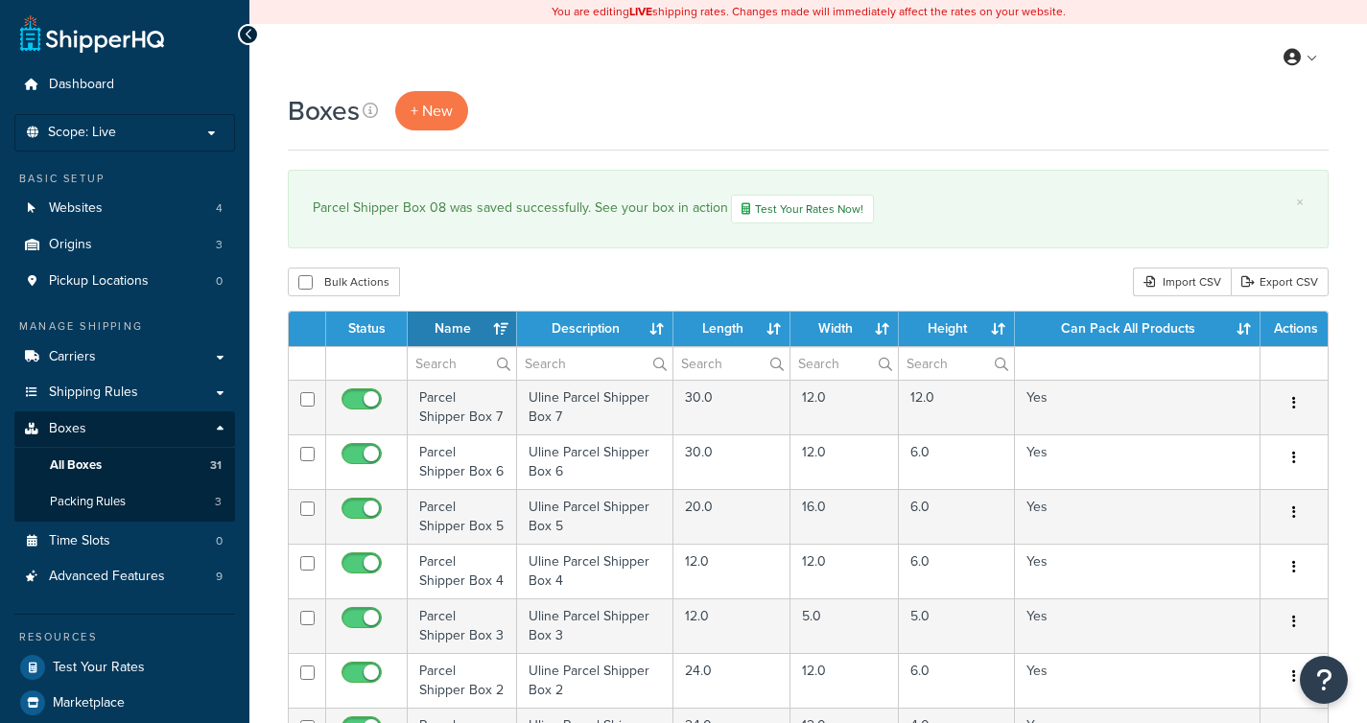
select select "1000"
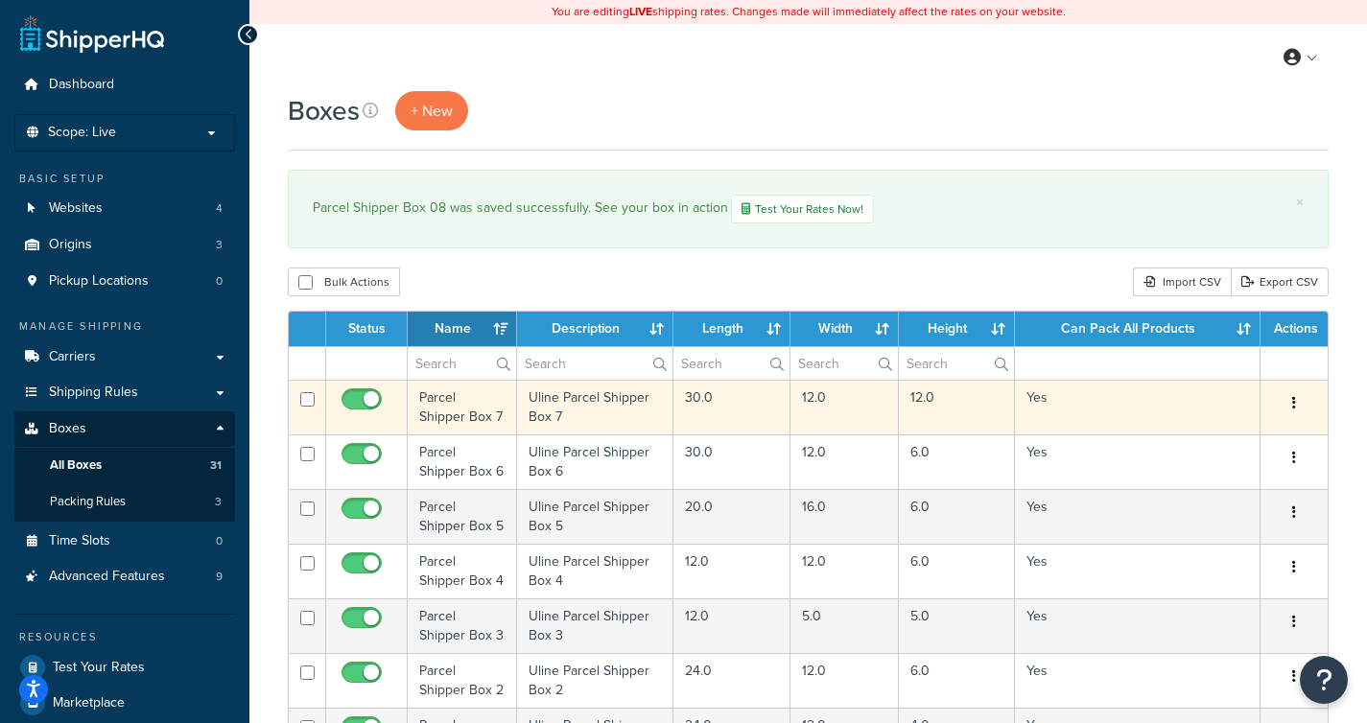
click at [485, 398] on td "Parcel Shipper Box 7" at bounding box center [462, 407] width 109 height 55
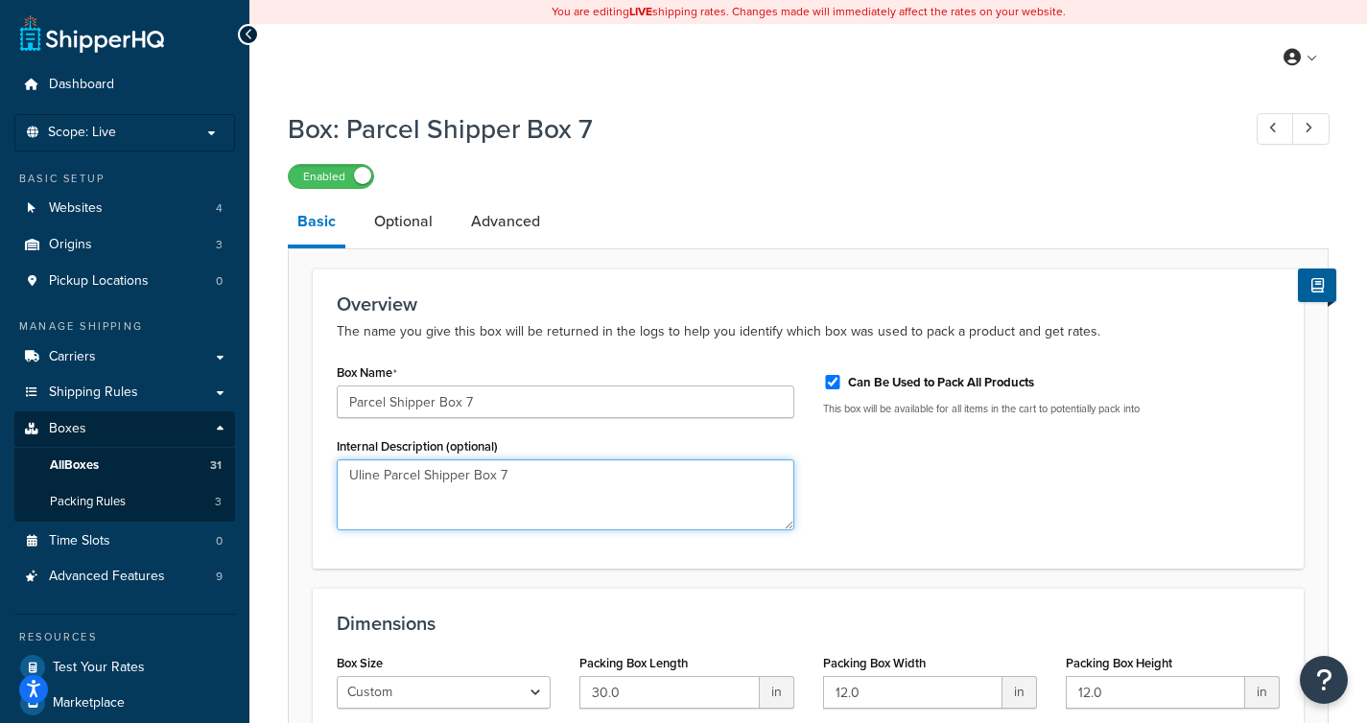
drag, startPoint x: 505, startPoint y: 470, endPoint x: 283, endPoint y: 474, distance: 221.6
click at [289, 474] on form "Overview The name you give this box will be returned in the logs to help you id…" at bounding box center [808, 547] width 1039 height 557
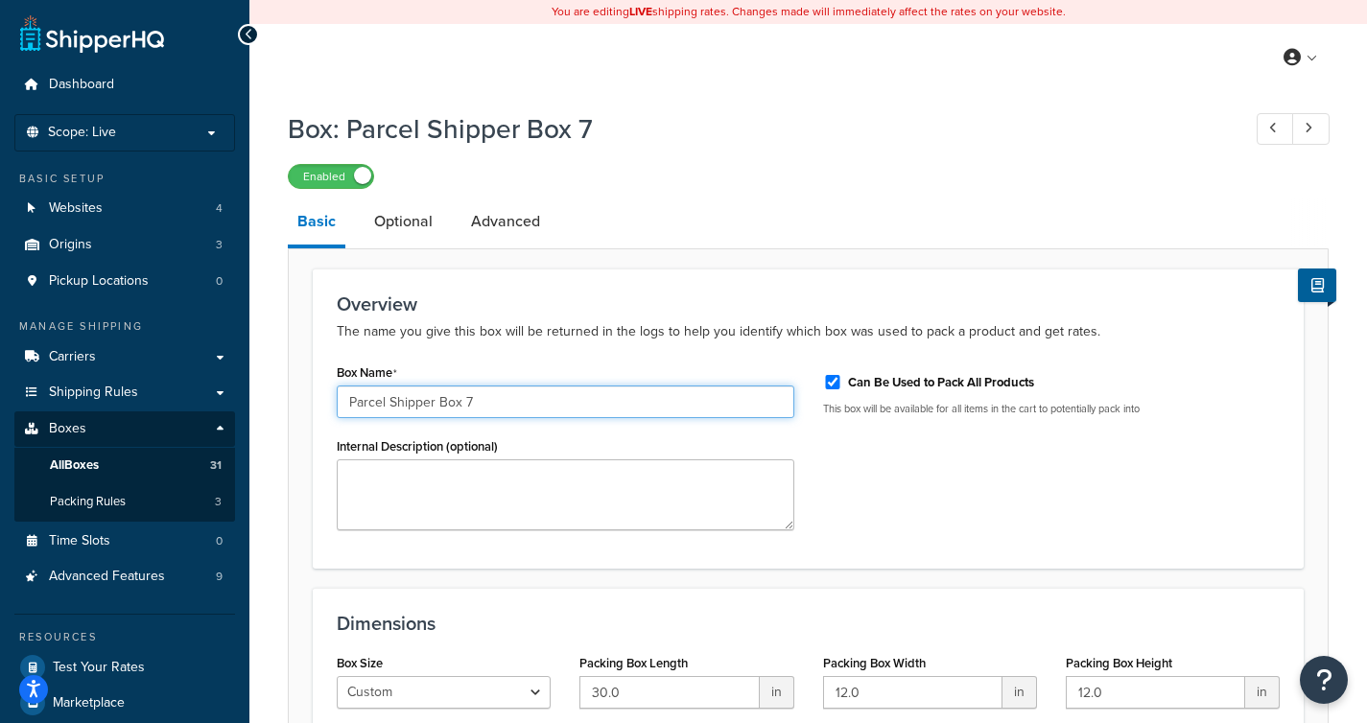
click at [466, 403] on input "Parcel Shipper Box 7" at bounding box center [566, 402] width 458 height 33
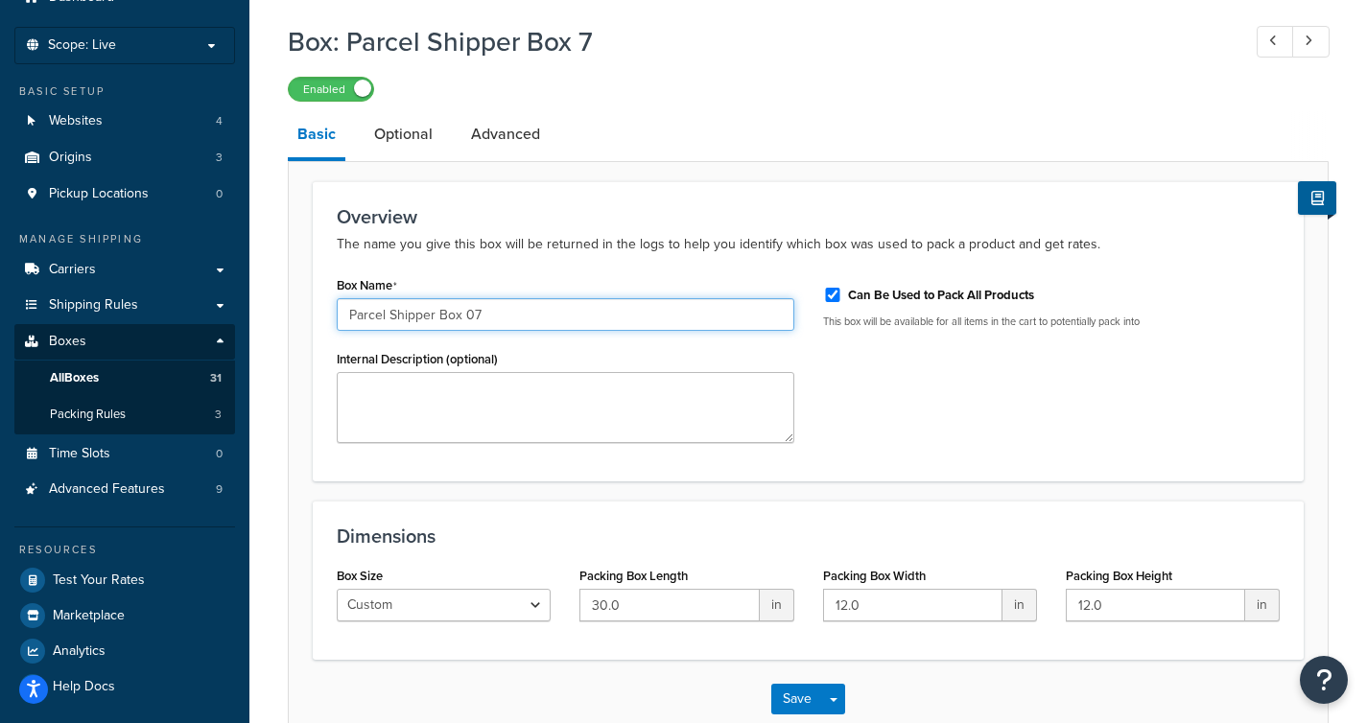
scroll to position [200, 0]
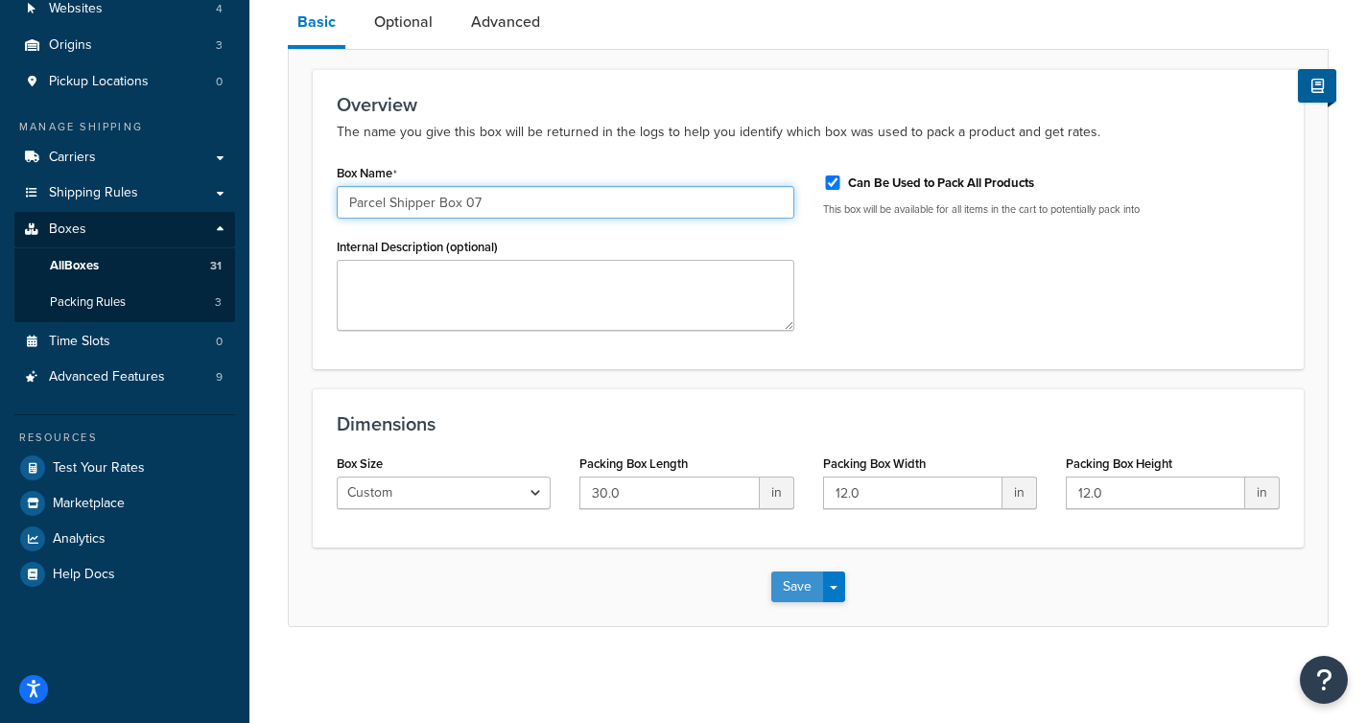
type input "Parcel Shipper Box 07"
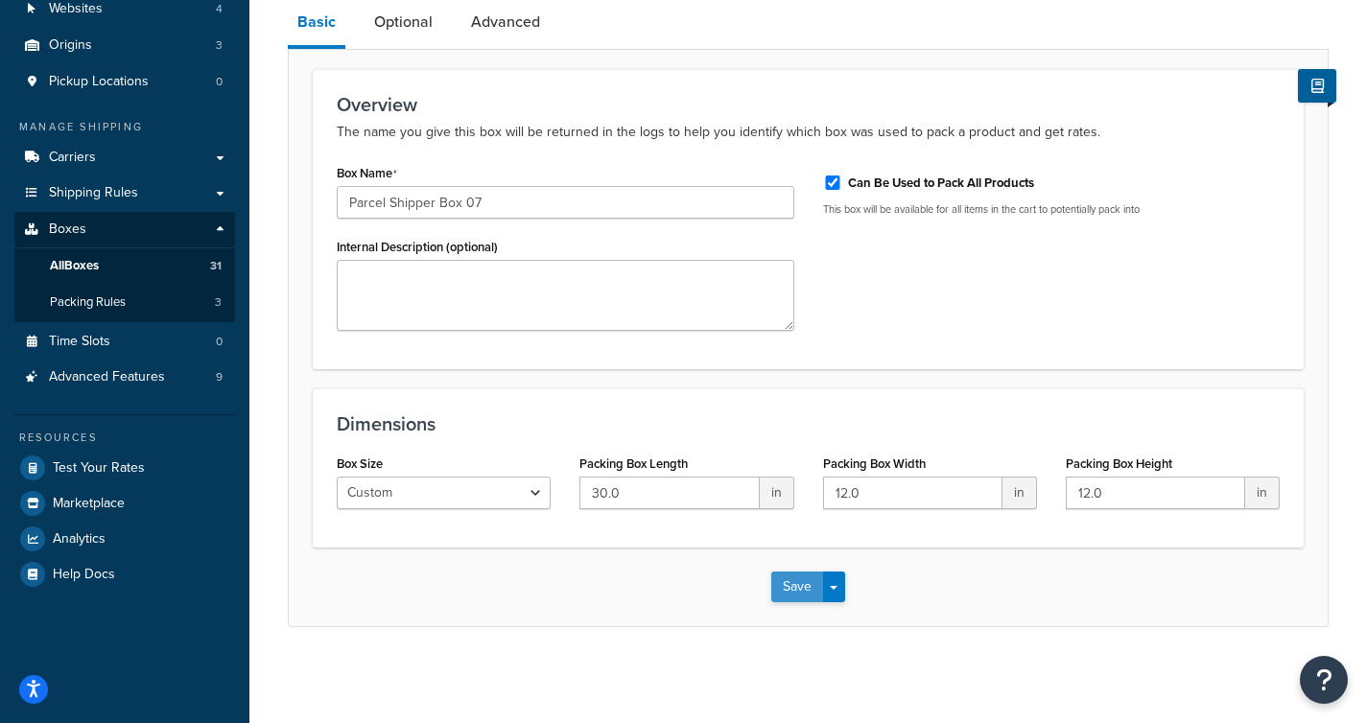
click at [801, 586] on button "Save" at bounding box center [797, 587] width 52 height 31
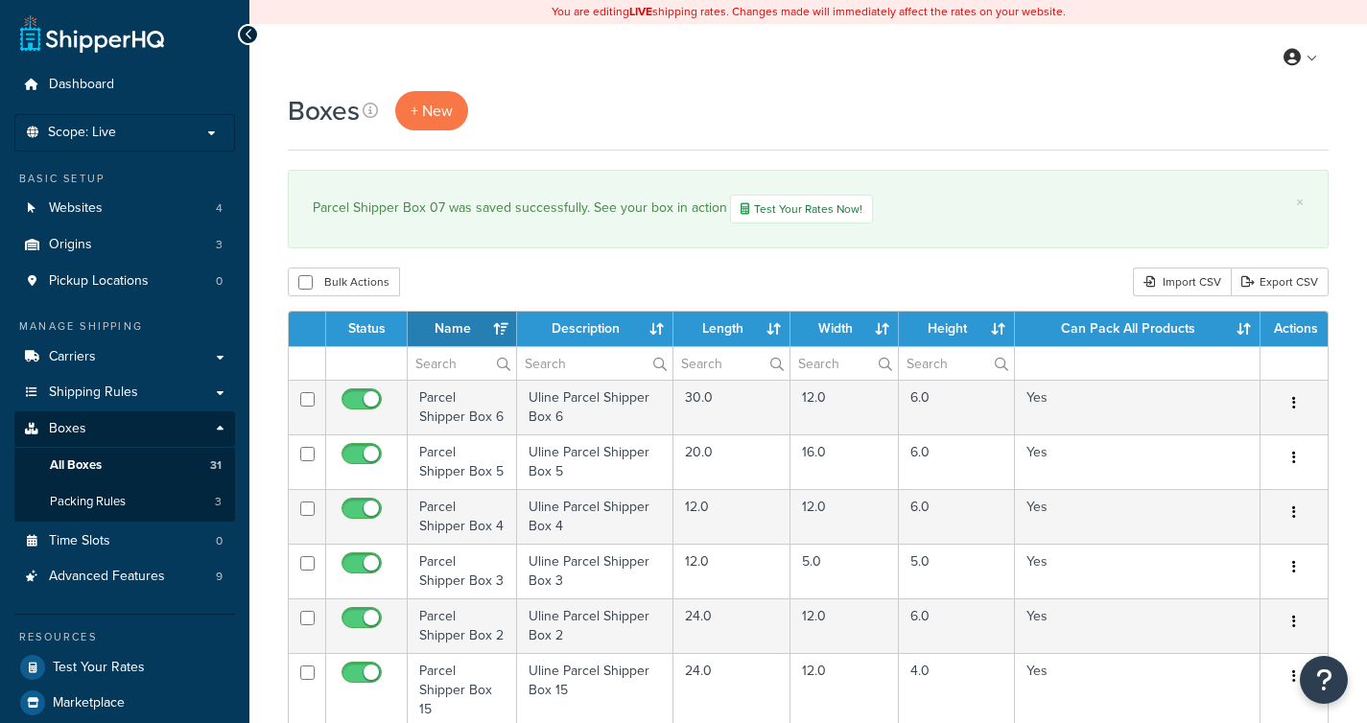
select select "1000"
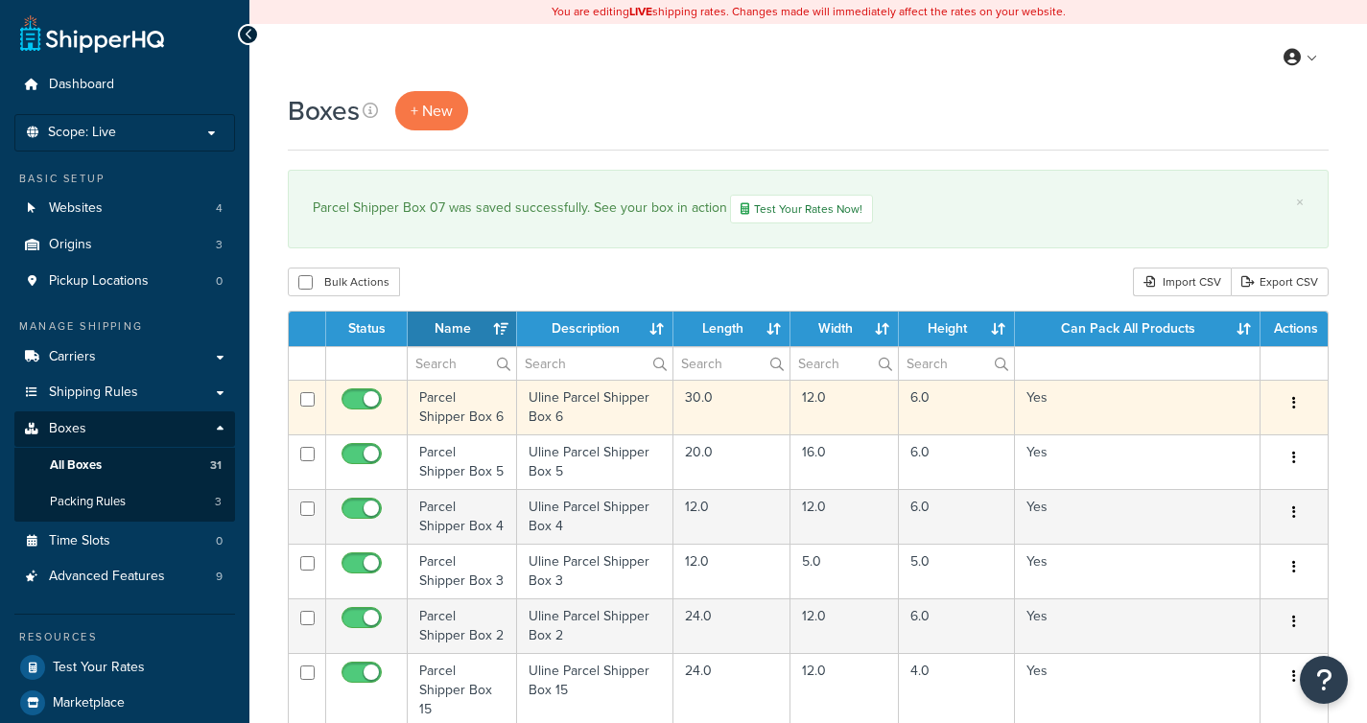
click at [476, 412] on td "Parcel Shipper Box 6" at bounding box center [462, 407] width 109 height 55
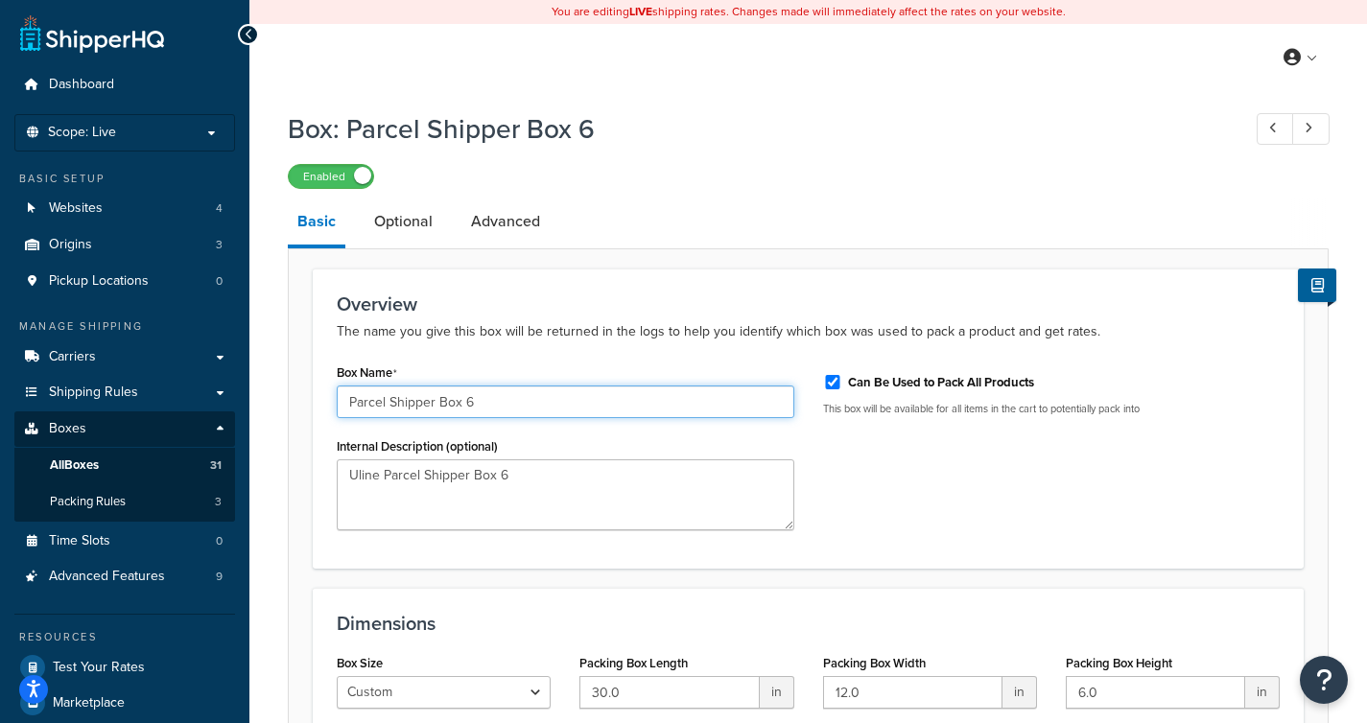
click at [467, 403] on input "Parcel Shipper Box 6" at bounding box center [566, 402] width 458 height 33
type input "Parcel Shipper Box 06"
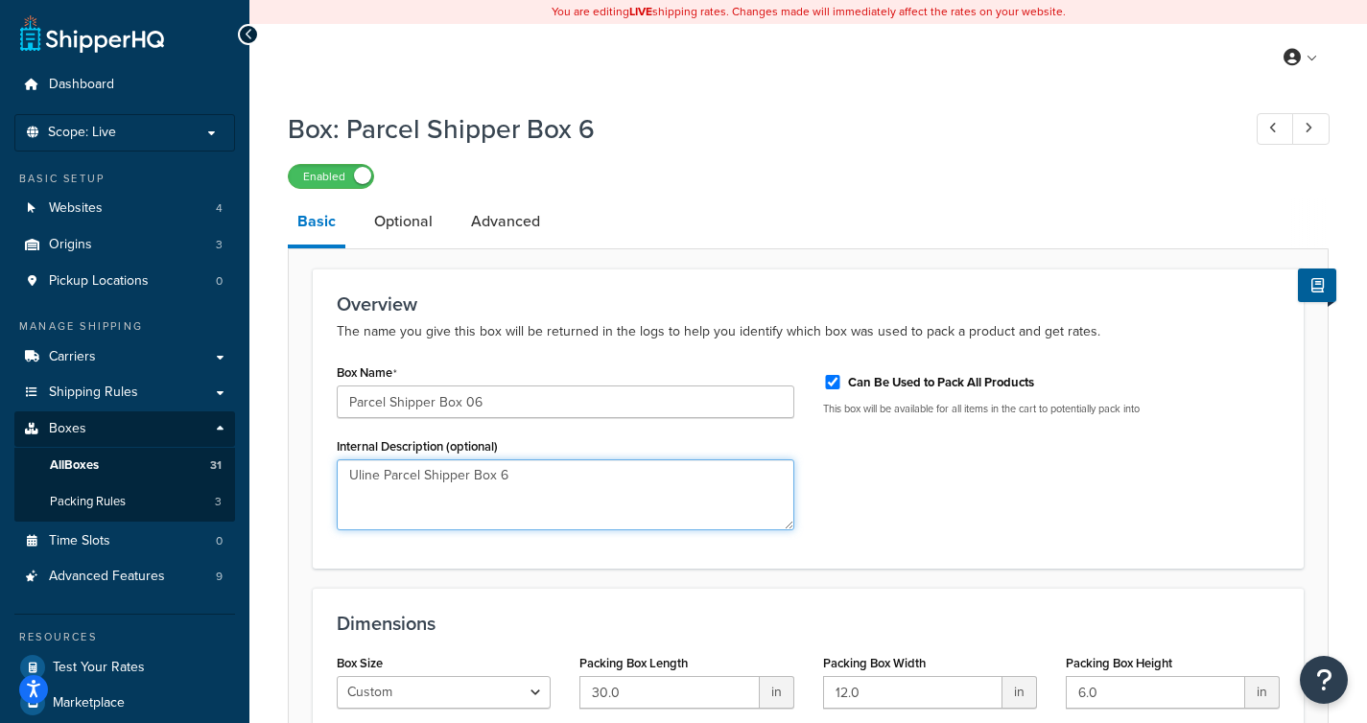
drag, startPoint x: 540, startPoint y: 472, endPoint x: 244, endPoint y: 460, distance: 296.6
click at [245, 460] on div "Dashboard Scope: Live Basic Setup Websites 4 Origins 3 Pickup Locations 0 Manag…" at bounding box center [683, 461] width 1367 height 923
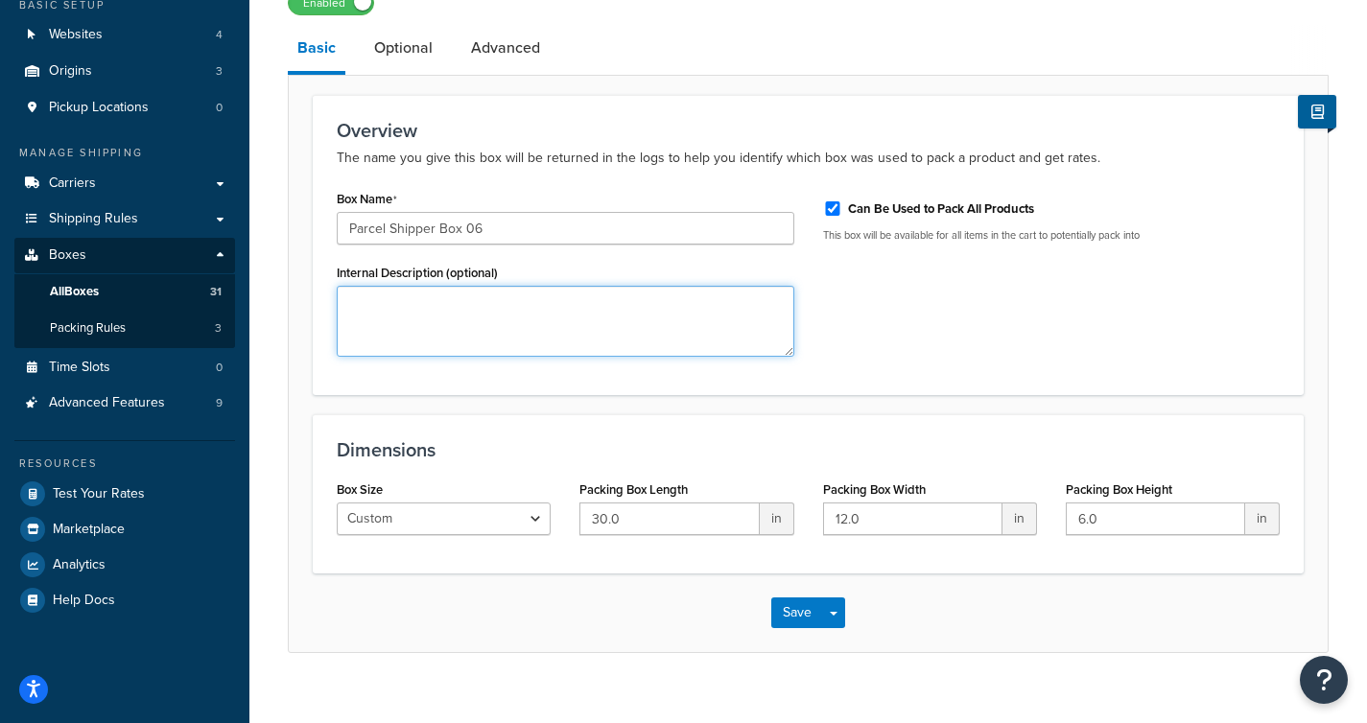
scroll to position [200, 0]
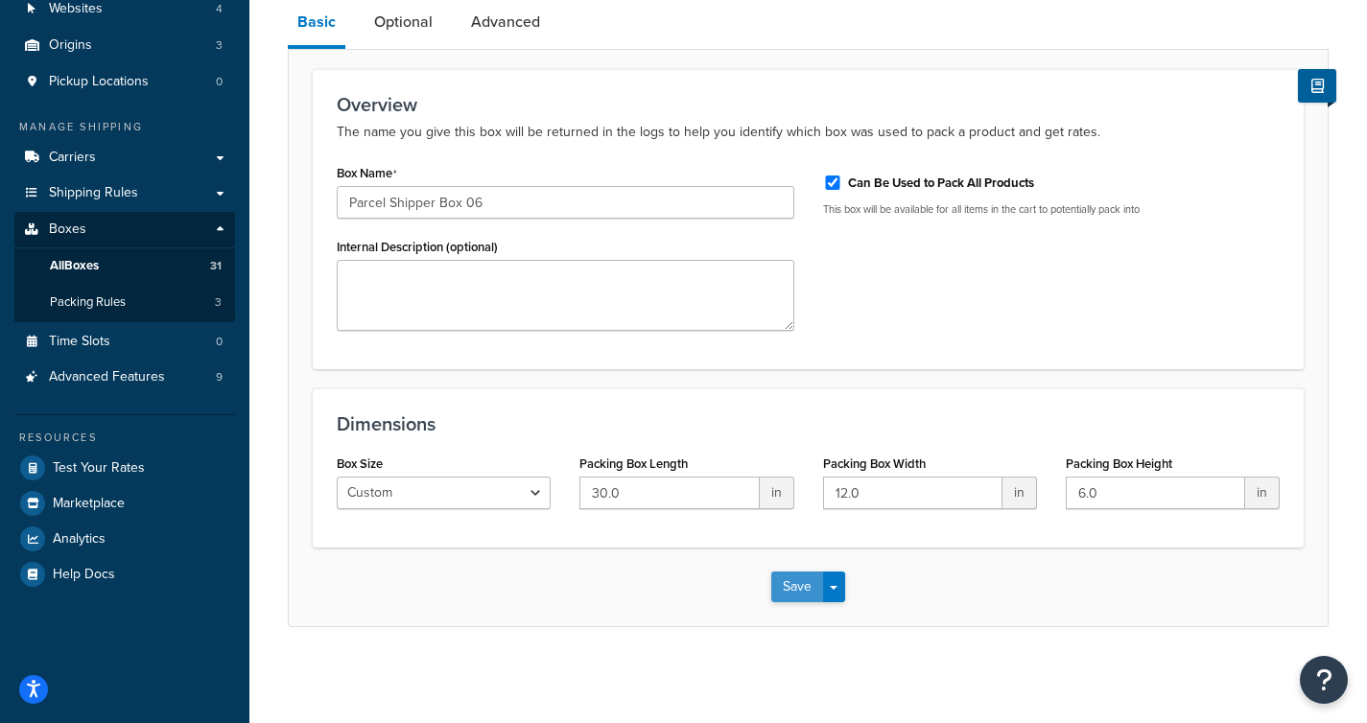
click at [786, 588] on button "Save" at bounding box center [797, 587] width 52 height 31
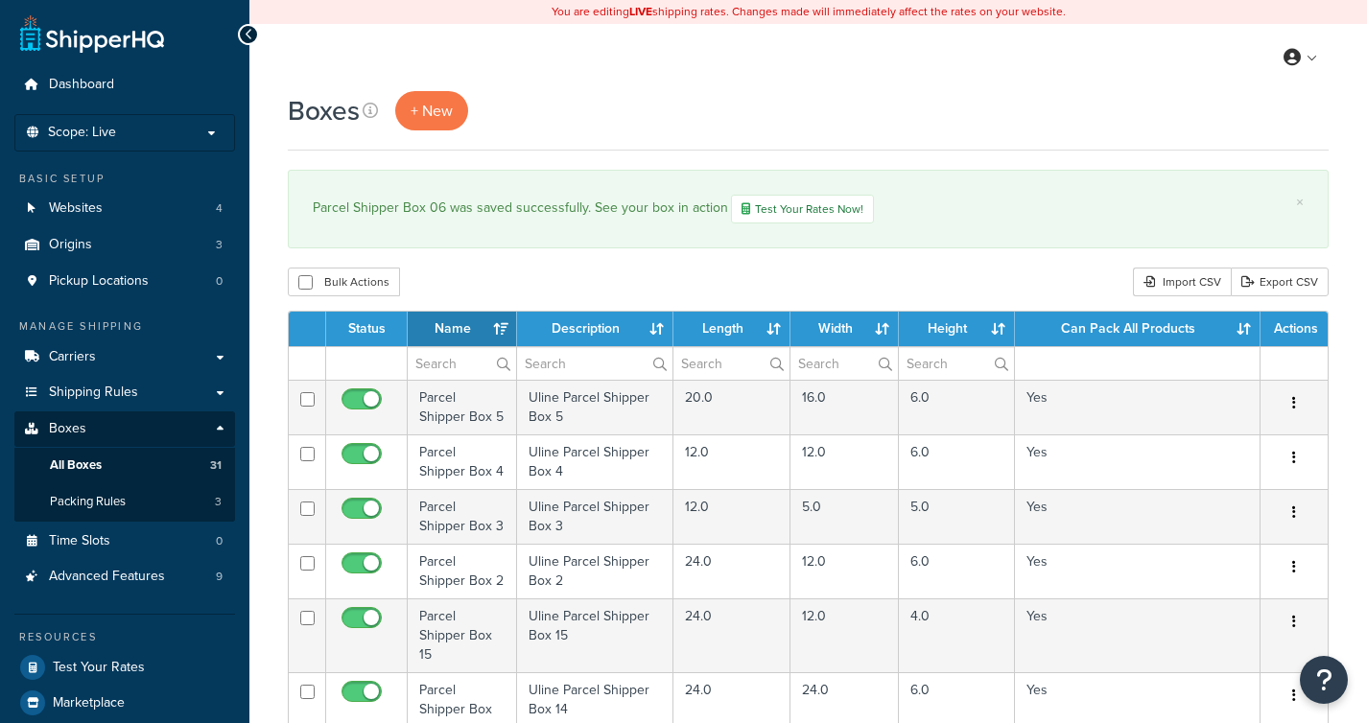
select select "1000"
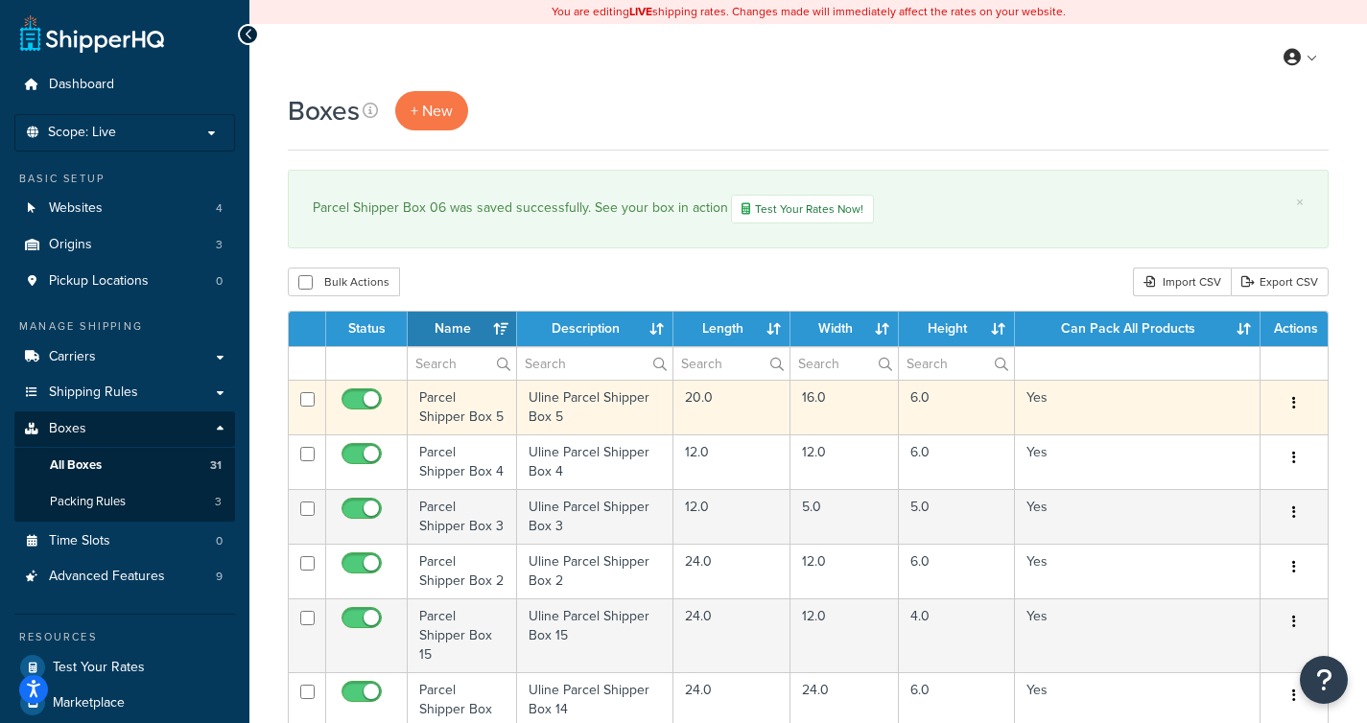
click at [472, 417] on td "Parcel Shipper Box 5" at bounding box center [462, 407] width 109 height 55
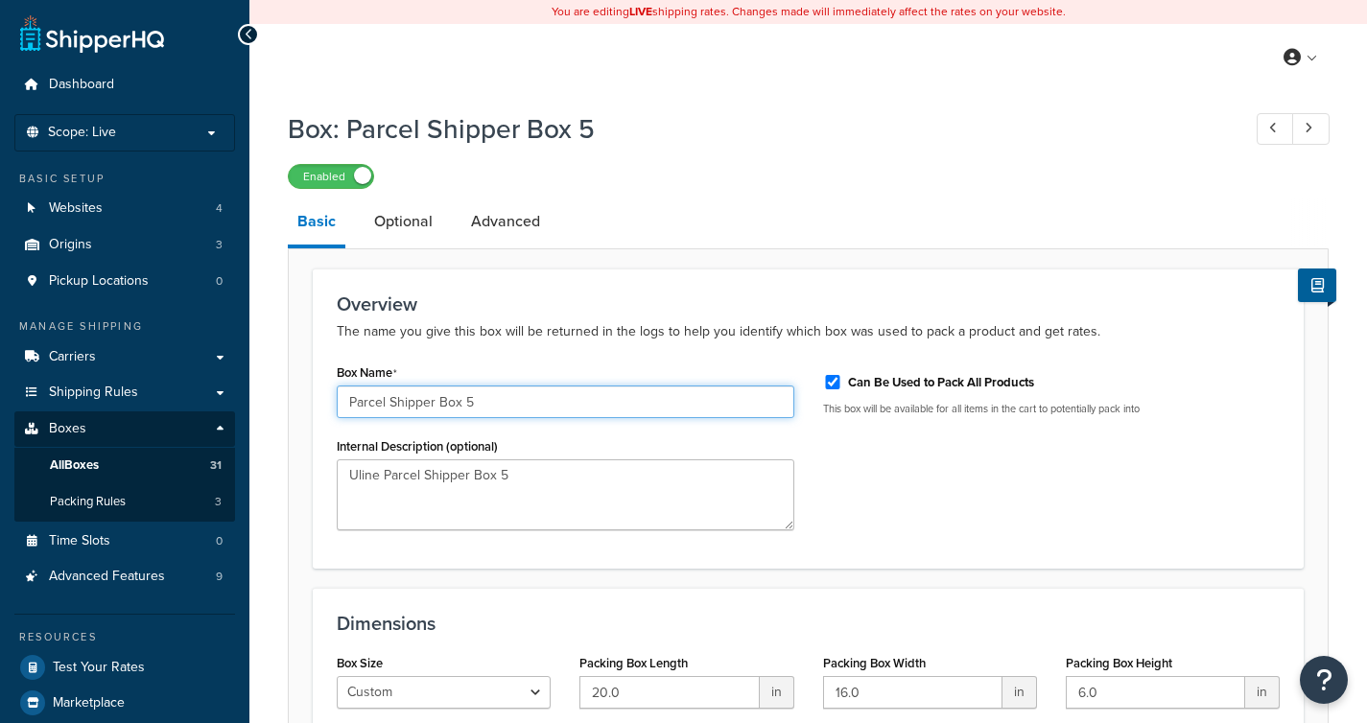
click at [466, 407] on input "Parcel Shipper Box 5" at bounding box center [566, 402] width 458 height 33
type input "Parcel Shipper Box 05"
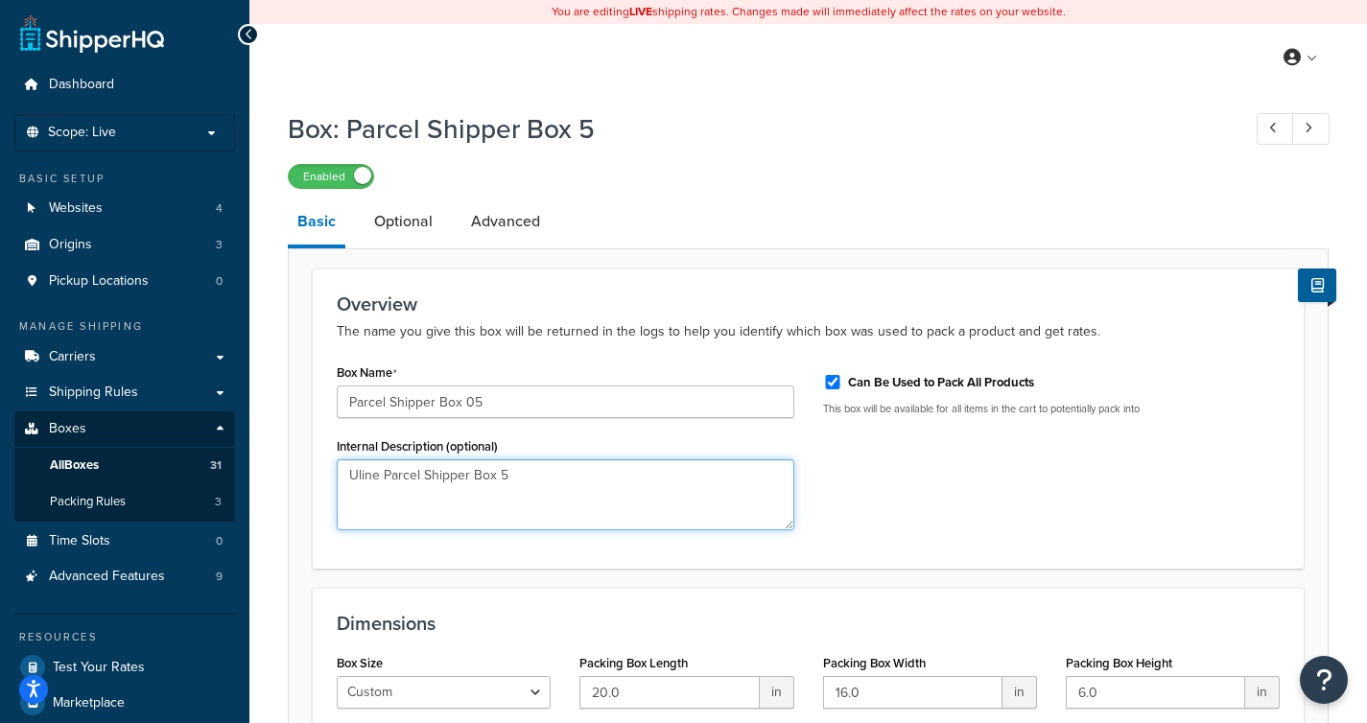
drag, startPoint x: 536, startPoint y: 477, endPoint x: 234, endPoint y: 455, distance: 303.0
click at [234, 455] on div "Dashboard Scope: Live Basic Setup Websites 4 Origins 3 Pickup Locations 0 Manag…" at bounding box center [683, 461] width 1367 height 923
type textarea "0"
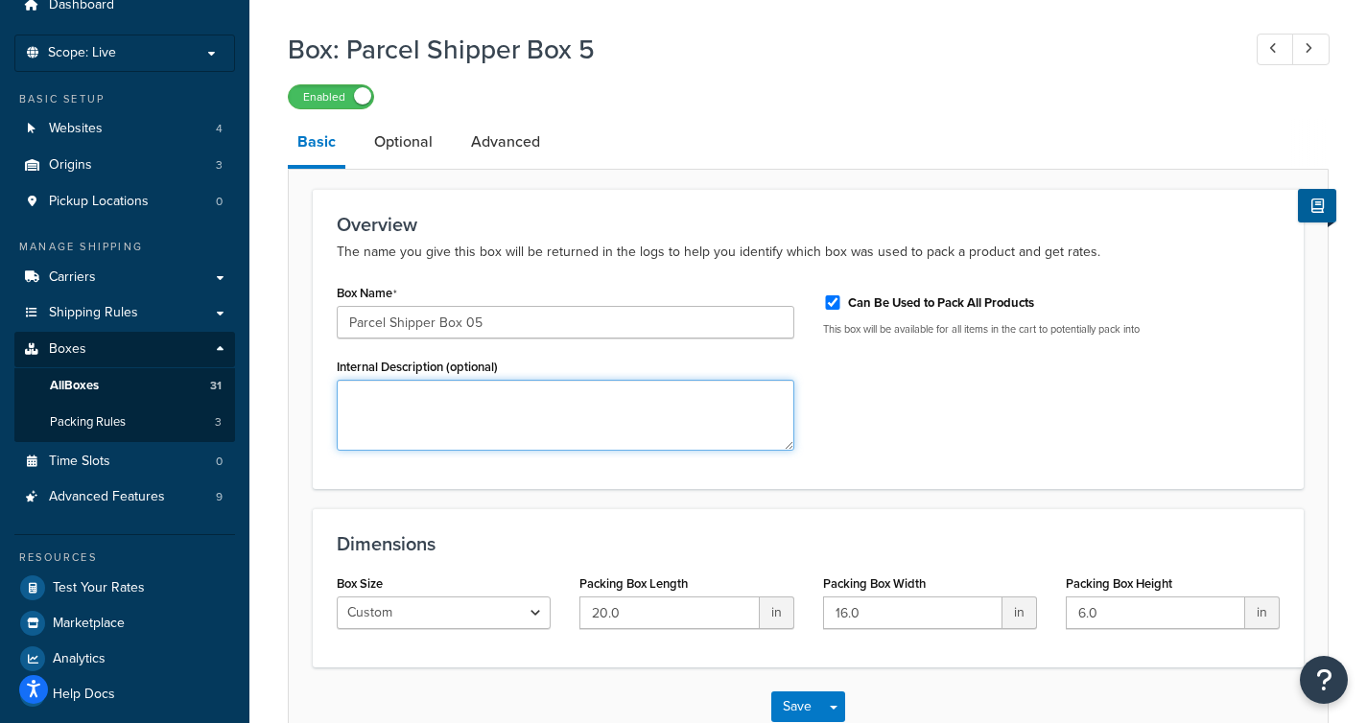
scroll to position [200, 0]
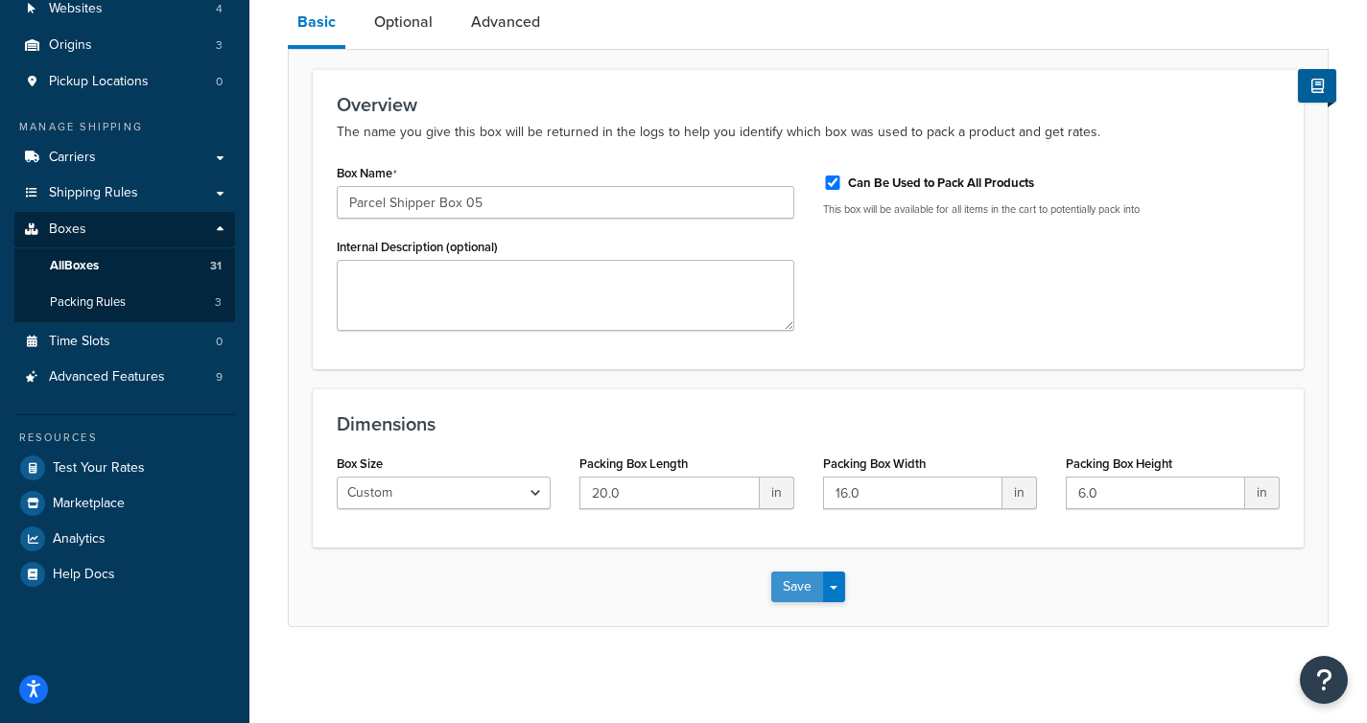
click at [781, 579] on button "Save" at bounding box center [797, 587] width 52 height 31
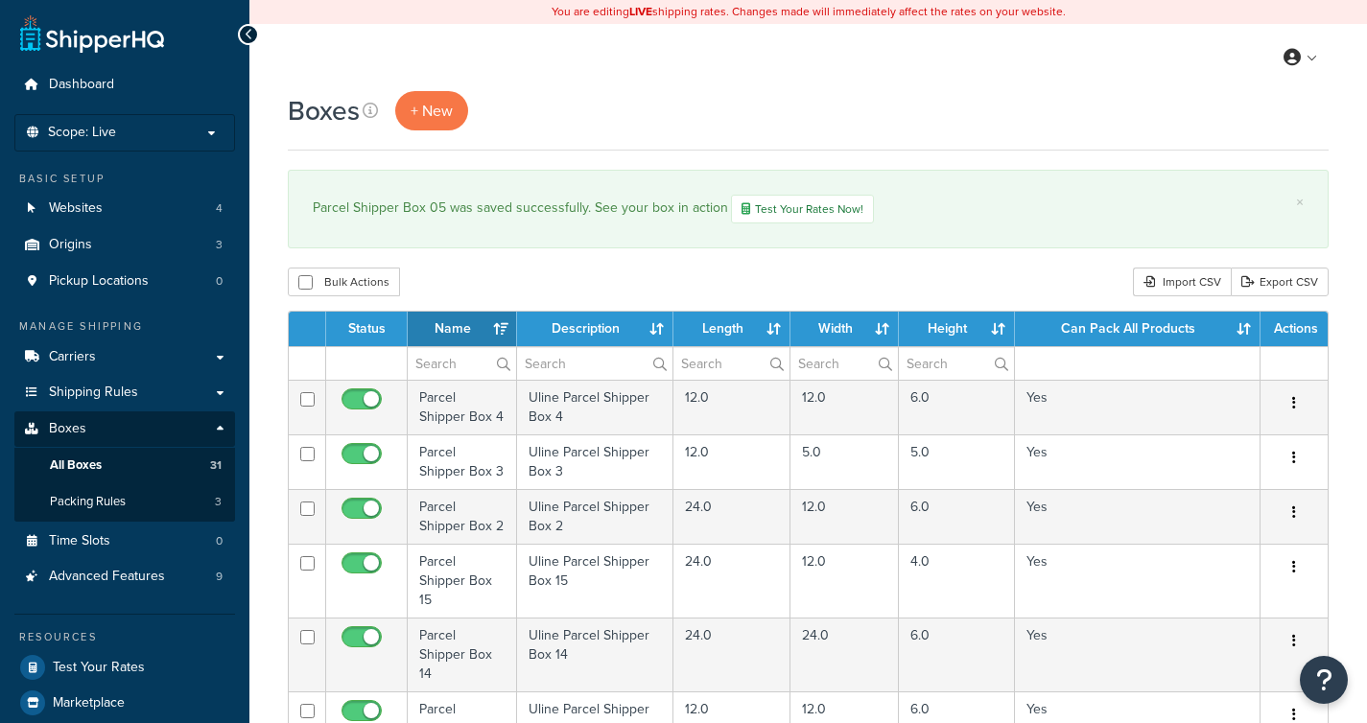
select select "1000"
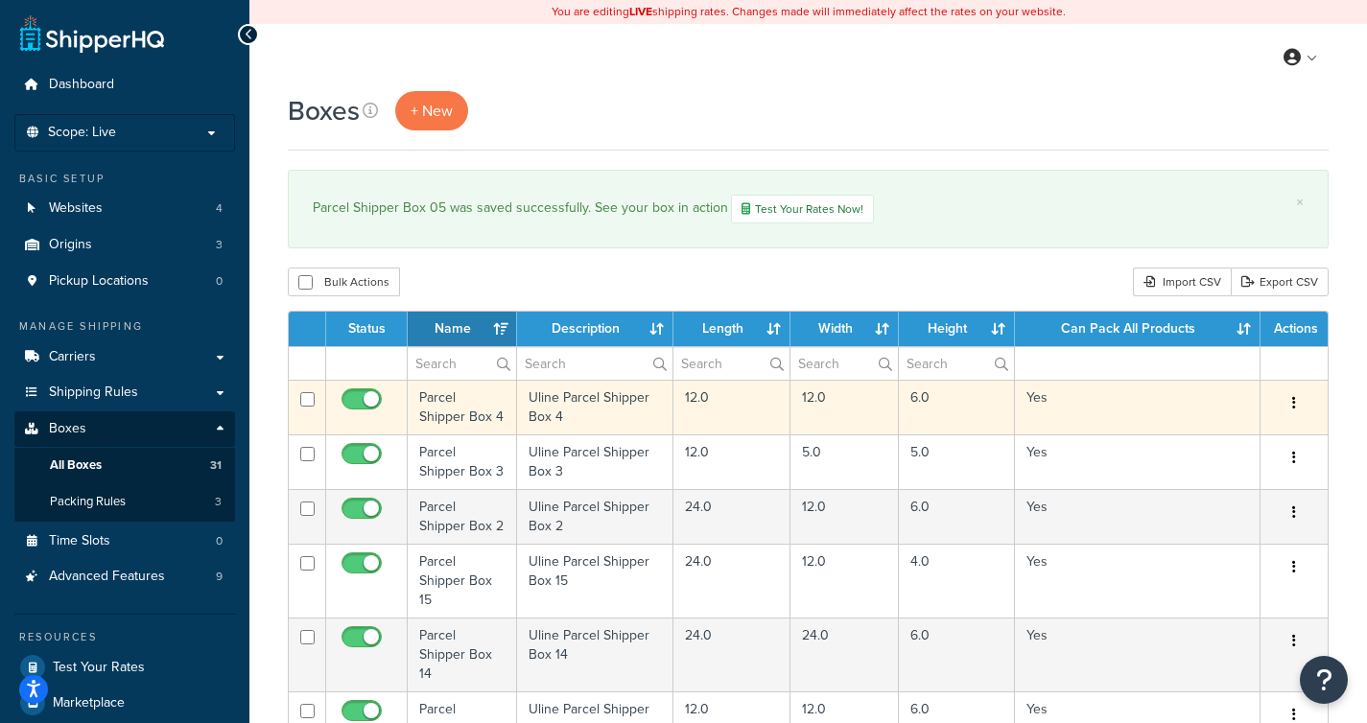
click at [490, 410] on td "Parcel Shipper Box 4" at bounding box center [462, 407] width 109 height 55
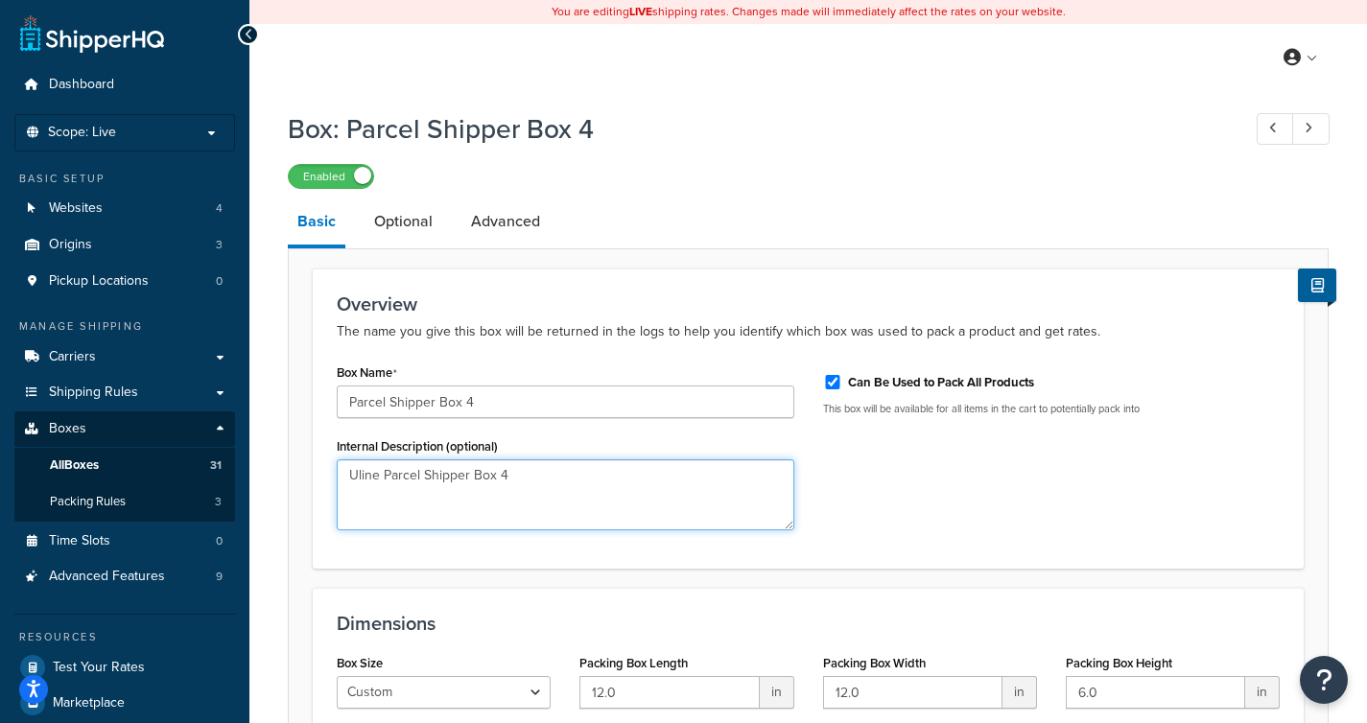
drag, startPoint x: 526, startPoint y: 470, endPoint x: 243, endPoint y: 474, distance: 283.0
click at [243, 474] on div "Dashboard Scope: Live Basic Setup Websites 4 Origins 3 Pickup Locations 0 Manag…" at bounding box center [683, 461] width 1367 height 923
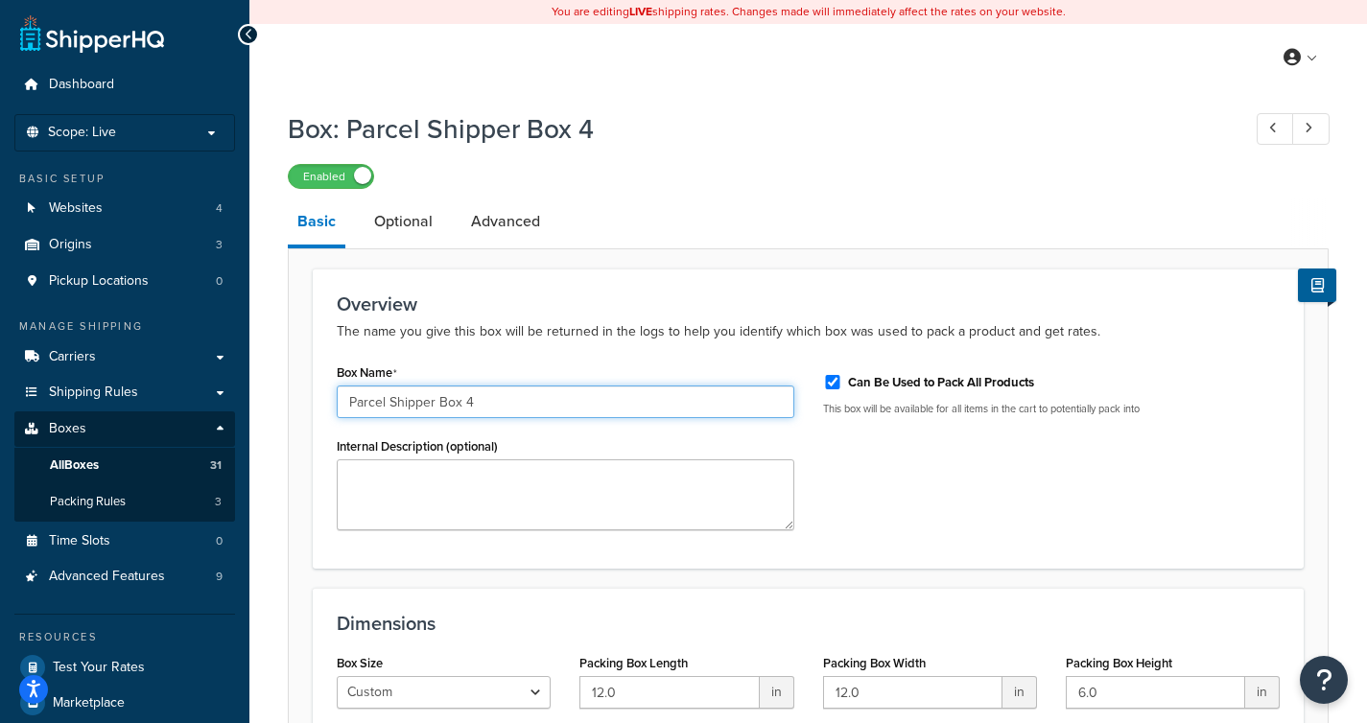
click at [466, 404] on input "Parcel Shipper Box 4" at bounding box center [566, 402] width 458 height 33
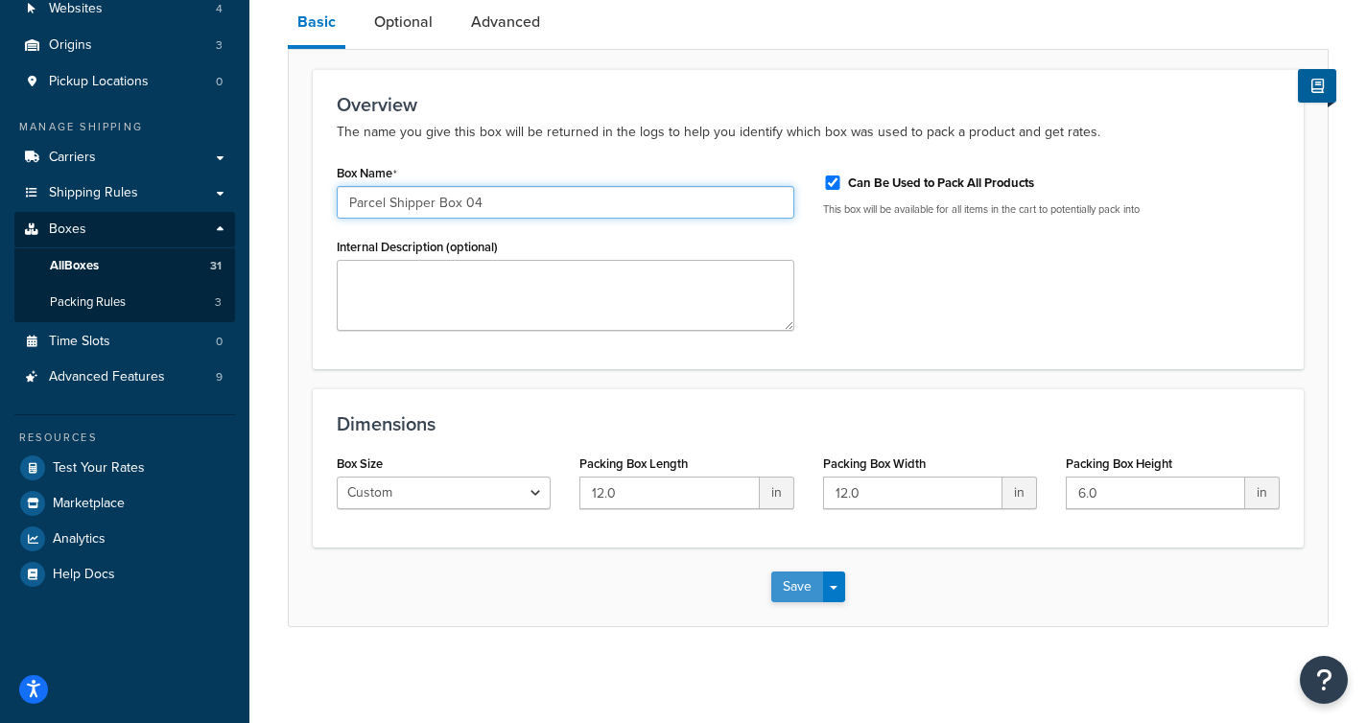
type input "Parcel Shipper Box 04"
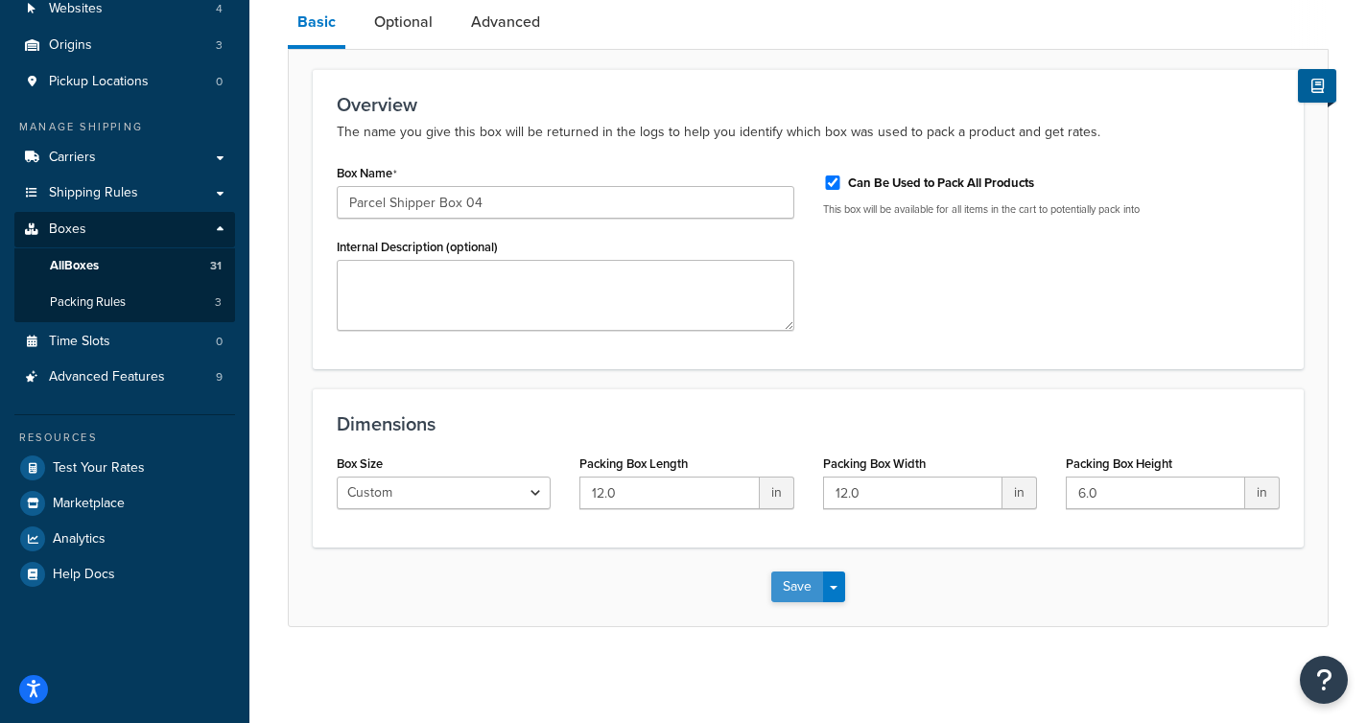
click at [793, 579] on button "Save" at bounding box center [797, 587] width 52 height 31
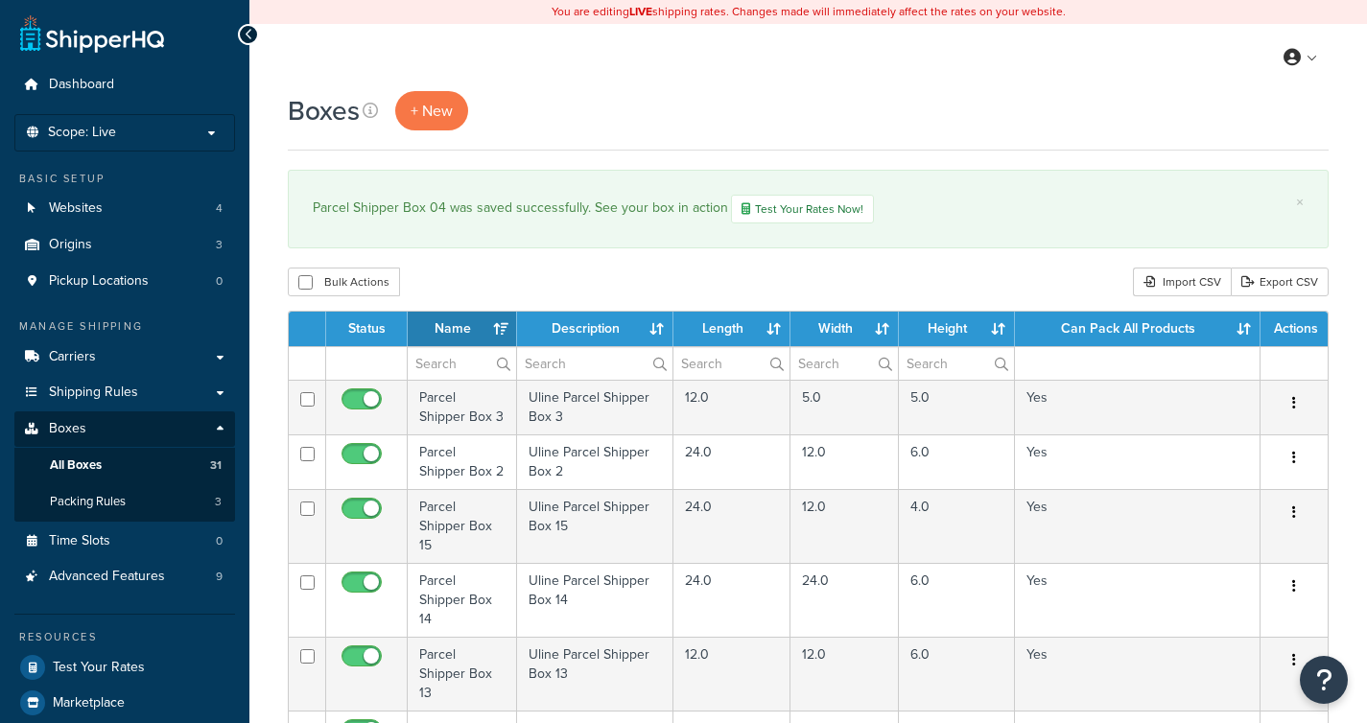
select select "1000"
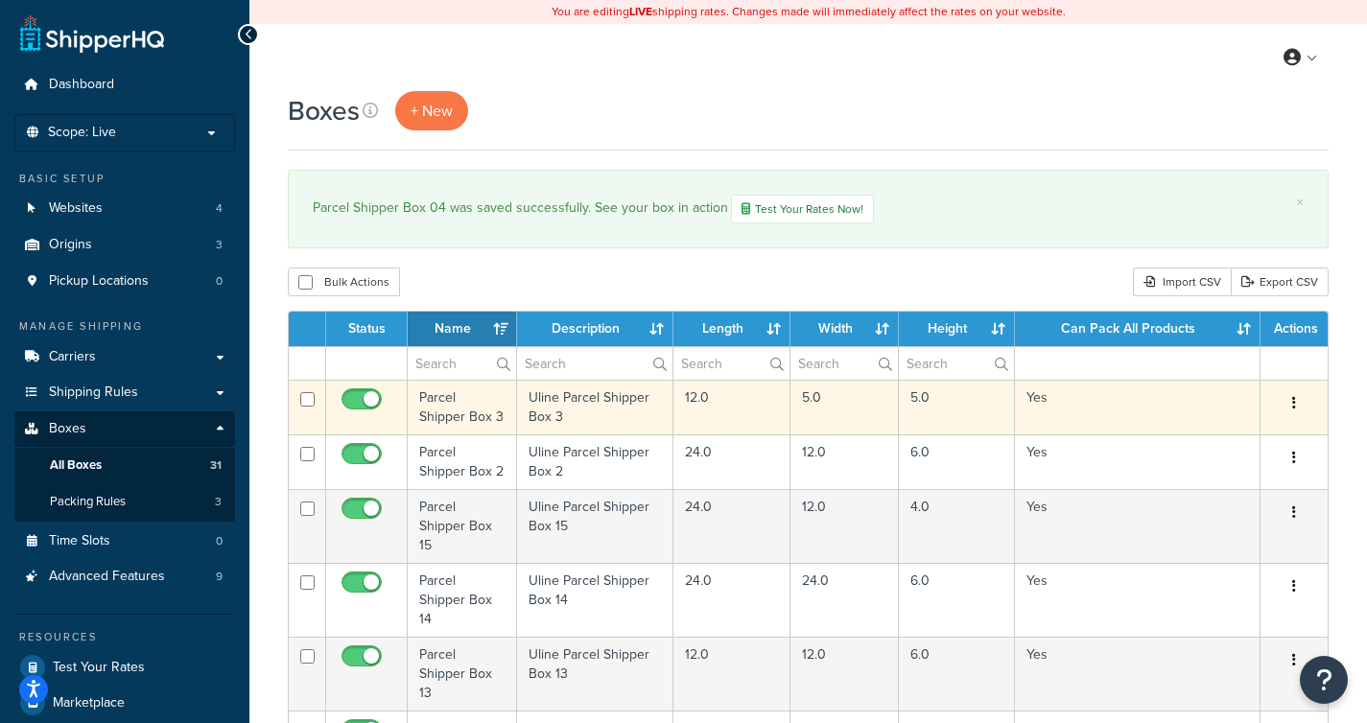
click at [467, 420] on td "Parcel Shipper Box 3" at bounding box center [462, 407] width 109 height 55
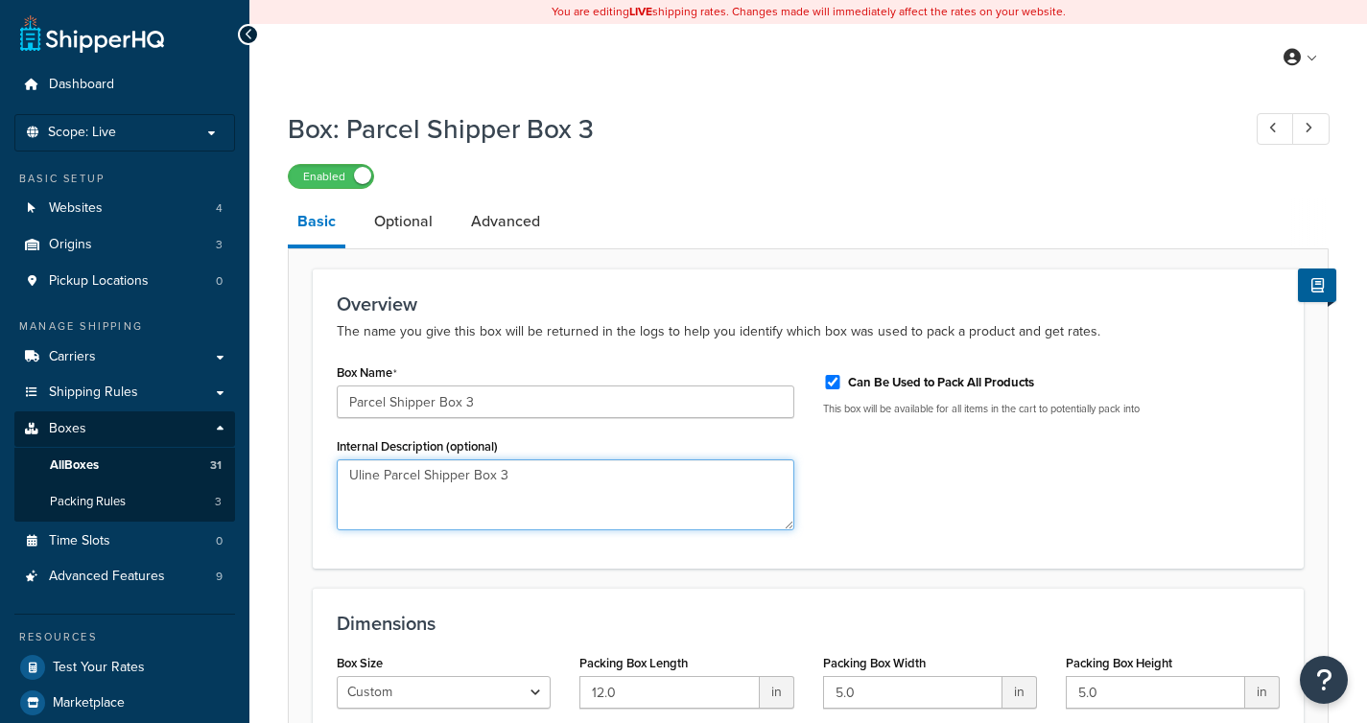
drag, startPoint x: 573, startPoint y: 471, endPoint x: 185, endPoint y: 447, distance: 388.3
click at [188, 447] on div "Dashboard Scope: Live Basic Setup Websites 4 Origins 3 Pickup Locations 0 Manag…" at bounding box center [683, 461] width 1367 height 923
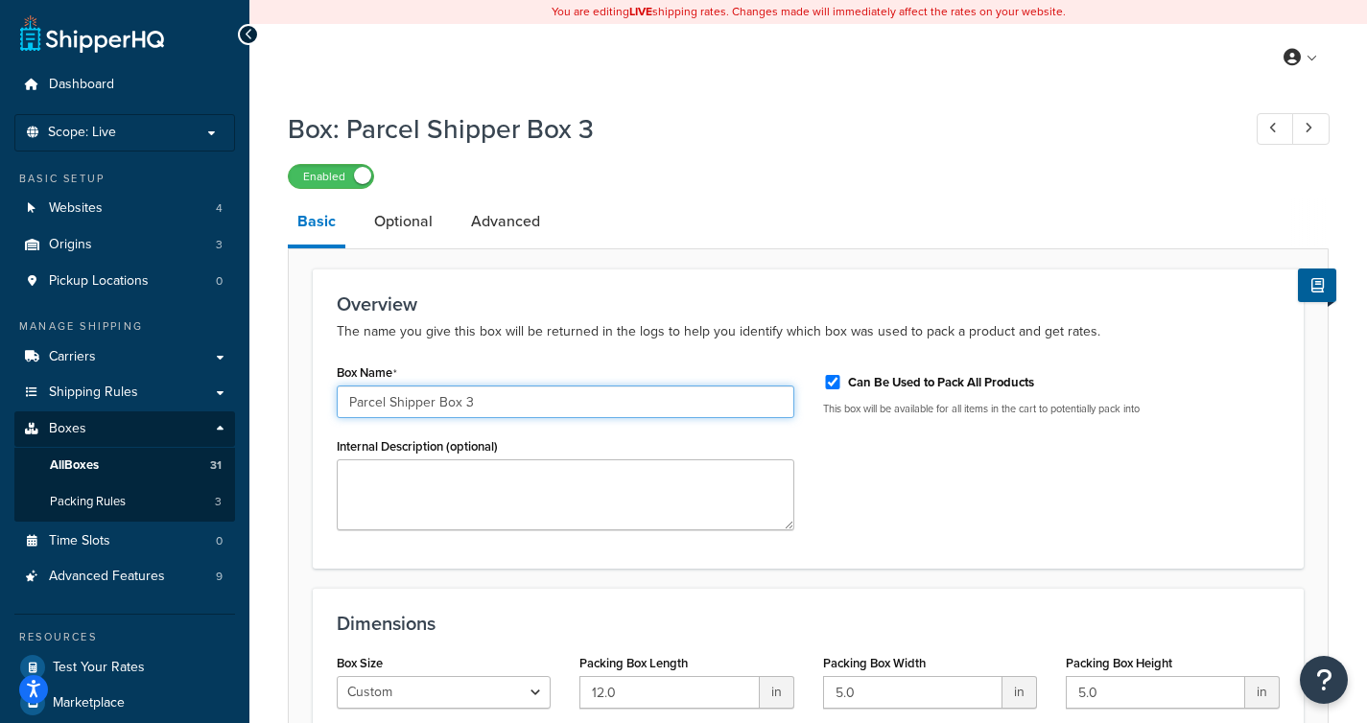
click at [466, 402] on input "Parcel Shipper Box 3" at bounding box center [566, 402] width 458 height 33
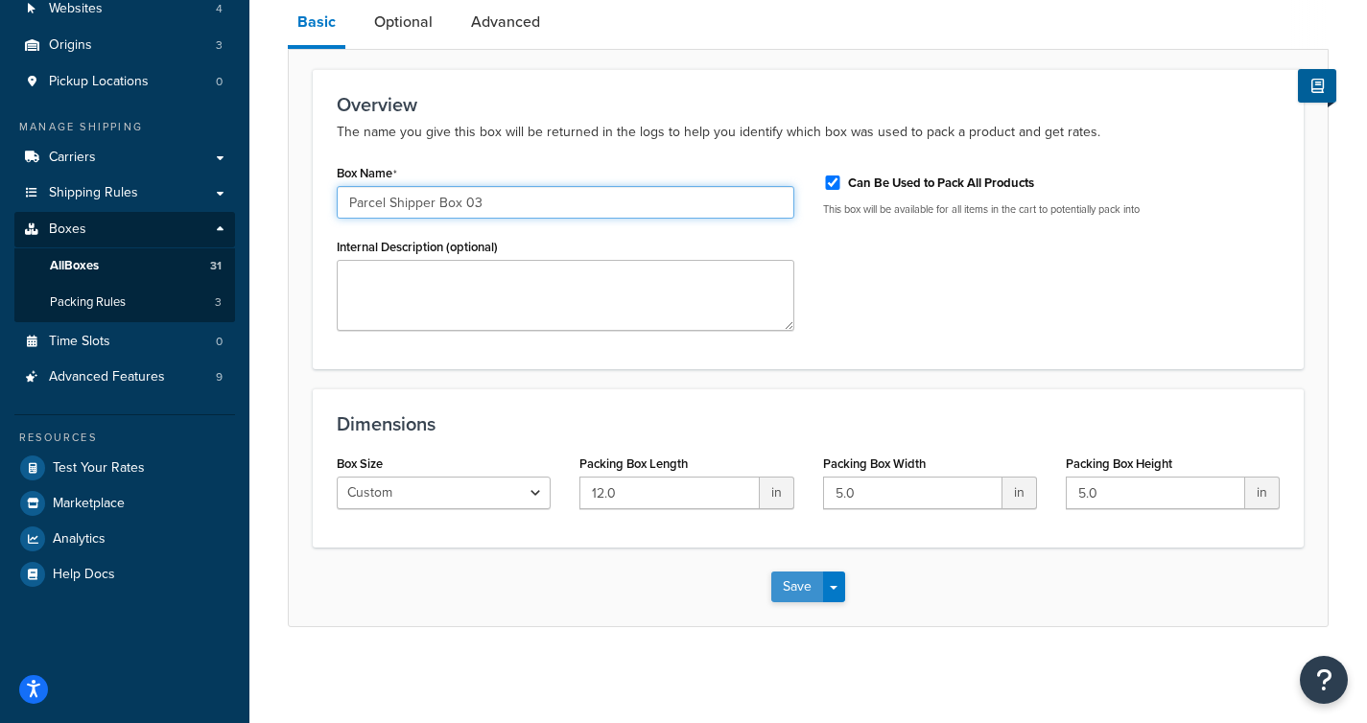
type input "Parcel Shipper Box 03"
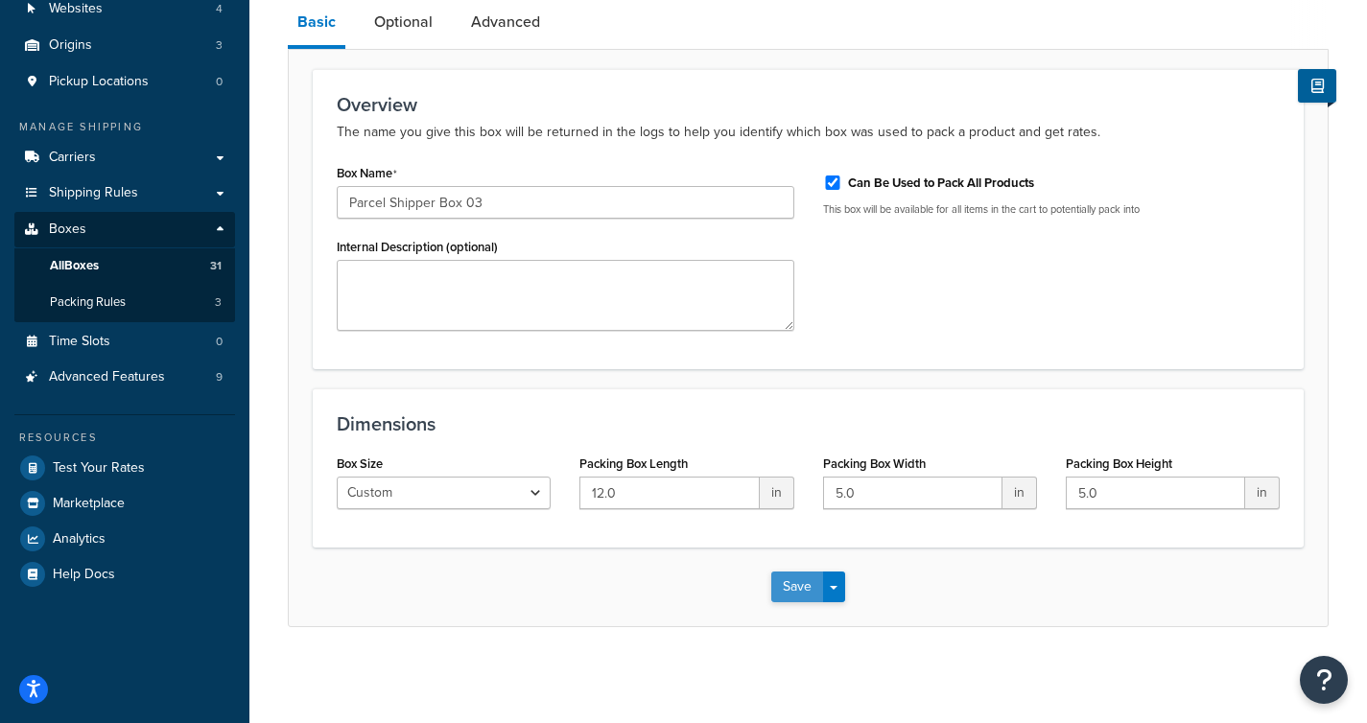
click at [789, 598] on button "Save" at bounding box center [797, 587] width 52 height 31
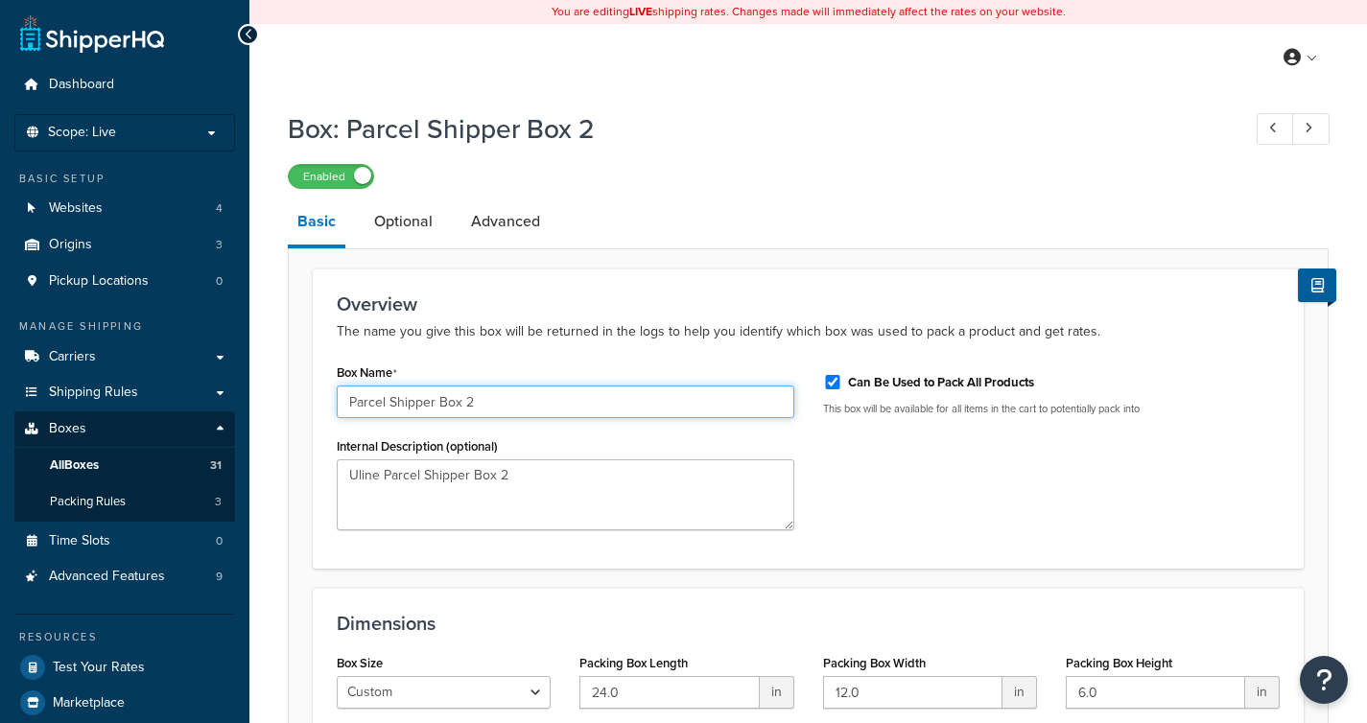
click at [464, 398] on input "Parcel Shipper Box 2" at bounding box center [566, 402] width 458 height 33
type input "Parcel Shipper Box 02"
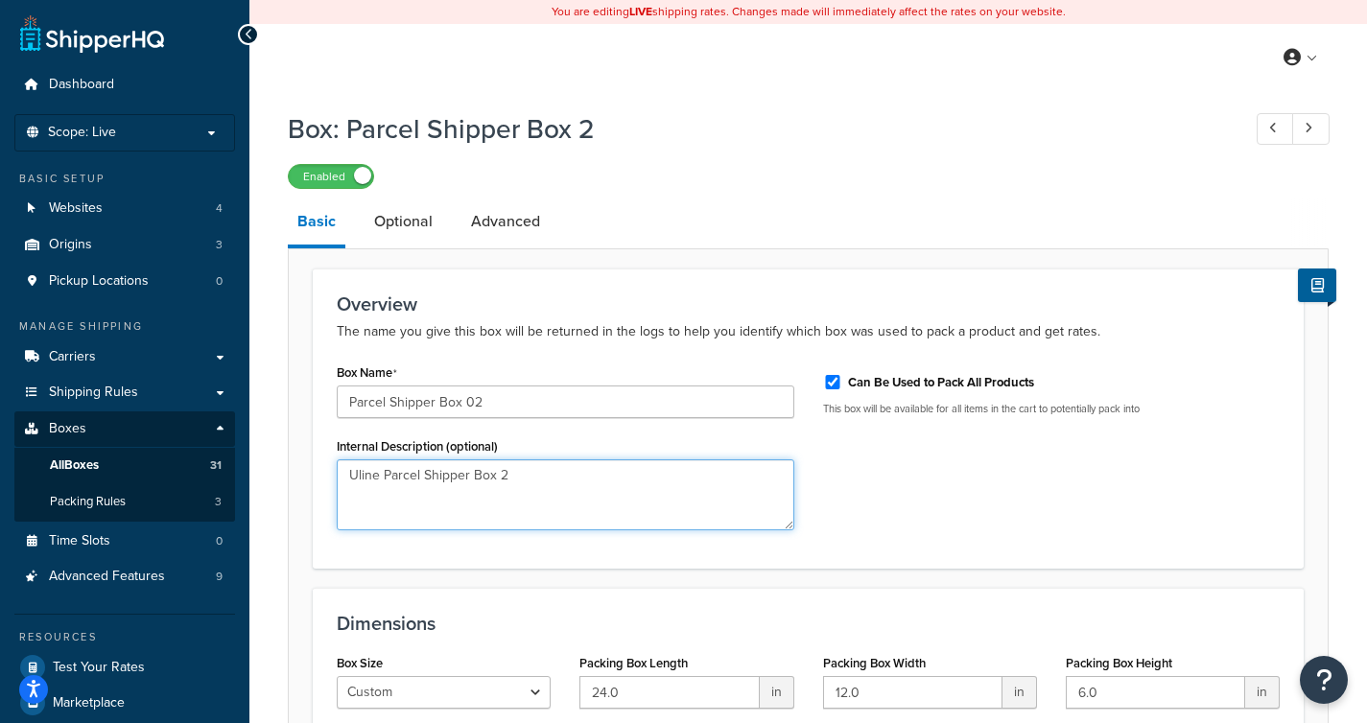
drag, startPoint x: 529, startPoint y: 477, endPoint x: 207, endPoint y: 461, distance: 321.7
click at [217, 466] on div "Dashboard Scope: Live Basic Setup Websites 4 Origins 3 Pickup Locations 0 Manag…" at bounding box center [683, 461] width 1367 height 923
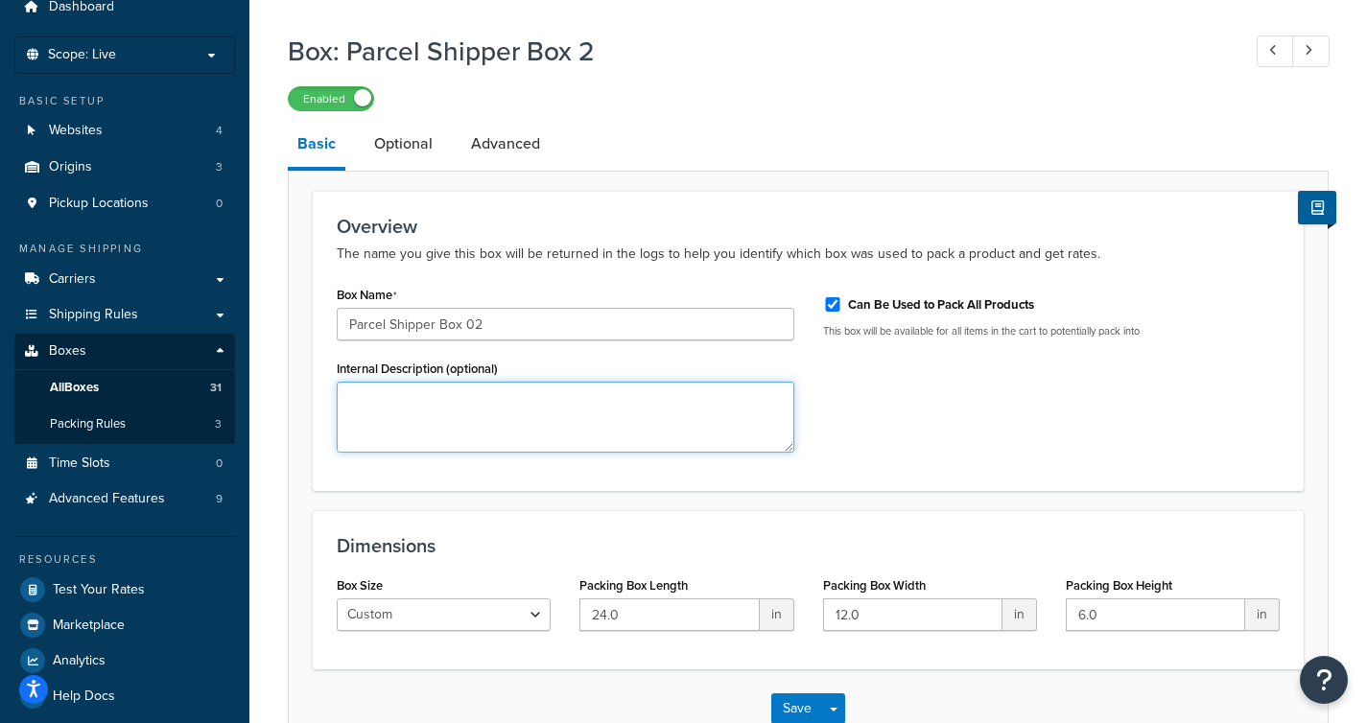
scroll to position [200, 0]
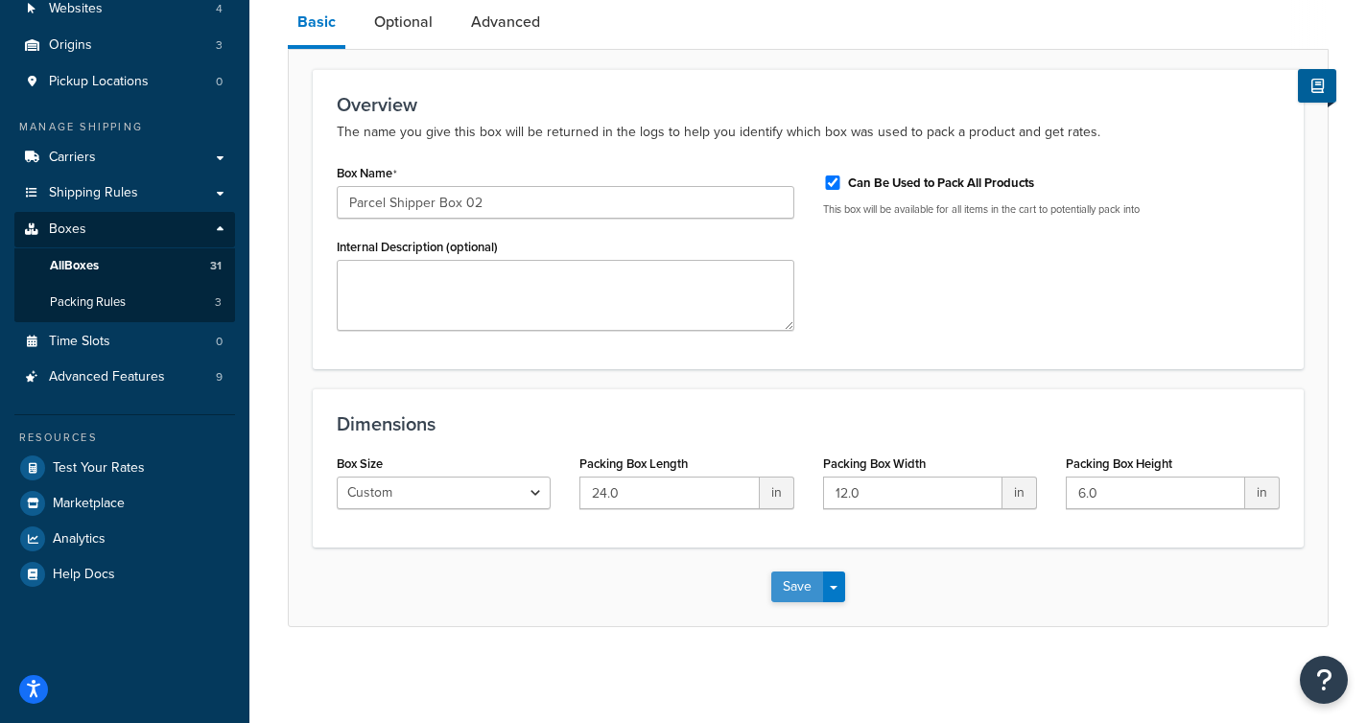
click at [795, 592] on button "Save" at bounding box center [797, 587] width 52 height 31
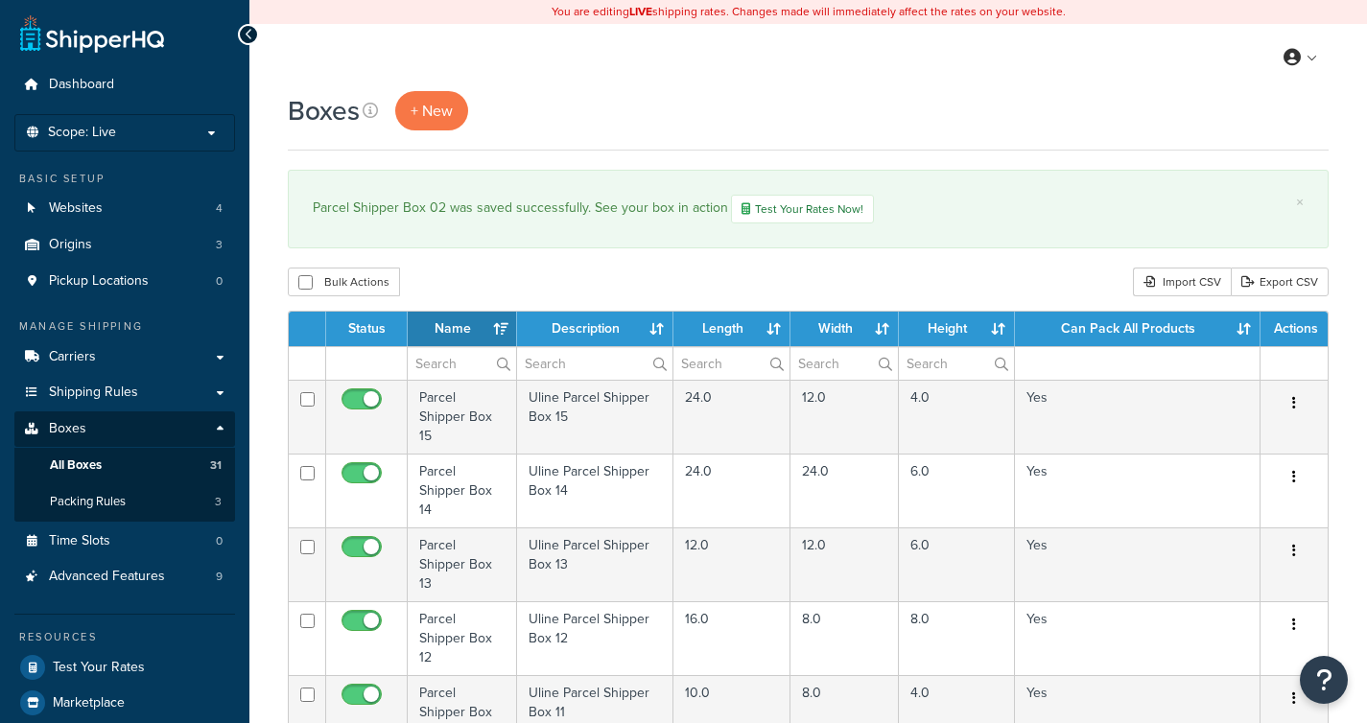
select select "1000"
click at [496, 327] on th "Name" at bounding box center [462, 329] width 109 height 35
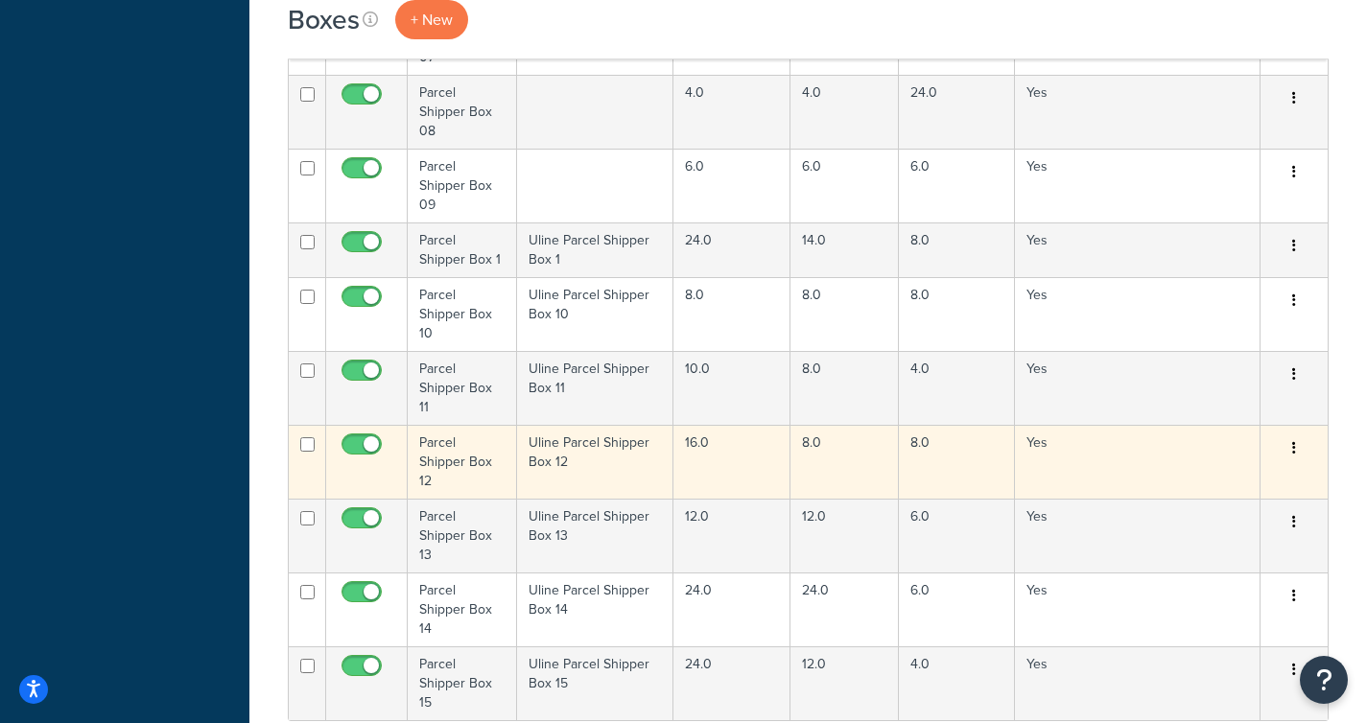
scroll to position [1801, 0]
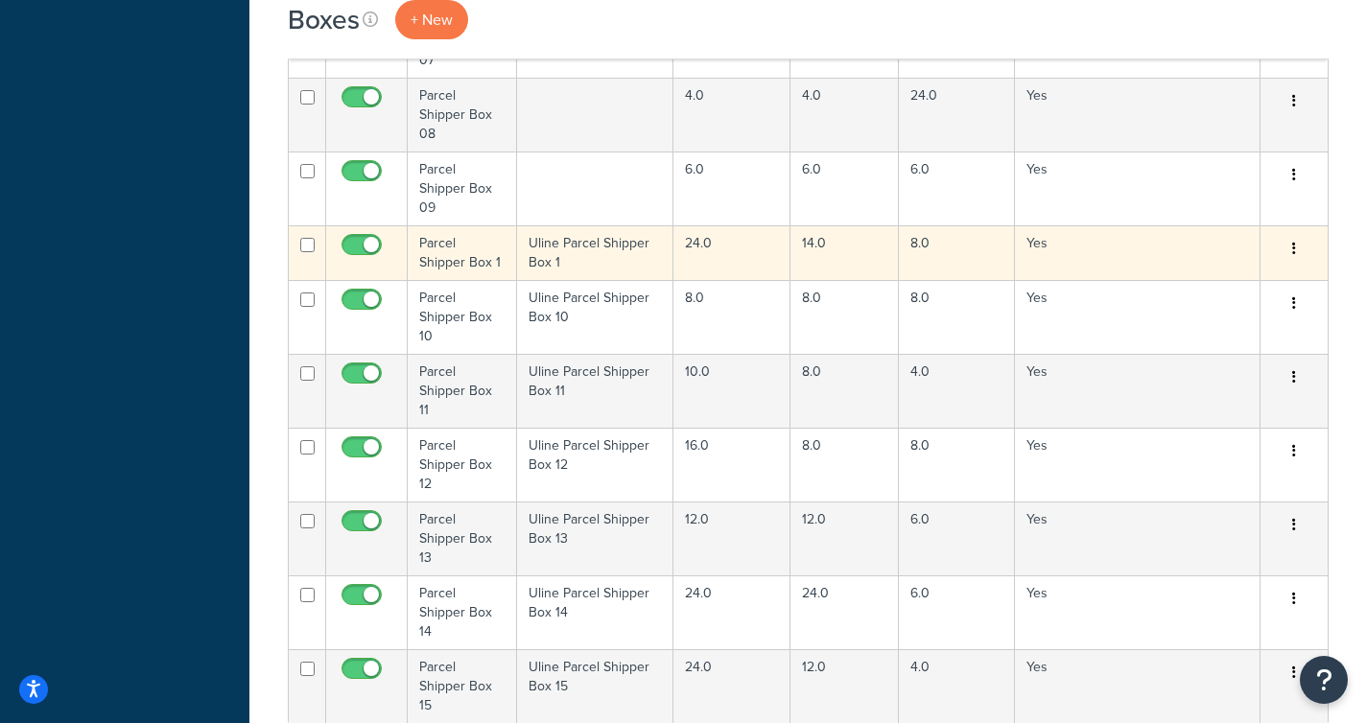
click at [470, 232] on td "Parcel Shipper Box 1" at bounding box center [462, 252] width 109 height 55
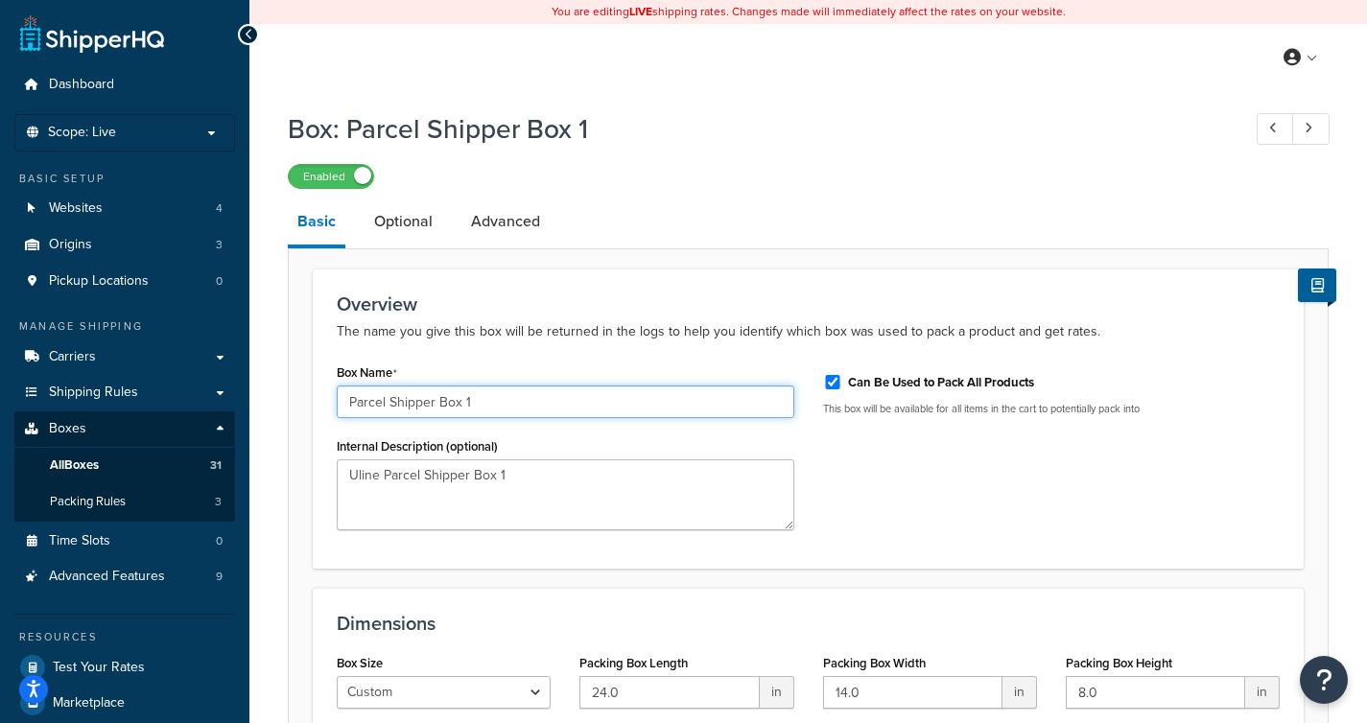
click at [465, 400] on input "Parcel Shipper Box 1" at bounding box center [566, 402] width 458 height 33
type input "Parcel Shipper Box 01"
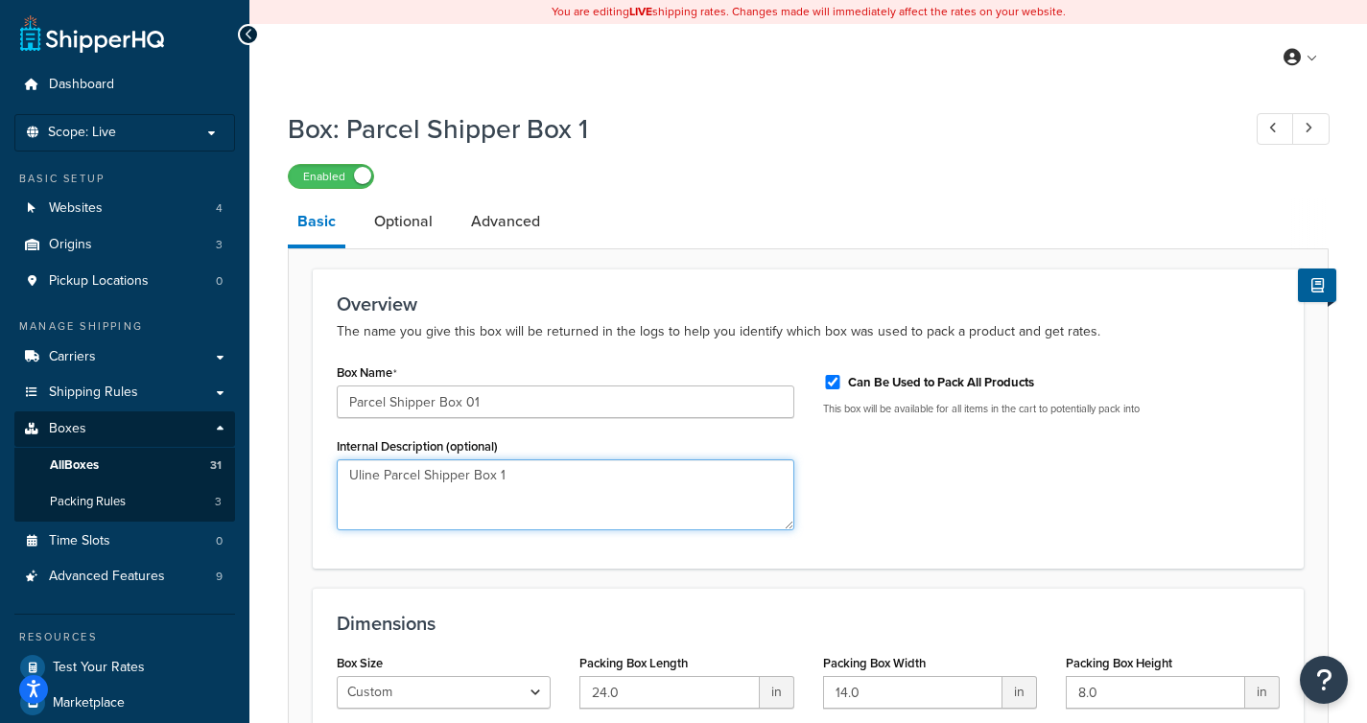
drag, startPoint x: 561, startPoint y: 487, endPoint x: 245, endPoint y: 466, distance: 317.3
click at [245, 466] on div "Dashboard Scope: Live Basic Setup Websites 4 Origins 3 Pickup Locations 0 Manag…" at bounding box center [683, 461] width 1367 height 923
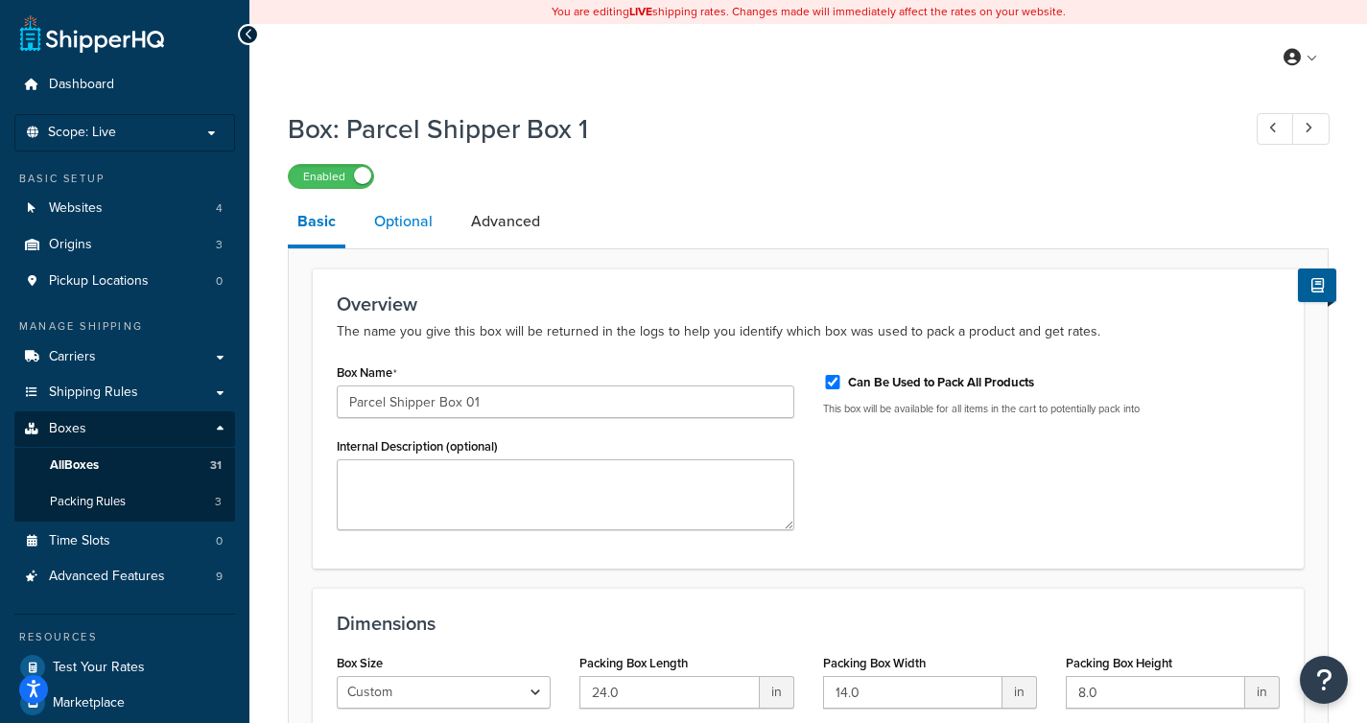
click at [428, 231] on link "Optional" at bounding box center [404, 222] width 78 height 46
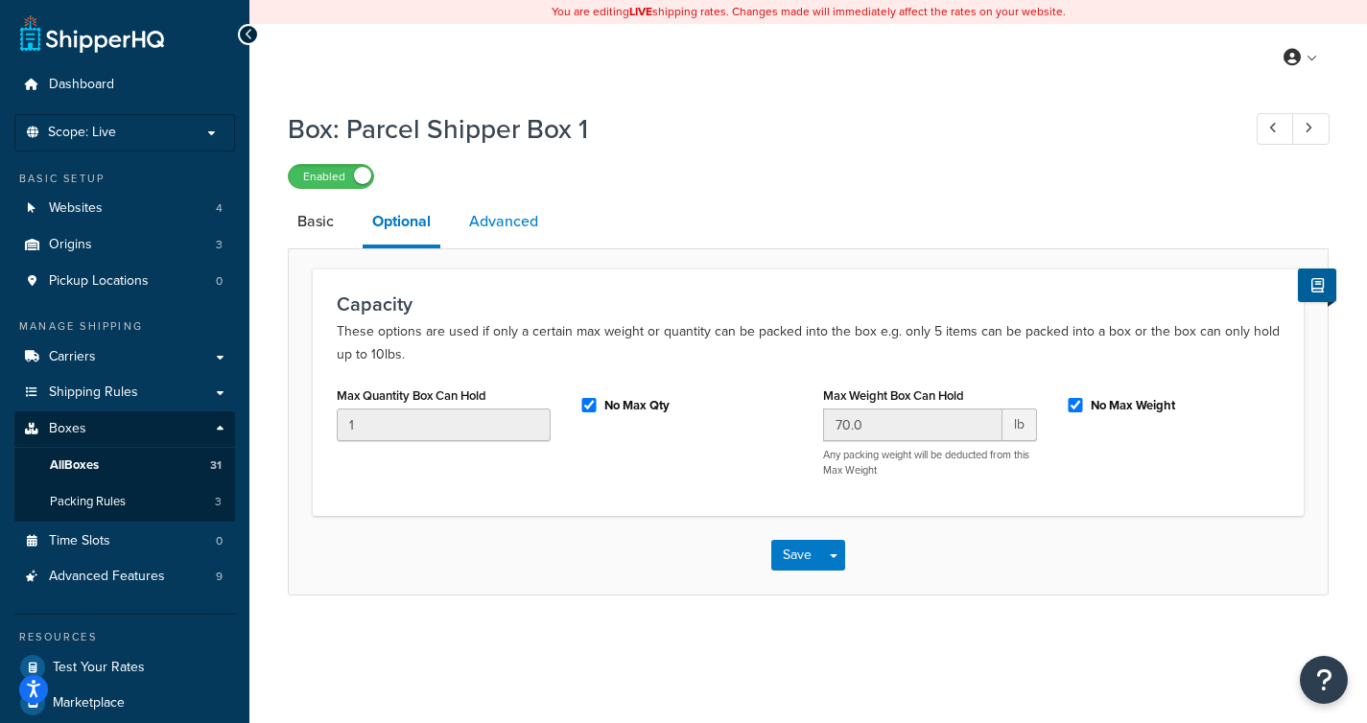
click at [490, 230] on link "Advanced" at bounding box center [503, 222] width 88 height 46
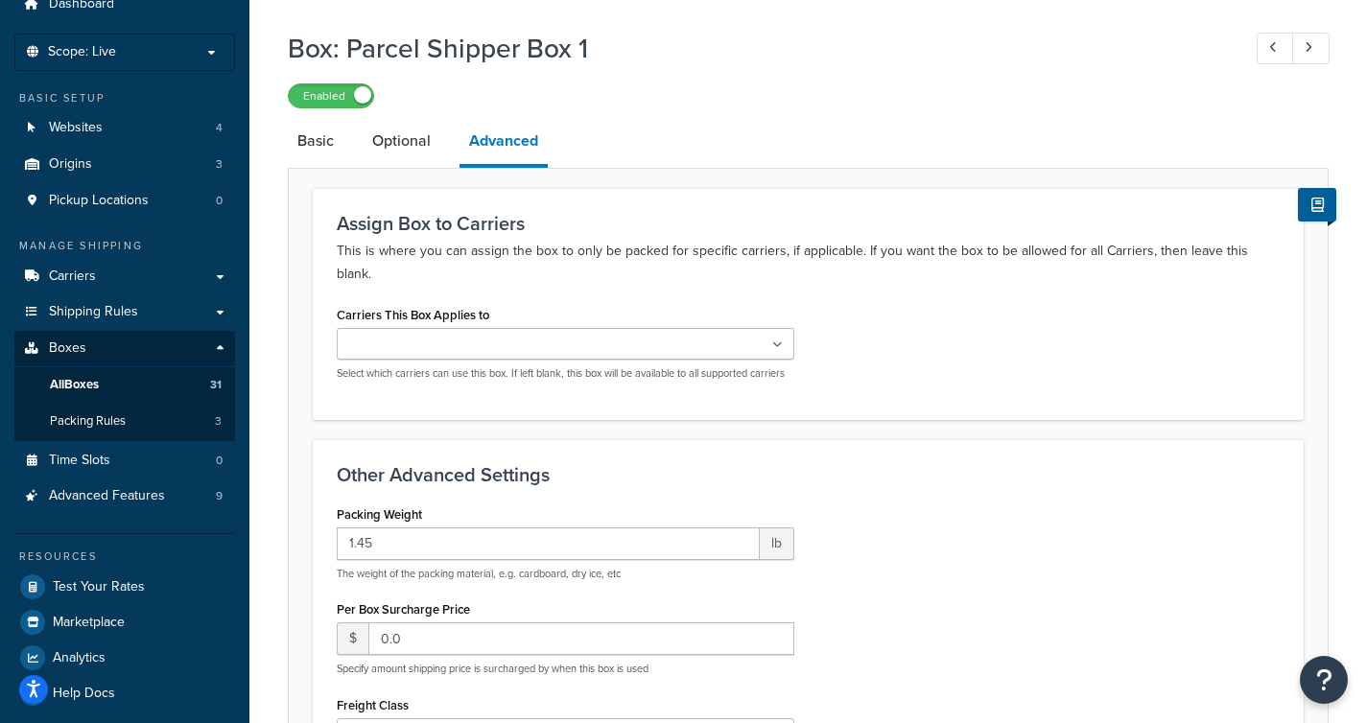
scroll to position [71, 0]
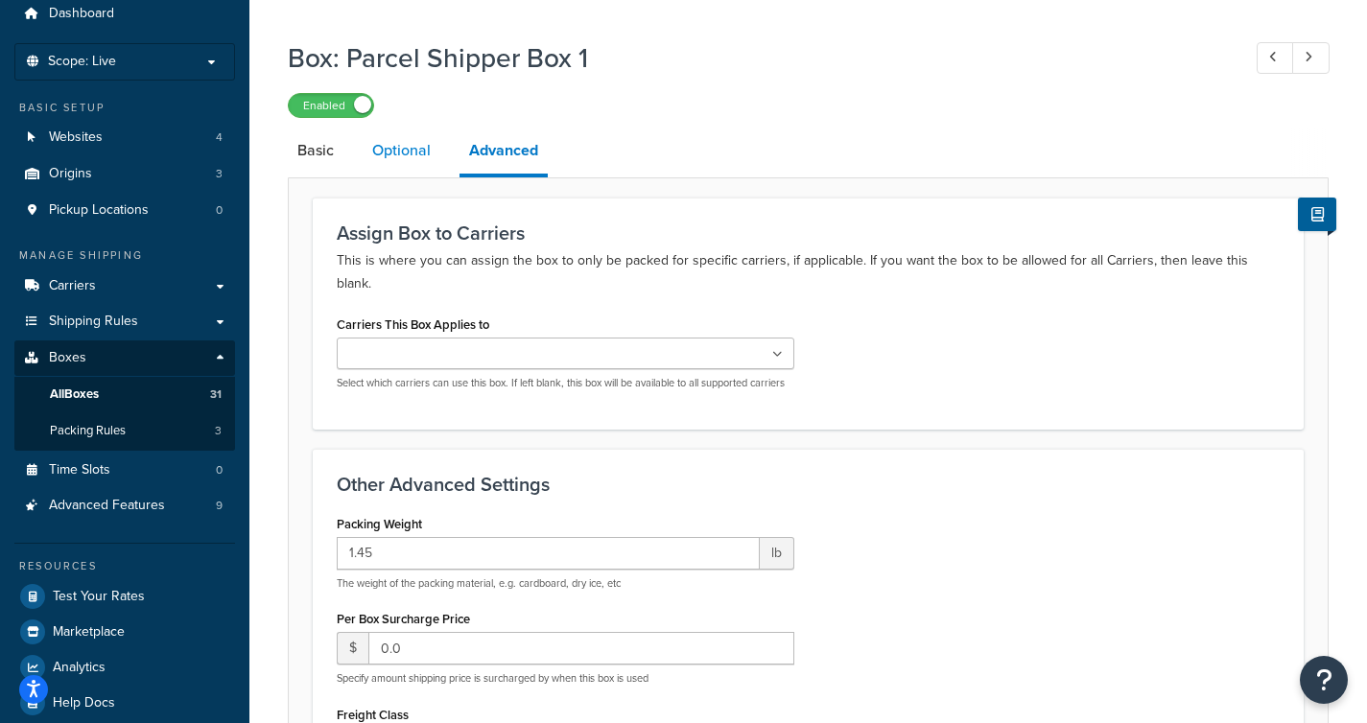
click at [412, 161] on link "Optional" at bounding box center [402, 151] width 78 height 46
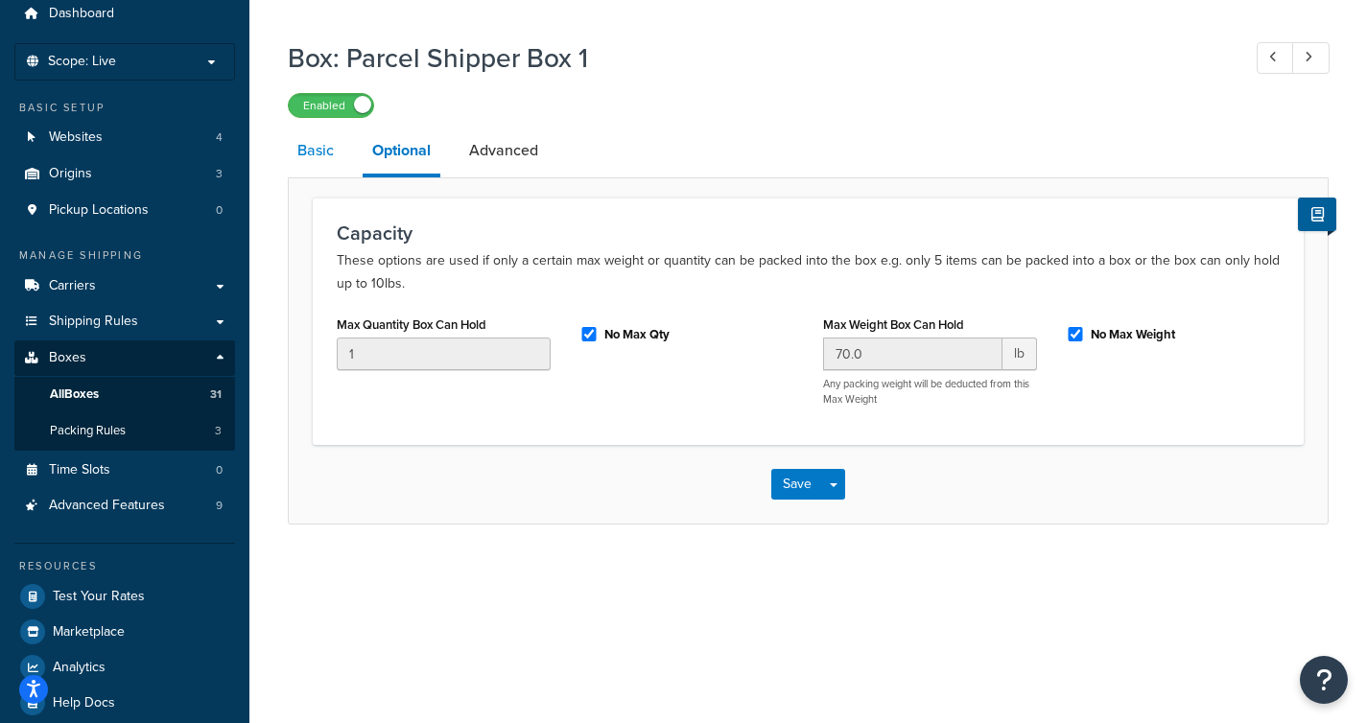
click at [319, 159] on link "Basic" at bounding box center [316, 151] width 56 height 46
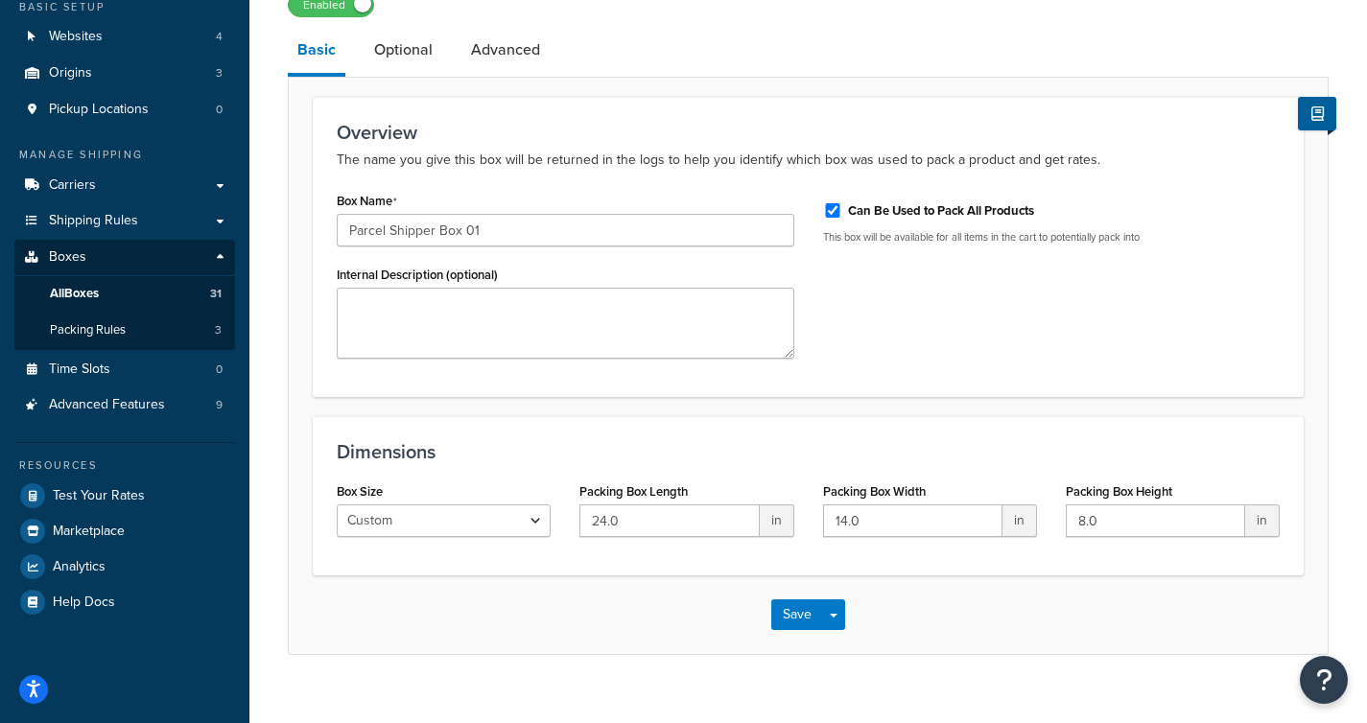
scroll to position [173, 0]
click at [790, 624] on button "Save" at bounding box center [797, 614] width 52 height 31
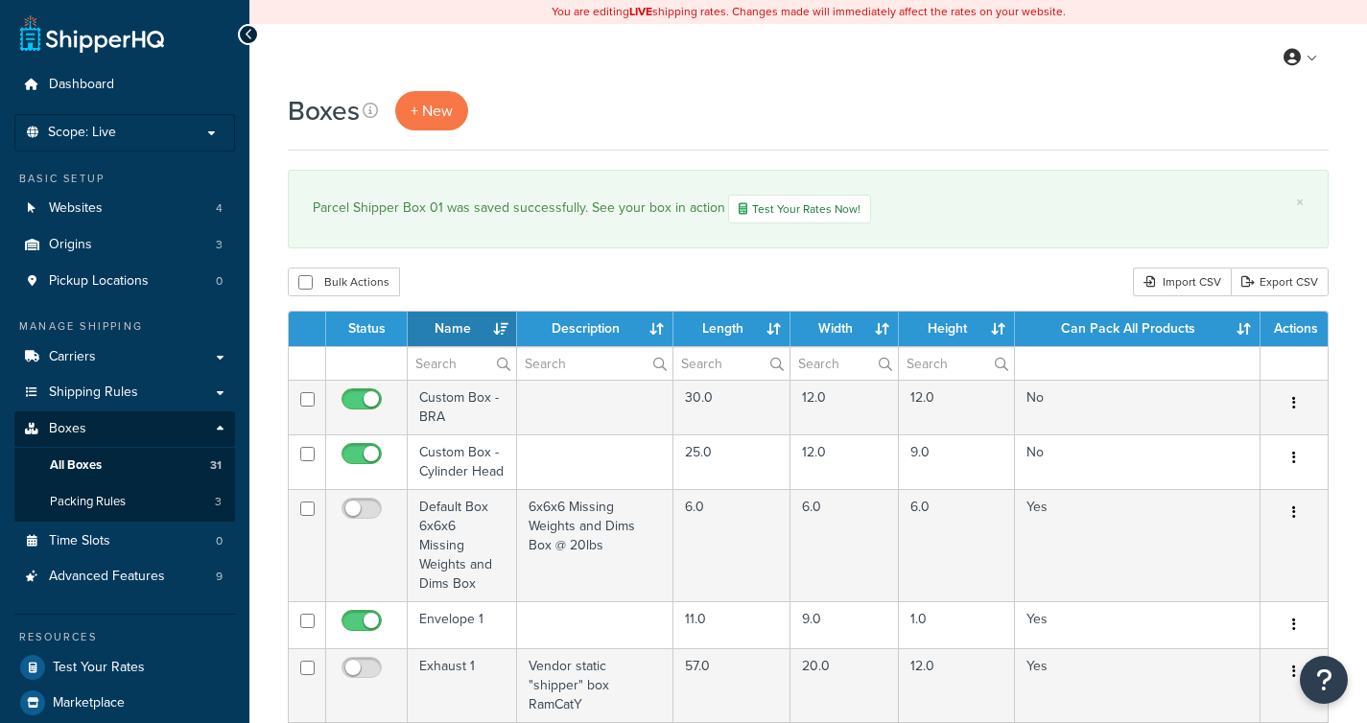
select select "1000"
click at [493, 321] on th "Name" at bounding box center [462, 329] width 109 height 35
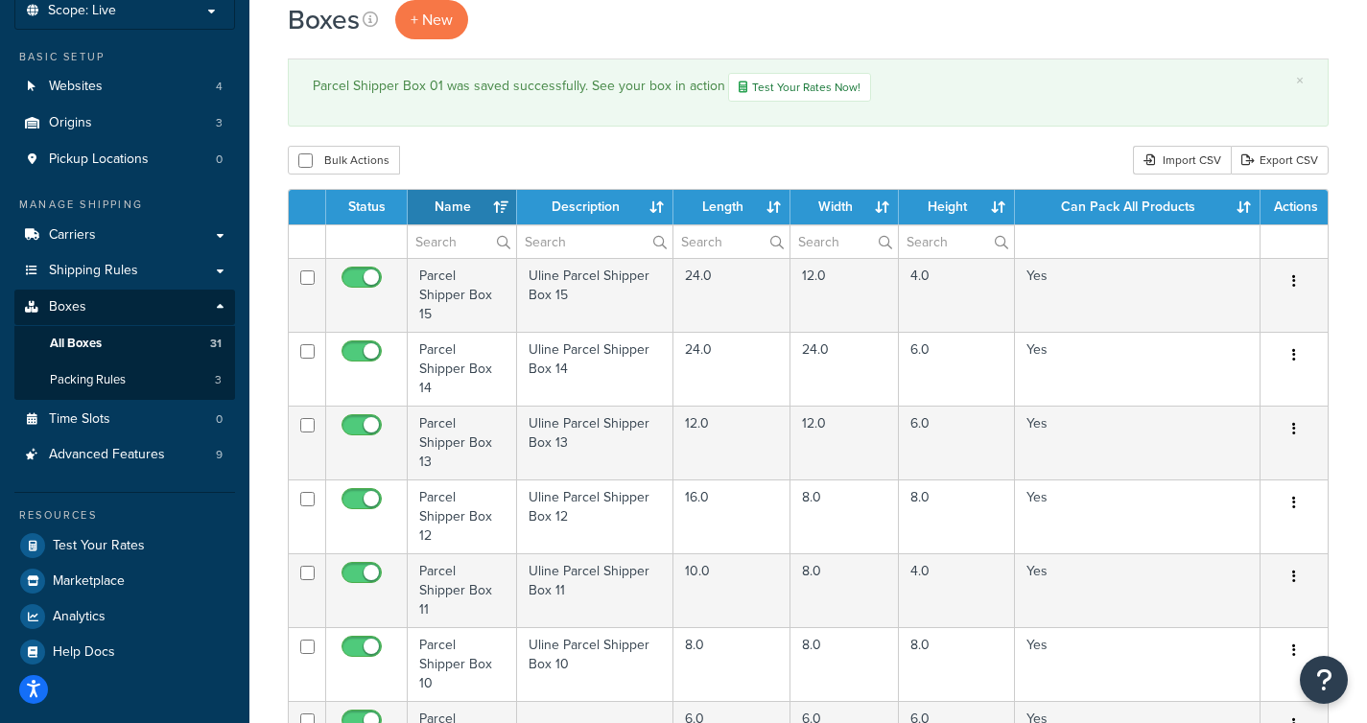
scroll to position [22, 0]
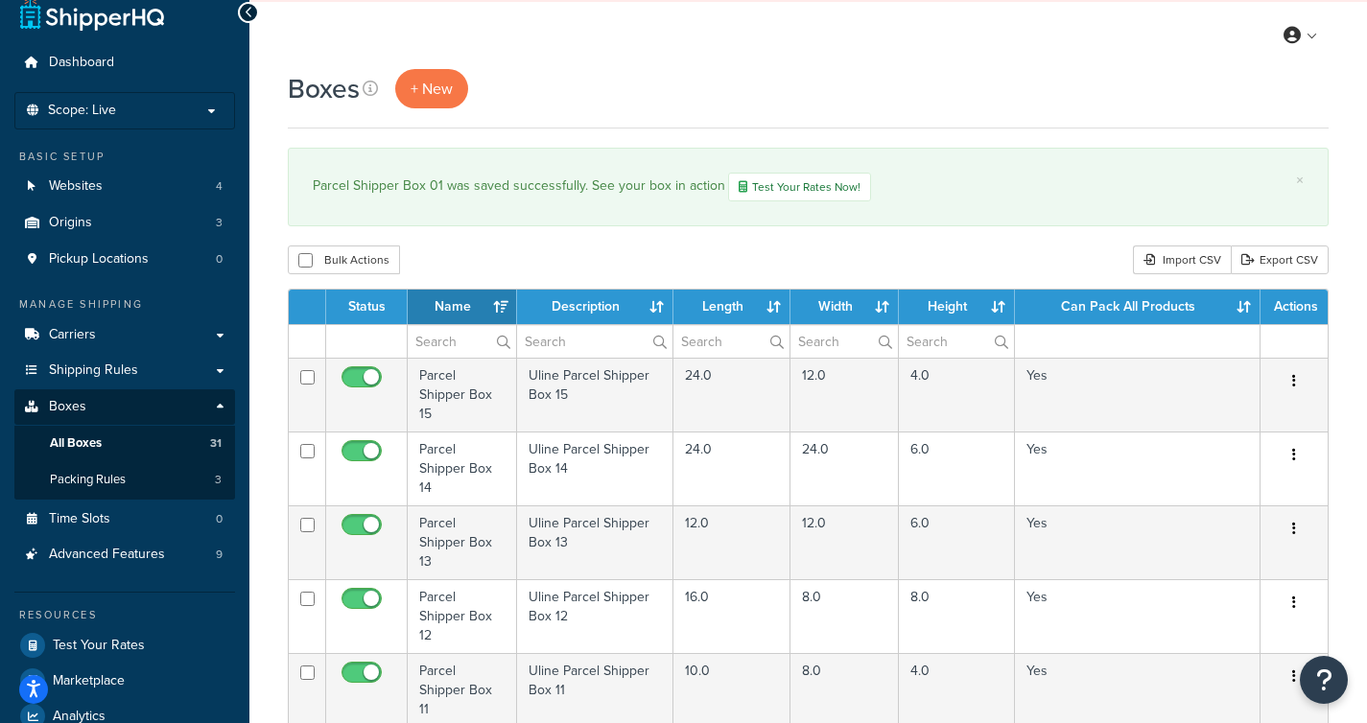
click at [763, 300] on th "Length" at bounding box center [732, 307] width 118 height 35
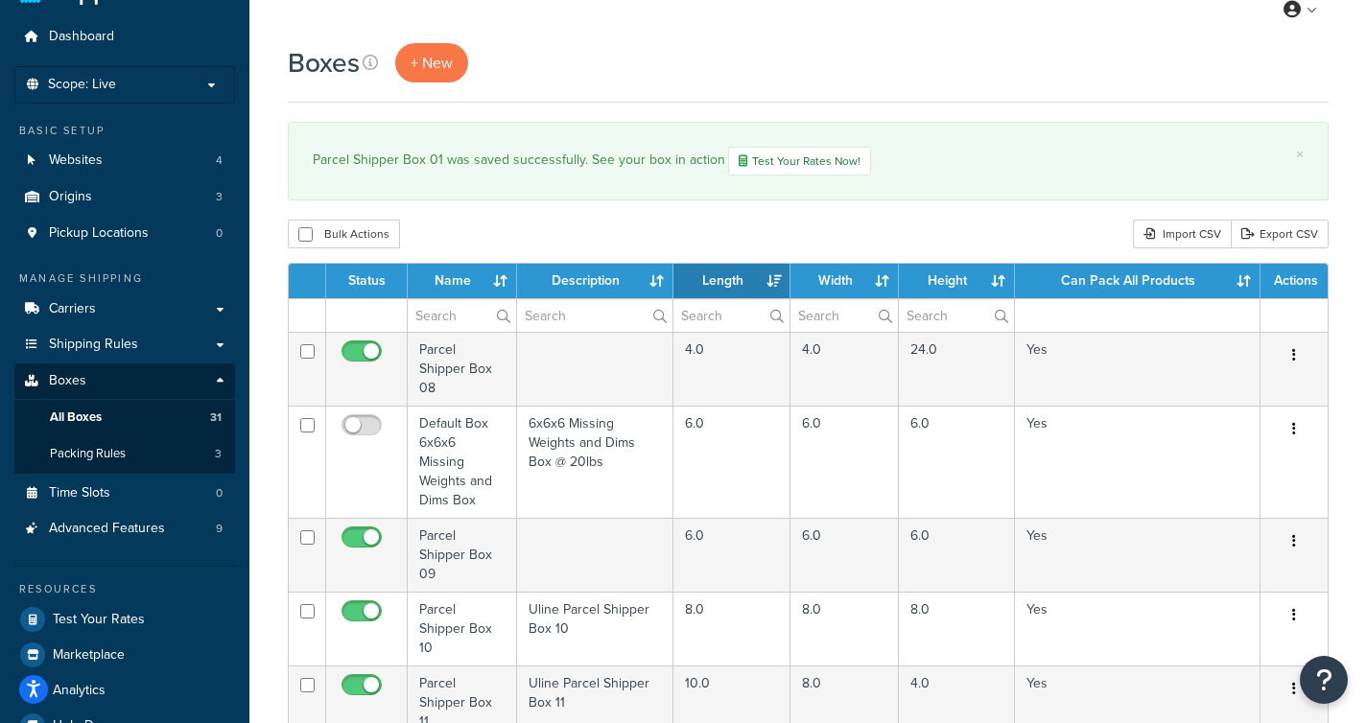
scroll to position [63, 0]
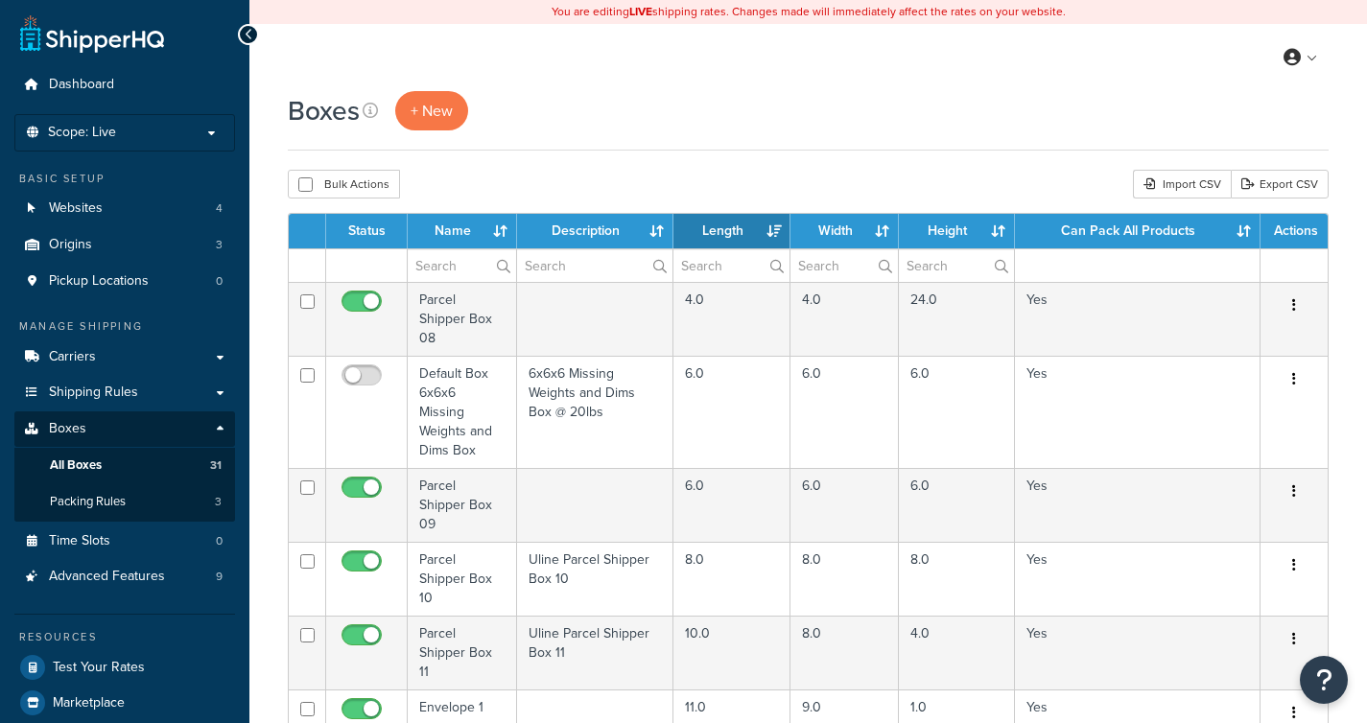
select select "1000"
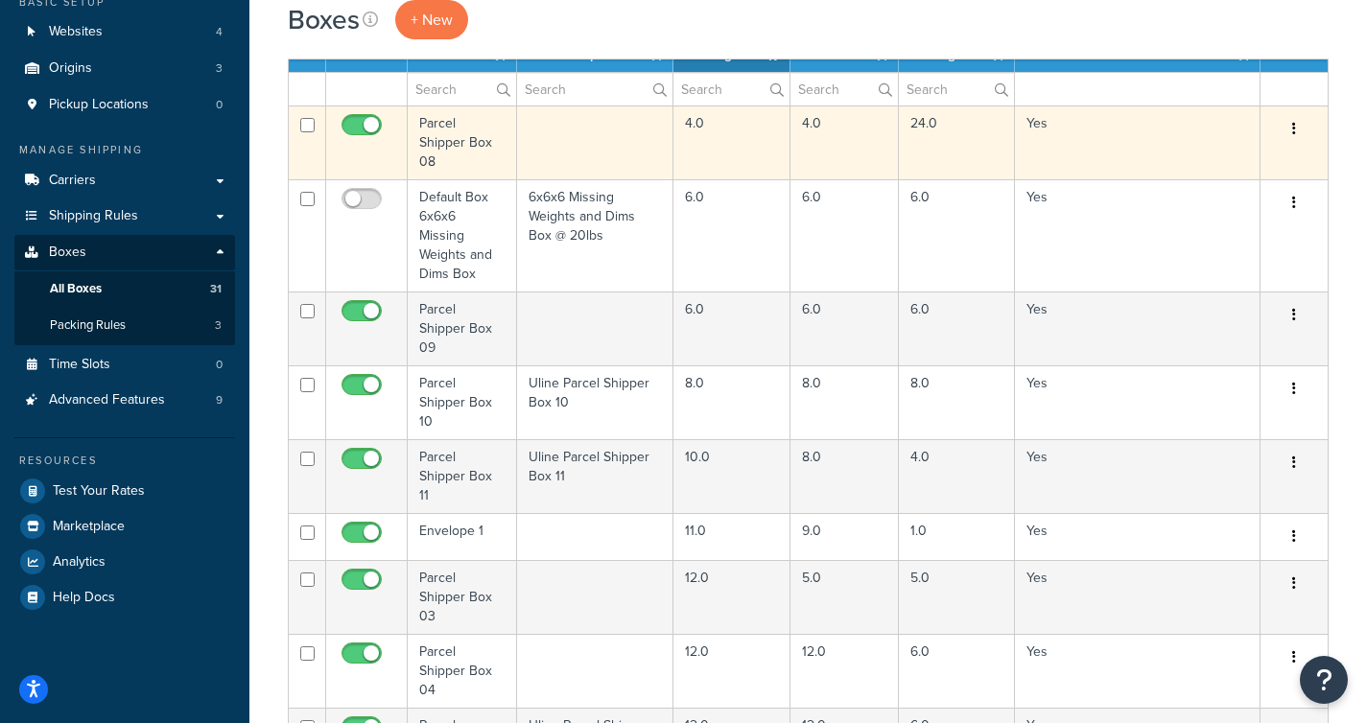
scroll to position [154, 0]
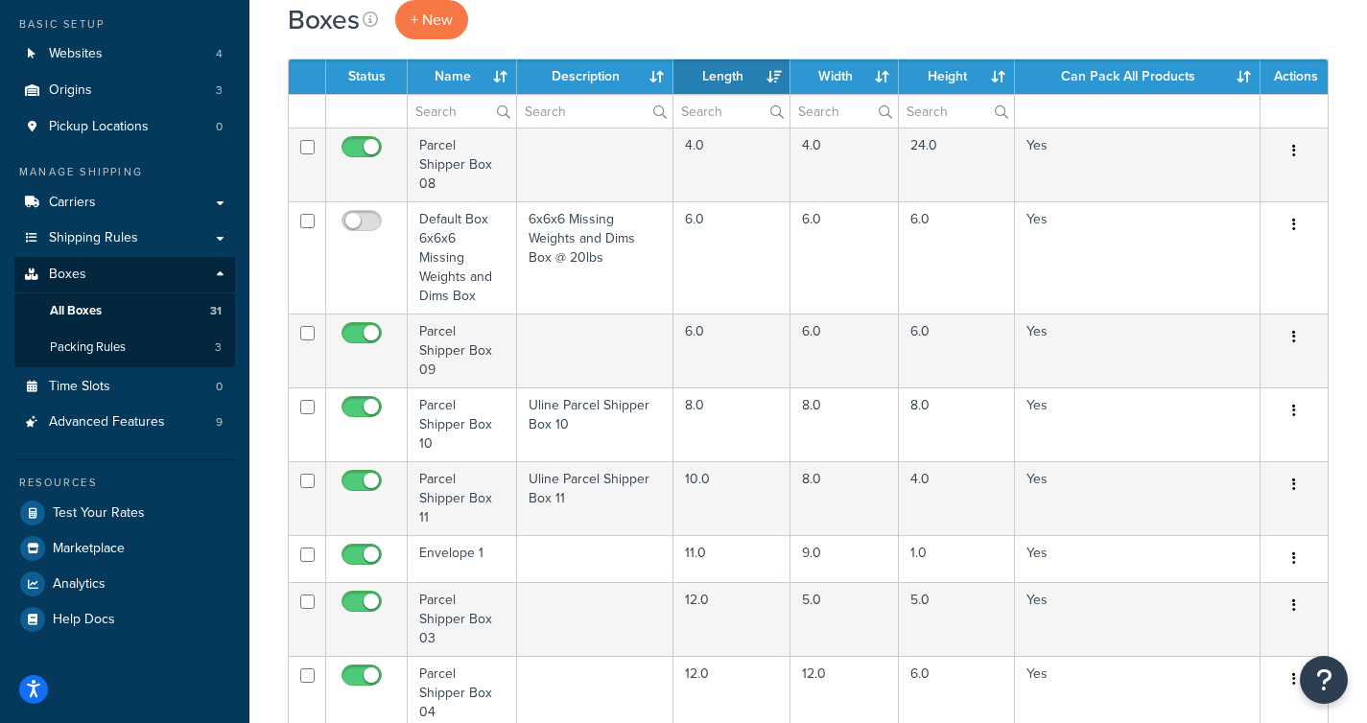
click at [494, 75] on th "Name" at bounding box center [462, 76] width 109 height 35
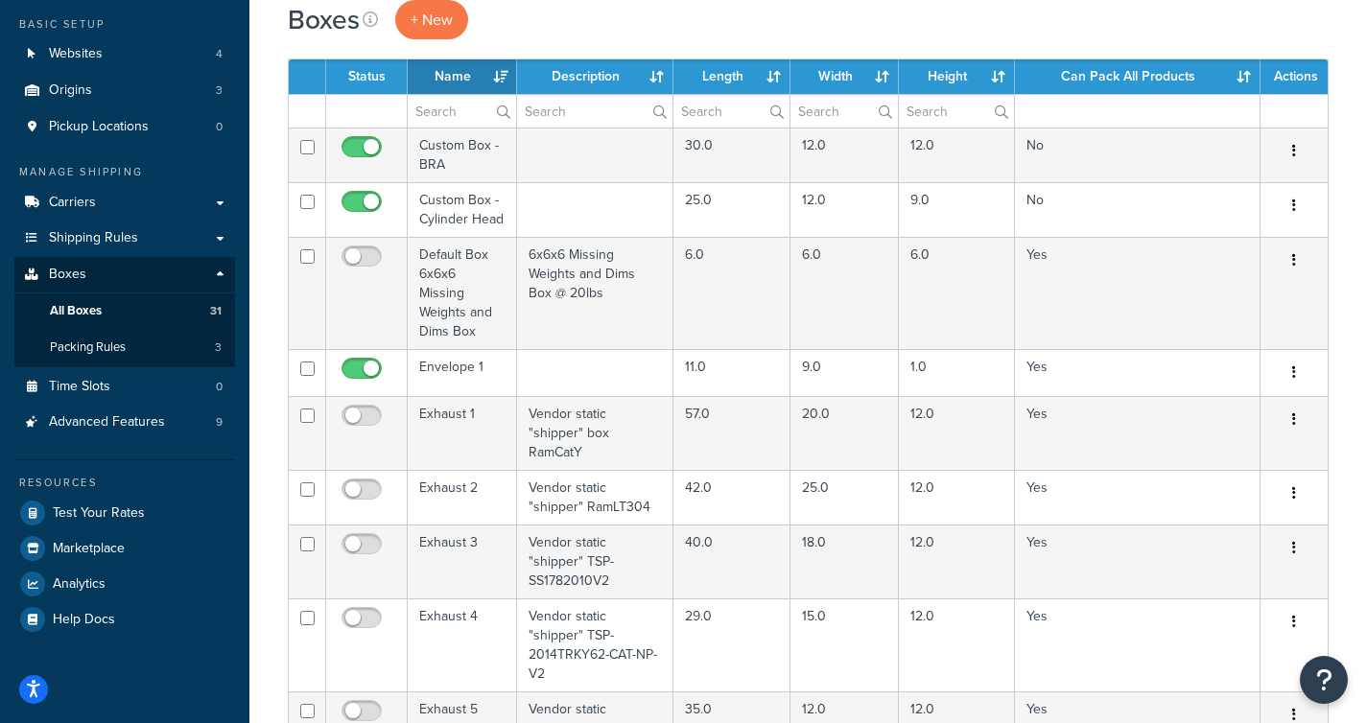
click at [494, 75] on th "Name" at bounding box center [462, 76] width 109 height 35
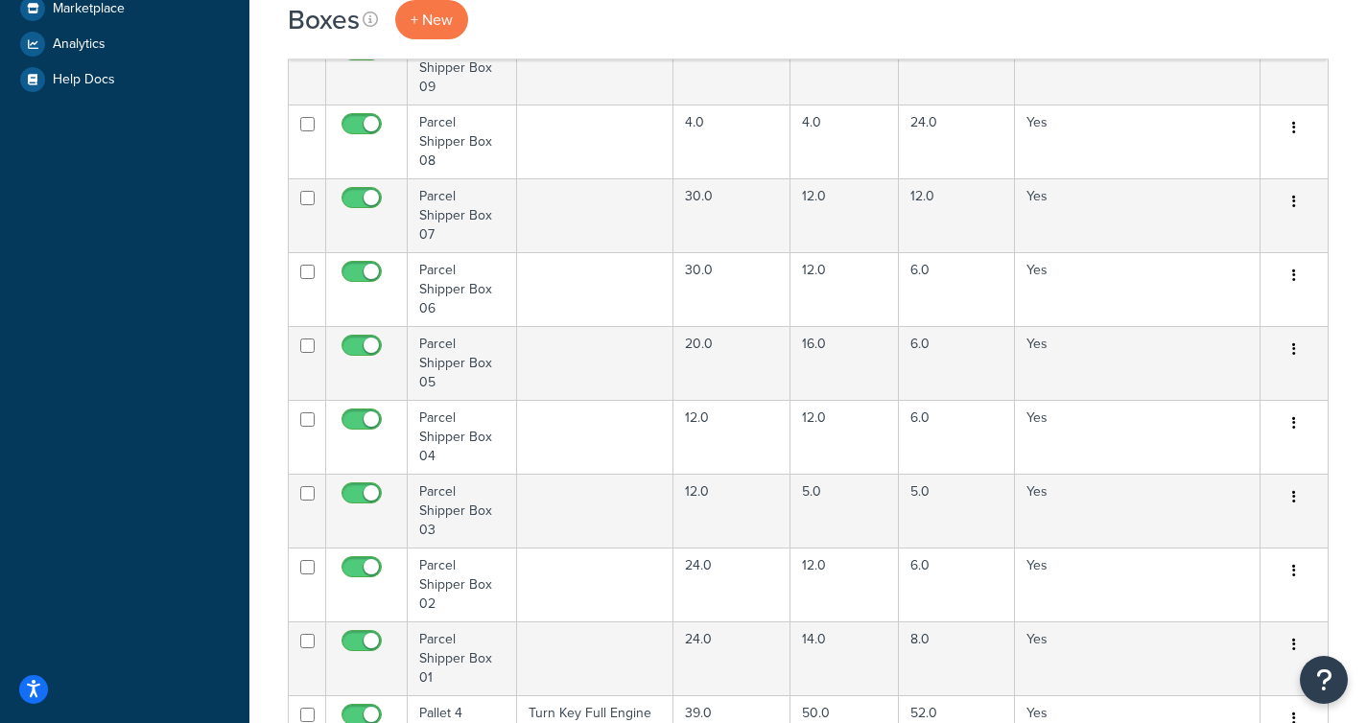
scroll to position [696, 0]
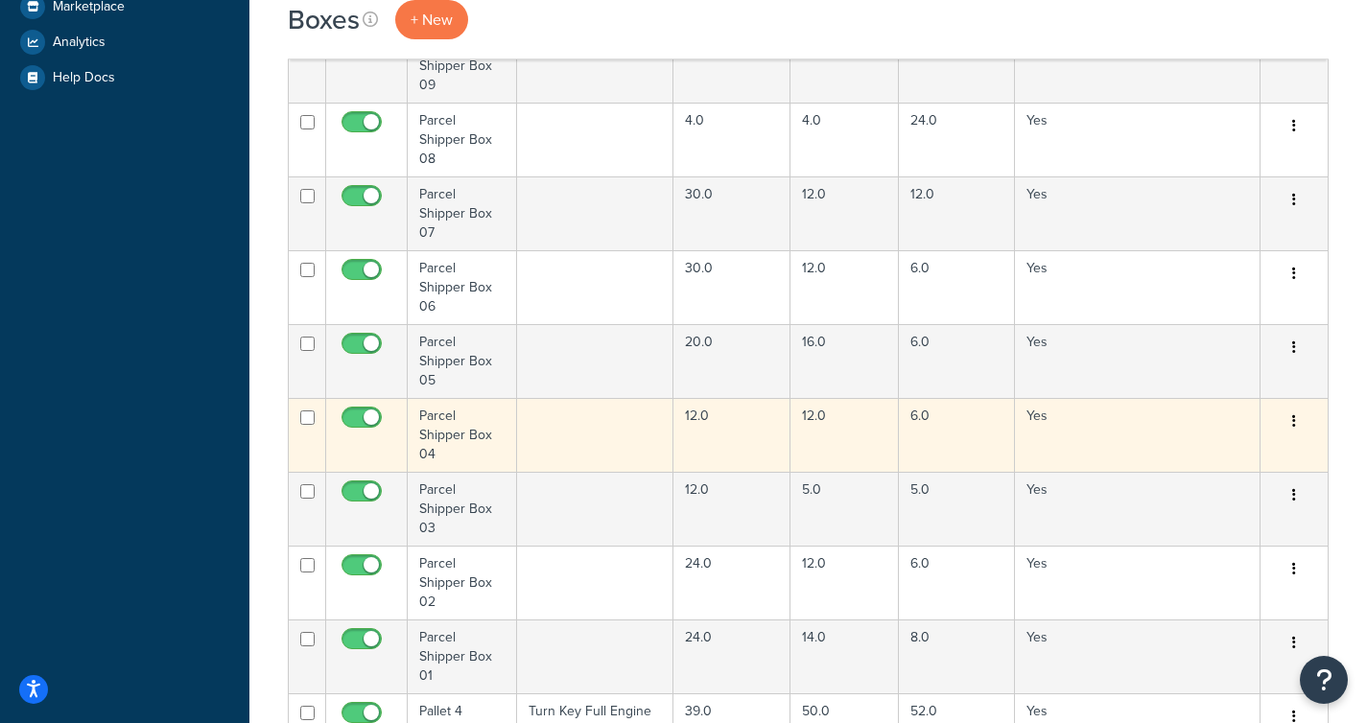
click at [373, 411] on input "checkbox" at bounding box center [364, 423] width 53 height 24
checkbox input "false"
click at [304, 411] on input "checkbox" at bounding box center [307, 418] width 14 height 14
checkbox input "false"
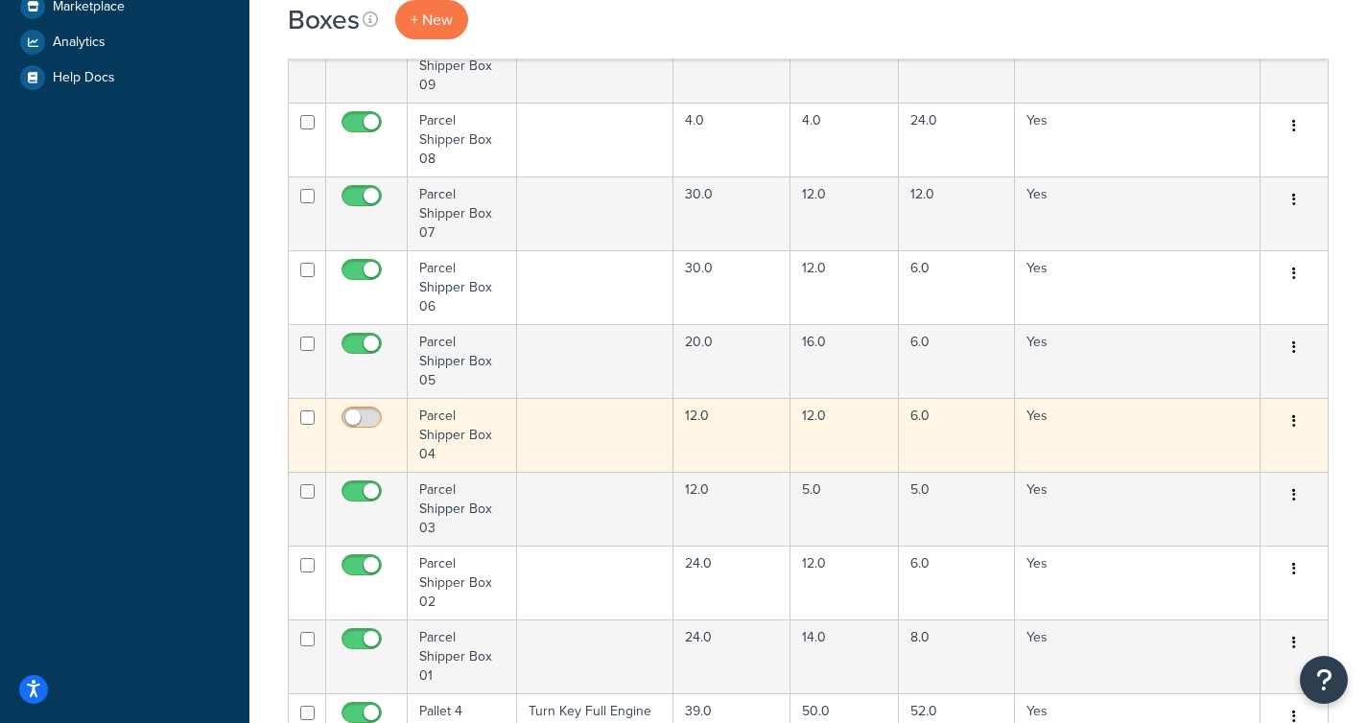
click at [373, 411] on input "checkbox" at bounding box center [364, 423] width 53 height 24
checkbox input "true"
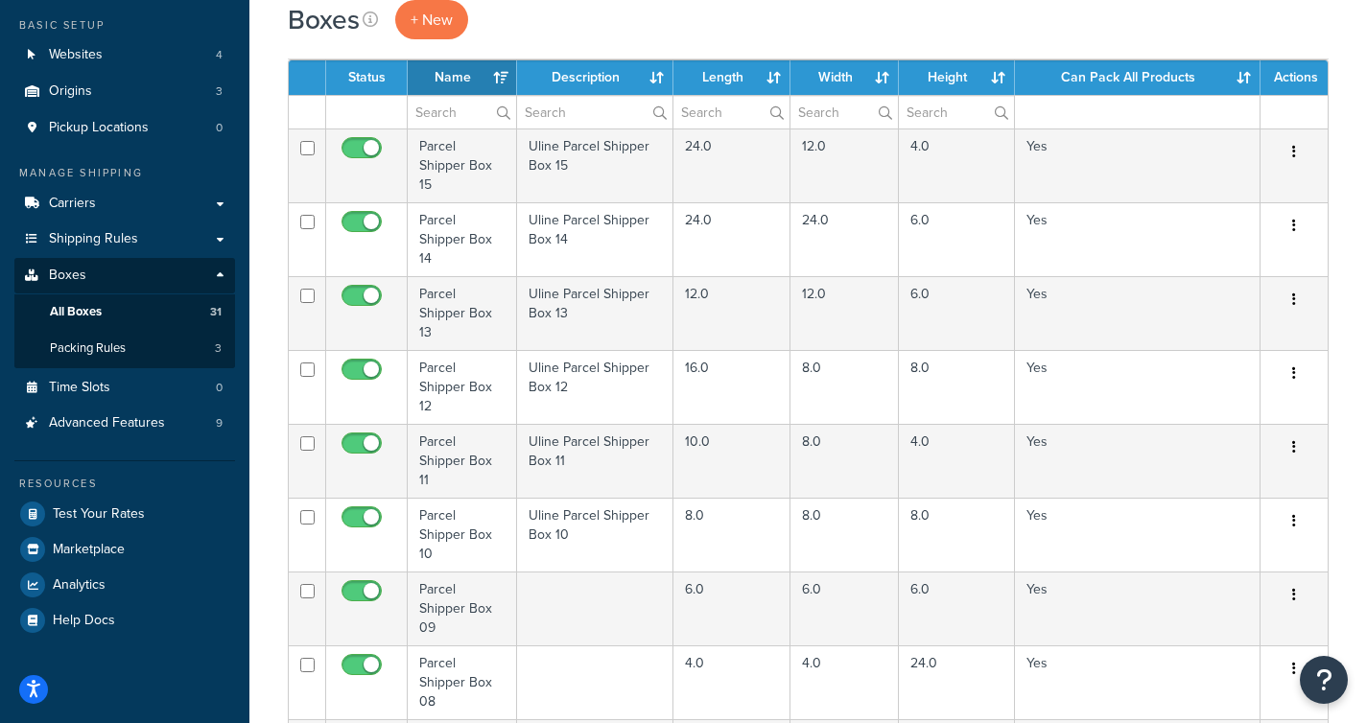
scroll to position [137, 0]
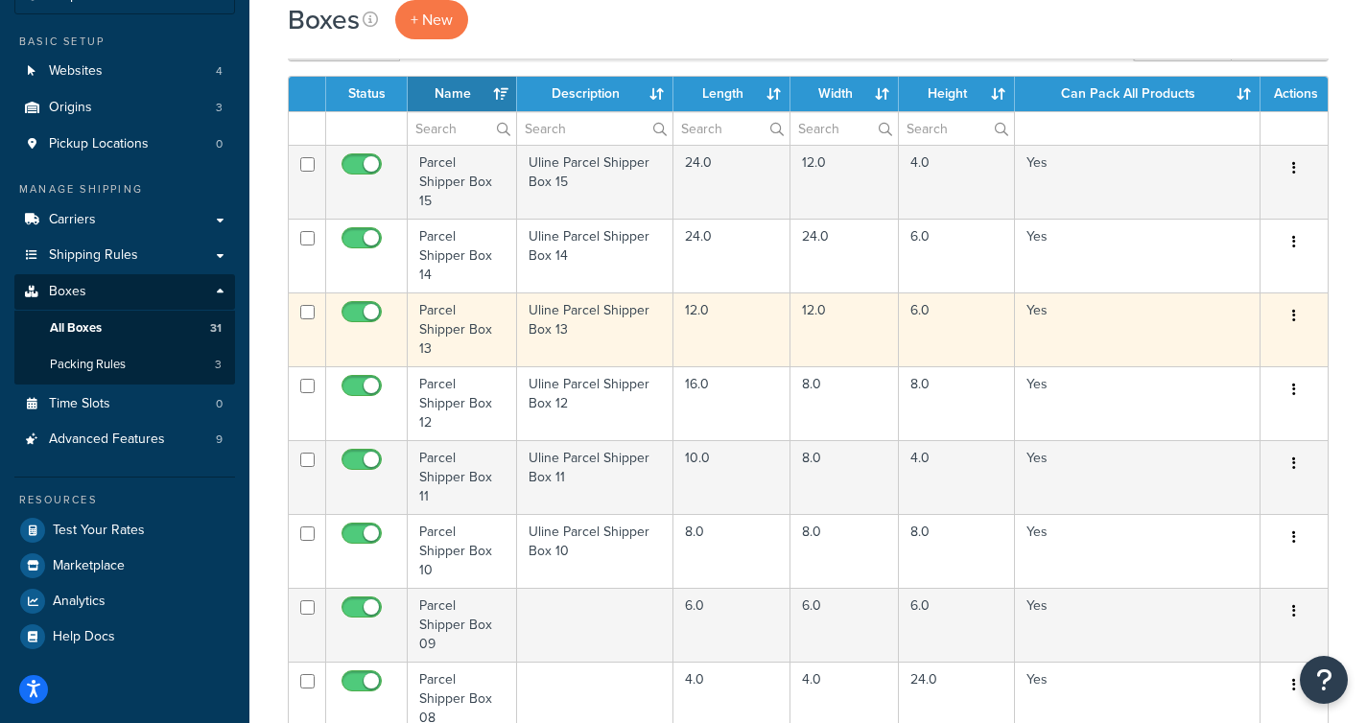
click at [368, 316] on input "checkbox" at bounding box center [364, 317] width 53 height 24
checkbox input "false"
click at [1294, 318] on icon "button" at bounding box center [1294, 315] width 4 height 13
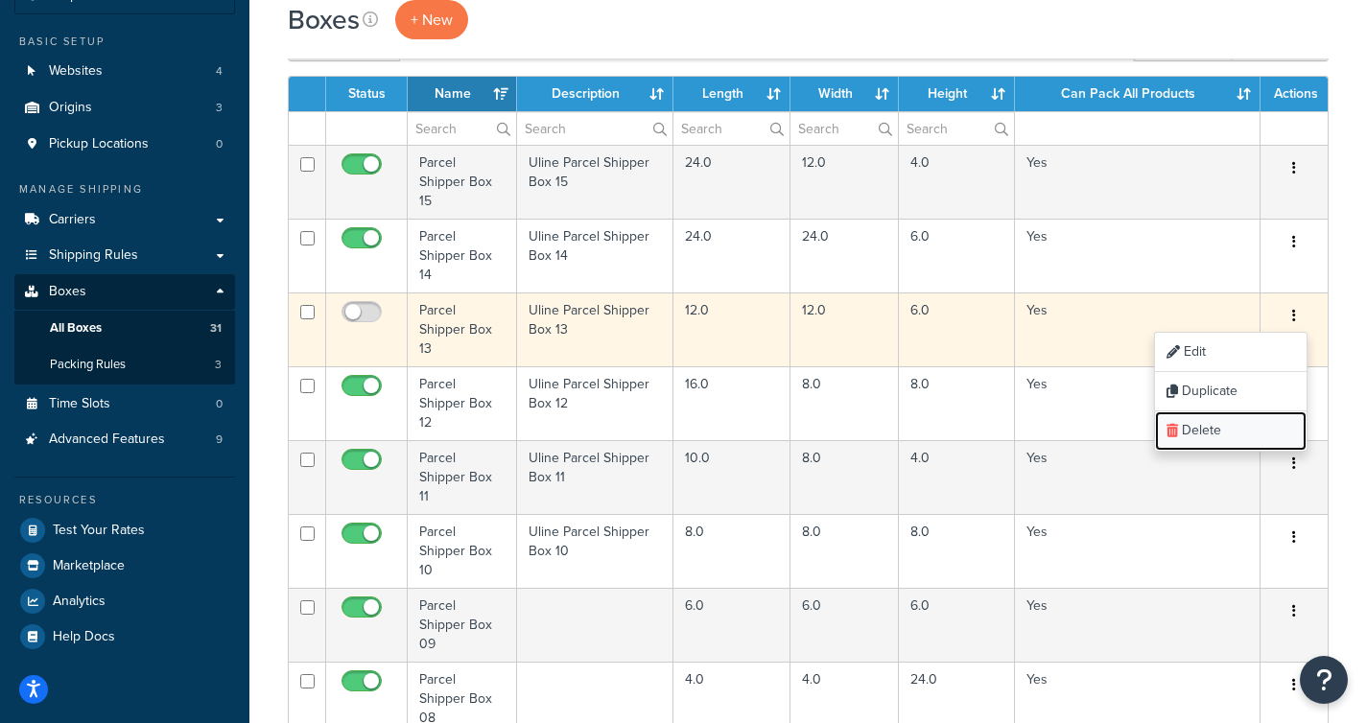
click at [1198, 434] on link "Delete" at bounding box center [1231, 431] width 152 height 39
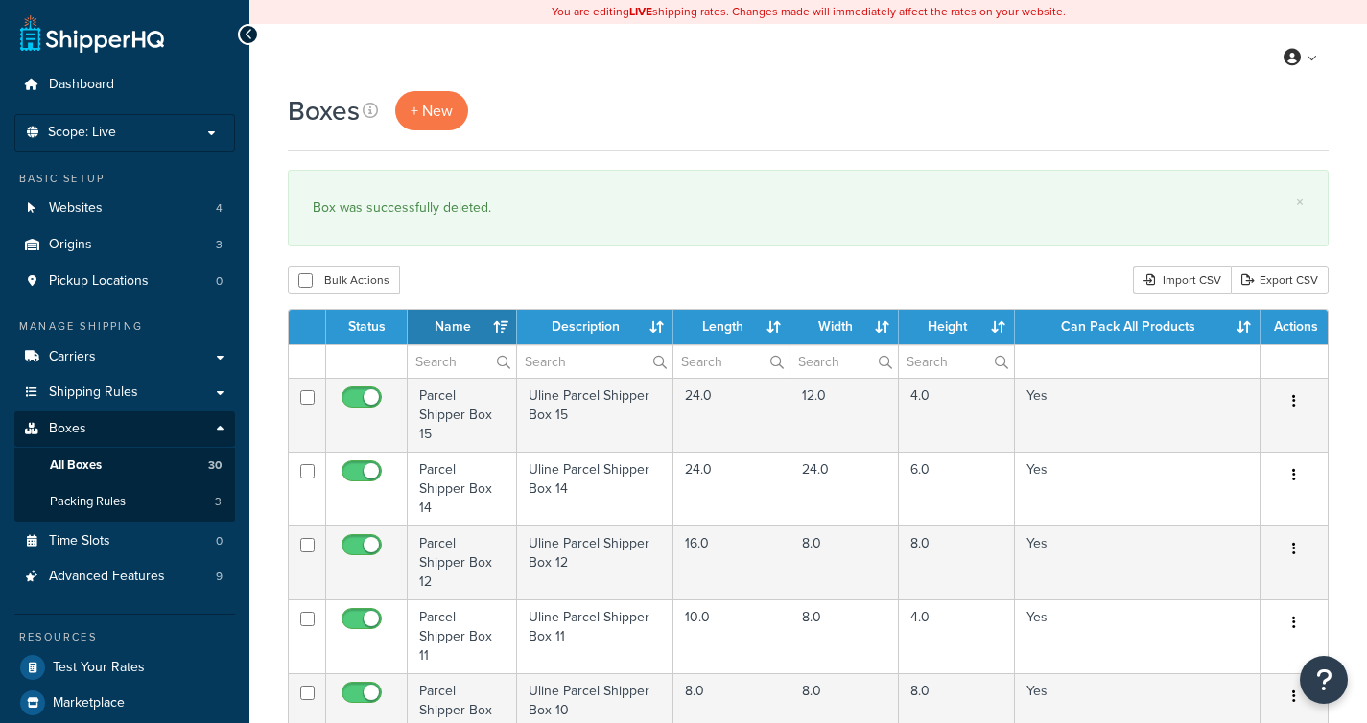
select select "1000"
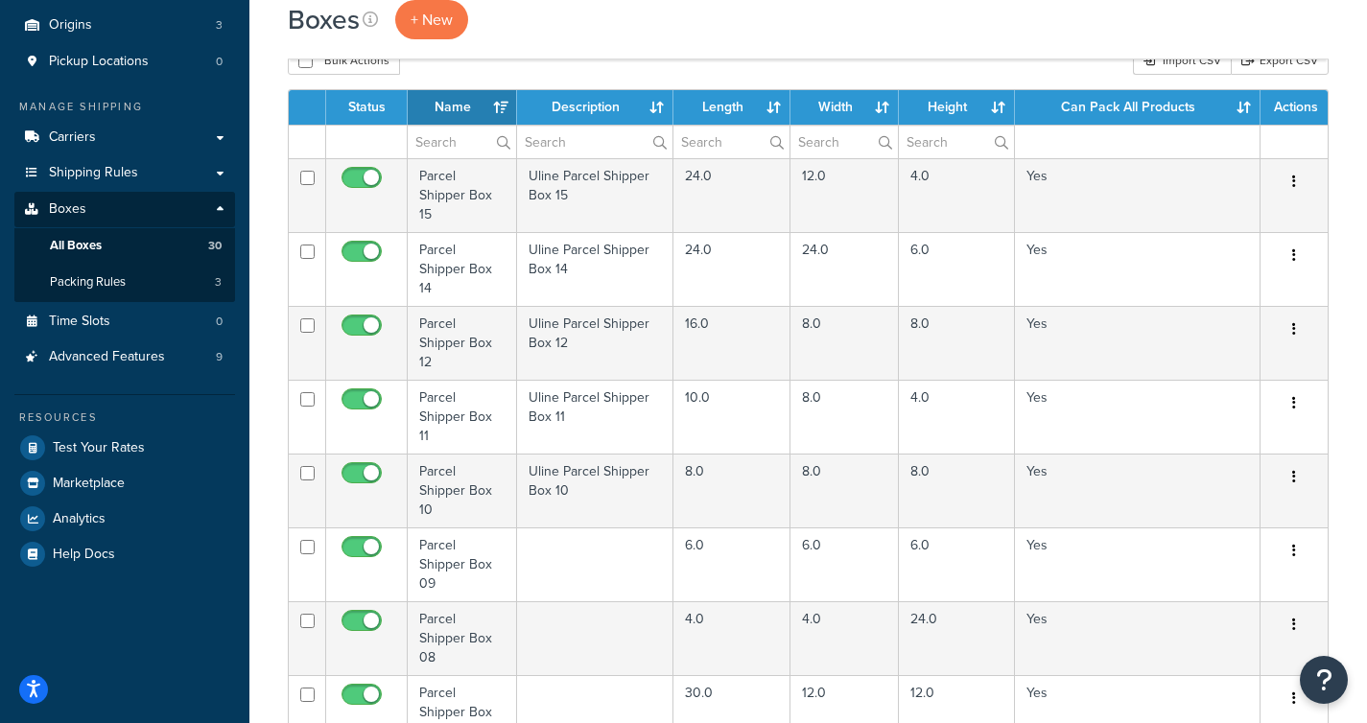
scroll to position [209, 0]
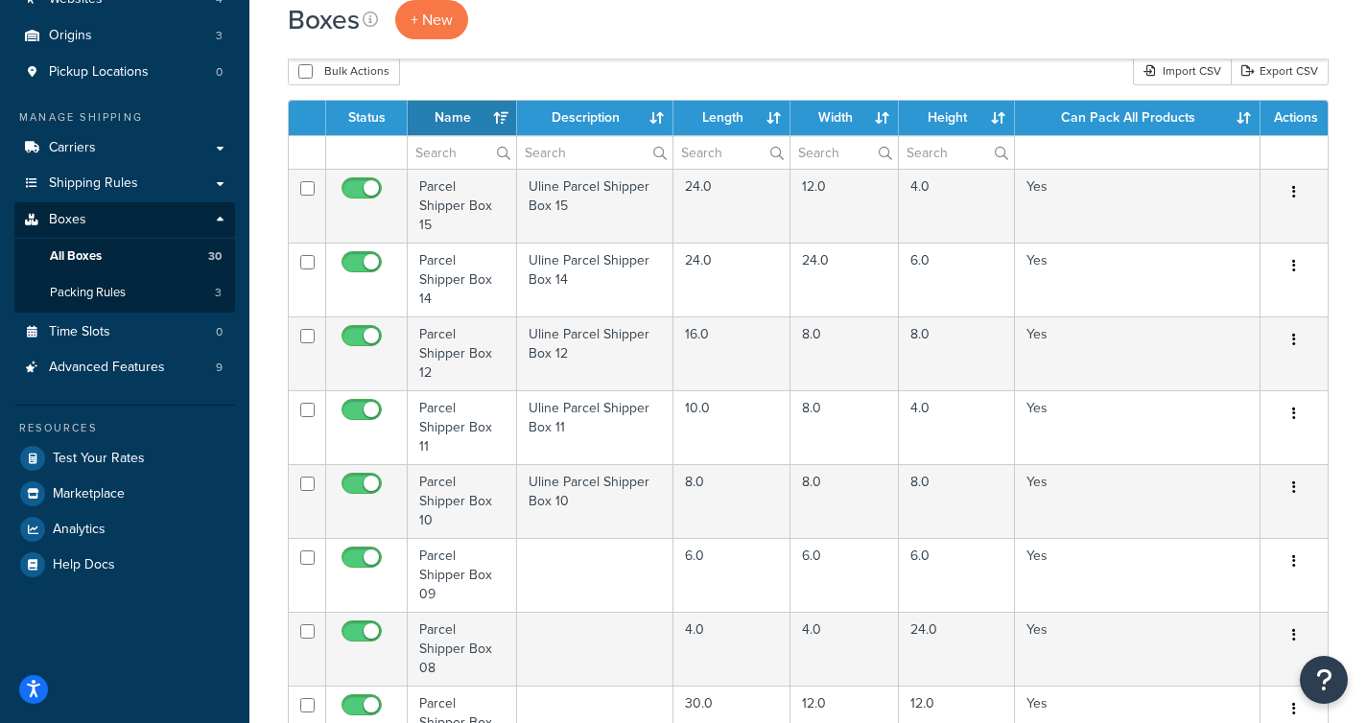
click at [733, 126] on th "Length" at bounding box center [732, 118] width 118 height 35
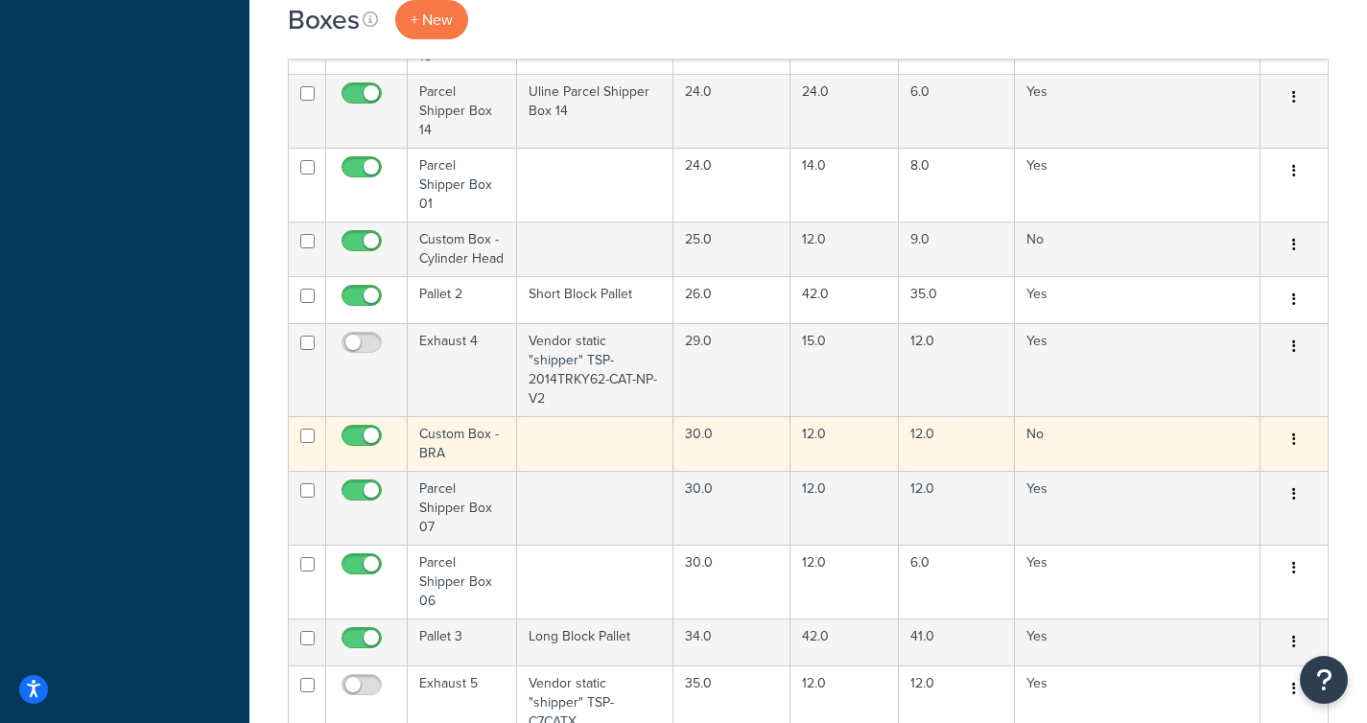
scroll to position [1199, 0]
click at [747, 419] on td "30.0" at bounding box center [732, 446] width 118 height 55
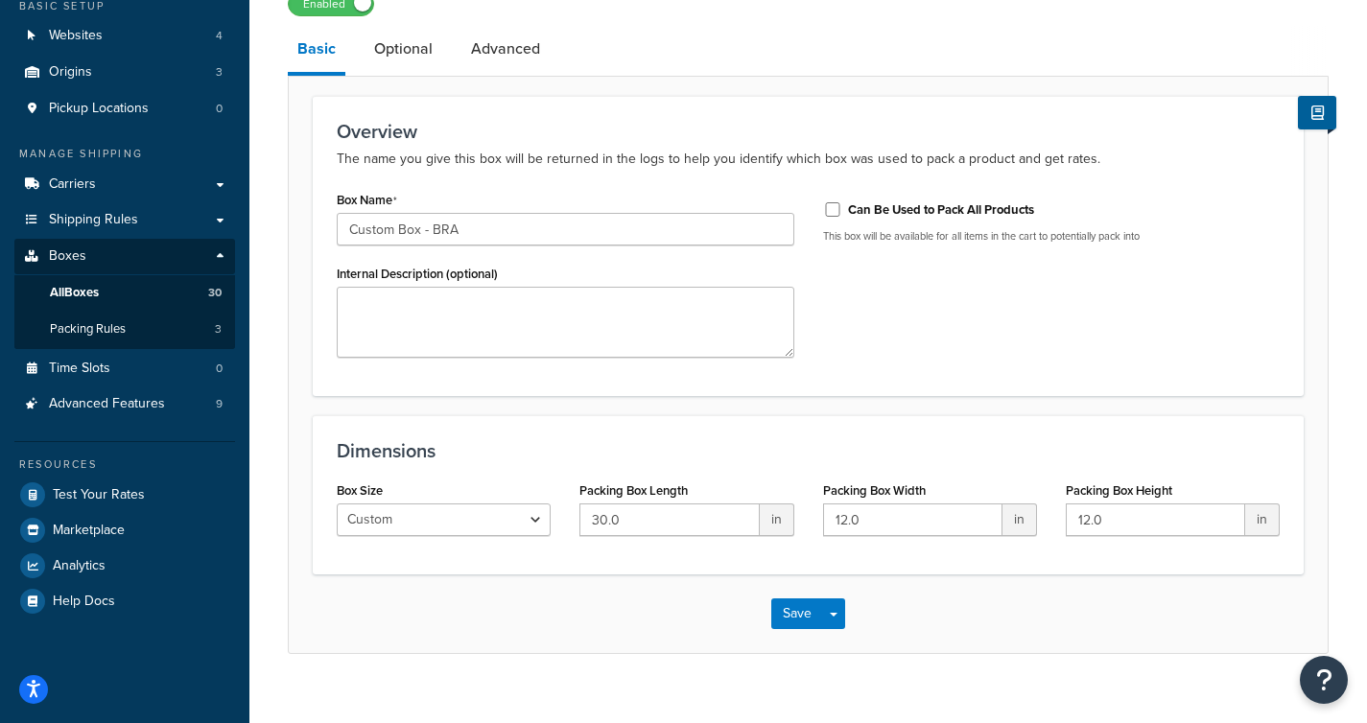
scroll to position [200, 0]
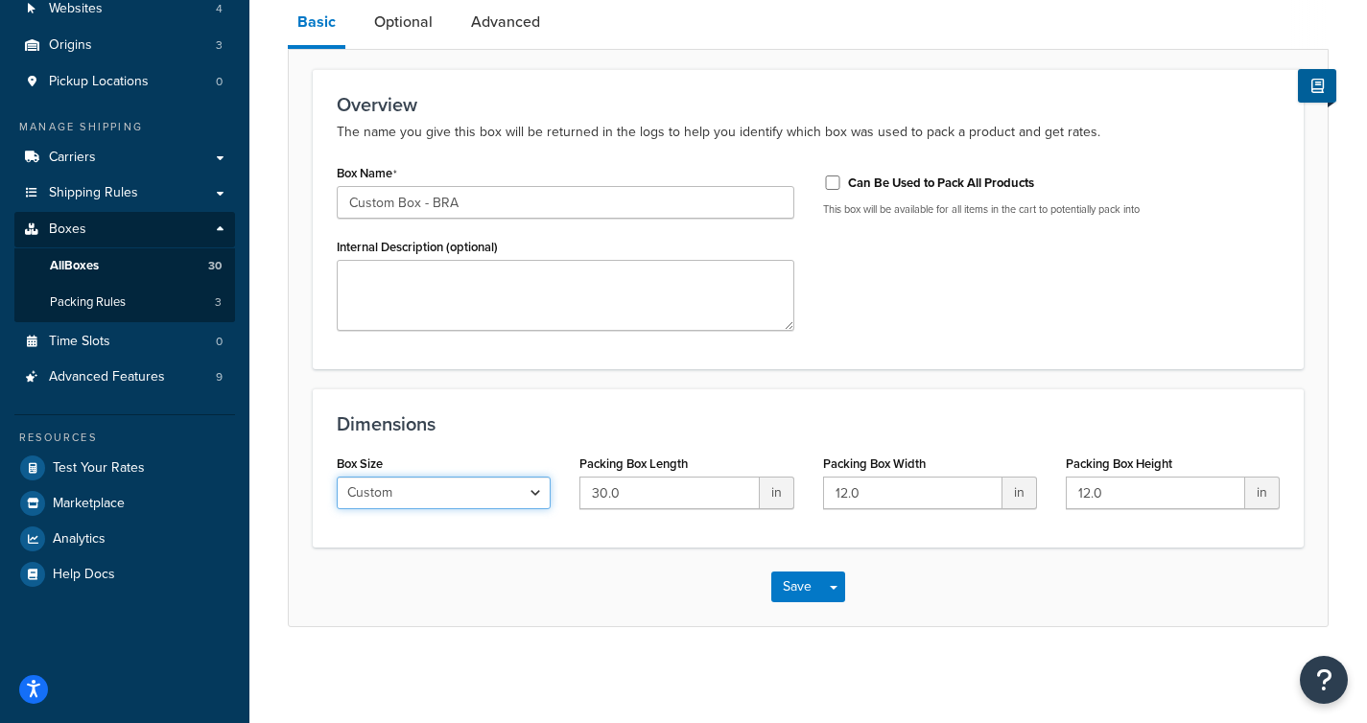
click at [539, 496] on select "Custom USPS Small Flat Box USPS Medium Flat Box USPS Large Flat Box USPS Flat E…" at bounding box center [444, 493] width 214 height 33
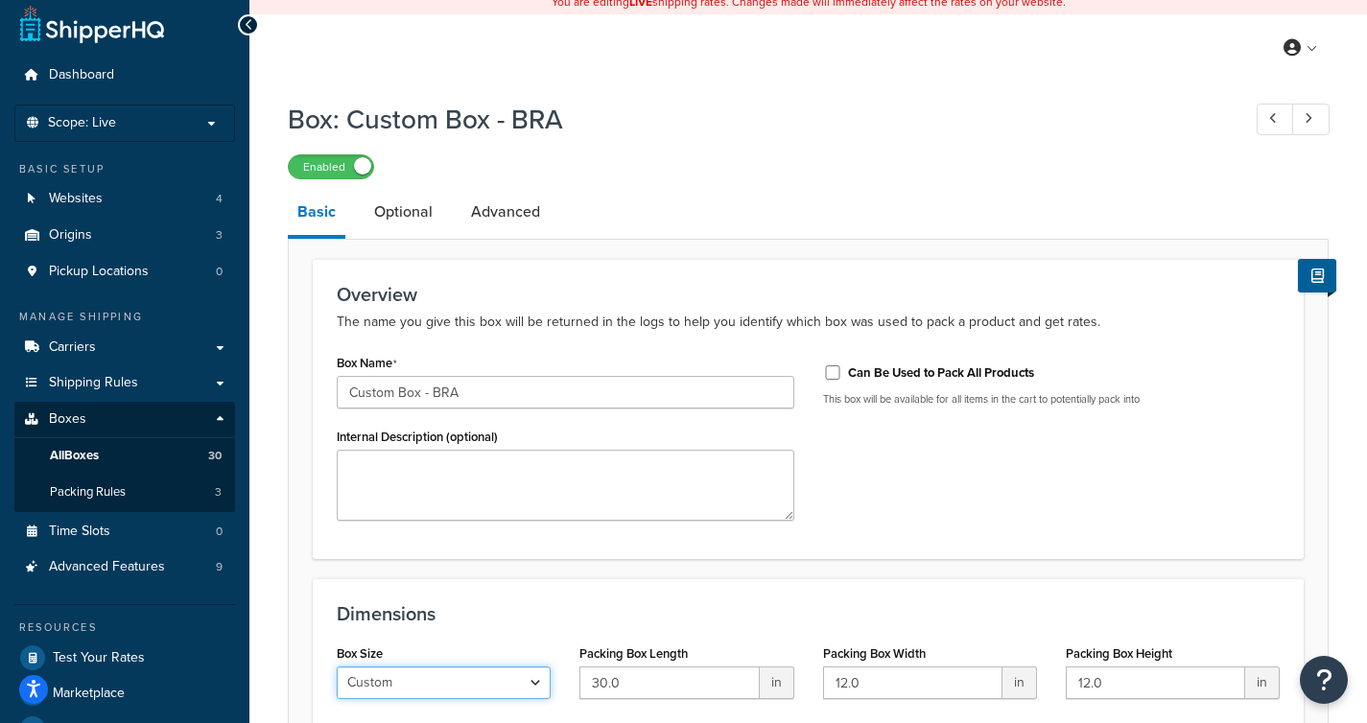
scroll to position [0, 0]
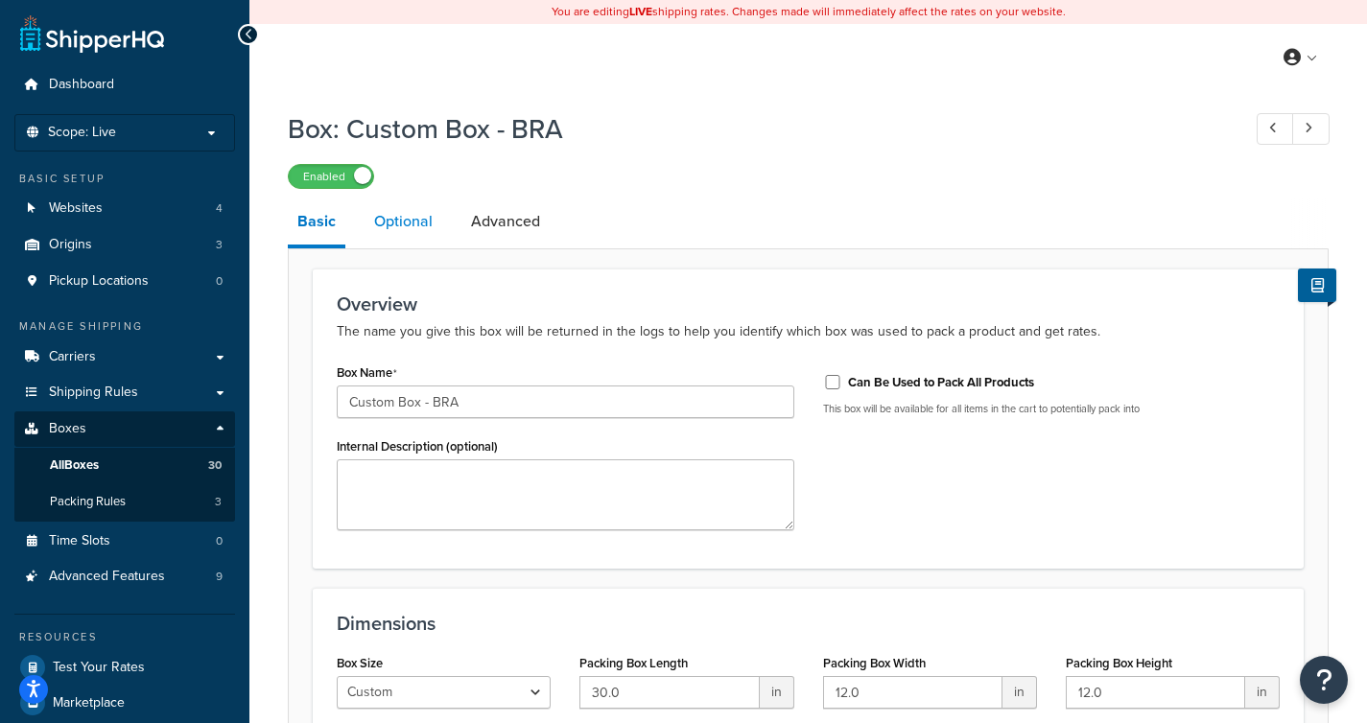
click at [425, 223] on link "Optional" at bounding box center [404, 222] width 78 height 46
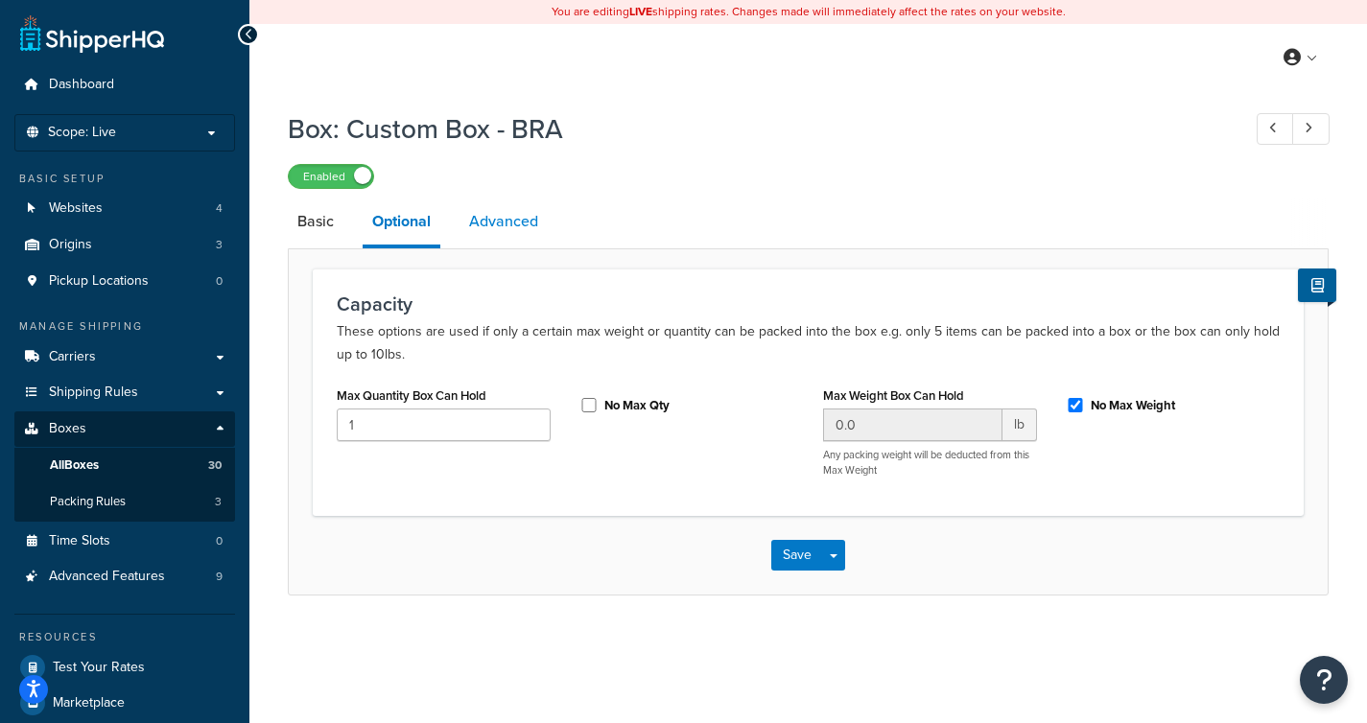
click at [474, 218] on link "Advanced" at bounding box center [503, 222] width 88 height 46
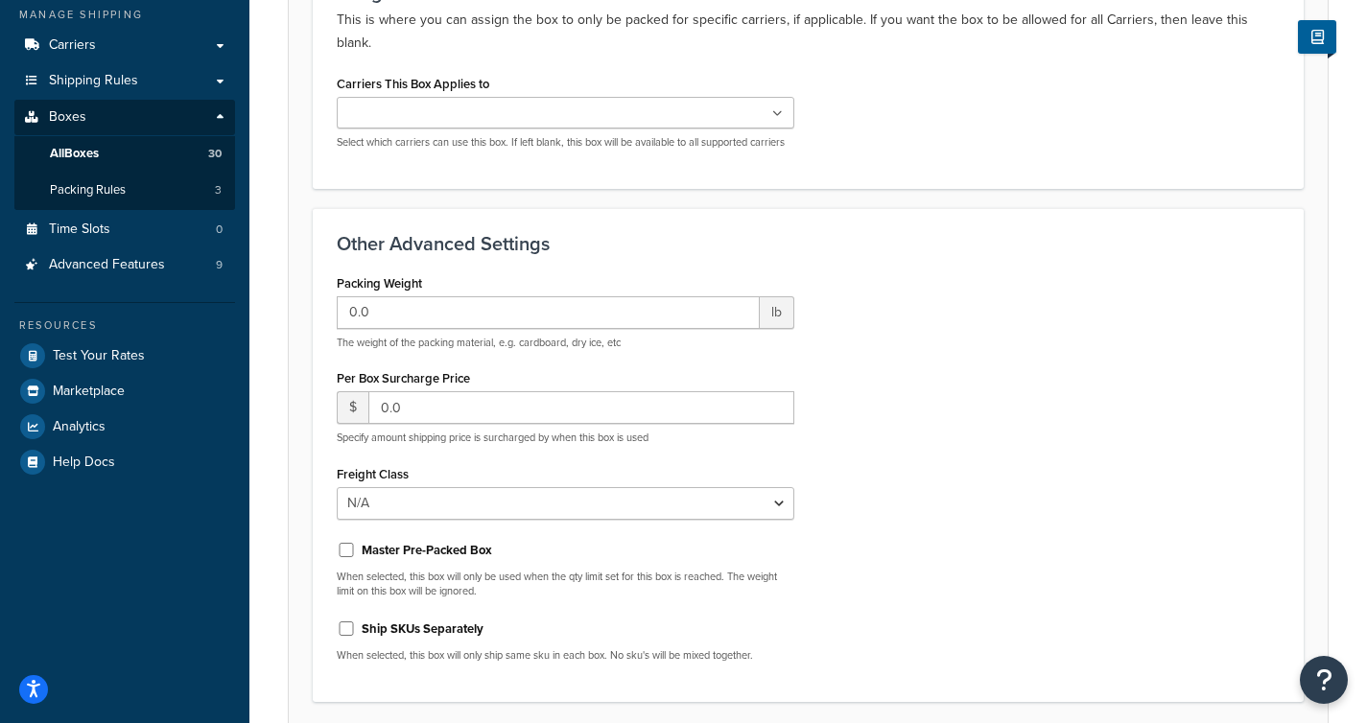
scroll to position [321, 0]
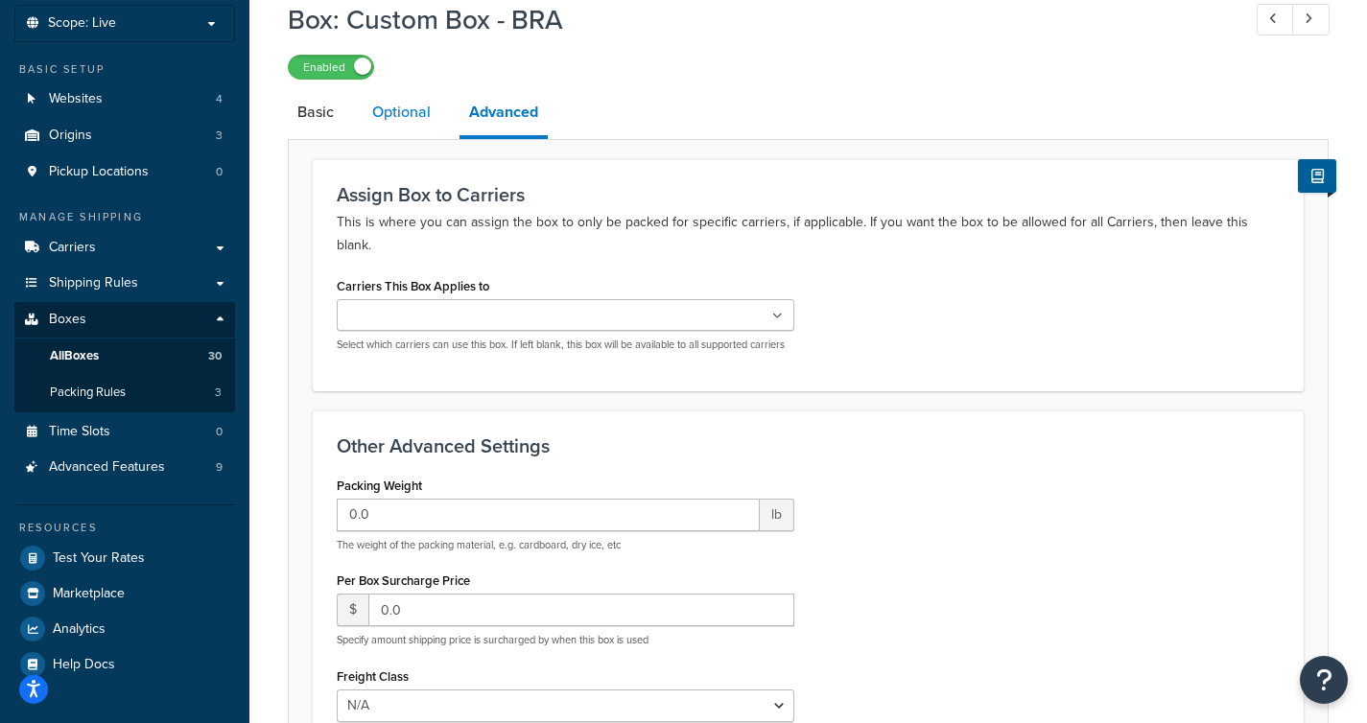
click at [402, 106] on link "Optional" at bounding box center [402, 112] width 78 height 46
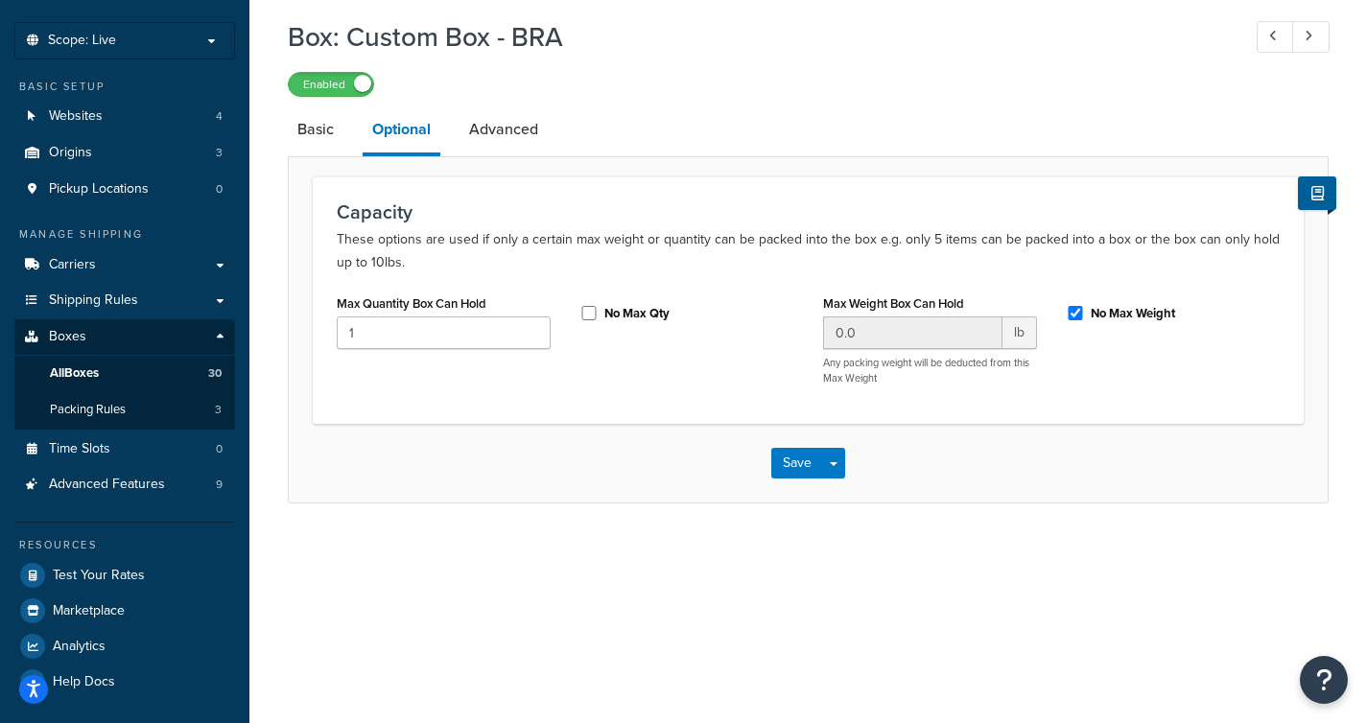
scroll to position [92, 0]
click at [327, 129] on link "Basic" at bounding box center [316, 129] width 56 height 46
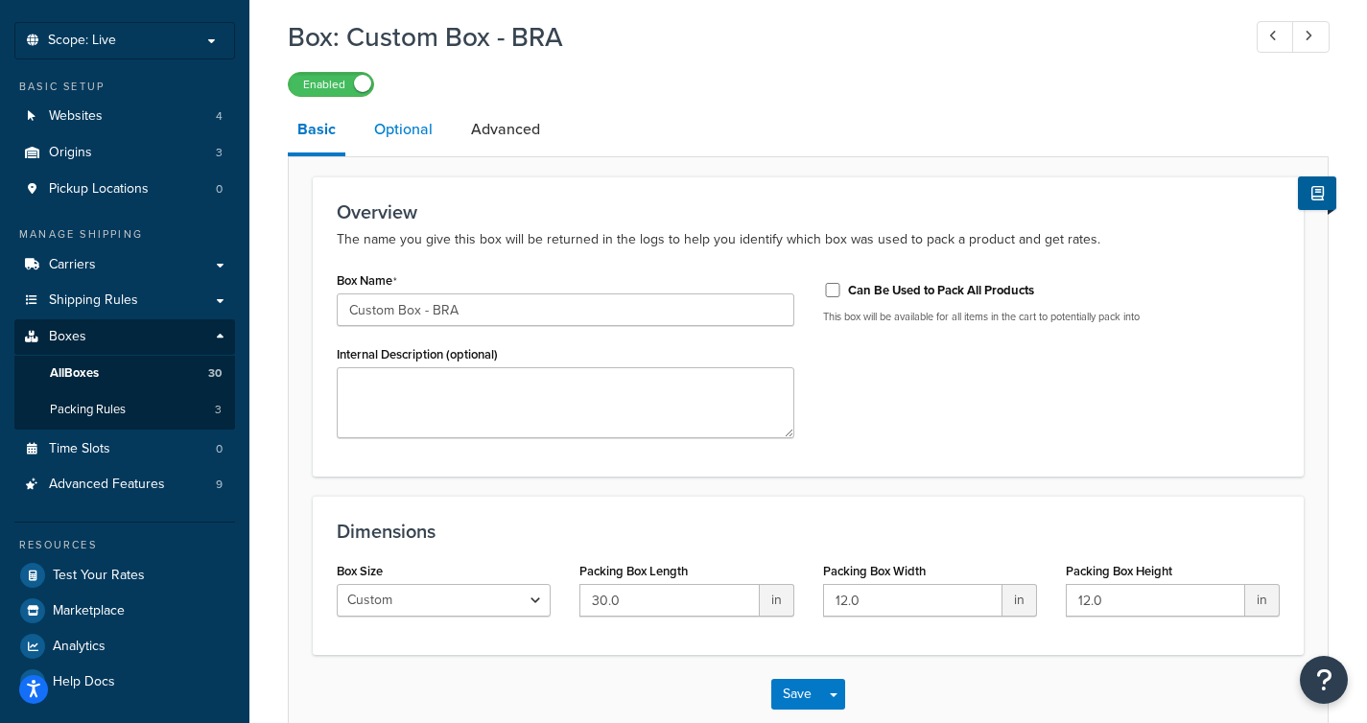
click at [382, 137] on link "Optional" at bounding box center [404, 129] width 78 height 46
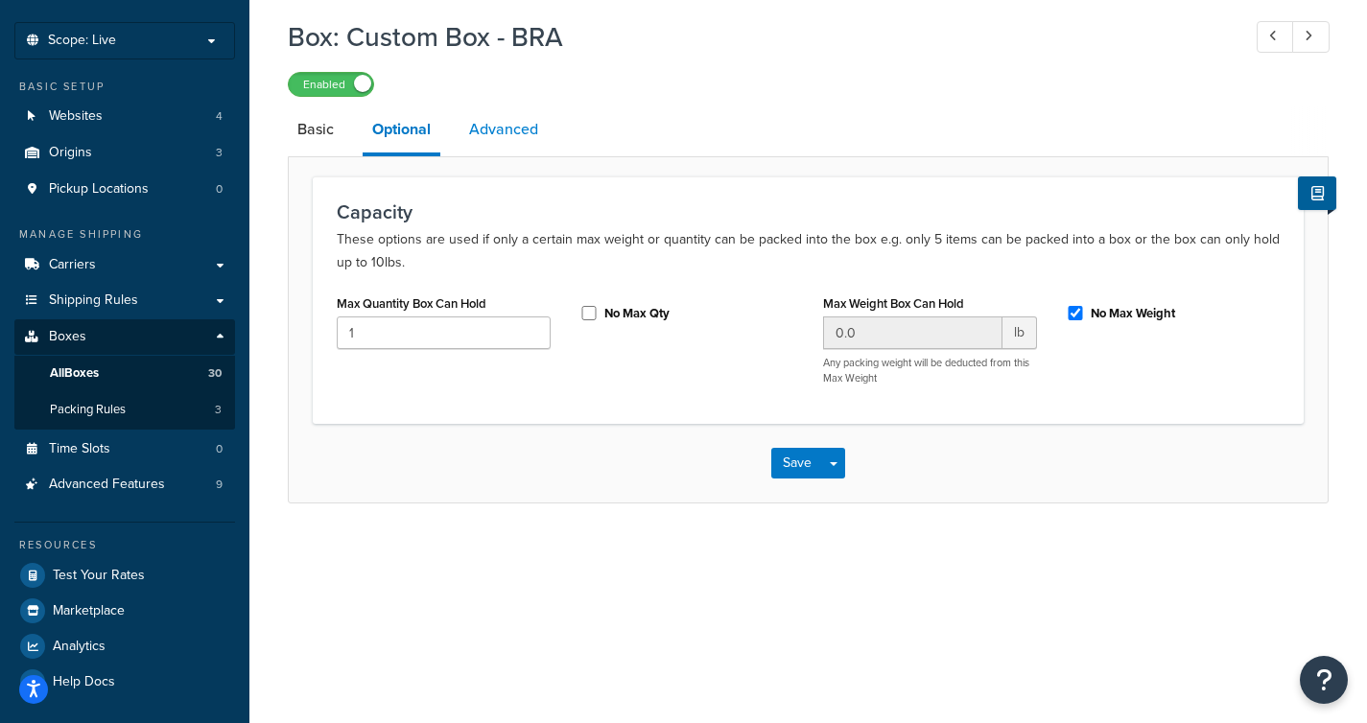
click at [506, 147] on link "Advanced" at bounding box center [503, 129] width 88 height 46
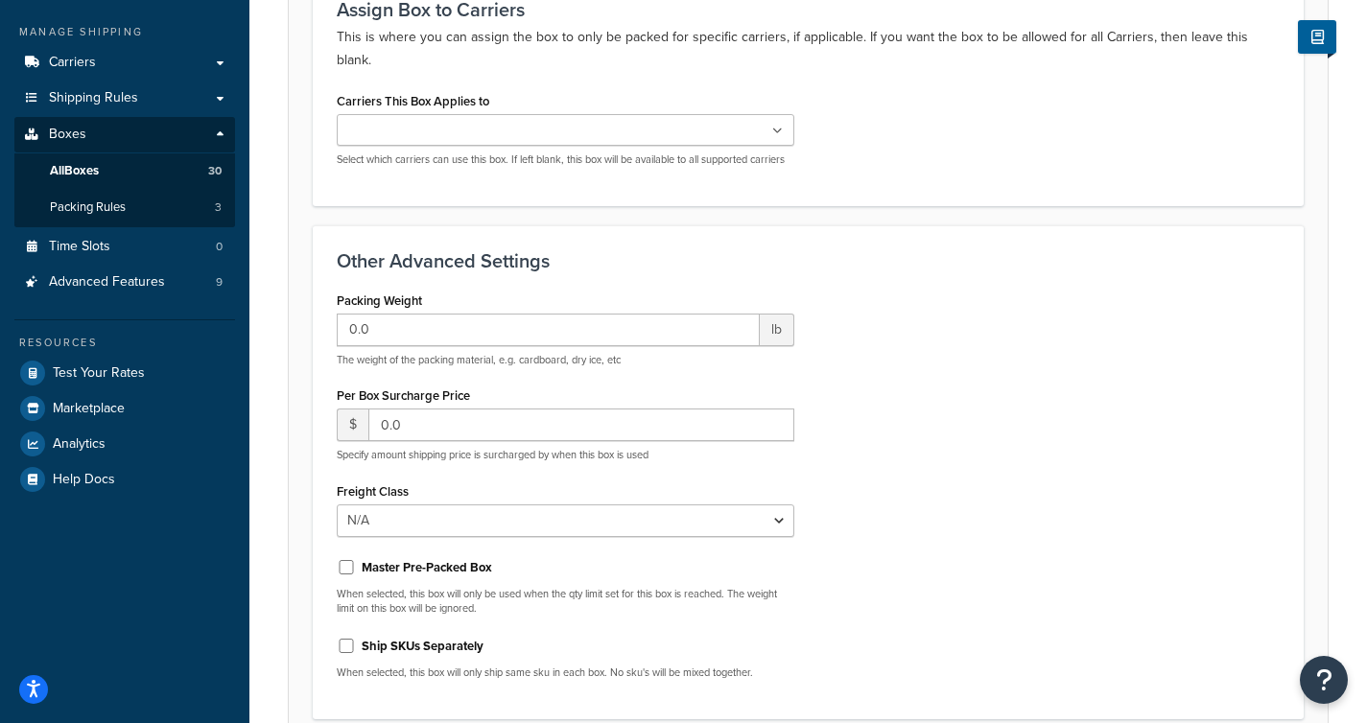
scroll to position [296, 0]
click at [104, 168] on link "All Boxes 30" at bounding box center [124, 169] width 221 height 35
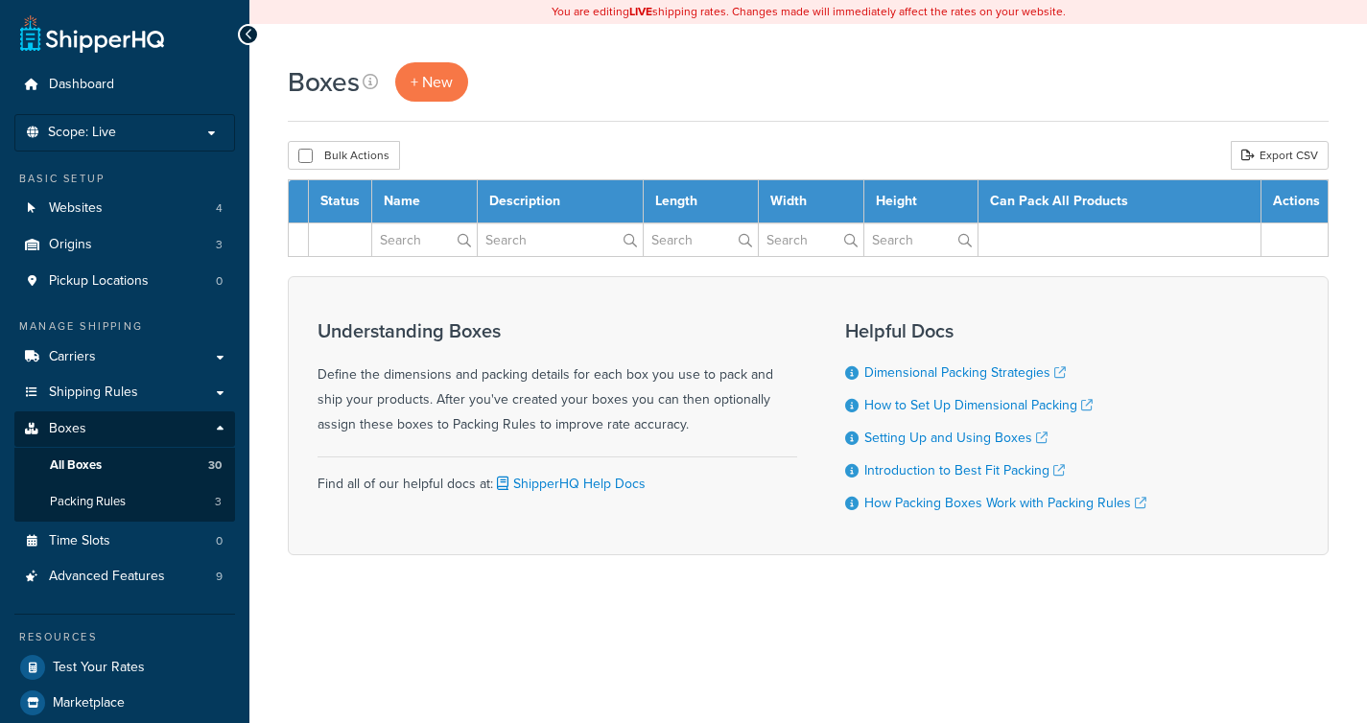
select select "1000"
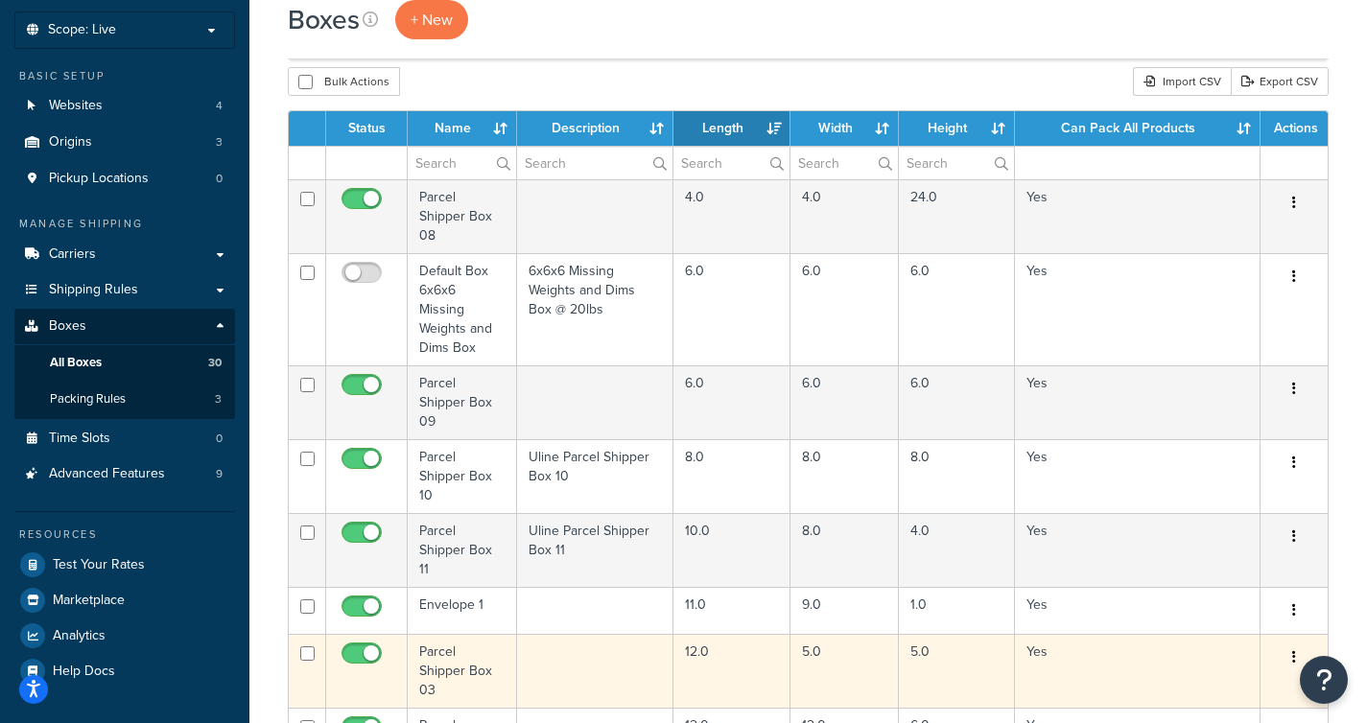
scroll to position [62, 0]
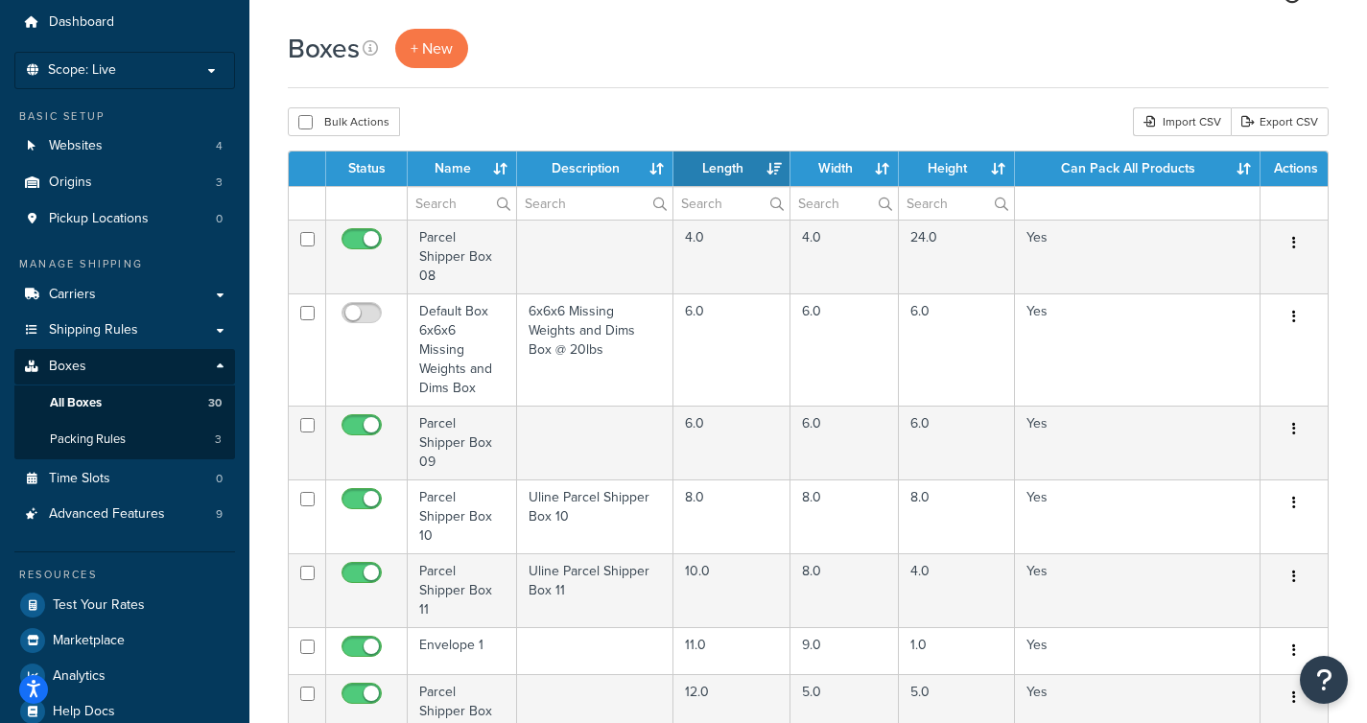
click at [464, 171] on th "Name" at bounding box center [462, 169] width 109 height 35
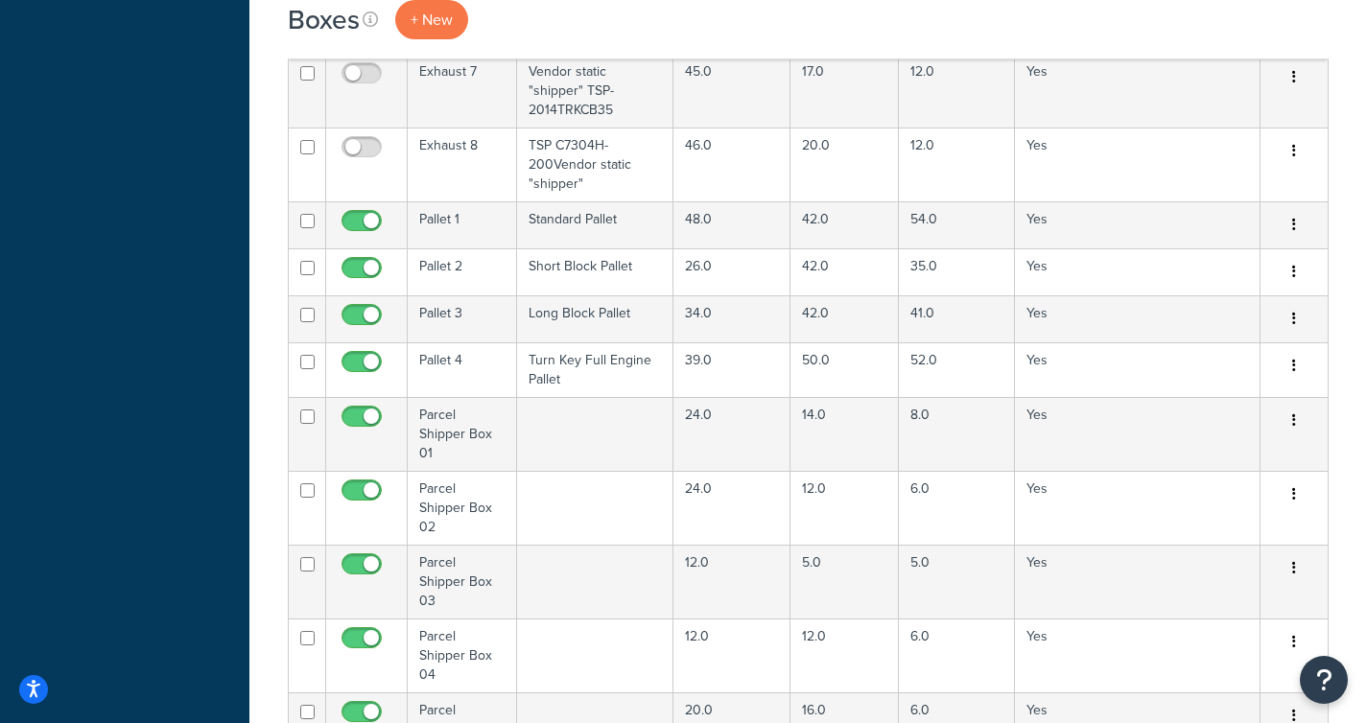
scroll to position [993, 0]
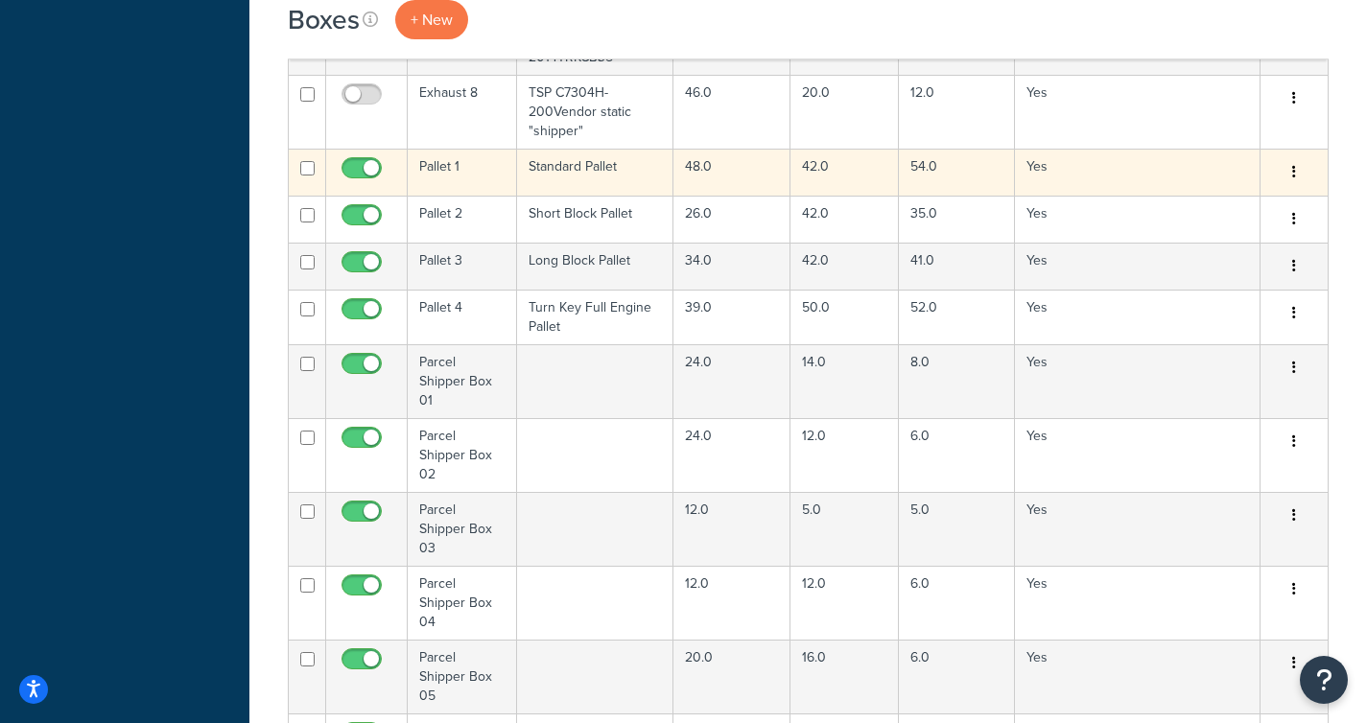
click at [589, 159] on td "Standard Pallet" at bounding box center [595, 172] width 156 height 47
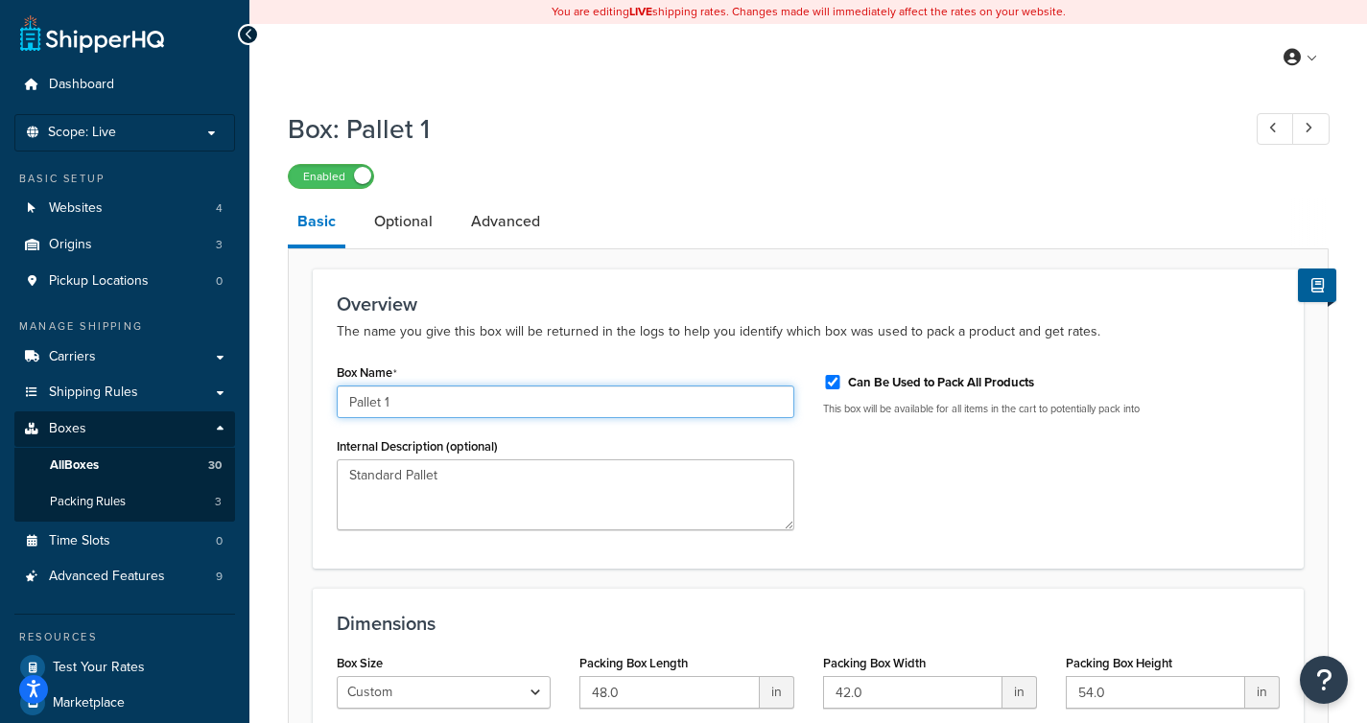
click at [453, 398] on input "Pallet 1" at bounding box center [566, 402] width 458 height 33
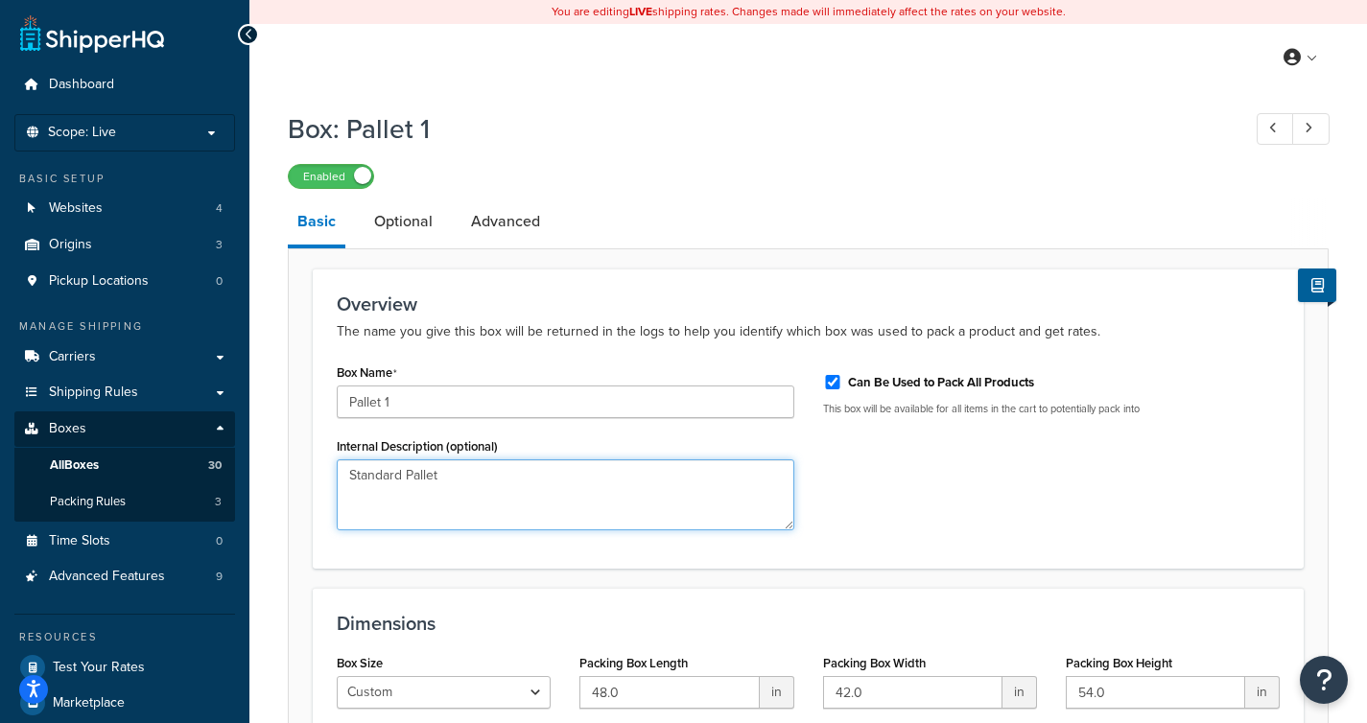
drag, startPoint x: 468, startPoint y: 477, endPoint x: 295, endPoint y: 464, distance: 173.1
click at [295, 462] on form "Overview The name you give this box will be returned in the logs to help you id…" at bounding box center [808, 547] width 1039 height 557
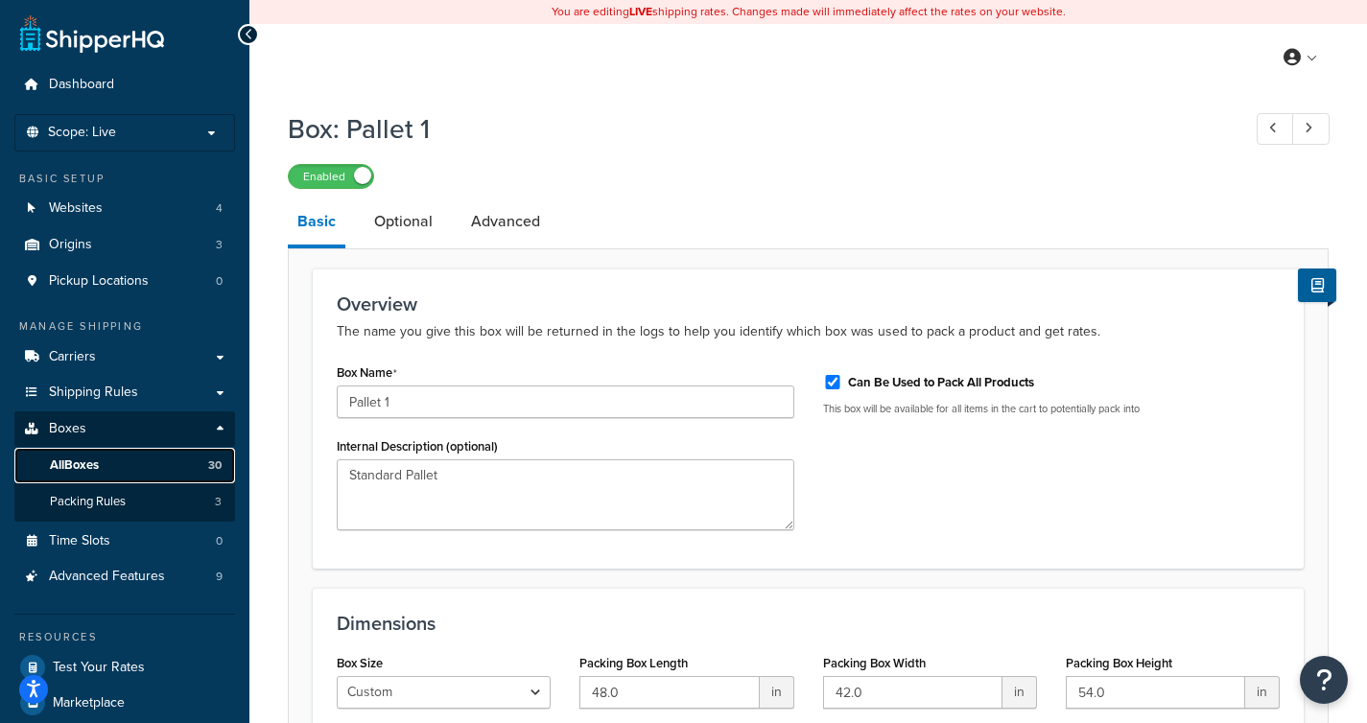
click at [116, 470] on link "All Boxes 30" at bounding box center [124, 465] width 221 height 35
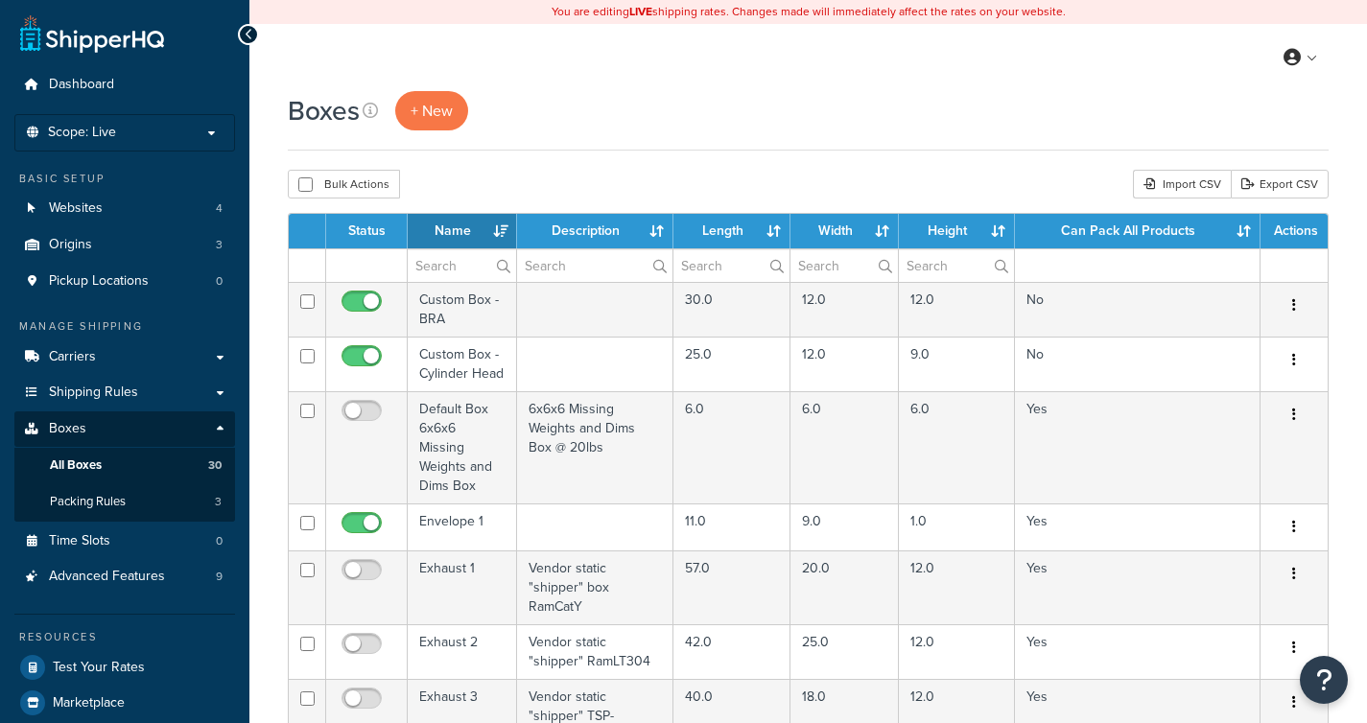
select select "1000"
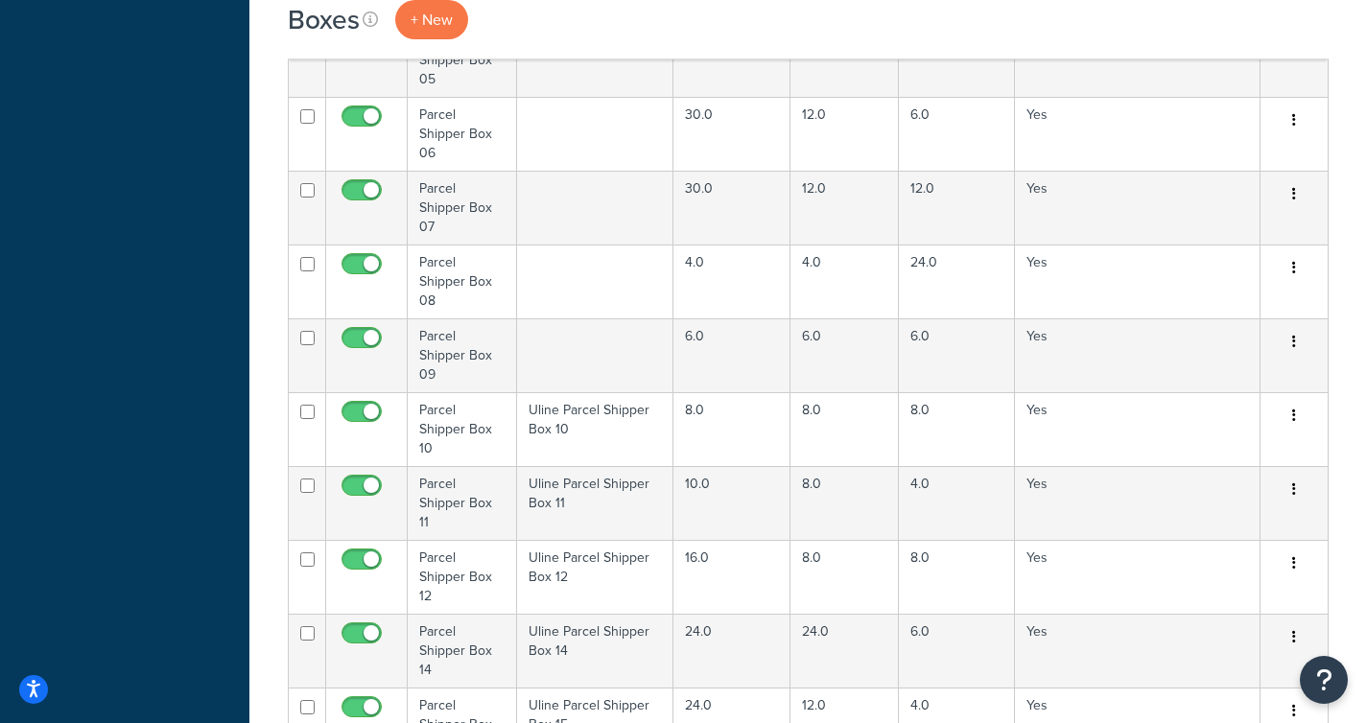
scroll to position [1820, 0]
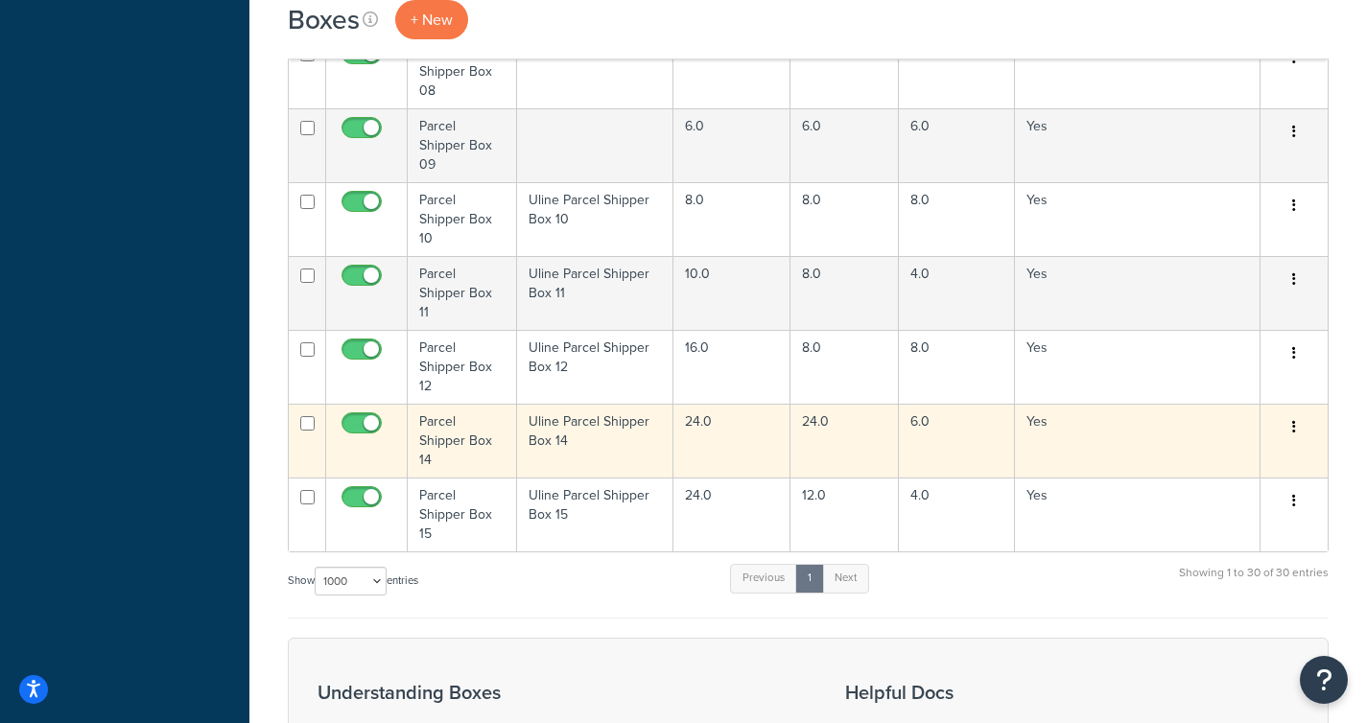
click at [472, 415] on td "Parcel Shipper Box 14" at bounding box center [462, 441] width 109 height 74
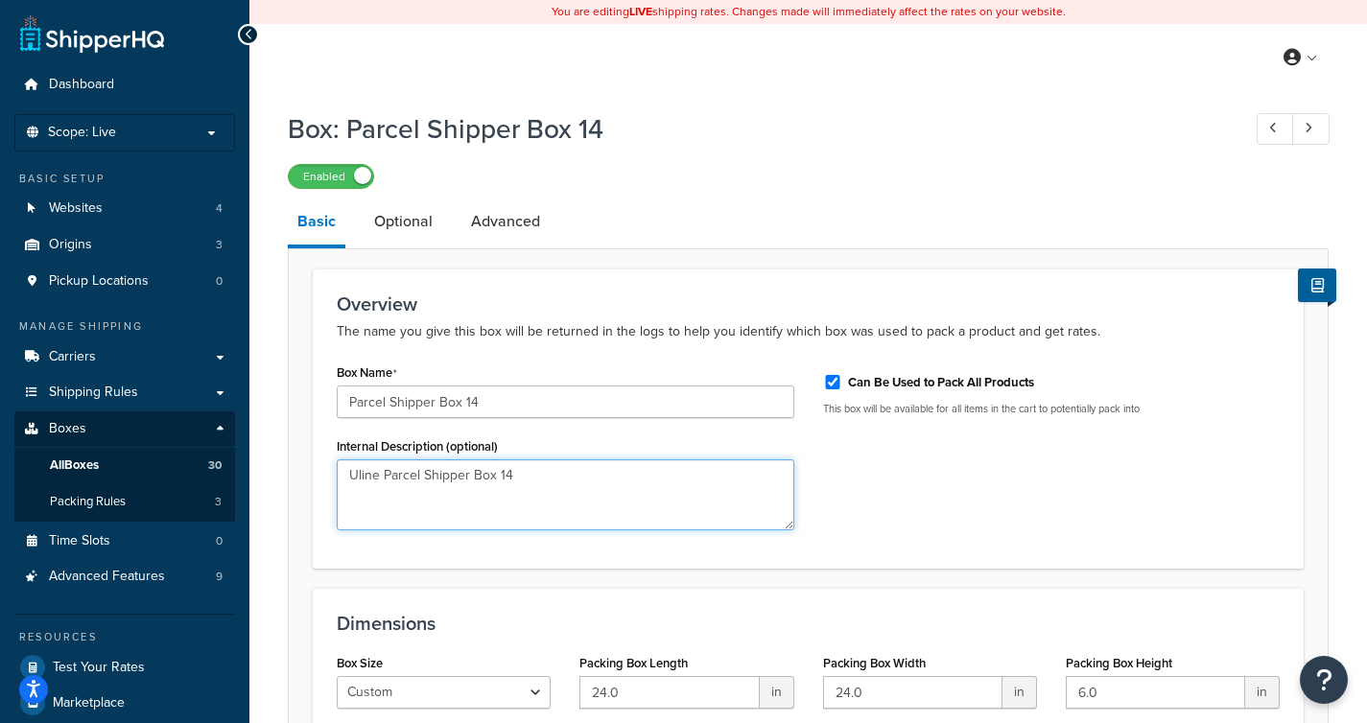
drag, startPoint x: 525, startPoint y: 472, endPoint x: 308, endPoint y: 445, distance: 218.5
click at [297, 445] on form "Overview The name you give this box will be returned in the logs to help you id…" at bounding box center [808, 547] width 1039 height 557
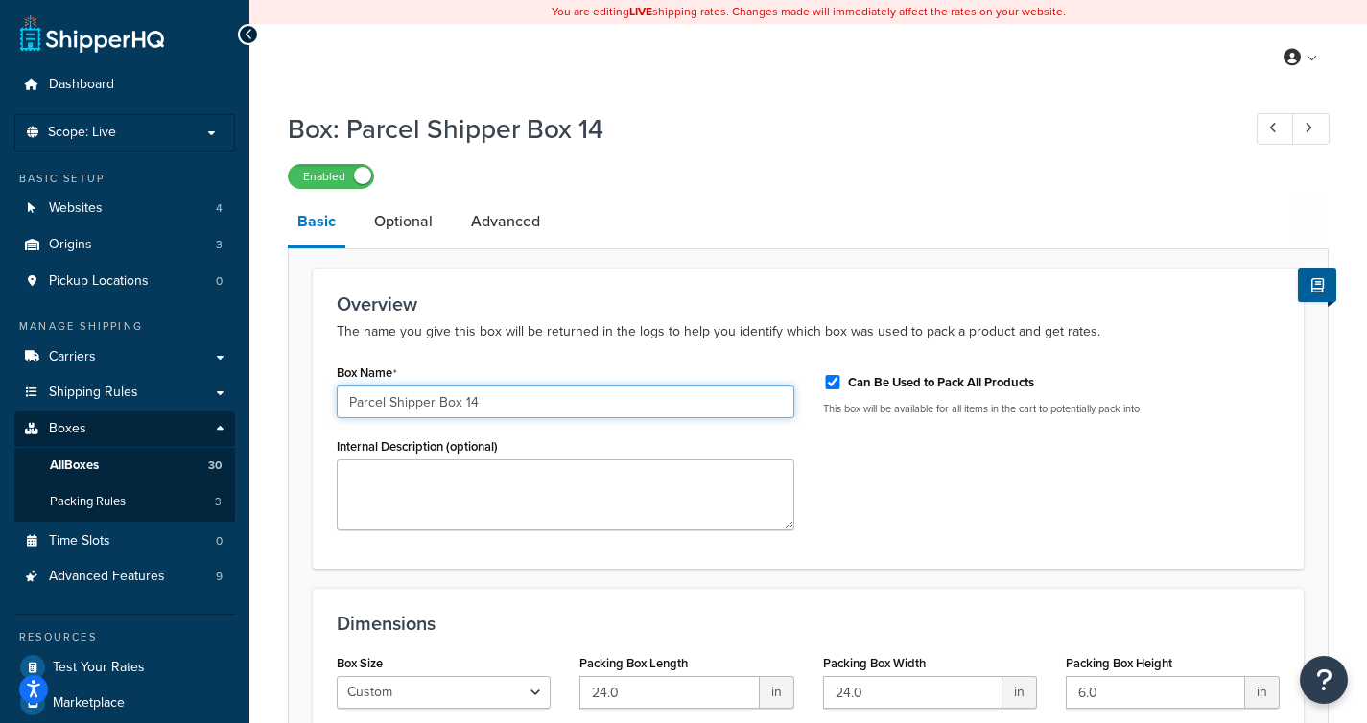
click at [502, 406] on input "Parcel Shipper Box 14" at bounding box center [566, 402] width 458 height 33
type input "Parcel Shipper Box 13"
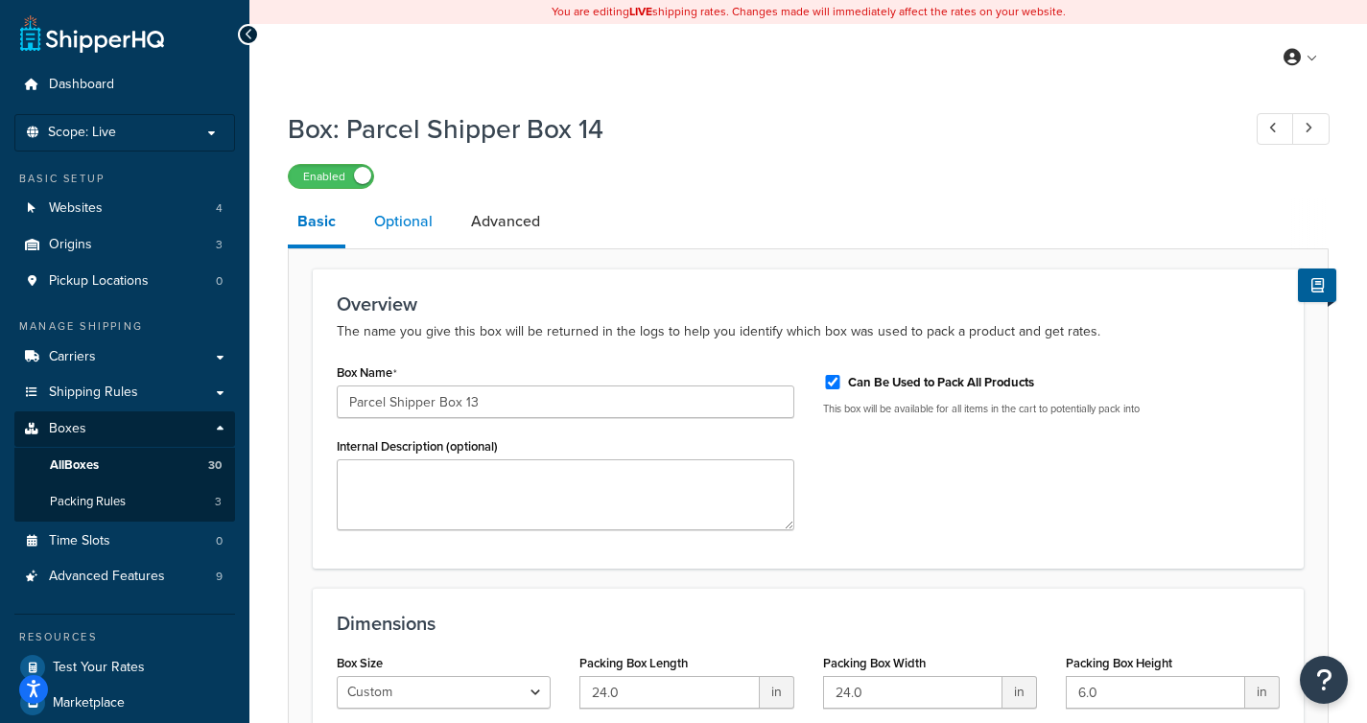
click at [424, 235] on link "Optional" at bounding box center [404, 222] width 78 height 46
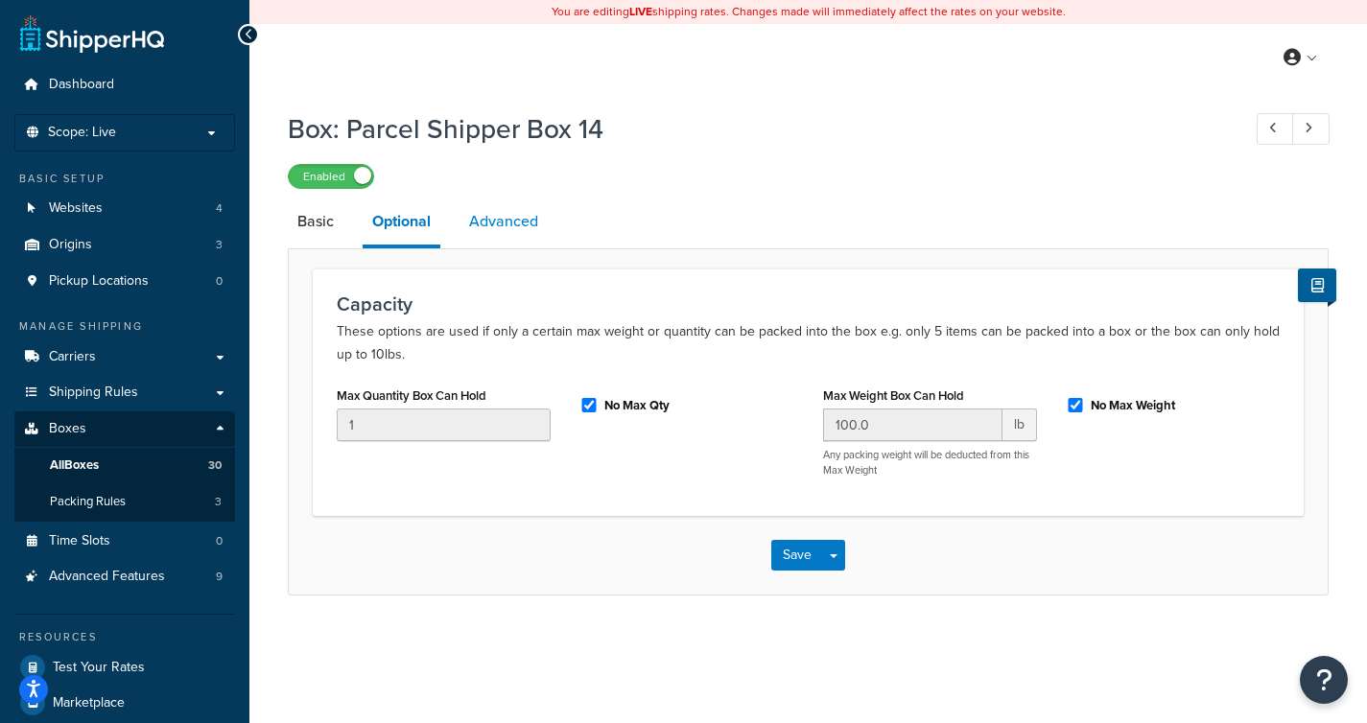
click at [508, 224] on link "Advanced" at bounding box center [503, 222] width 88 height 46
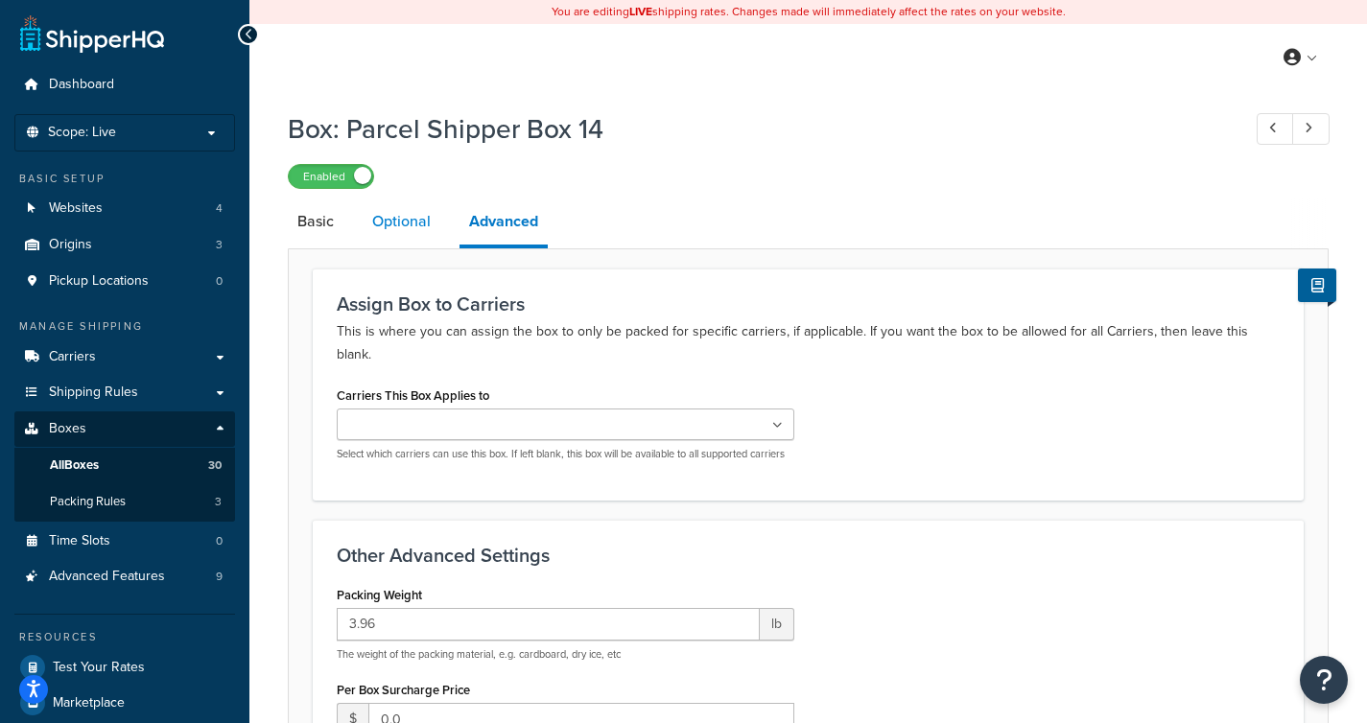
click at [417, 220] on link "Optional" at bounding box center [402, 222] width 78 height 46
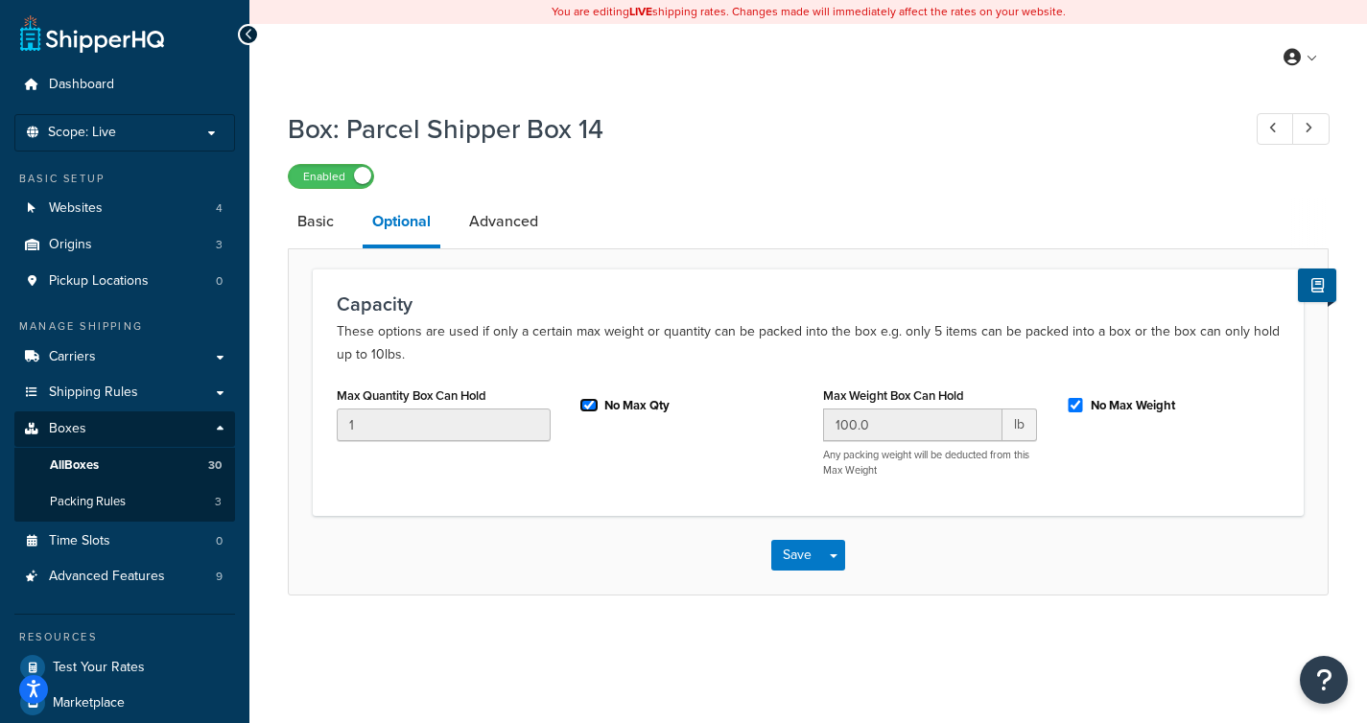
click at [587, 405] on input "No Max Qty" at bounding box center [588, 405] width 19 height 14
checkbox input "false"
click at [477, 427] on input "1" at bounding box center [444, 425] width 214 height 33
click at [1071, 409] on input "No Max Weight" at bounding box center [1075, 405] width 19 height 14
checkbox input "false"
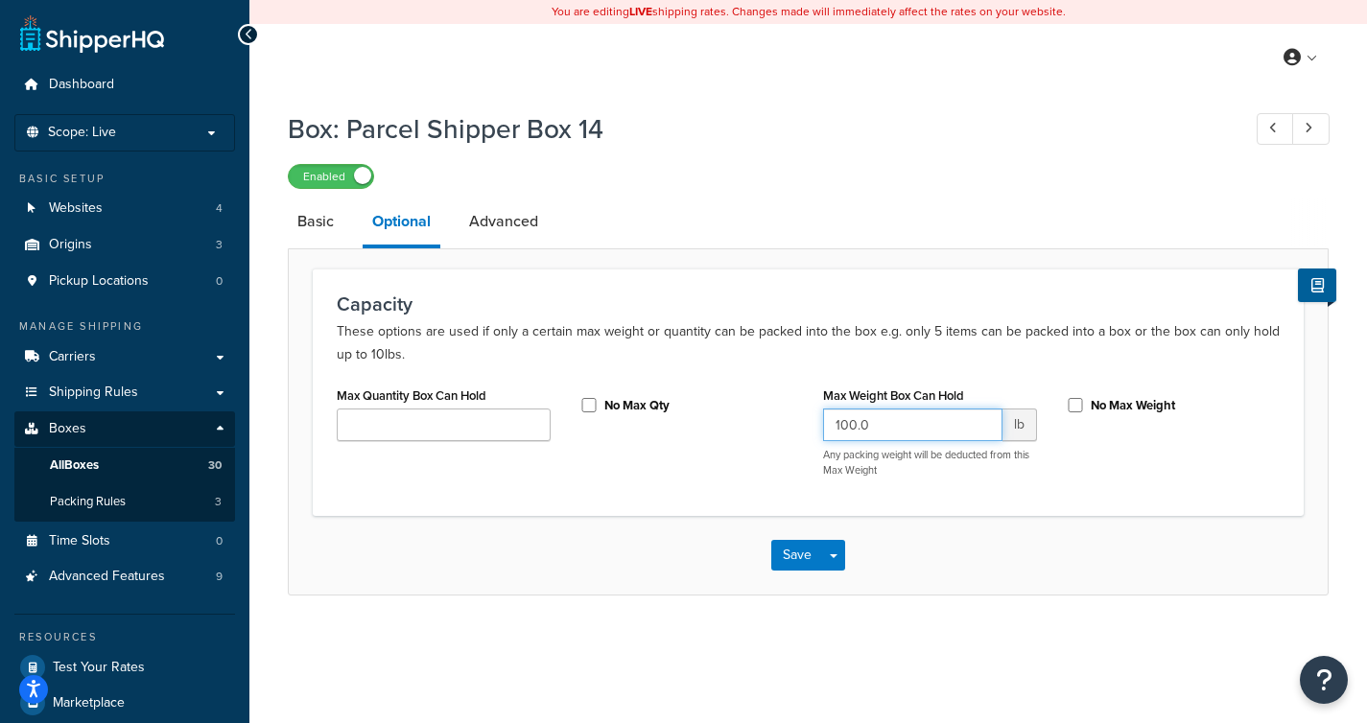
drag, startPoint x: 933, startPoint y: 423, endPoint x: 768, endPoint y: 411, distance: 165.5
click at [766, 411] on div "Max Quantity Box Can Hold No Max Qty Max Weight Box Can Hold 100.0 lb Any packi…" at bounding box center [808, 437] width 972 height 110
click at [579, 405] on input "No Max Qty" at bounding box center [588, 405] width 19 height 14
checkbox input "true"
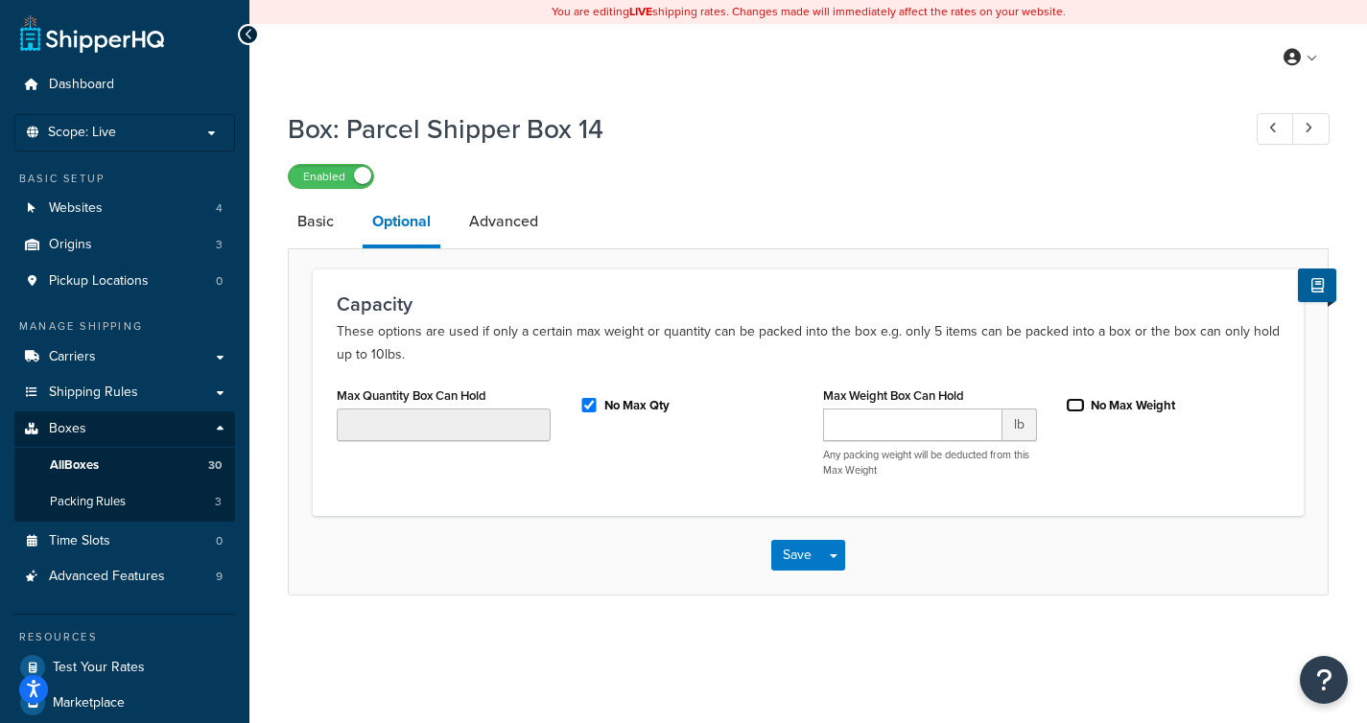
click at [1074, 401] on input "No Max Weight" at bounding box center [1075, 405] width 19 height 14
checkbox input "true"
click at [506, 208] on link "Advanced" at bounding box center [503, 222] width 88 height 46
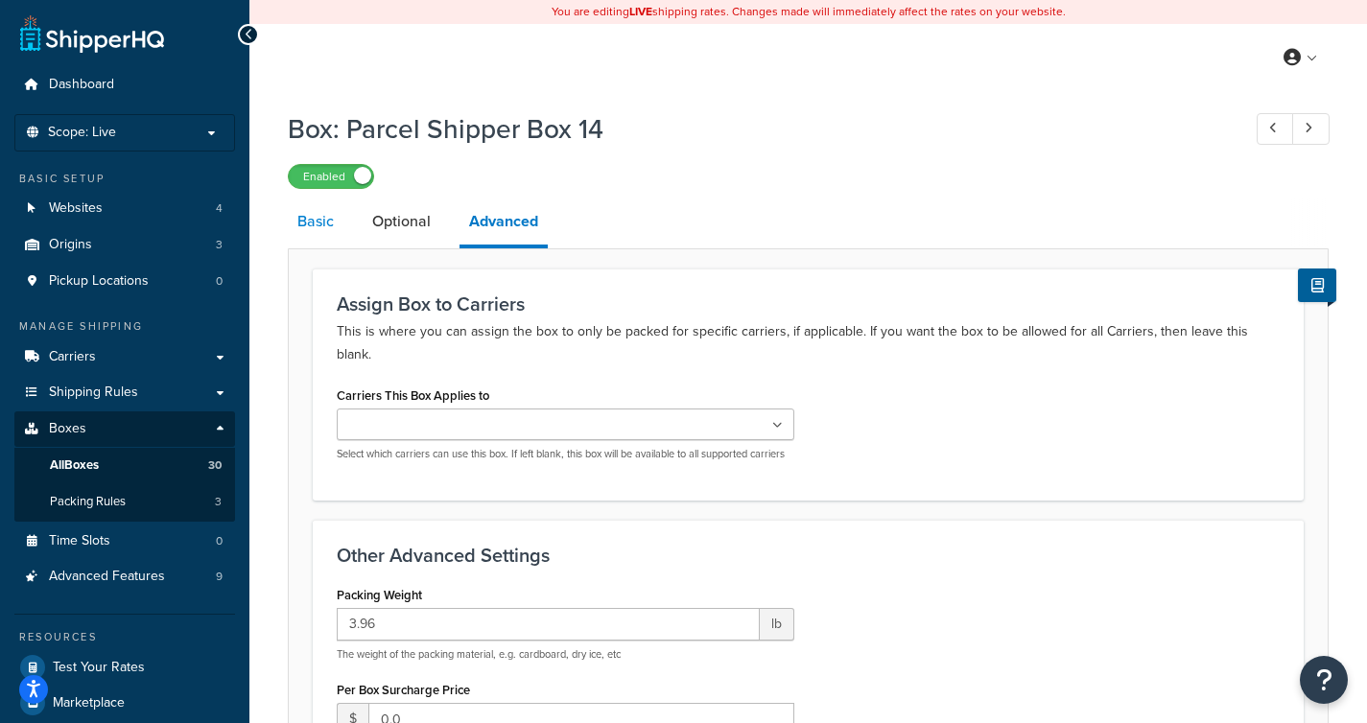
click at [310, 224] on link "Basic" at bounding box center [316, 222] width 56 height 46
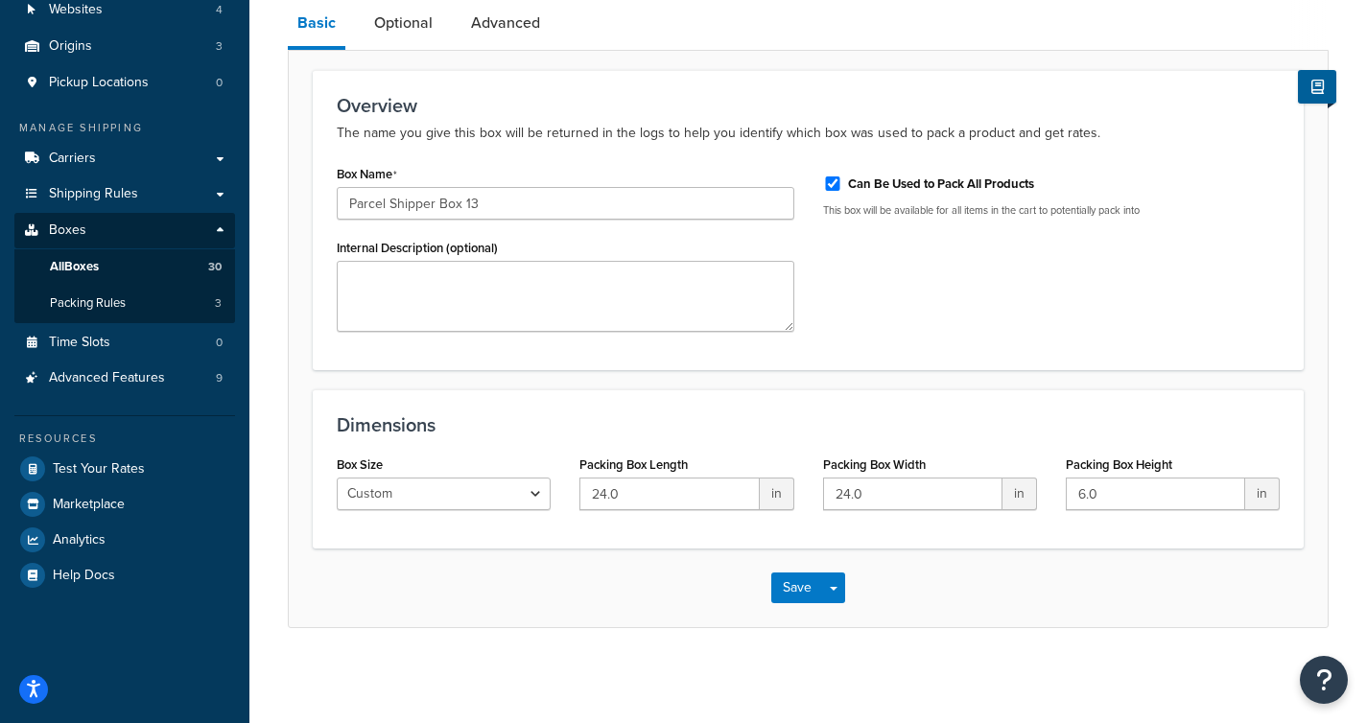
scroll to position [200, 0]
click at [790, 585] on button "Save" at bounding box center [797, 587] width 52 height 31
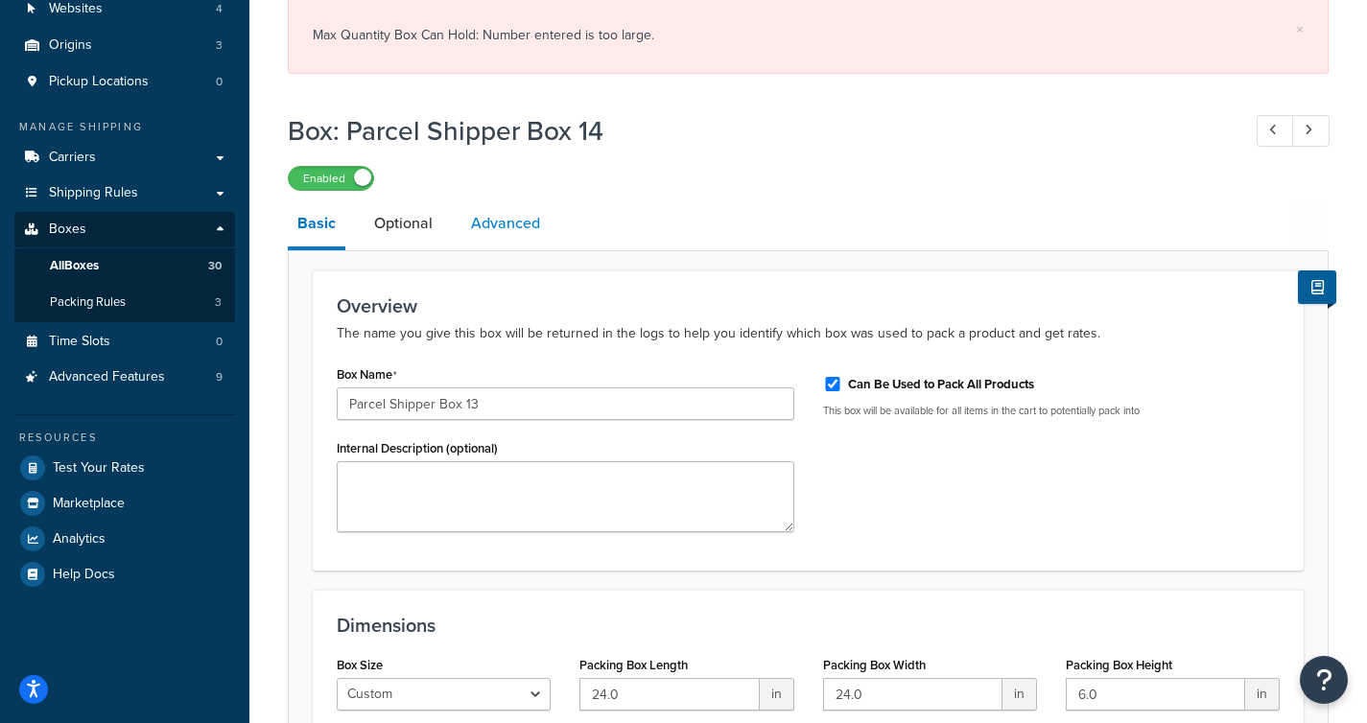
click at [496, 224] on link "Advanced" at bounding box center [505, 223] width 88 height 46
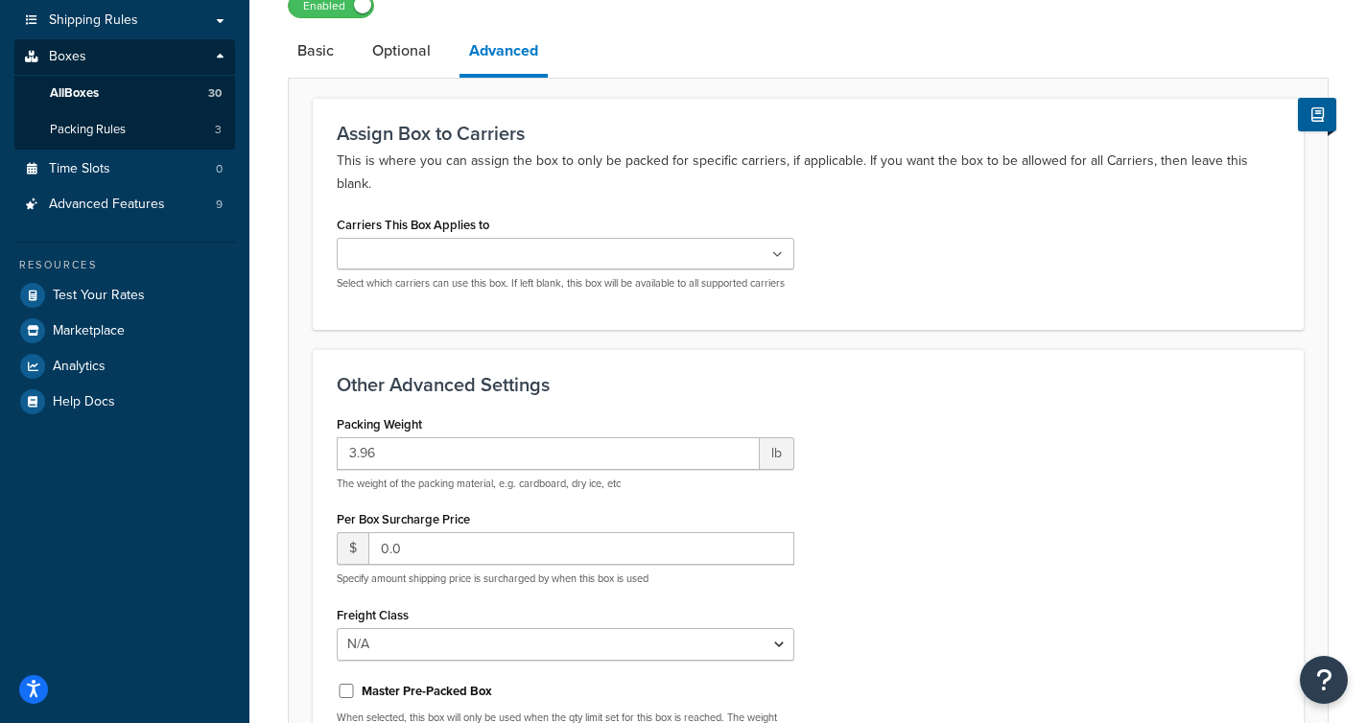
scroll to position [264, 0]
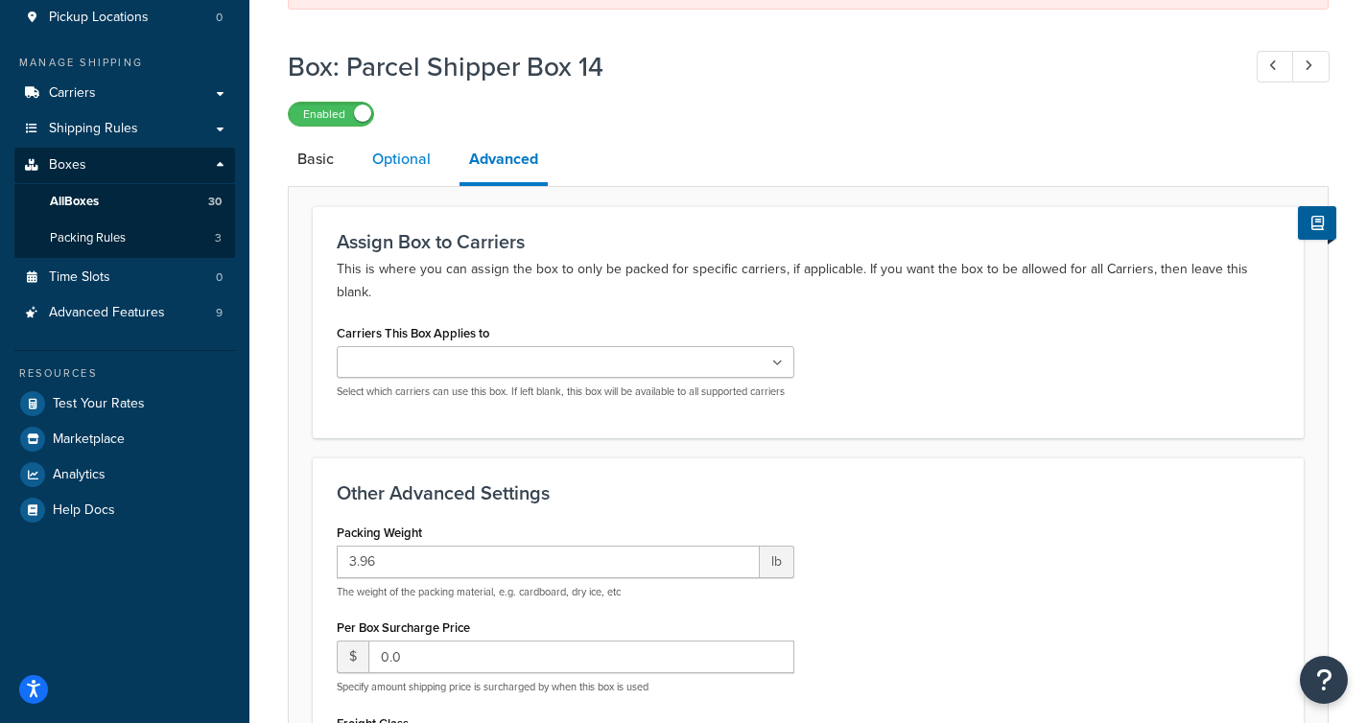
click at [397, 156] on link "Optional" at bounding box center [402, 159] width 78 height 46
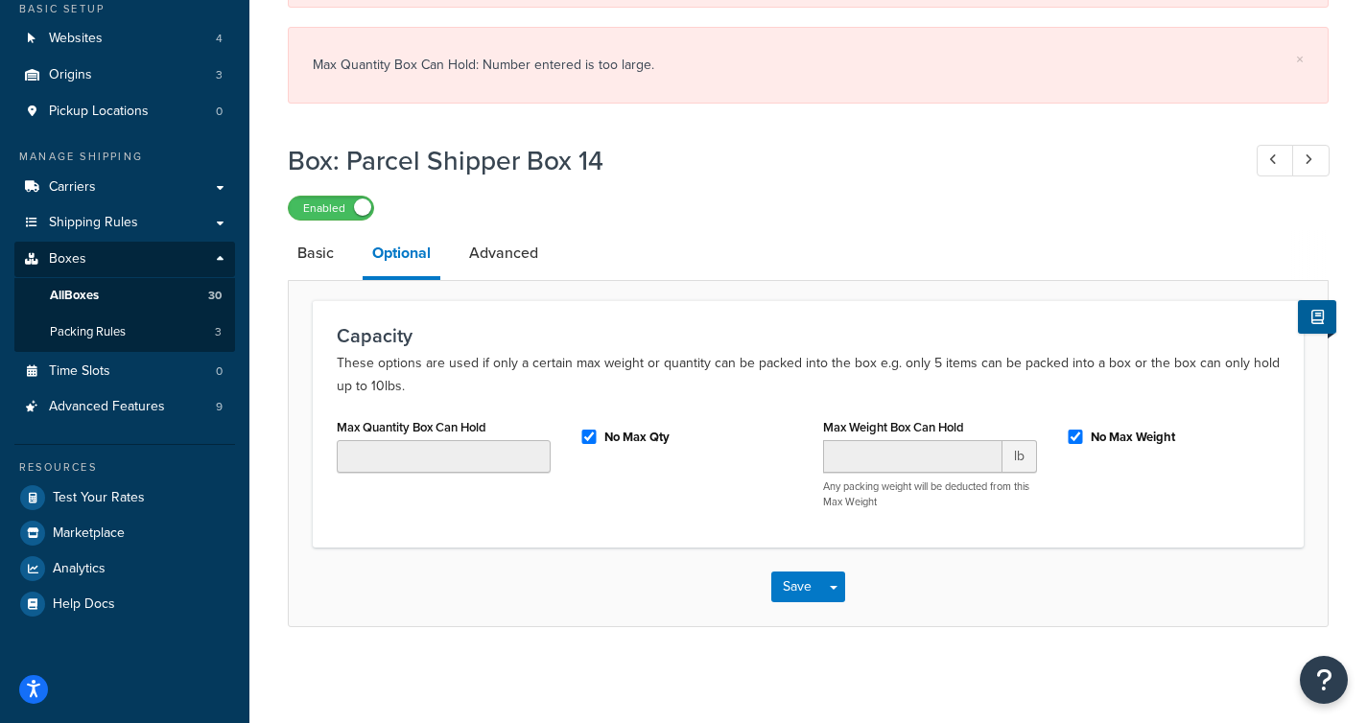
scroll to position [170, 0]
click at [86, 304] on link "All Boxes 30" at bounding box center [124, 295] width 221 height 35
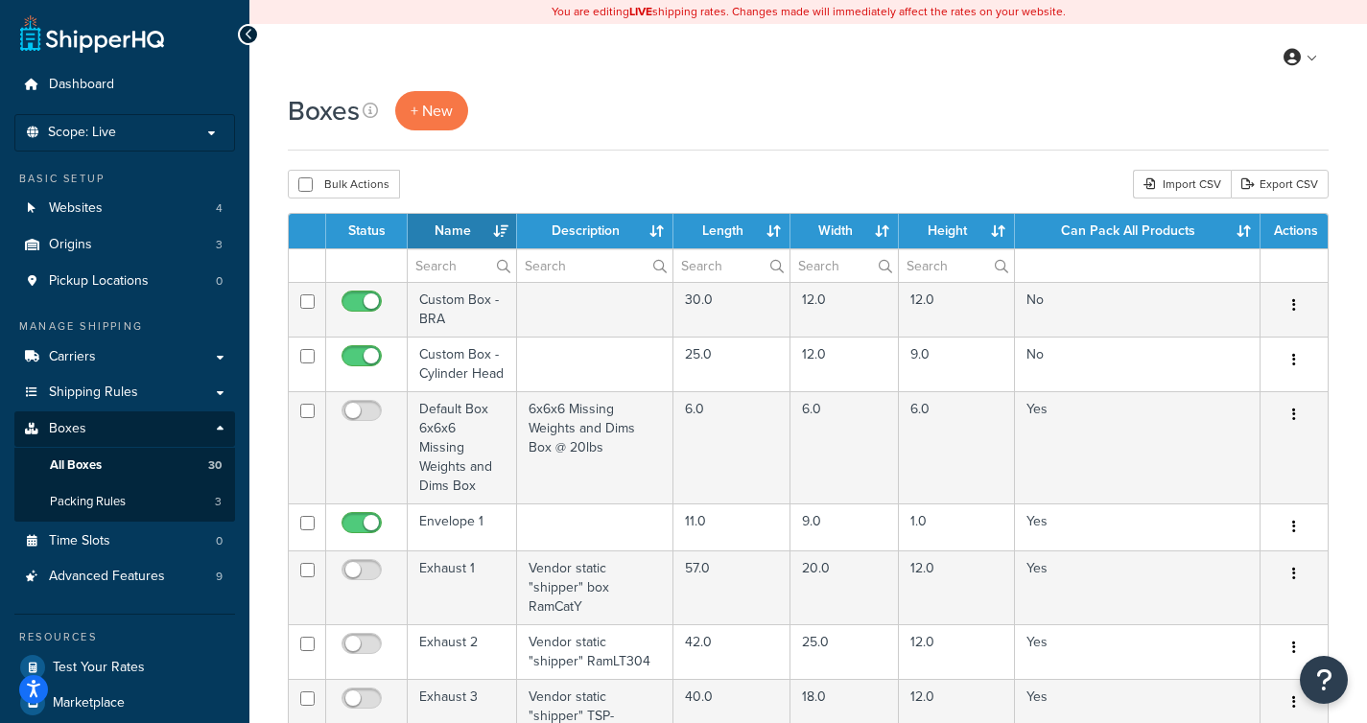
select select "1000"
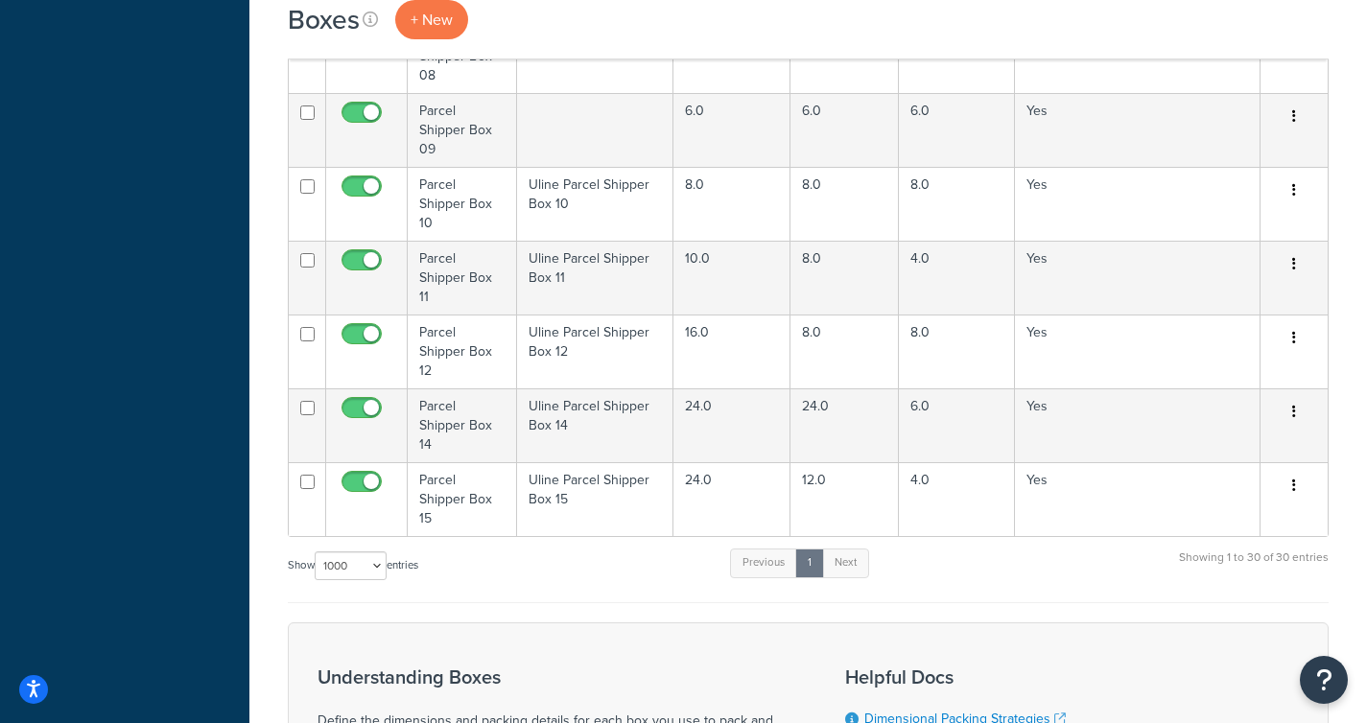
scroll to position [1854, 0]
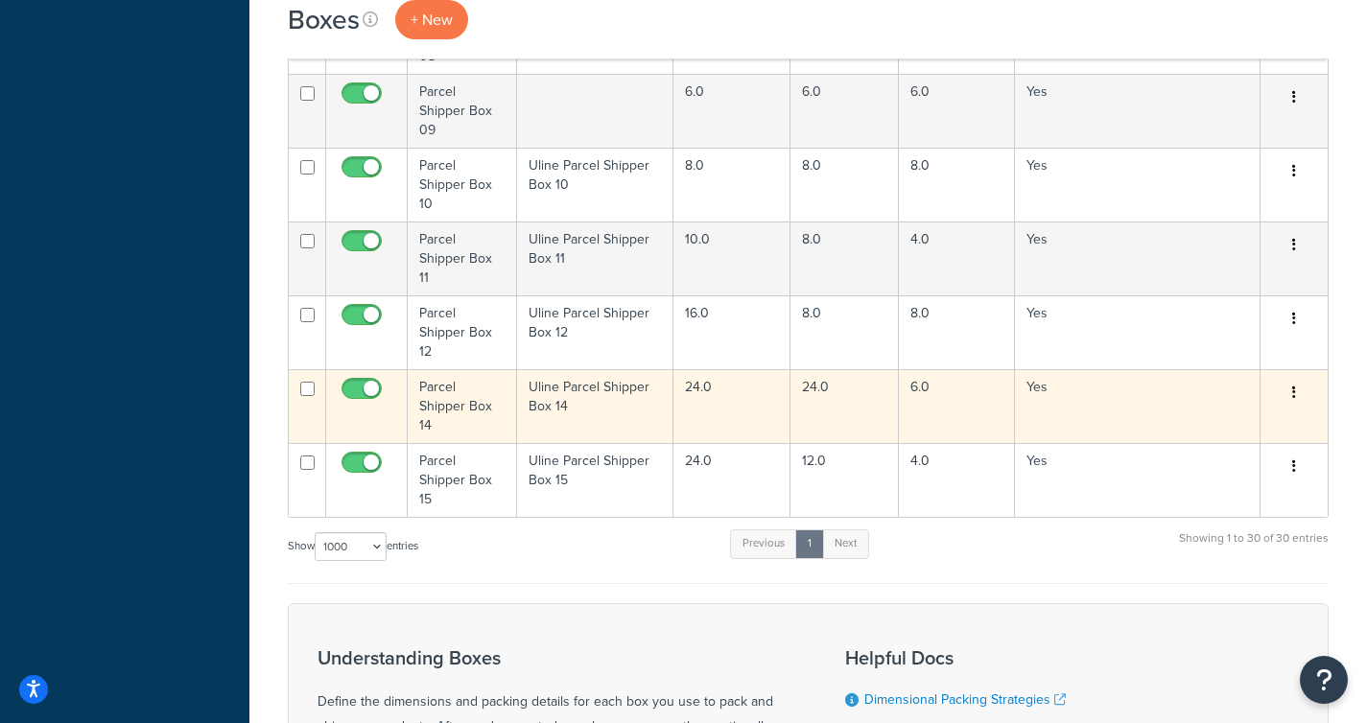
click at [459, 379] on td "Parcel Shipper Box 14" at bounding box center [462, 406] width 109 height 74
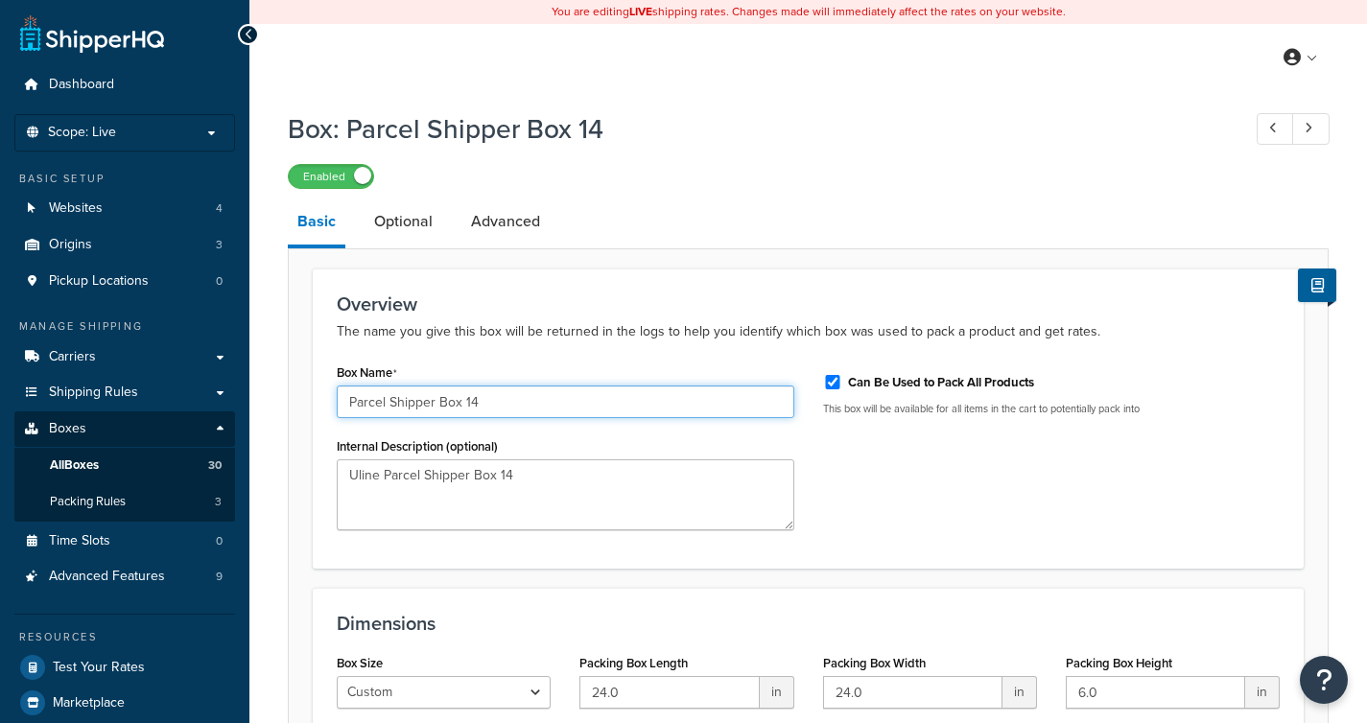
click at [500, 407] on input "Parcel Shipper Box 14" at bounding box center [566, 402] width 458 height 33
type input "Parcel Shipper Box 13"
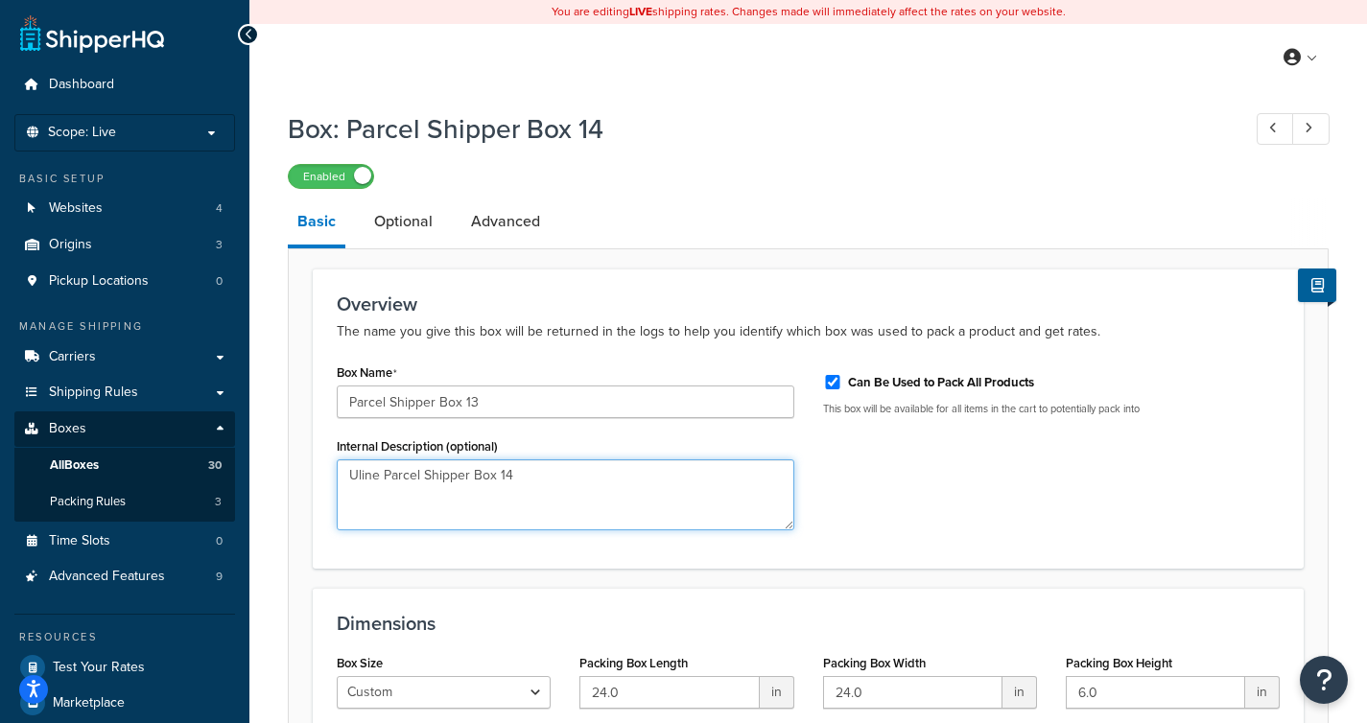
drag, startPoint x: 534, startPoint y: 472, endPoint x: 181, endPoint y: 468, distance: 353.0
click at [181, 468] on div "Dashboard Scope: Live Basic Setup Websites 4 Origins 3 Pickup Locations 0 Manag…" at bounding box center [683, 461] width 1367 height 923
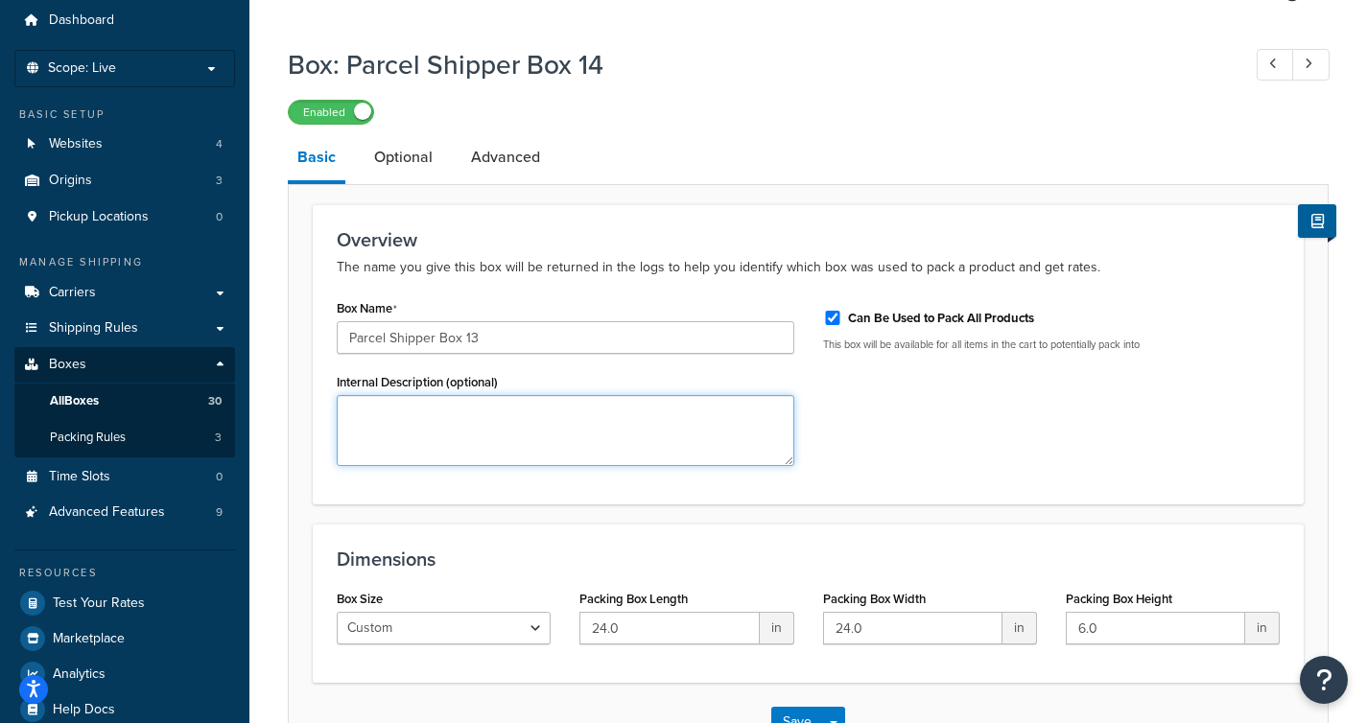
scroll to position [95, 0]
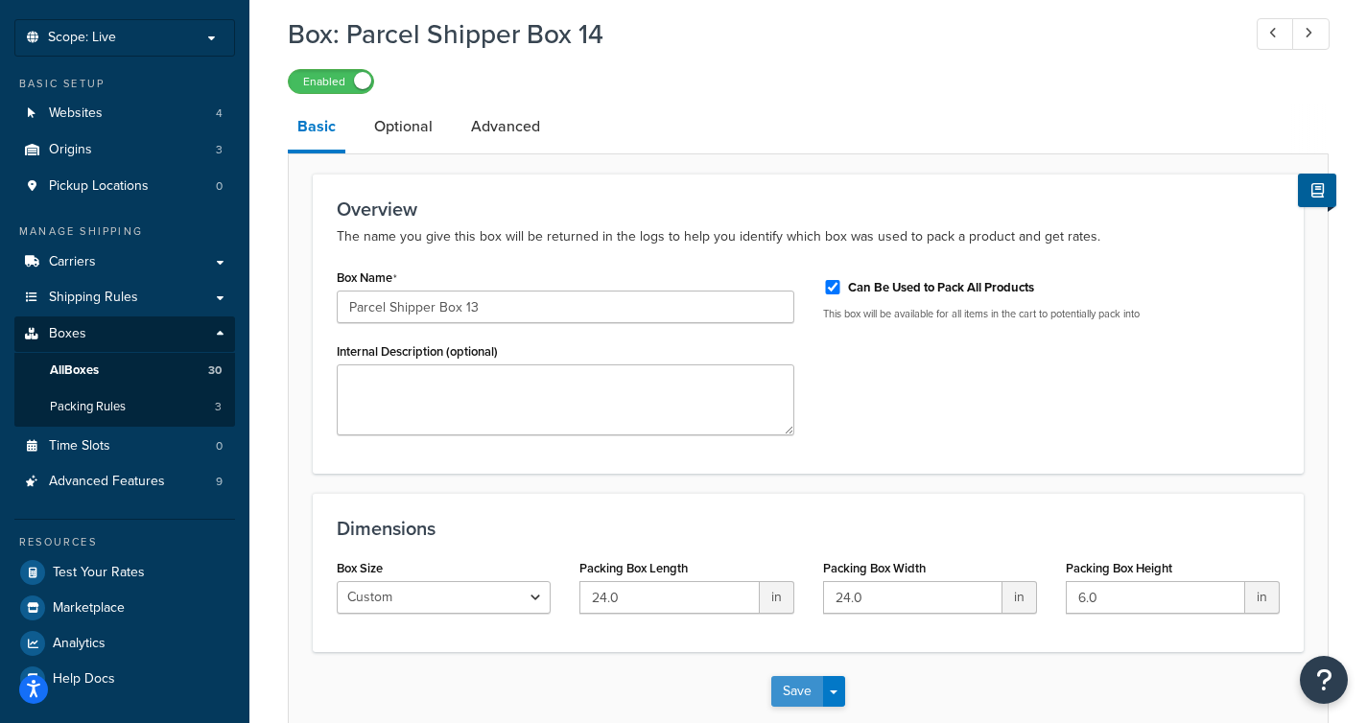
click at [789, 688] on button "Save" at bounding box center [797, 691] width 52 height 31
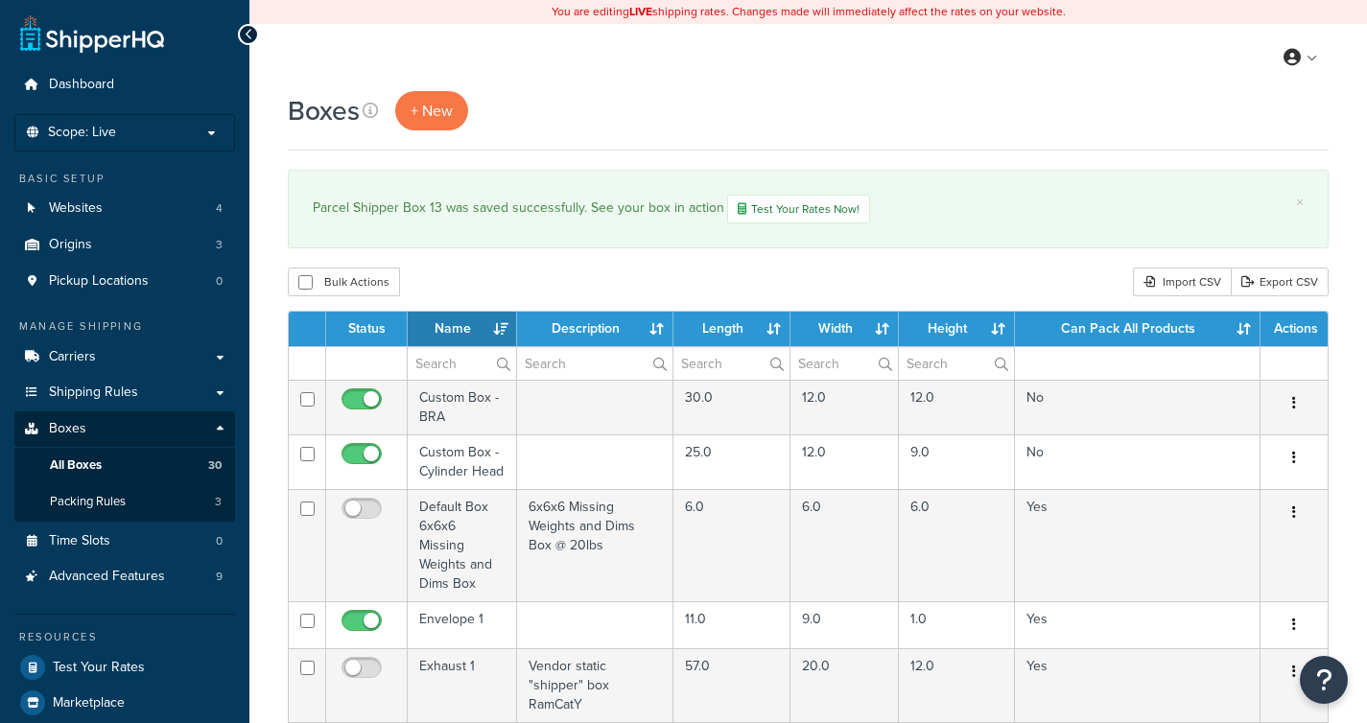
select select "1000"
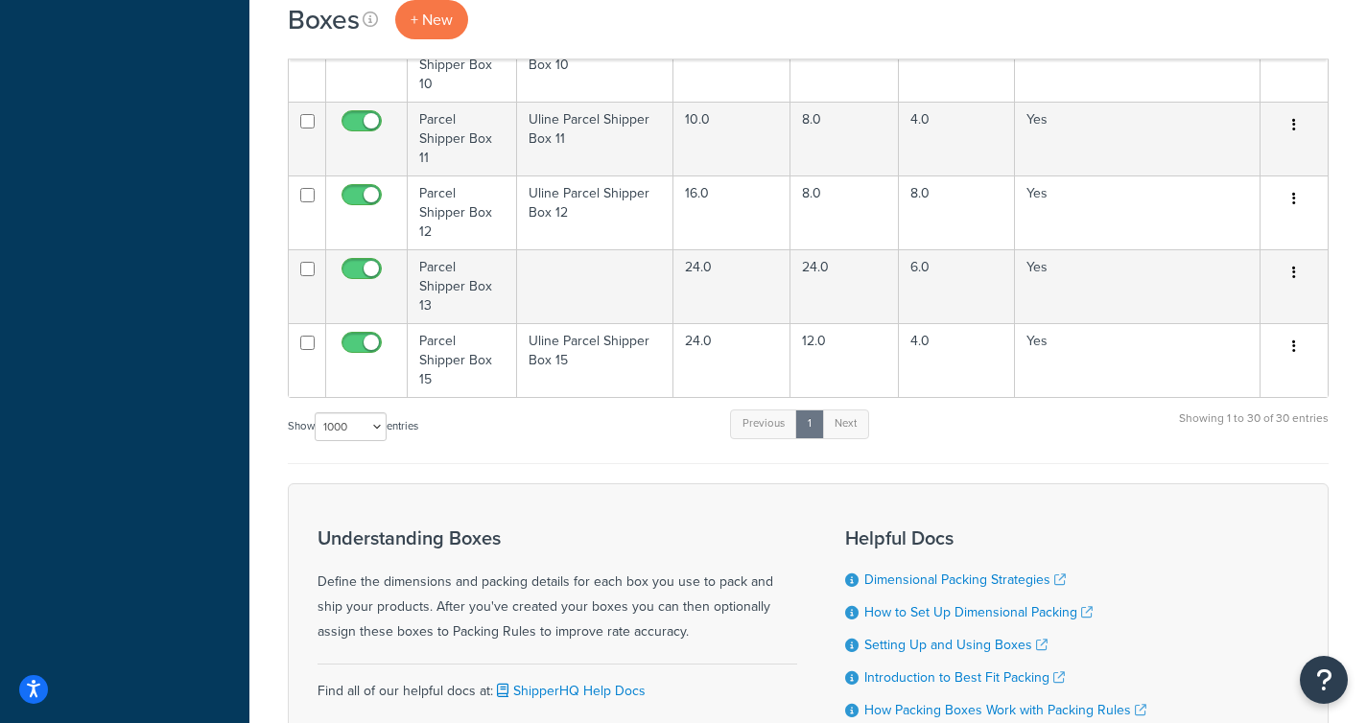
scroll to position [2041, 0]
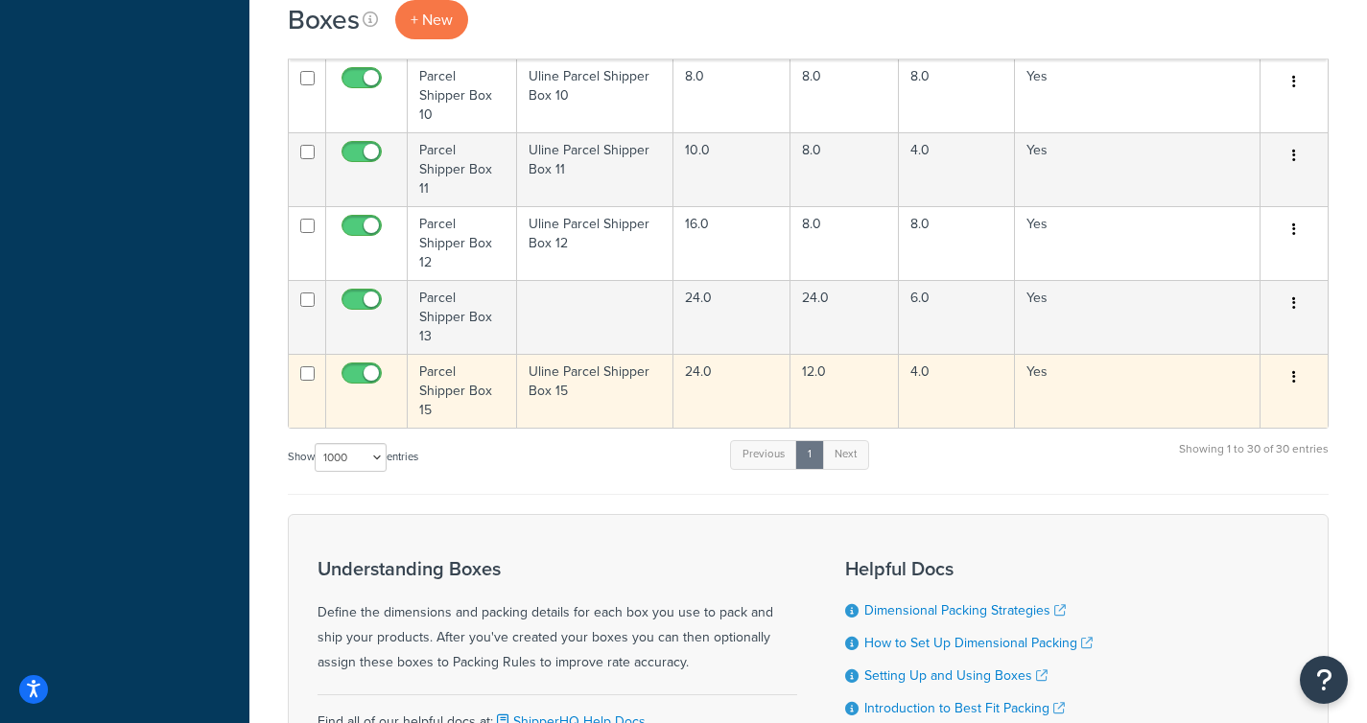
click at [471, 371] on td "Parcel Shipper Box 15" at bounding box center [462, 391] width 109 height 74
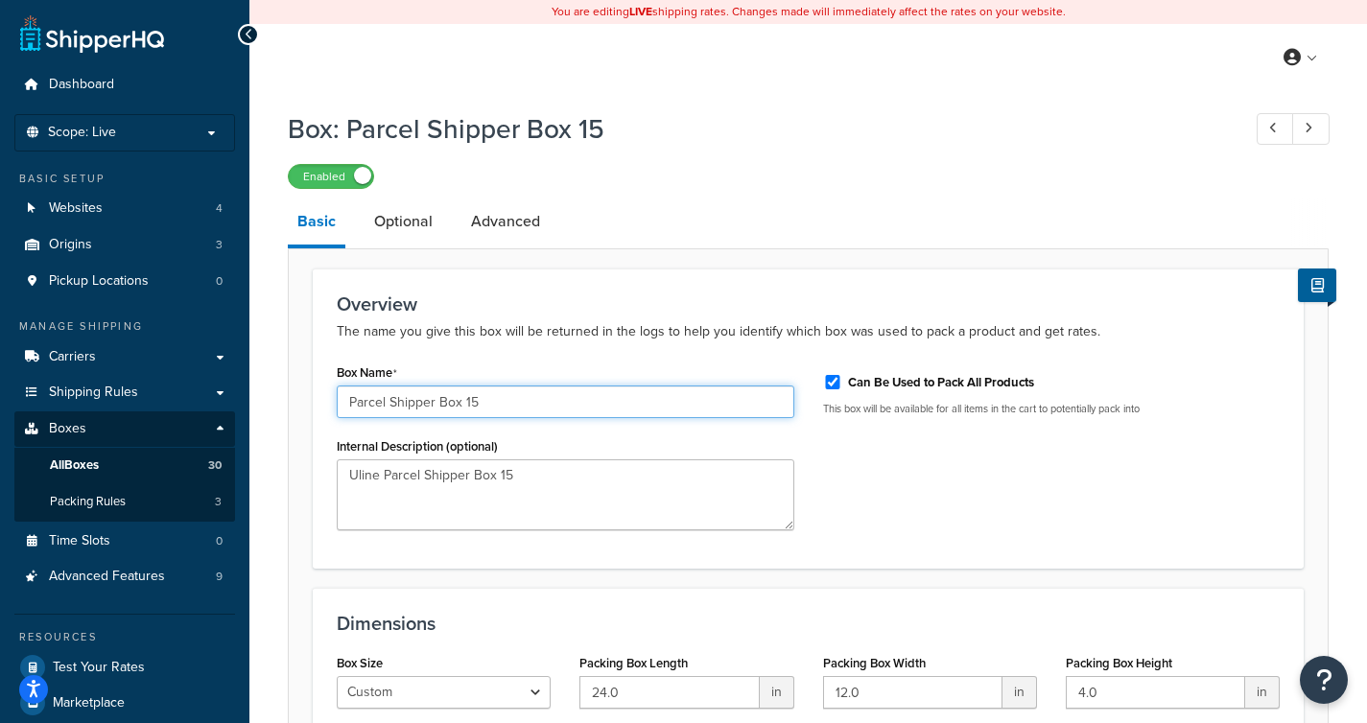
click at [499, 410] on input "Parcel Shipper Box 15" at bounding box center [566, 402] width 458 height 33
type input "Parcel Shipper Box 14"
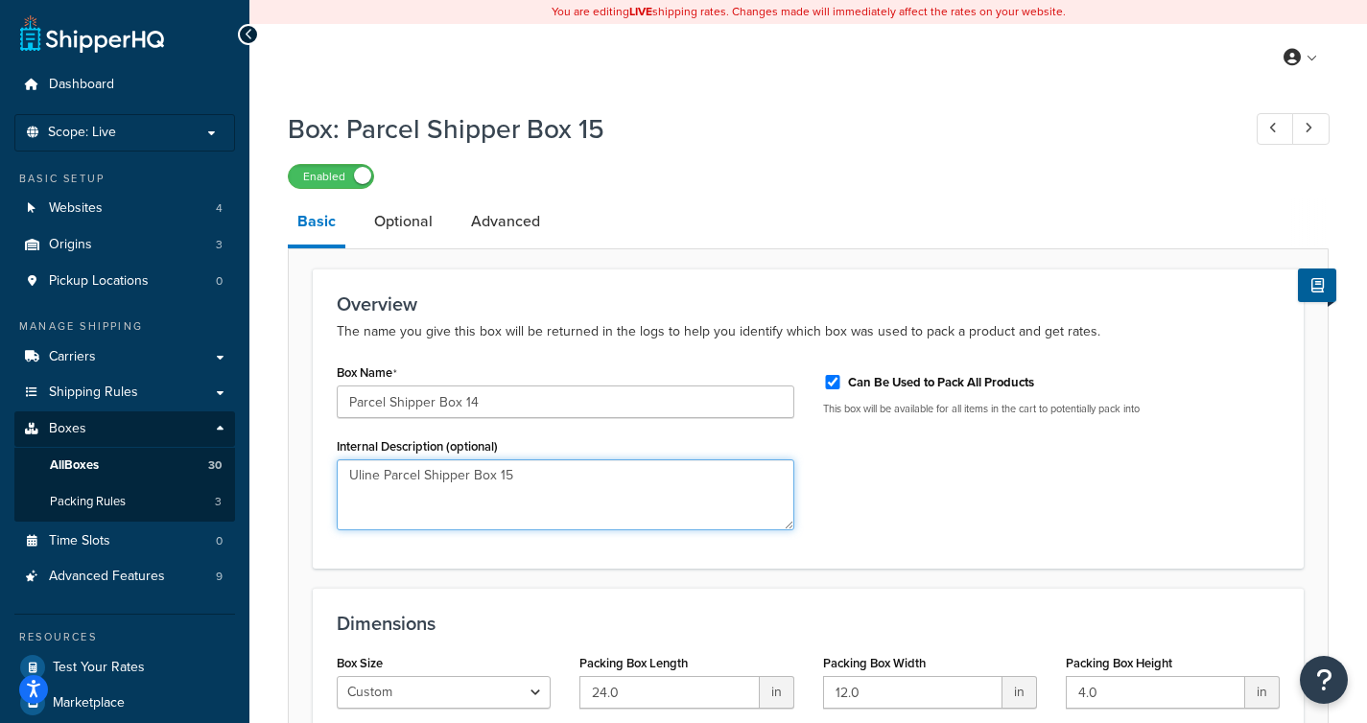
drag, startPoint x: 553, startPoint y: 479, endPoint x: 220, endPoint y: 439, distance: 335.2
click at [223, 439] on div "Dashboard Scope: Live Basic Setup Websites 4 Origins 3 Pickup Locations 0 Manag…" at bounding box center [683, 461] width 1367 height 923
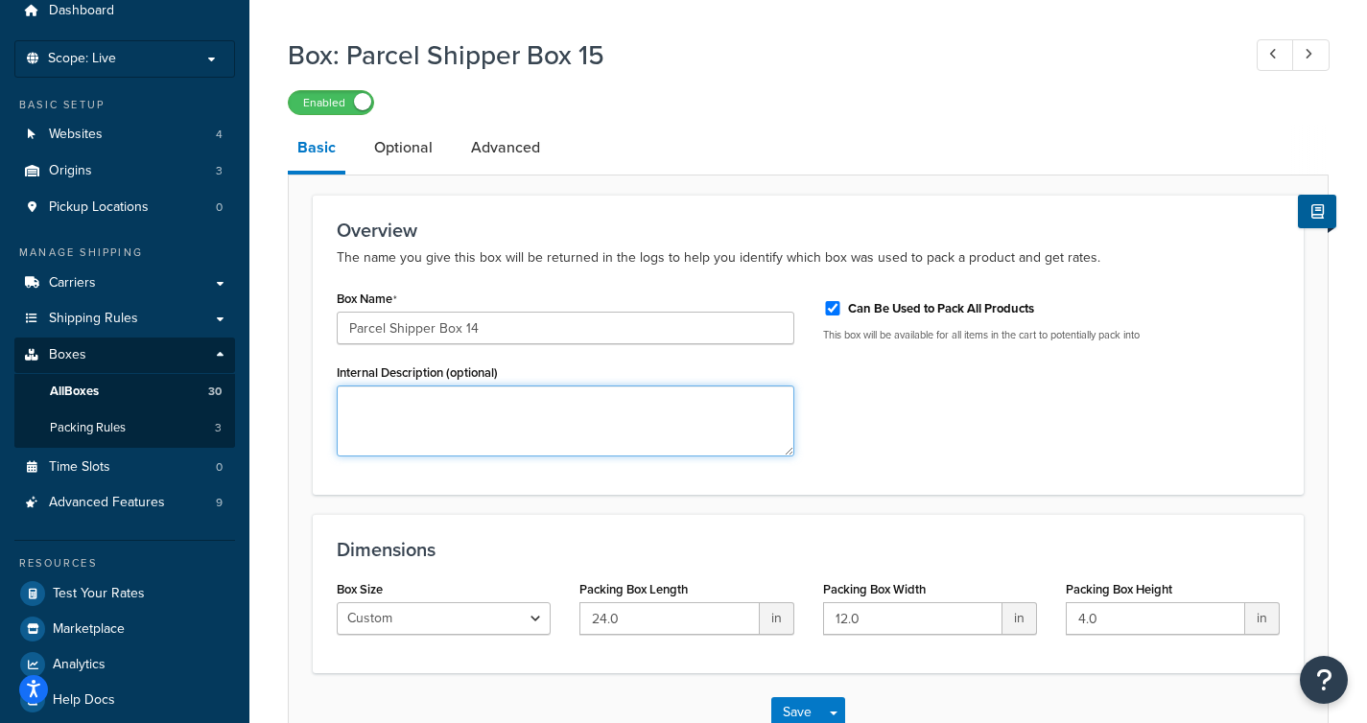
scroll to position [200, 0]
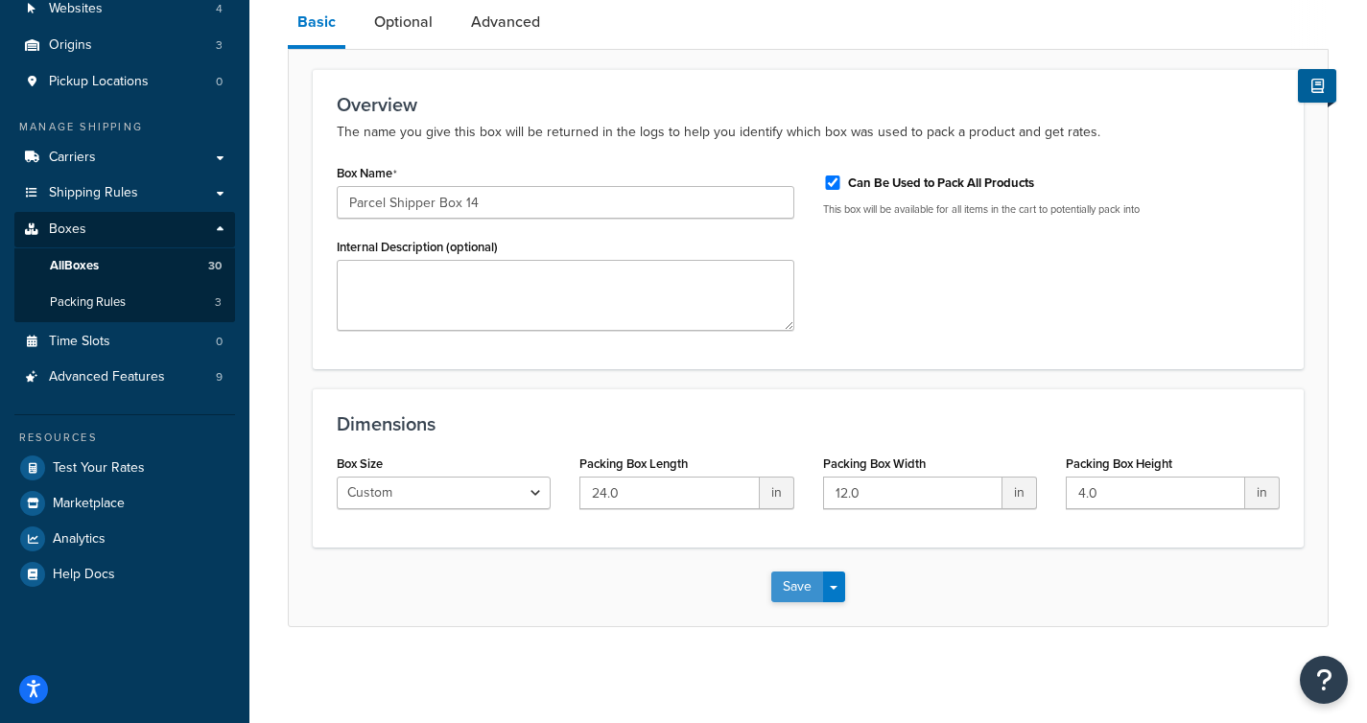
click at [780, 584] on button "Save" at bounding box center [797, 587] width 52 height 31
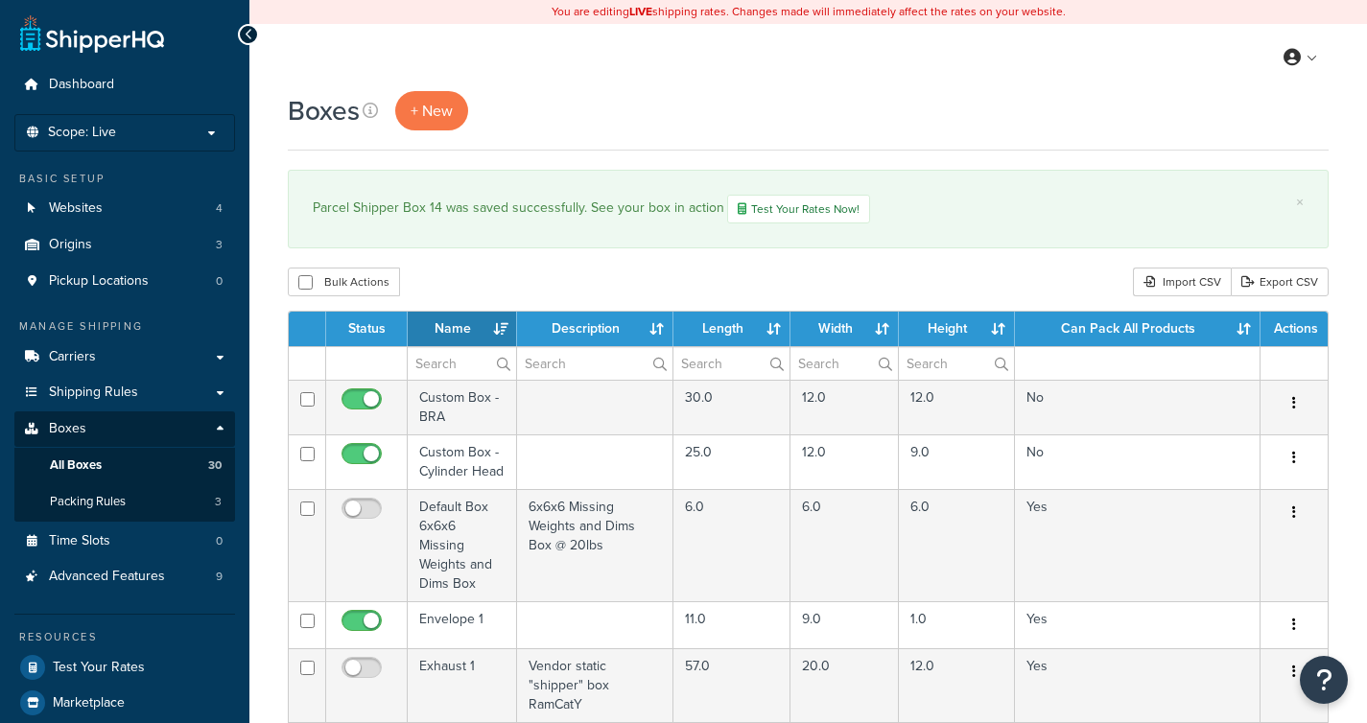
select select "1000"
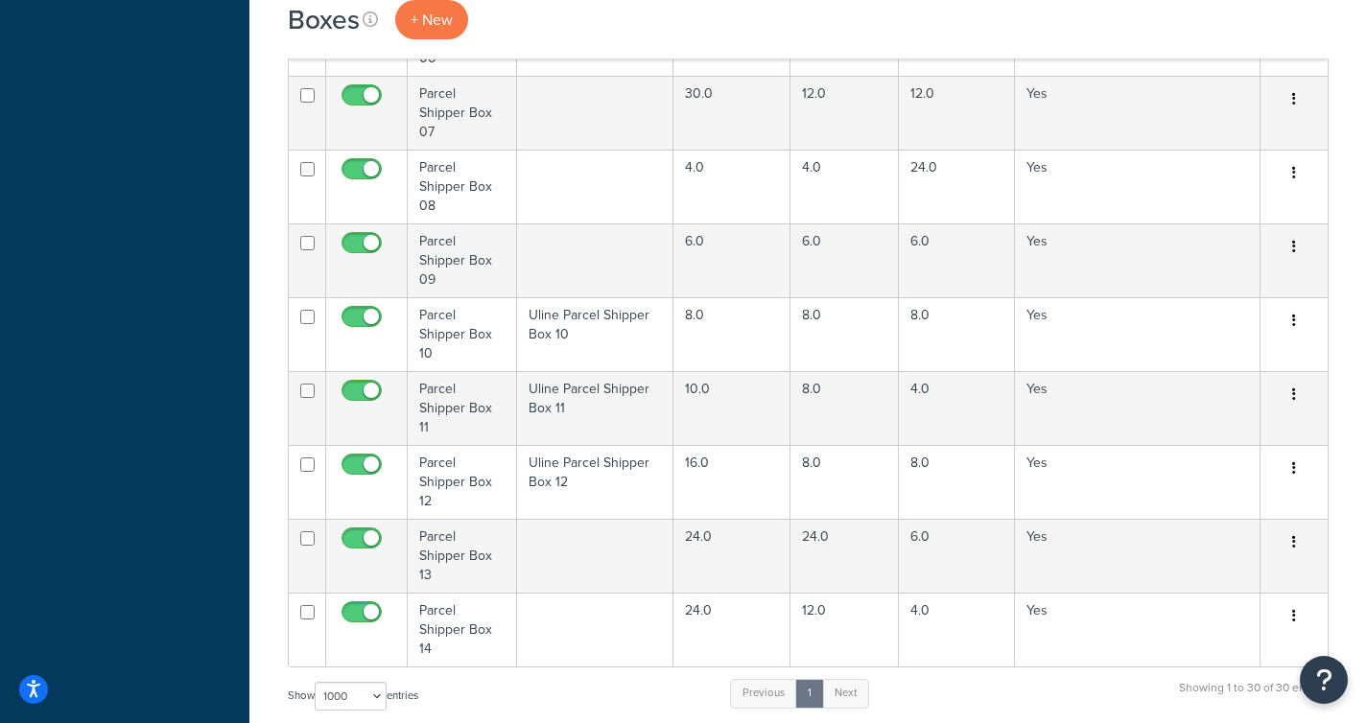
scroll to position [1807, 0]
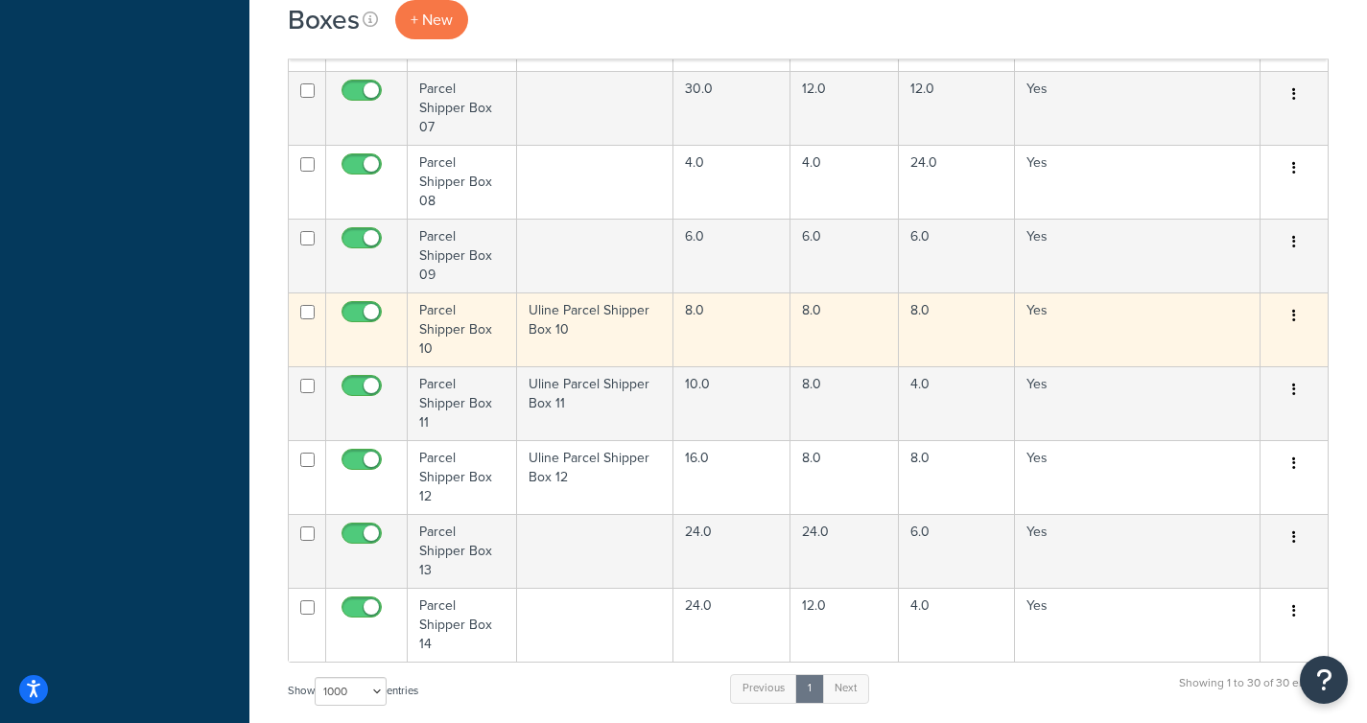
click at [616, 320] on td "Uline Parcel Shipper Box 10" at bounding box center [595, 330] width 156 height 74
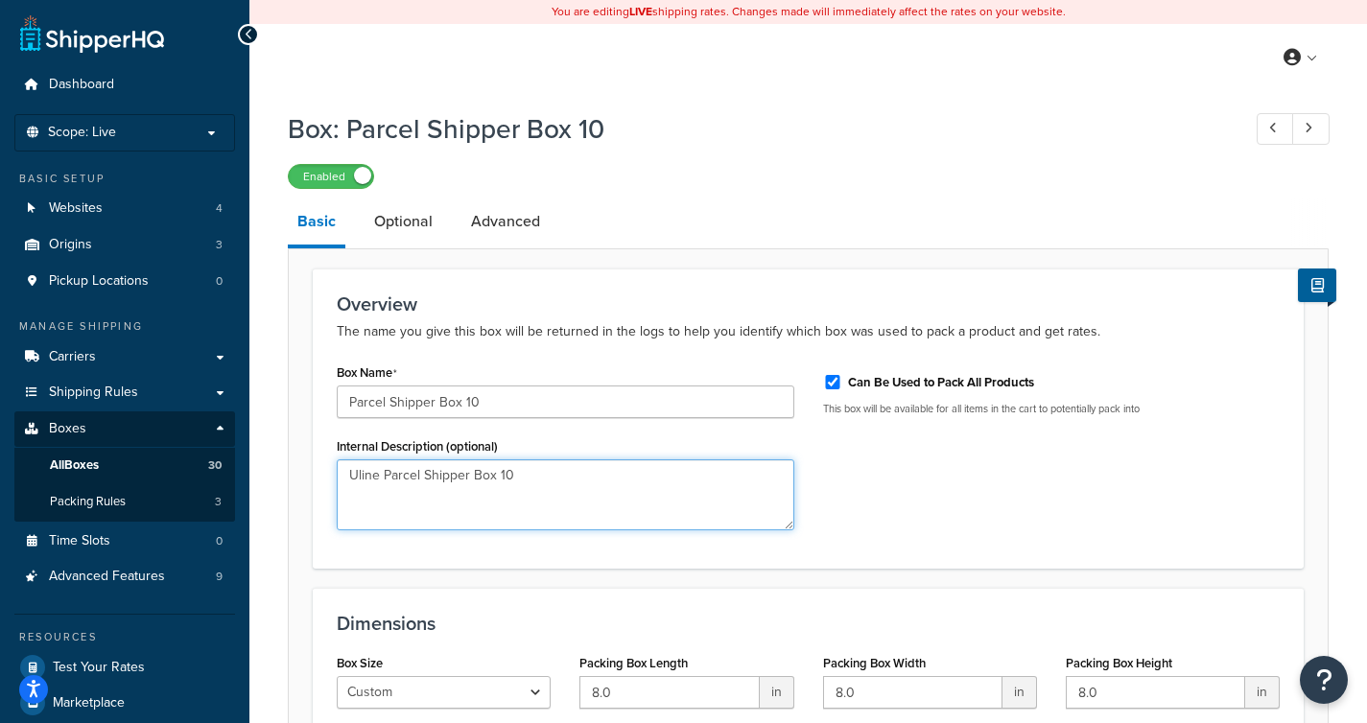
drag, startPoint x: 535, startPoint y: 472, endPoint x: 281, endPoint y: 460, distance: 254.5
click at [282, 462] on div "Box: Parcel Shipper Box 10 Enabled Basic Optional Advanced Overview The name yo…" at bounding box center [808, 488] width 1118 height 774
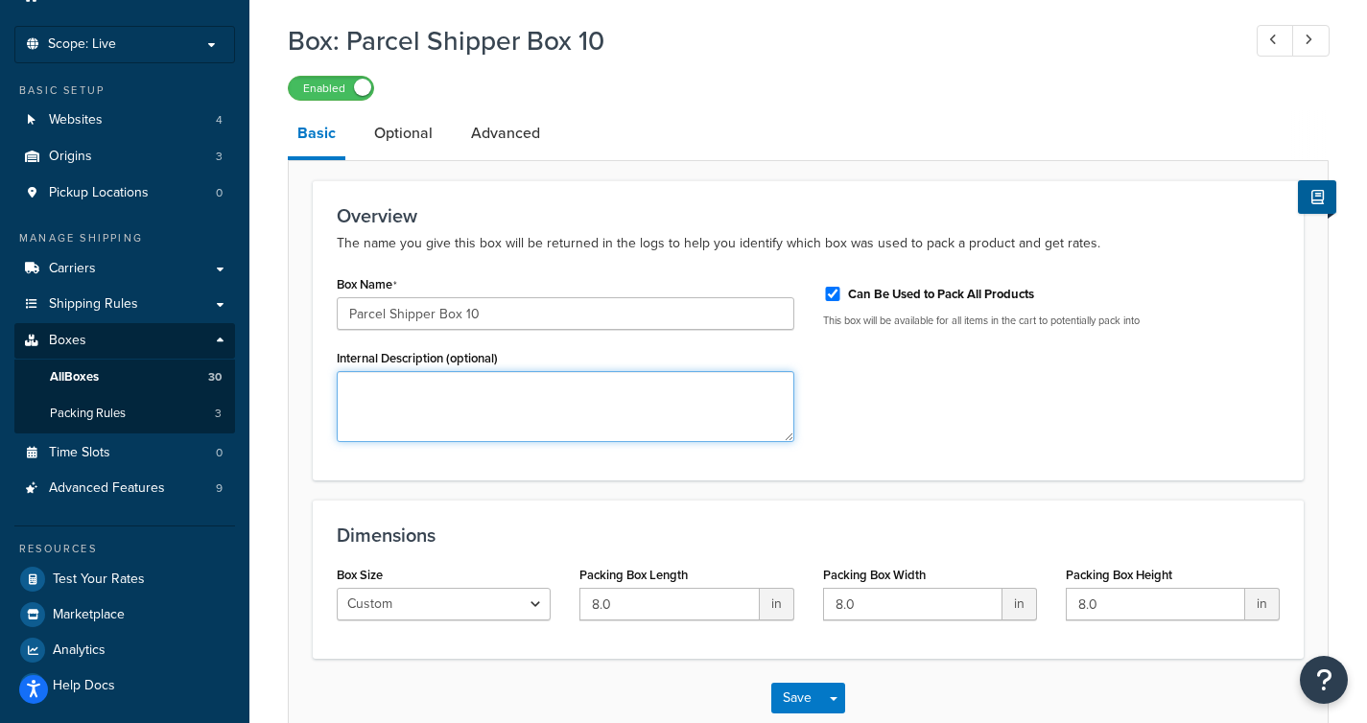
scroll to position [200, 0]
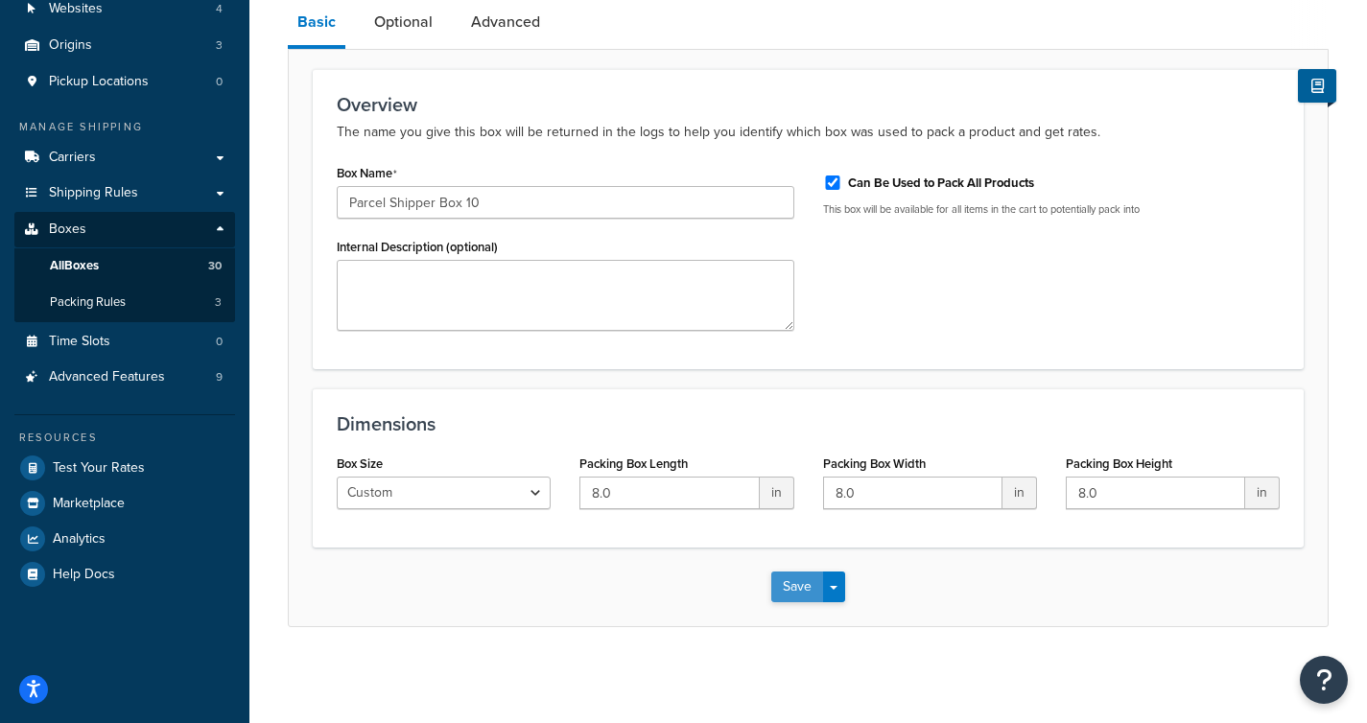
click at [788, 591] on button "Save" at bounding box center [797, 587] width 52 height 31
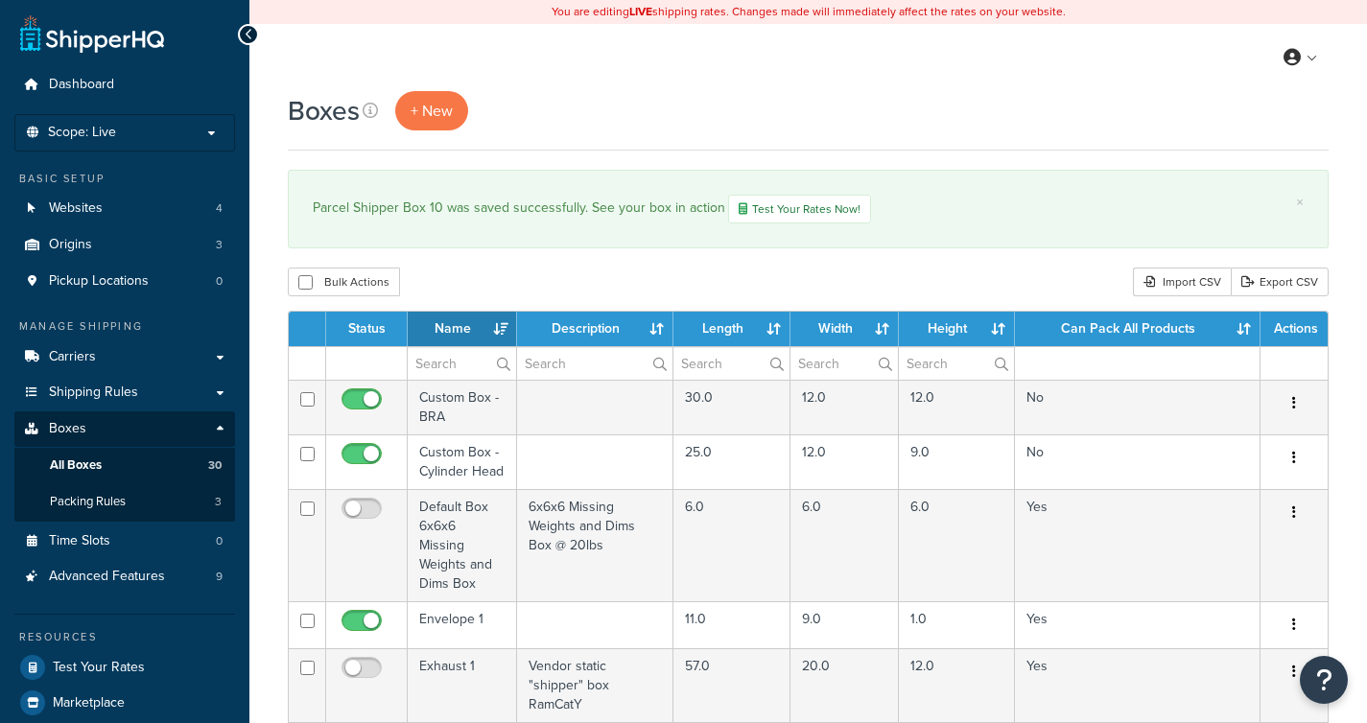
select select "1000"
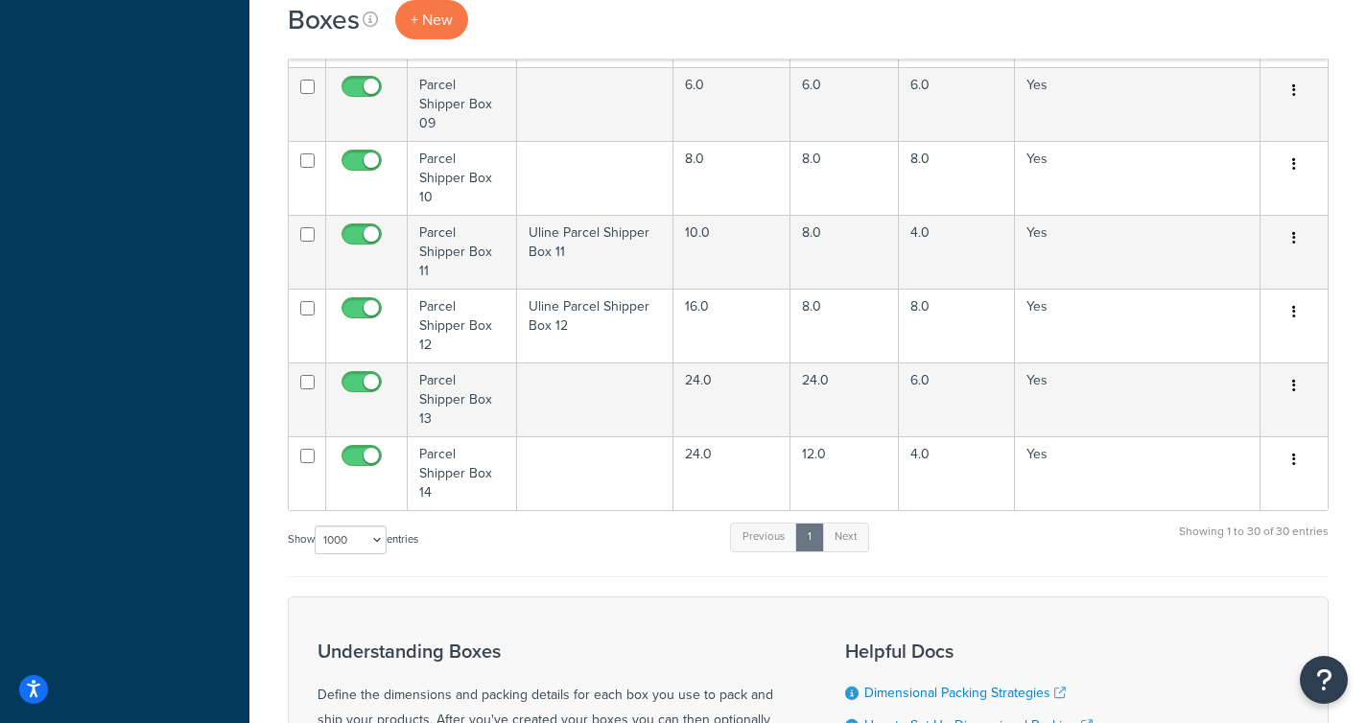
scroll to position [1846, 0]
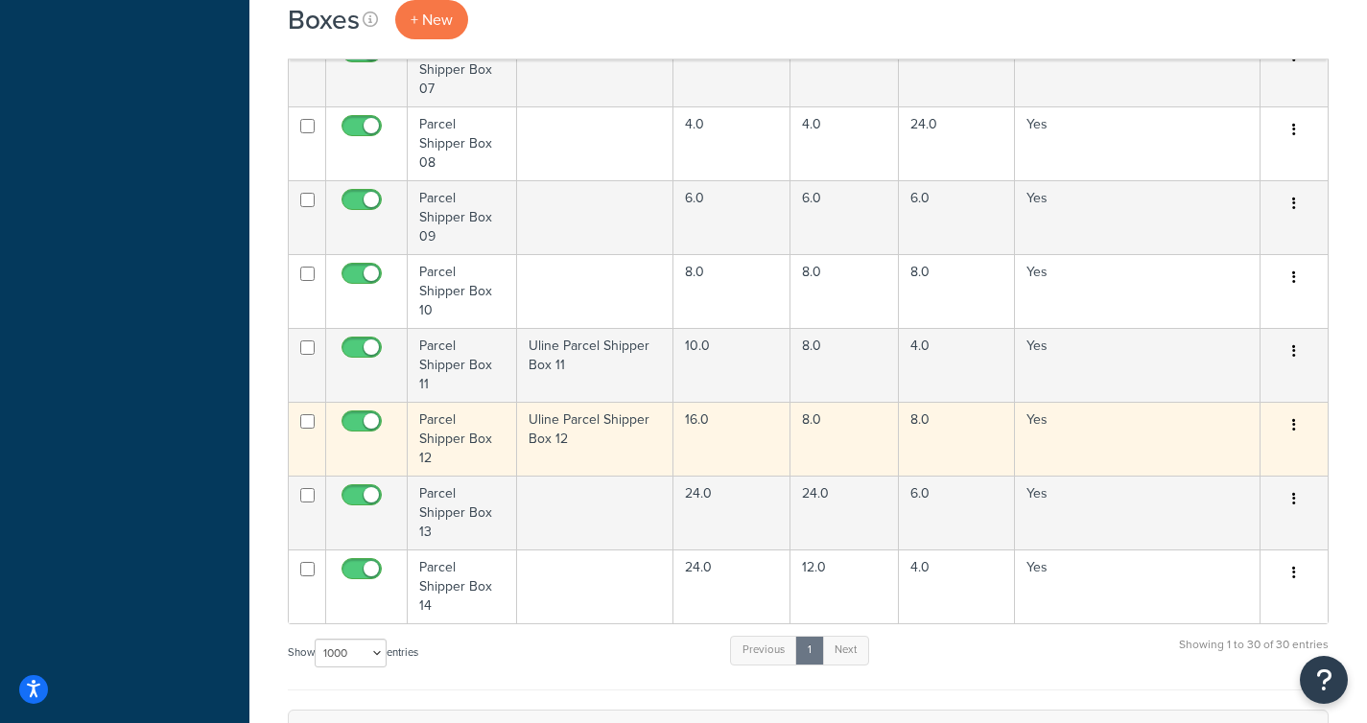
click at [633, 402] on td "Uline Parcel Shipper Box 12" at bounding box center [595, 439] width 156 height 74
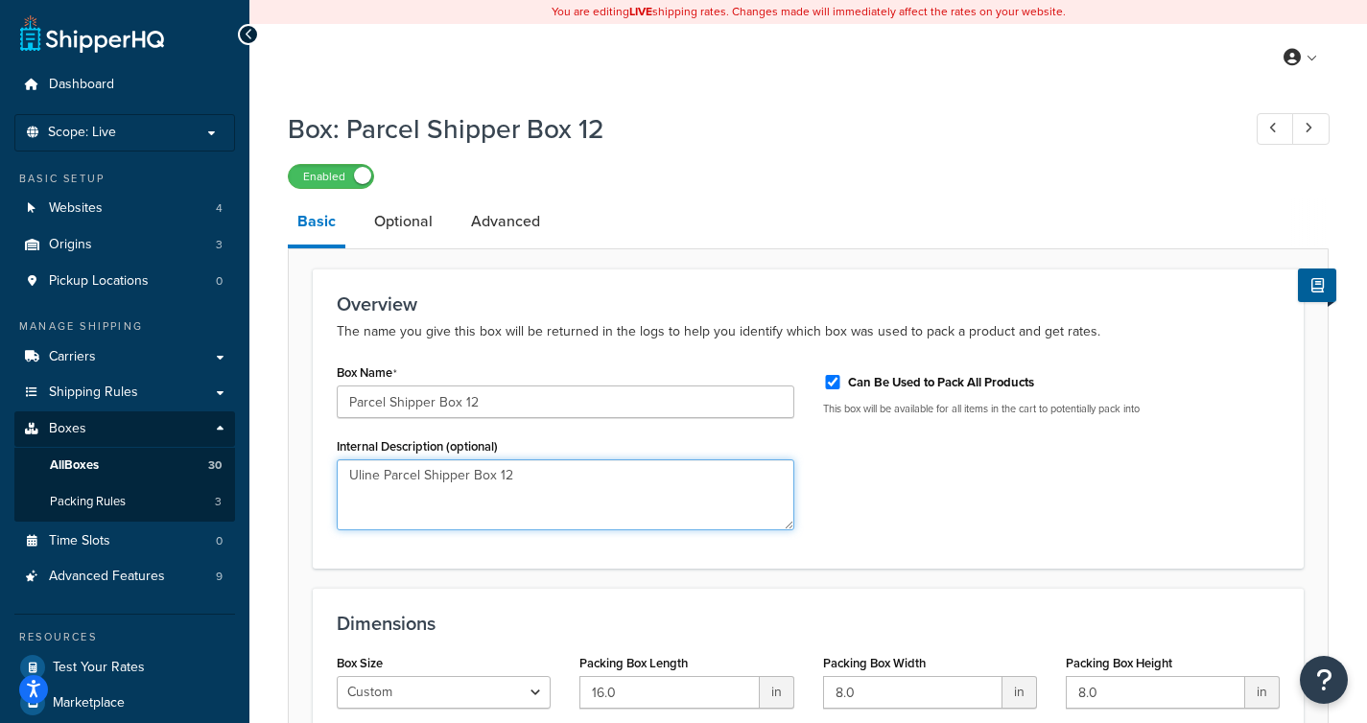
drag, startPoint x: 576, startPoint y: 467, endPoint x: 304, endPoint y: 456, distance: 271.7
click at [304, 456] on form "Overview The name you give this box will be returned in the logs to help you id…" at bounding box center [808, 547] width 1039 height 557
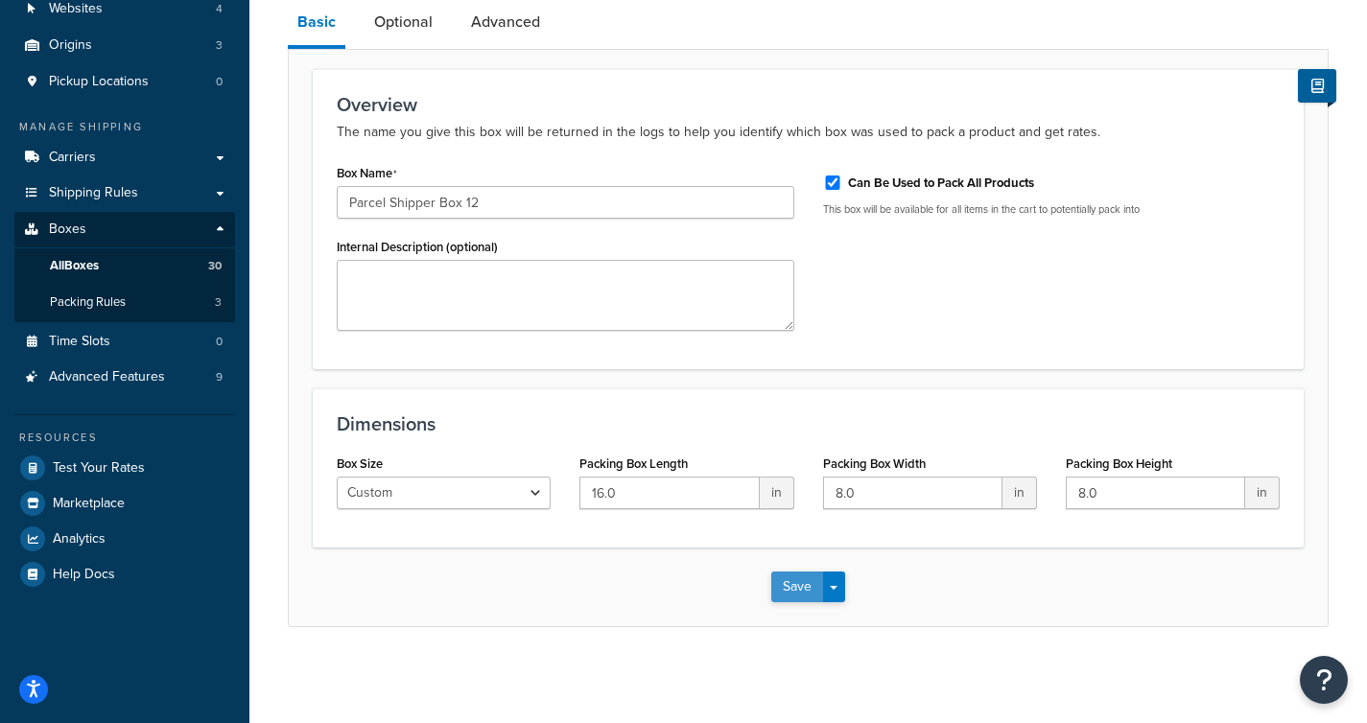
click at [783, 582] on button "Save" at bounding box center [797, 587] width 52 height 31
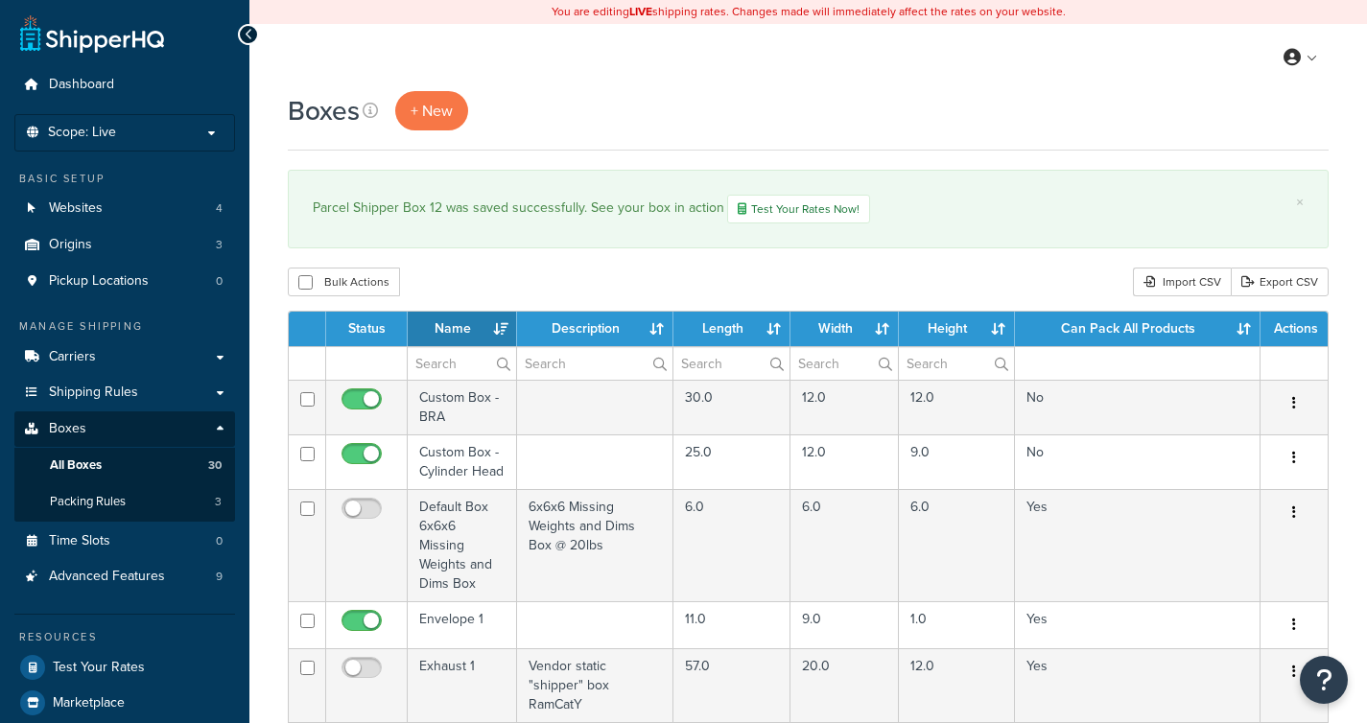
select select "1000"
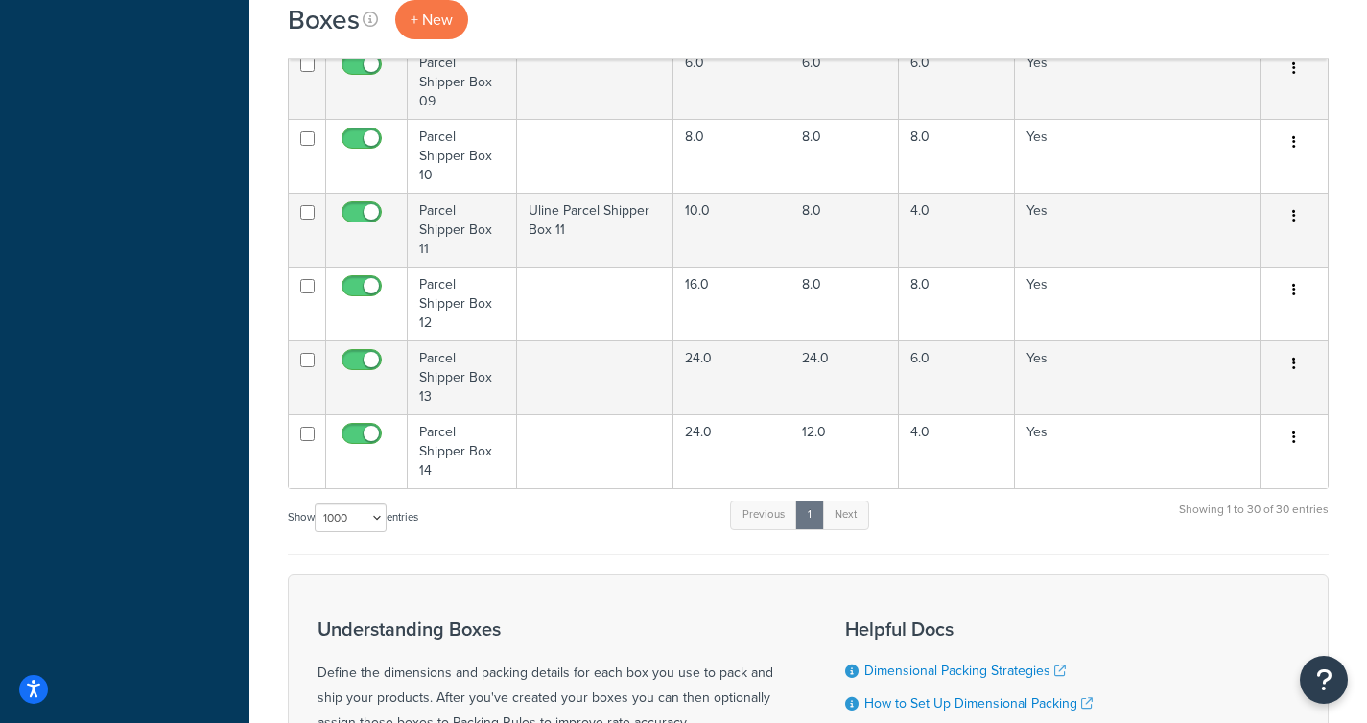
scroll to position [2044, 0]
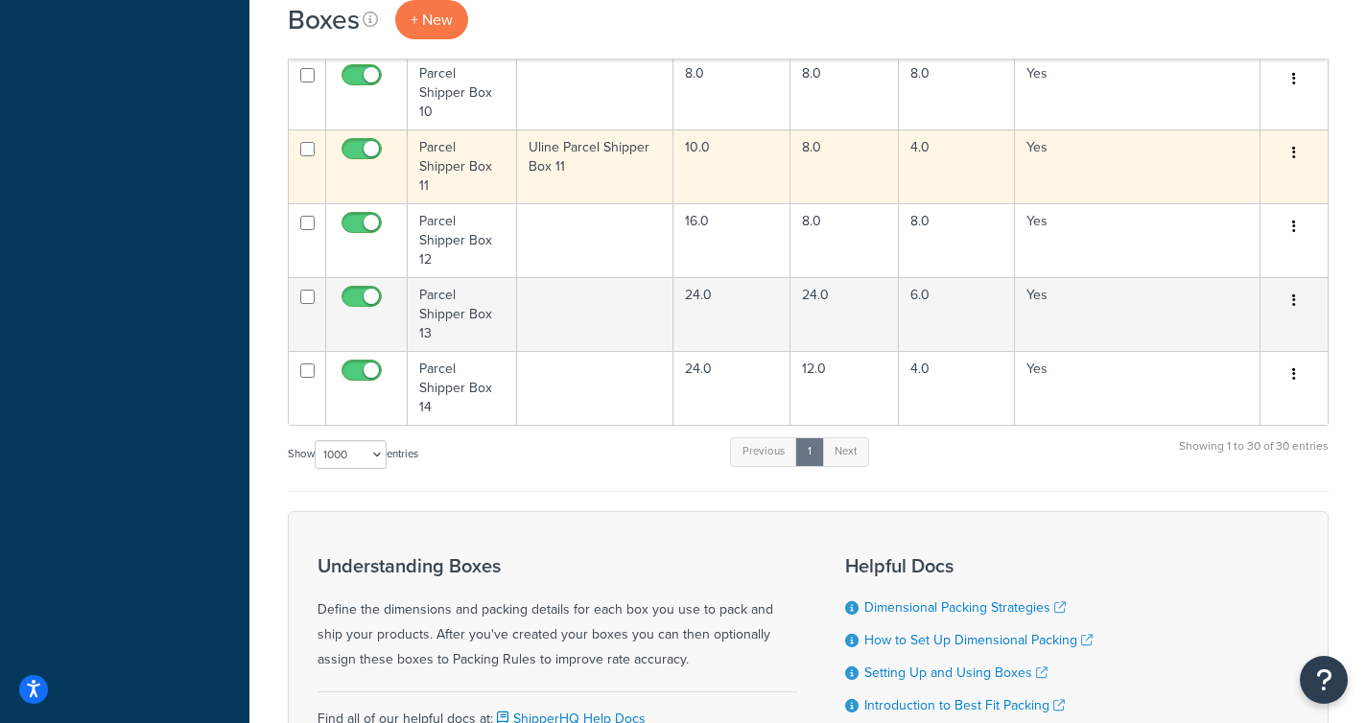
click at [616, 149] on td "Uline Parcel Shipper Box 11" at bounding box center [595, 167] width 156 height 74
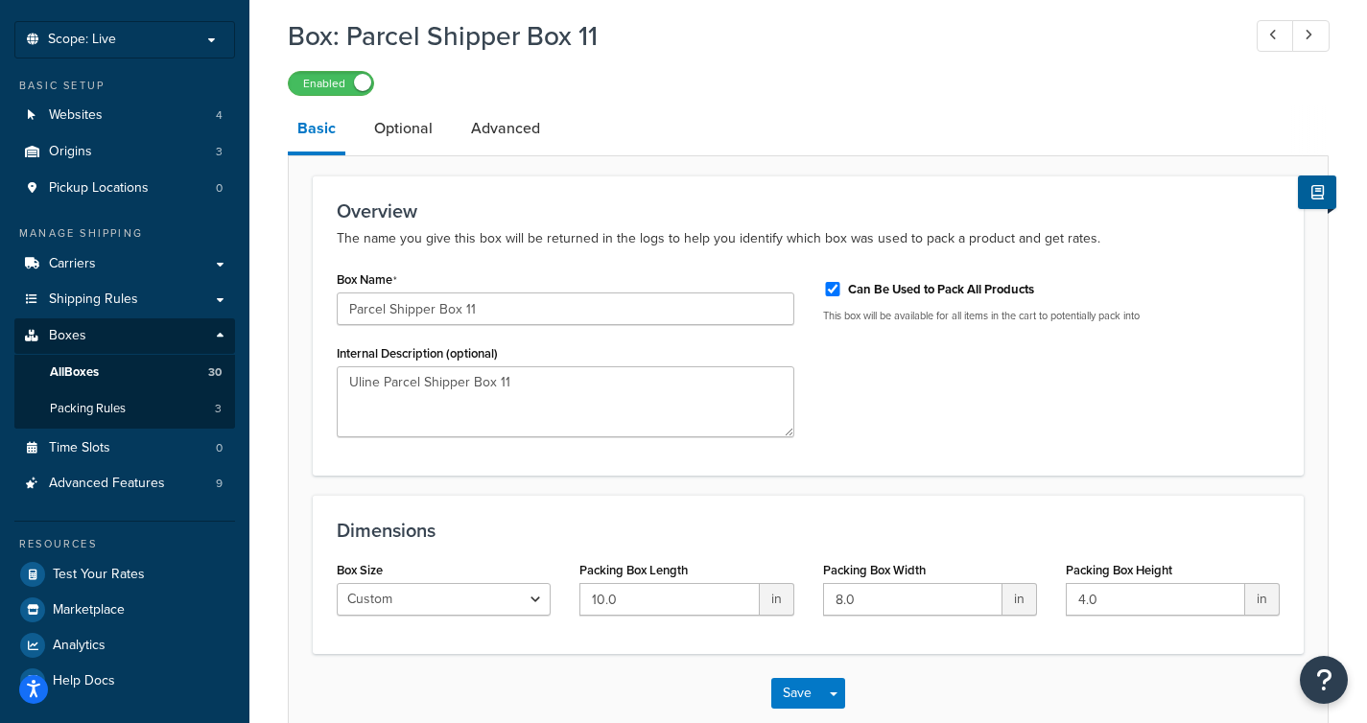
scroll to position [88, 0]
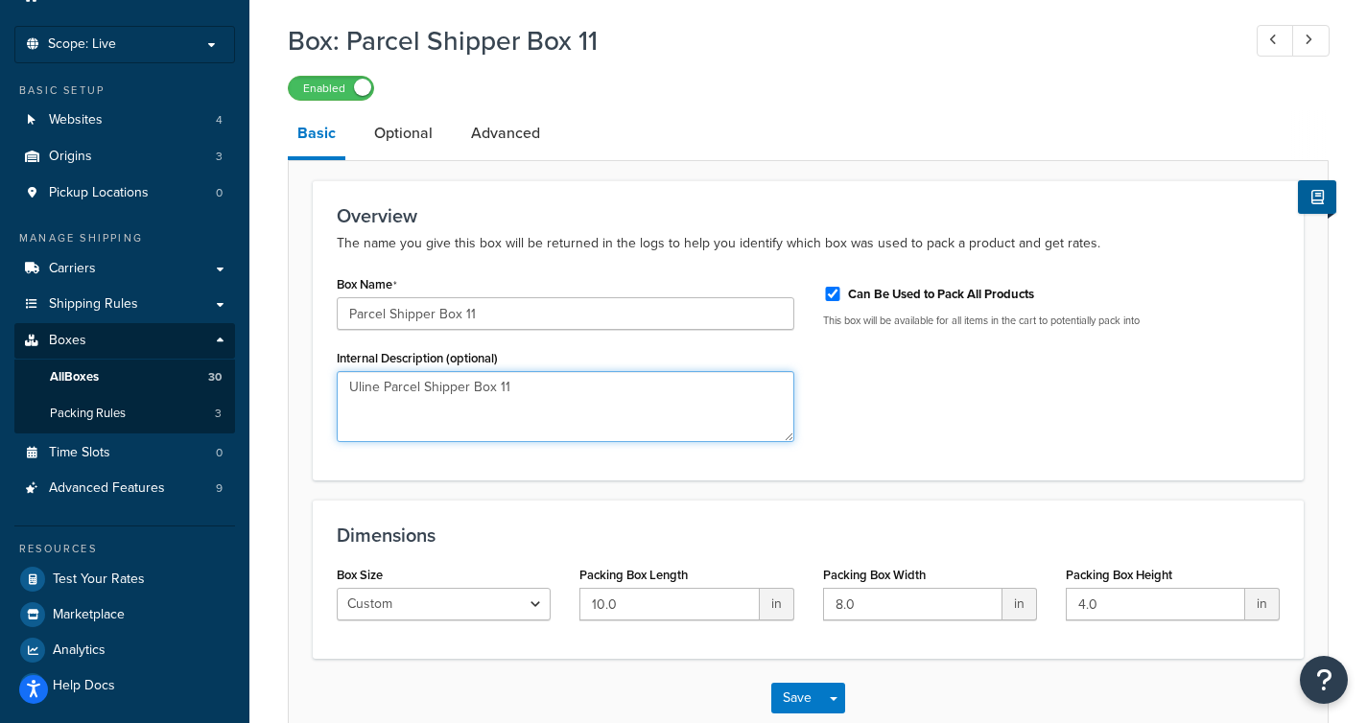
drag, startPoint x: 586, startPoint y: 385, endPoint x: 318, endPoint y: 367, distance: 268.2
click at [318, 367] on div "Overview The name you give this box will be returned in the logs to help you id…" at bounding box center [808, 330] width 991 height 300
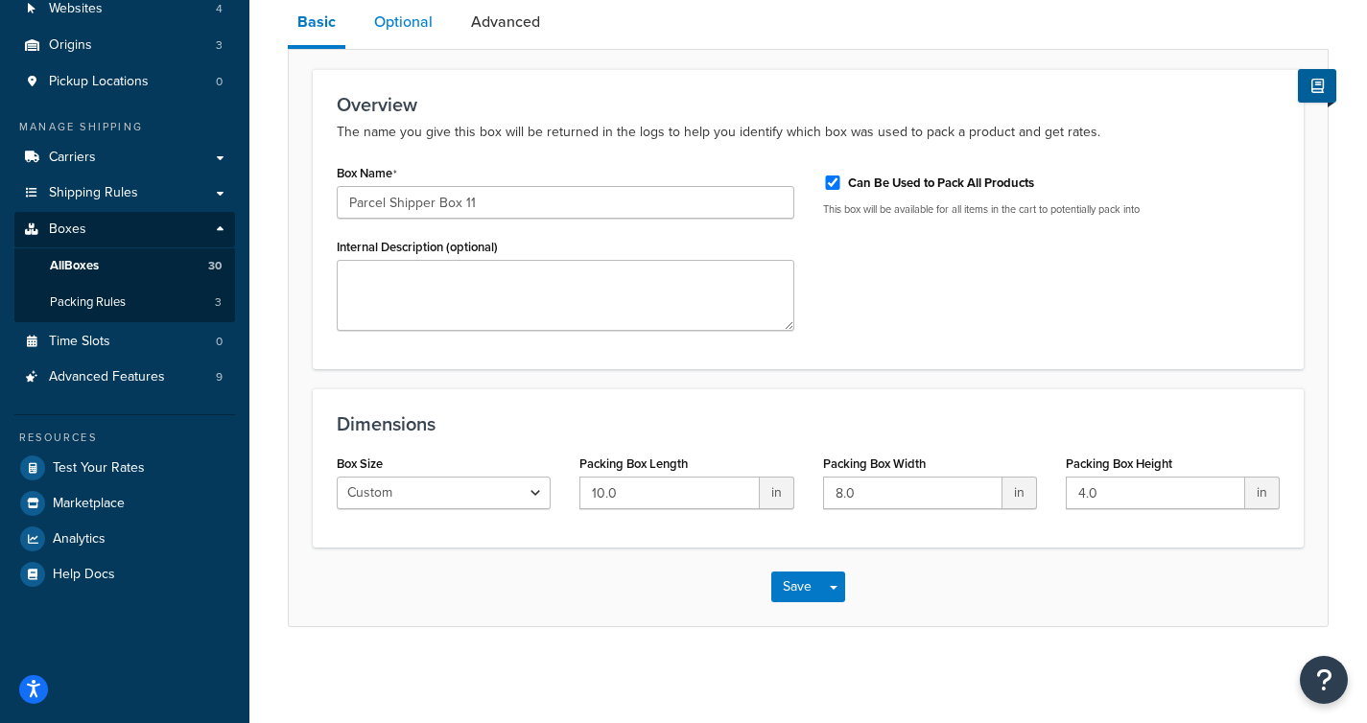
click at [425, 37] on link "Optional" at bounding box center [404, 22] width 78 height 46
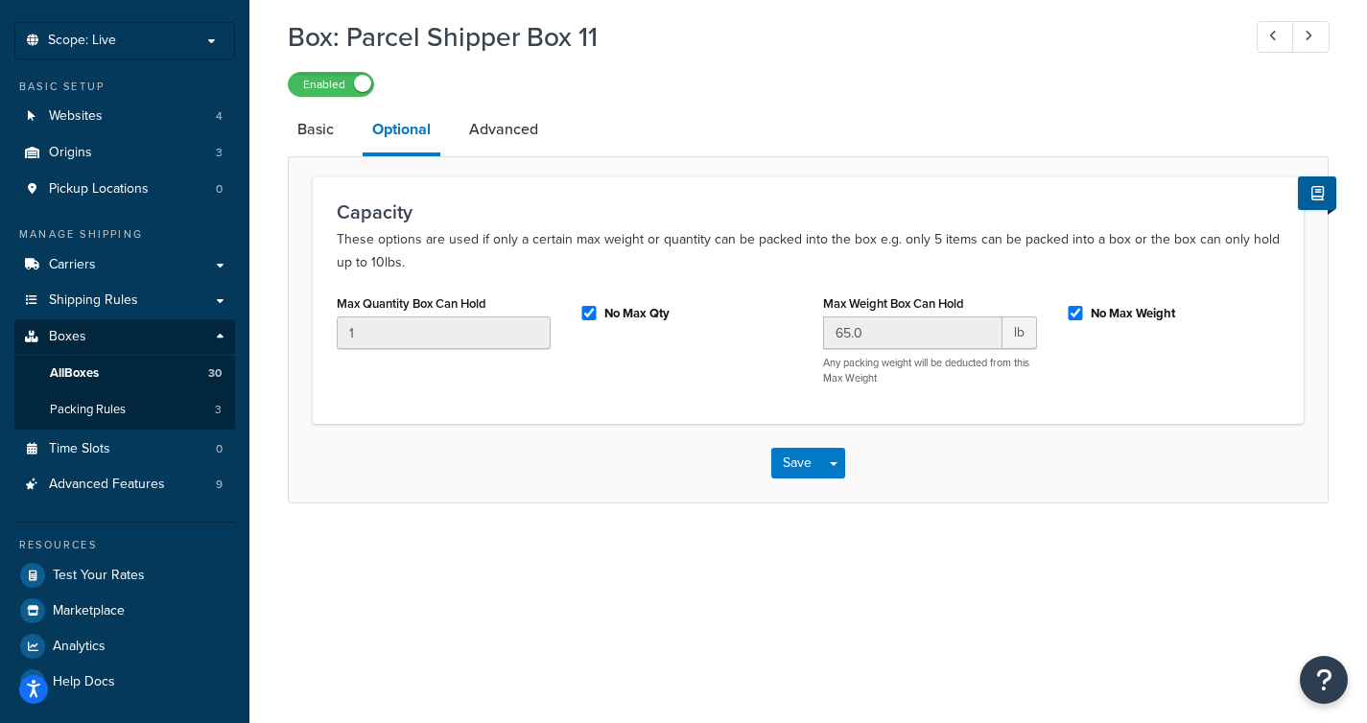
scroll to position [92, 0]
click at [585, 313] on input "No Max Qty" at bounding box center [588, 313] width 19 height 14
checkbox input "false"
click at [1075, 317] on input "No Max Weight" at bounding box center [1075, 313] width 19 height 14
checkbox input "false"
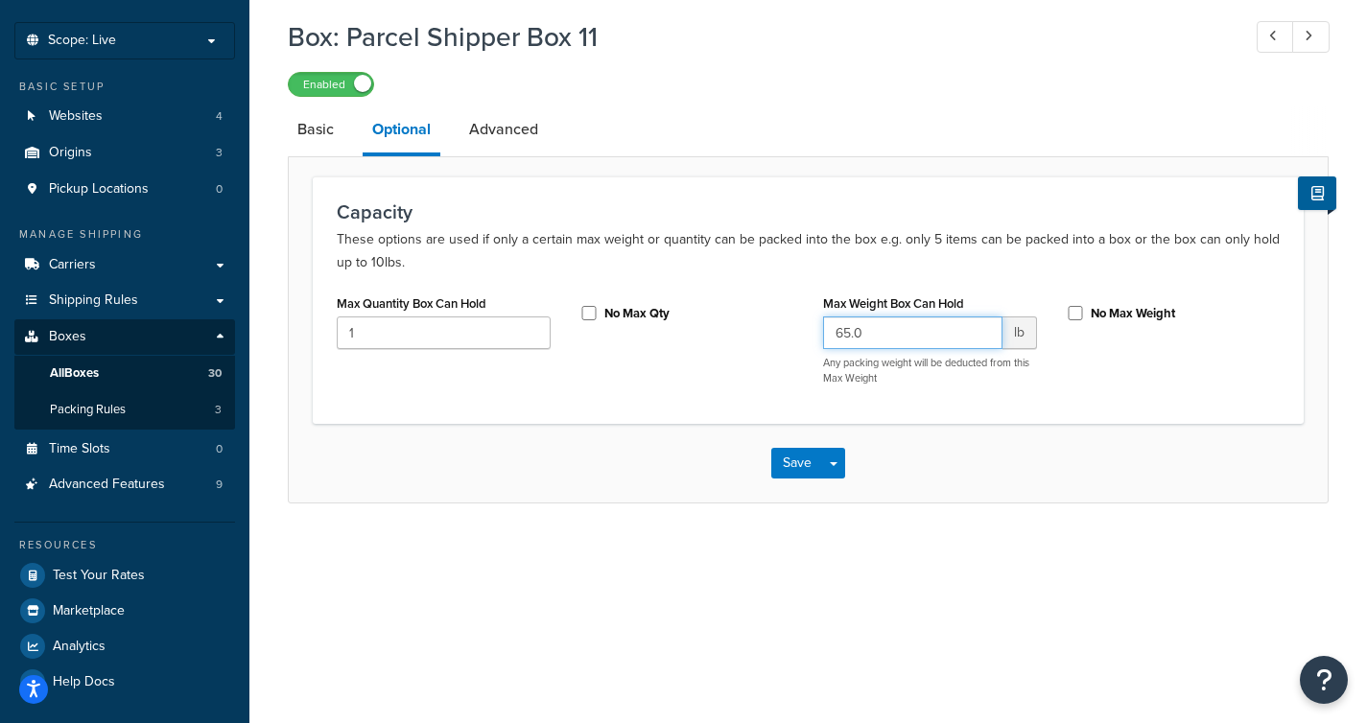
drag, startPoint x: 893, startPoint y: 335, endPoint x: 780, endPoint y: 329, distance: 113.3
click at [784, 331] on div "Max Quantity Box Can Hold 1 No Max Qty Max Weight Box Can Hold 65.0 lb Any pack…" at bounding box center [808, 345] width 972 height 110
drag, startPoint x: 389, startPoint y: 332, endPoint x: 283, endPoint y: 322, distance: 106.0
click at [280, 322] on div "Box: Parcel Shipper Box 11 Enabled Basic Optional Advanced Capacity These optio…" at bounding box center [808, 280] width 1118 height 543
click at [788, 453] on button "Save" at bounding box center [797, 463] width 52 height 31
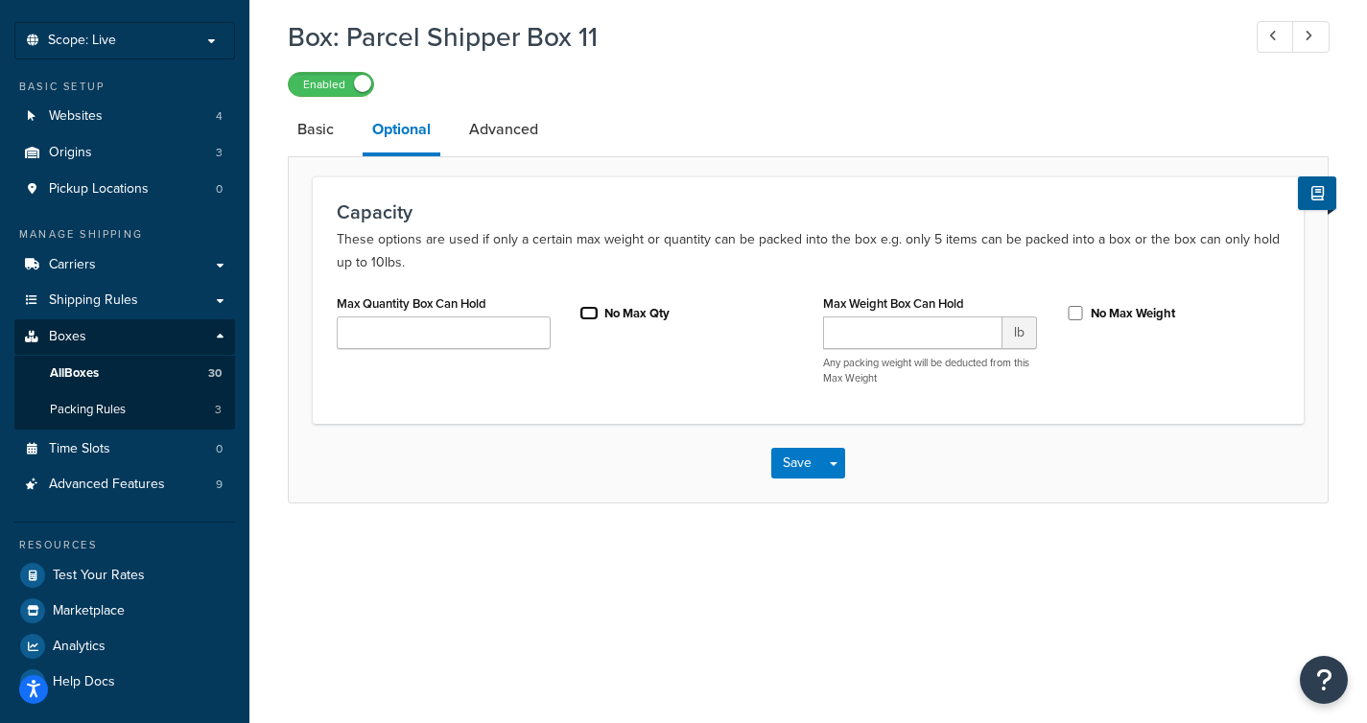
click at [590, 312] on input "No Max Qty" at bounding box center [588, 313] width 19 height 14
checkbox input "true"
click at [1080, 316] on input "No Max Weight" at bounding box center [1075, 313] width 19 height 14
checkbox input "true"
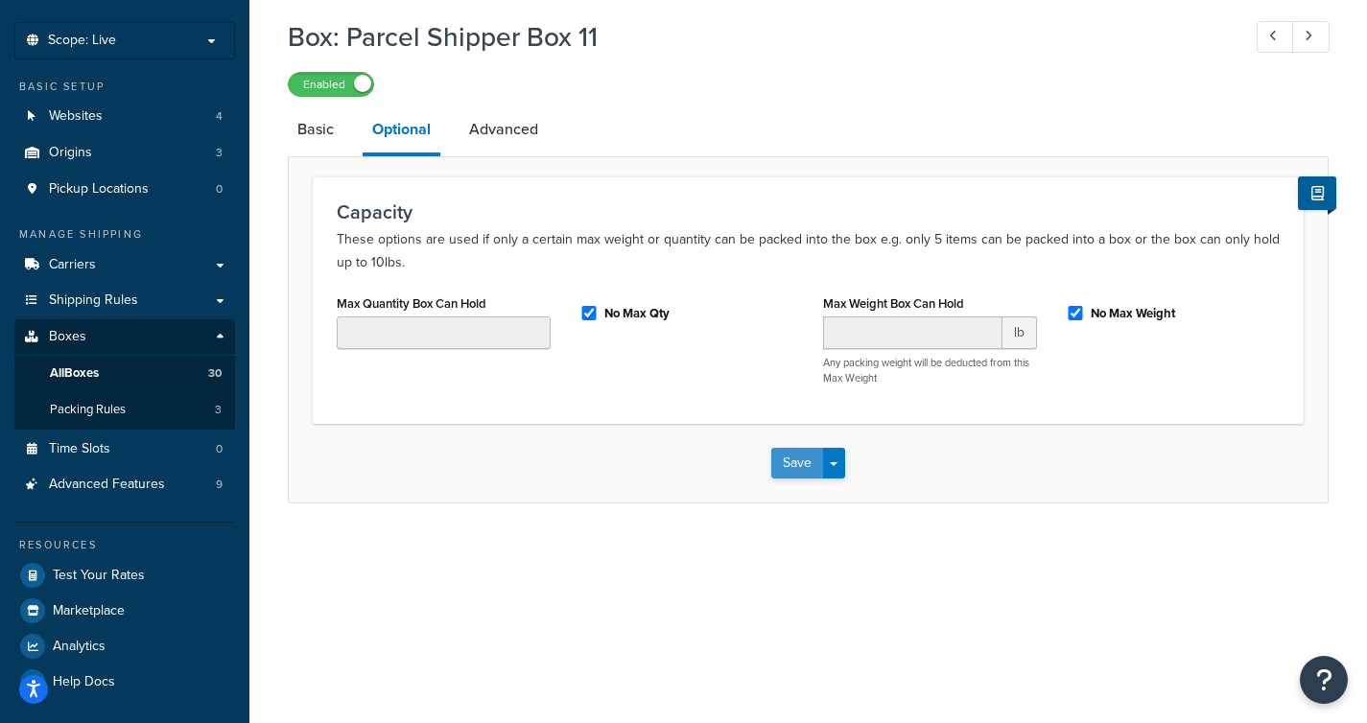
click at [803, 469] on button "Save" at bounding box center [797, 463] width 52 height 31
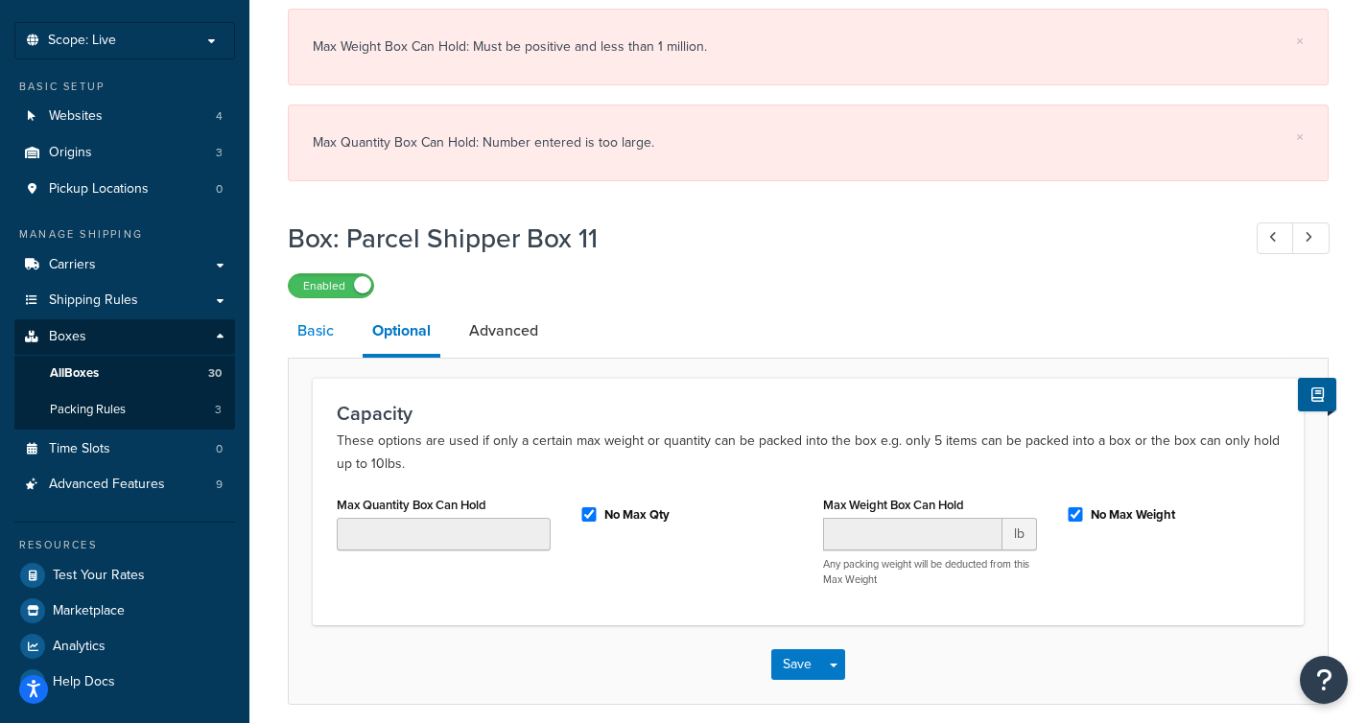
click at [333, 331] on link "Basic" at bounding box center [316, 331] width 56 height 46
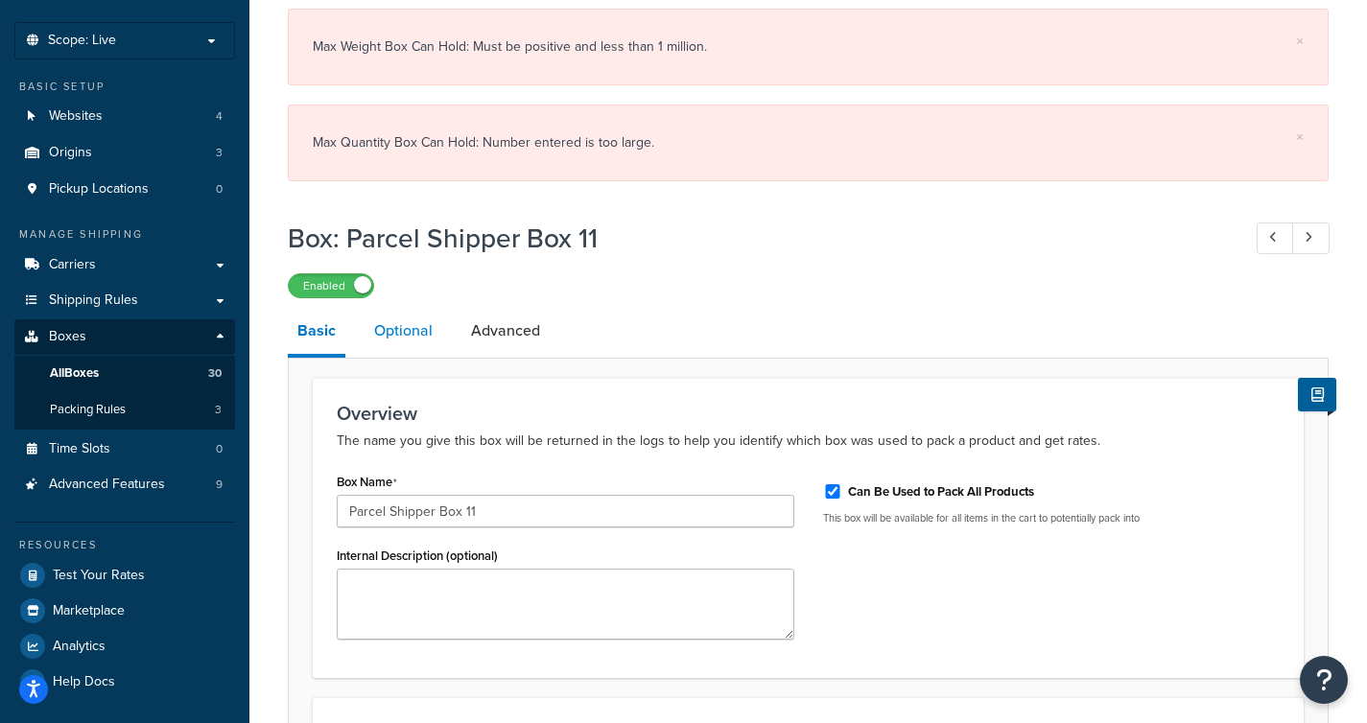
click at [417, 331] on link "Optional" at bounding box center [404, 331] width 78 height 46
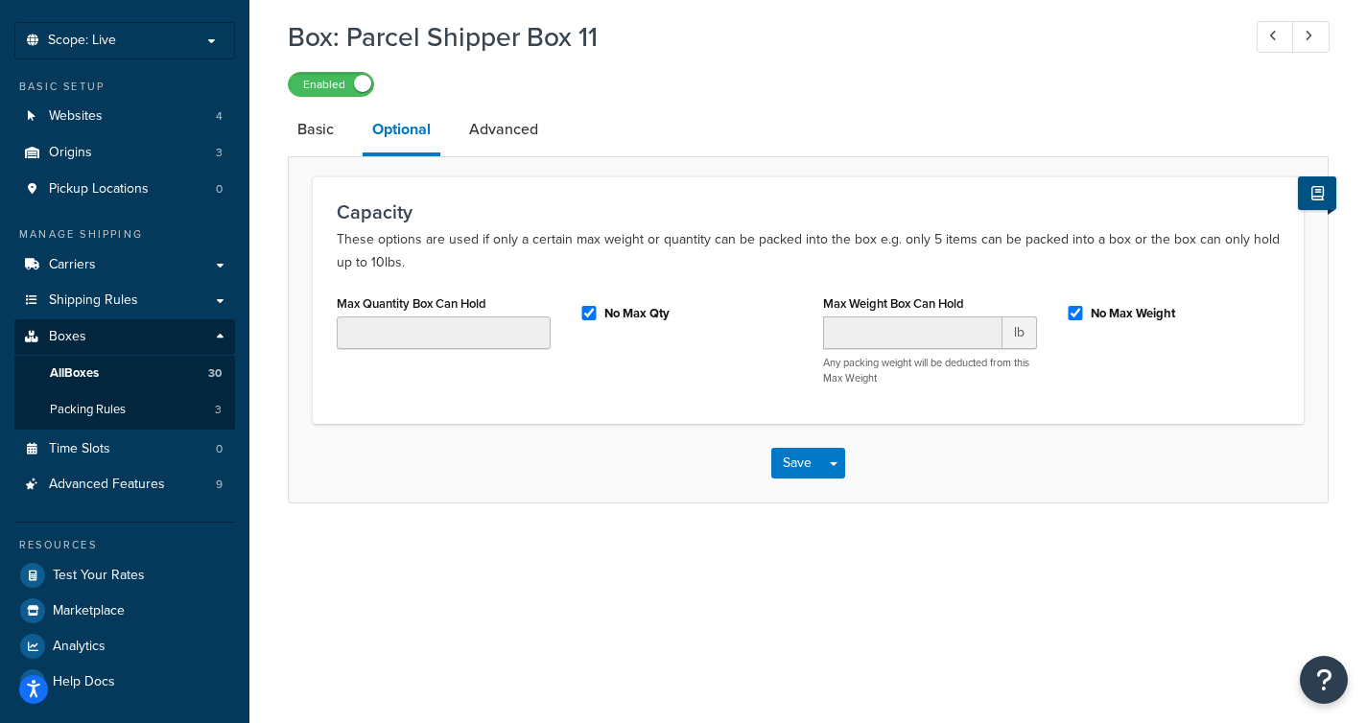
click at [1325, 210] on button at bounding box center [1317, 194] width 38 height 34
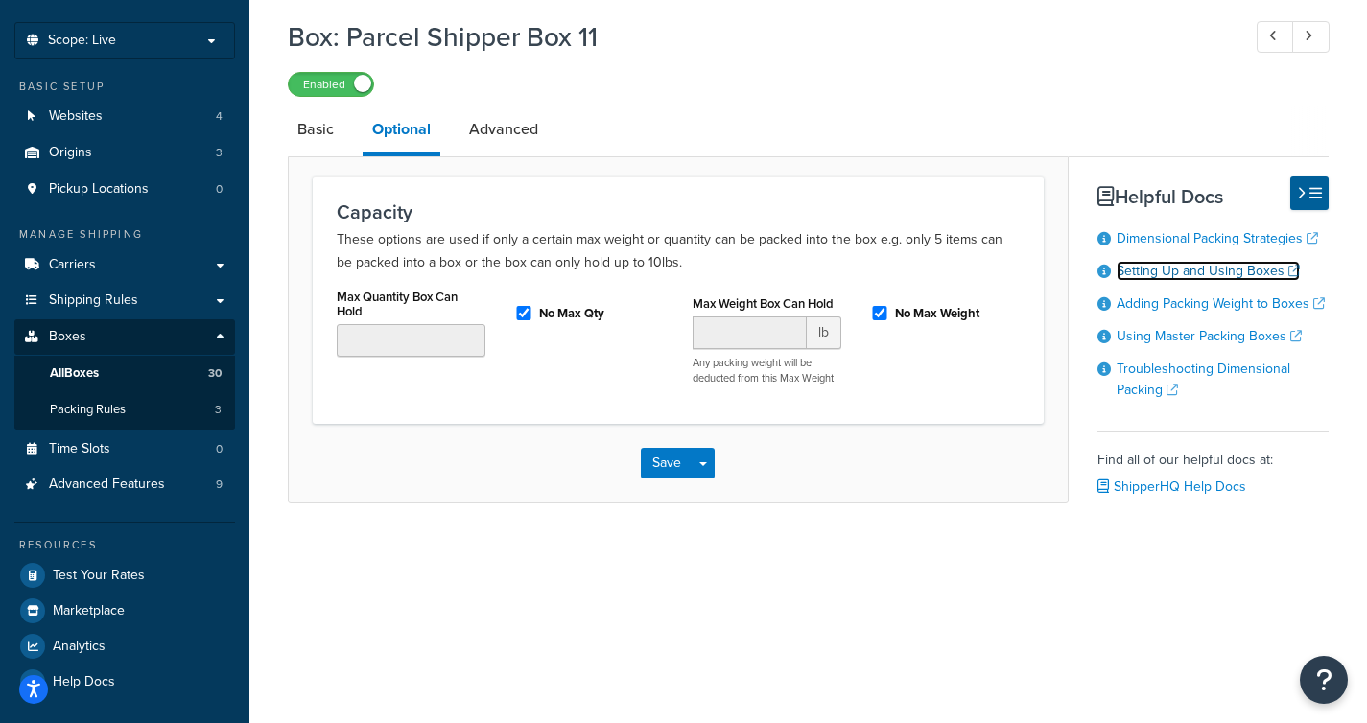
click at [1237, 277] on link "Setting Up and Using Boxes" at bounding box center [1208, 271] width 183 height 20
click at [133, 372] on link "All Boxes 30" at bounding box center [124, 373] width 221 height 35
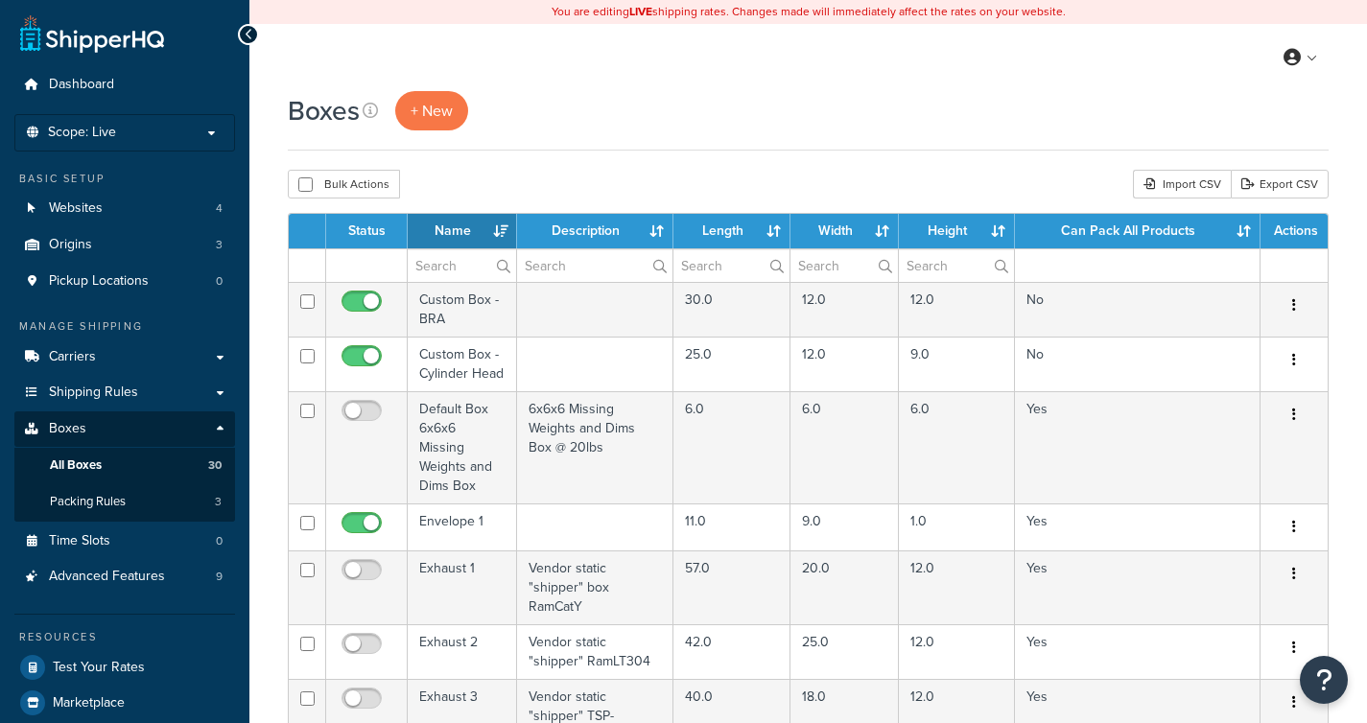
select select "1000"
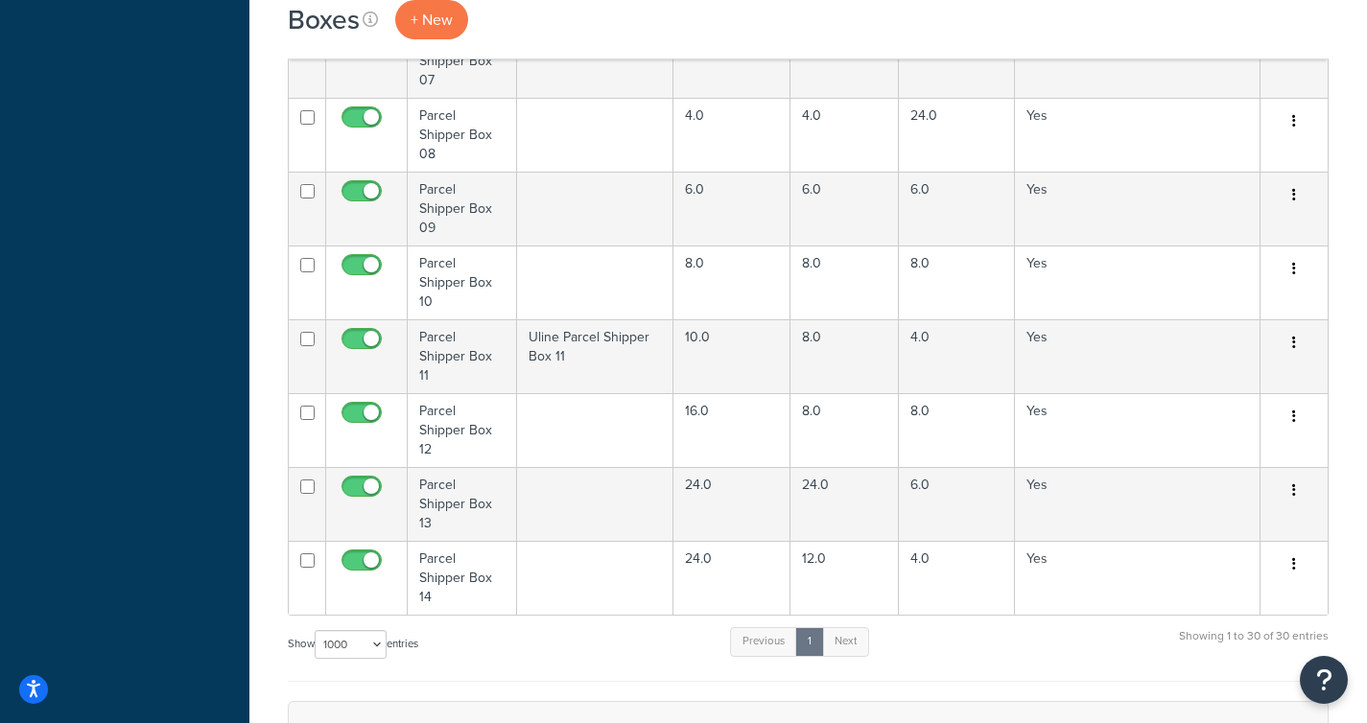
scroll to position [1772, 0]
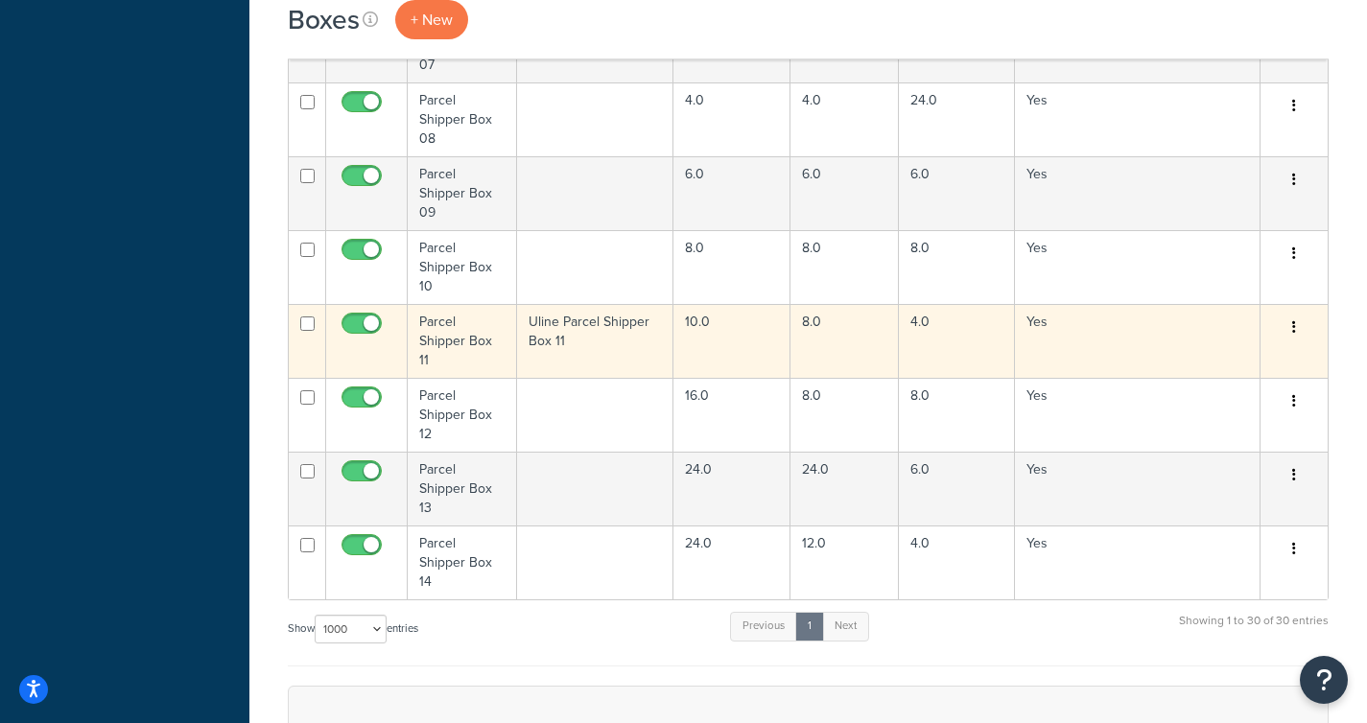
click at [638, 309] on td "Uline Parcel Shipper Box 11" at bounding box center [595, 341] width 156 height 74
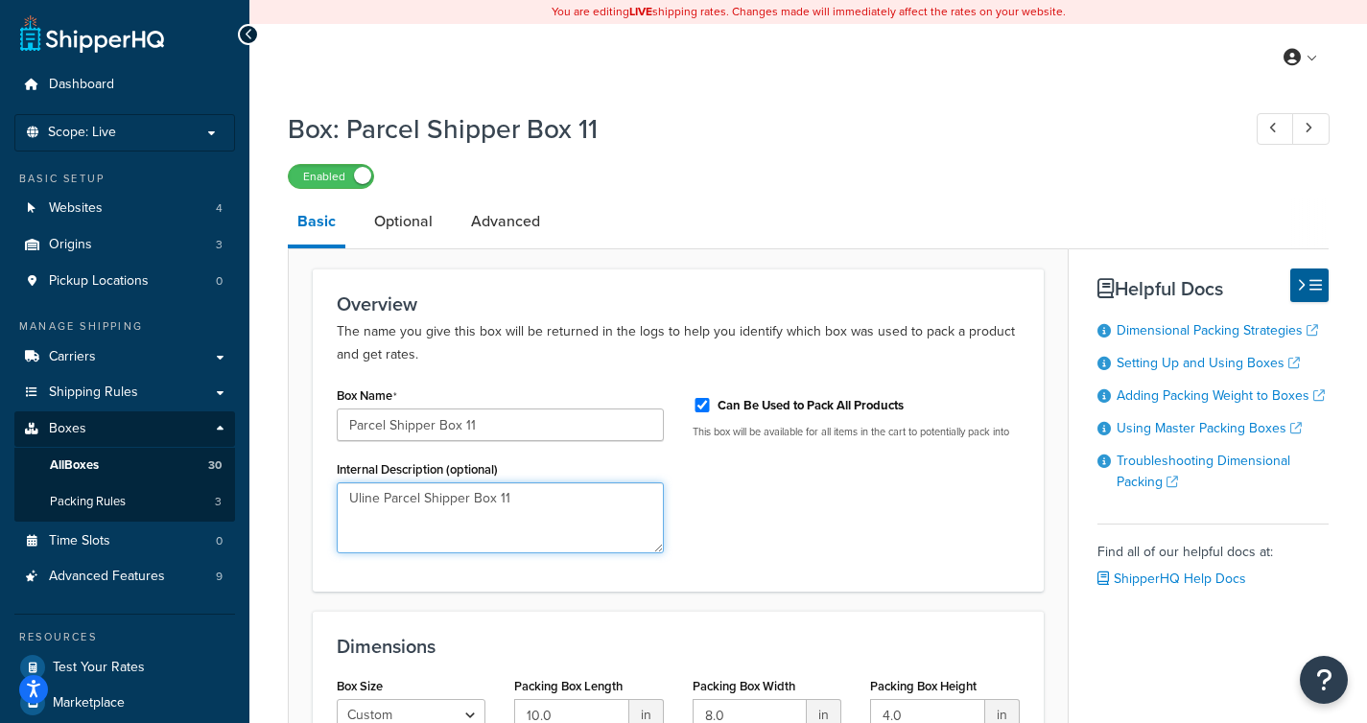
drag, startPoint x: 528, startPoint y: 495, endPoint x: 320, endPoint y: 469, distance: 208.8
click at [320, 469] on div "Overview The name you give this box will be returned in the logs to help you id…" at bounding box center [678, 430] width 731 height 323
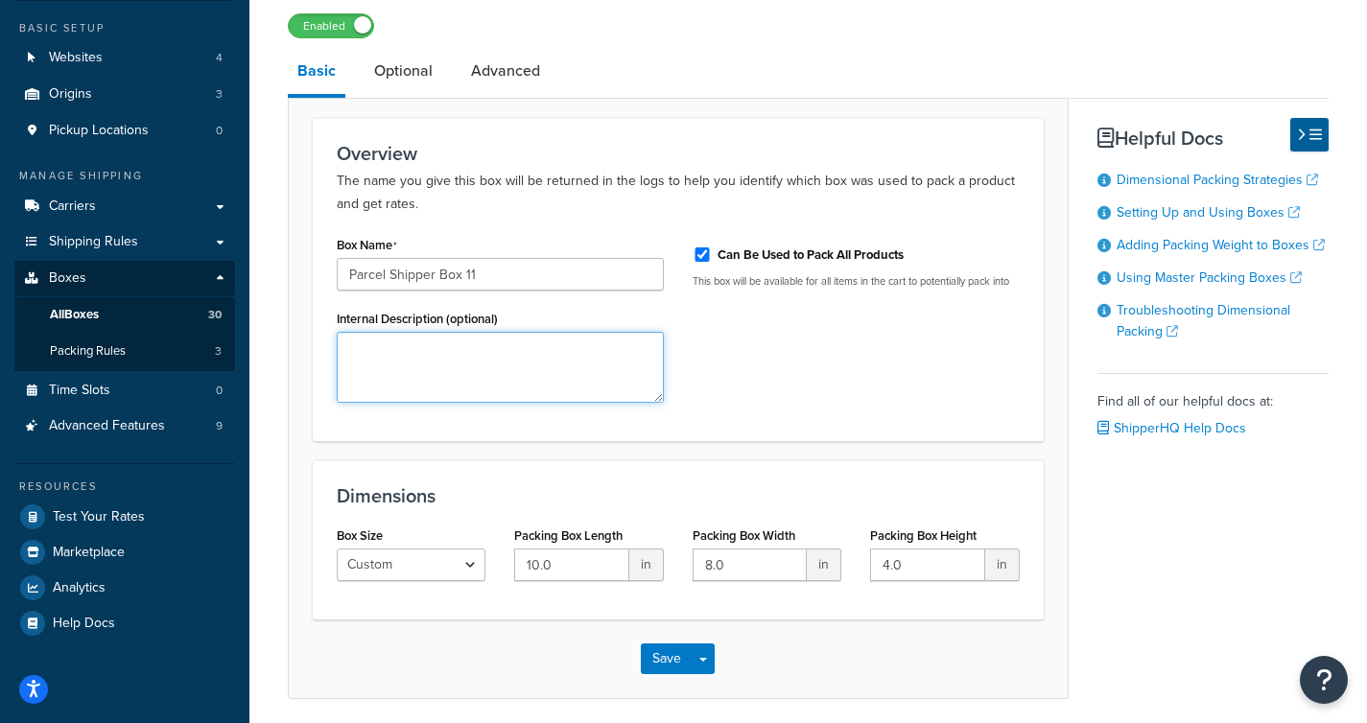
scroll to position [24, 0]
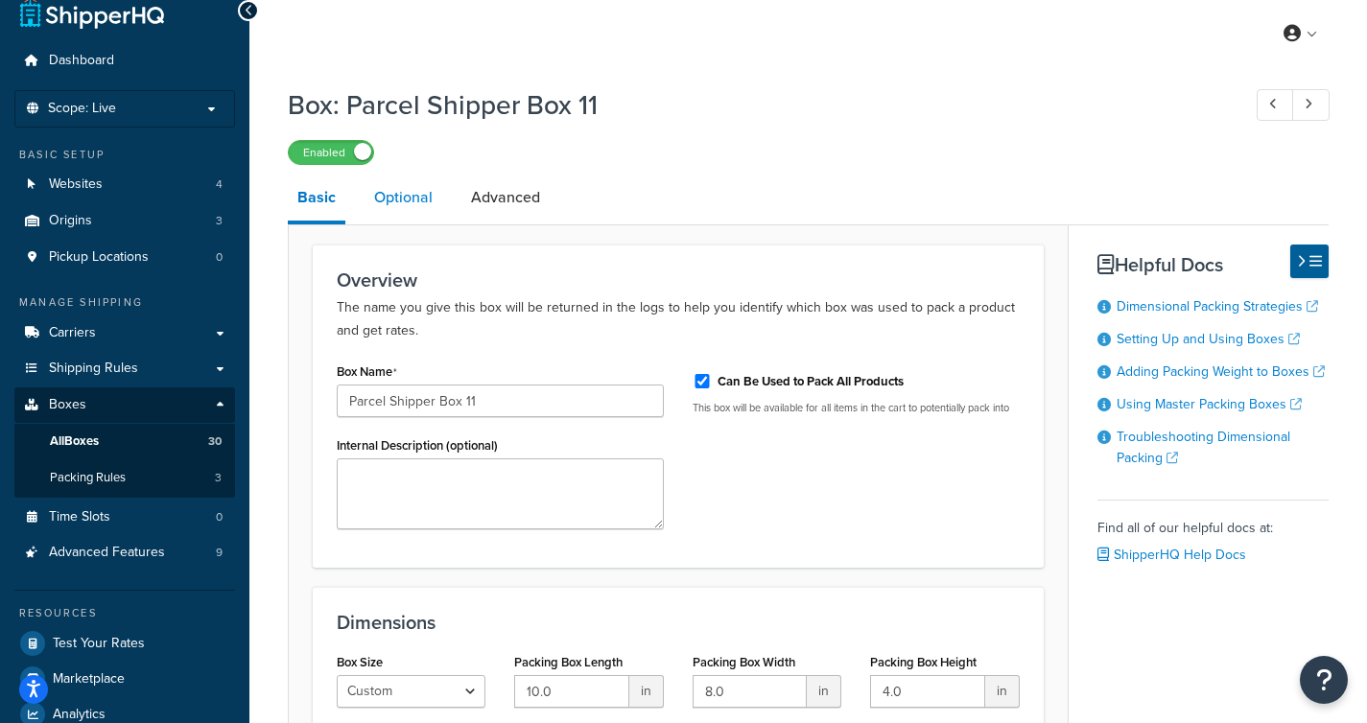
click at [429, 200] on link "Optional" at bounding box center [404, 198] width 78 height 46
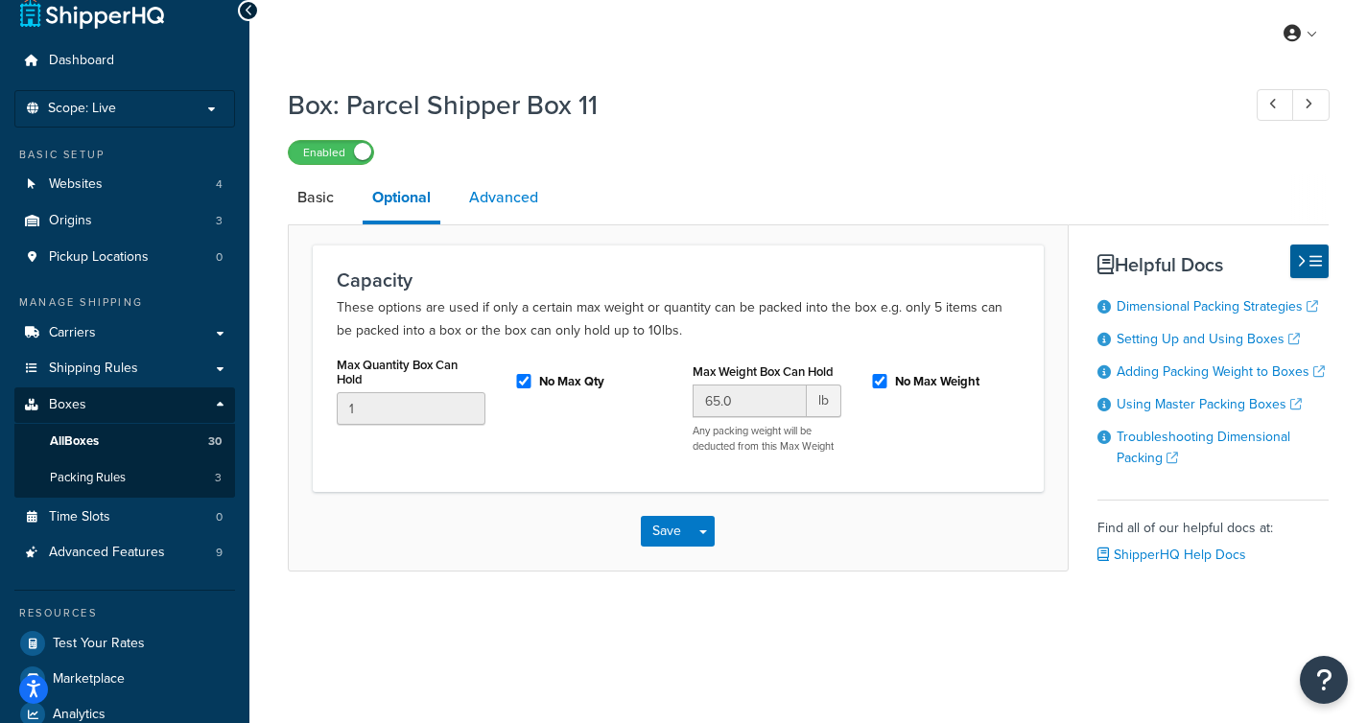
click at [523, 203] on link "Advanced" at bounding box center [503, 198] width 88 height 46
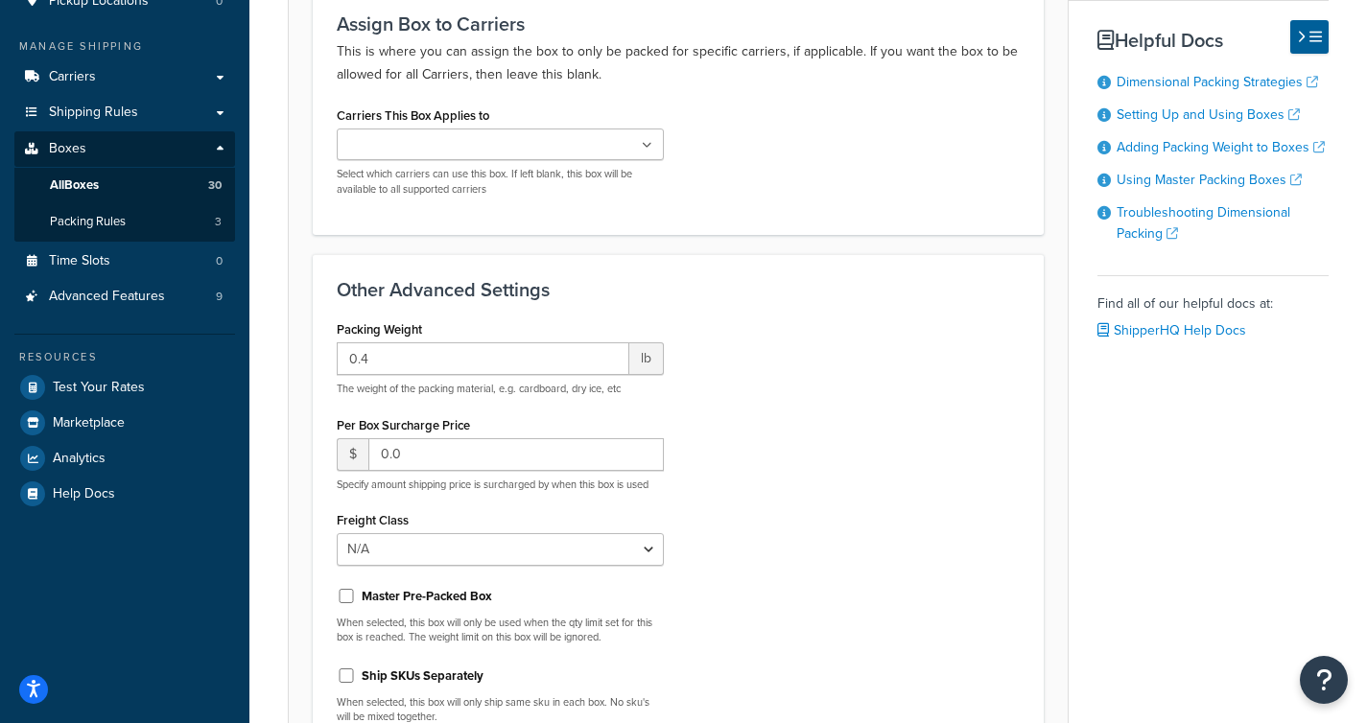
scroll to position [429, 0]
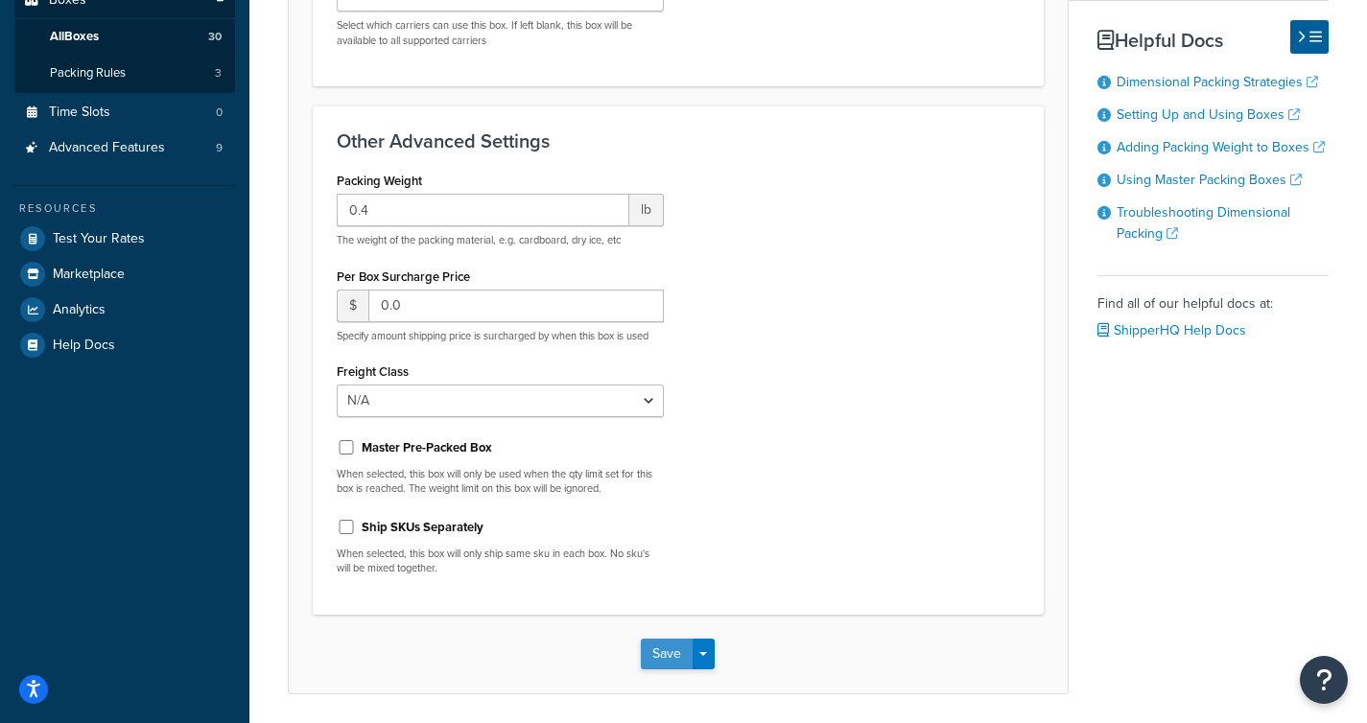
click at [667, 643] on button "Save" at bounding box center [667, 654] width 52 height 31
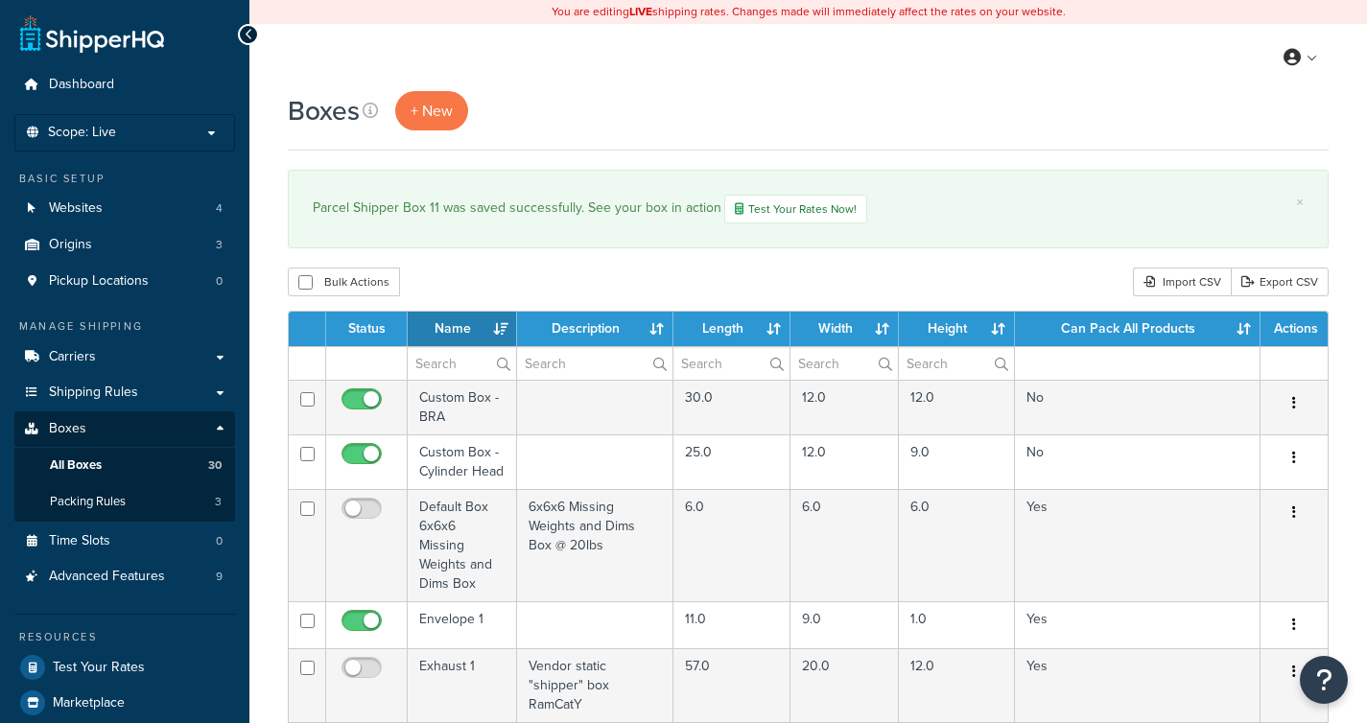
select select "1000"
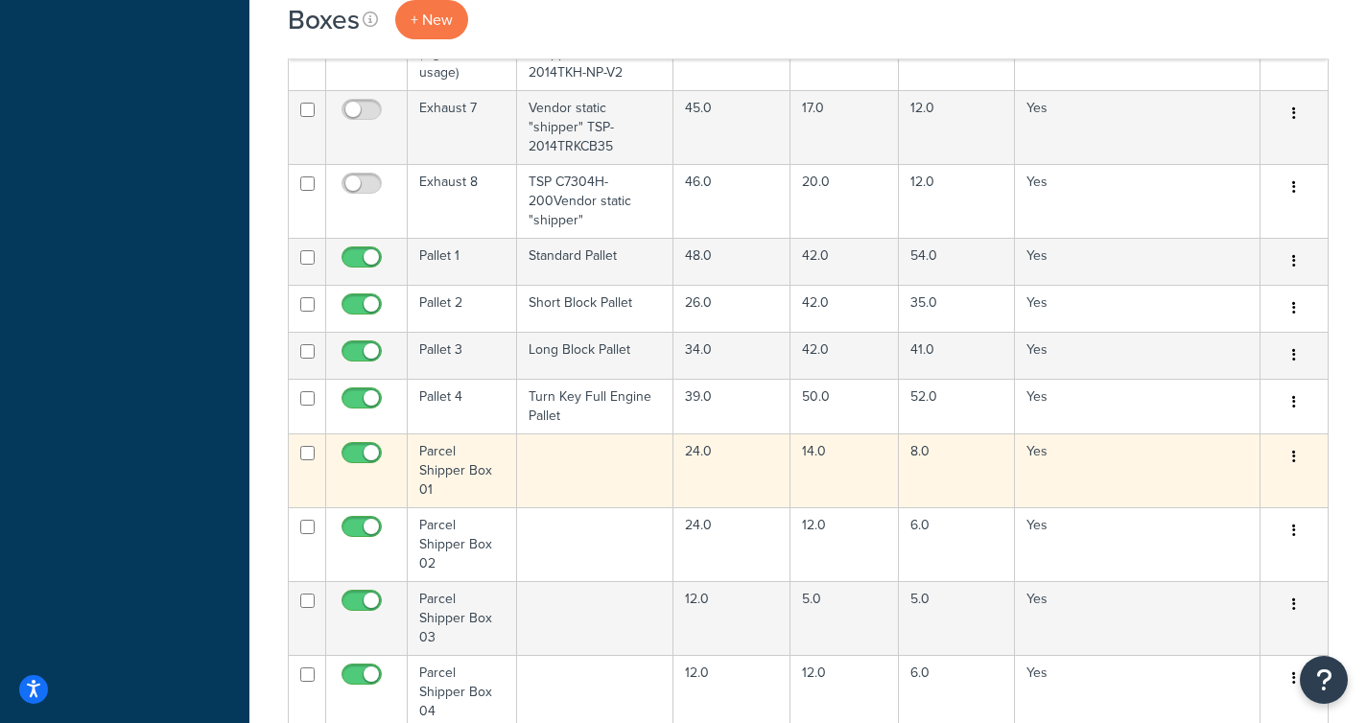
scroll to position [1001, 0]
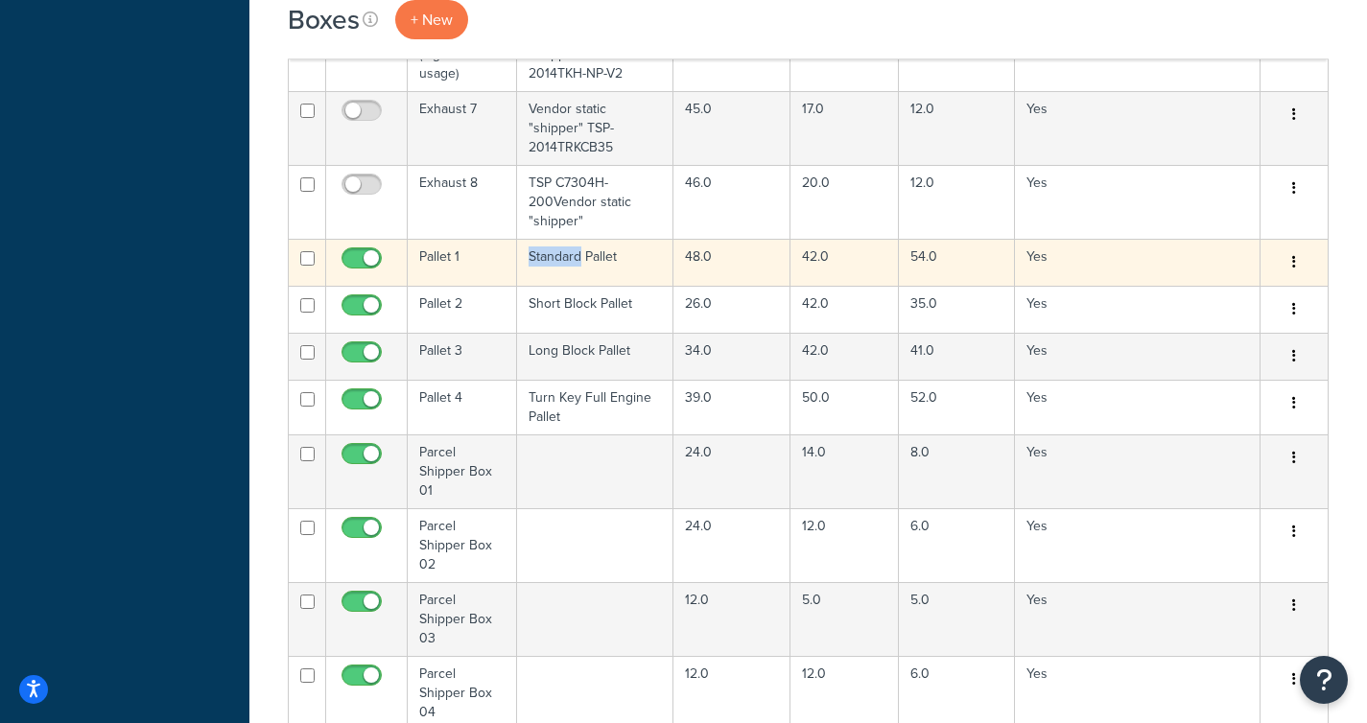
click at [569, 247] on td "Standard Pallet" at bounding box center [595, 262] width 156 height 47
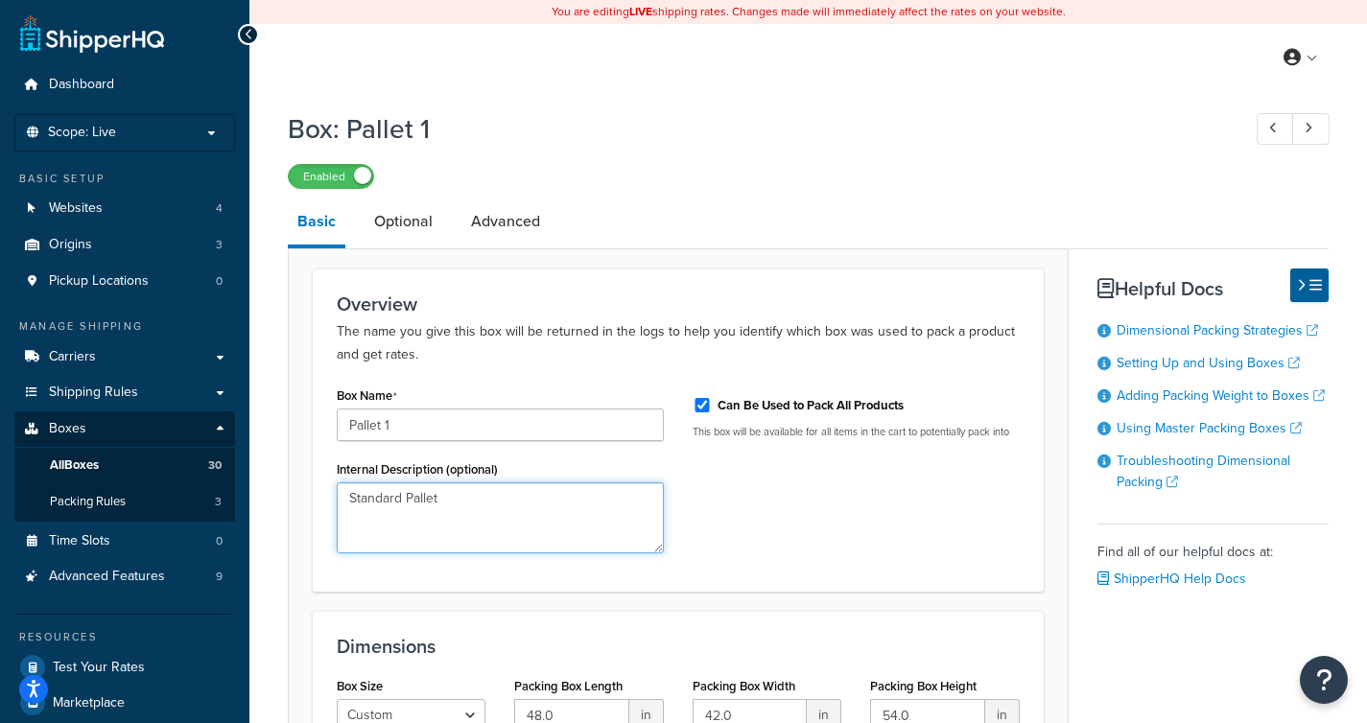
drag, startPoint x: 453, startPoint y: 497, endPoint x: 283, endPoint y: 483, distance: 170.3
click at [289, 483] on form "Overview The name you give this box will be returned in the logs to help you id…" at bounding box center [678, 559] width 779 height 580
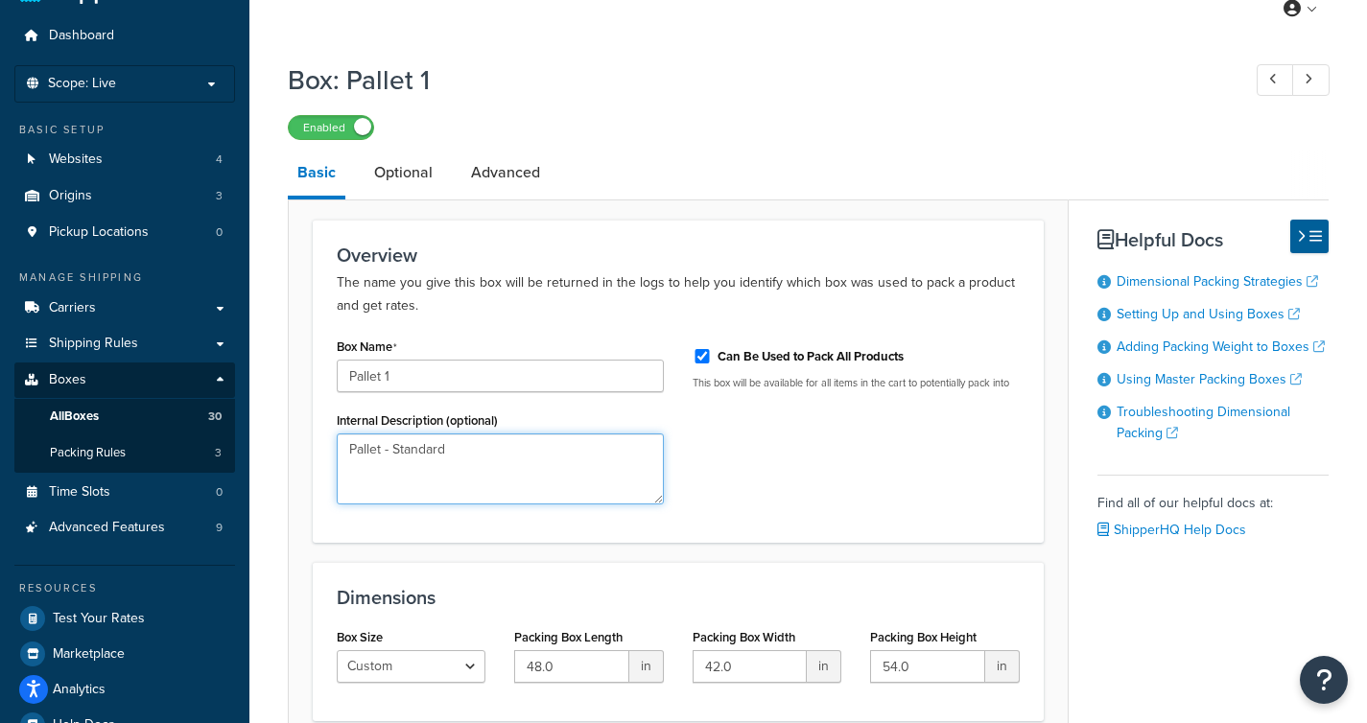
scroll to position [29, 0]
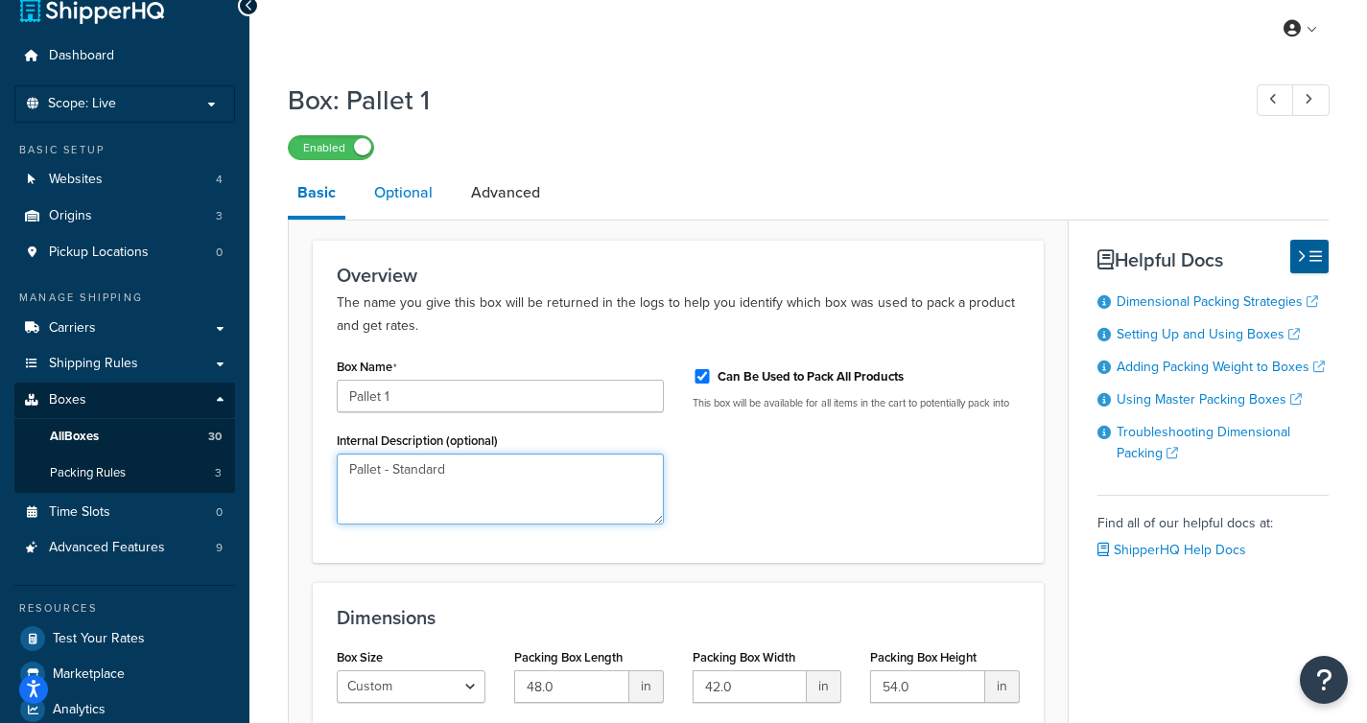
type textarea "Pallet - Standard"
click at [431, 192] on link "Optional" at bounding box center [404, 193] width 78 height 46
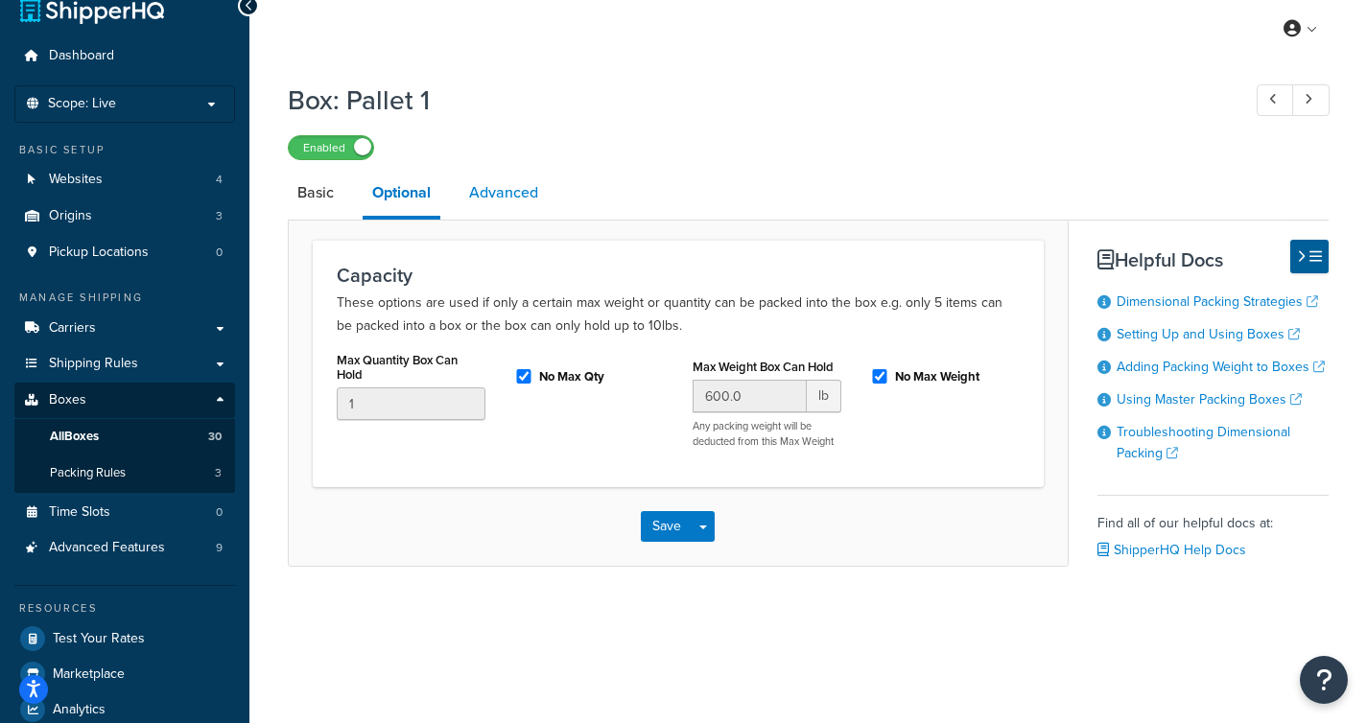
click at [511, 189] on link "Advanced" at bounding box center [503, 193] width 88 height 46
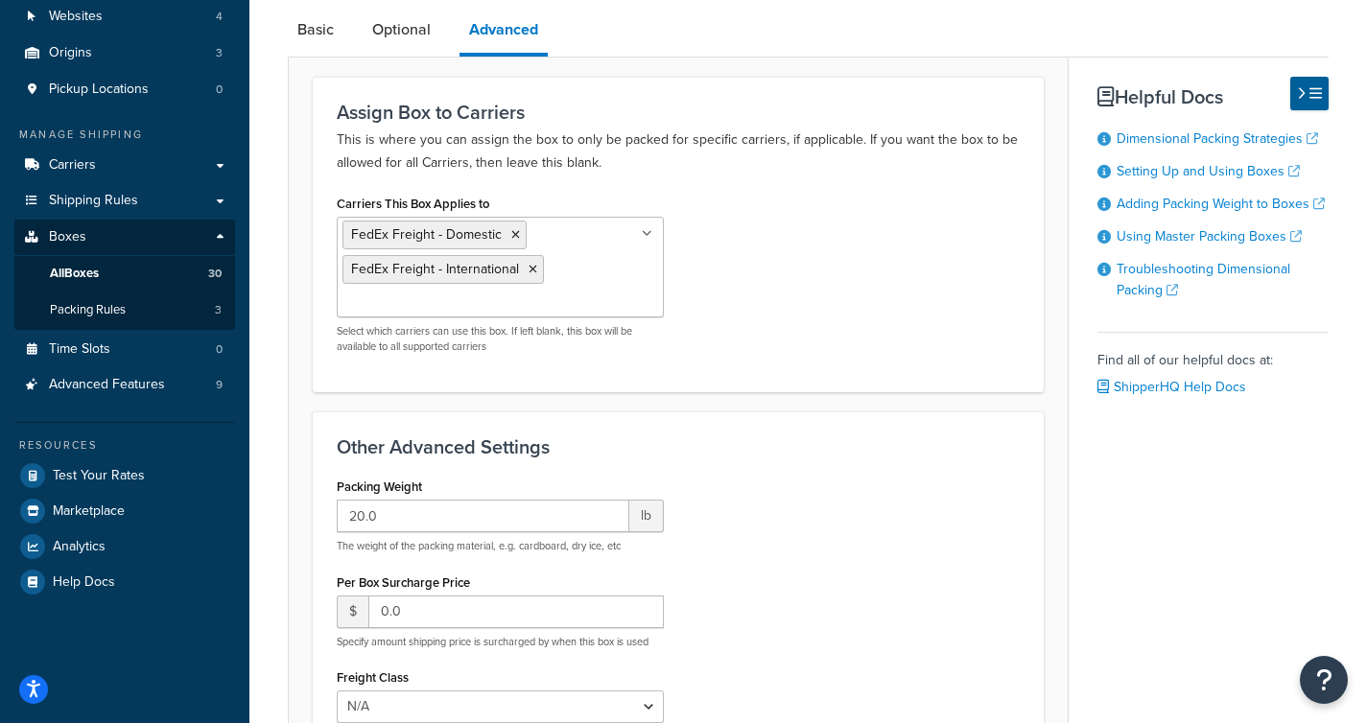
scroll to position [177, 0]
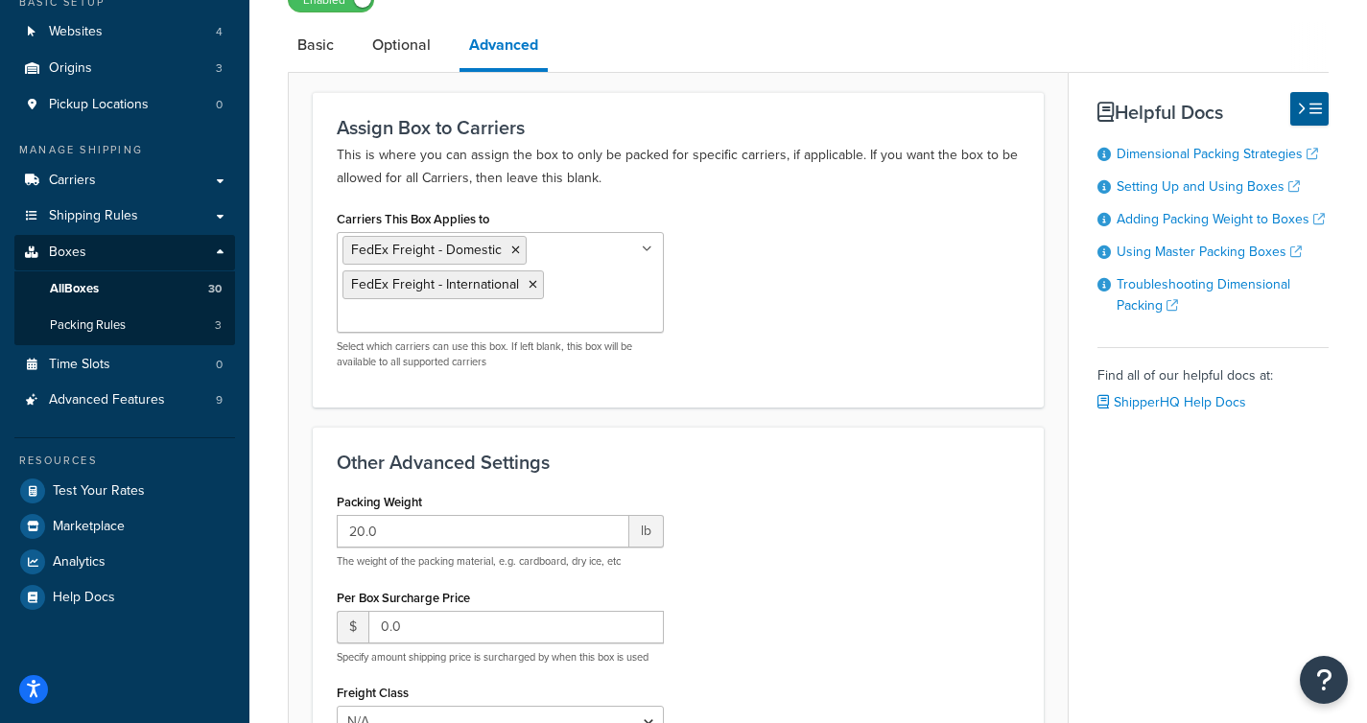
click at [648, 247] on icon at bounding box center [647, 250] width 11 height 12
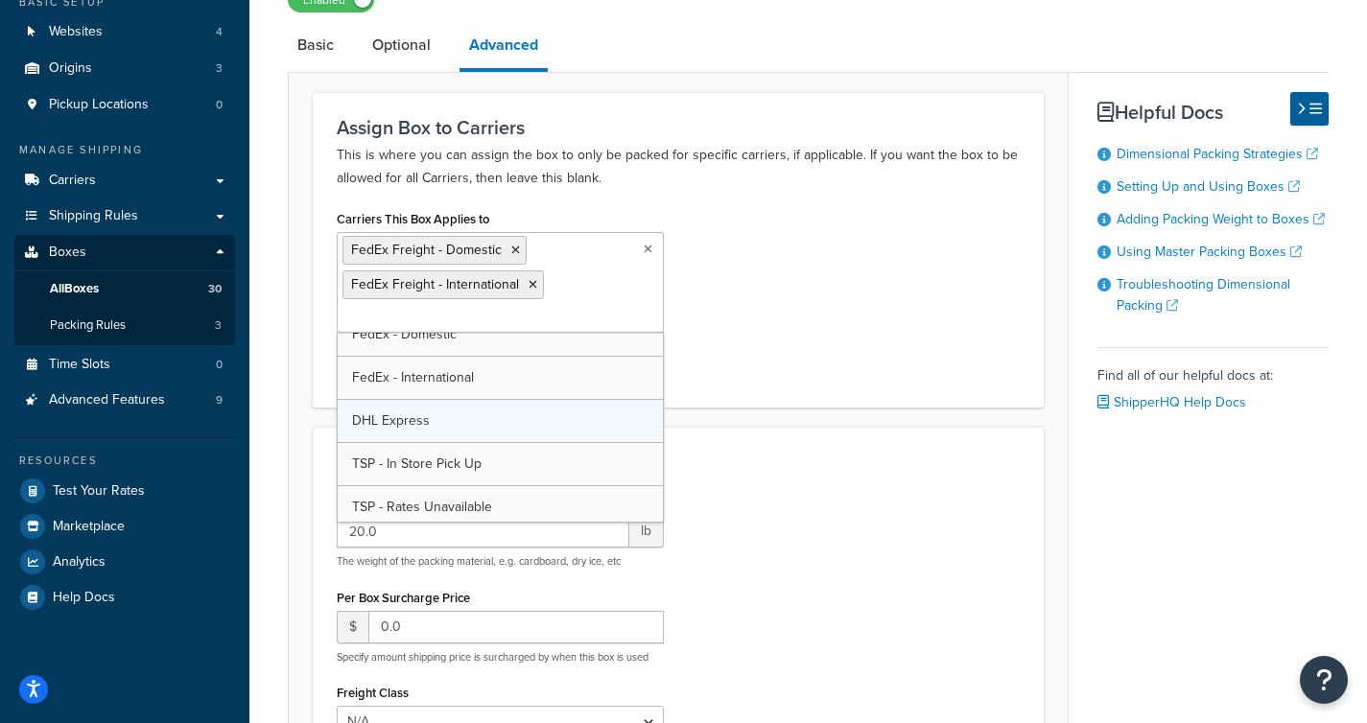
scroll to position [0, 0]
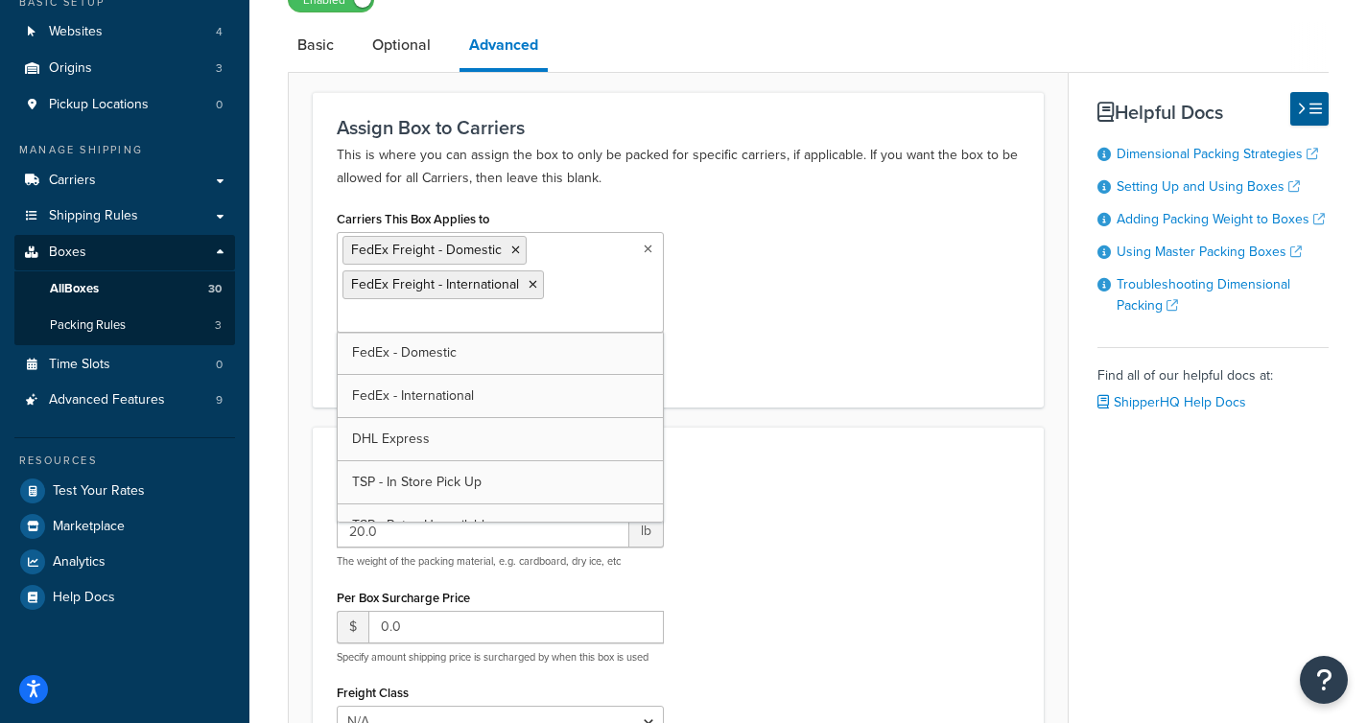
click at [771, 352] on div "Carriers This Box Applies to FedEx Freight - Domestic FedEx Freight - Internati…" at bounding box center [678, 294] width 712 height 178
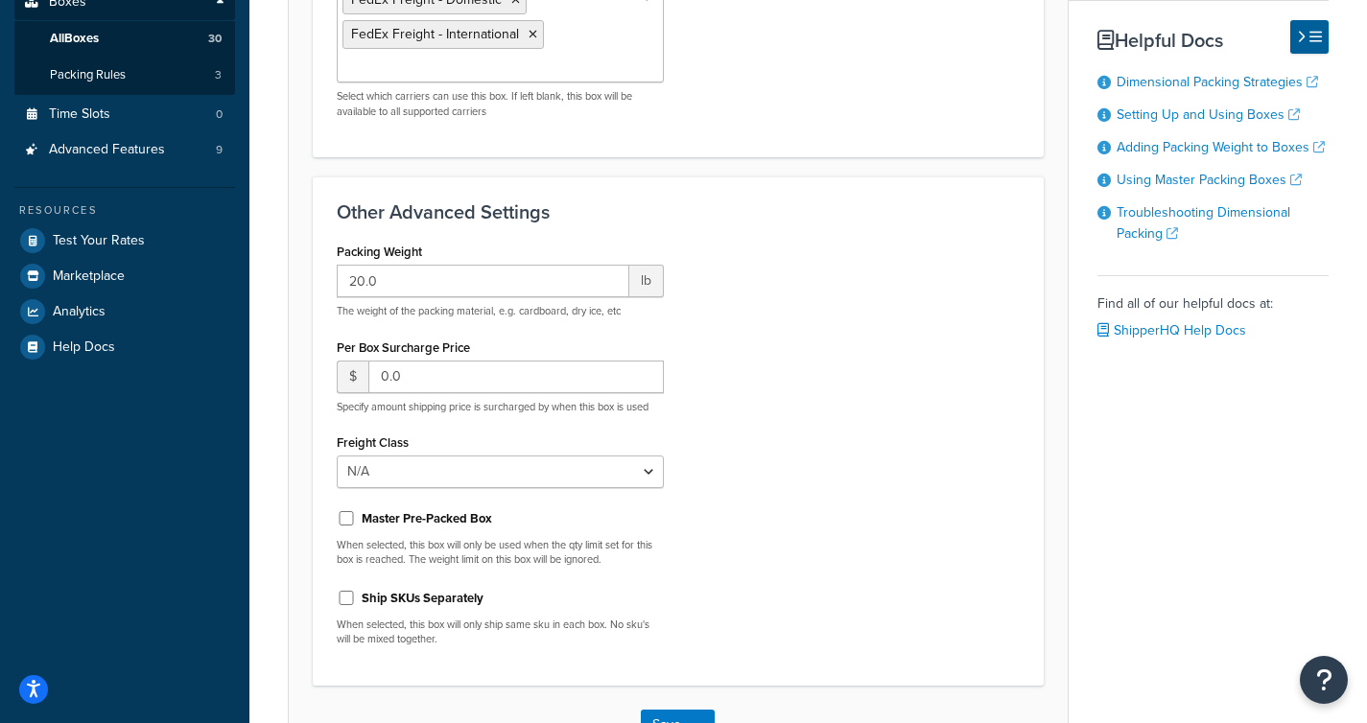
scroll to position [565, 0]
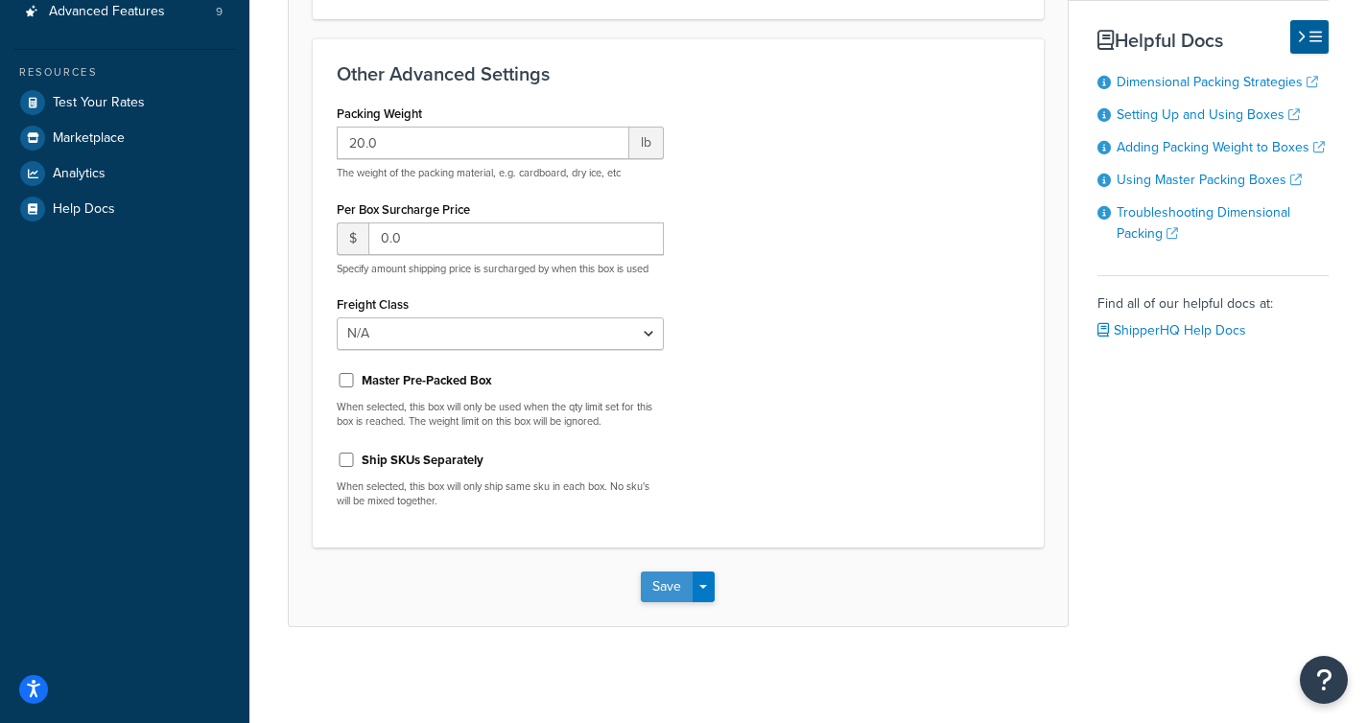
click at [665, 581] on button "Save" at bounding box center [667, 587] width 52 height 31
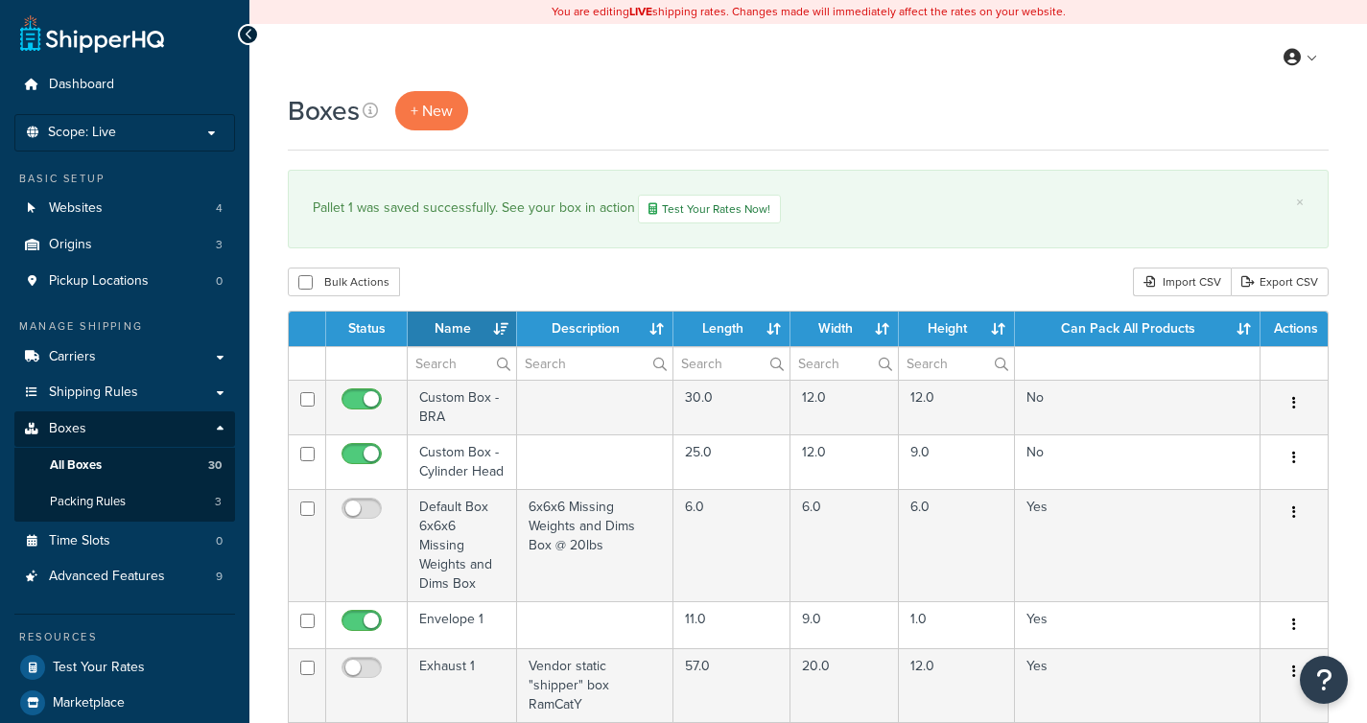
select select "1000"
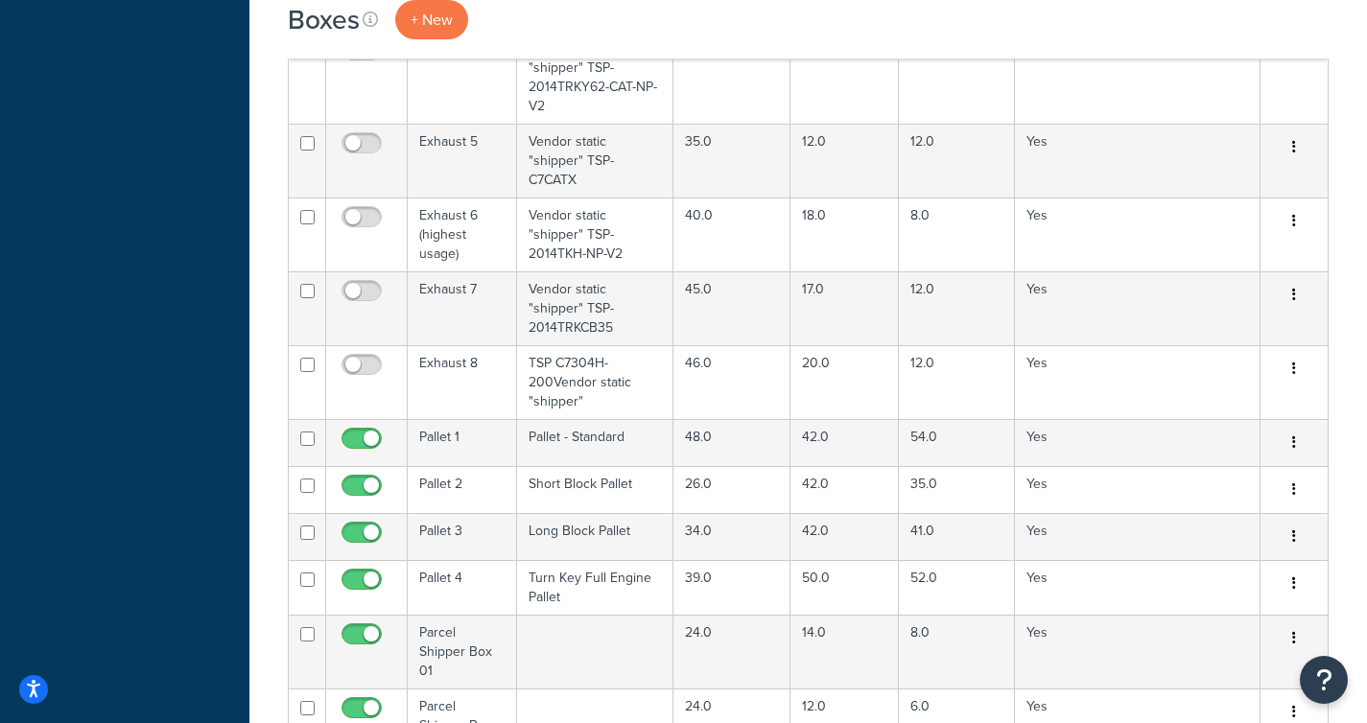
scroll to position [837, 0]
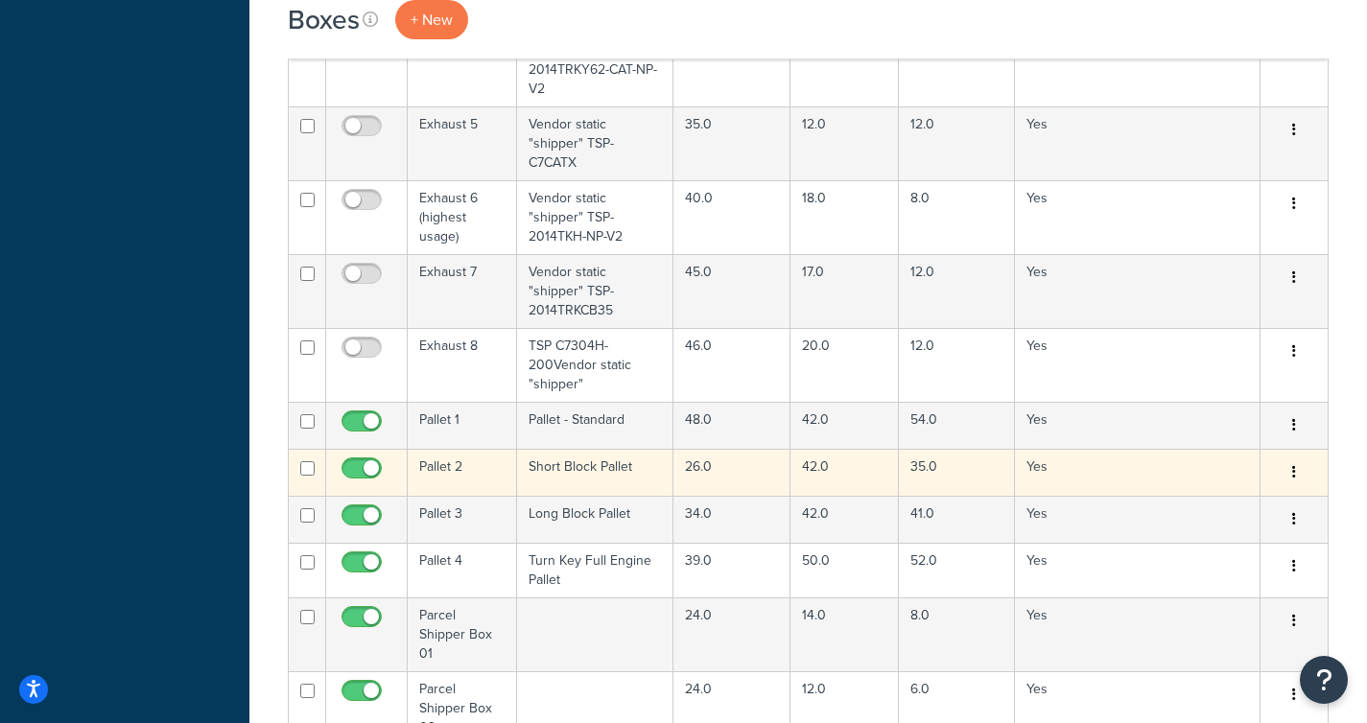
click at [606, 449] on td "Short Block Pallet" at bounding box center [595, 472] width 156 height 47
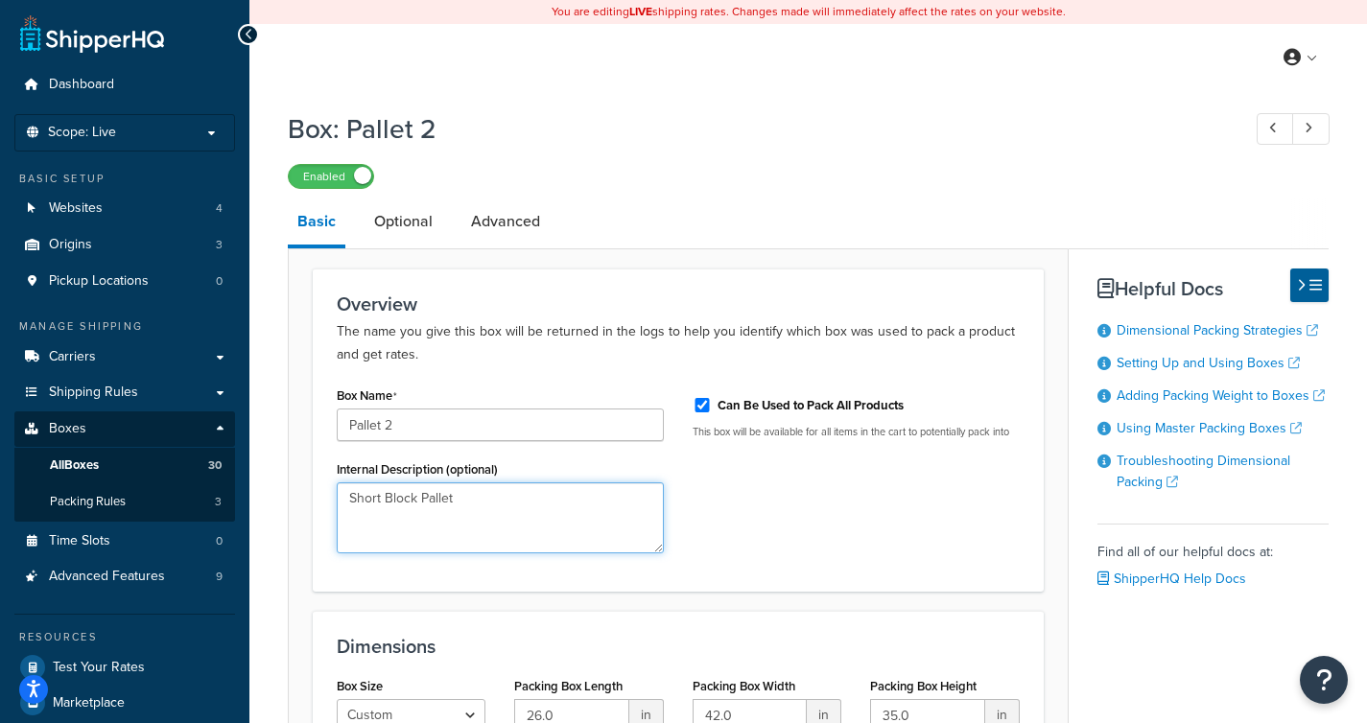
click at [352, 495] on textarea "Short Block Pallet" at bounding box center [500, 518] width 327 height 71
click at [529, 506] on textarea "Pallet - Short Block Pallet" at bounding box center [500, 518] width 327 height 71
type textarea "Pallet - Short Block"
click at [414, 224] on link "Optional" at bounding box center [404, 222] width 78 height 46
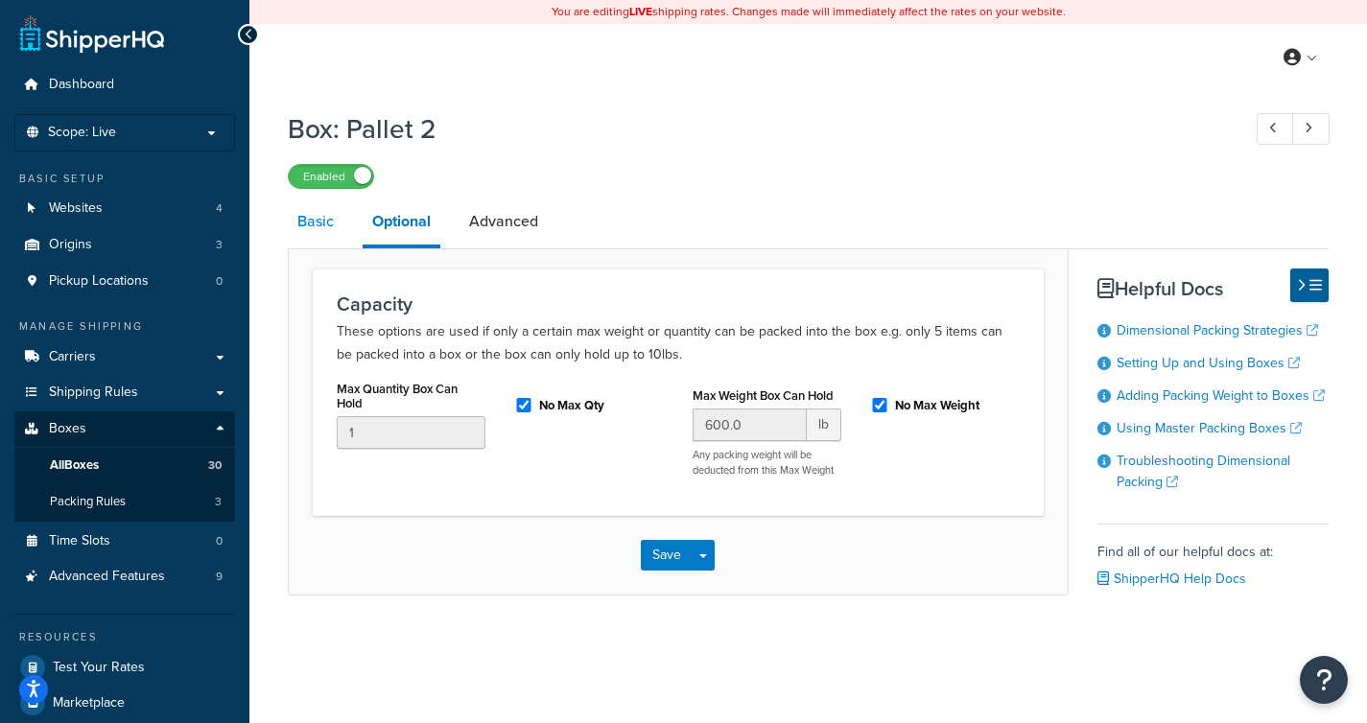
click at [332, 221] on link "Basic" at bounding box center [316, 222] width 56 height 46
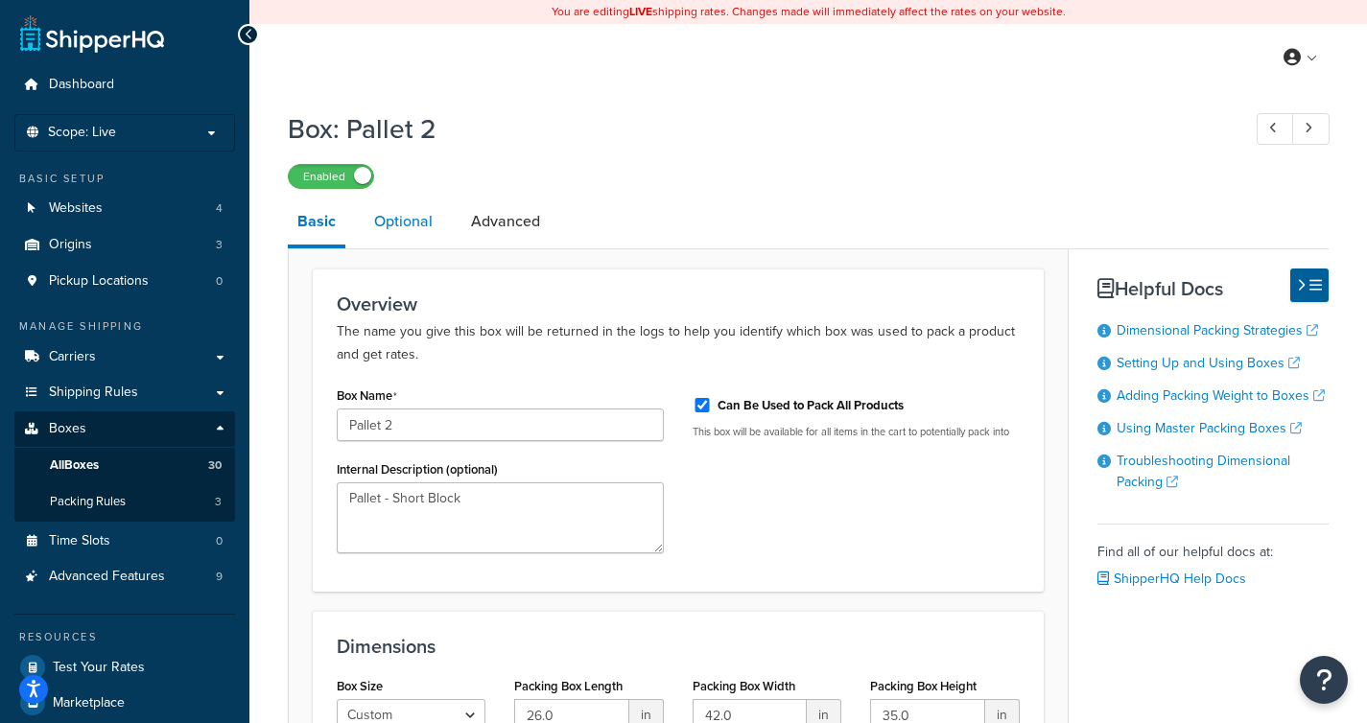
click at [401, 225] on link "Optional" at bounding box center [404, 222] width 78 height 46
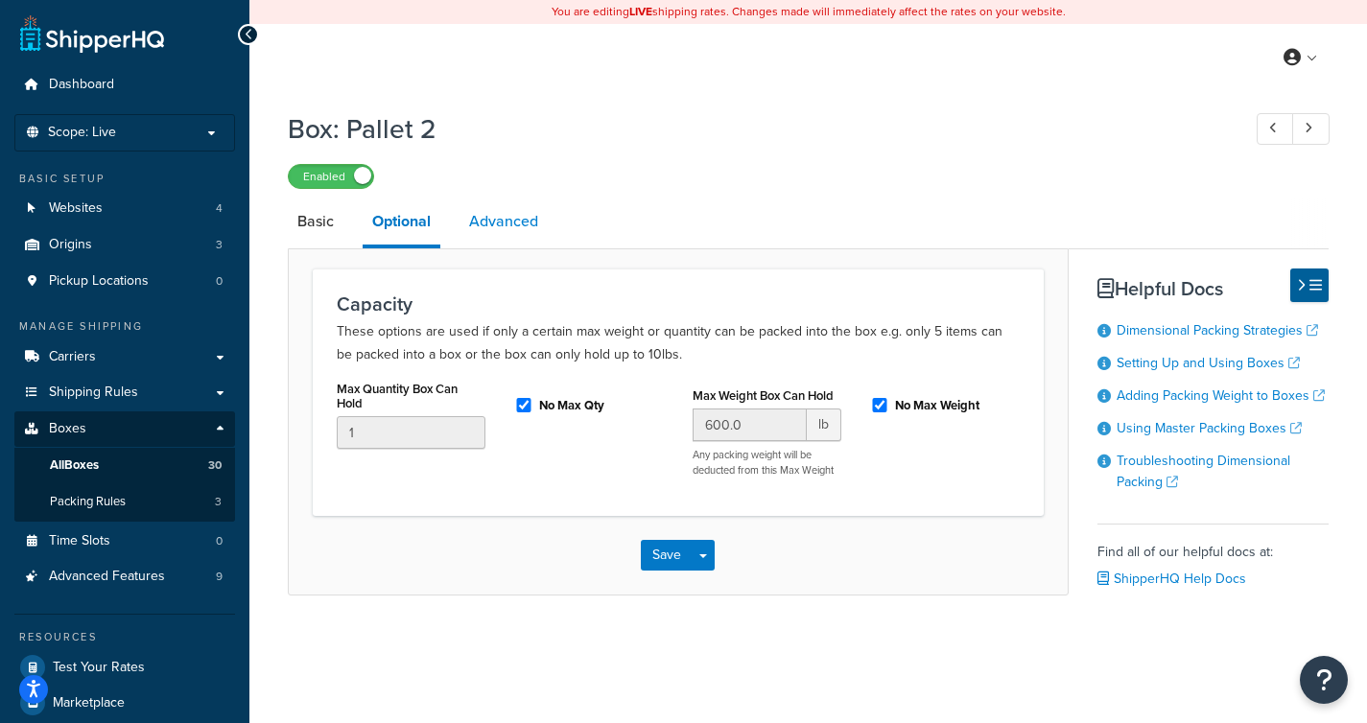
click at [503, 229] on link "Advanced" at bounding box center [503, 222] width 88 height 46
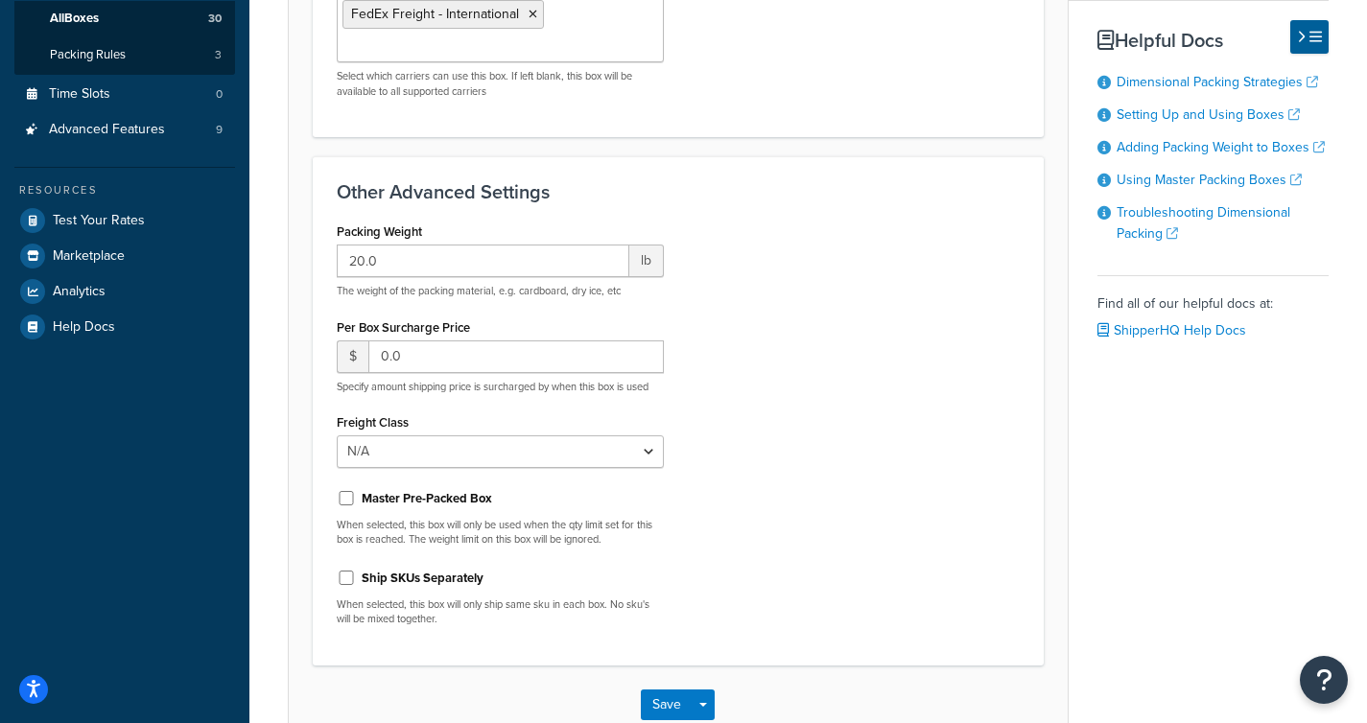
scroll to position [565, 0]
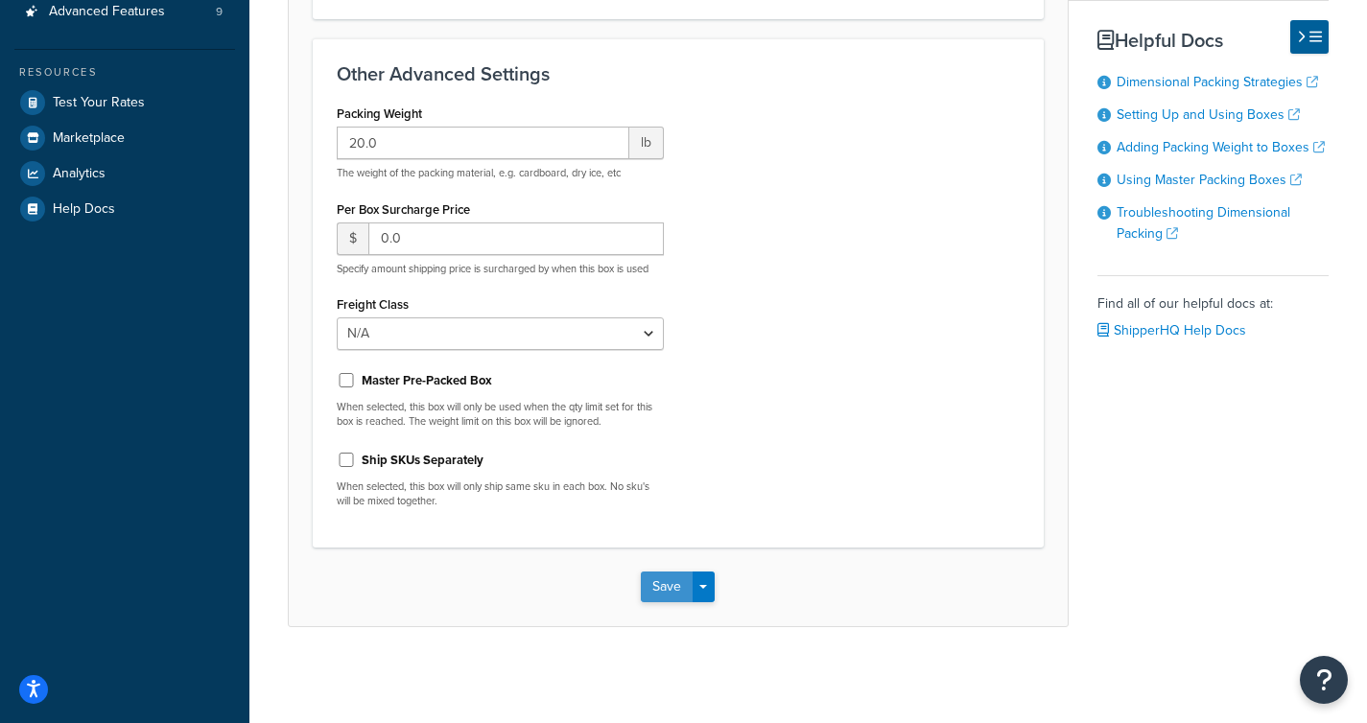
click at [664, 594] on button "Save" at bounding box center [667, 587] width 52 height 31
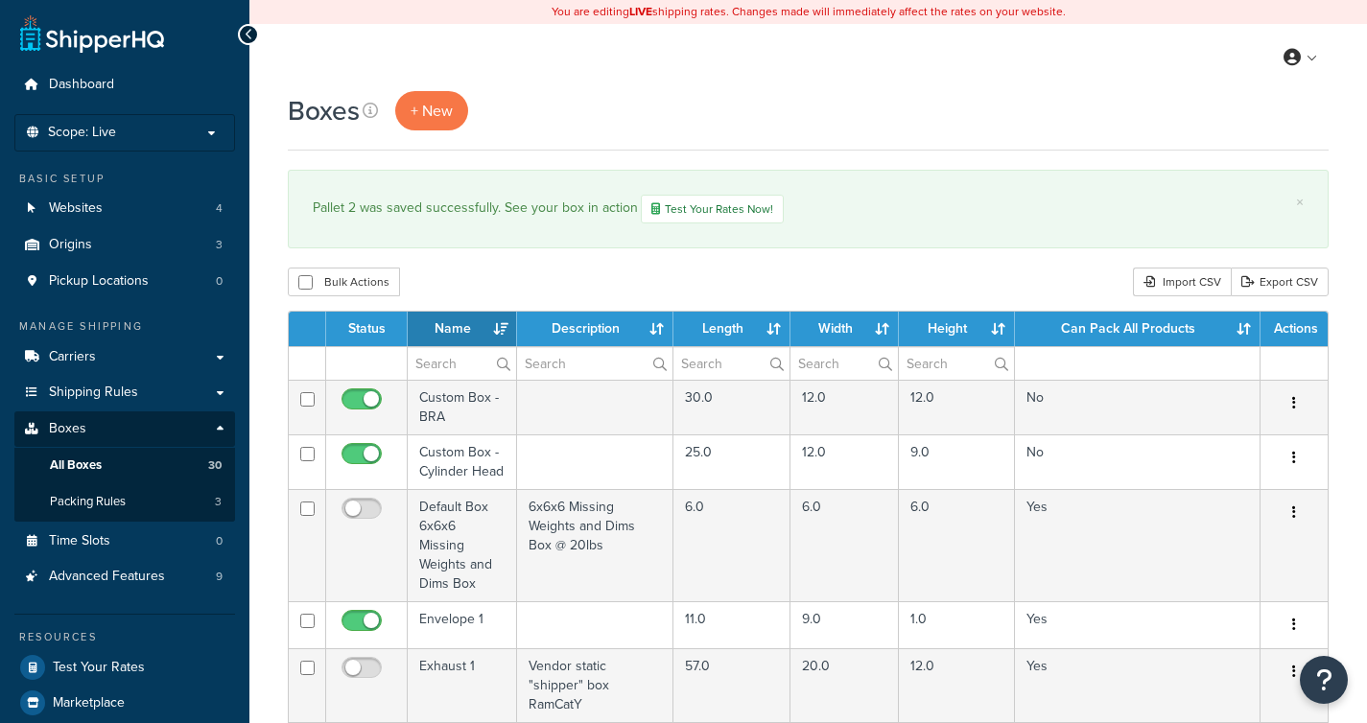
select select "1000"
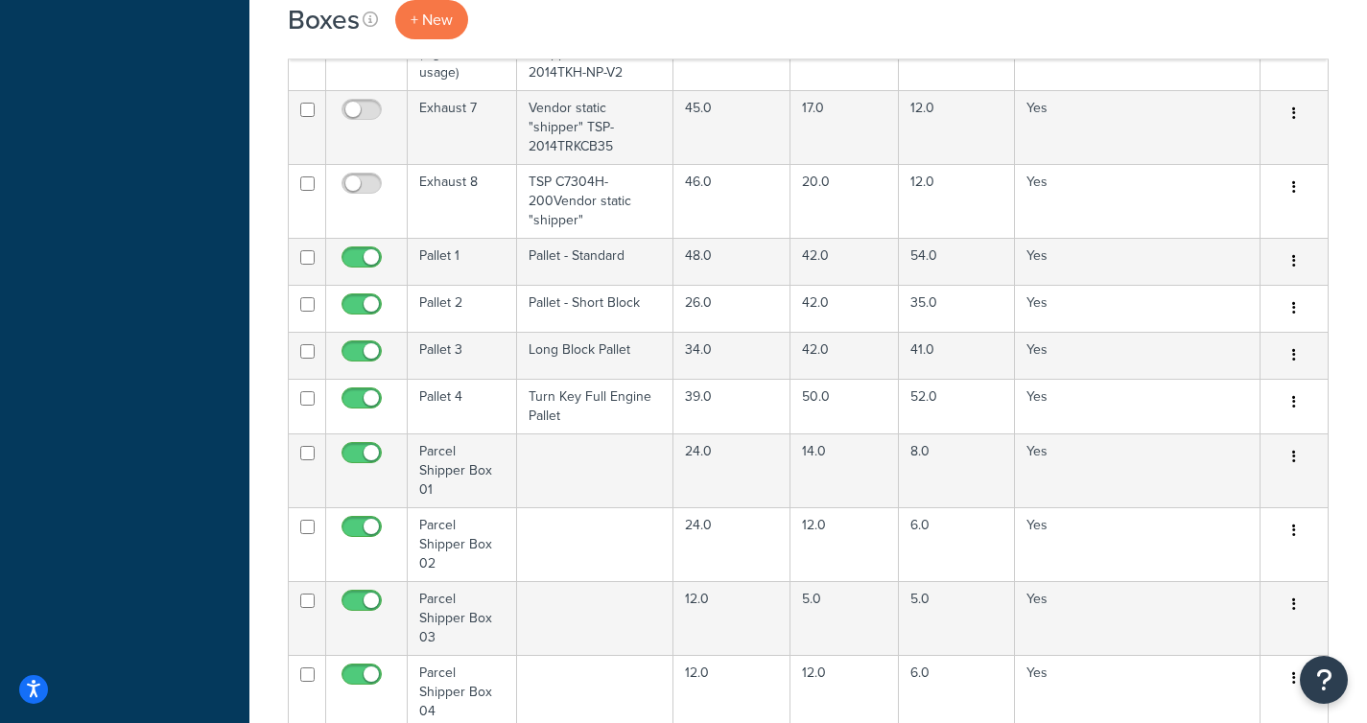
scroll to position [977, 0]
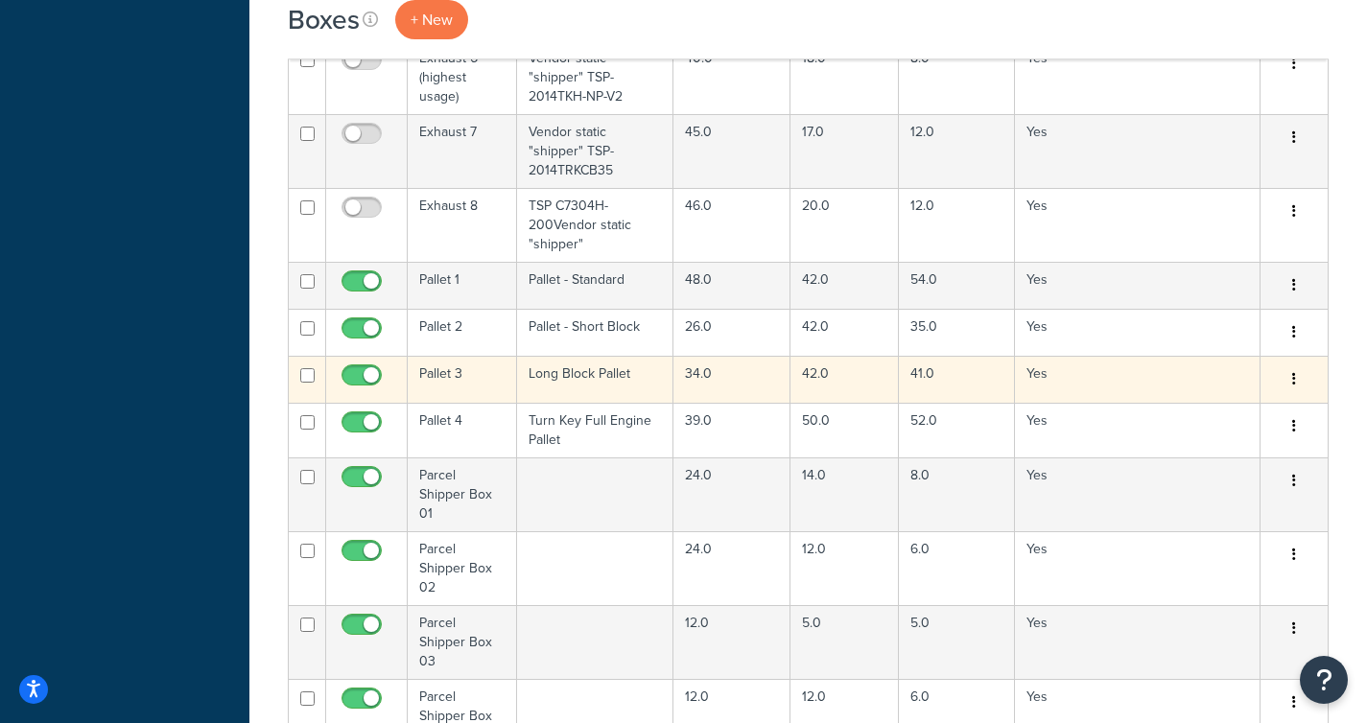
click at [608, 363] on td "Long Block Pallet" at bounding box center [595, 379] width 156 height 47
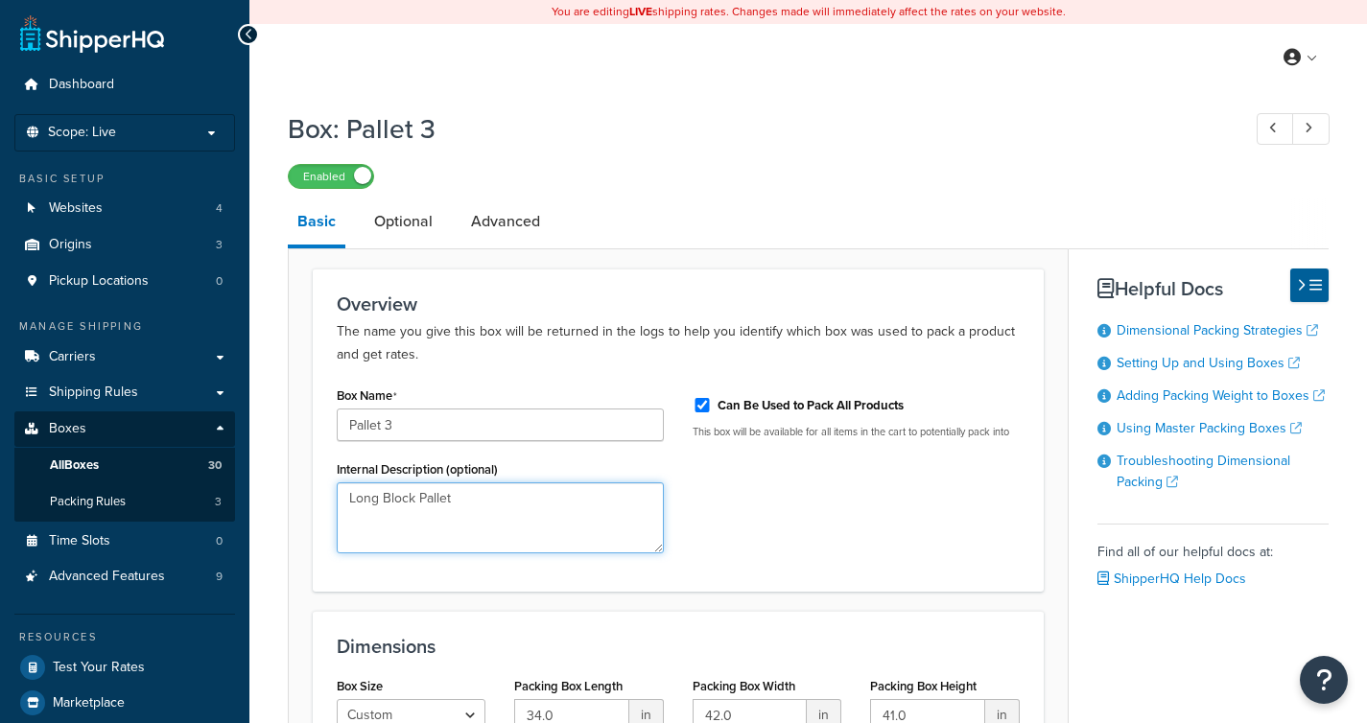
click at [348, 495] on textarea "Long Block Pallet" at bounding box center [500, 518] width 327 height 71
click at [522, 502] on textarea "Pallet - Long Block Pallet" at bounding box center [500, 518] width 327 height 71
type textarea "Pallet - Long Block"
click at [404, 229] on link "Optional" at bounding box center [404, 222] width 78 height 46
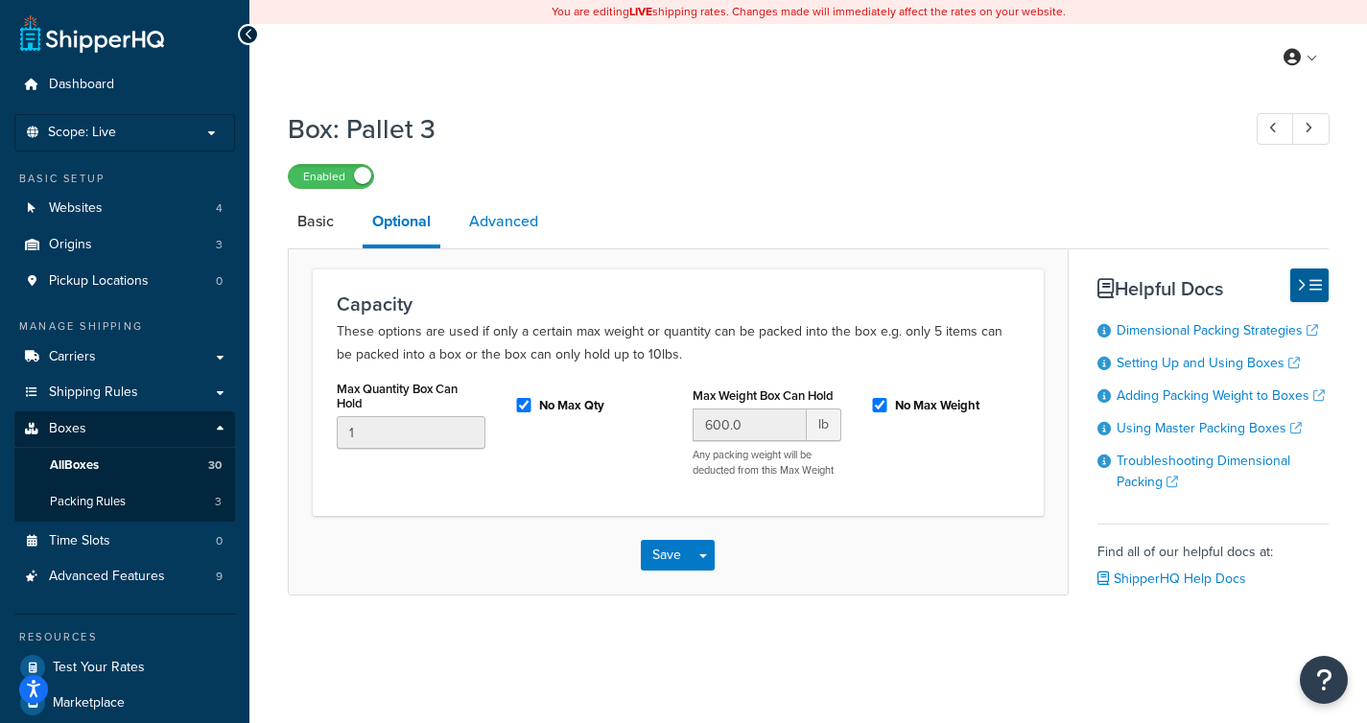
click at [502, 224] on link "Advanced" at bounding box center [503, 222] width 88 height 46
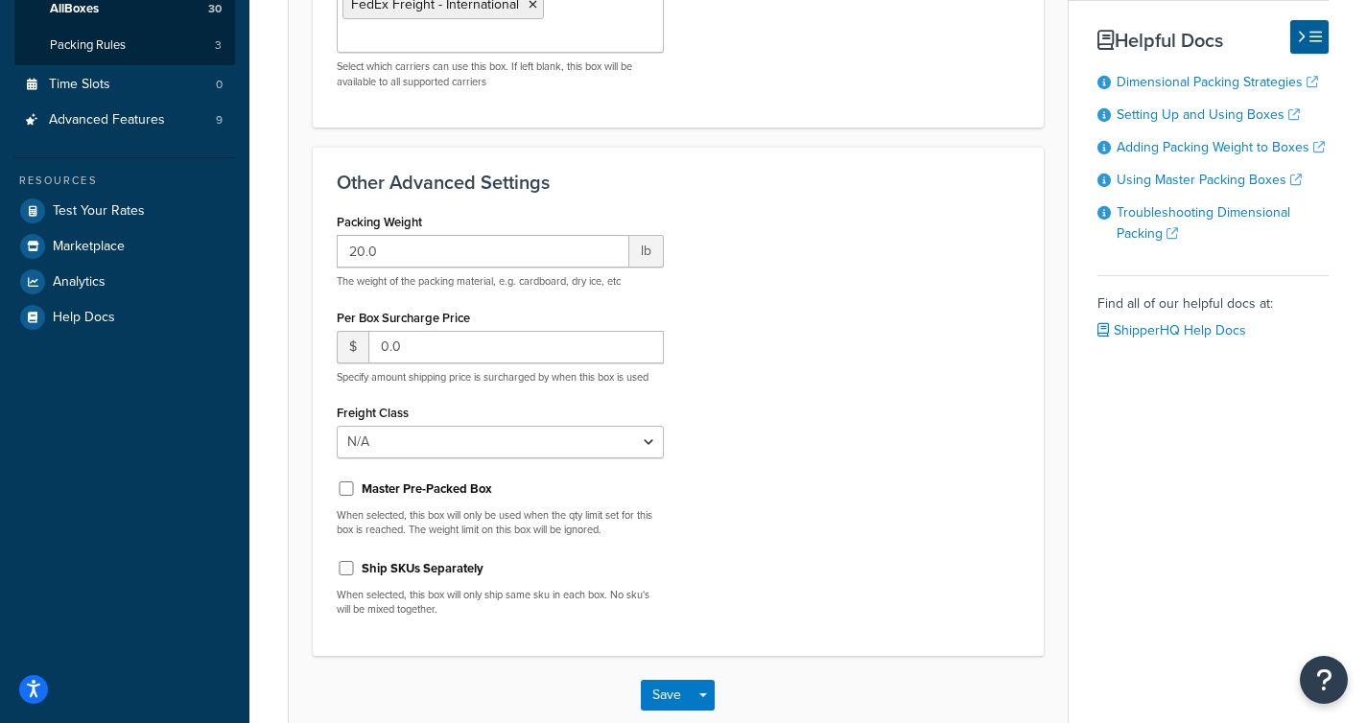
scroll to position [565, 0]
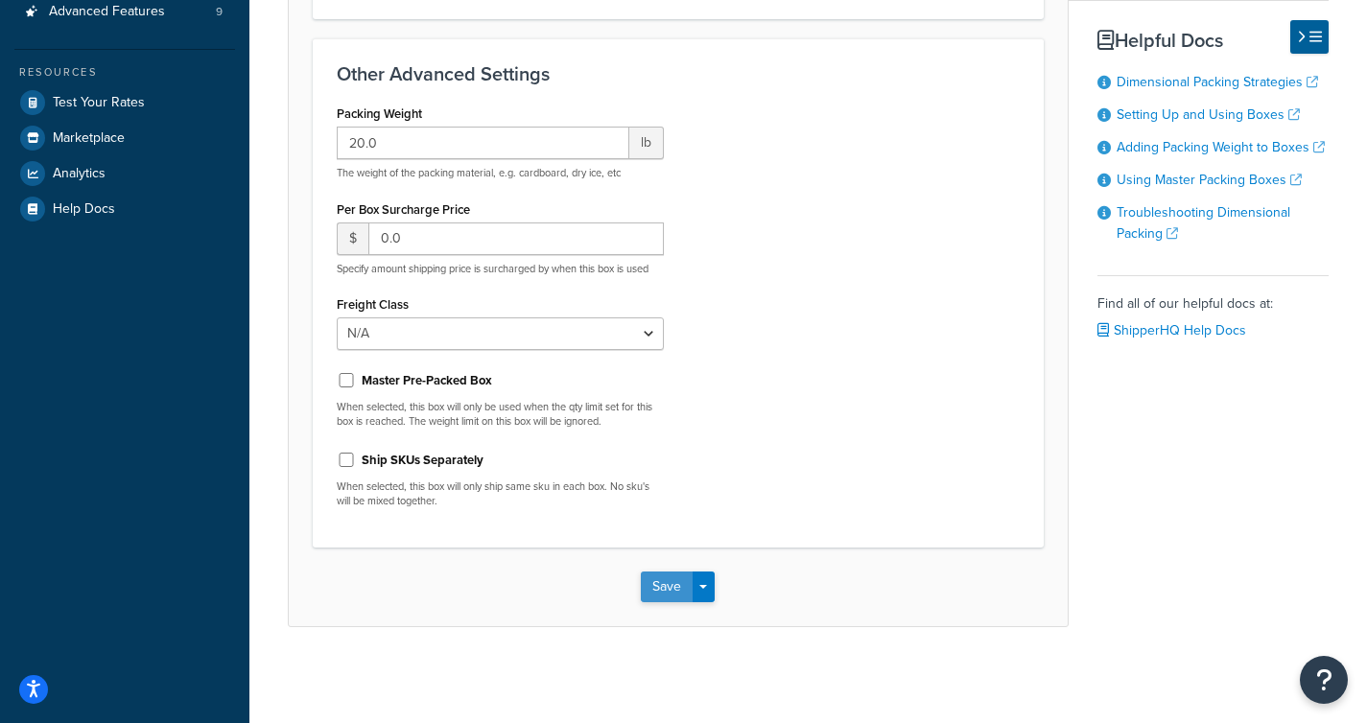
click at [655, 583] on button "Save" at bounding box center [667, 587] width 52 height 31
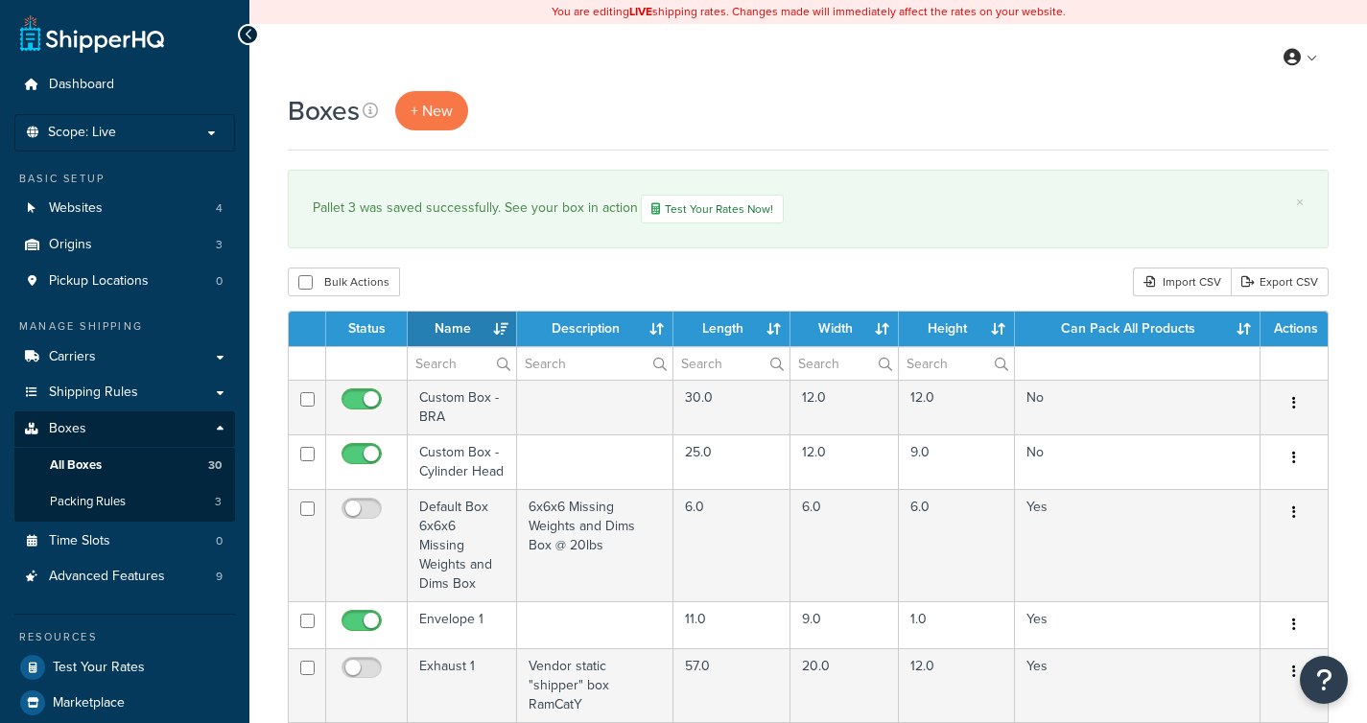
select select "1000"
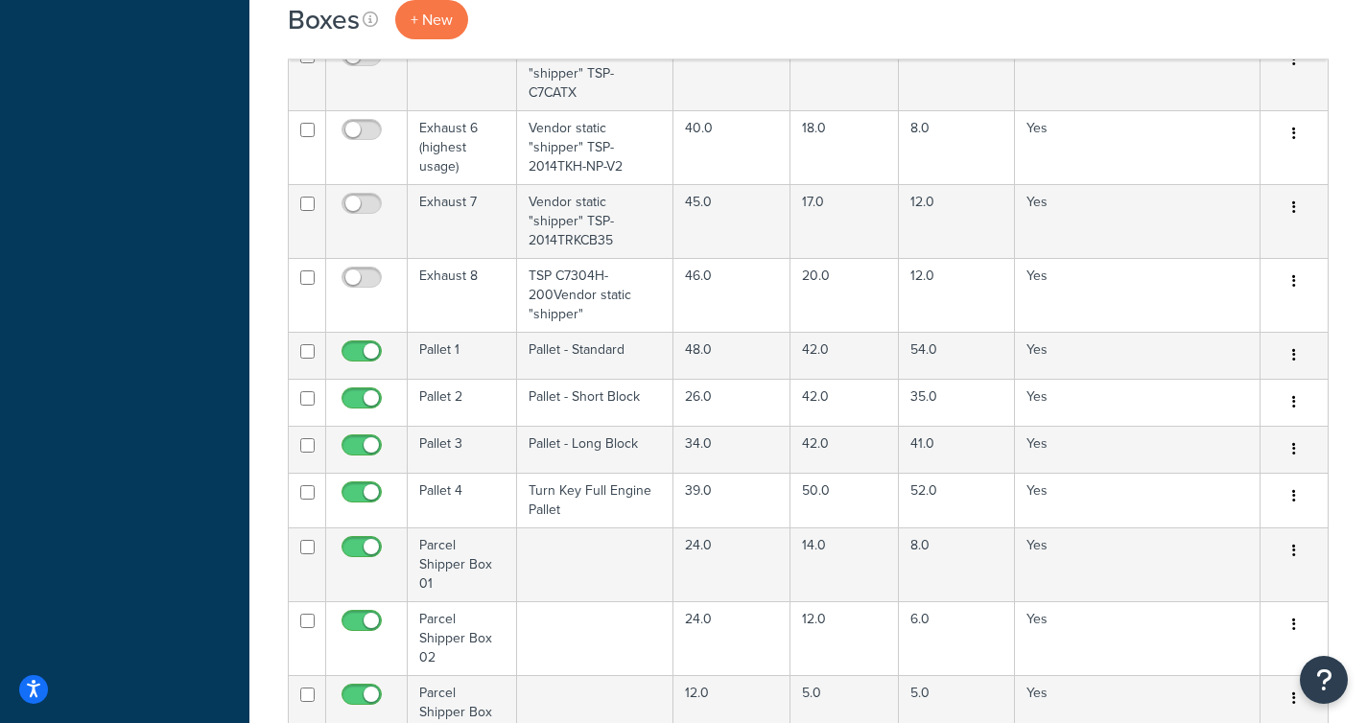
scroll to position [1004, 0]
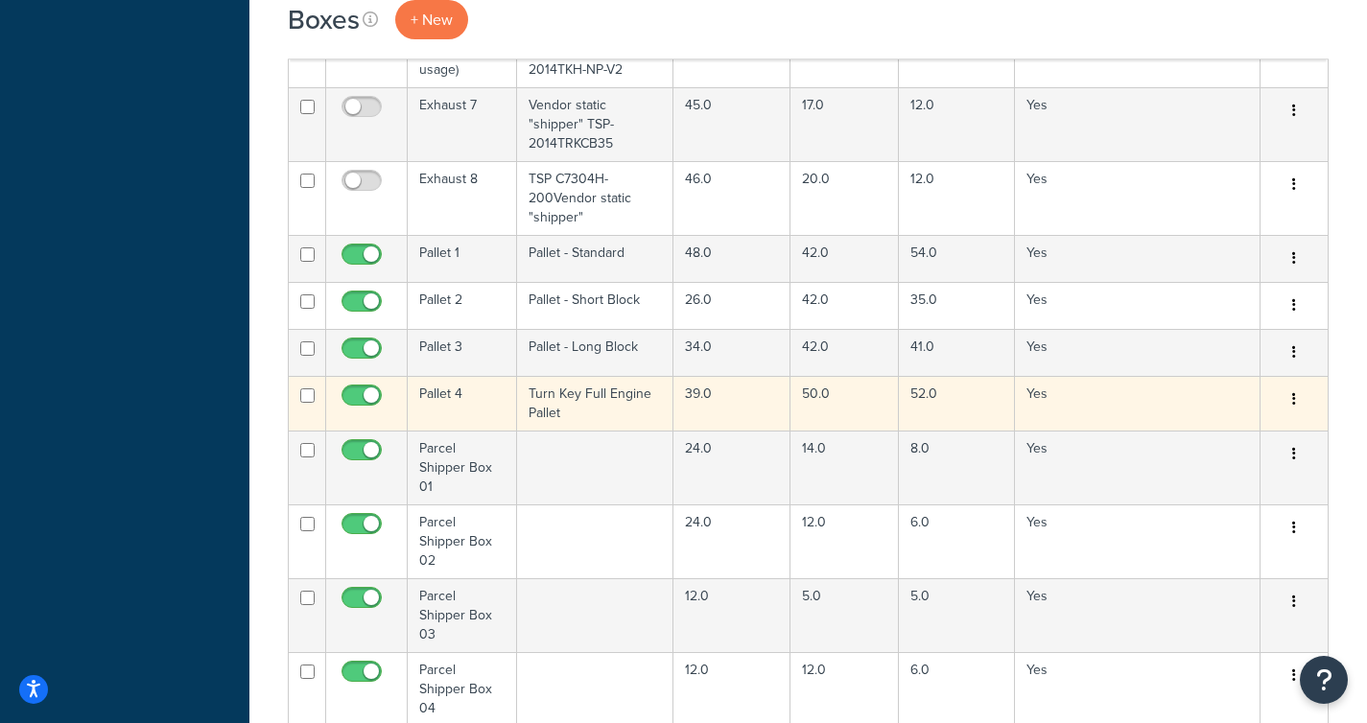
click at [604, 379] on td "Turn Key Full Engine Pallet" at bounding box center [595, 403] width 156 height 55
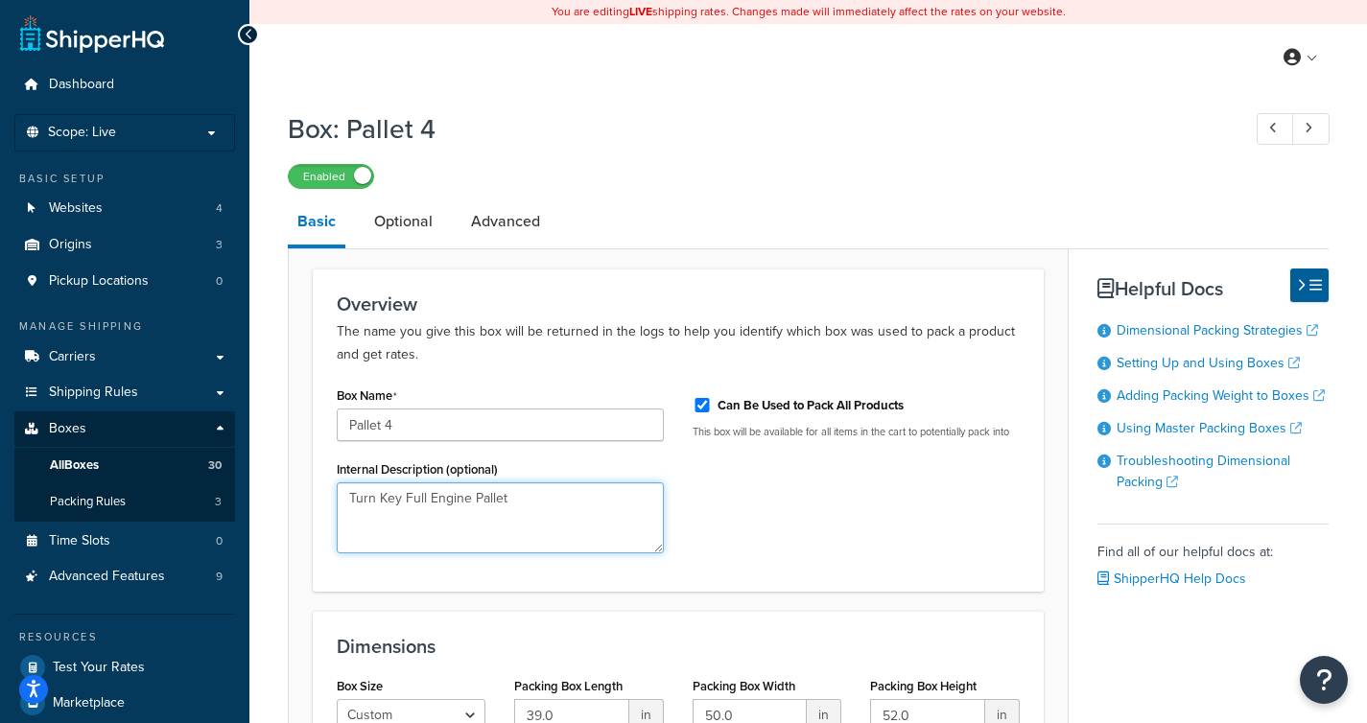
click at [349, 497] on textarea "Turn Key Full Engine Pallet" at bounding box center [500, 518] width 327 height 71
drag, startPoint x: 447, startPoint y: 496, endPoint x: 599, endPoint y: 506, distance: 151.9
click at [599, 506] on textarea "Pallet - Turn Key Full Engine Pallet" at bounding box center [500, 518] width 327 height 71
type textarea "Pallet - Turn Key"
click at [413, 219] on link "Optional" at bounding box center [404, 222] width 78 height 46
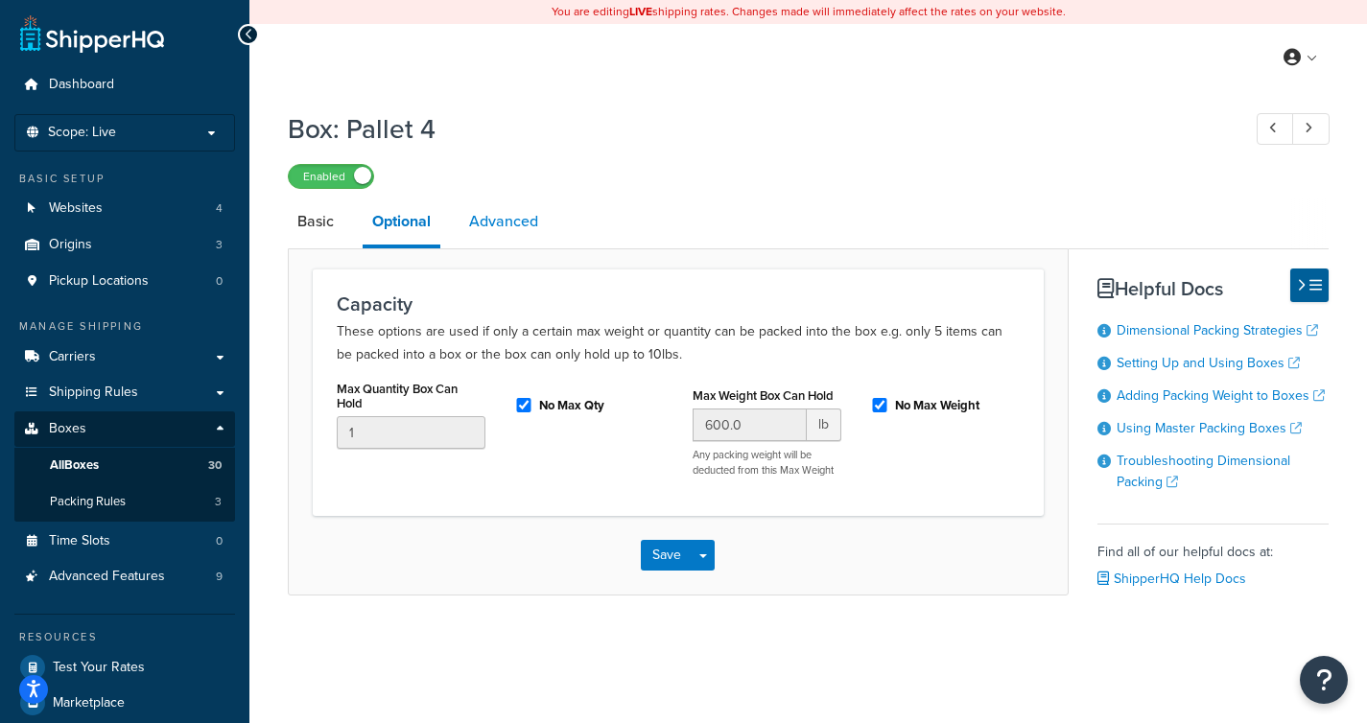
click at [515, 224] on link "Advanced" at bounding box center [503, 222] width 88 height 46
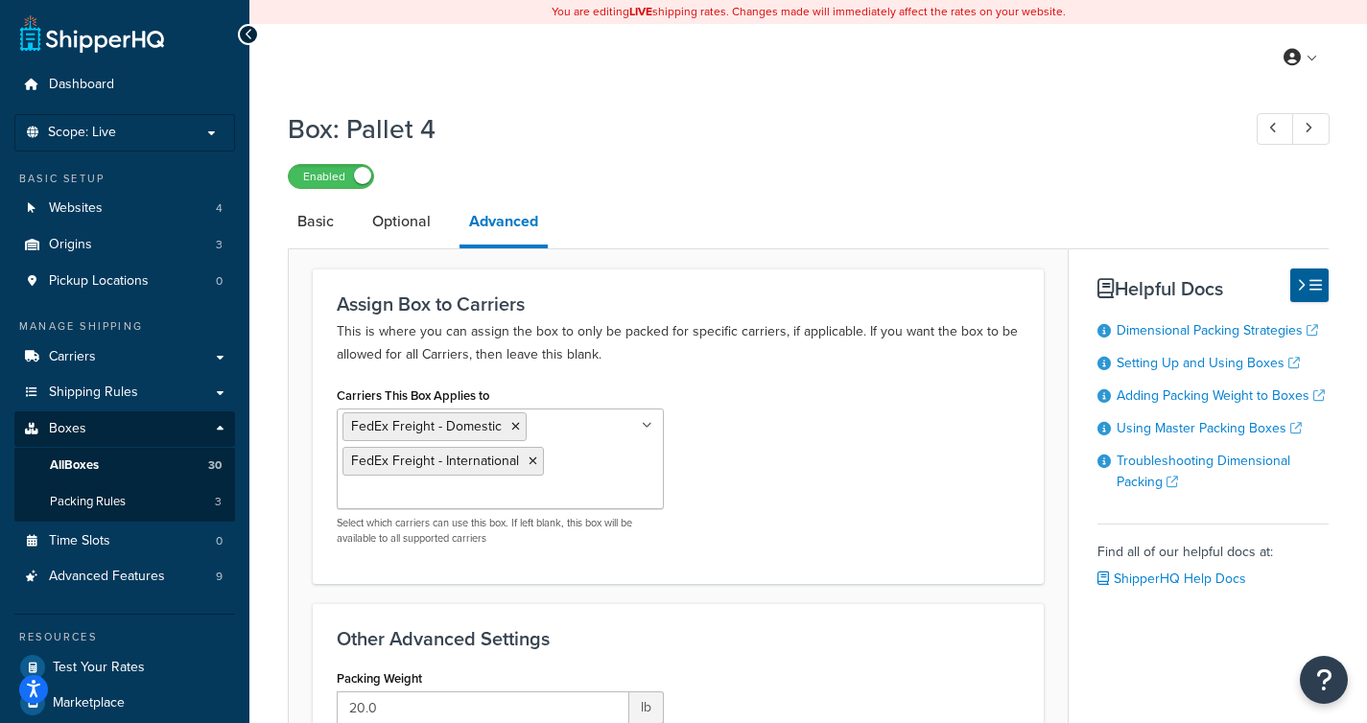
scroll to position [565, 0]
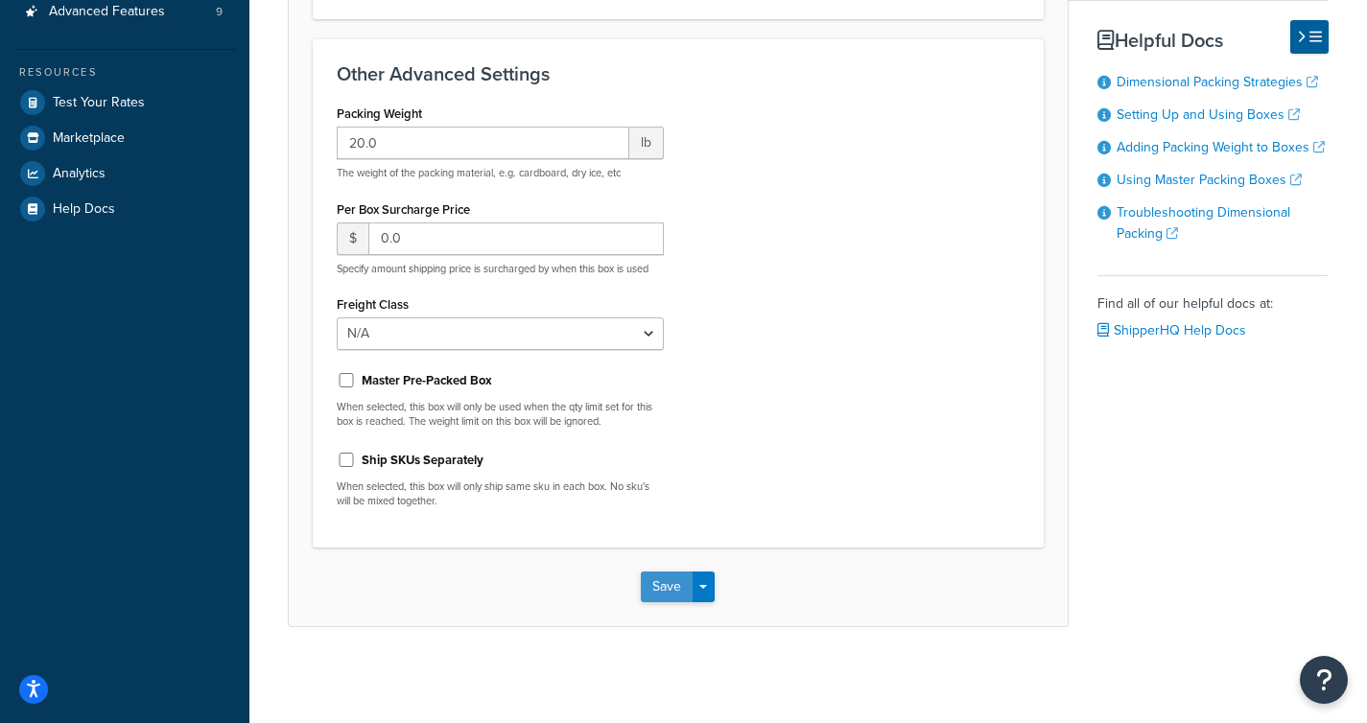
click at [661, 581] on button "Save" at bounding box center [667, 587] width 52 height 31
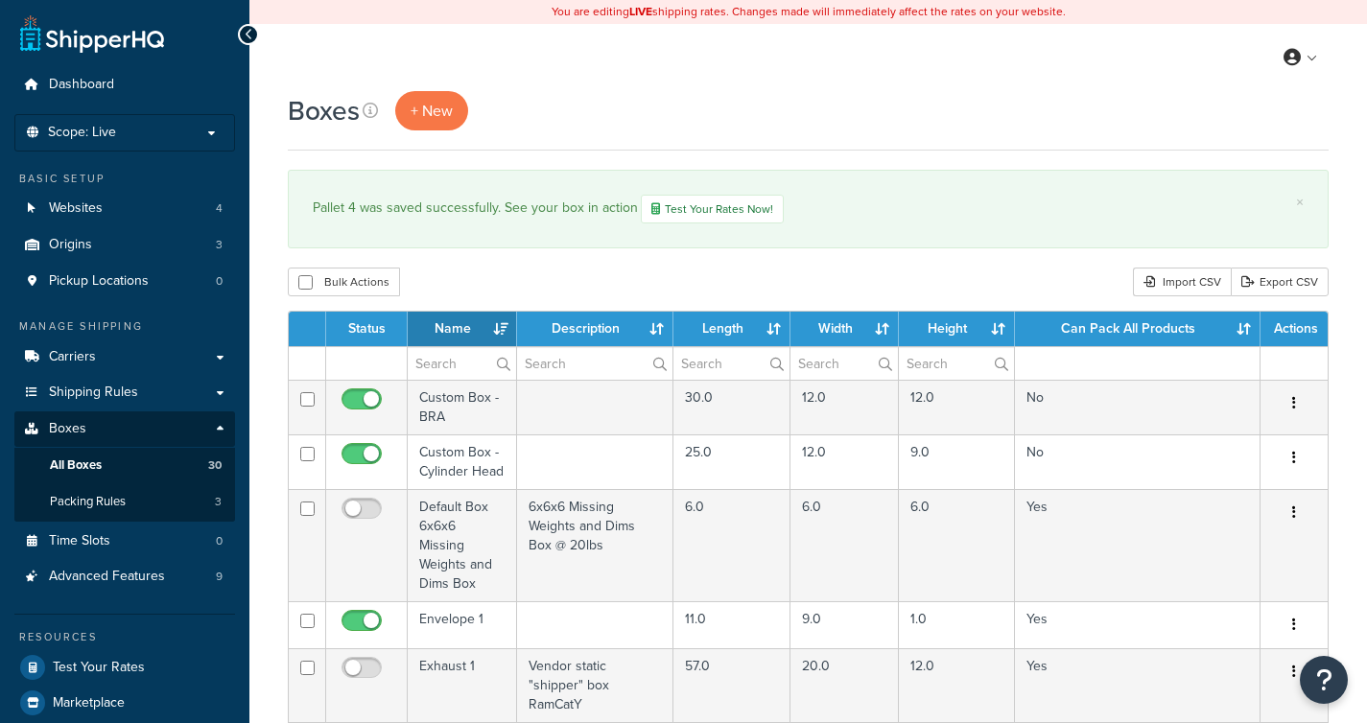
select select "1000"
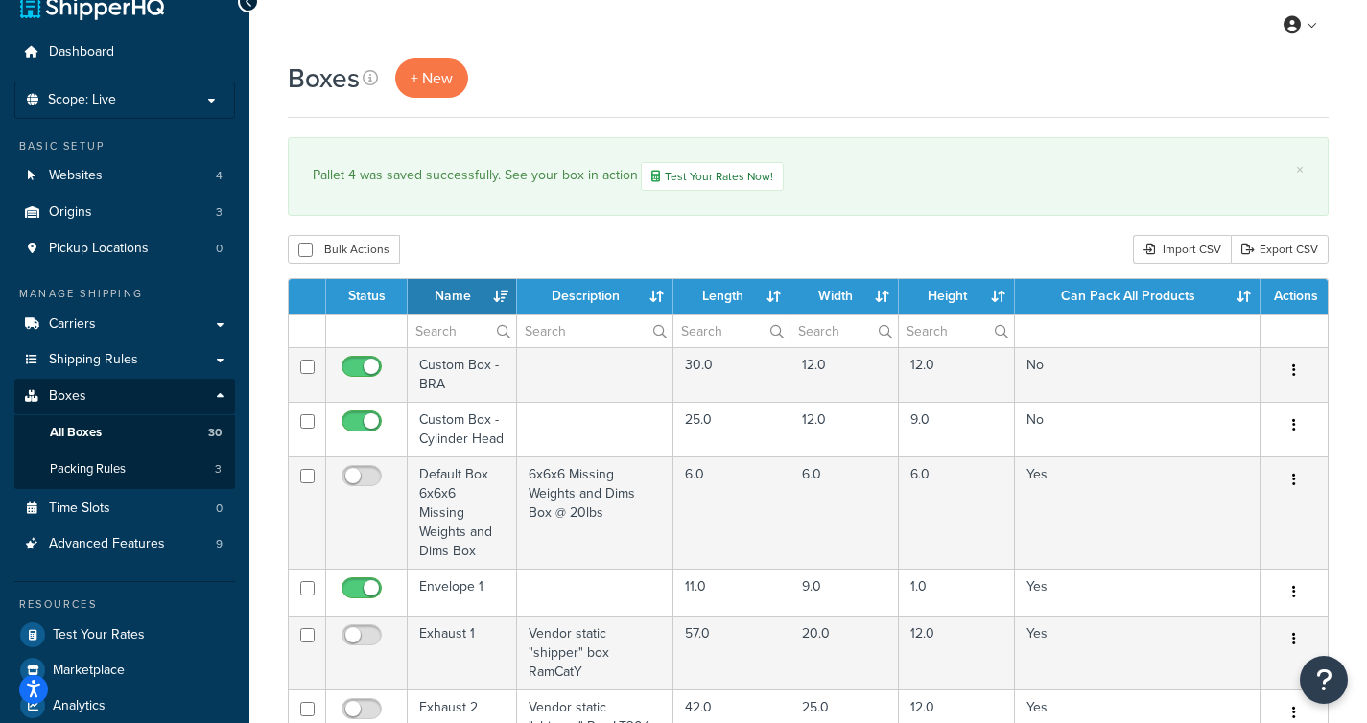
scroll to position [35, 0]
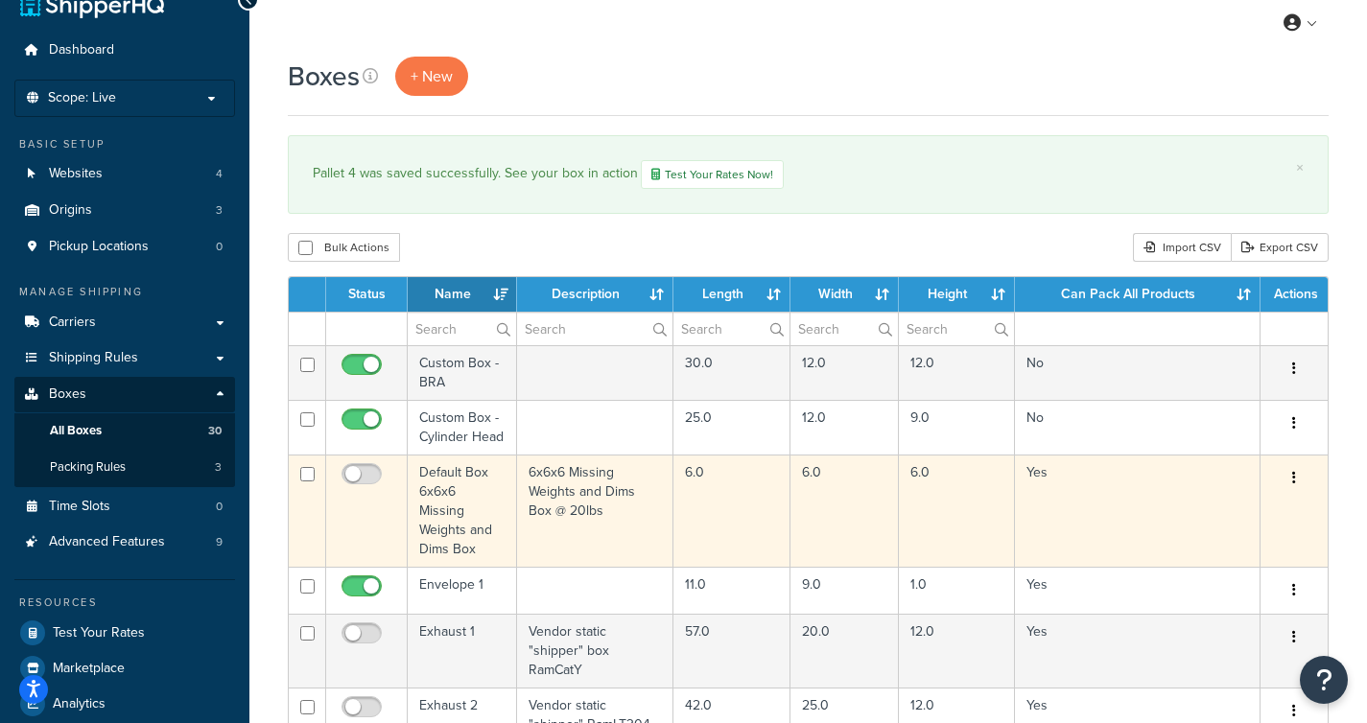
click at [556, 481] on td "6x6x6 Missing Weights and Dims Box @ 20lbs" at bounding box center [595, 511] width 156 height 112
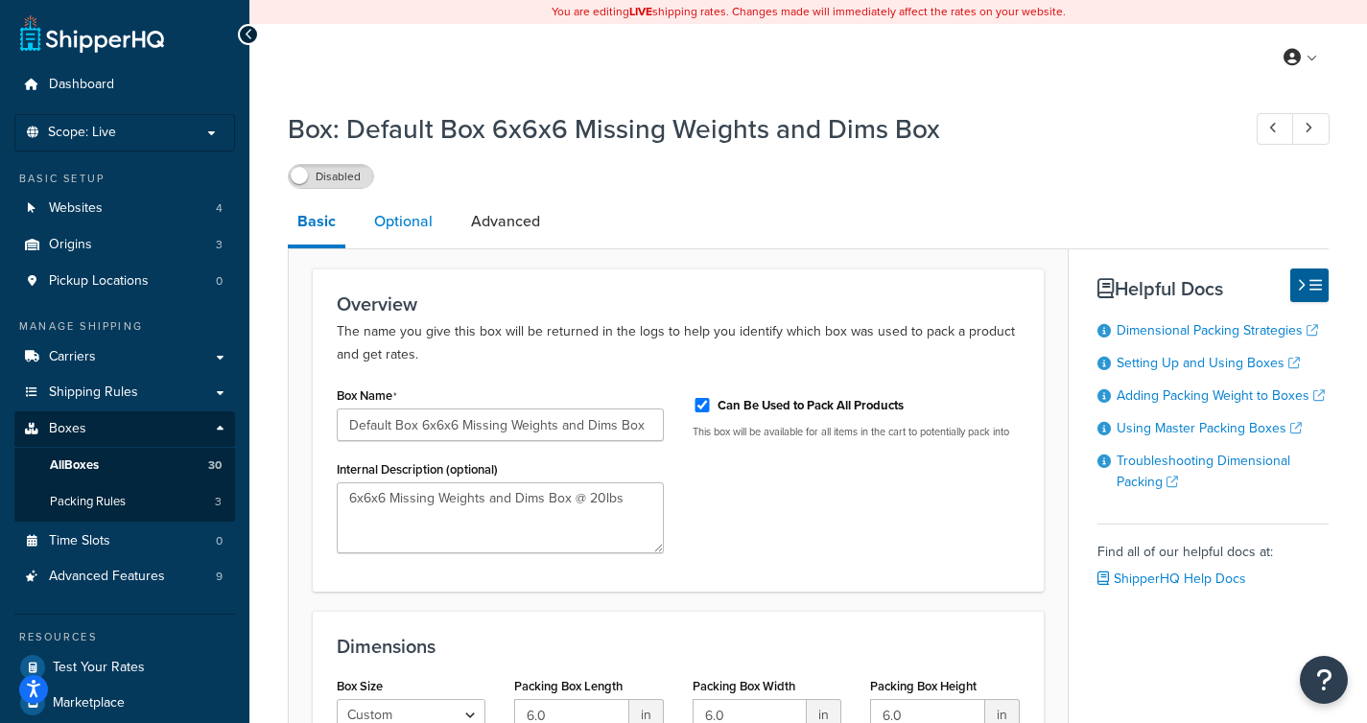
click at [425, 221] on link "Optional" at bounding box center [404, 222] width 78 height 46
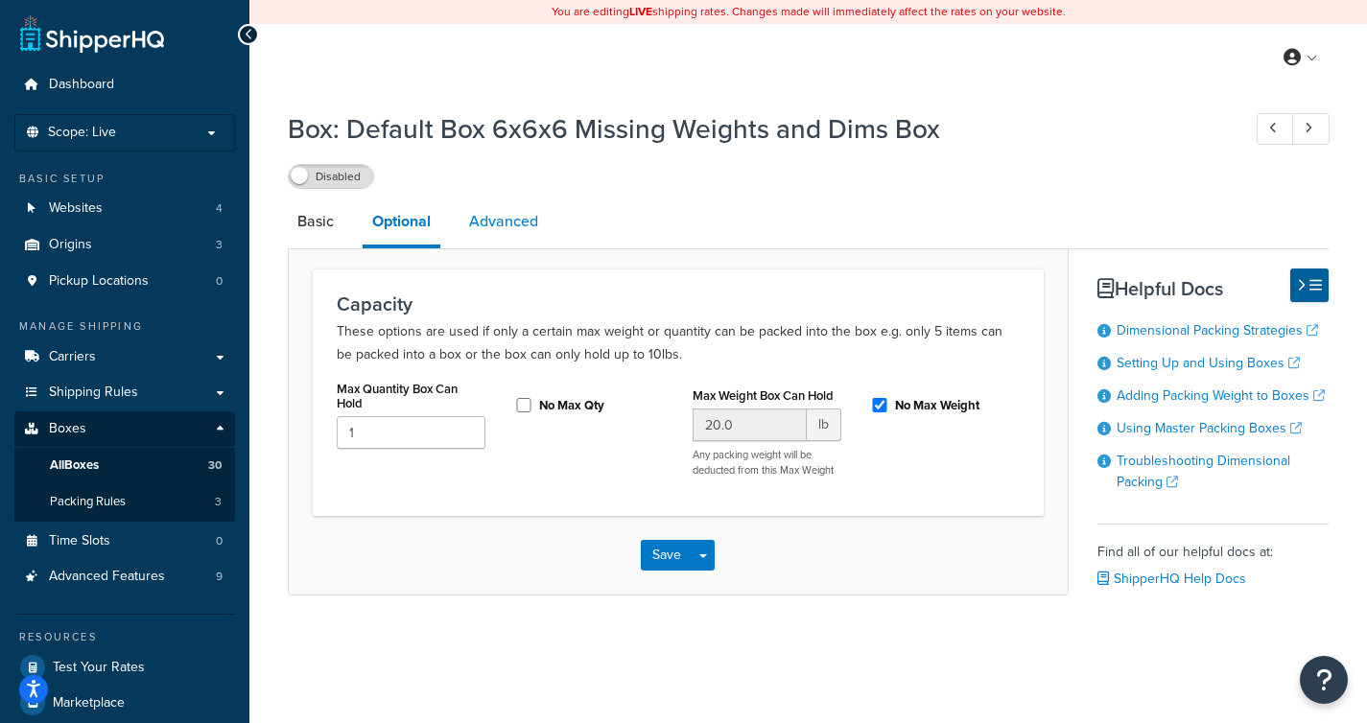
click at [483, 219] on link "Advanced" at bounding box center [503, 222] width 88 height 46
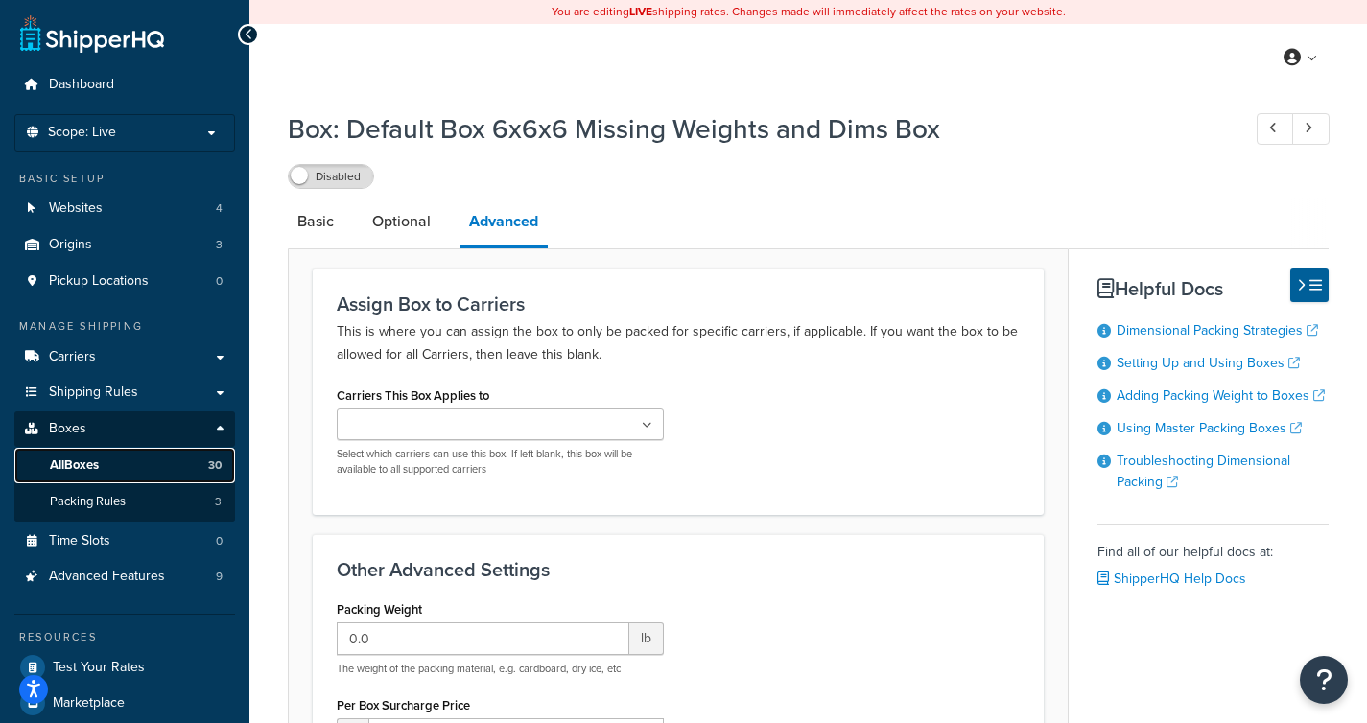
click at [161, 472] on link "All Boxes 30" at bounding box center [124, 465] width 221 height 35
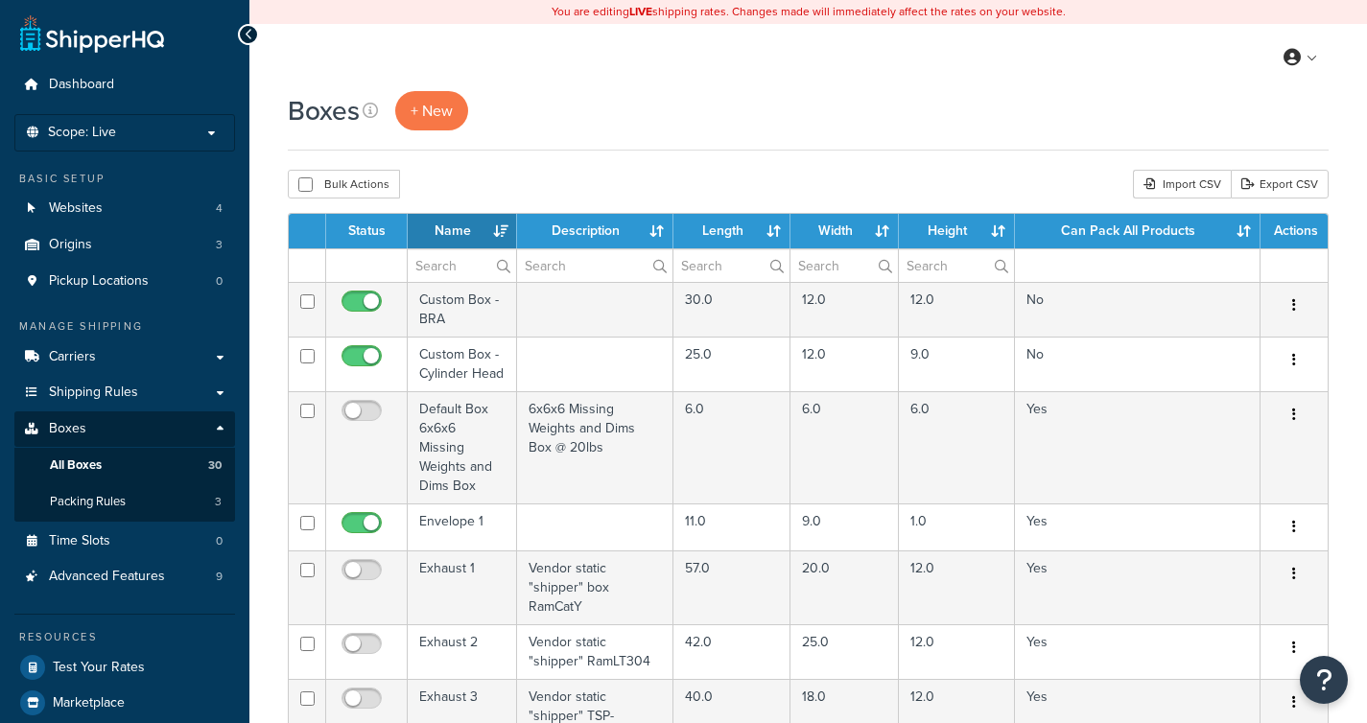
select select "1000"
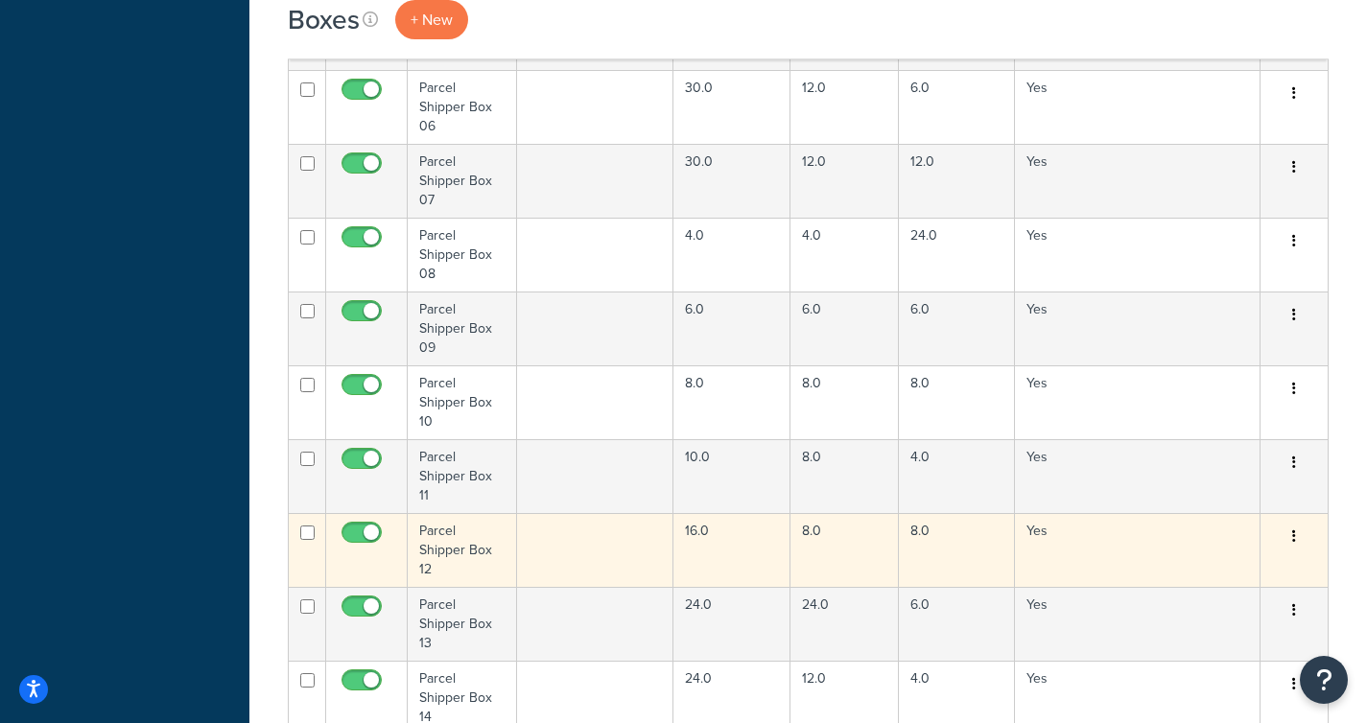
scroll to position [1590, 0]
